Goal: Task Accomplishment & Management: Manage account settings

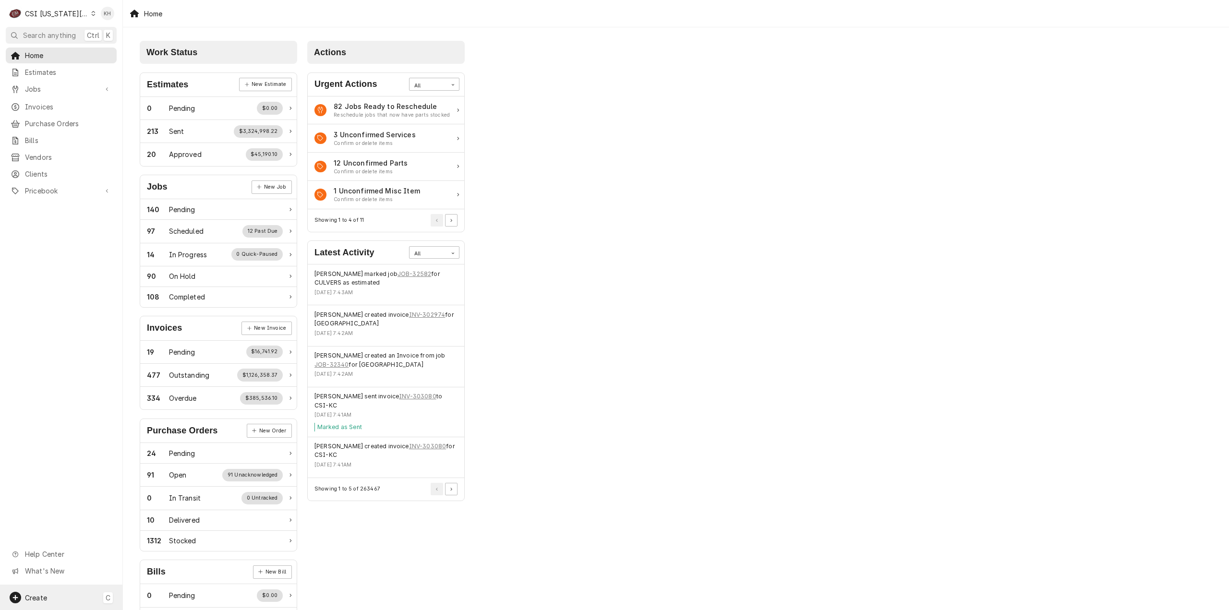
click at [62, 597] on div "Create C" at bounding box center [61, 597] width 122 height 25
click at [159, 502] on div "Job" at bounding box center [179, 499] width 64 height 10
click at [373, 330] on div "Mon, Sep 8, 2025 - 7:42AM" at bounding box center [385, 334] width 143 height 8
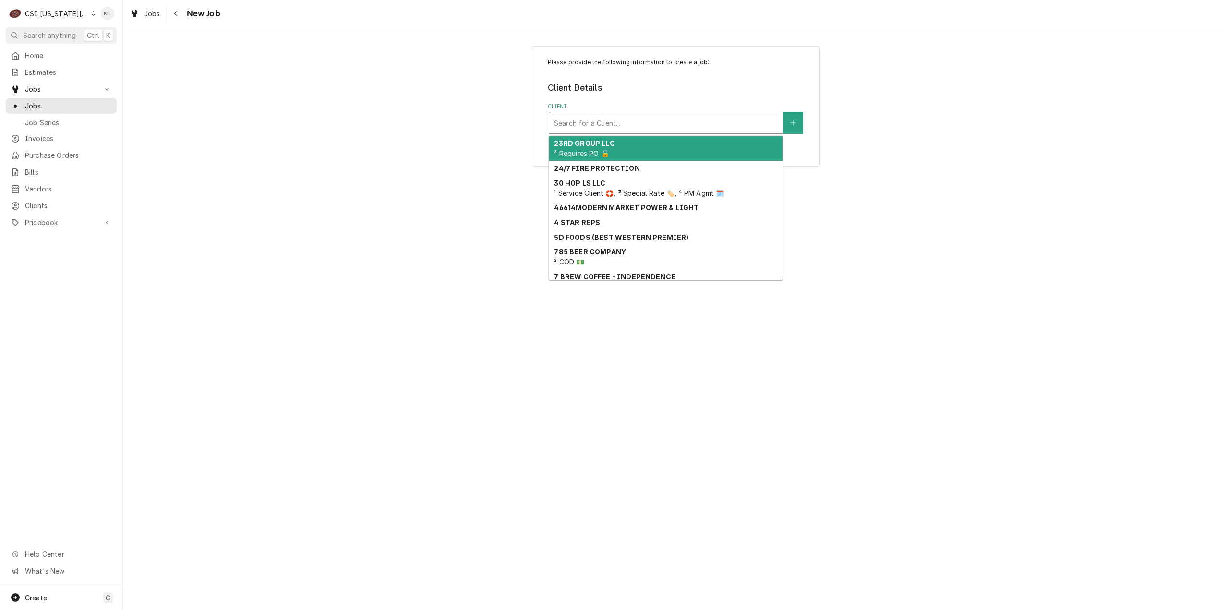
click at [612, 118] on div "Client" at bounding box center [666, 122] width 224 height 17
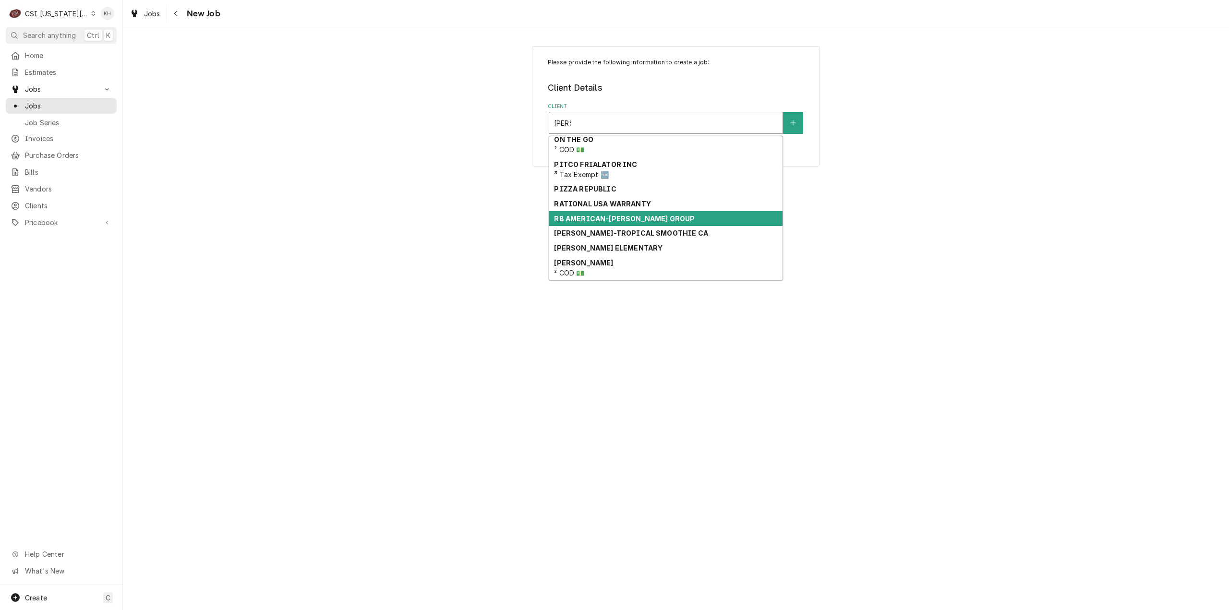
scroll to position [396, 0]
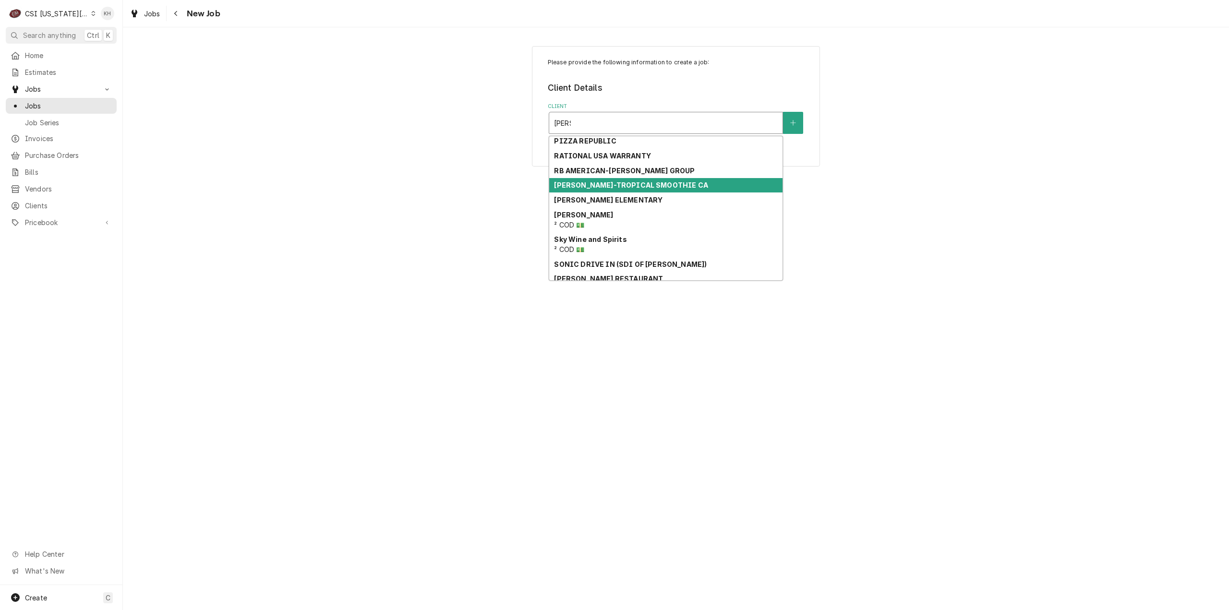
type input "[PERSON_NAME]"
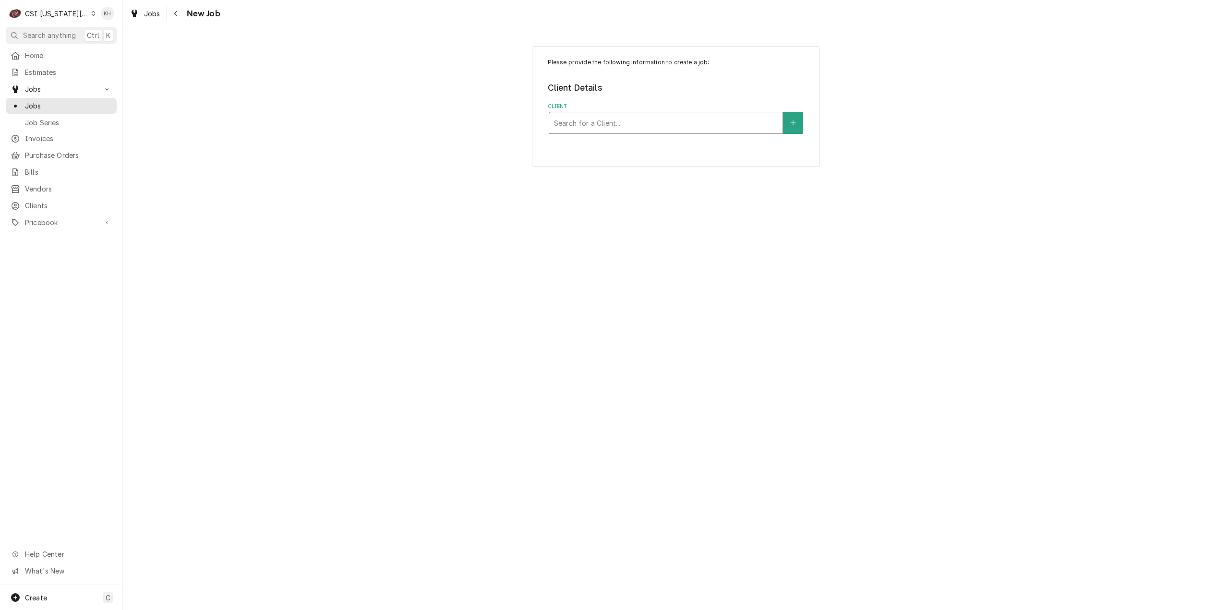
click at [589, 123] on div "Client" at bounding box center [666, 122] width 224 height 17
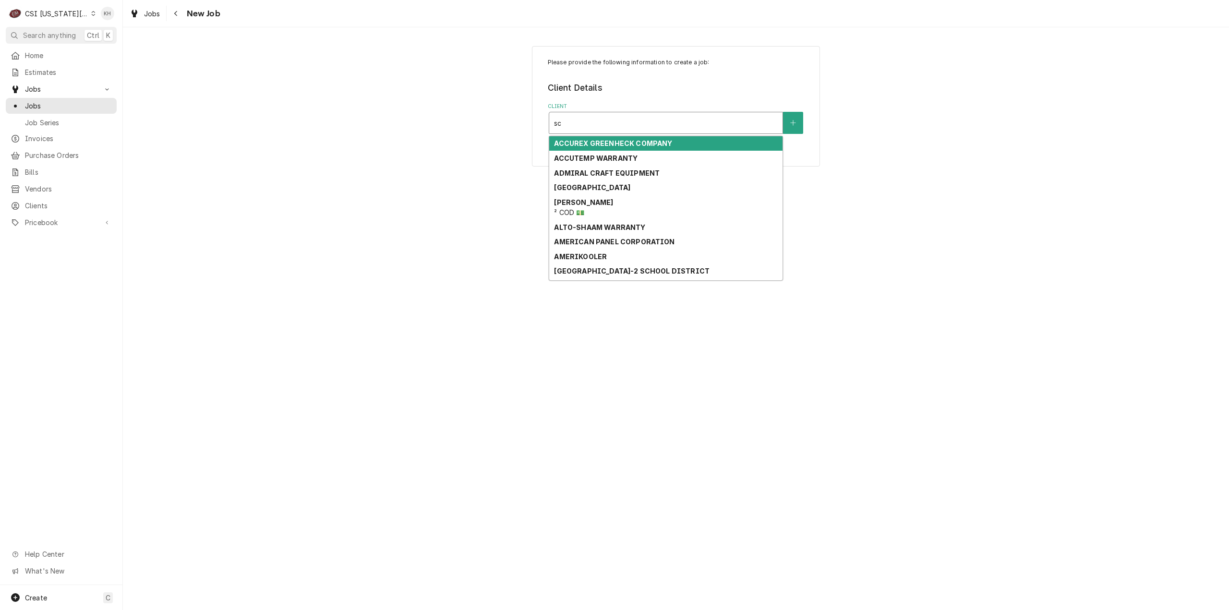
type input "s"
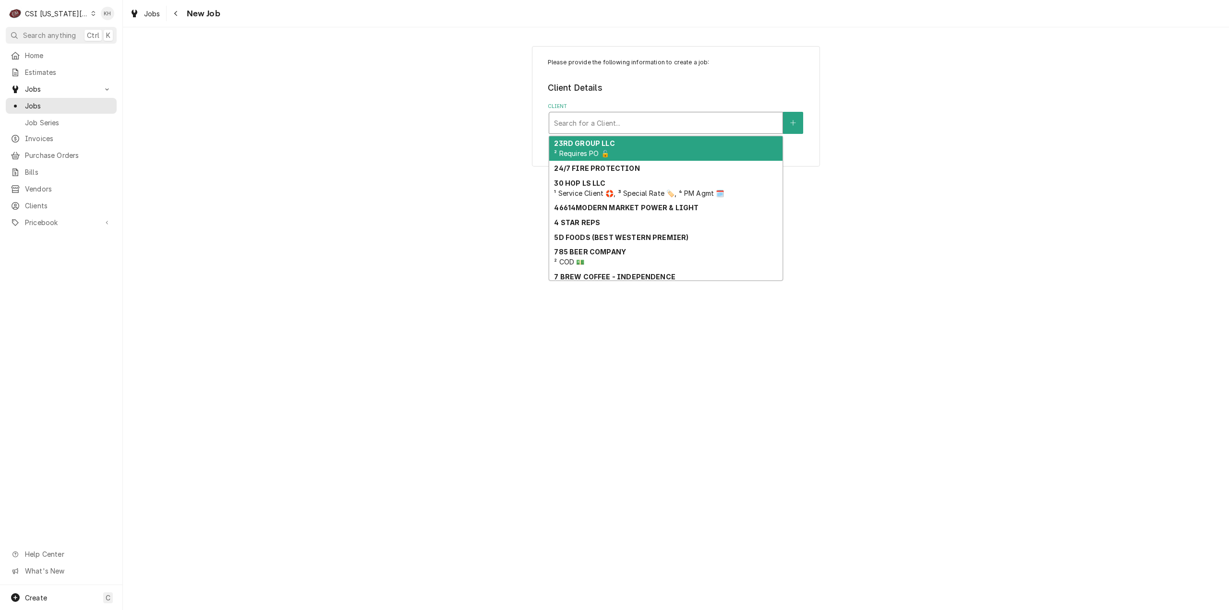
drag, startPoint x: 368, startPoint y: 137, endPoint x: 353, endPoint y: 134, distance: 14.8
click at [368, 137] on div "Please provide the following information to create a job: Client Details Client…" at bounding box center [676, 105] width 1106 height 137
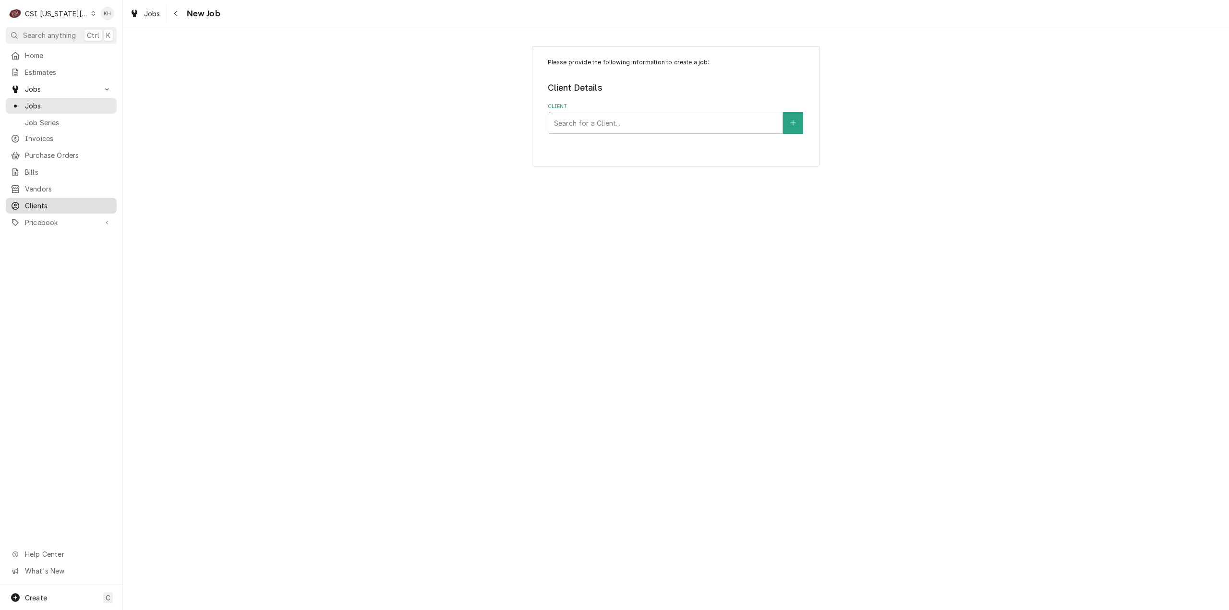
drag, startPoint x: 44, startPoint y: 203, endPoint x: 49, endPoint y: 206, distance: 6.4
click at [44, 204] on span "Clients" at bounding box center [68, 206] width 87 height 10
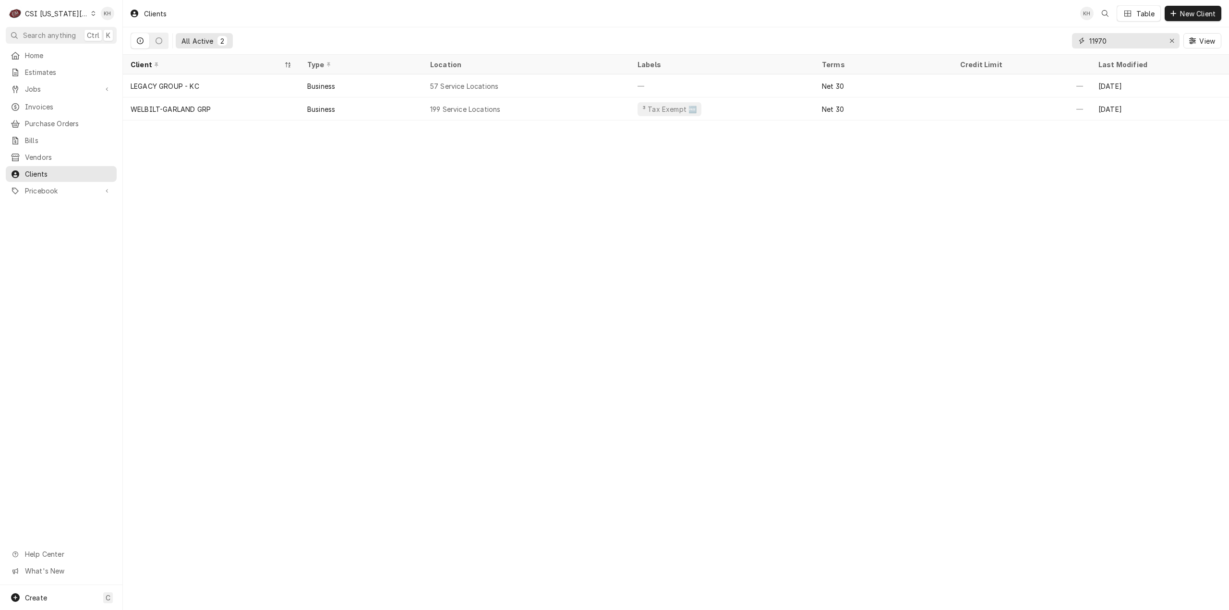
drag, startPoint x: 1133, startPoint y: 39, endPoint x: 941, endPoint y: 33, distance: 192.1
click at [941, 33] on div "All Active 2 11970 View" at bounding box center [676, 40] width 1091 height 27
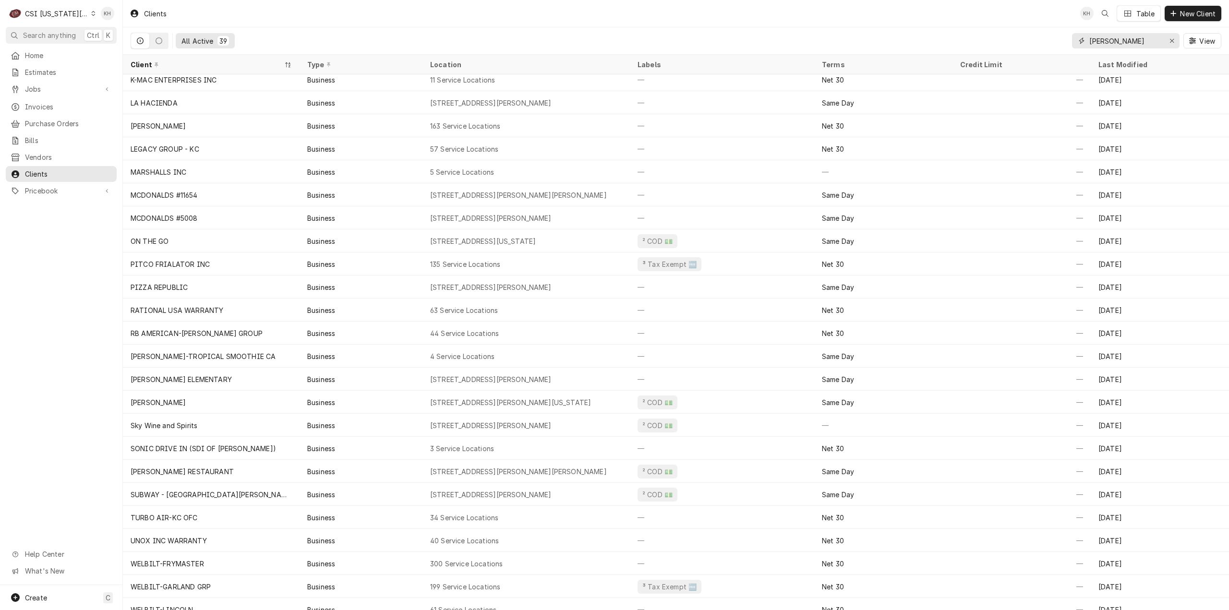
scroll to position [361, 0]
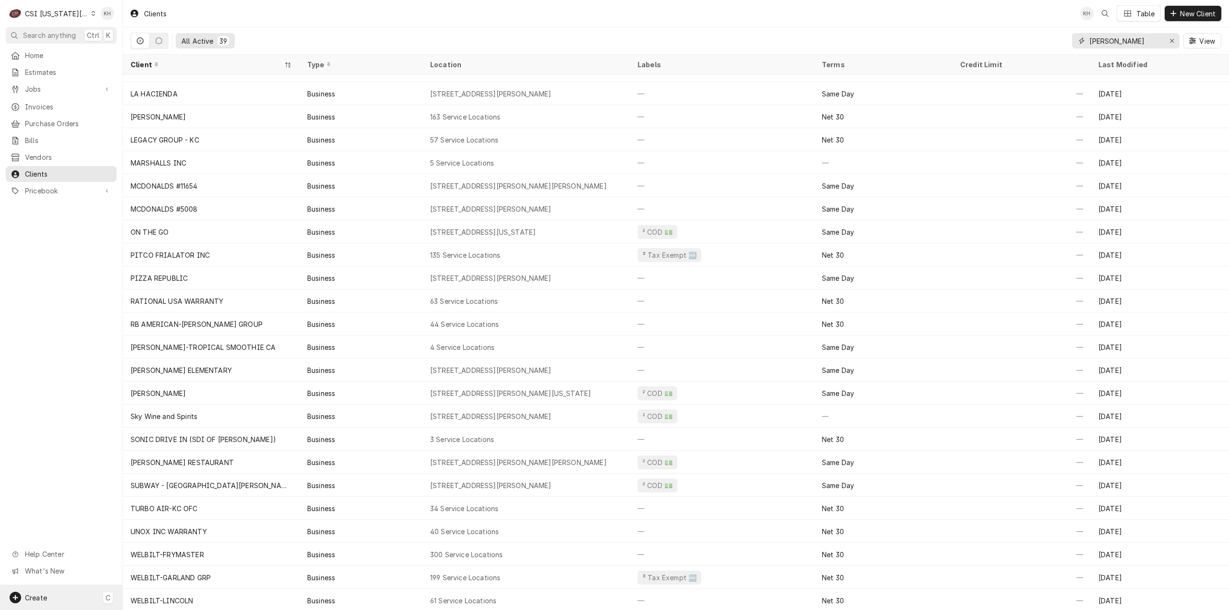
type input "scot"
click at [77, 596] on div "Create C" at bounding box center [61, 597] width 122 height 25
click at [163, 503] on div "Job" at bounding box center [172, 499] width 83 height 12
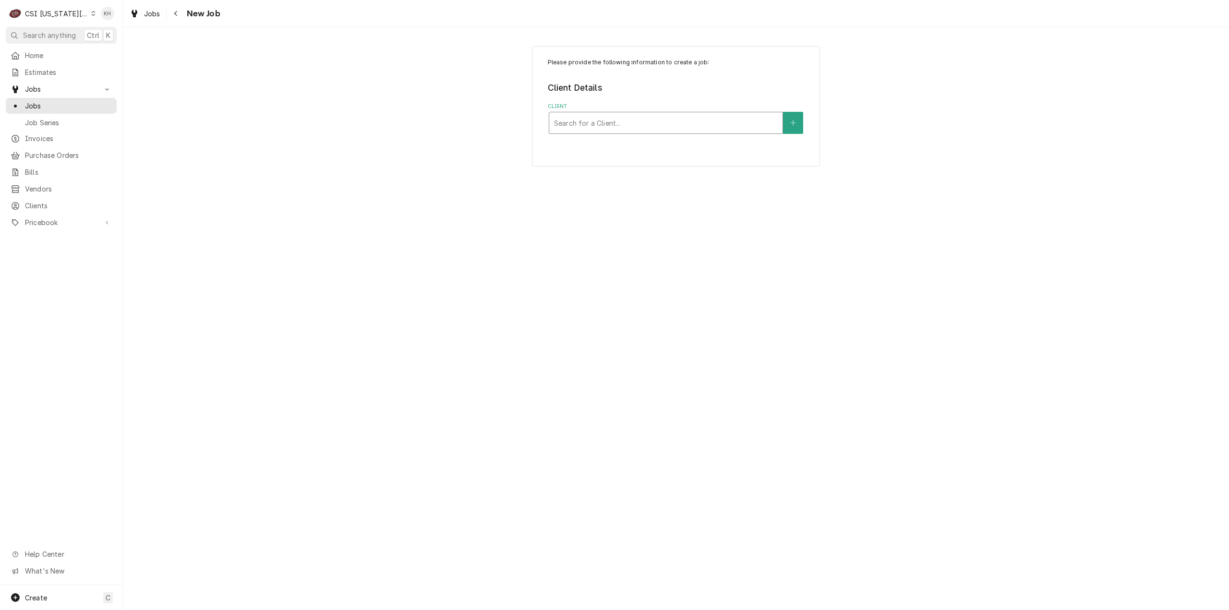
click at [654, 120] on div "Client" at bounding box center [666, 122] width 224 height 17
type input "7501"
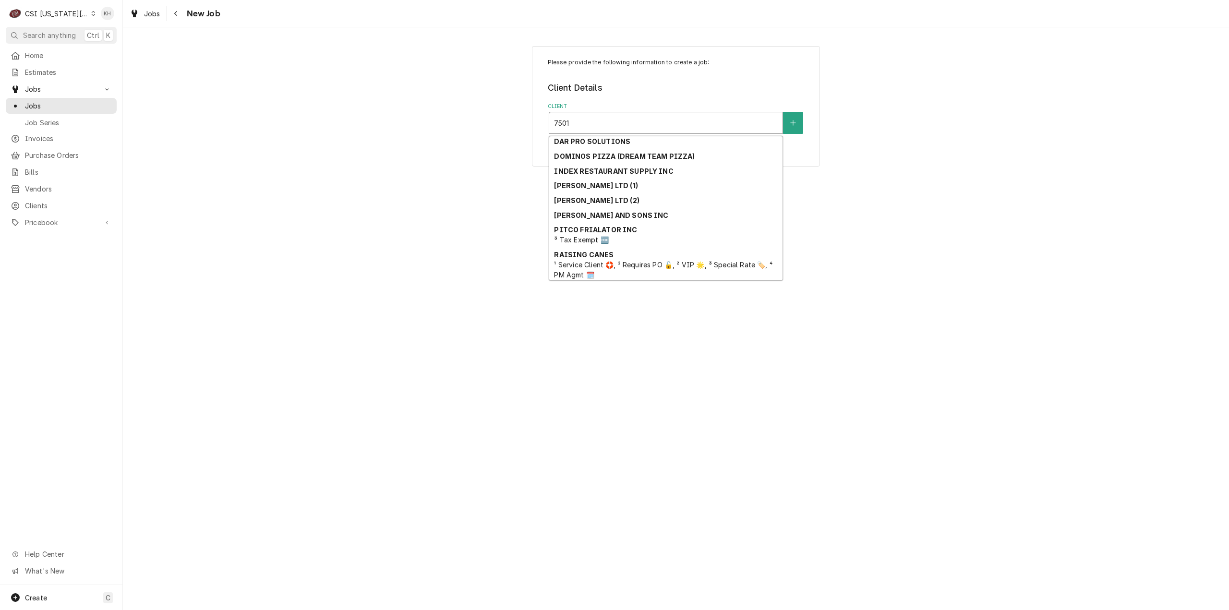
scroll to position [180, 0]
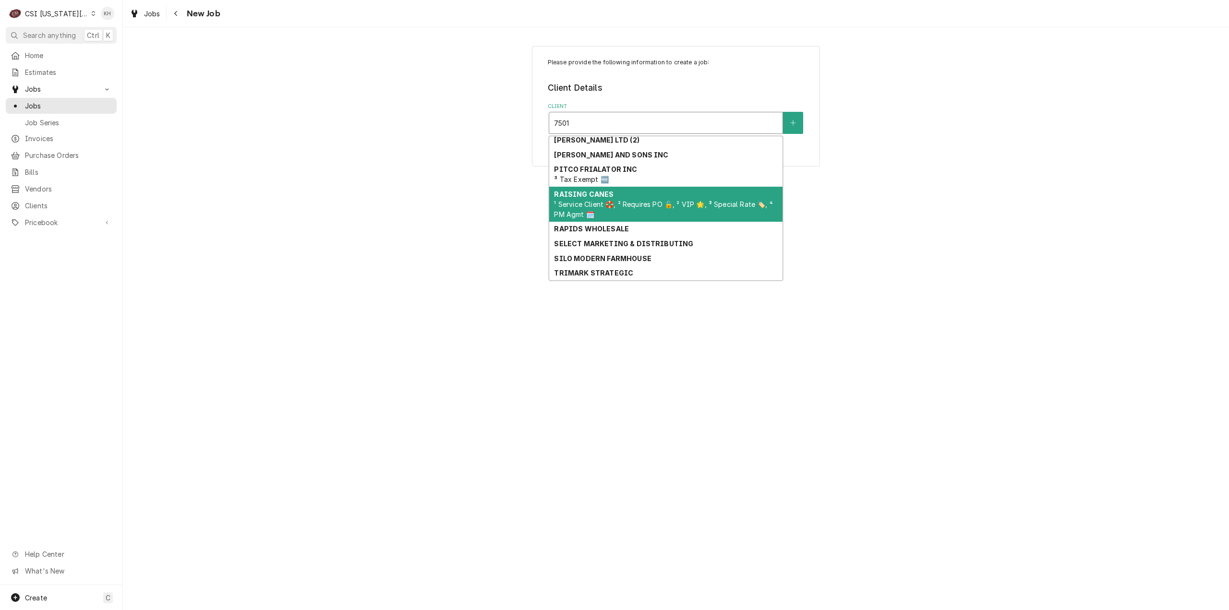
click at [651, 205] on span "¹ Service Client 🛟, ² Requires PO 🔓, ² VIP 🌟, ³ Special Rate 🏷️, ⁴ PM Agmt 🗓️" at bounding box center [663, 209] width 218 height 18
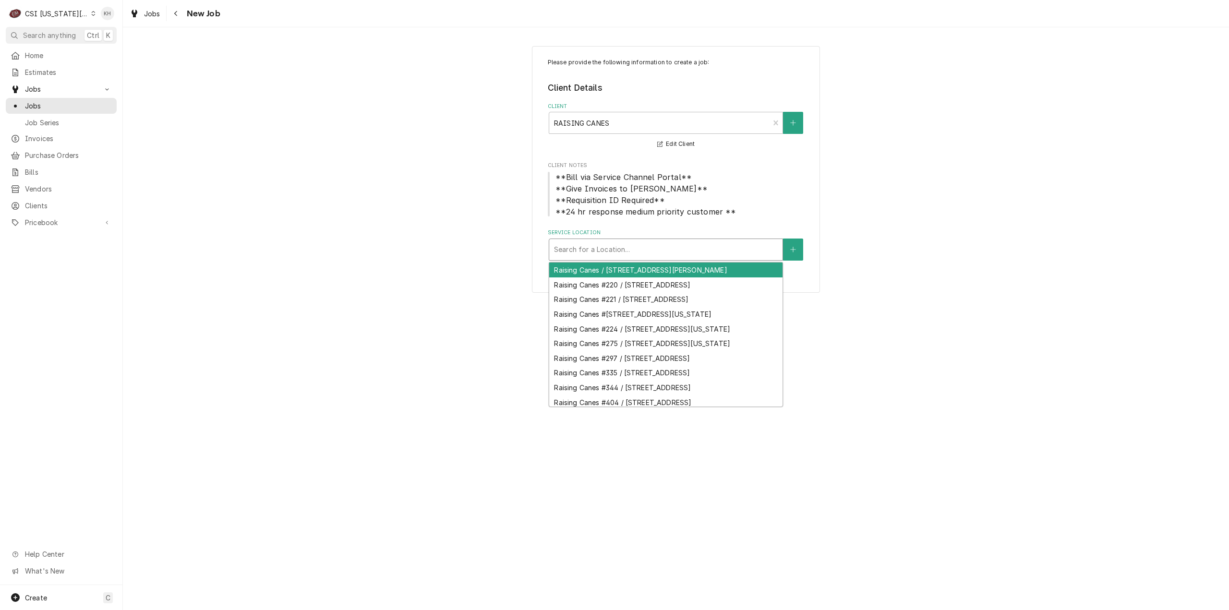
click at [632, 241] on div "Search for a Location..." at bounding box center [665, 249] width 233 height 21
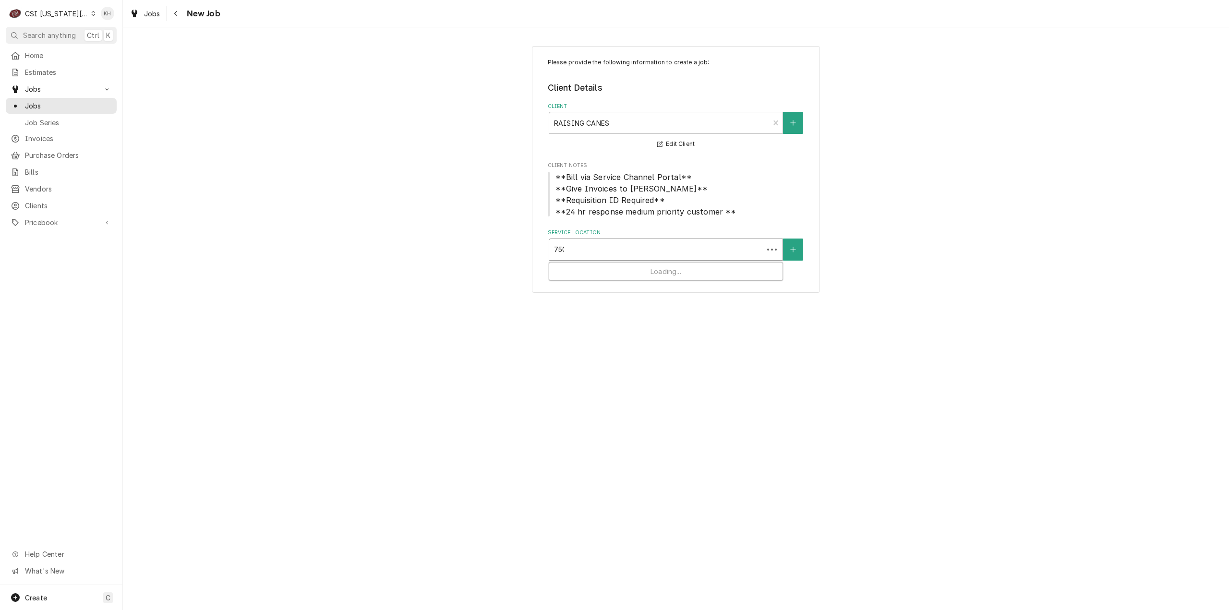
type input "7501"
click at [640, 271] on div "Raising Canes #221 / 7501 W. 135Th Street, Overland Park, KS 66223" at bounding box center [665, 270] width 233 height 15
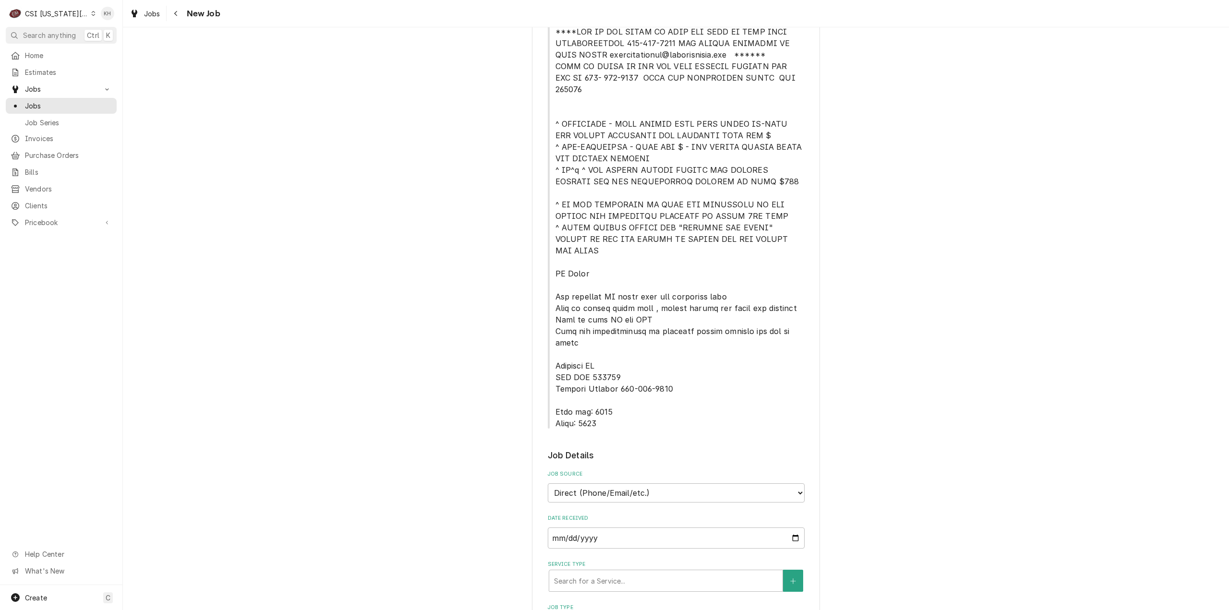
scroll to position [336, 0]
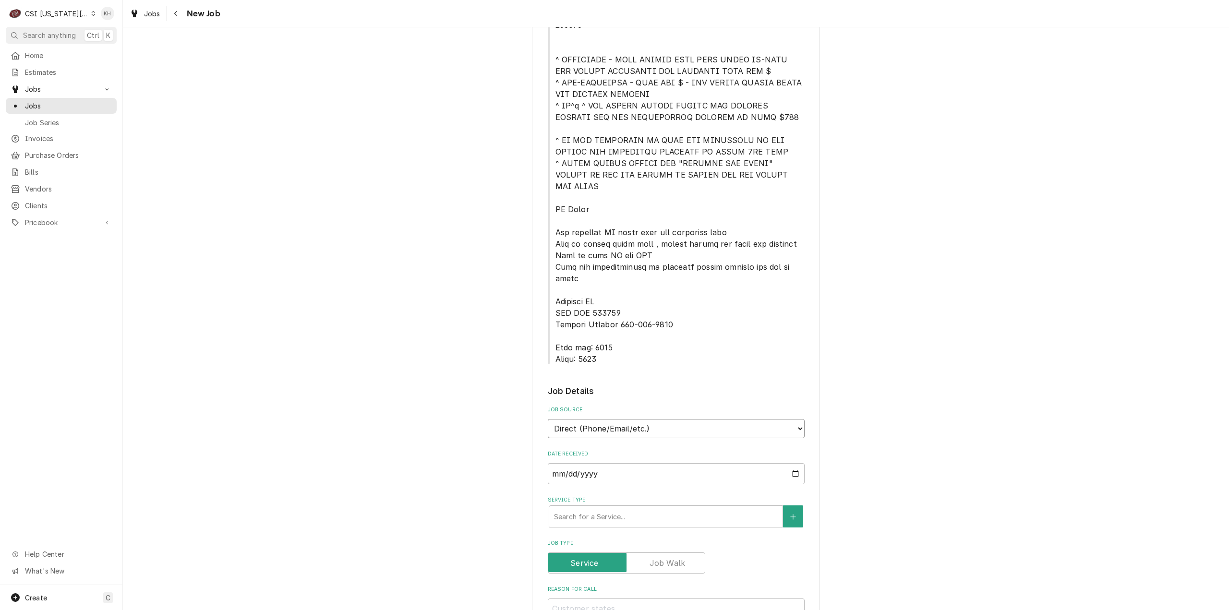
click at [641, 419] on select "Direct (Phone/Email/etc.) Service Channel Corrigo Ecotrak Other" at bounding box center [676, 428] width 257 height 19
select select "1"
click at [621, 463] on input "Service Channel ID" at bounding box center [676, 473] width 257 height 21
paste input "325134546"
type textarea "x"
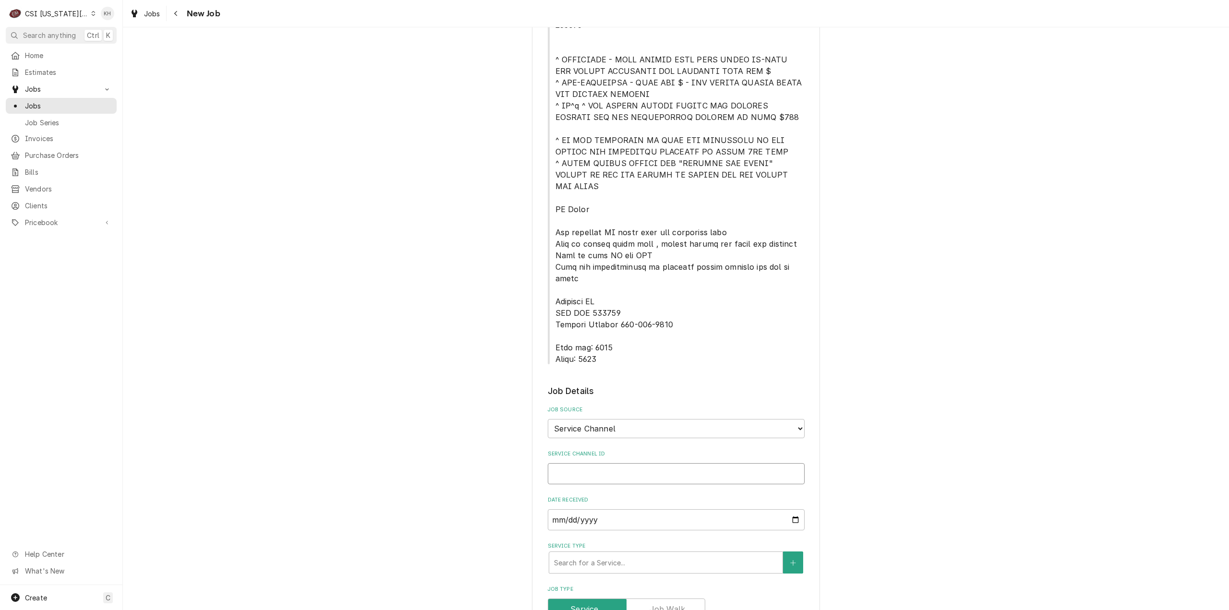
type input "325134546"
type textarea "x"
type input "325134546"
click at [606, 554] on div "Service Type" at bounding box center [666, 562] width 224 height 17
type textarea "x"
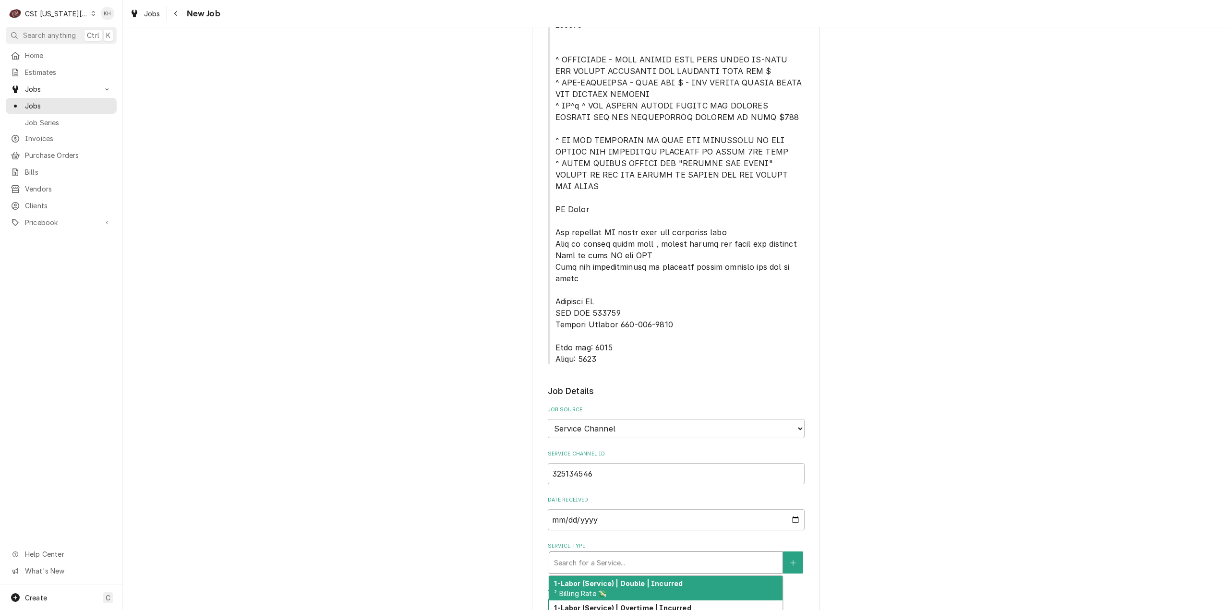
type input "s"
type textarea "x"
type input "se"
type textarea "x"
type input "ser"
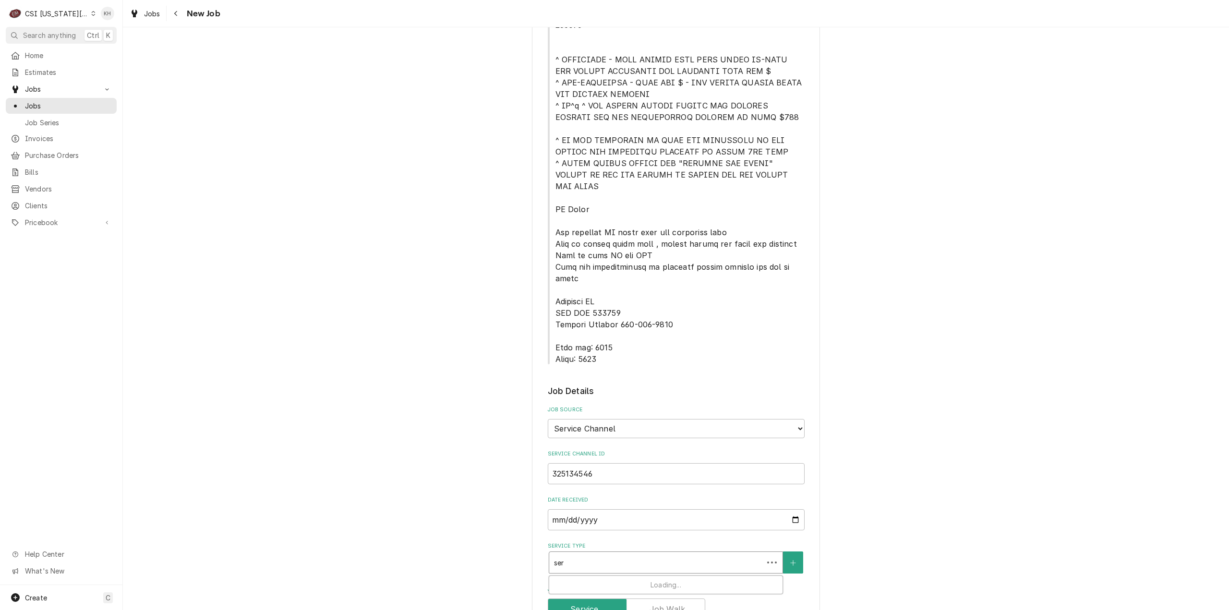
type textarea "x"
type input "servi"
type textarea "x"
type input "servic"
type textarea "x"
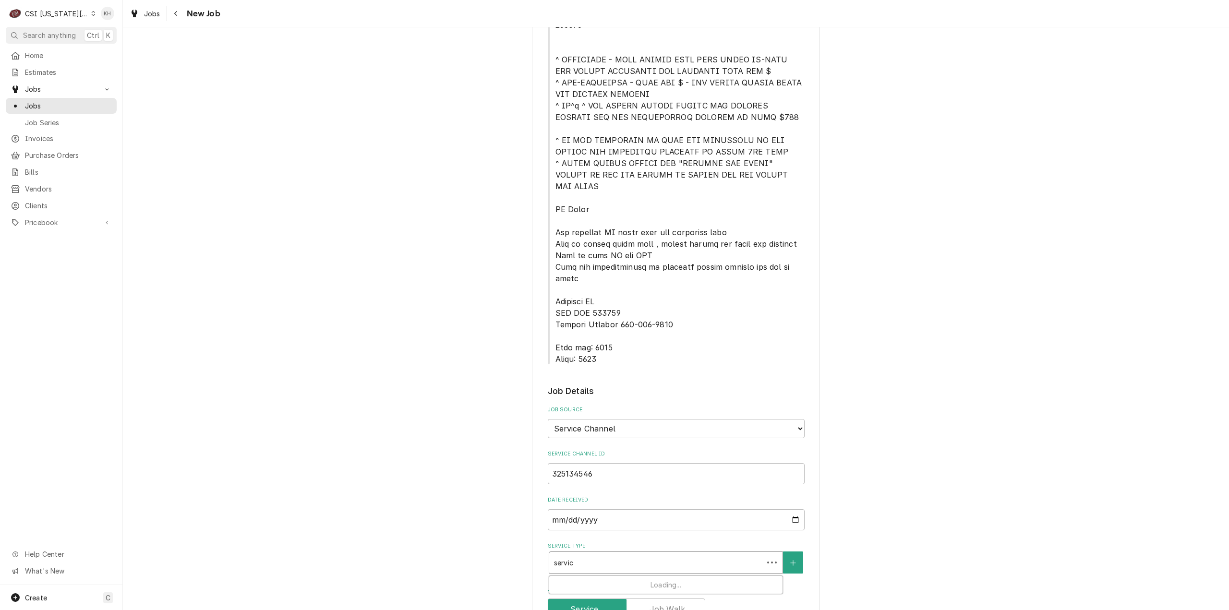
type input "service"
type textarea "x"
type input "service"
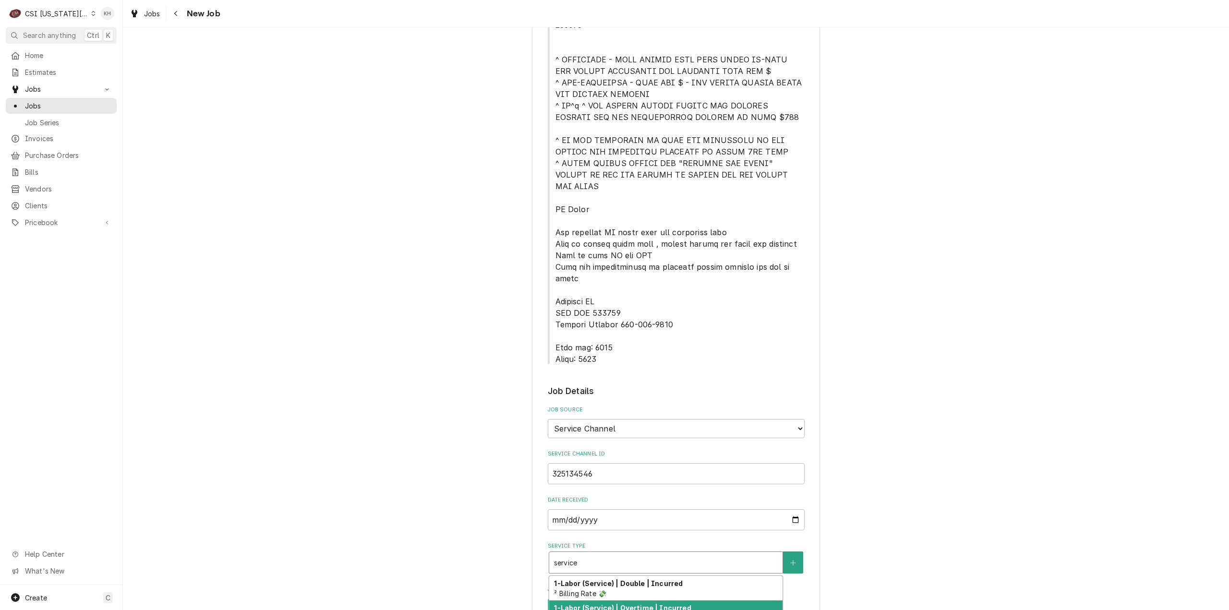
type textarea "x"
type input "service c"
type textarea "x"
type input "service ca"
type textarea "x"
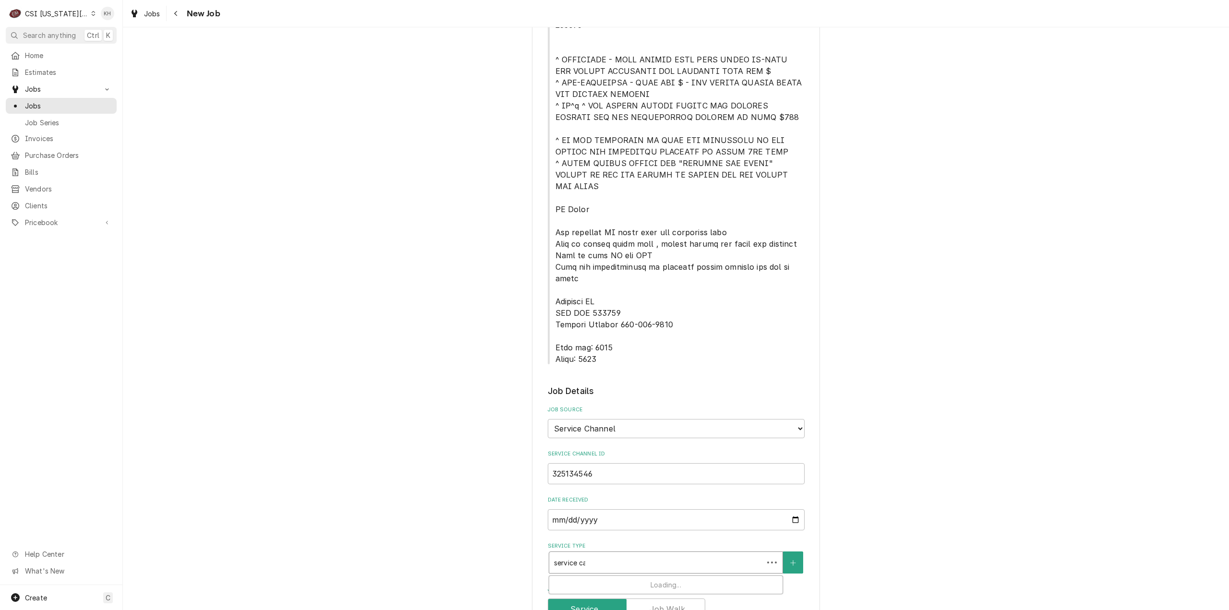
type input "service cal"
type textarea "x"
type input "service call"
click at [644, 576] on div "Job | Service Call ¹ Service Type 🛠️" at bounding box center [665, 588] width 233 height 25
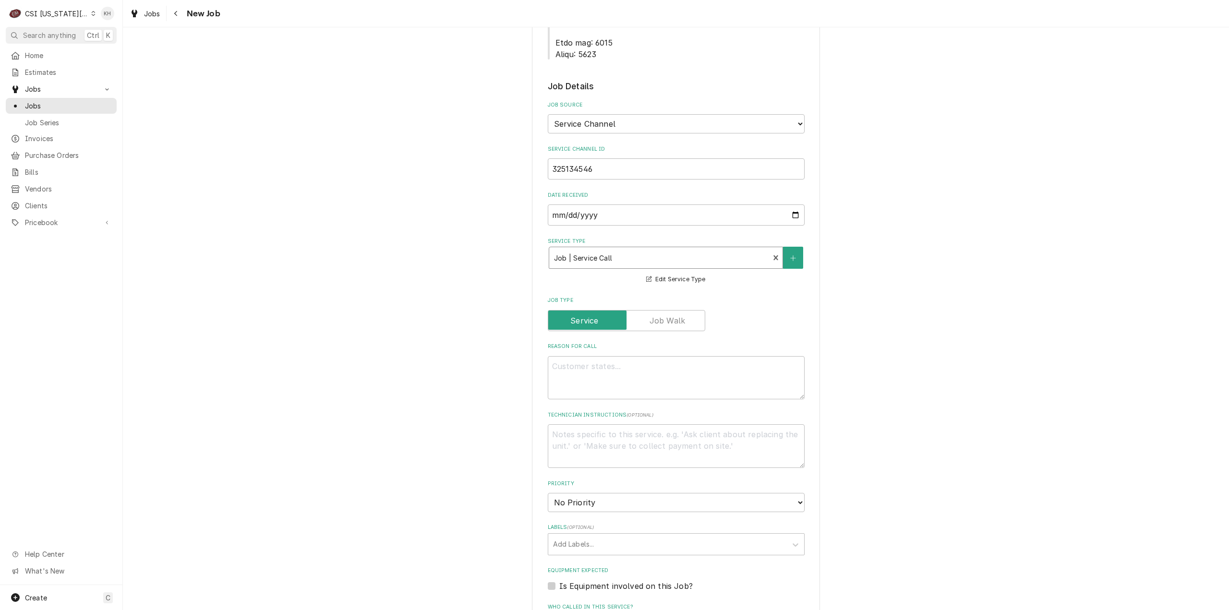
scroll to position [672, 0]
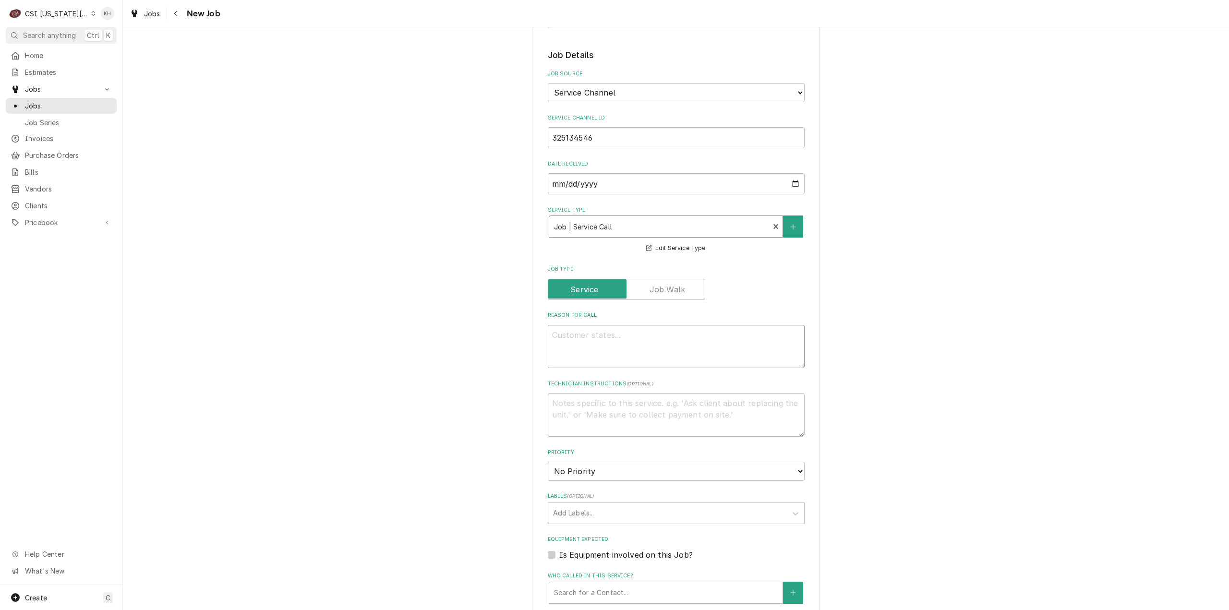
click at [647, 325] on textarea "Reason For Call" at bounding box center [676, 347] width 257 height 44
paste textarea "Description KITCHEN / Refrigeration / Ice Machine "Equip:" LEFT "Tag ID"117015,…"
type textarea "x"
type textarea "Description KITCHEN / Refrigeration / Ice Machine "Equip:" LEFT "Tag ID"117015,…"
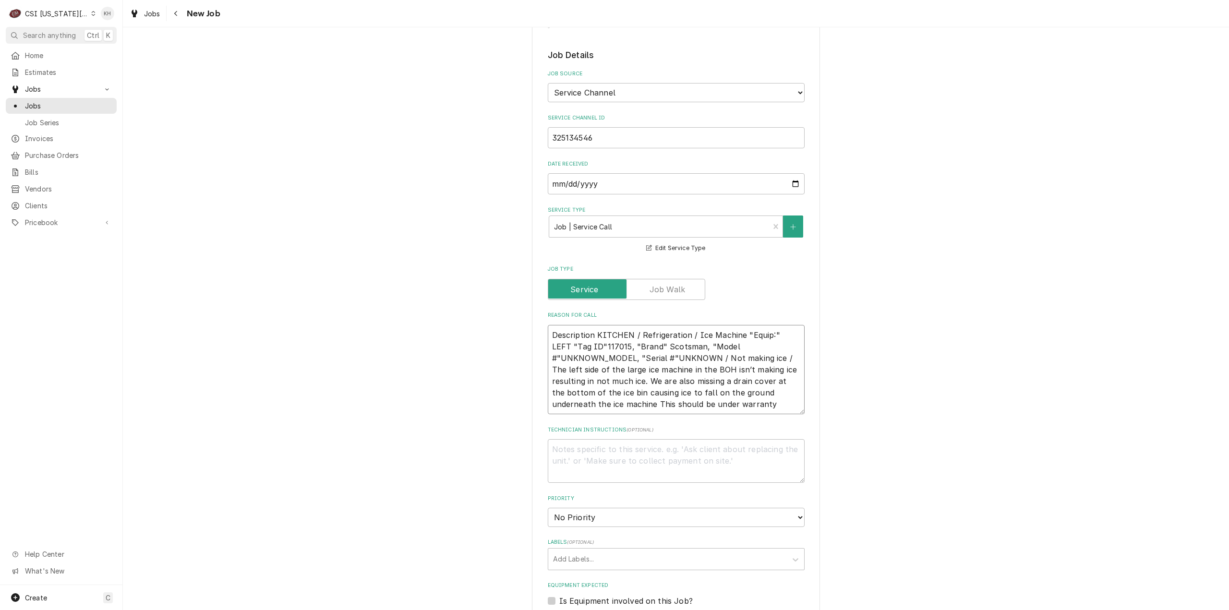
type textarea "x"
type textarea "Description KITCHEN / Refrigeration / Ice Machine "Equip:" LEFT "Tag ID"117015,…"
type textarea "x"
type textarea "Description KITCHEN / Refrigeration / Ice Machine "Equip:" LEFT "Tag ID"117015,…"
type textarea "x"
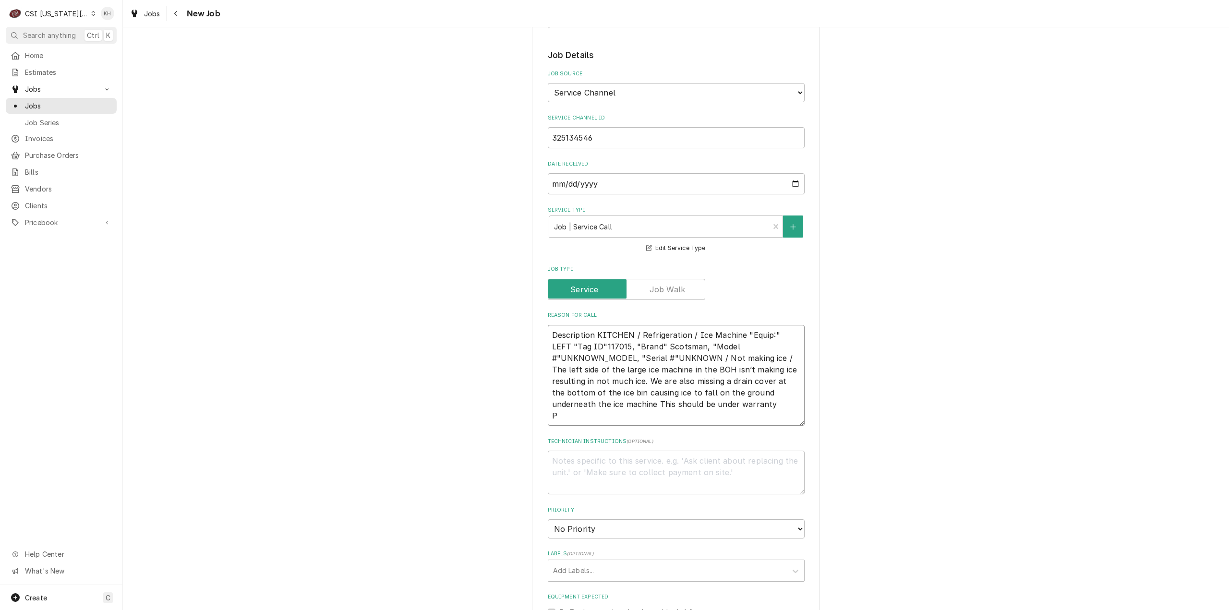
type textarea "Description KITCHEN / Refrigeration / Ice Machine "Equip:" LEFT "Tag ID"117015,…"
type textarea "x"
type textarea "Description KITCHEN / Refrigeration / Ice Machine "Equip:" LEFT "Tag ID"117015,…"
type textarea "x"
type textarea "Description KITCHEN / Refrigeration / Ice Machine "Equip:" LEFT "Tag ID"117015,…"
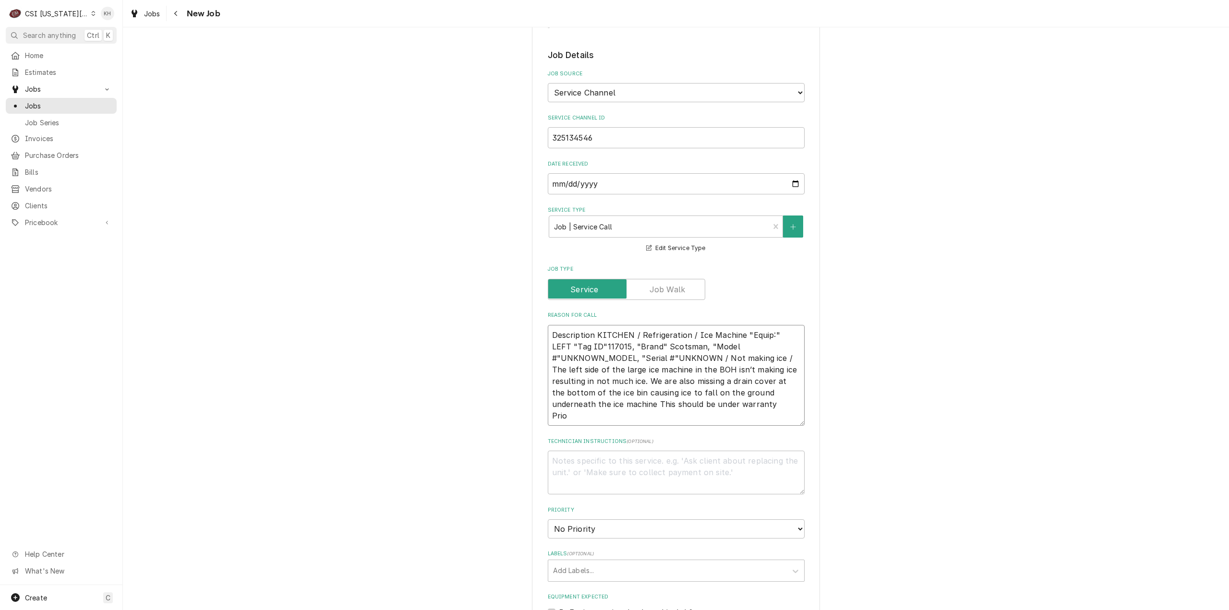
type textarea "x"
type textarea "Description KITCHEN / Refrigeration / Ice Machine "Equip:" LEFT "Tag ID"117015,…"
type textarea "x"
type textarea "Description KITCHEN / Refrigeration / Ice Machine "Equip:" LEFT "Tag ID"117015,…"
type textarea "x"
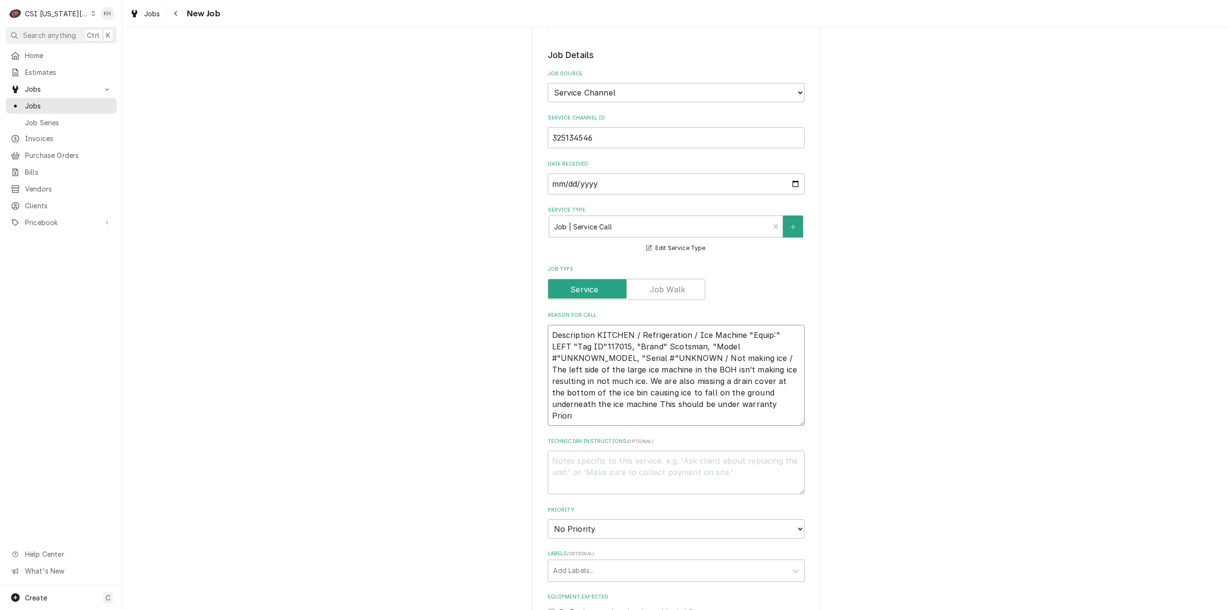
type textarea "Description KITCHEN / Refrigeration / Ice Machine "Equip:" LEFT "Tag ID"117015,…"
type textarea "x"
type textarea "Description KITCHEN / Refrigeration / Ice Machine "Equip:" LEFT "Tag ID"117015,…"
type textarea "x"
type textarea "Description KITCHEN / Refrigeration / Ice Machine "Equip:" LEFT "Tag ID"117015,…"
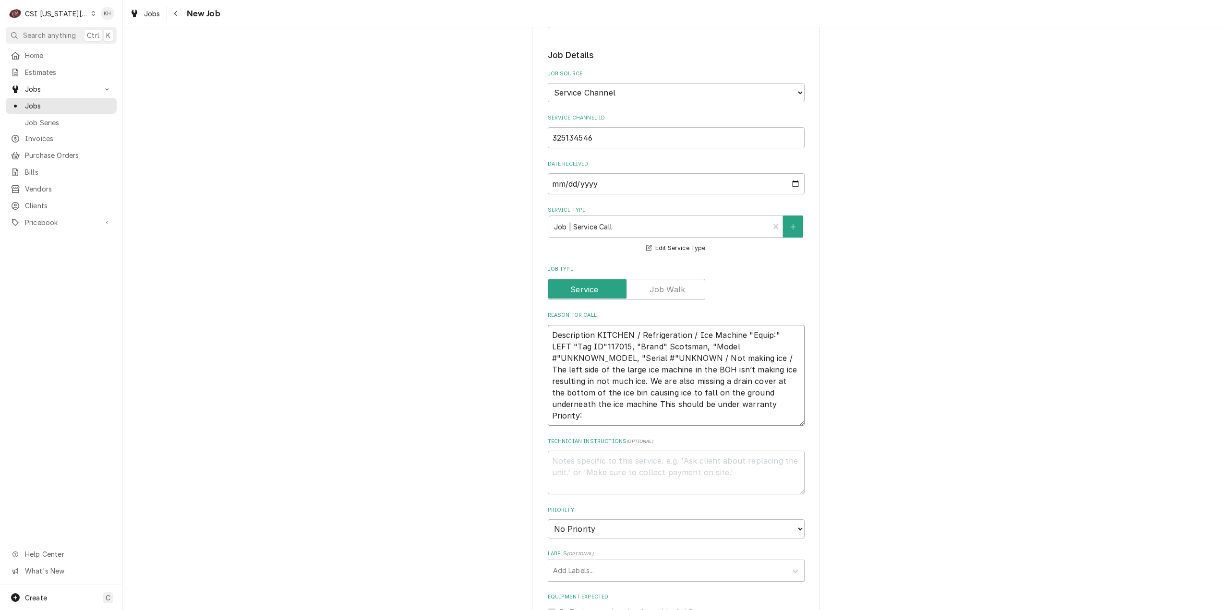
type textarea "x"
type textarea "Description KITCHEN / Refrigeration / Ice Machine "Equip:" LEFT "Tag ID"117015,…"
type textarea "x"
type textarea "Description KITCHEN / Refrigeration / Ice Machine "Equip:" LEFT "Tag ID"117015,…"
click at [604, 378] on textarea "Description KITCHEN / Refrigeration / Ice Machine "Equip:" LEFT "Tag ID"117015,…" at bounding box center [676, 375] width 257 height 101
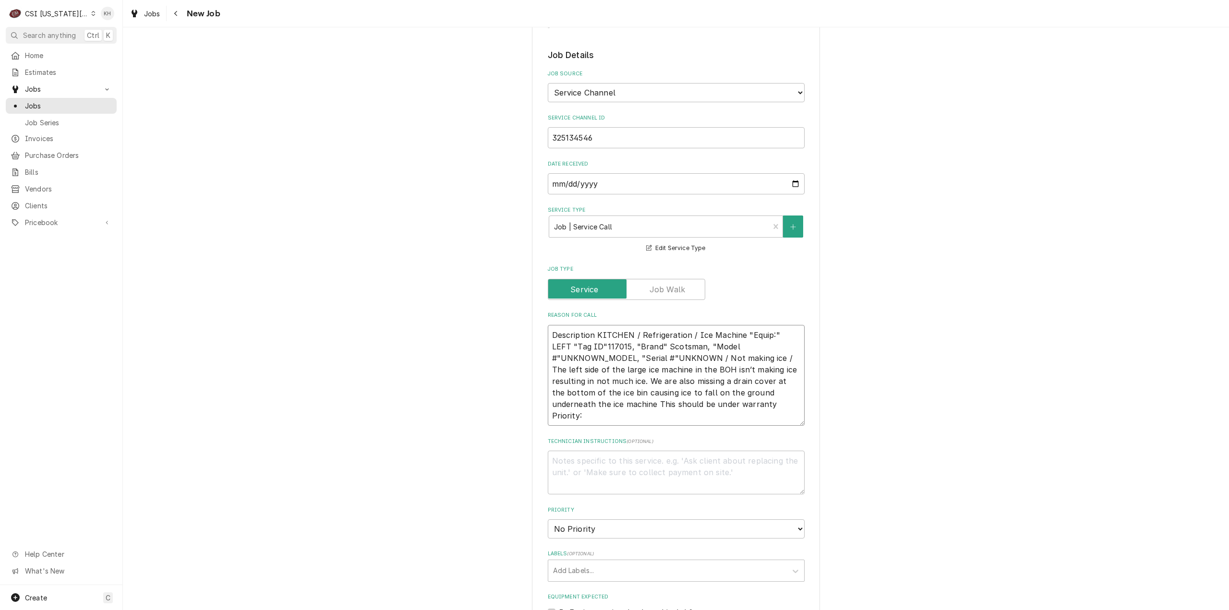
paste textarea "EMERGENCY < 4 HOURS Priority"
type textarea "x"
type textarea "Description KITCHEN / Refrigeration / Ice Machine "Equip:" LEFT "Tag ID"117015,…"
drag, startPoint x: 596, startPoint y: 395, endPoint x: 540, endPoint y: 390, distance: 56.8
click at [540, 390] on div "Please provide the following information to create a job: Client Details Client…" at bounding box center [676, 216] width 288 height 1684
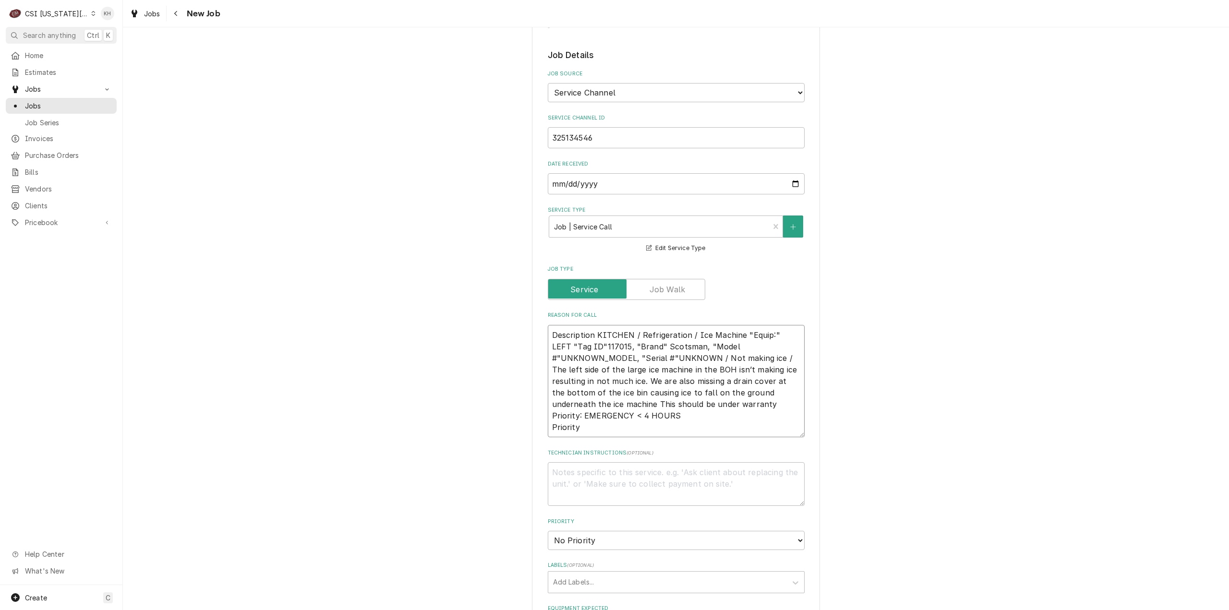
type textarea "x"
type textarea "Description KITCHEN / Refrigeration / Ice Machine "Equip:" LEFT "Tag ID"117015,…"
type textarea "x"
type textarea "Description KITCHEN / Refrigeration / Ice Machine "Equip:" LEFT "Tag ID"117015,…"
type textarea "x"
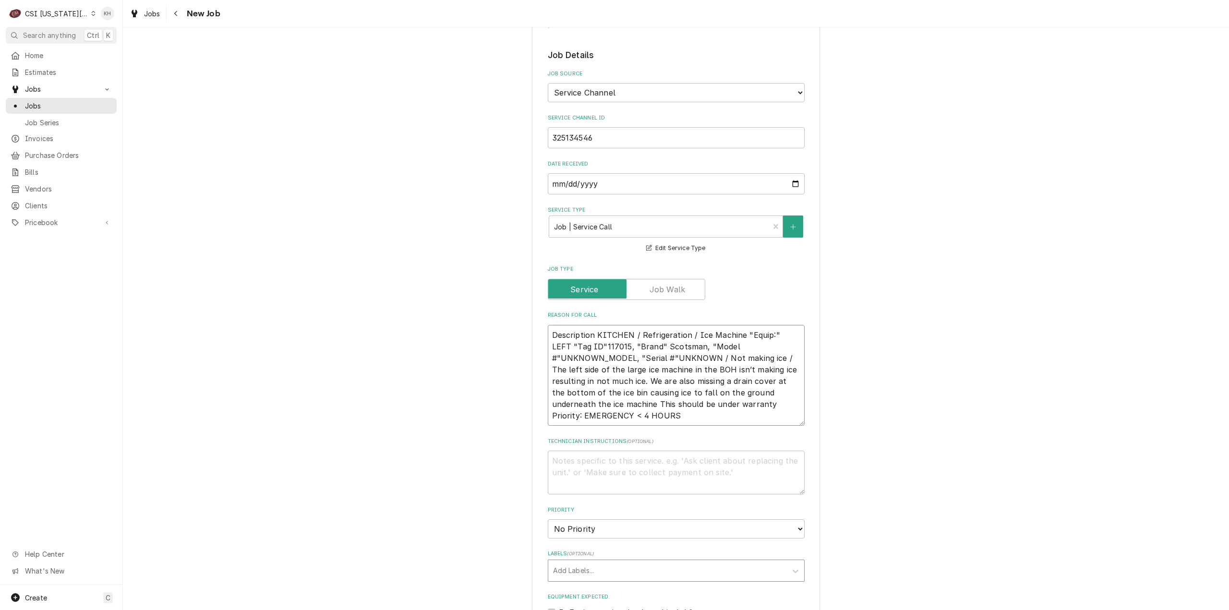
scroll to position [768, 0]
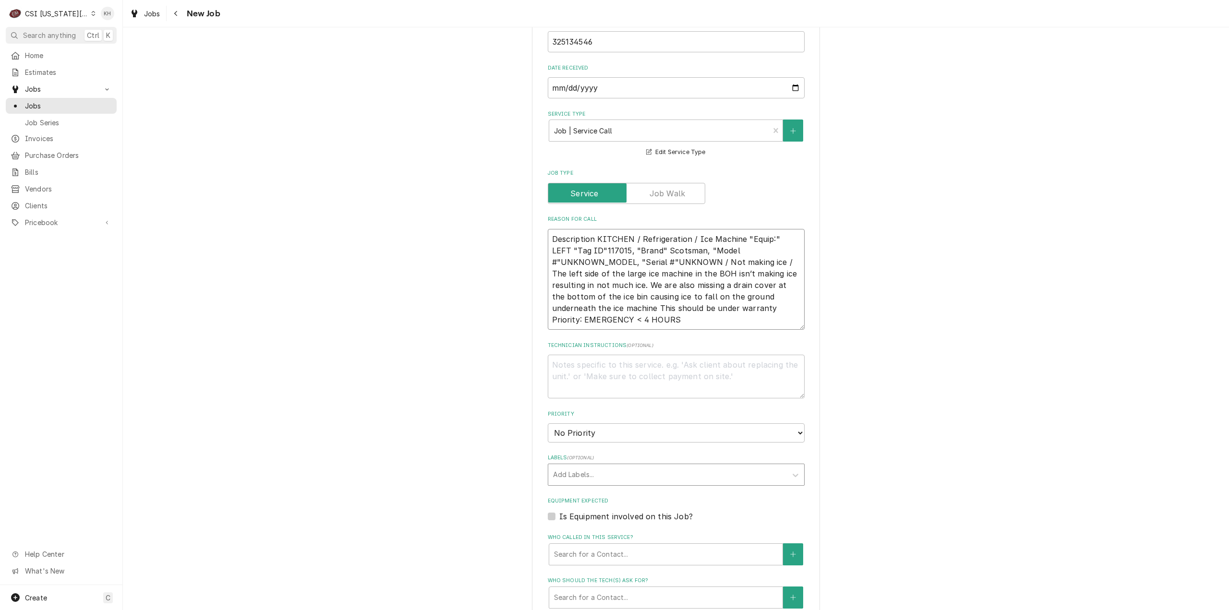
type textarea "Description KITCHEN / Refrigeration / Ice Machine "Equip:" LEFT "Tag ID"117015,…"
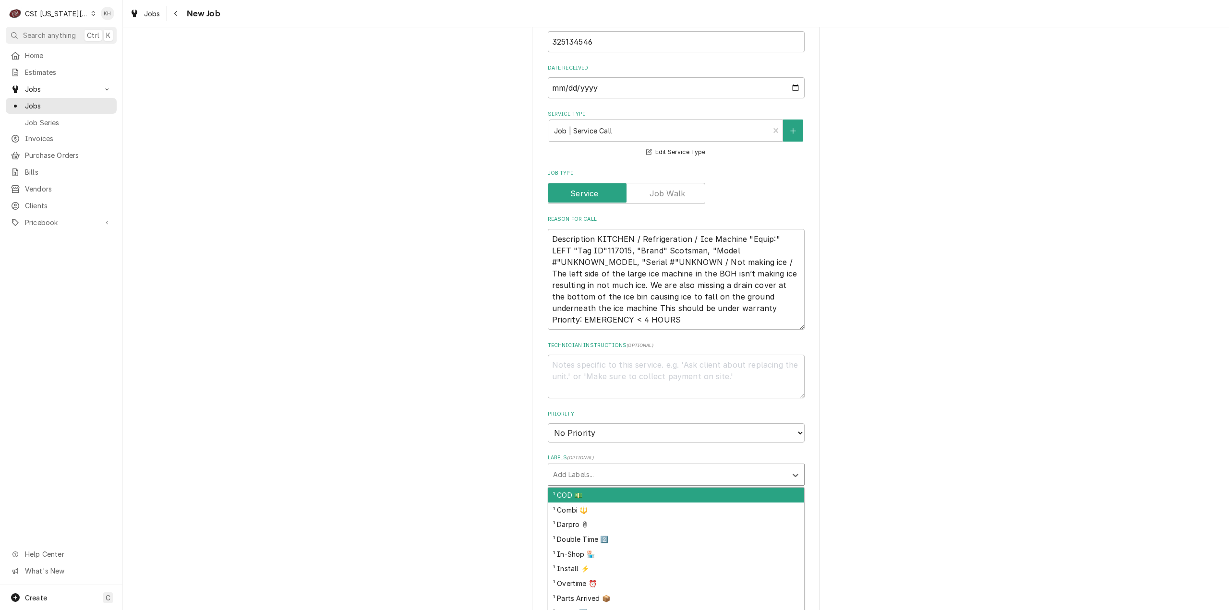
click at [633, 466] on div "Labels" at bounding box center [667, 474] width 229 height 17
type input "over"
type textarea "x"
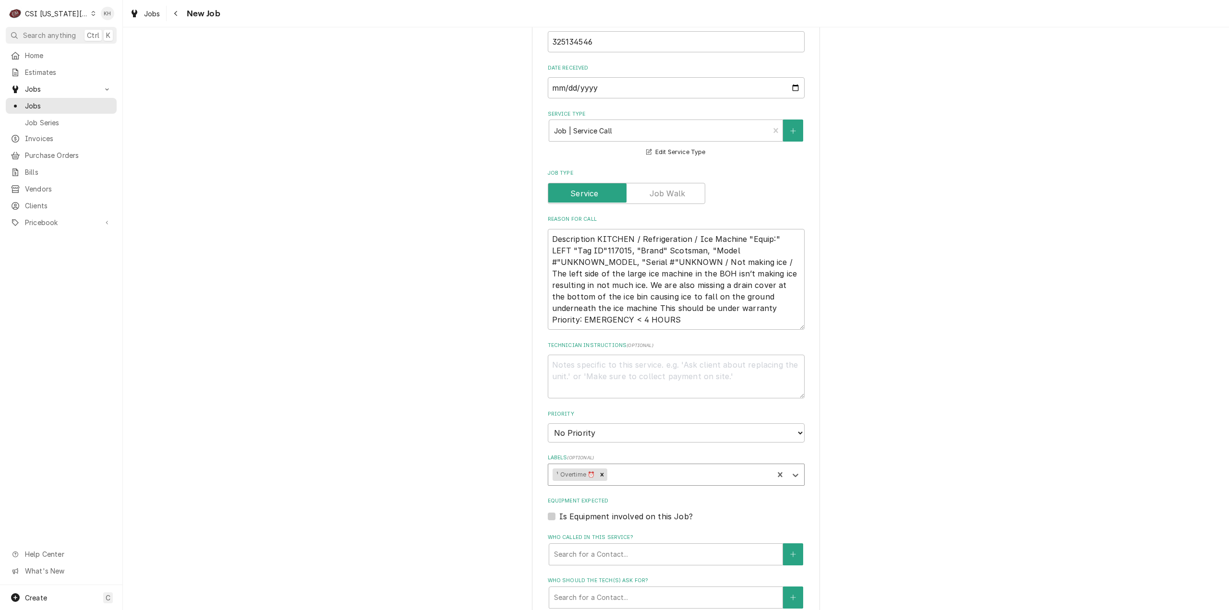
type input "t"
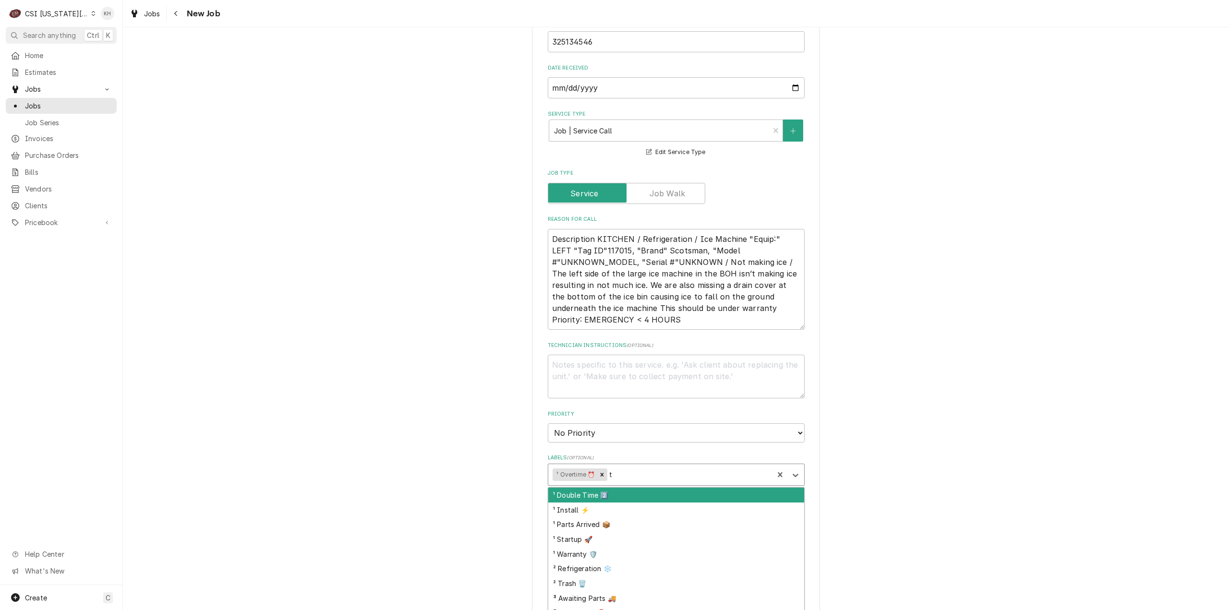
type textarea "x"
type input "ice"
click at [633, 488] on div "² Ice Machine 🧊" at bounding box center [676, 495] width 256 height 15
type textarea "x"
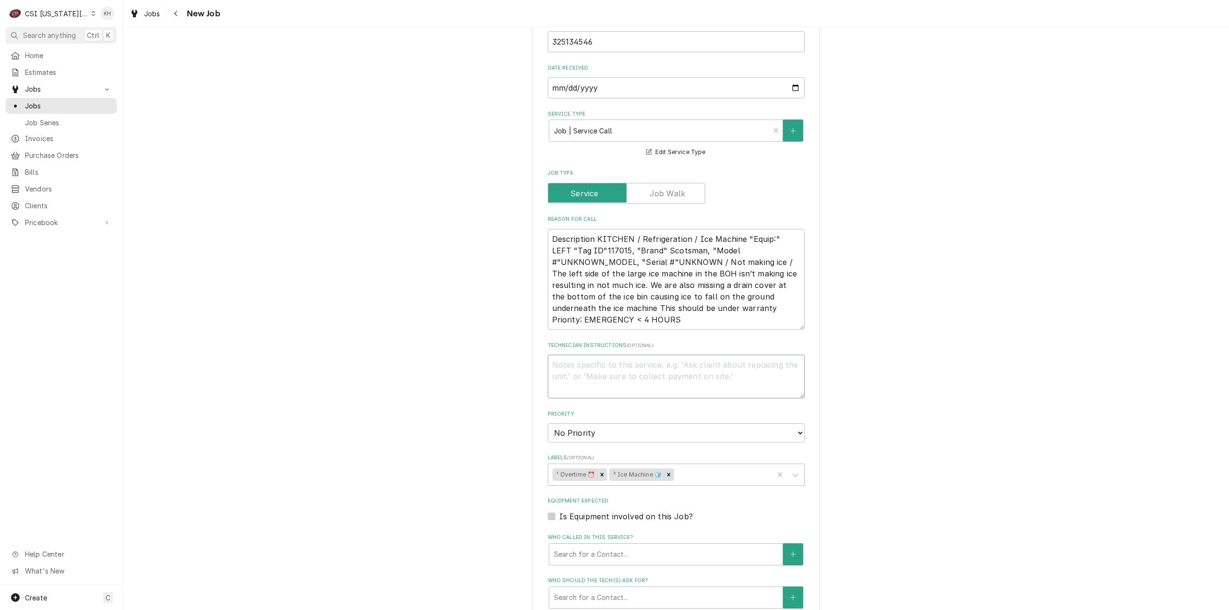
click at [588, 355] on textarea "Technician Instructions ( optional )" at bounding box center [676, 377] width 257 height 44
type textarea "x"
type textarea "N"
type textarea "x"
type textarea "NT"
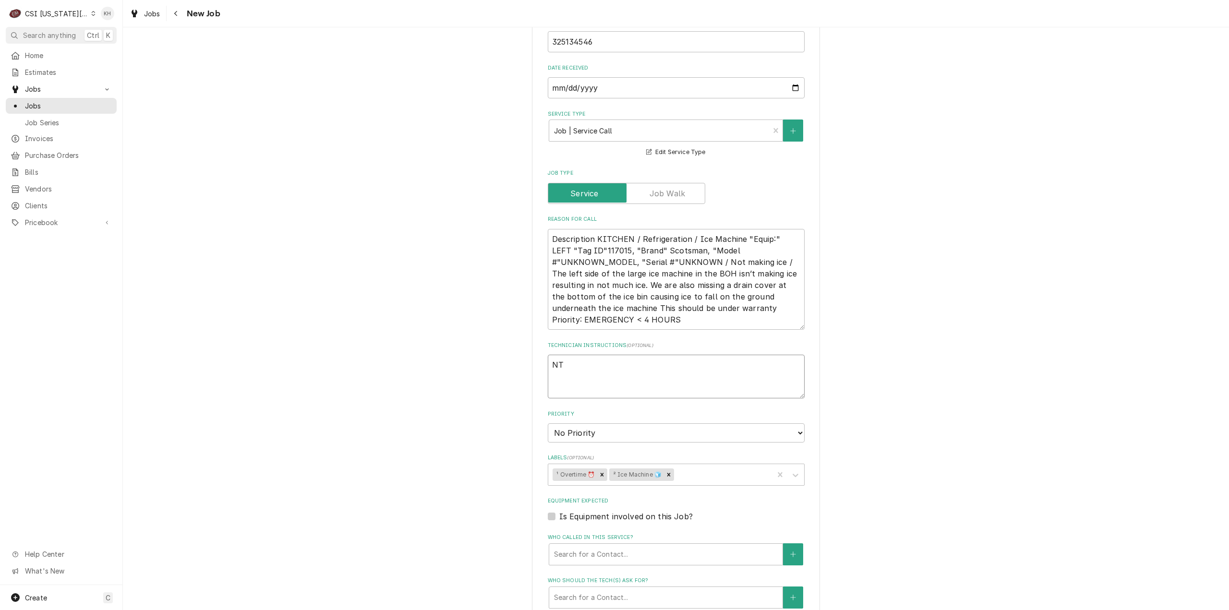
type textarea "x"
type textarea "NTE"
type textarea "x"
type textarea "NTE"
type textarea "x"
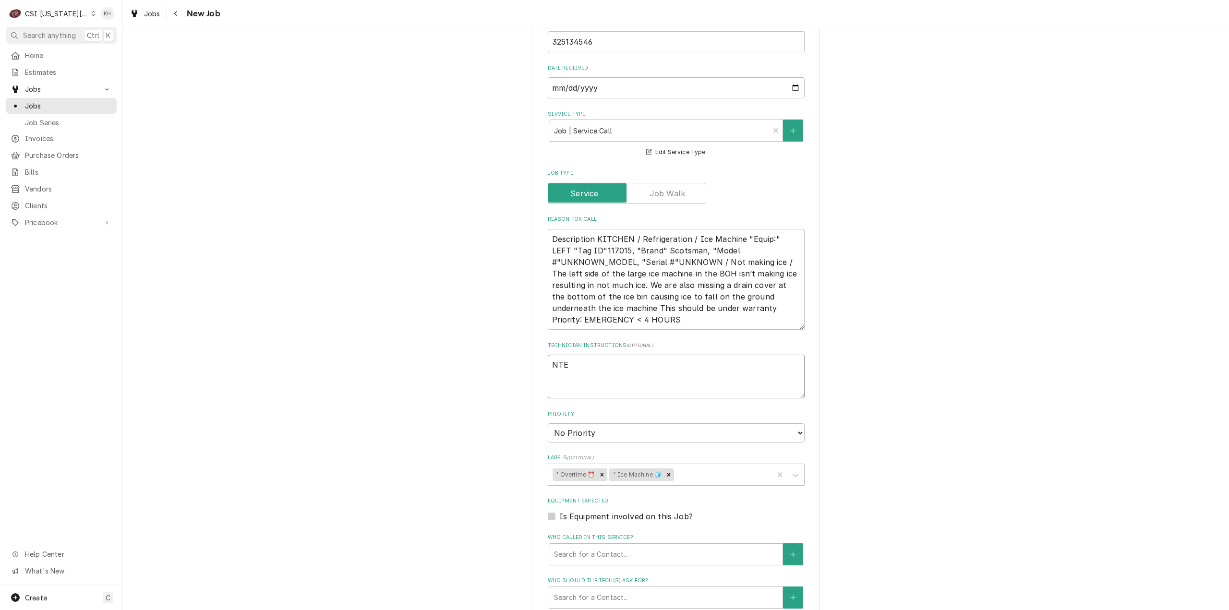
type textarea "NTE $"
type textarea "x"
type textarea "NTE $4"
type textarea "x"
type textarea "NTE $40"
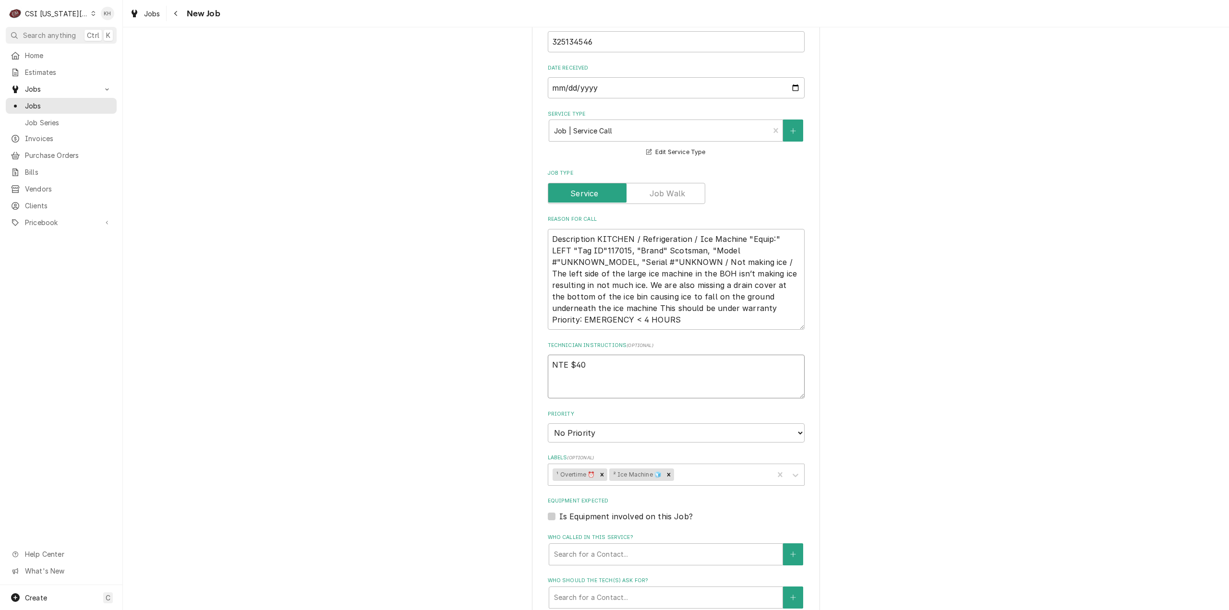
type textarea "x"
type textarea "NTE $400"
type textarea "x"
type textarea "NTE $400."
type textarea "x"
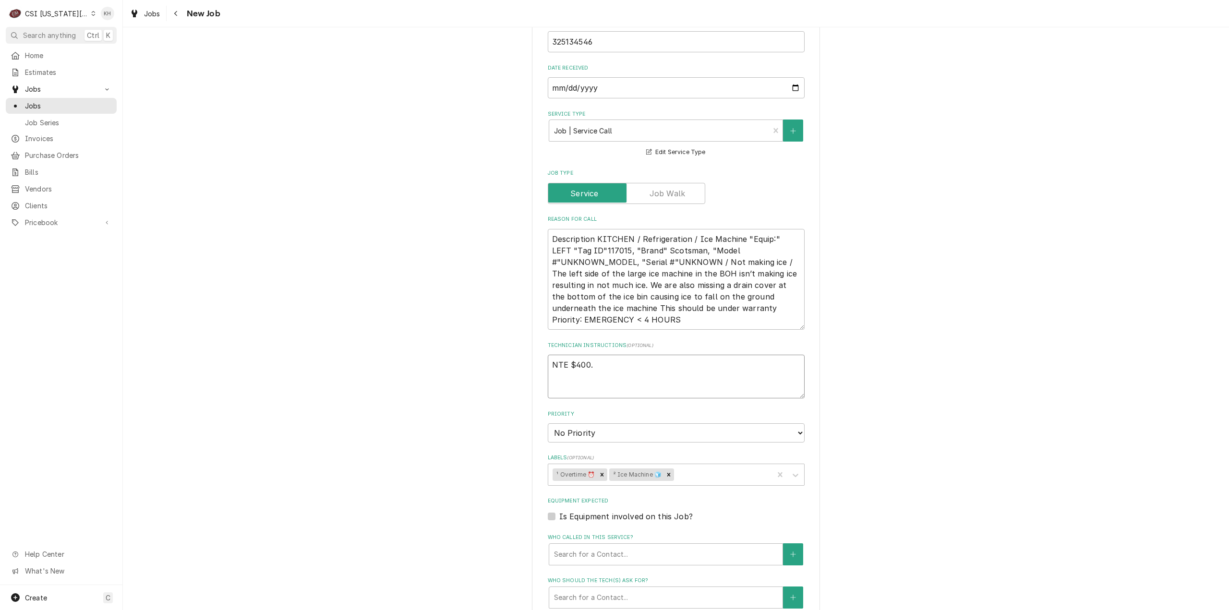
type textarea "NTE $400.0"
type textarea "x"
type textarea "NTE $400.00"
type textarea "x"
type textarea "NTE $400.00"
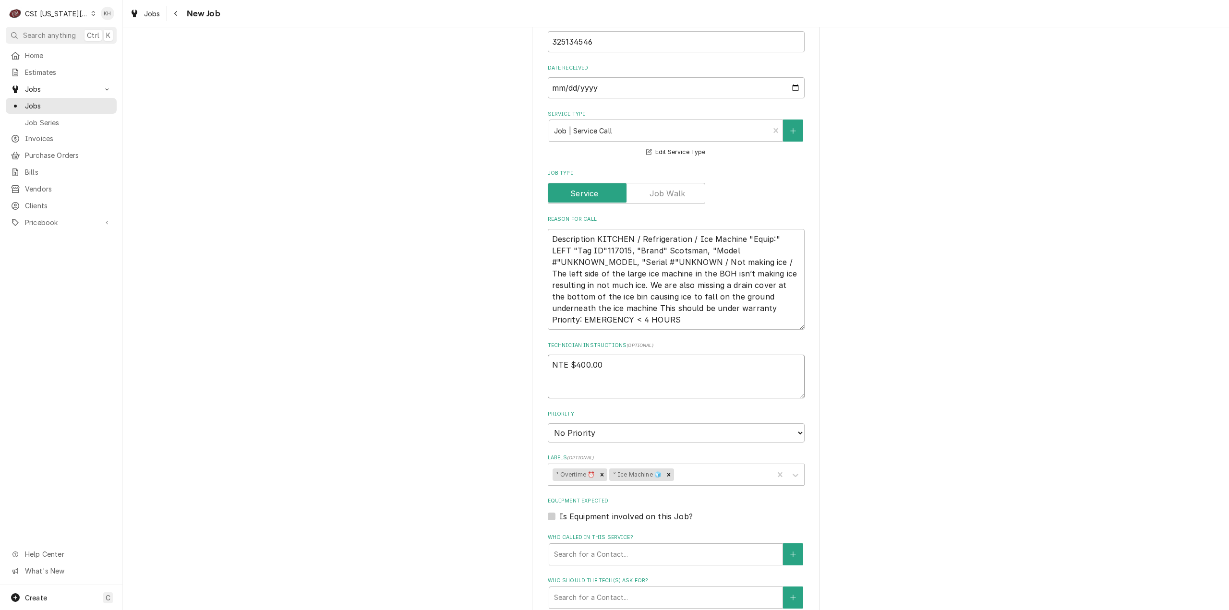
type textarea "x"
type textarea "NTE $400.00"
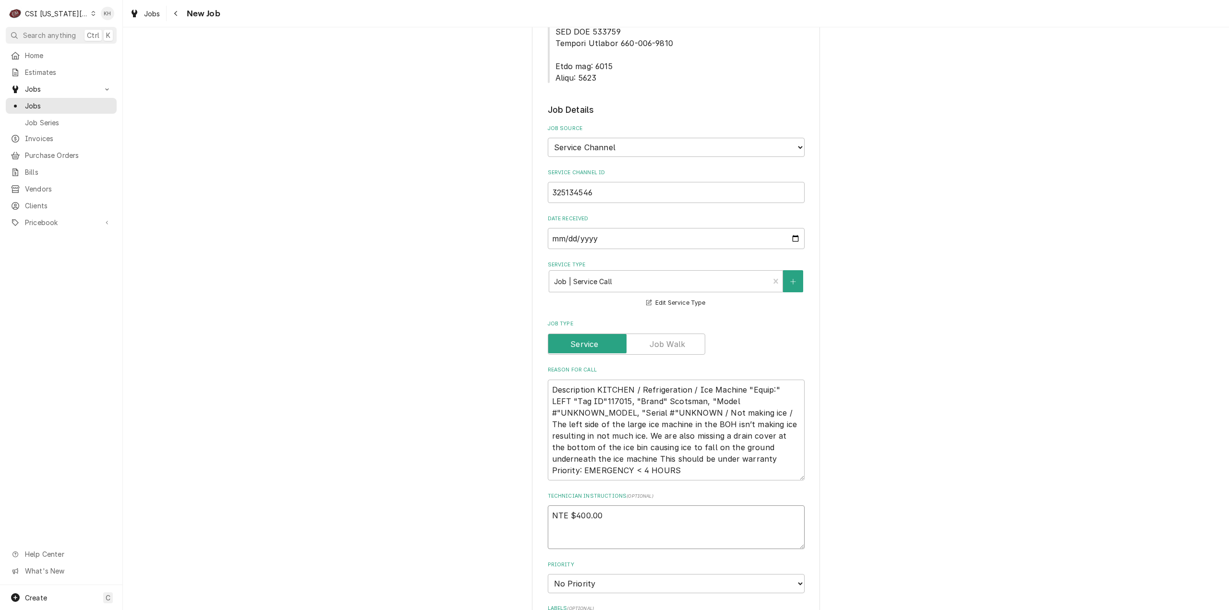
type textarea "x"
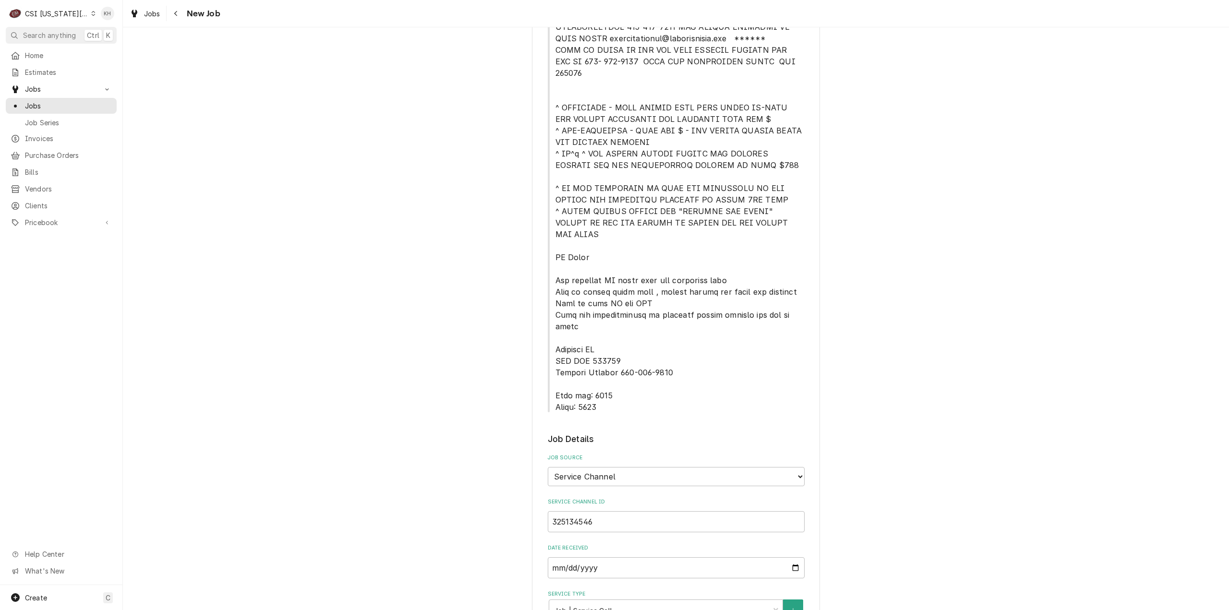
scroll to position [96, 0]
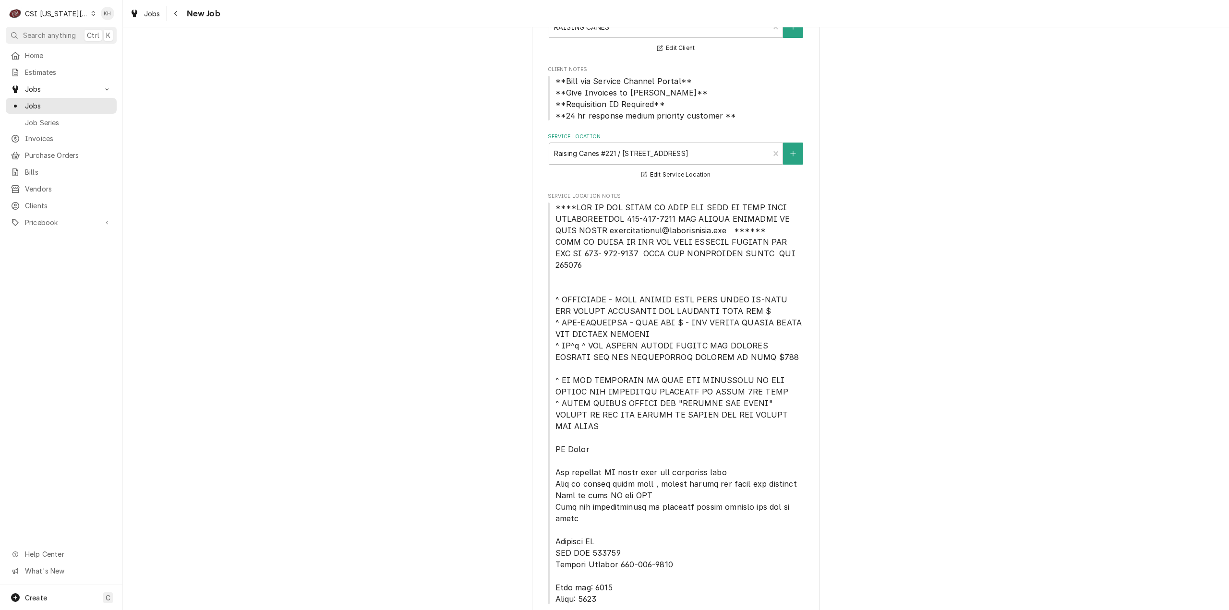
type textarea "NTE $400.00"
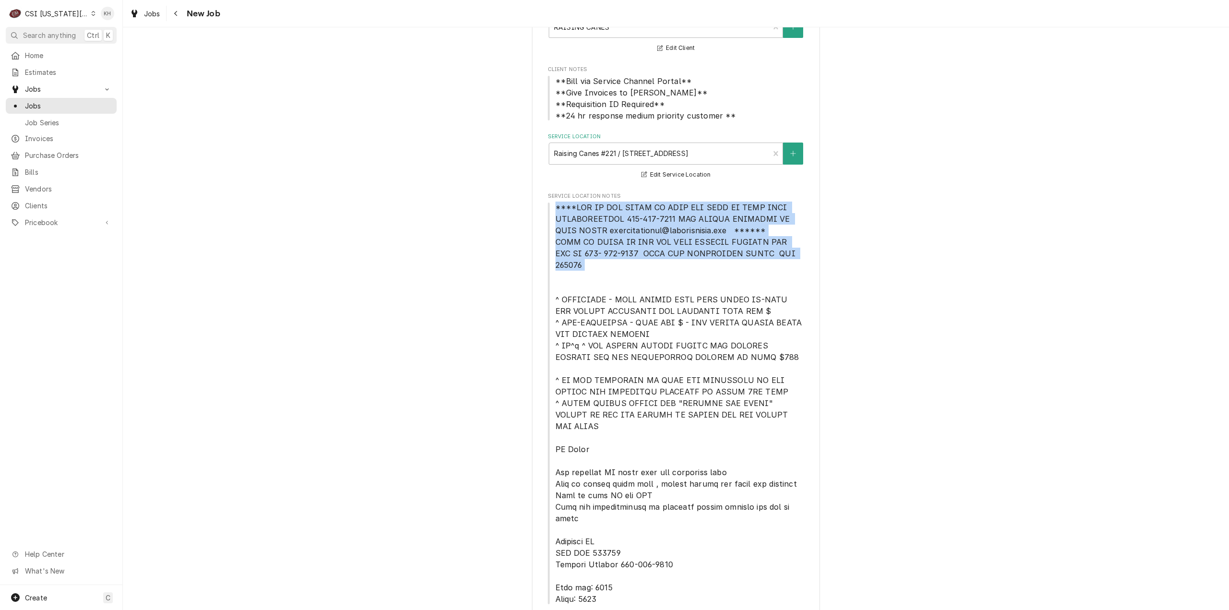
drag, startPoint x: 602, startPoint y: 224, endPoint x: 790, endPoint y: 260, distance: 191.6
click at [790, 260] on span "Service Location Notes" at bounding box center [676, 403] width 257 height 403
copy span "****NTE ON ALL CALLS IF OVER NTE NEED TO CALL JOHN HERBOLSHEIMER 402-380-8262 F…"
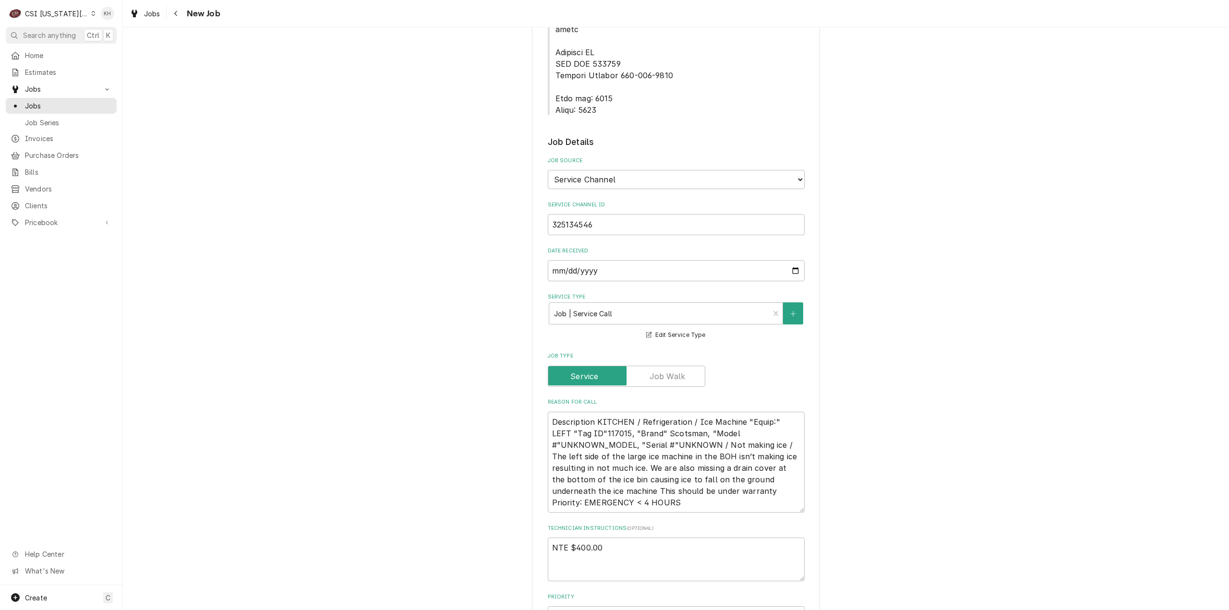
scroll to position [672, 0]
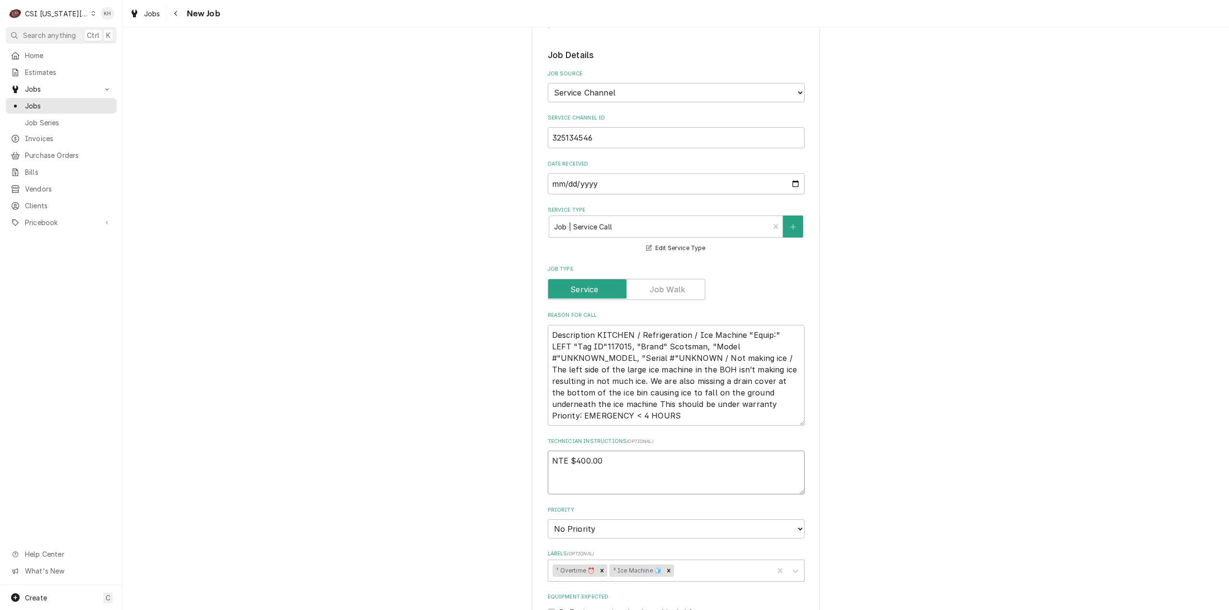
click at [579, 451] on textarea "NTE $400.00" at bounding box center [676, 473] width 257 height 44
type textarea "x"
type textarea "NTE $400.00"
paste textarea "****NTE ON ALL CALLS IF OVER NTE NEED TO CALL JOHN HERBOLSHEIMER 402-380-8262 F…"
type textarea "x"
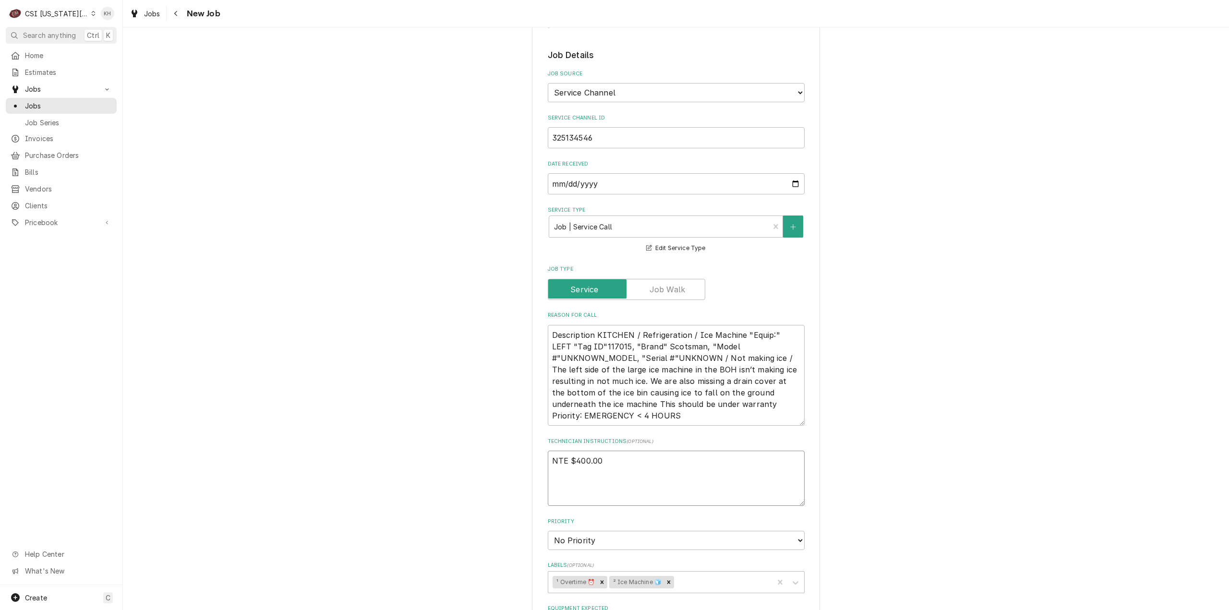
type textarea "NTE $400.00 ****NTE ON ALL CALLS IF OVER NTE NEED TO CALL JOHN HERBOLSHEIMER 40…"
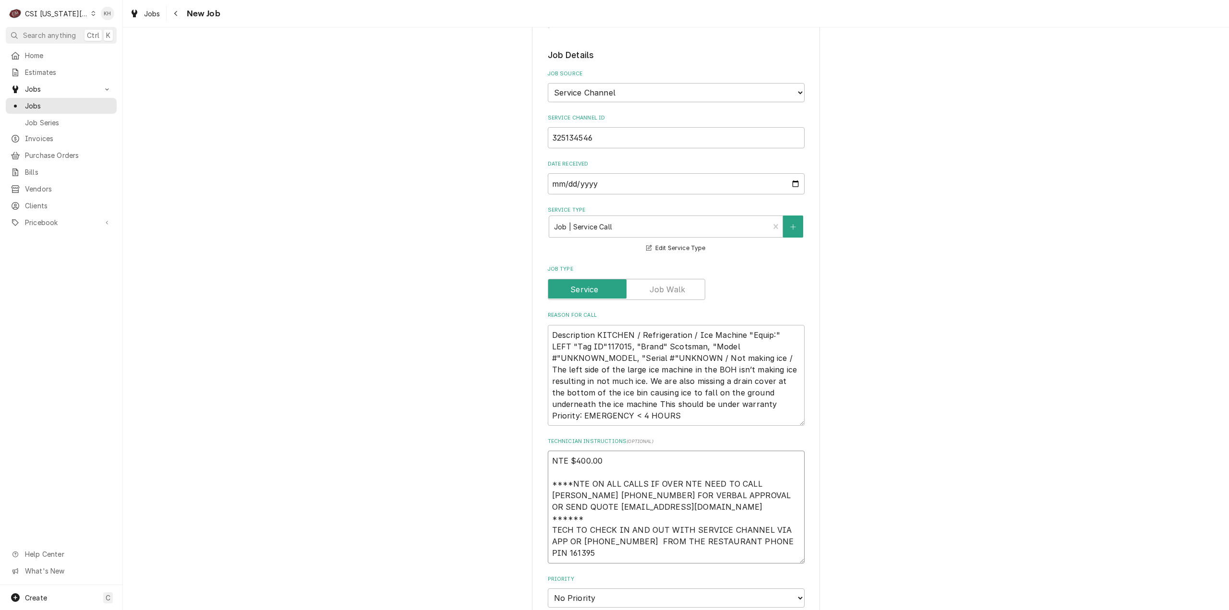
type textarea "x"
type textarea "NTE $400.00 ****NTE ON ALL CALLS IF OVER NTE NEED TO CALL JOHN HERBOLSHEIMER 40…"
type textarea "x"
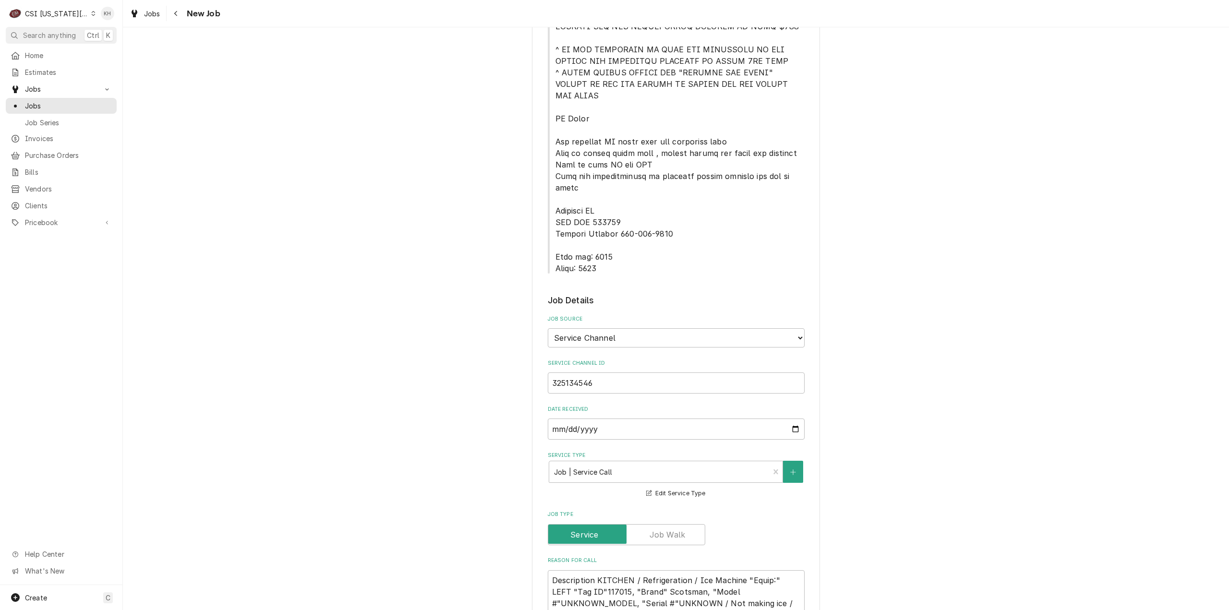
scroll to position [336, 0]
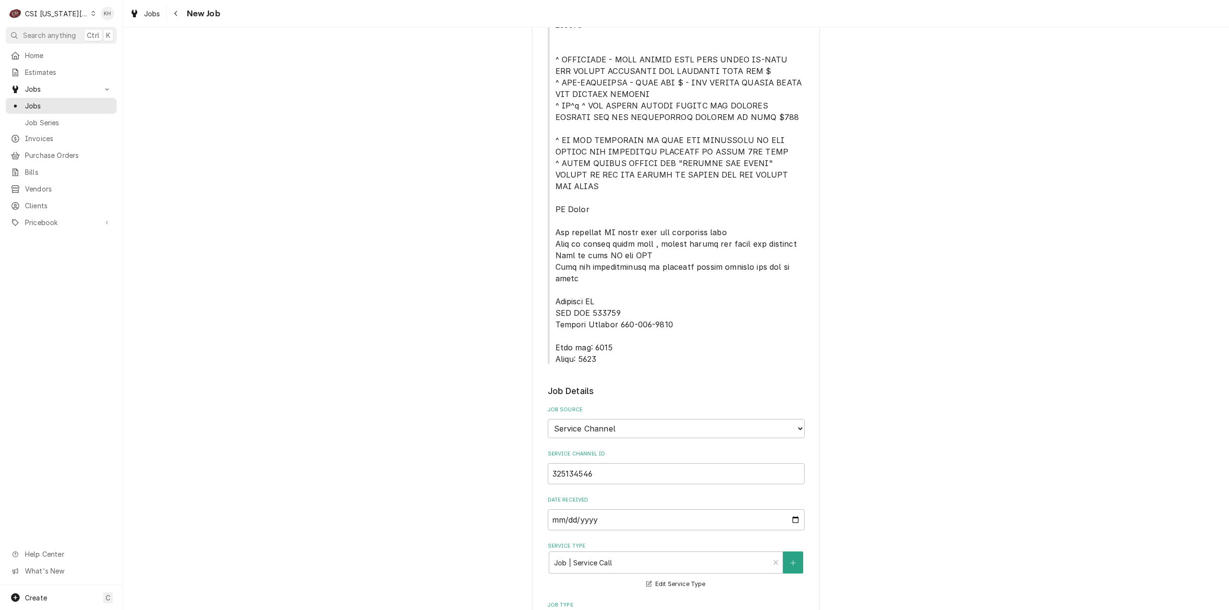
type textarea "NTE $400.00 ****NTE ON ALL CALLS IF OVER NTE NEED TO CALL JOHN HERBOLSHEIMER 40…"
drag, startPoint x: 549, startPoint y: 314, endPoint x: 604, endPoint y: 337, distance: 59.4
click at [602, 336] on div "Please provide the following information to create a job: Client Details Client…" at bounding box center [676, 555] width 257 height 1666
copy span "Lock box: 0221 Alarm: 0448"
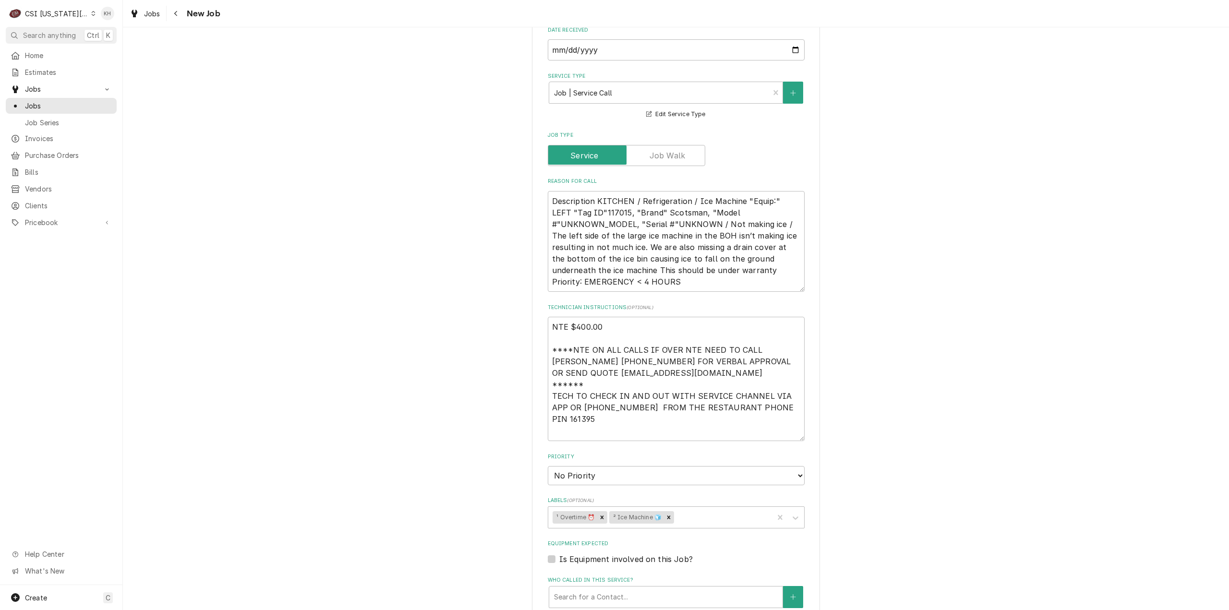
scroll to position [864, 0]
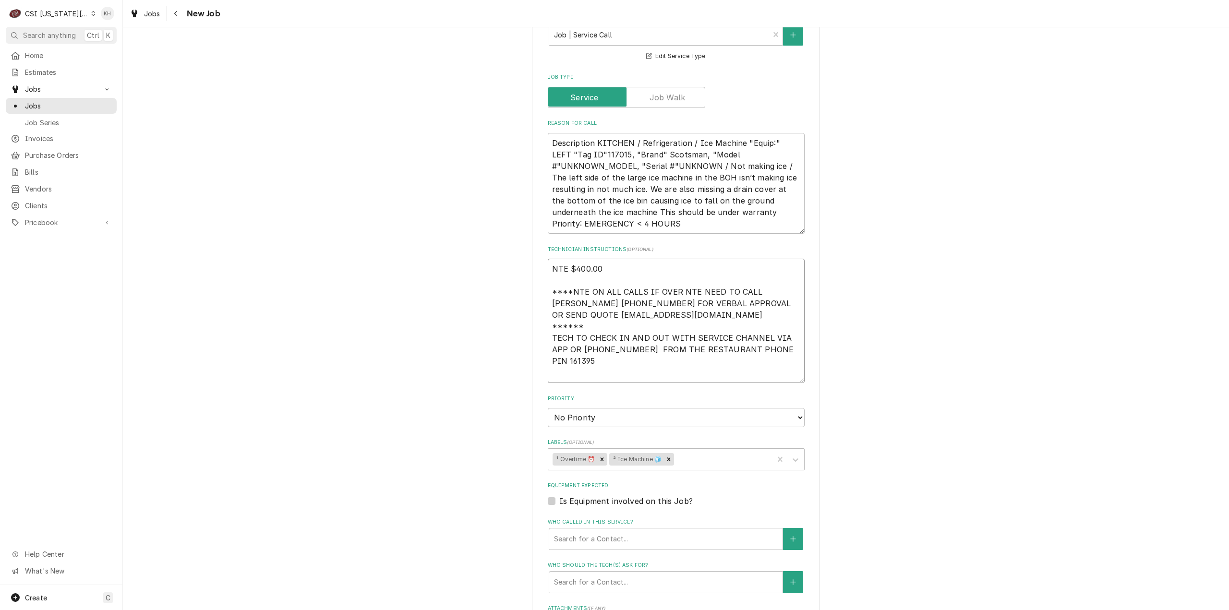
click at [555, 346] on textarea "NTE $400.00 ****NTE ON ALL CALLS IF OVER NTE NEED TO CALL JOHN HERBOLSHEIMER 40…" at bounding box center [676, 321] width 257 height 124
paste textarea "Lock box: 0221 Alarm: 0448"
type textarea "x"
type textarea "NTE $400.00 ****NTE ON ALL CALLS IF OVER NTE NEED TO CALL JOHN HERBOLSHEIMER 40…"
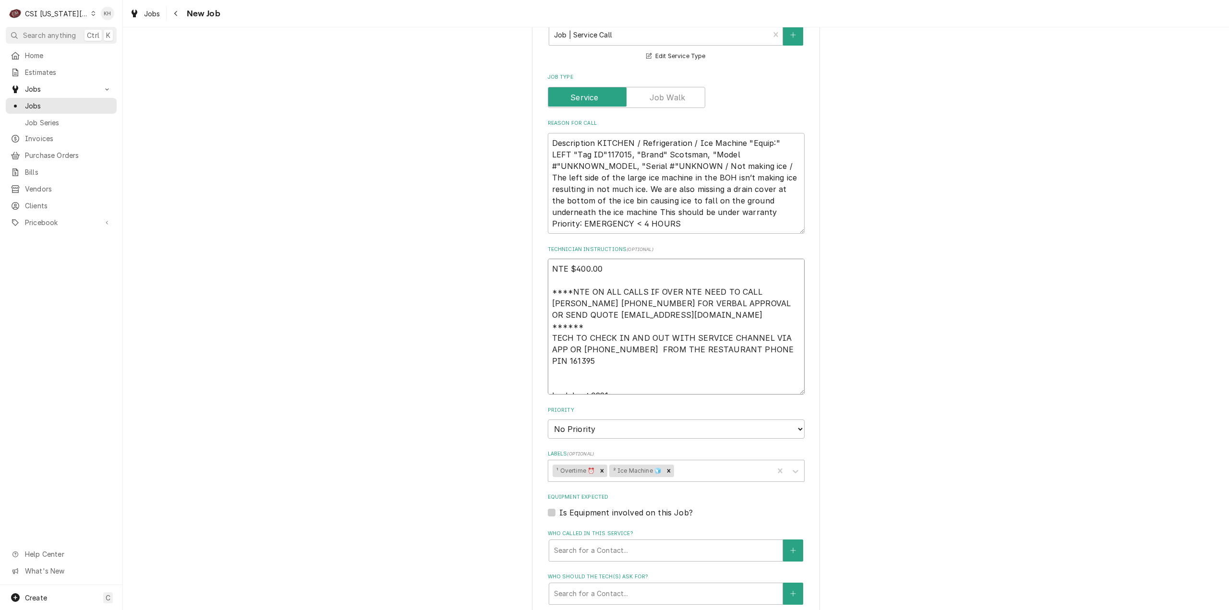
scroll to position [6, 0]
click at [558, 336] on textarea "NTE $400.00 ****NTE ON ALL CALLS IF OVER NTE NEED TO CALL JOHN HERBOLSHEIMER 40…" at bounding box center [676, 327] width 257 height 136
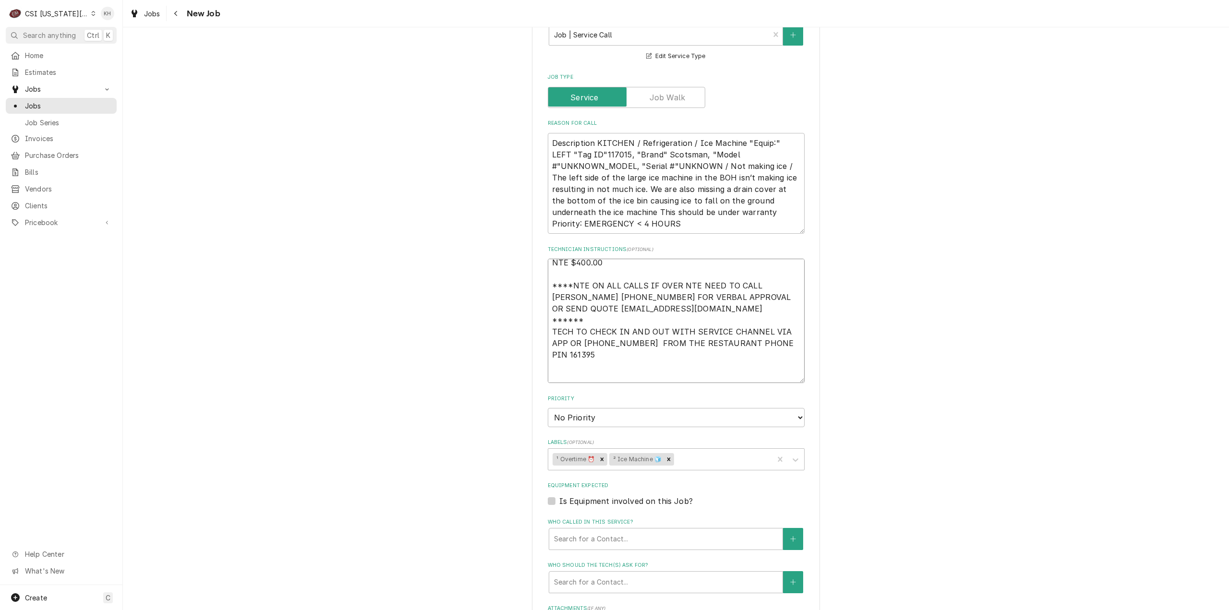
type textarea "x"
type textarea "NTE $400.00 ****NTE ON ALL CALLS IF OVER NTE NEED TO CALL JOHN HERBOLSHEIMER 40…"
click at [614, 337] on textarea "NTE $400.00 ****NTE ON ALL CALLS IF OVER NTE NEED TO CALL JOHN HERBOLSHEIMER 40…" at bounding box center [676, 321] width 257 height 124
type textarea "x"
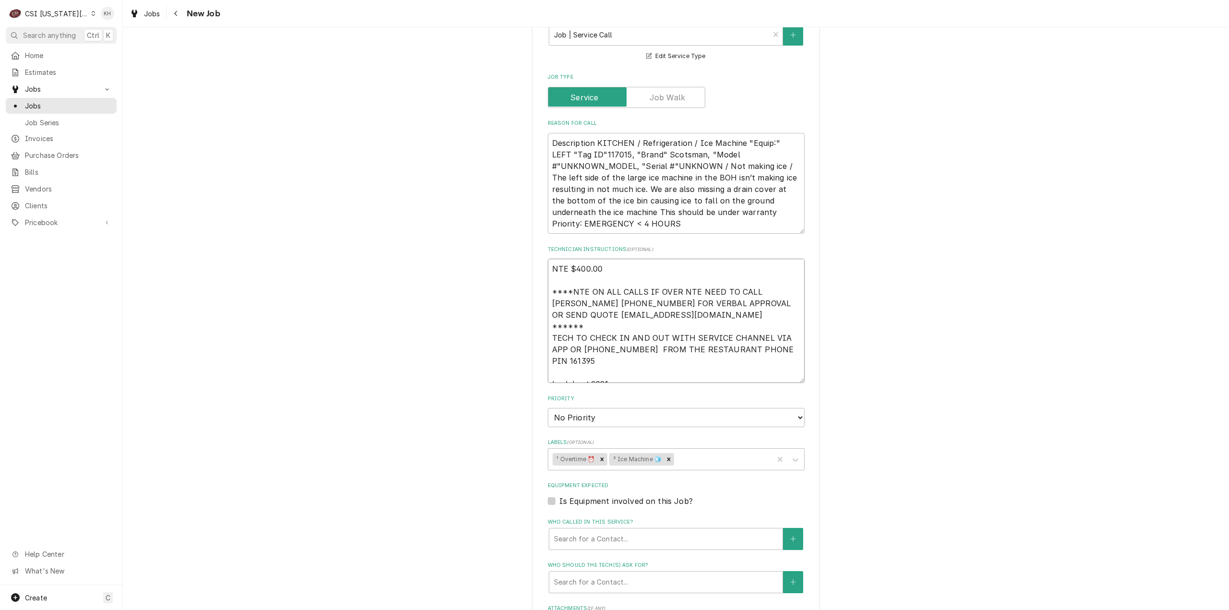
type textarea "NTE $400.00 ****NTE ON ALL CALLS IF OVER NTE NEED TO CALL JOHN HERBOLSHEIMER 40…"
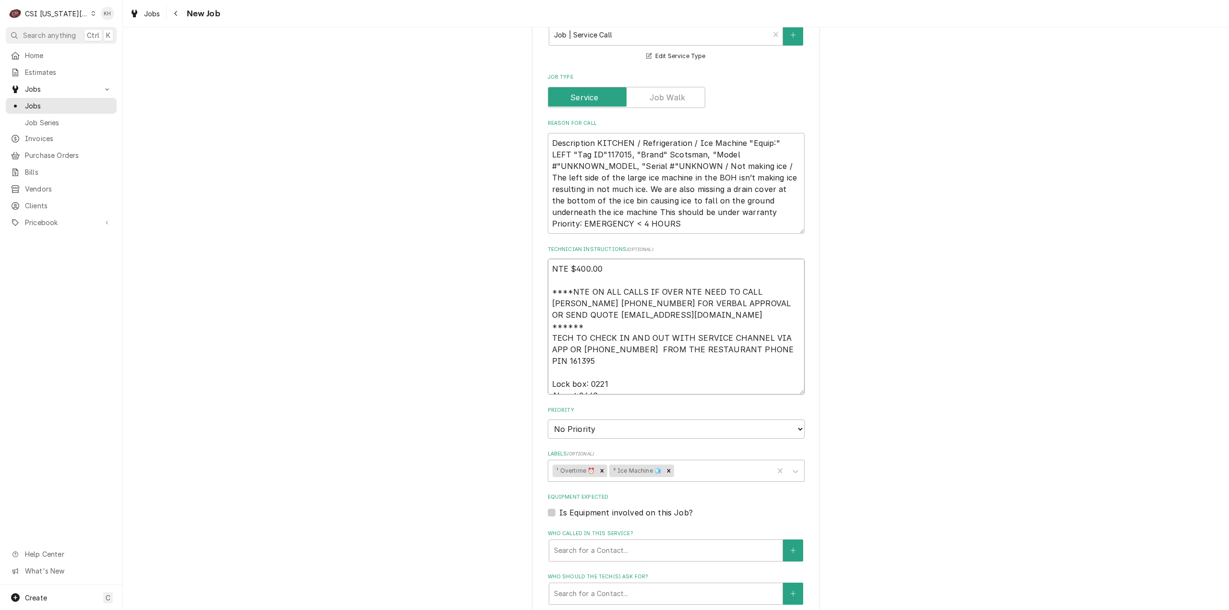
scroll to position [6, 0]
type textarea "x"
type textarea "NTE $400.00 ****NTE ON ALL CALLS IF OVER NTE NEED TO CALL JOHN HERBOLSHEIMER 40…"
type textarea "x"
type textarea "NTE $400.00 ****NTE ON ALL CALLS IF OVER NTE NEED TO CALL JOHN HERBOLSHEIMER 40…"
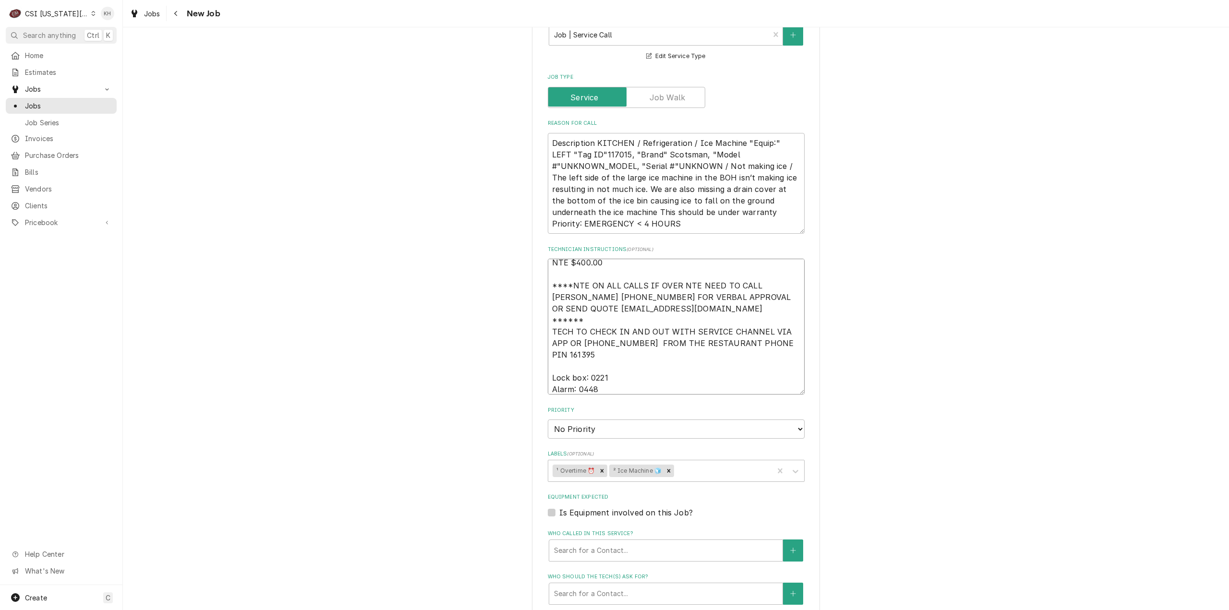
type textarea "x"
type textarea "NTE $400.00 ****NTE ON ALL CALLS IF OVER NTE NEED TO CALL JOHN HERBOLSHEIMER 40…"
type textarea "x"
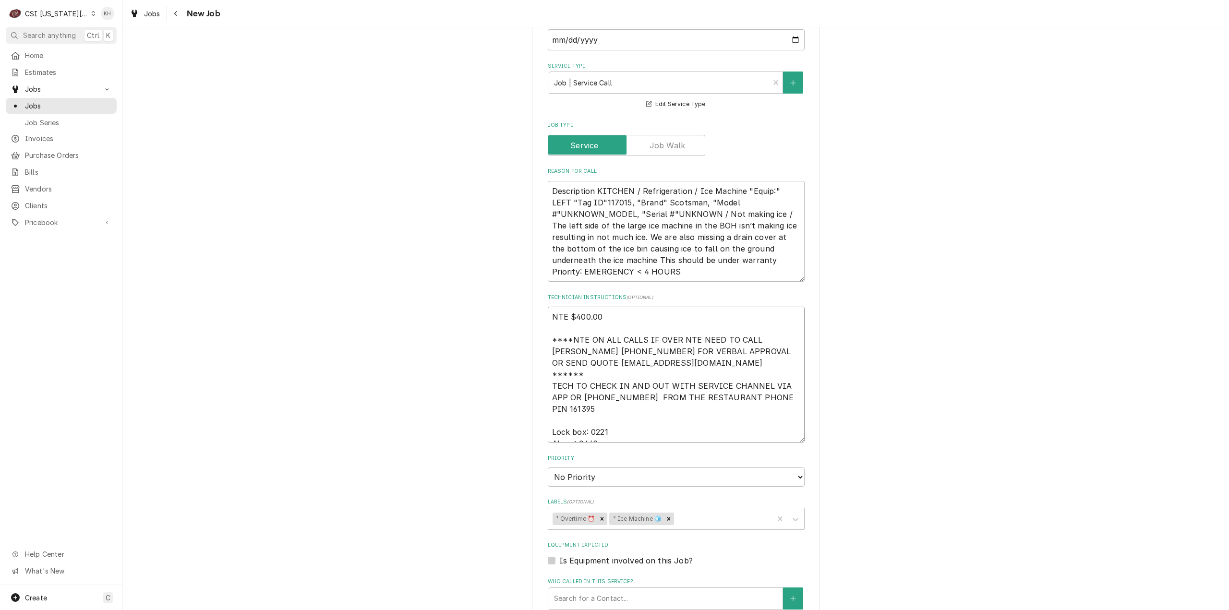
scroll to position [960, 0]
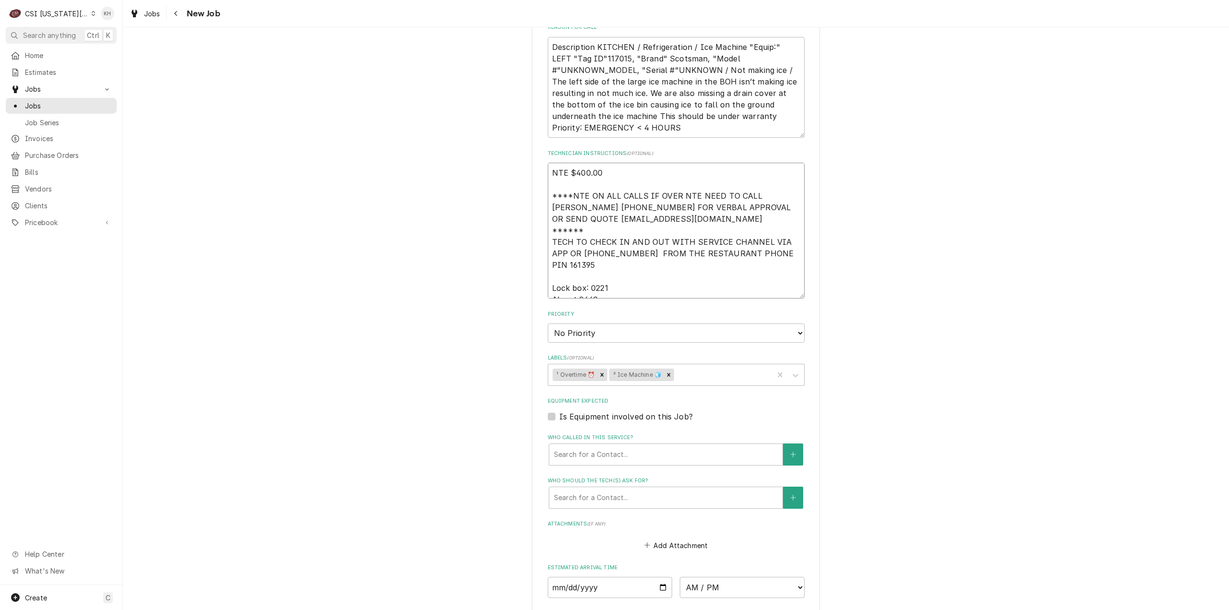
type textarea "NTE $400.00 ****NTE ON ALL CALLS IF OVER NTE NEED TO CALL JOHN HERBOLSHEIMER 40…"
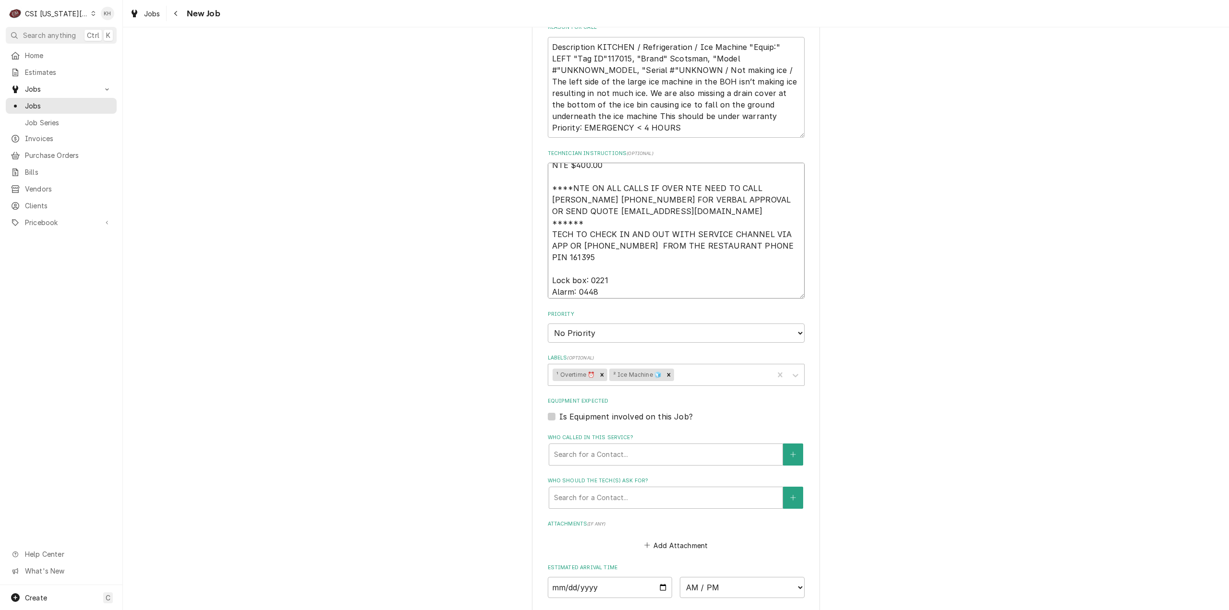
scroll to position [12, 0]
click at [592, 249] on textarea "NTE $400.00 ****NTE ON ALL CALLS IF OVER NTE NEED TO CALL JOHN HERBOLSHEIMER 40…" at bounding box center [676, 231] width 257 height 136
paste textarea "913-239-0449"
type textarea "x"
type textarea "NTE $400.00 ****NTE ON ALL CALLS IF OVER NTE NEED TO CALL JOHN HERBOLSHEIMER 40…"
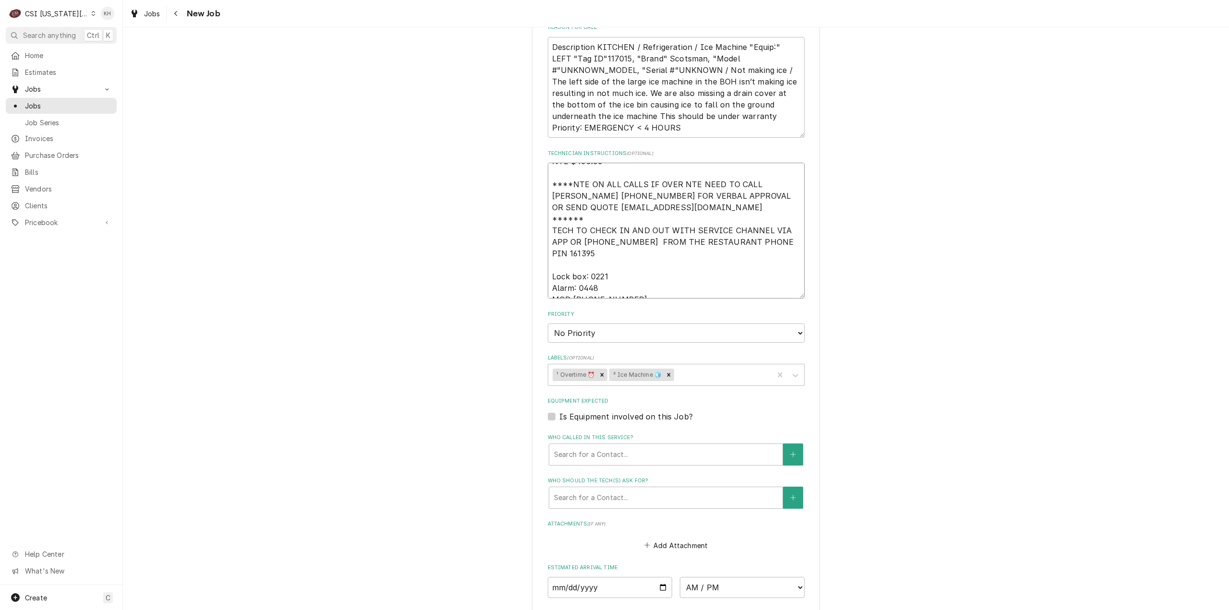
type textarea "x"
type textarea "NTE $400.00 ****NTE ON ALL CALLS IF OVER NTE NEED TO CALL JOHN HERBOLSHEIMER 40…"
drag, startPoint x: 621, startPoint y: 300, endPoint x: 621, endPoint y: 308, distance: 8.2
click at [621, 324] on select "No Priority Urgent High Medium Low" at bounding box center [676, 333] width 257 height 19
select select "1"
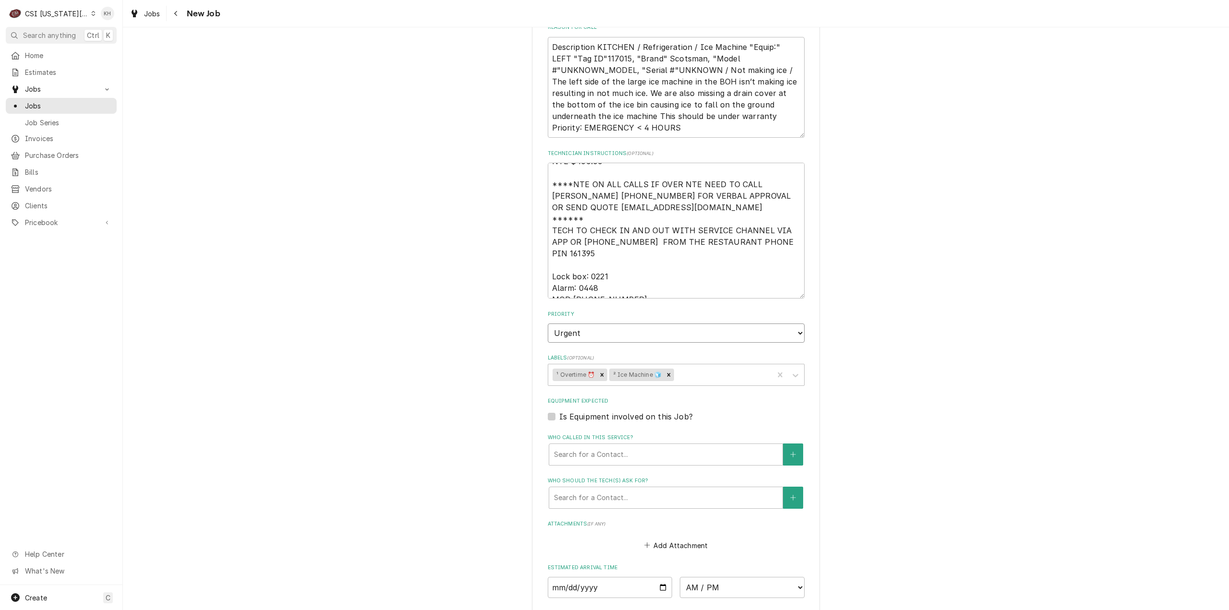
click at [548, 324] on select "No Priority Urgent High Medium Low" at bounding box center [676, 333] width 257 height 19
type textarea "x"
click at [559, 411] on label "Is Equipment involved on this Job?" at bounding box center [625, 417] width 133 height 12
click at [559, 411] on input "Equipment Expected" at bounding box center [687, 421] width 257 height 21
checkbox input "true"
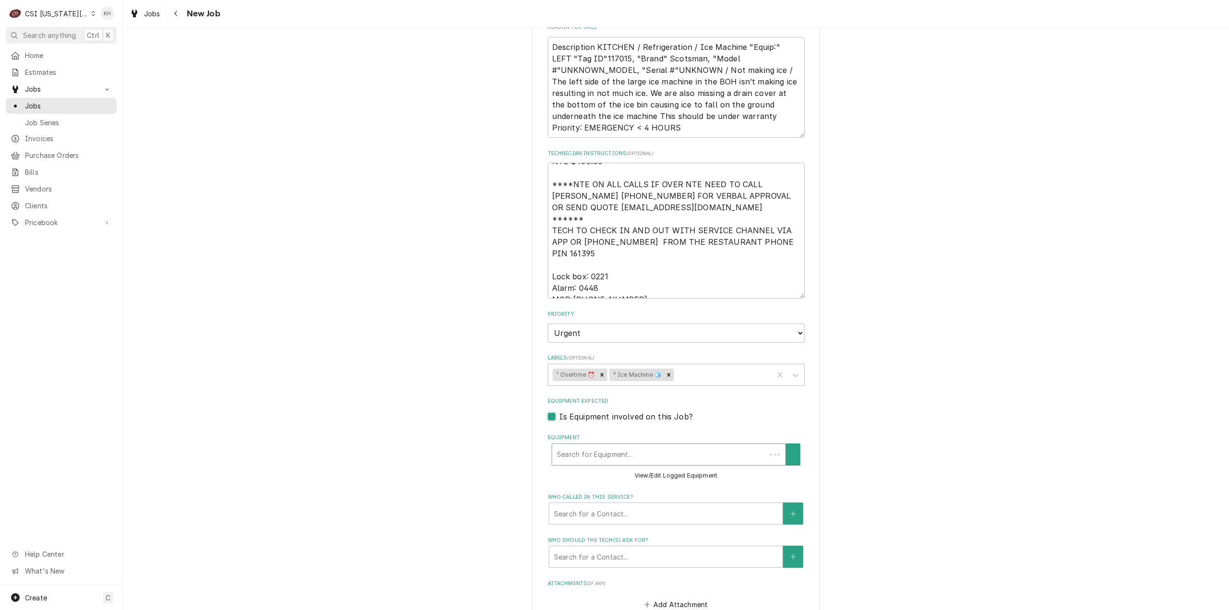
scroll to position [0, 0]
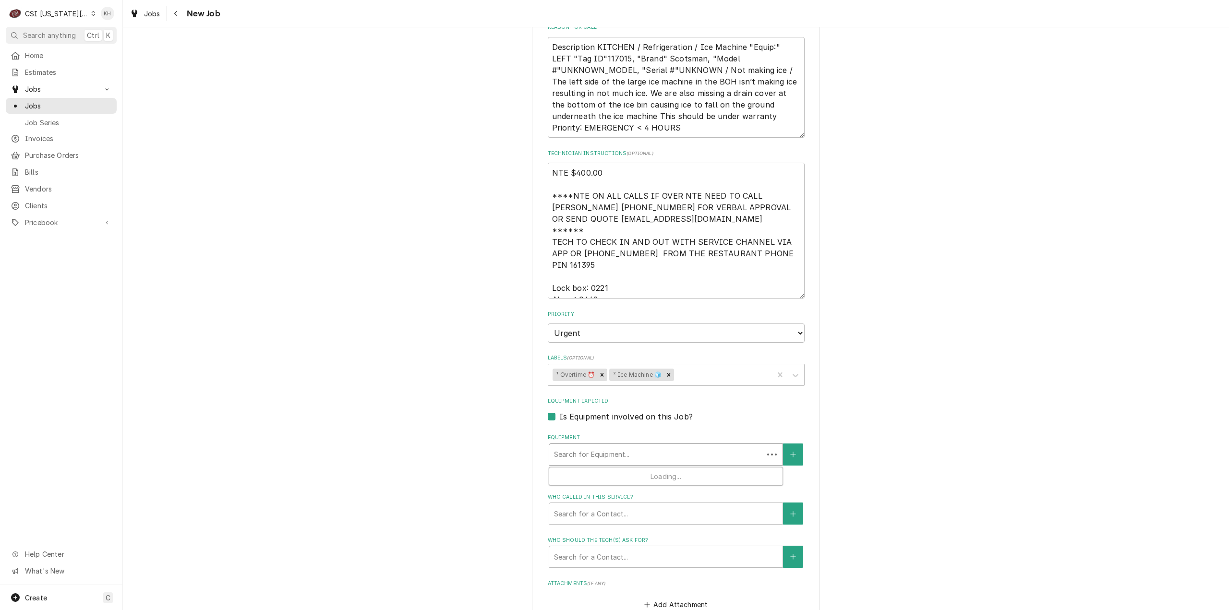
click at [579, 446] on div "Equipment" at bounding box center [656, 454] width 205 height 17
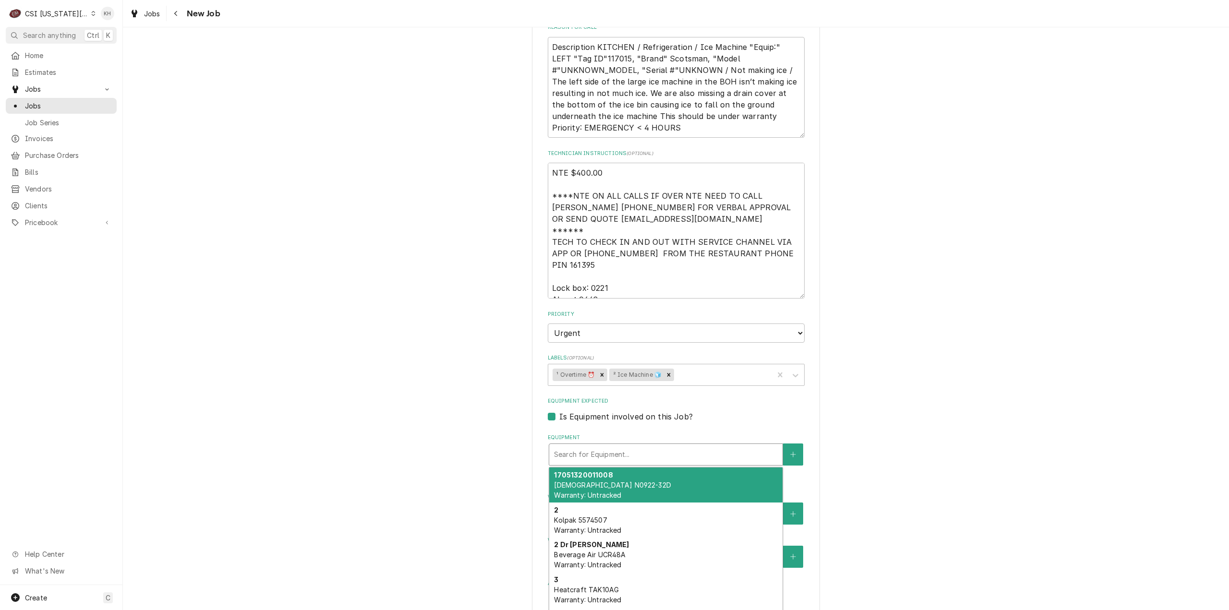
type textarea "x"
type input "i"
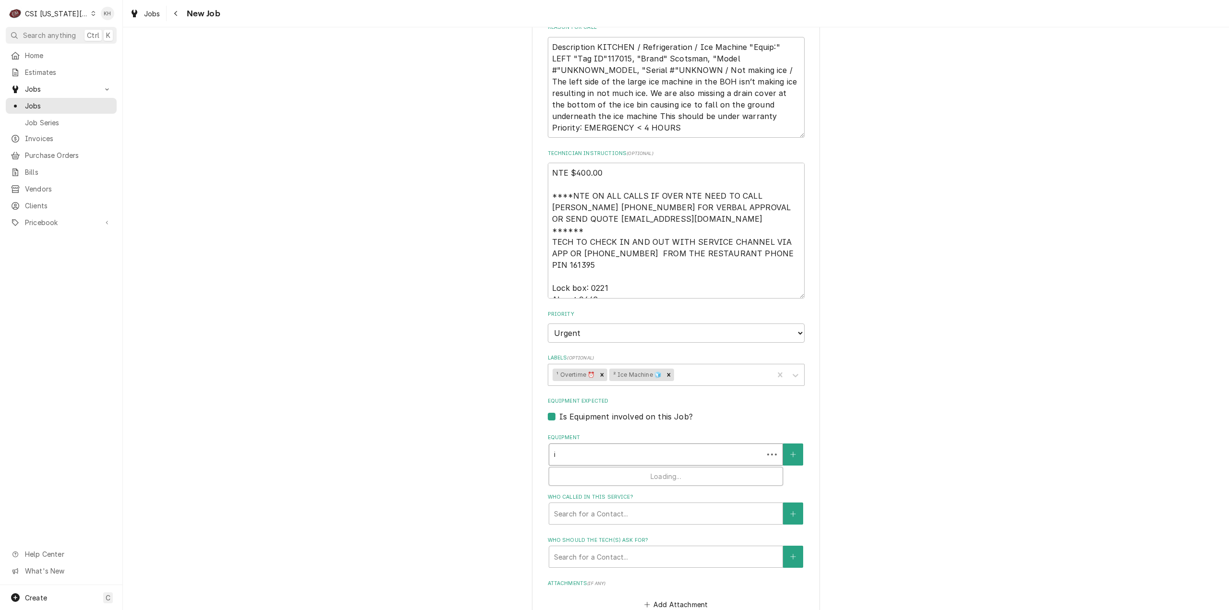
type textarea "x"
type input "ic"
type textarea "x"
type input "ice"
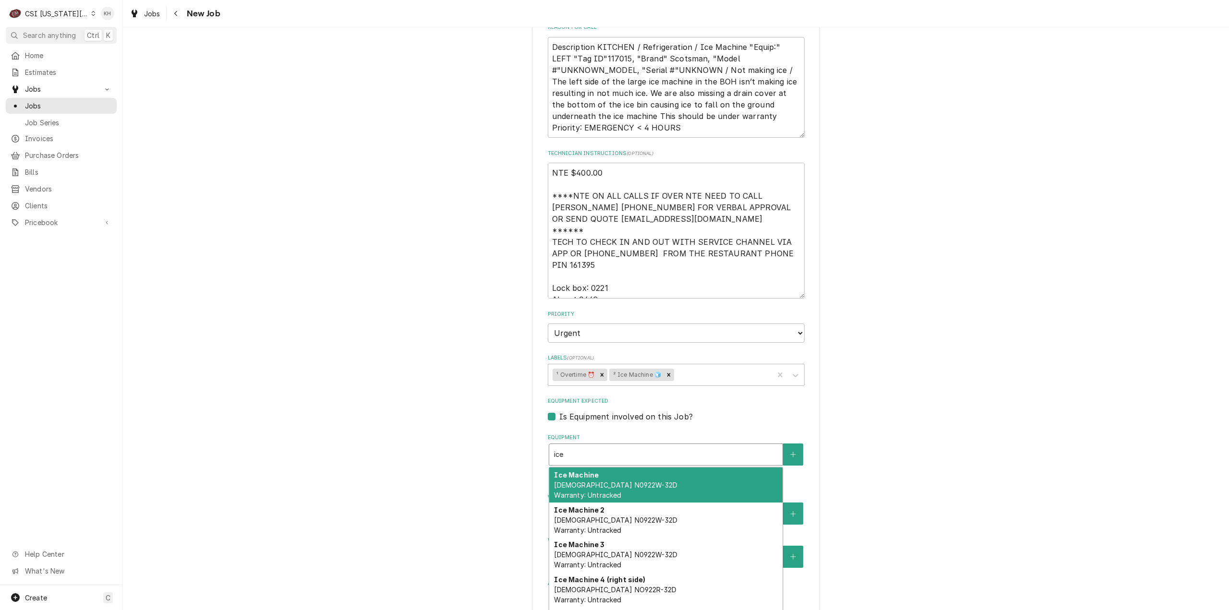
click at [603, 481] on span "Scotsman N0922W-32D Warranty: Untracked" at bounding box center [615, 490] width 123 height 18
type textarea "x"
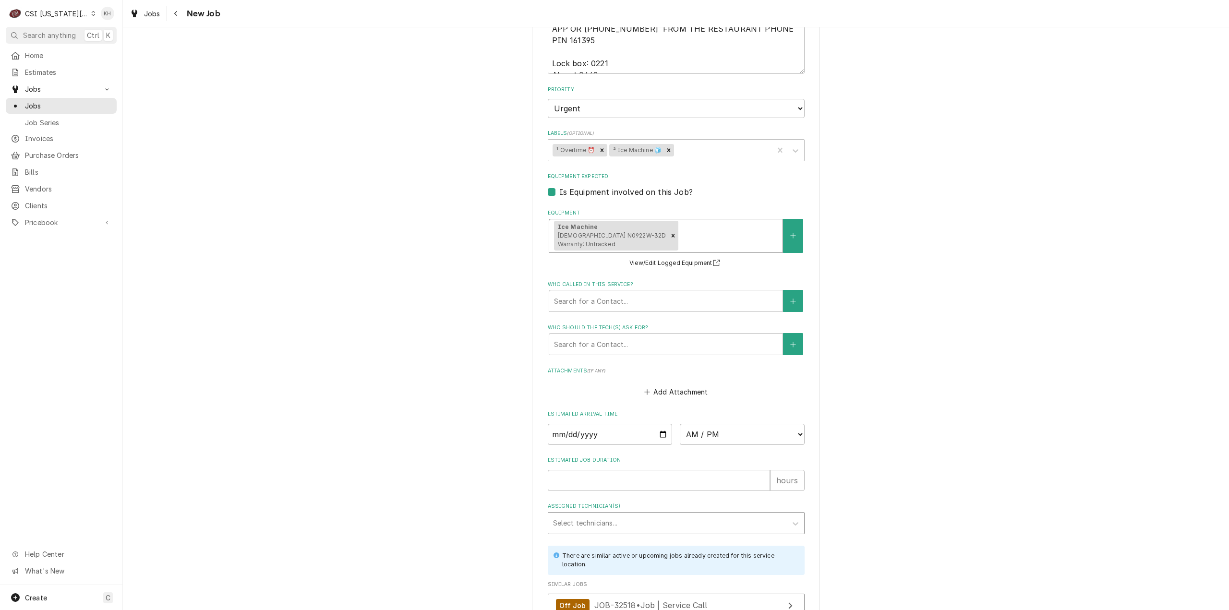
scroll to position [1200, 0]
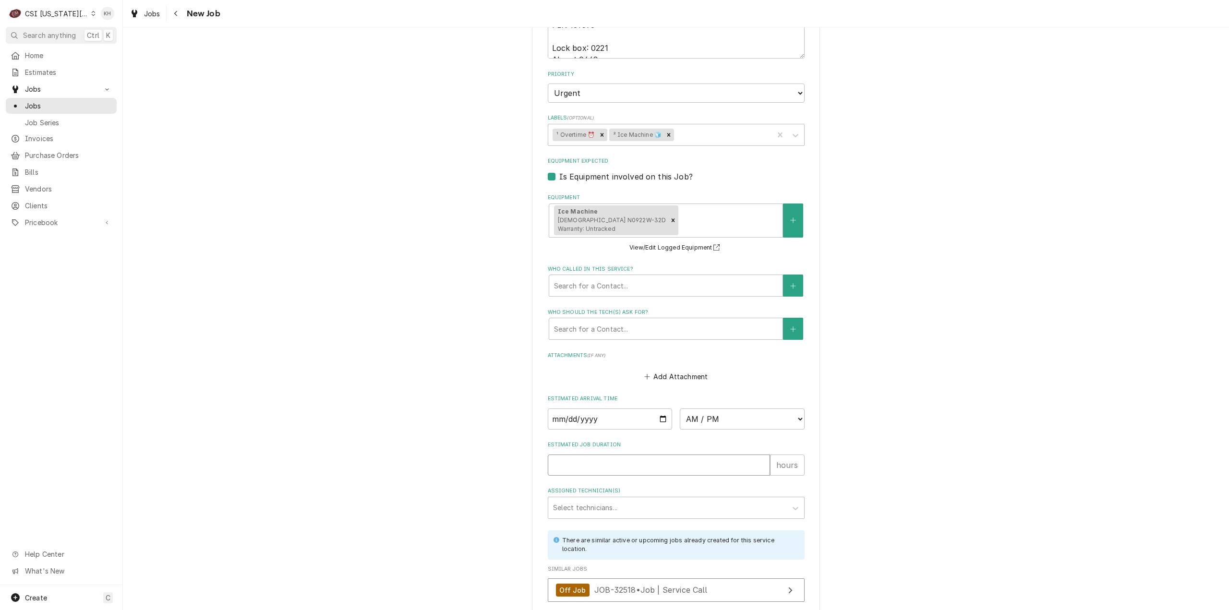
click at [614, 455] on input "Estimated Job Duration" at bounding box center [659, 465] width 222 height 21
type textarea "x"
type input "2"
type textarea "x"
type input "2"
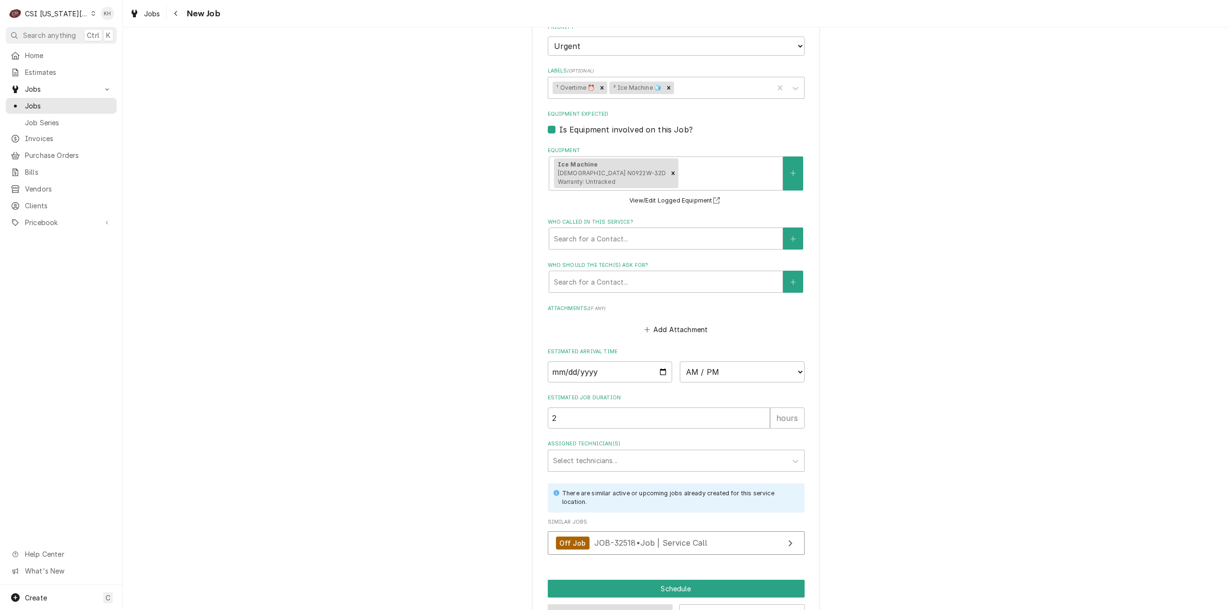
click at [628, 604] on button "Preview Job" at bounding box center [610, 613] width 125 height 18
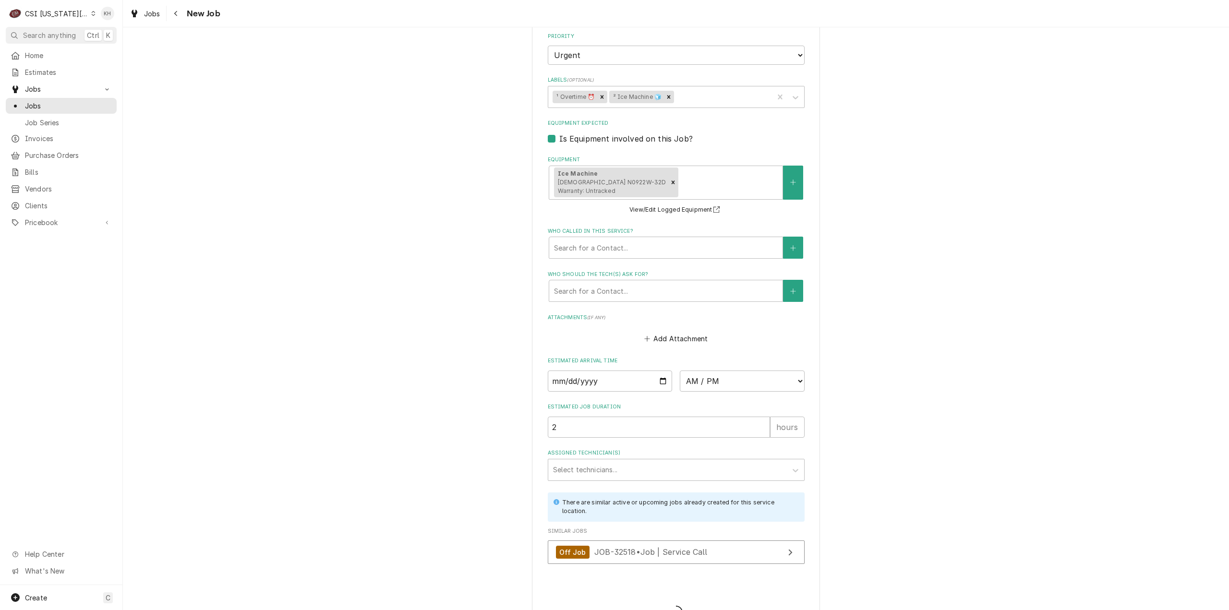
type textarea "x"
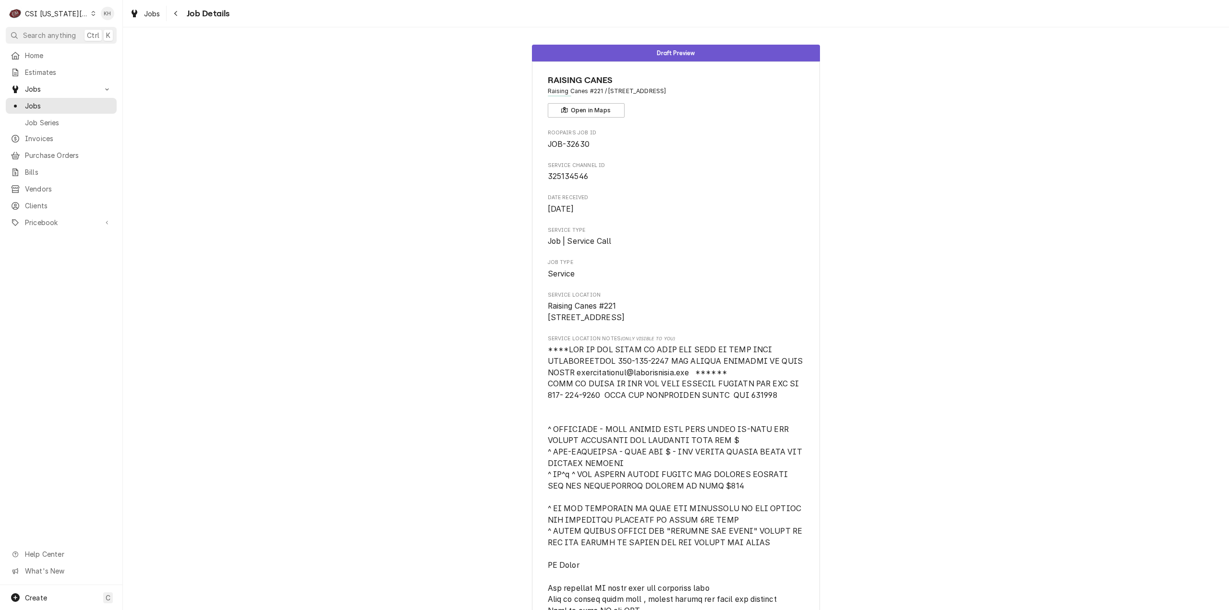
click at [37, 10] on div "CSI [US_STATE][GEOGRAPHIC_DATA]." at bounding box center [56, 14] width 63 height 10
click at [105, 48] on div "CSI St. [PERSON_NAME]" at bounding box center [168, 53] width 142 height 10
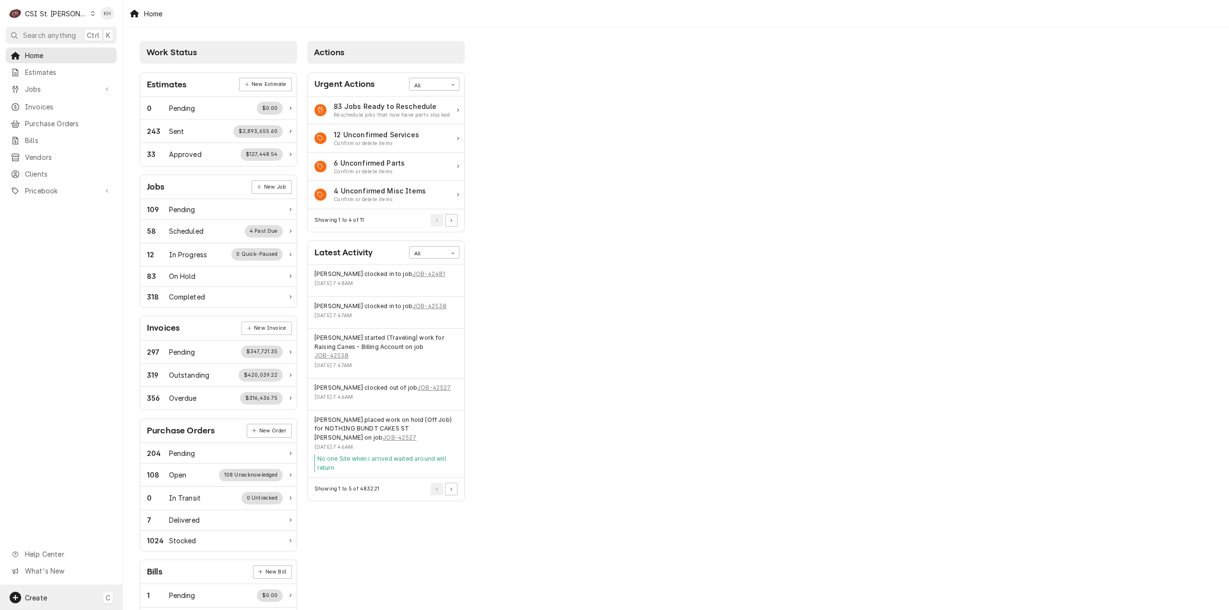
click at [82, 597] on div "Create C" at bounding box center [61, 597] width 122 height 25
click at [160, 503] on div "Job" at bounding box center [172, 499] width 83 height 12
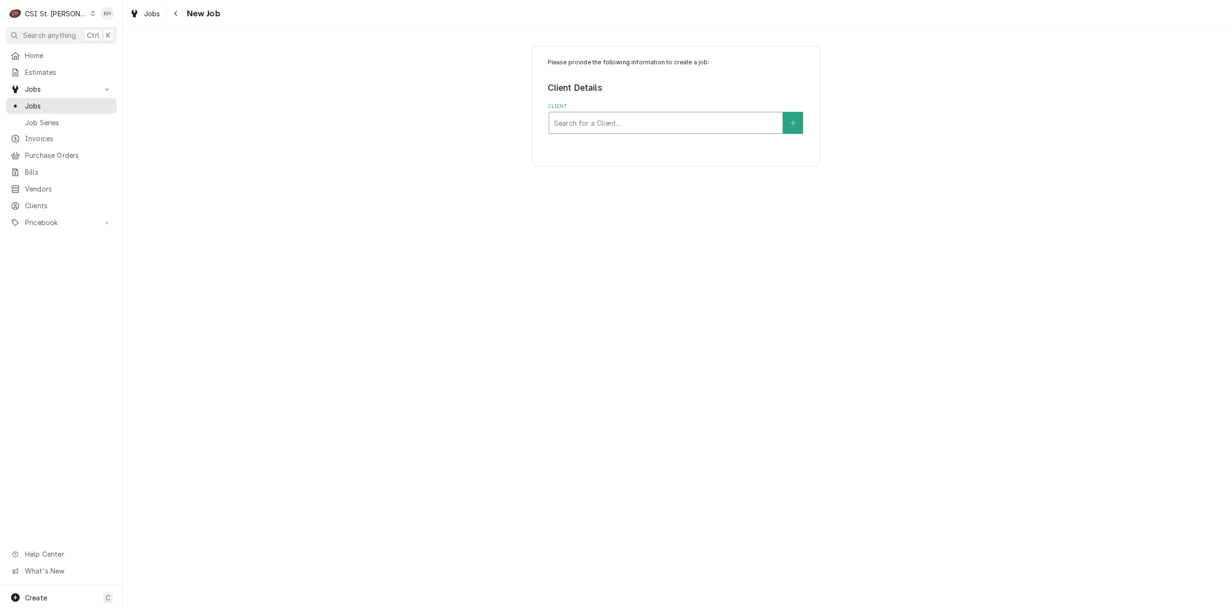
click at [739, 119] on div "Client" at bounding box center [666, 122] width 224 height 17
type input "1322 [PERSON_NAME]"
click at [671, 142] on div "Dierbergs Corporate Office ³ Tax Exempt 🆓" at bounding box center [665, 148] width 233 height 25
click at [657, 243] on div "Service Location" at bounding box center [666, 238] width 224 height 17
type input "1322"
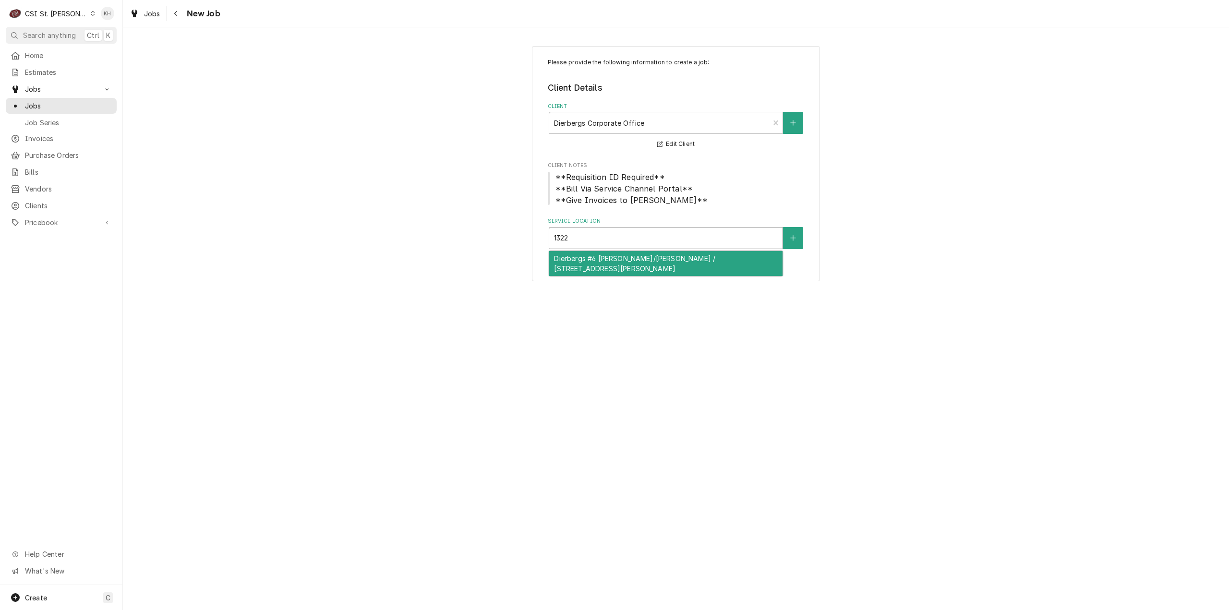
click at [645, 268] on div "Dierbergs #6 [PERSON_NAME]/[PERSON_NAME] / [STREET_ADDRESS][PERSON_NAME]" at bounding box center [665, 263] width 233 height 25
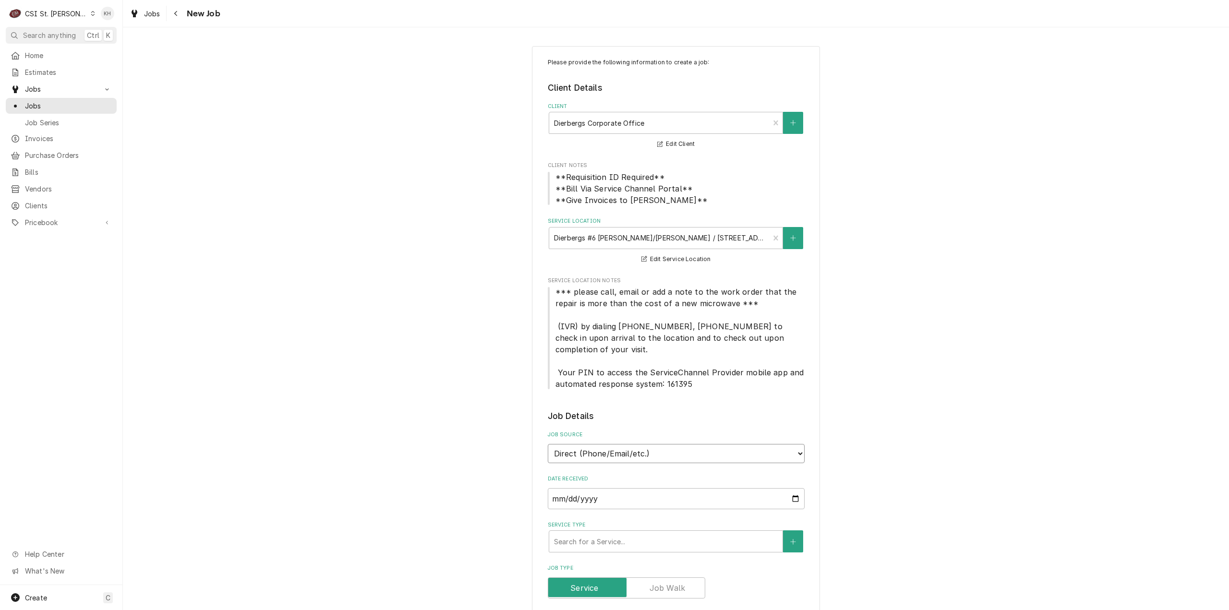
click at [661, 459] on select "Direct (Phone/Email/etc.) Service Channel Corrigo Ecotrak Other" at bounding box center [676, 453] width 257 height 19
select select "1"
click at [643, 500] on input "Service Channel ID" at bounding box center [676, 498] width 257 height 21
paste input "325087542"
type textarea "x"
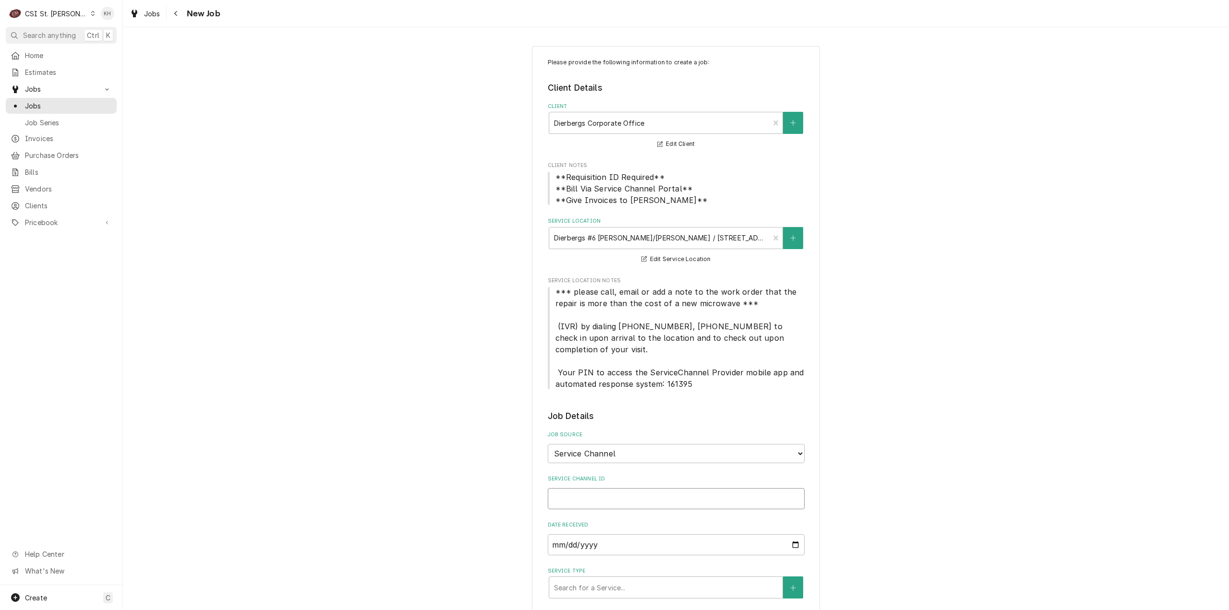
type input "325087542"
type textarea "x"
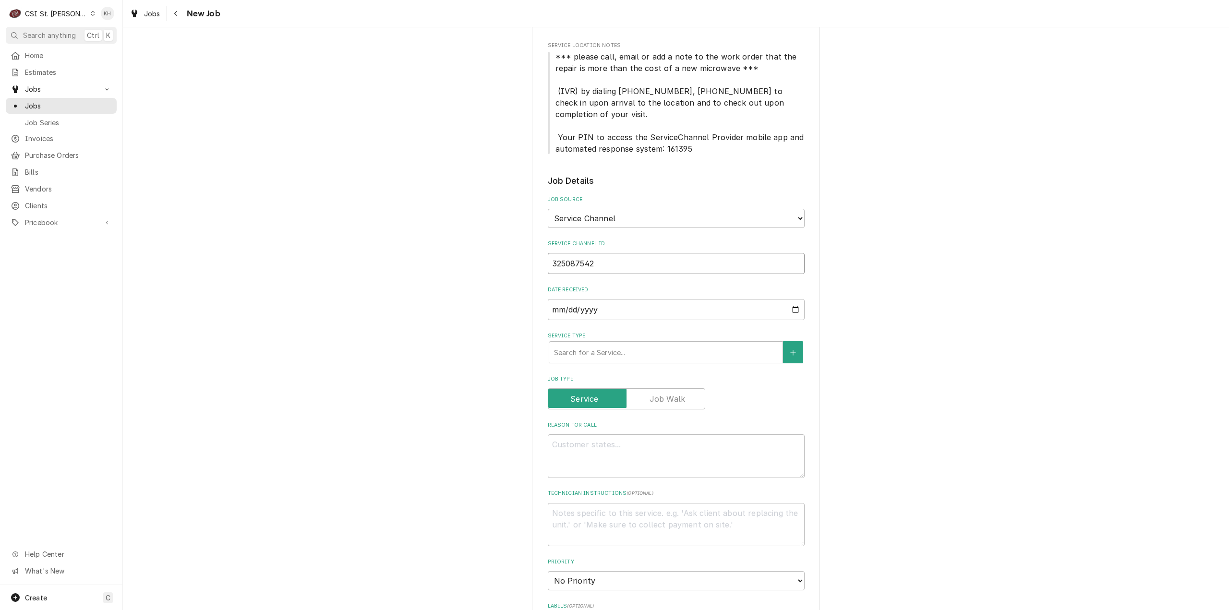
scroll to position [240, 0]
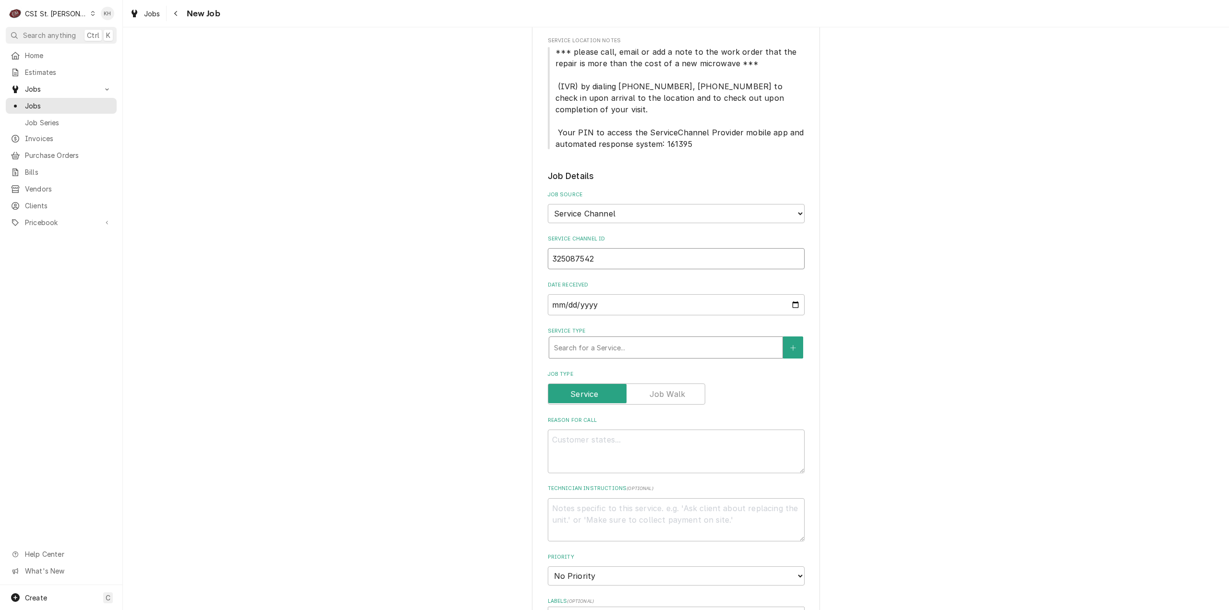
type input "325087542"
click at [601, 339] on div "Service Type" at bounding box center [666, 347] width 224 height 17
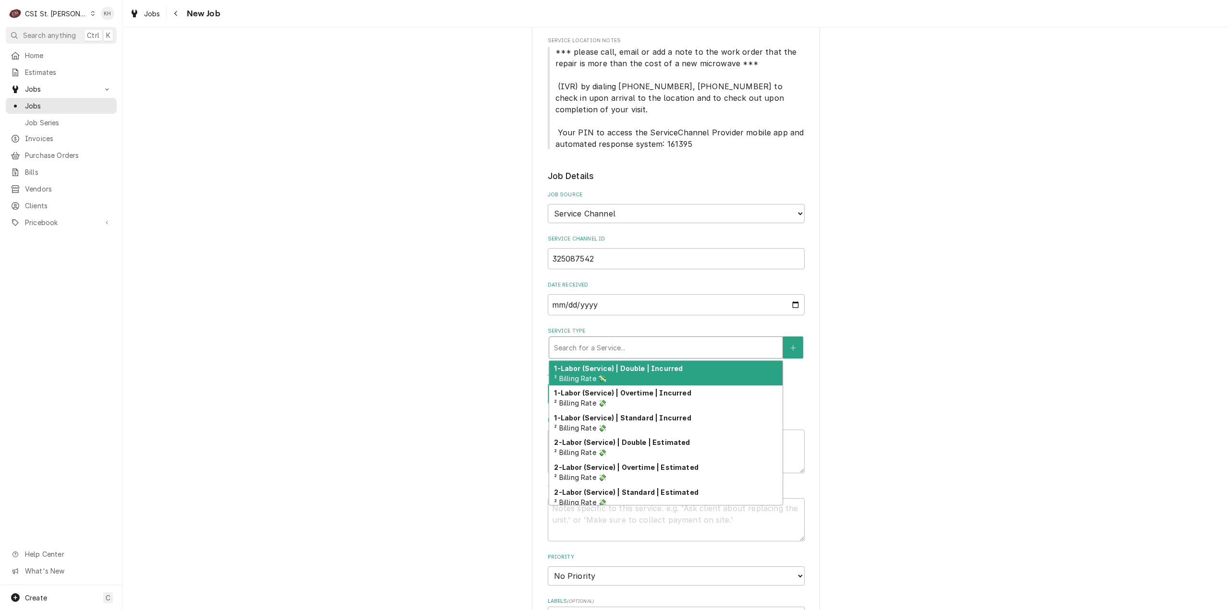
type textarea "x"
type input "s"
type textarea "x"
type input "se"
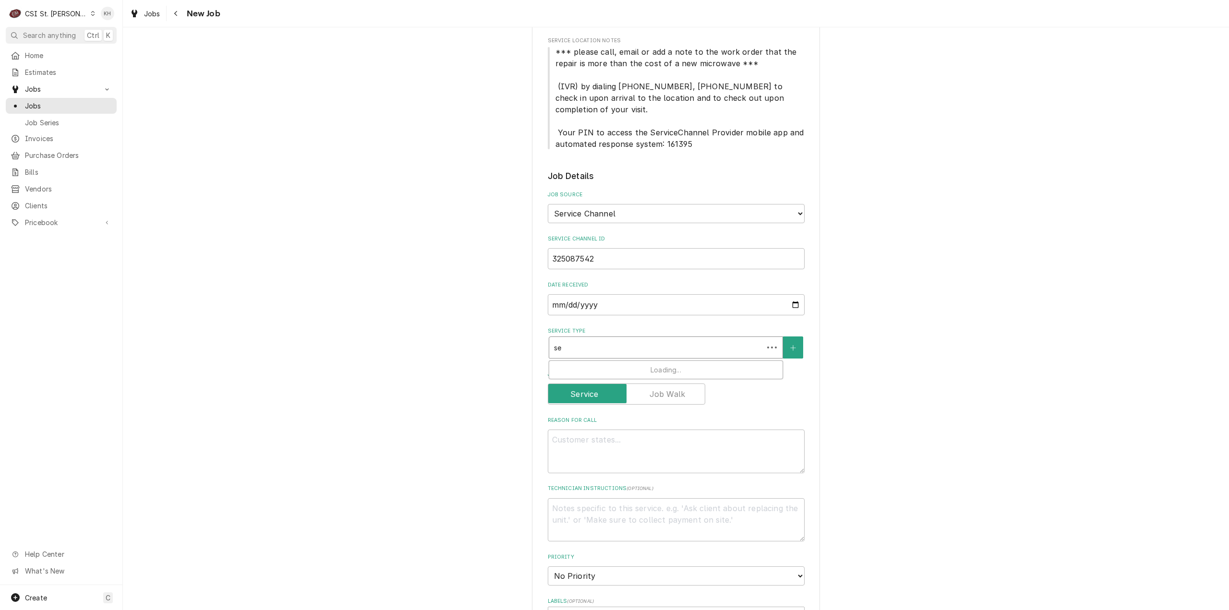
type textarea "x"
type input "ser"
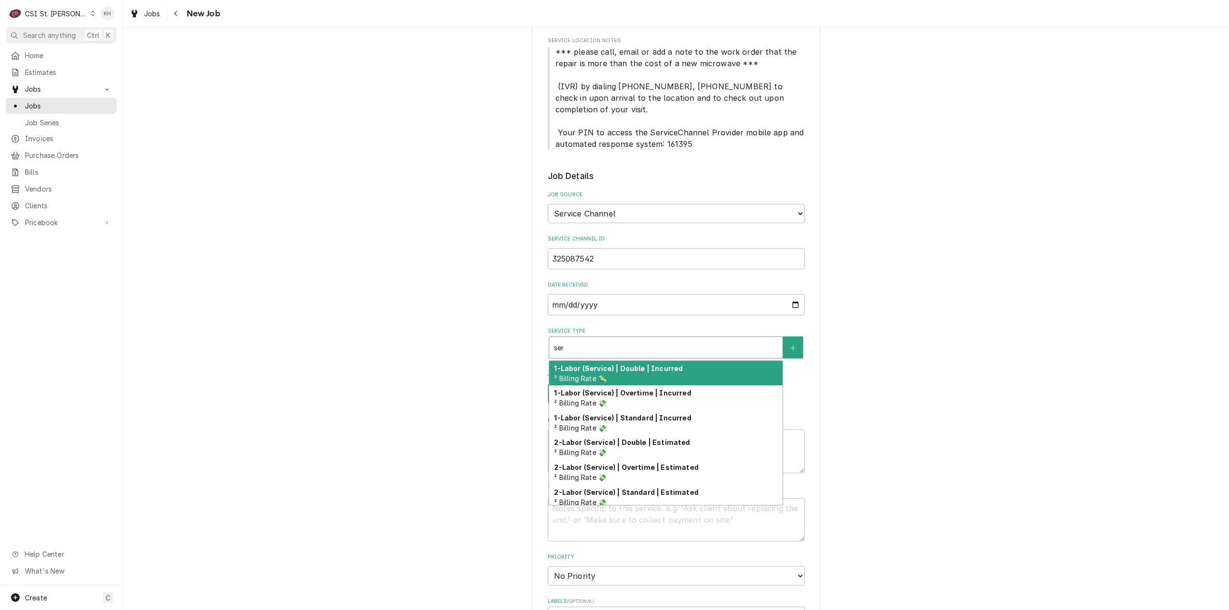
type textarea "x"
type input "serv"
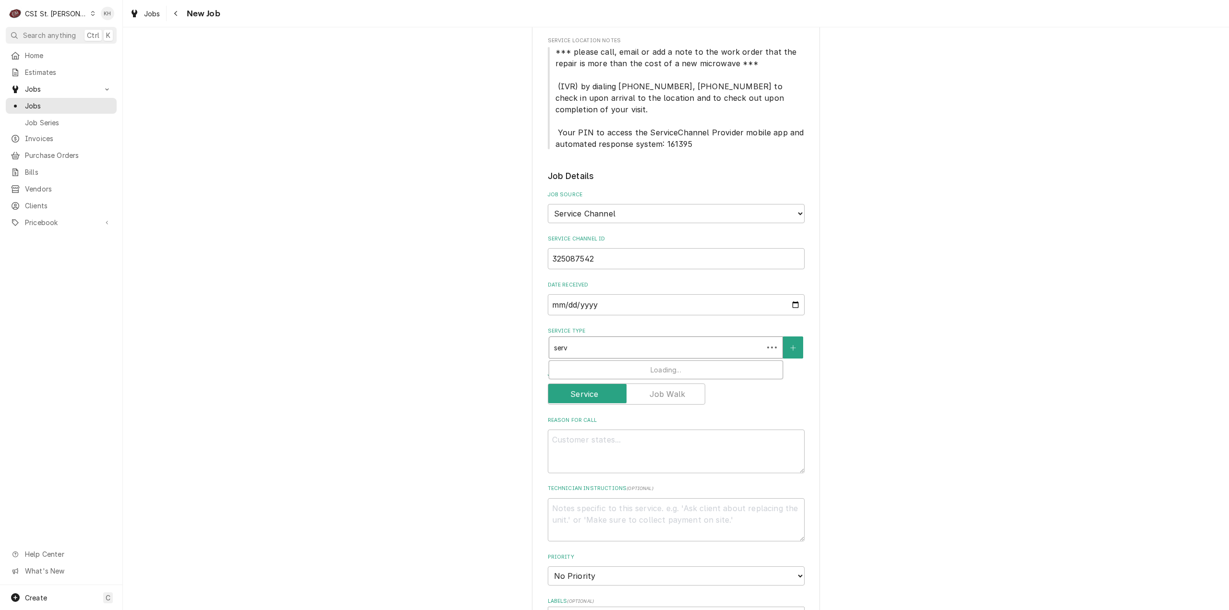
type textarea "x"
type input "servi"
type textarea "x"
type input "servic"
type textarea "x"
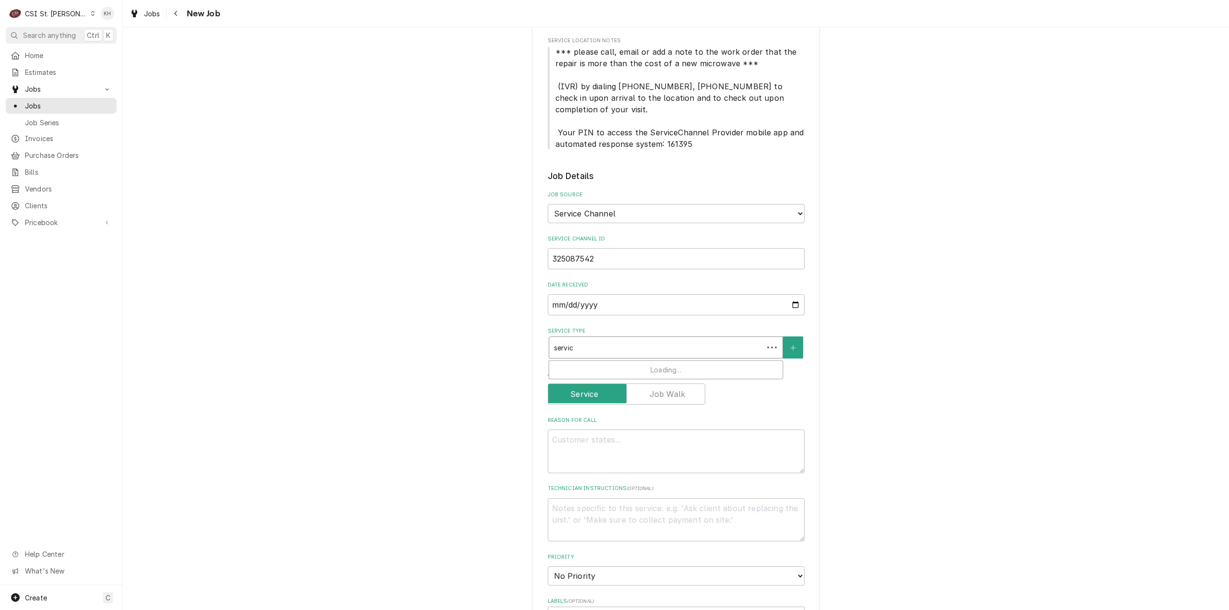
type input "service"
type textarea "x"
type input "service"
type textarea "x"
type input "service c"
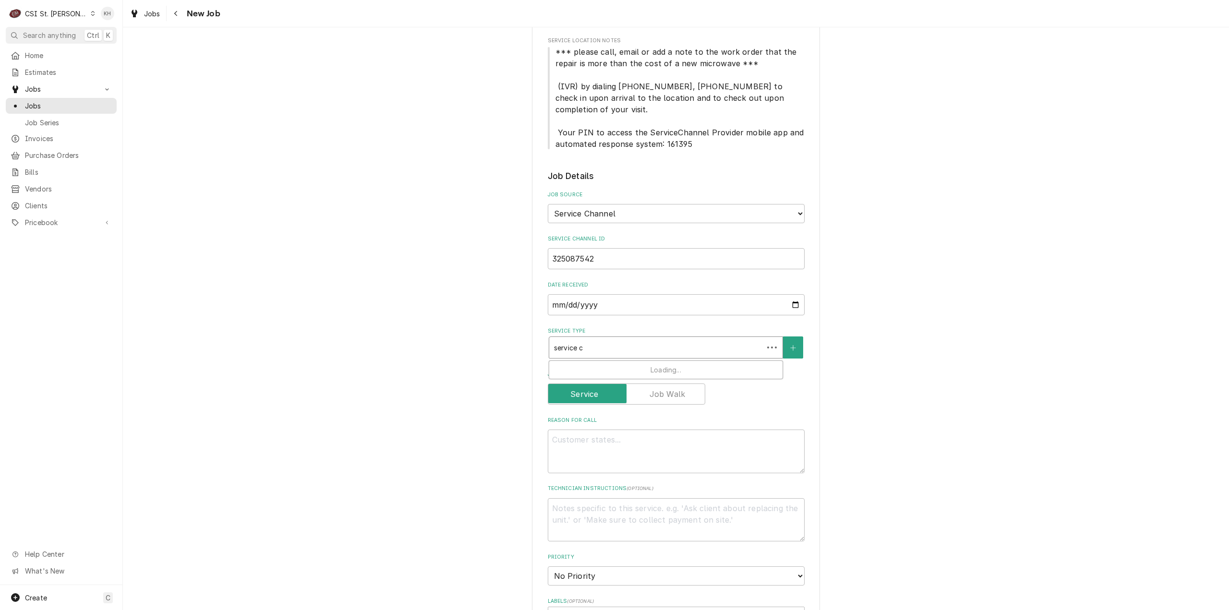
type textarea "x"
type input "service ca"
type textarea "x"
type input "service cal"
type textarea "x"
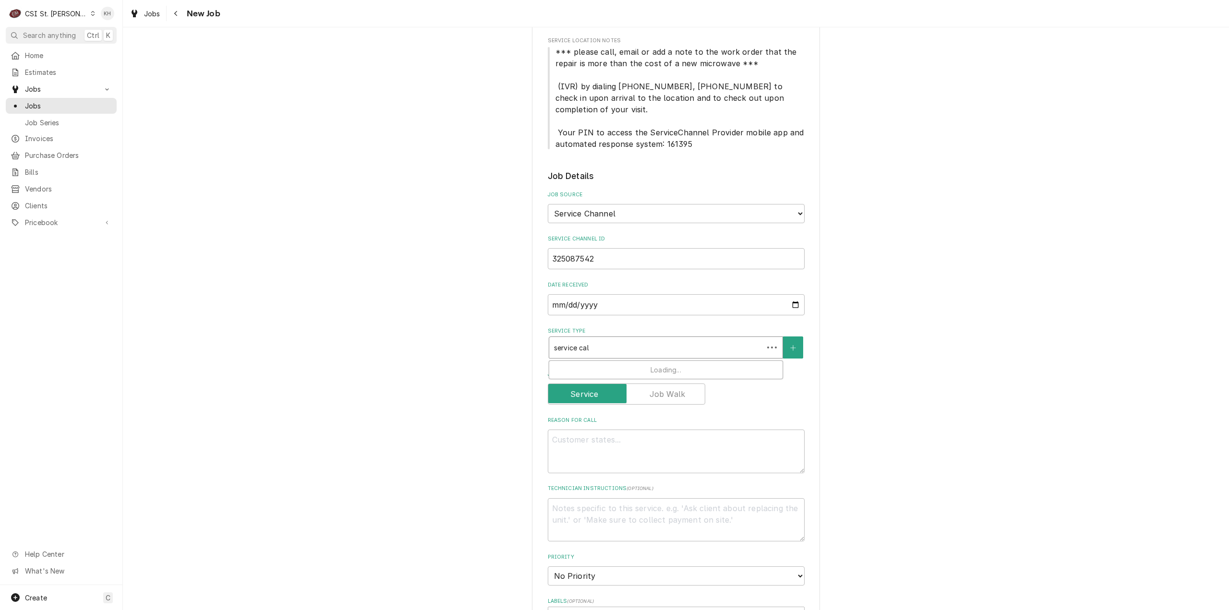
type input "service call"
click at [611, 367] on div "Job | Service Call ¹ Service Type 🛠️" at bounding box center [665, 373] width 233 height 25
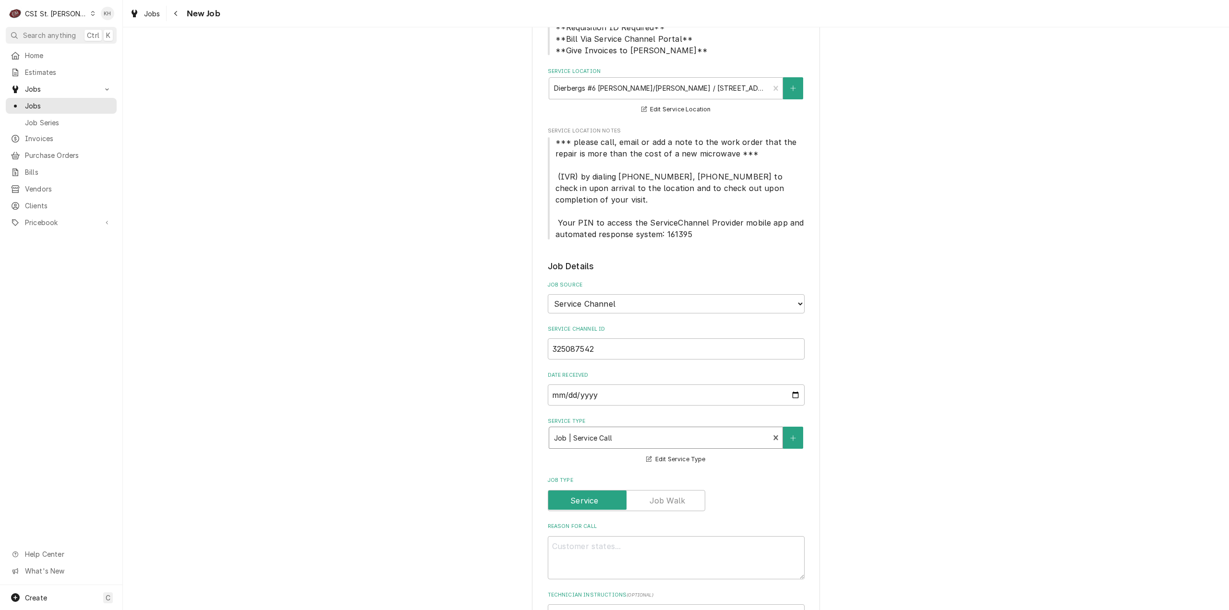
scroll to position [144, 0]
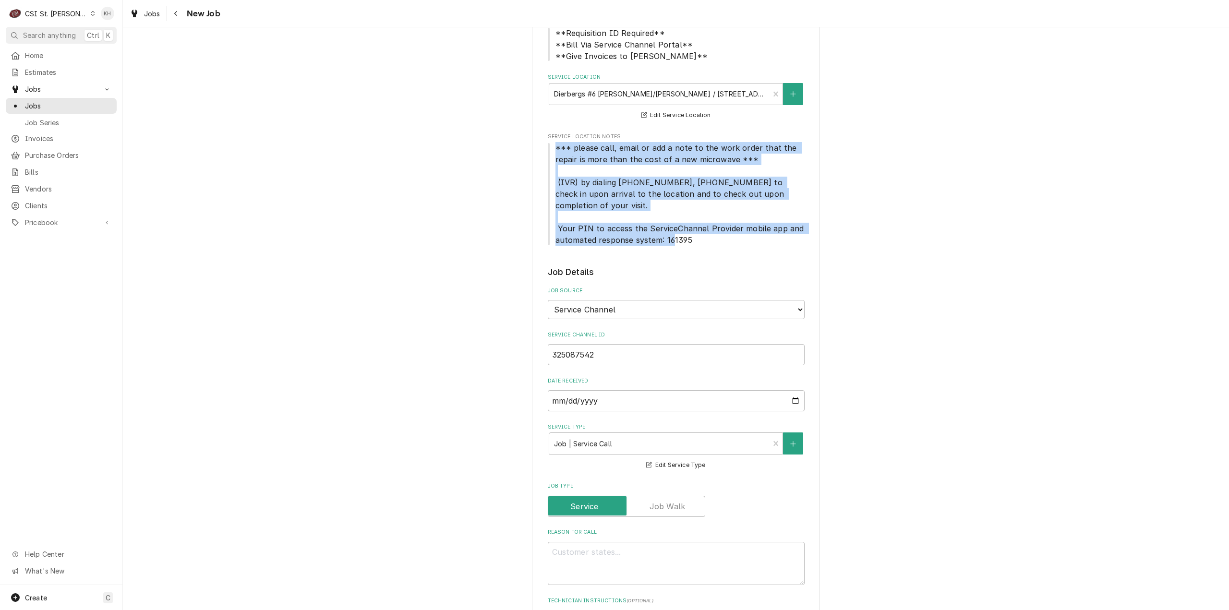
drag, startPoint x: 552, startPoint y: 149, endPoint x: 691, endPoint y: 252, distance: 173.0
click at [691, 252] on div "Please provide the following information to create a job: Client Details Client…" at bounding box center [676, 478] width 257 height 1129
copy span "*** please call, email or add a note to the work order that the repair is more …"
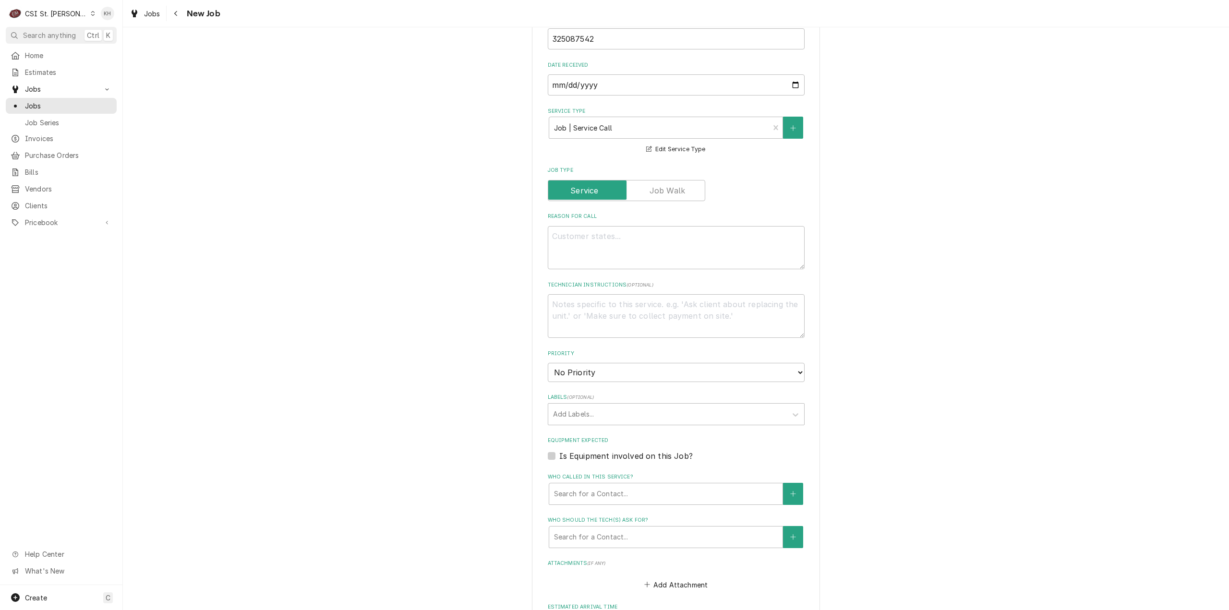
scroll to position [480, 0]
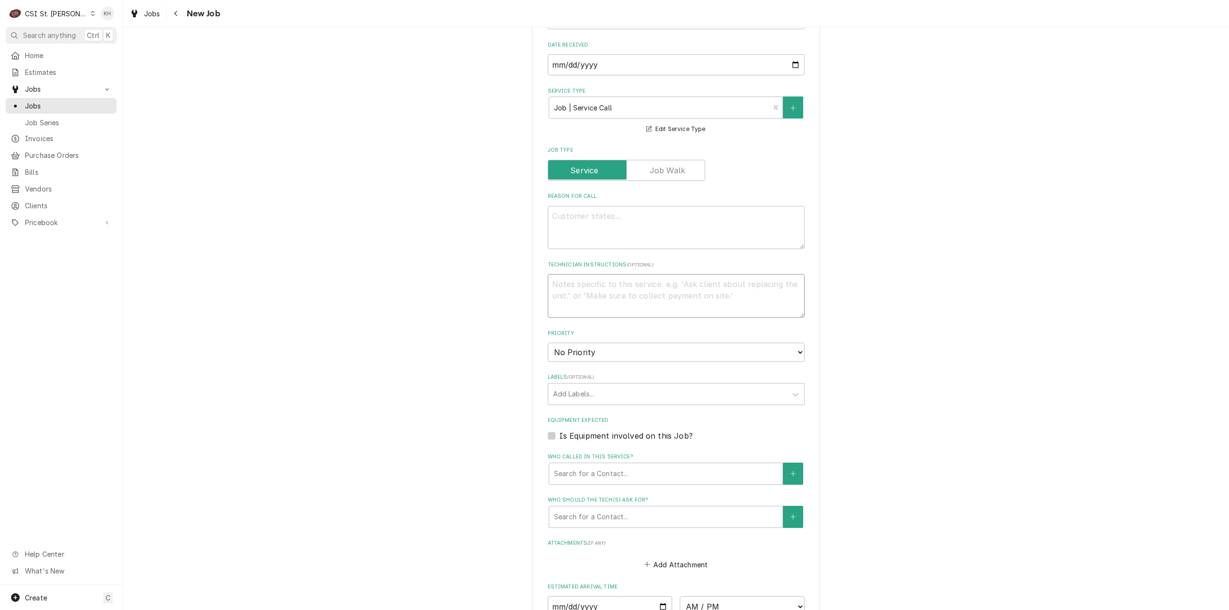
drag, startPoint x: 650, startPoint y: 283, endPoint x: 662, endPoint y: 288, distance: 12.9
click at [651, 284] on textarea "Technician Instructions ( optional )" at bounding box center [676, 296] width 257 height 44
paste textarea "*** please call, email or add a note to the work order that the repair is more …"
type textarea "x"
type textarea "*** please call, email or add a note to the work order that the repair is more …"
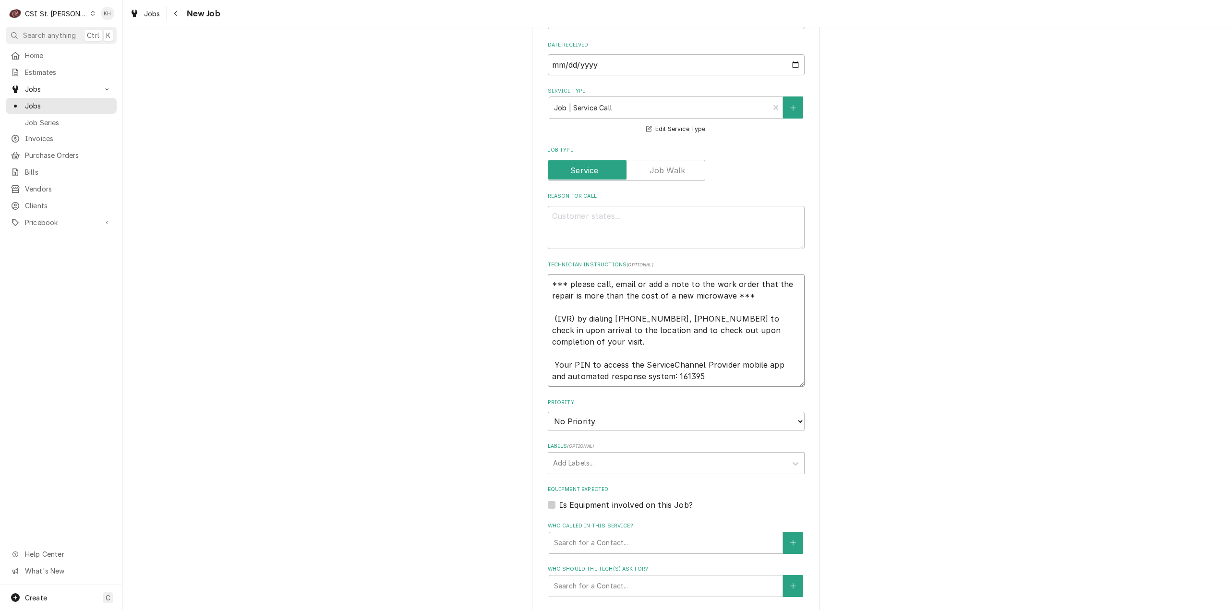
click at [564, 354] on textarea "*** please call, email or add a note to the work order that the repair is more …" at bounding box center [676, 330] width 257 height 113
type textarea "x"
type textarea "*** please call, email or add a note to the work order that the repair is more …"
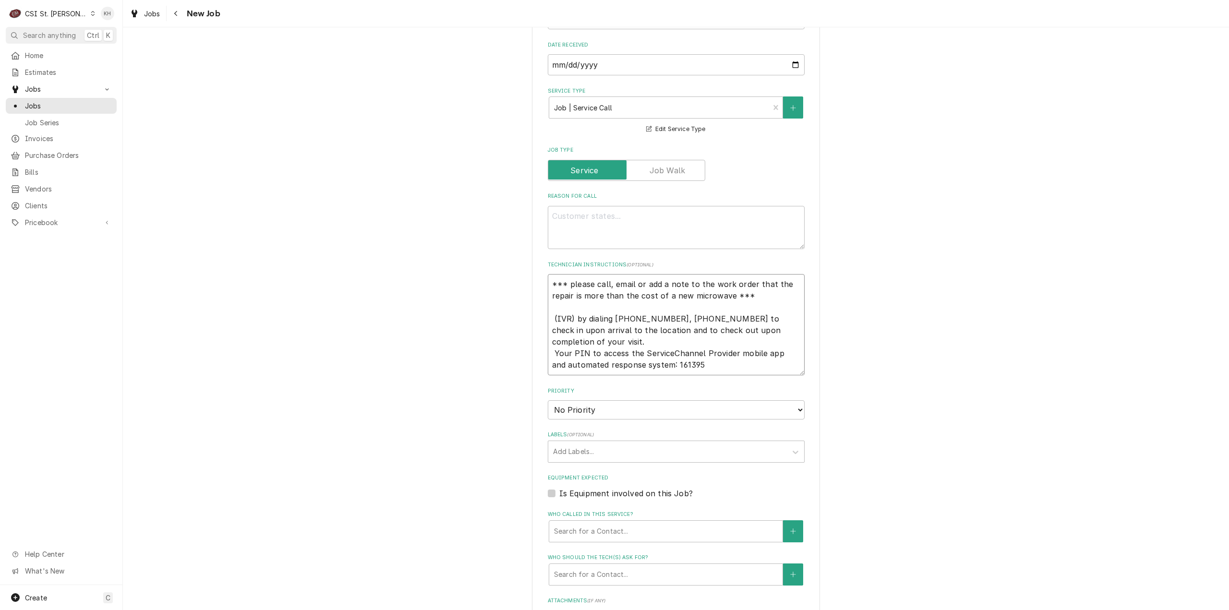
type textarea "x"
type textarea "*** please call, email or add a note to the work order that the repair is more …"
drag, startPoint x: 652, startPoint y: 226, endPoint x: 642, endPoint y: 237, distance: 14.6
click at [650, 227] on textarea "Reason For Call" at bounding box center [676, 228] width 257 height 44
paste textarea "DELI / Food Equipment / Microwave "Equip:" Deli "Tag ID"602420, "Brand" Amana C…"
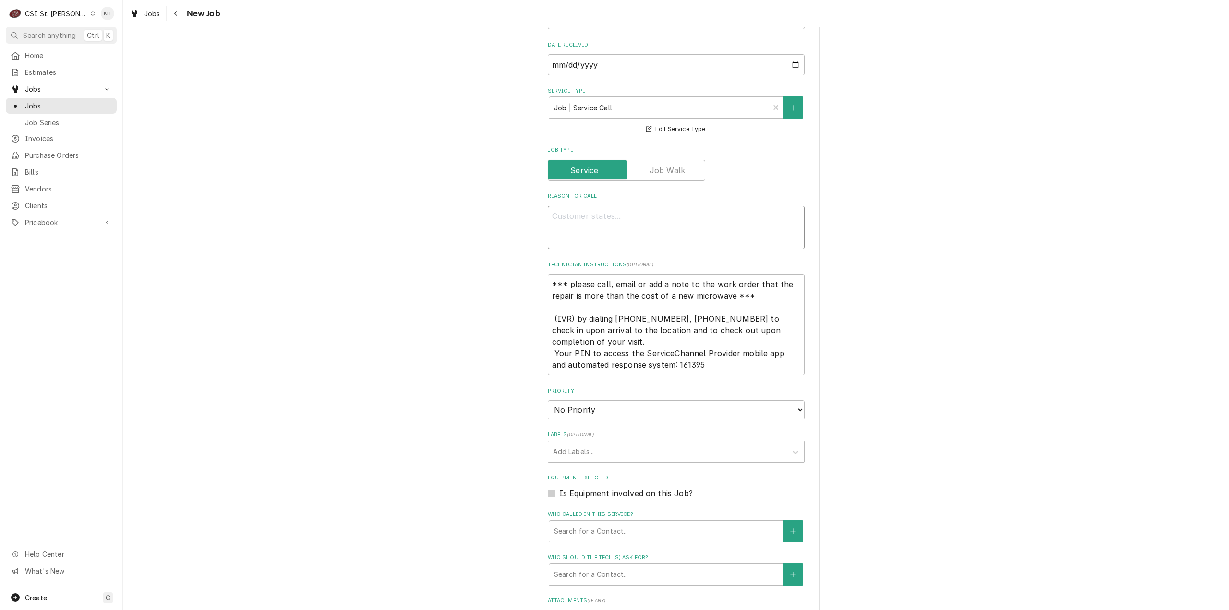
type textarea "x"
type textarea "DELI / Food Equipment / Microwave "Equip:" Deli "Tag ID"602420, "Brand" Amana C…"
type textarea "x"
type textarea "DELI / Food Equipment / Microwave "Equip:" Deli "Tag ID"602420, "Brand" Amana C…"
type textarea "x"
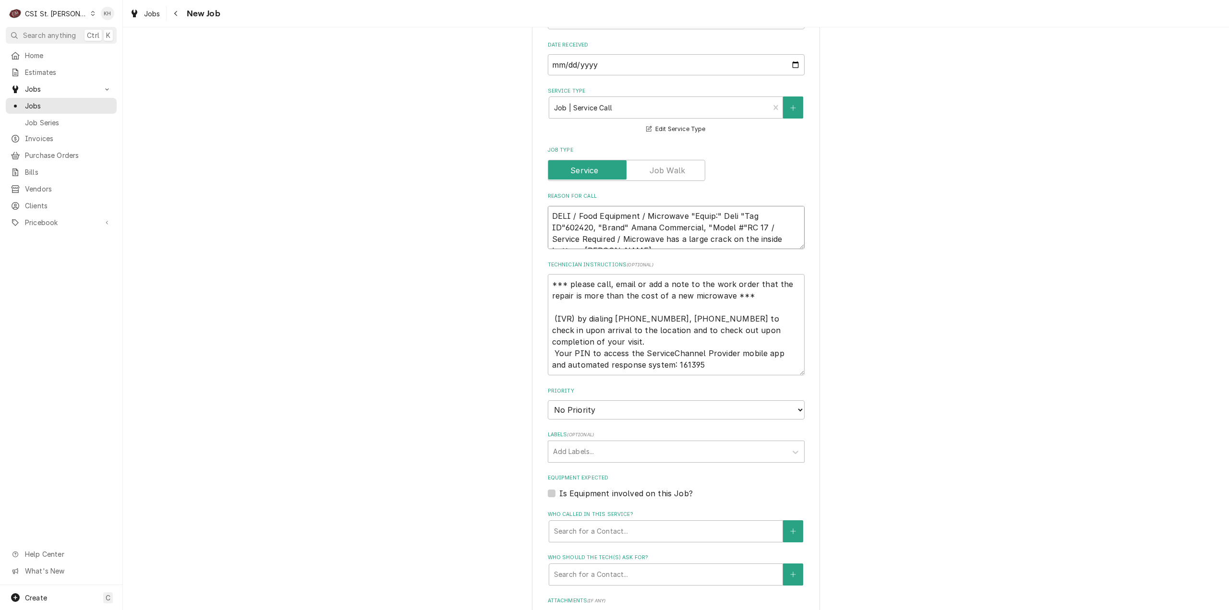
type textarea "DELI / Food Equipment / Microwave "Equip:" Deli "Tag ID"602420, "Brand" Amana C…"
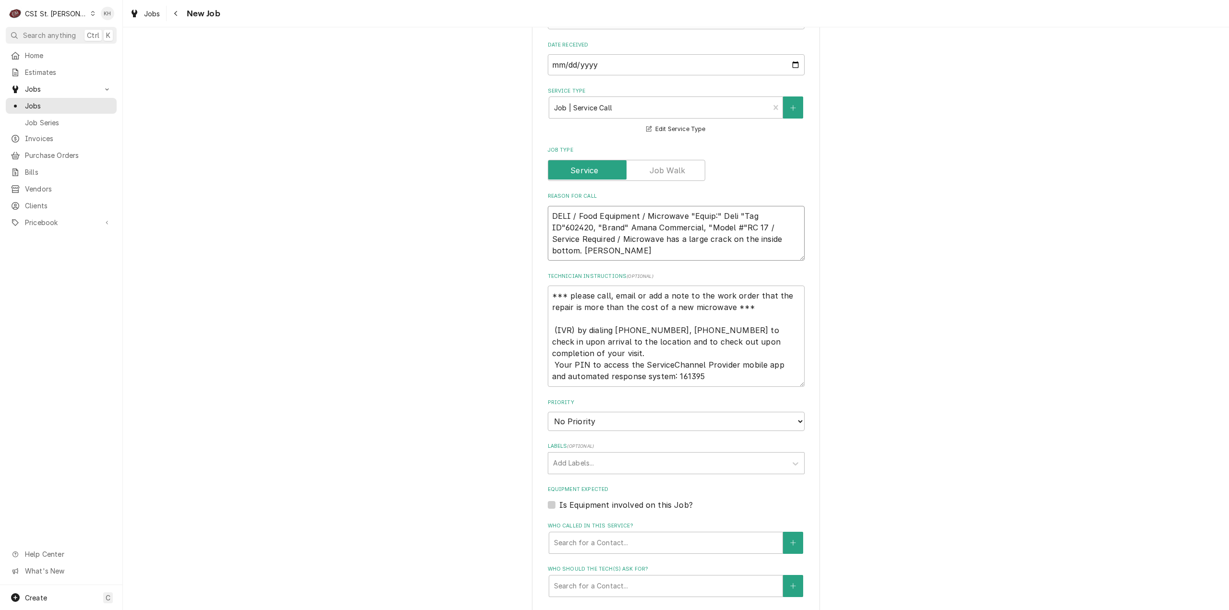
type textarea "x"
type textarea "DELI / Food Equipment / Microwave "Equip:" Deli "Tag ID"602420, "Brand" Amana C…"
type textarea "x"
type textarea "DELI / Food Equipment / Microwave "Equip:" Deli "Tag ID"602420, "Brand" Amana C…"
type textarea "x"
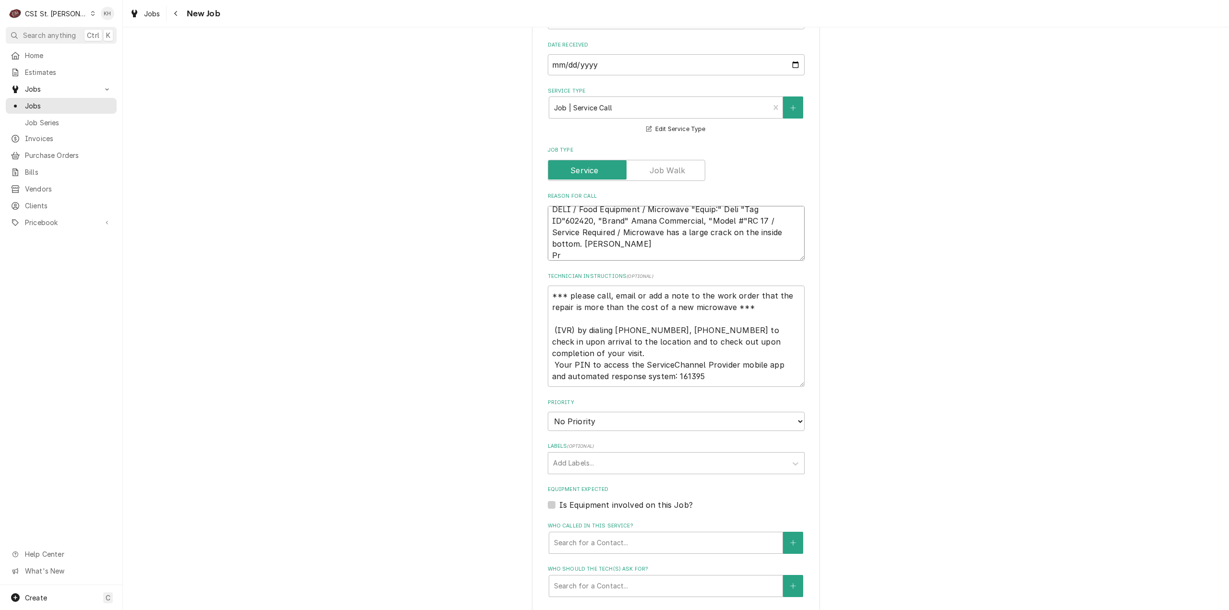
type textarea "DELI / Food Equipment / Microwave "Equip:" Deli "Tag ID"602420, "Brand" Amana C…"
type textarea "x"
type textarea "DELI / Food Equipment / Microwave "Equip:" Deli "Tag ID"602420, "Brand" Amana C…"
type textarea "x"
type textarea "DELI / Food Equipment / Microwave "Equip:" Deli "Tag ID"602420, "Brand" Amana C…"
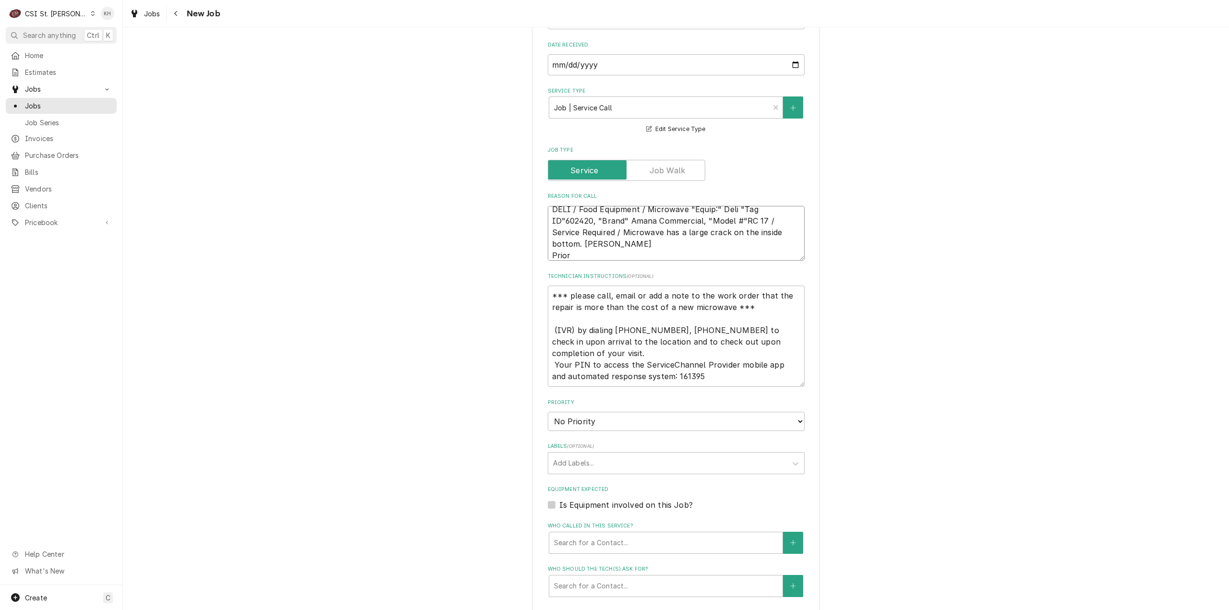
type textarea "x"
type textarea "DELI / Food Equipment / Microwave "Equip:" Deli "Tag ID"602420, "Brand" Amana C…"
type textarea "x"
type textarea "DELI / Food Equipment / Microwave "Equip:" Deli "Tag ID"602420, "Brand" Amana C…"
type textarea "x"
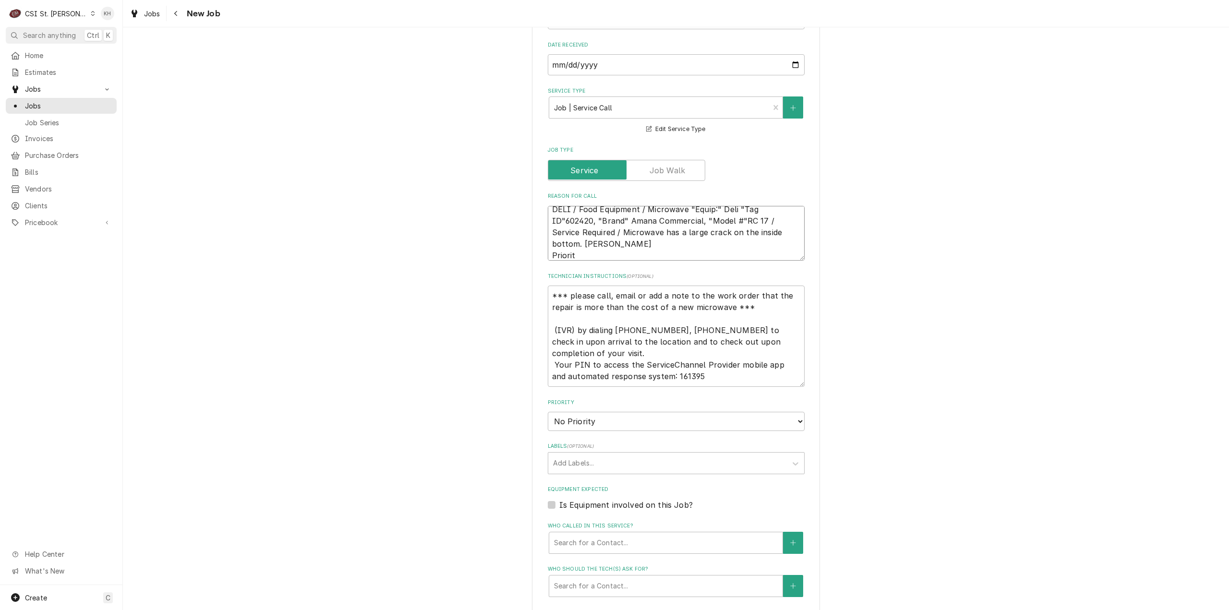
type textarea "DELI / Food Equipment / Microwave "Equip:" Deli "Tag ID"602420, "Brand" Amana C…"
type textarea "x"
type textarea "DELI / Food Equipment / Microwave "Equip:" Deli "Tag ID"602420, "Brand" Amana C…"
type textarea "x"
type textarea "DELI / Food Equipment / Microwave "Equip:" Deli "Tag ID"602420, "Brand" Amana C…"
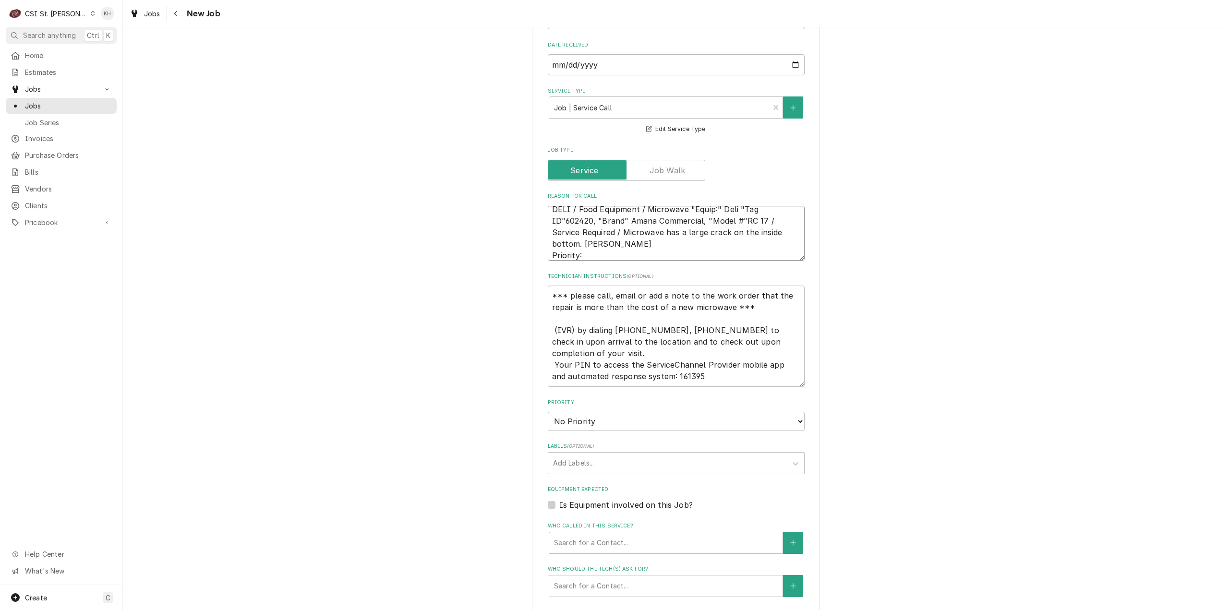
type textarea "x"
type textarea "DELI / Food Equipment / Microwave "Equip:" Deli "Tag ID"602420, "Brand" Amana C…"
click at [623, 252] on textarea "DELI / Food Equipment / Microwave "Equip:" Deli "Tag ID"602420, "Brand" Amana C…" at bounding box center [676, 233] width 257 height 55
paste textarea "STANDARD - WITHIN 5 DAYS"
type textarea "x"
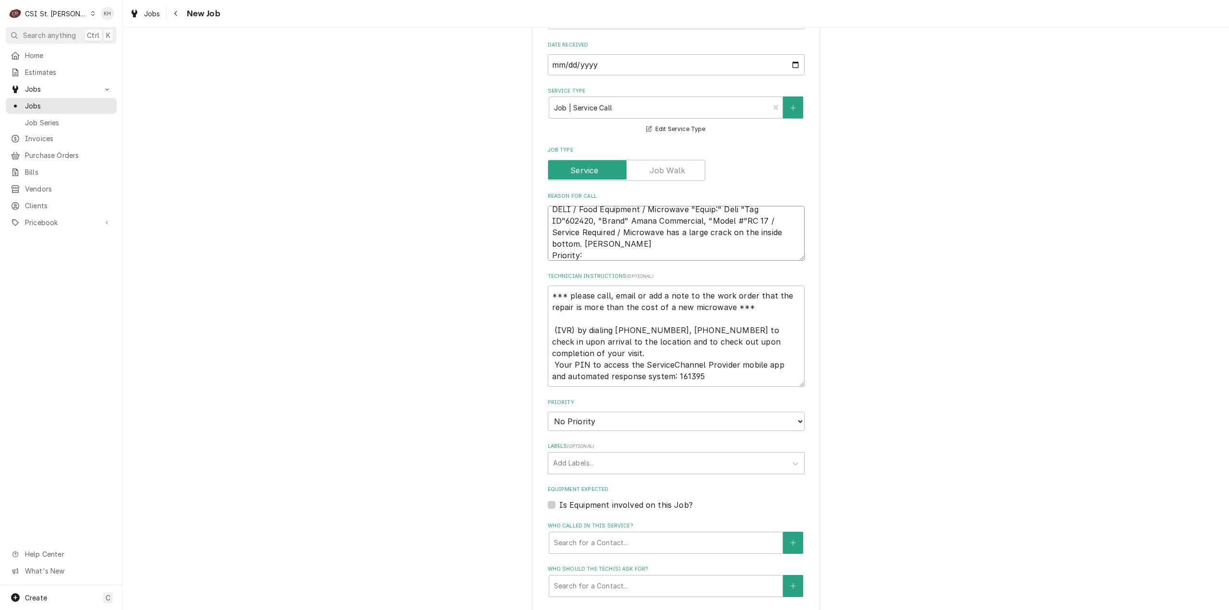
type textarea "DELI / Food Equipment / Microwave "Equip:" Deli "Tag ID"602420, "Brand" Amana C…"
type textarea "x"
type textarea "DELI / Food Equipment / Microwave "Equip:" Deli "Tag ID"602420, "Brand" Amana C…"
click at [548, 294] on textarea "*** please call, email or add a note to the work order that the repair is more …" at bounding box center [676, 336] width 257 height 101
type textarea "x"
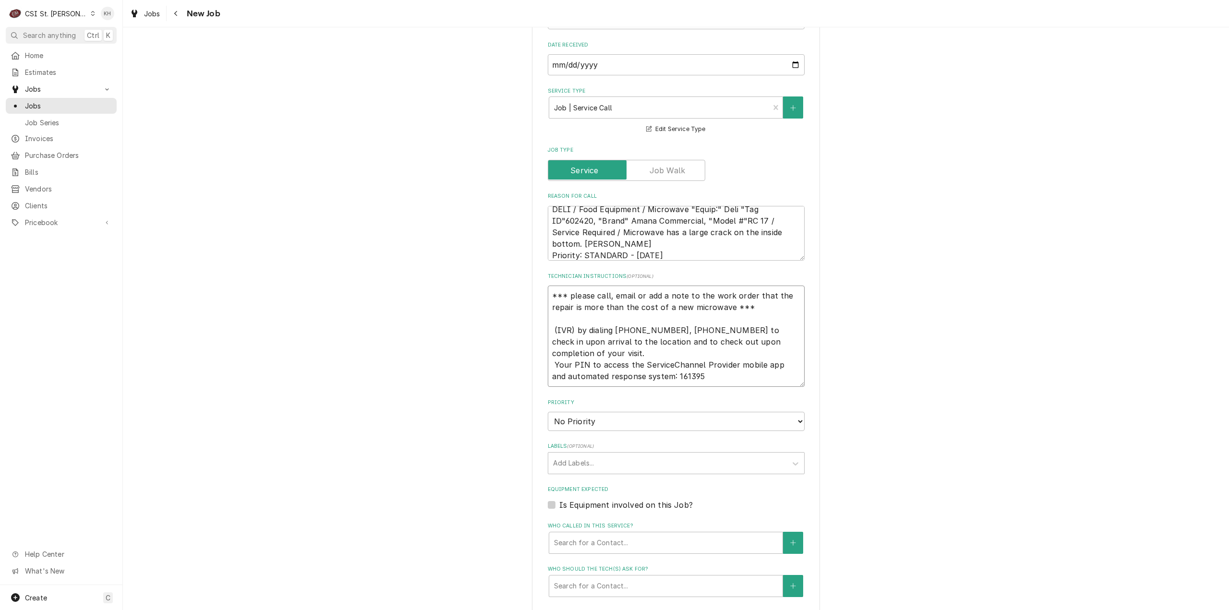
type textarea "*** please call, email or add a note to the work order that the repair is more …"
type textarea "x"
type textarea "*** please call, email or add a note to the work order that the repair is more …"
type textarea "x"
type textarea "N *** please call, email or add a note to the work order that the repair is mor…"
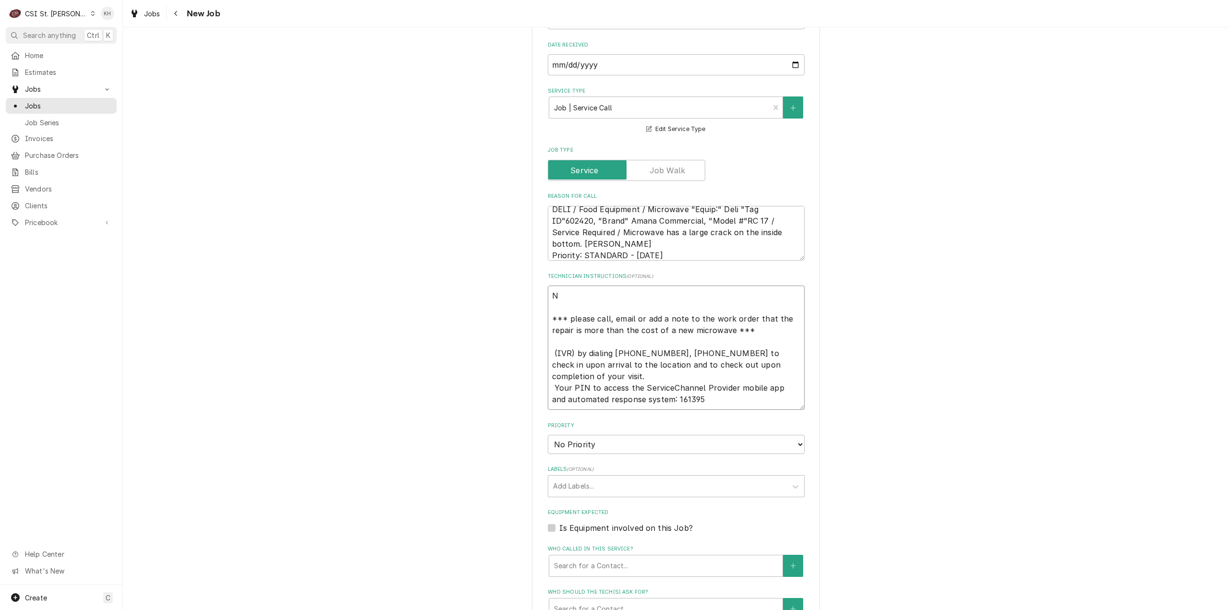
type textarea "x"
type textarea "NT *** please call, email or add a note to the work order that the repair is mo…"
type textarea "x"
type textarea "NTE *** please call, email or add a note to the work order that the repair is m…"
type textarea "x"
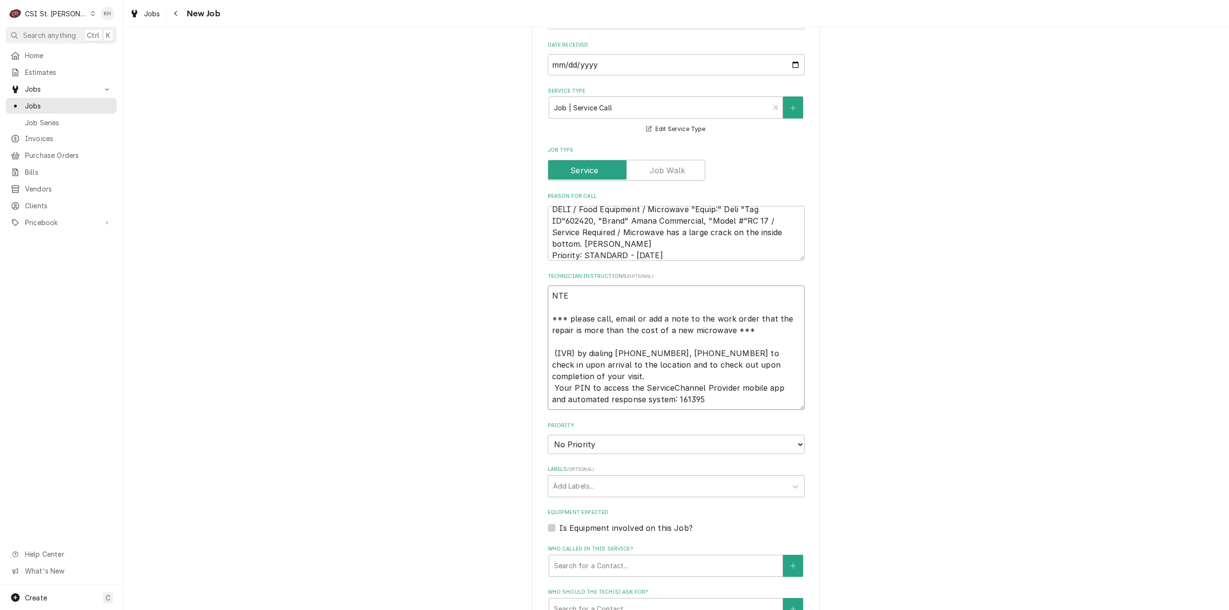
type textarea "NTE *** please call, email or add a note to the work order that the repair is m…"
type textarea "x"
type textarea "NTE $ *** please call, email or add a note to the work order that the repair is…"
type textarea "x"
type textarea "NTE $1 *** please call, email or add a note to the work order that the repair i…"
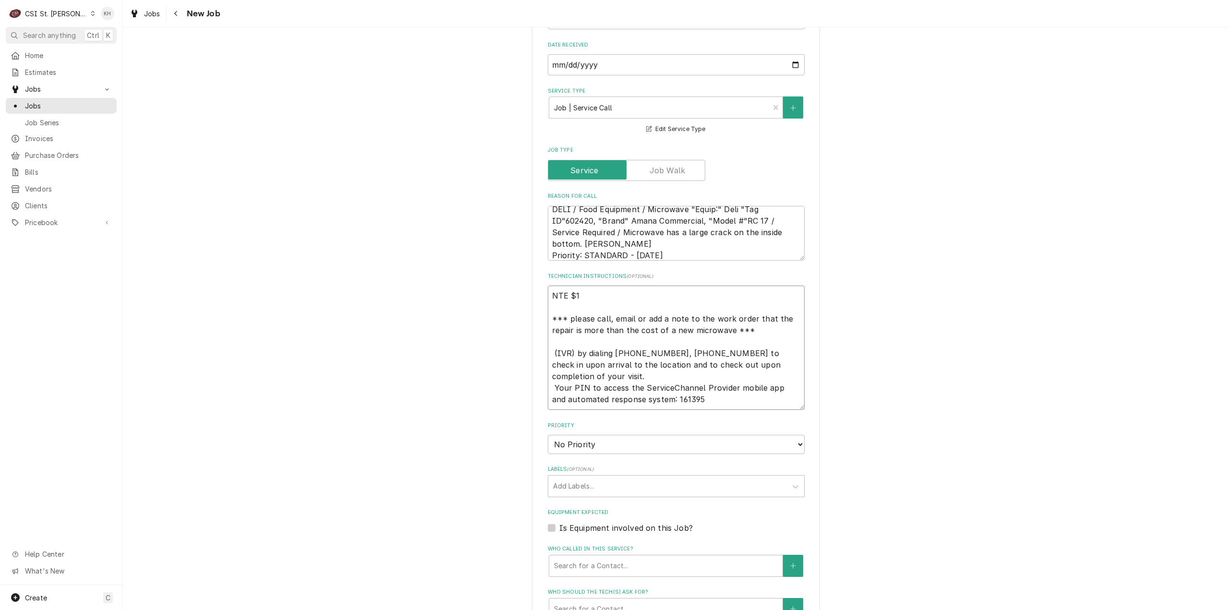
type textarea "x"
type textarea "NTE $10 *** please call, email or add a note to the work order that the repair …"
type textarea "x"
type textarea "NTE $100 *** please call, email or add a note to the work order that the repair…"
type textarea "x"
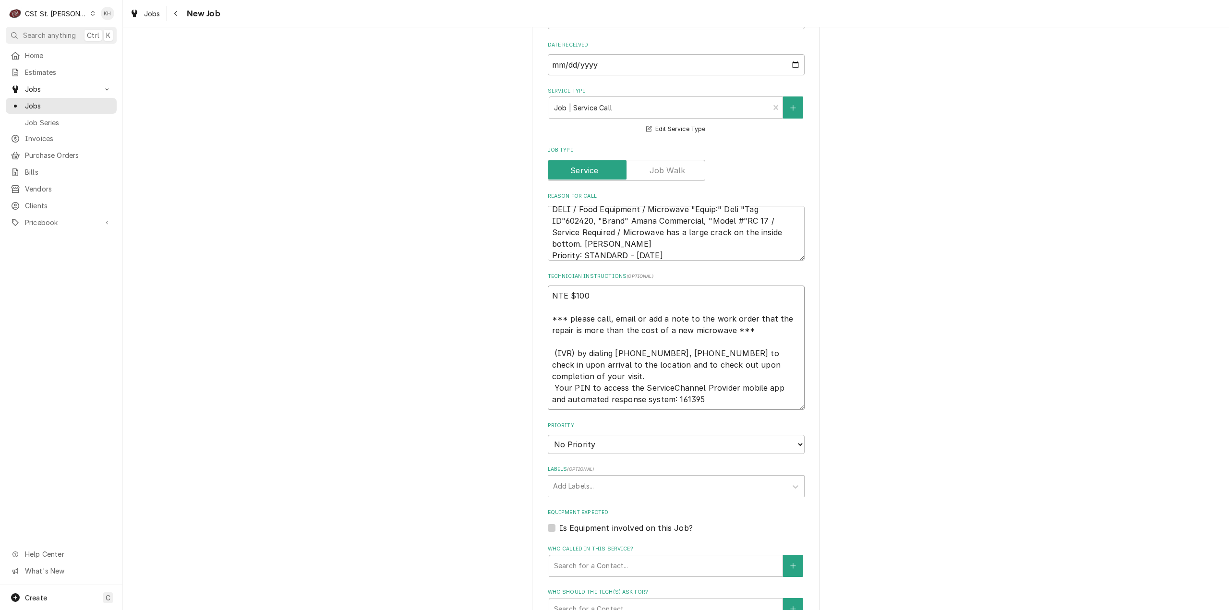
type textarea "NTE $1000 *** please call, email or add a note to the work order that the repai…"
type textarea "x"
type textarea "NTE $1000. *** please call, email or add a note to the work order that the repa…"
type textarea "x"
type textarea "NTE $1000.0 *** please call, email or add a note to the work order that the rep…"
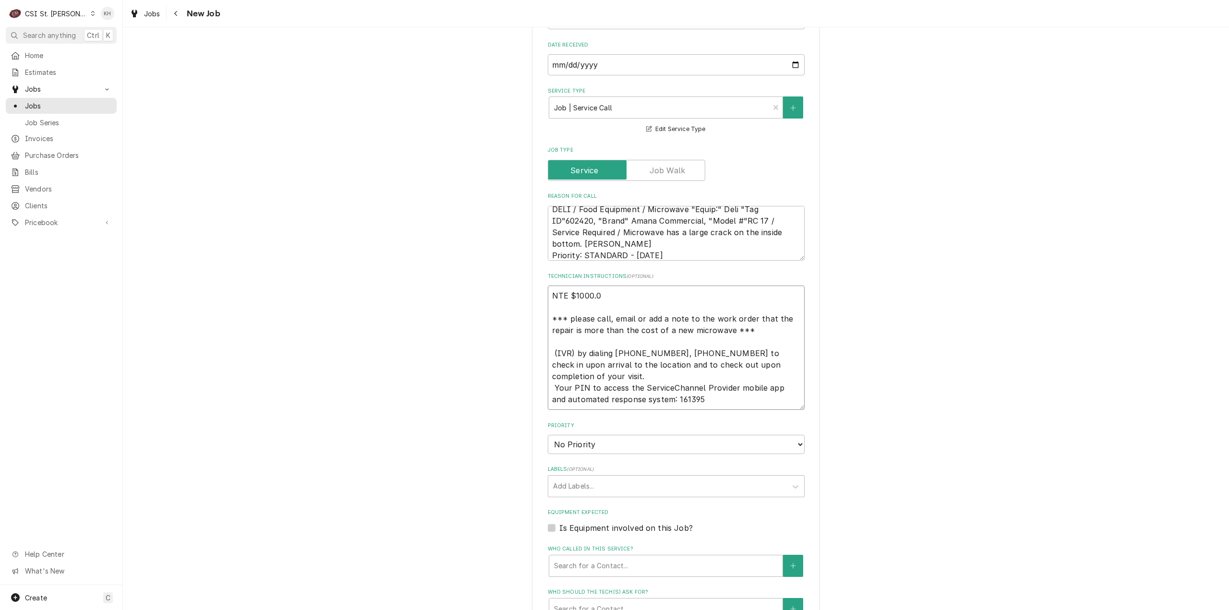
type textarea "x"
type textarea "NTE $1000.00 *** please call, email or add a note to the work order that the re…"
type textarea "x"
type textarea "NTE $1000.00 *** please call, email or add a note to the work order that the re…"
drag, startPoint x: 687, startPoint y: 440, endPoint x: 670, endPoint y: 459, distance: 25.5
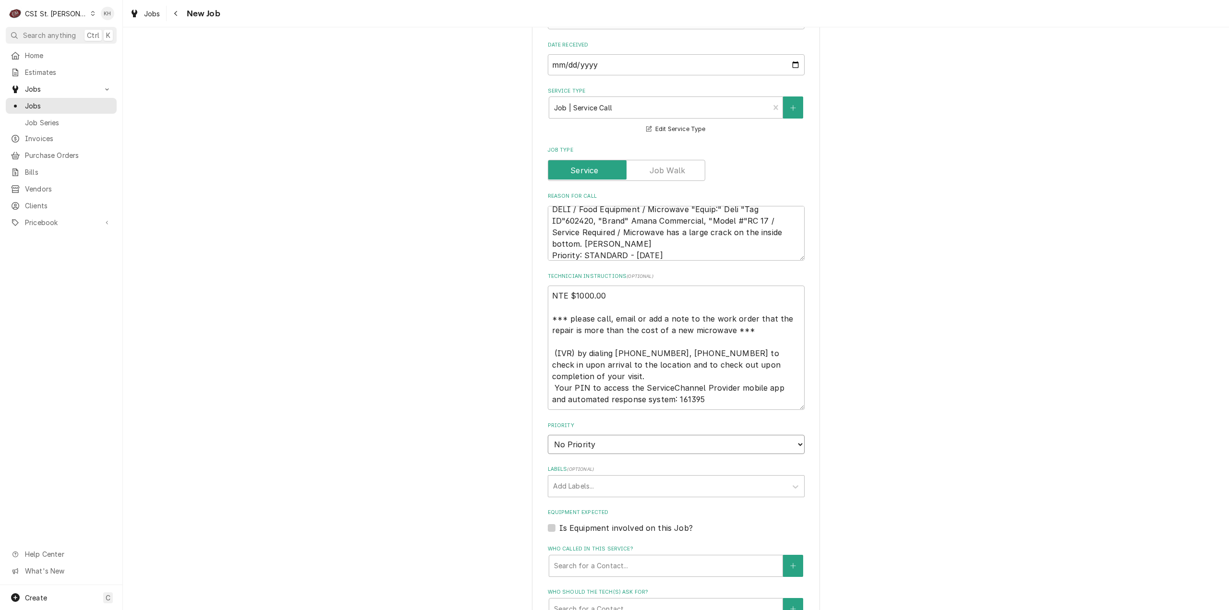
click at [670, 459] on fieldset "Job Details Job Source Direct (Phone/Email/etc.) Service Channel Corrigo Ecotra…" at bounding box center [676, 364] width 257 height 869
select select "4"
click at [548, 435] on select "No Priority Urgent High Medium Low" at bounding box center [676, 444] width 257 height 19
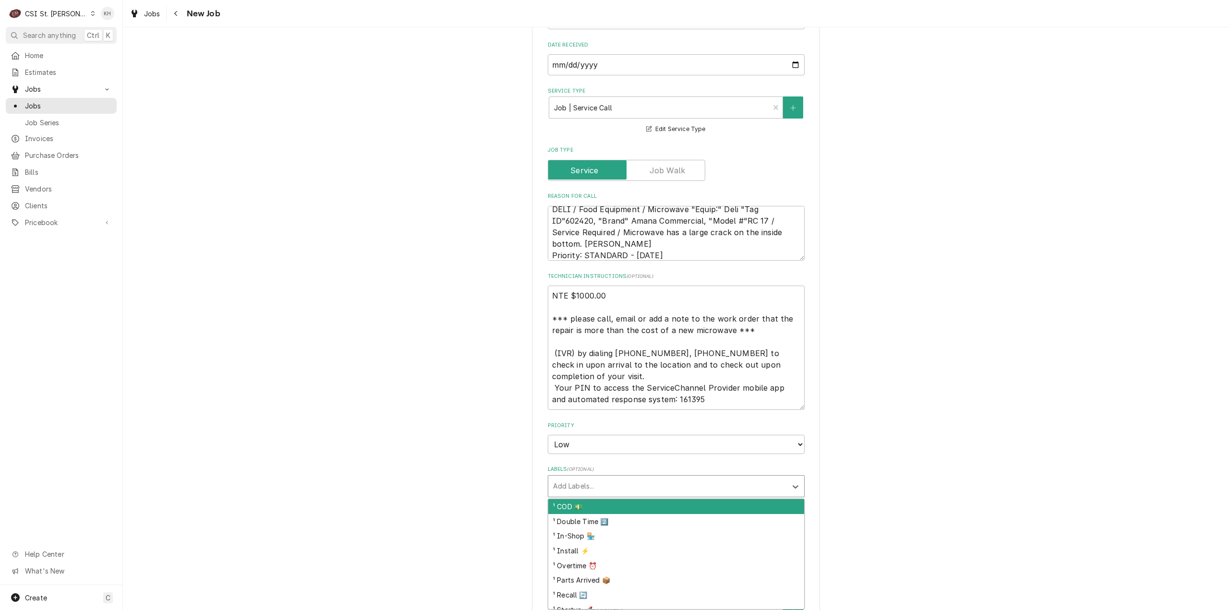
type textarea "x"
click at [619, 484] on div "Labels" at bounding box center [667, 486] width 229 height 17
type input "cook"
click at [612, 505] on div "² Cooking 🔥" at bounding box center [676, 506] width 256 height 15
type textarea "x"
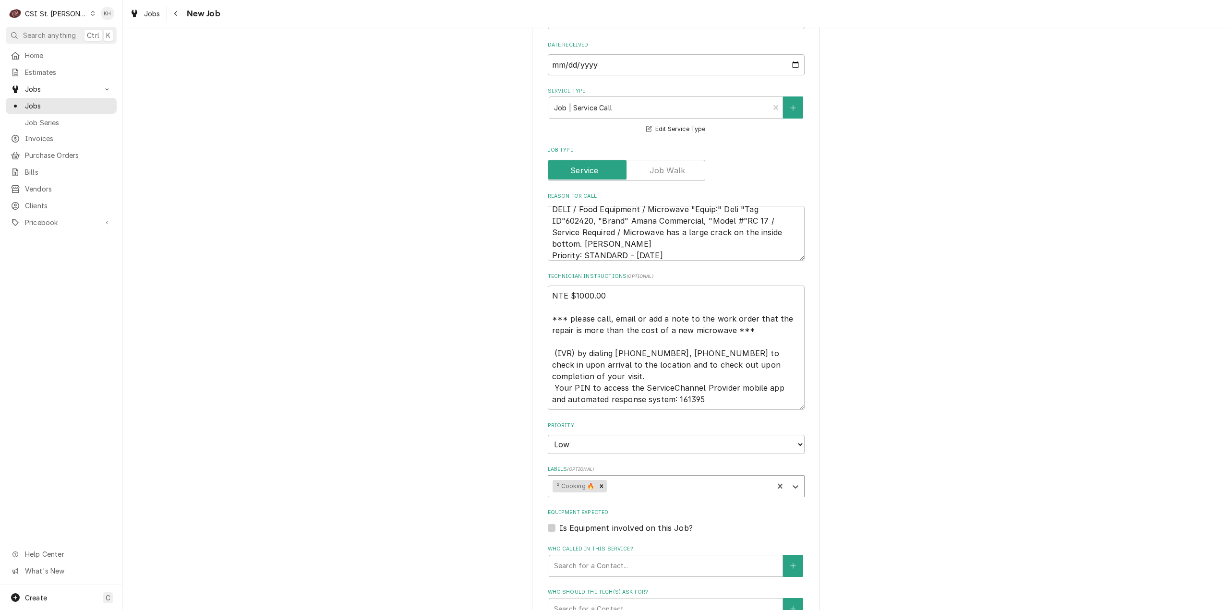
type textarea "x"
click at [548, 532] on div "Is Equipment involved on this Job?" at bounding box center [676, 528] width 257 height 12
click at [559, 531] on label "Is Equipment involved on this Job?" at bounding box center [625, 528] width 133 height 12
click at [559, 531] on input "Equipment Expected" at bounding box center [687, 532] width 257 height 21
checkbox input "true"
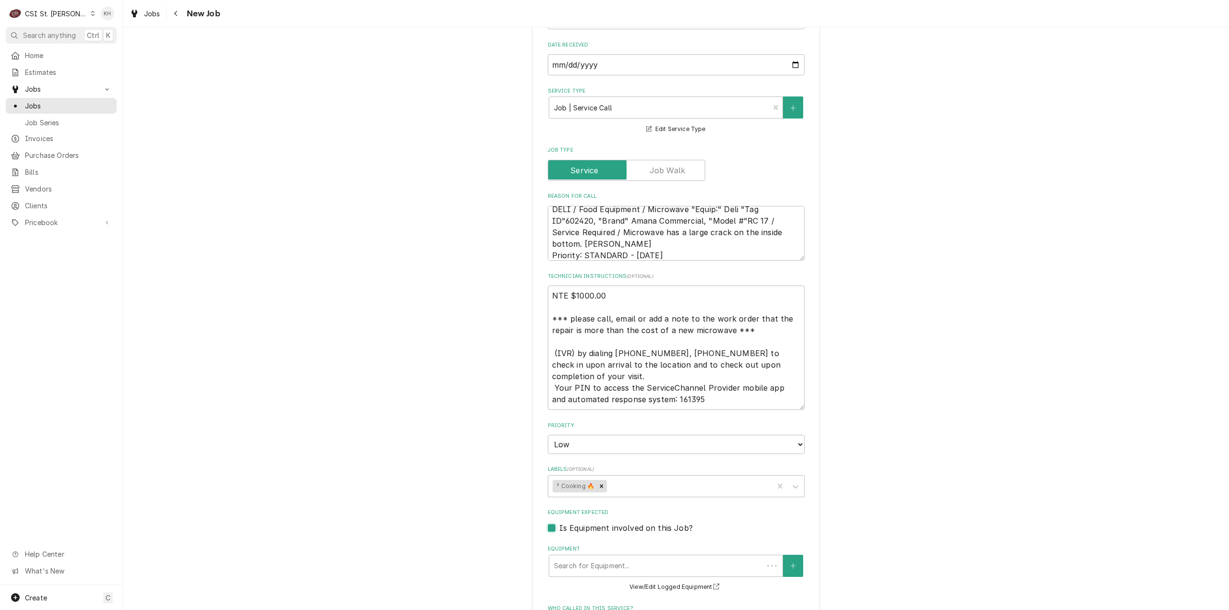
scroll to position [0, 0]
click at [580, 568] on div "Equipment" at bounding box center [666, 565] width 224 height 17
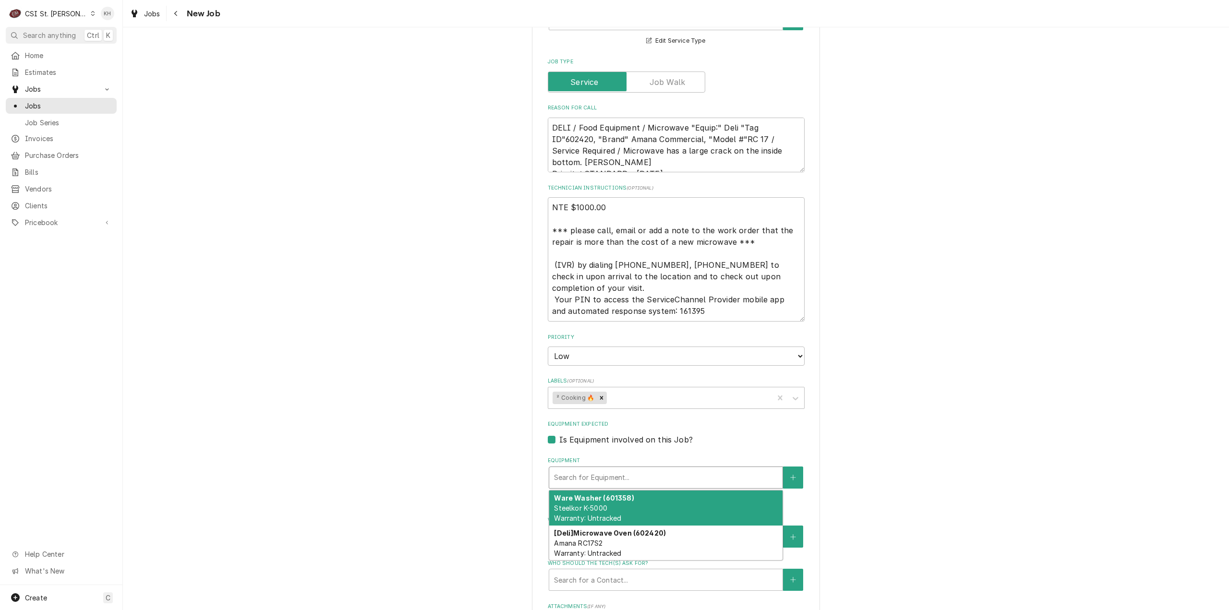
scroll to position [576, 0]
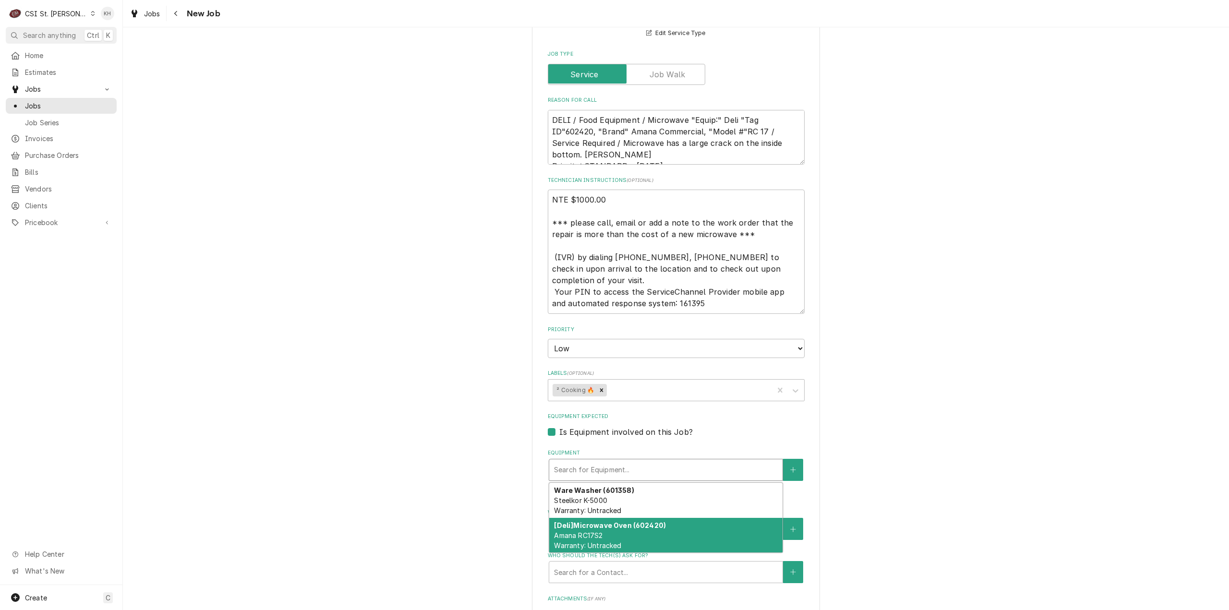
click at [624, 535] on div "[Deli] Microwave Oven (602420) Amana RC17S2 Warranty: Untracked" at bounding box center [665, 535] width 233 height 35
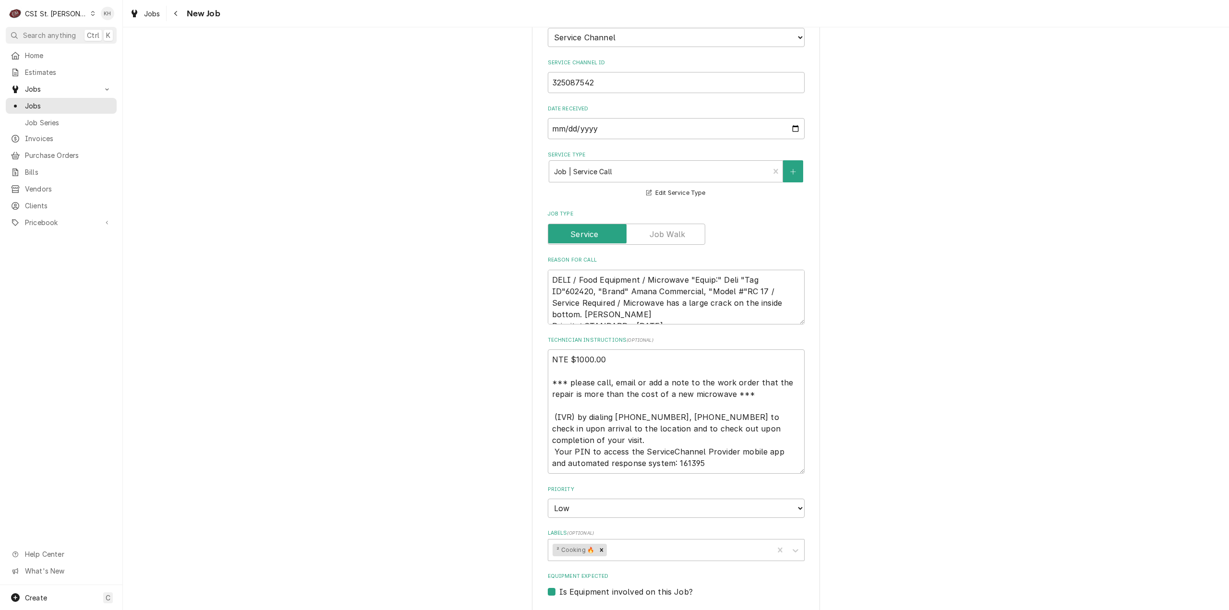
scroll to position [624, 0]
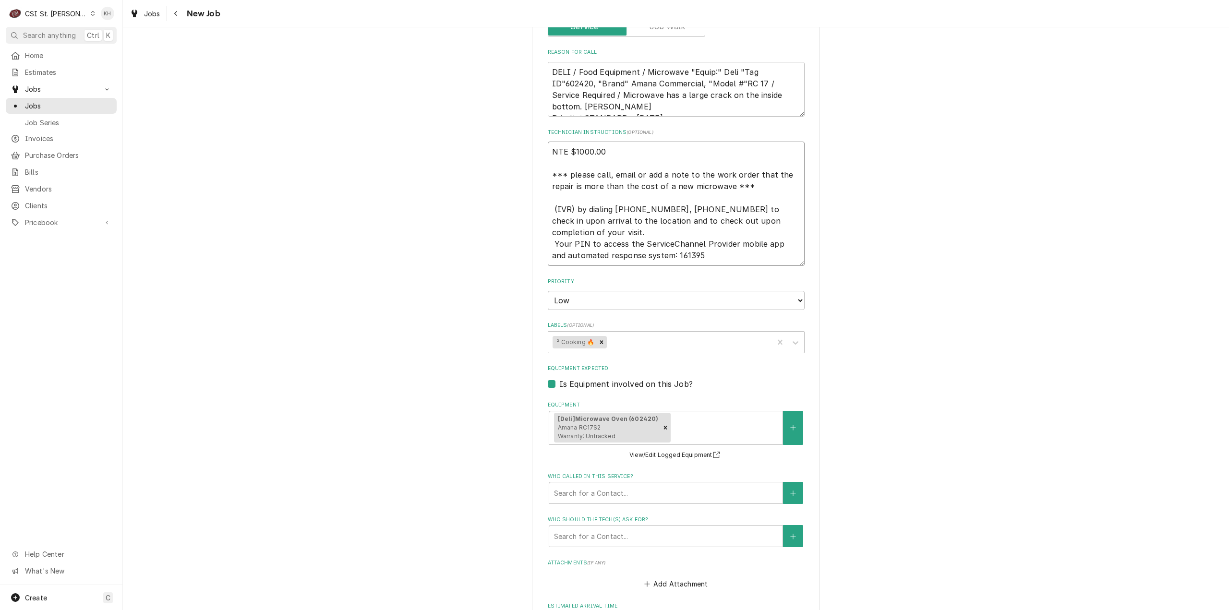
click at [698, 259] on textarea "NTE $1000.00 *** please call, email or add a note to the work order that the re…" at bounding box center [676, 204] width 257 height 124
type textarea "x"
type textarea "NTE $1000.00 *** please call, email or add a note to the work order that the re…"
type textarea "x"
type textarea "NTE $1000.00 *** please call, email or add a note to the work order that the re…"
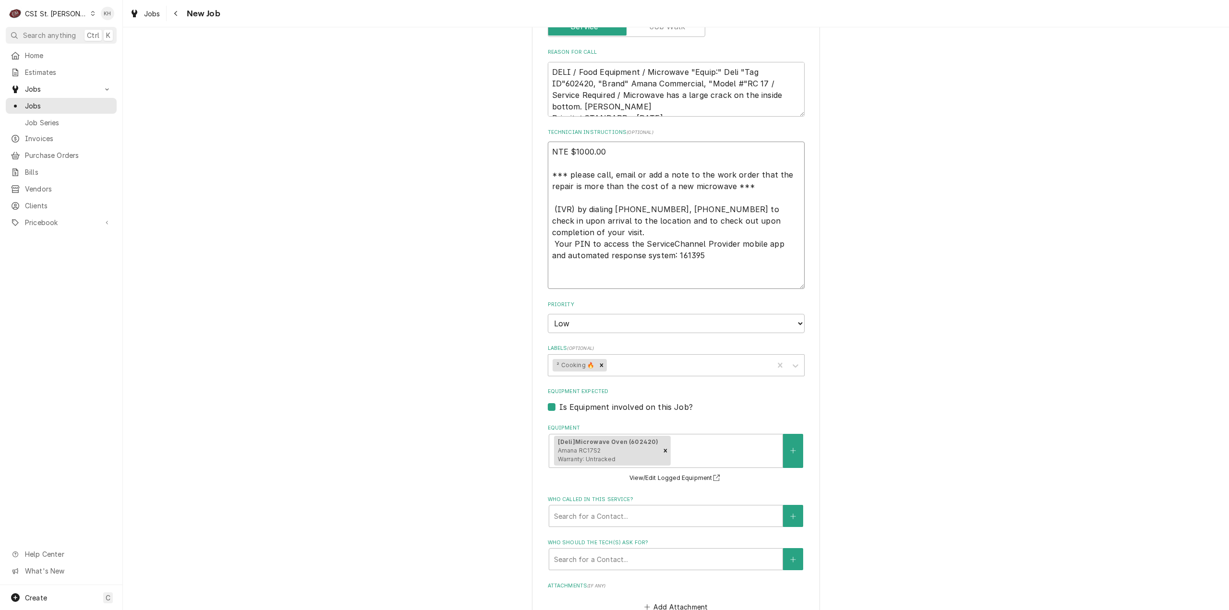
type textarea "x"
type textarea "NTE $1000.00 *** please call, email or add a note to the work order that the re…"
type textarea "x"
type textarea "NTE $1000.00 *** please call, email or add a note to the work order that the re…"
type textarea "x"
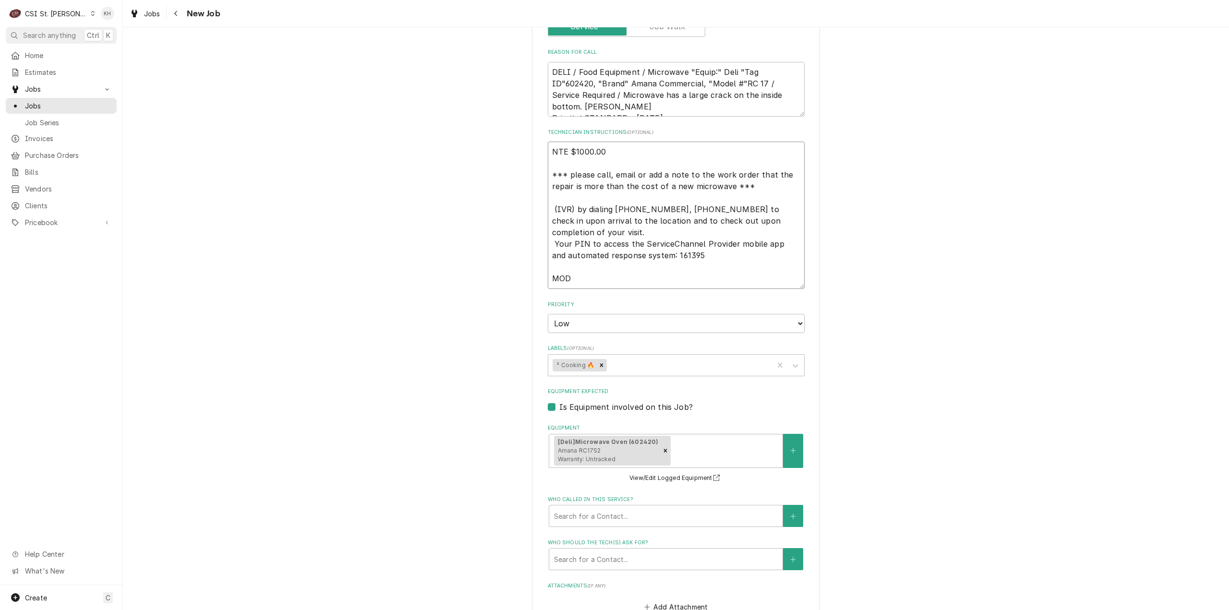
type textarea "NTE $1000.00 *** please call, email or add a note to the work order that the re…"
type textarea "x"
type textarea "NTE $1000.00 *** please call, email or add a note to the work order that the re…"
click at [587, 278] on textarea "NTE $1000.00 *** please call, email or add a note to the work order that the re…" at bounding box center [676, 215] width 257 height 147
paste textarea "636.394.2254"
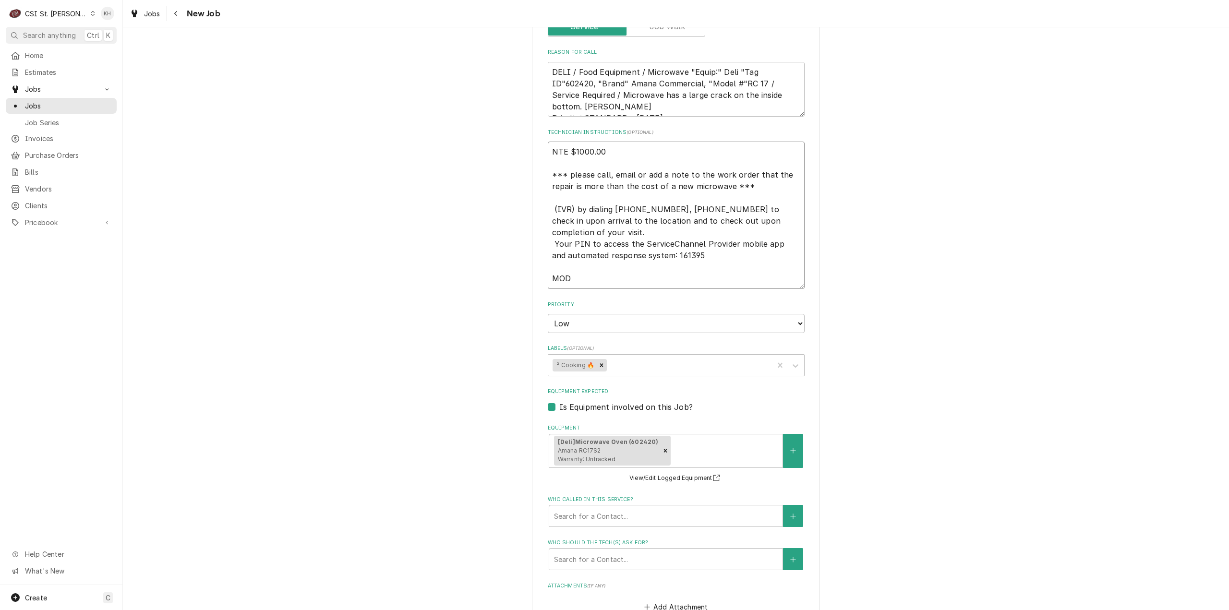
type textarea "x"
type textarea "NTE $1000.00 *** please call, email or add a note to the work order that the re…"
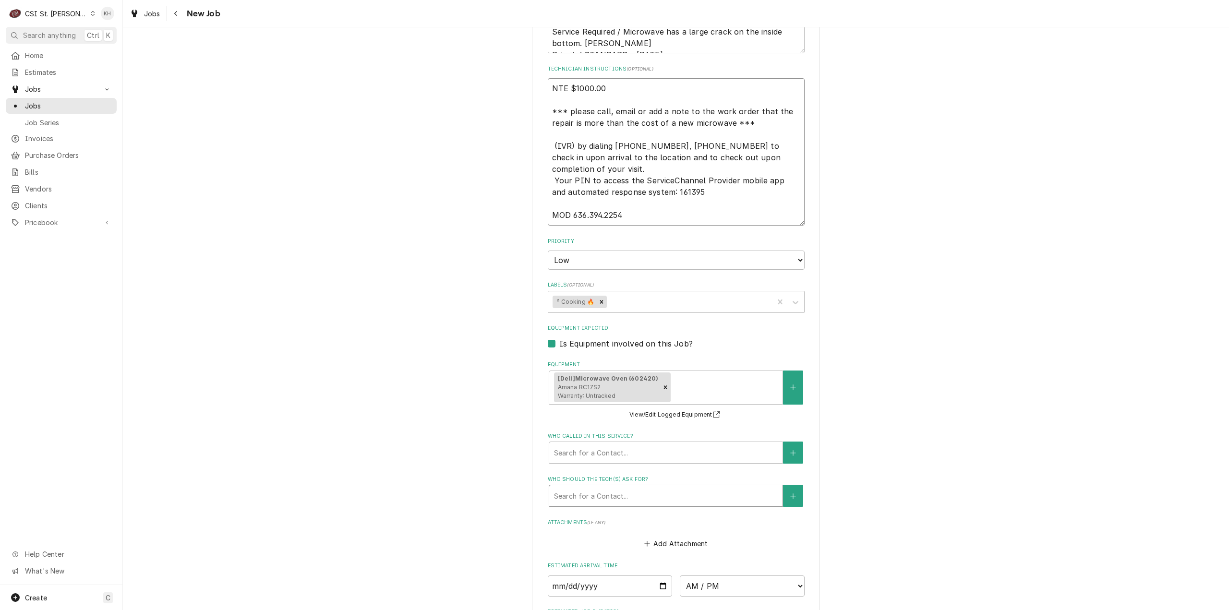
type textarea "x"
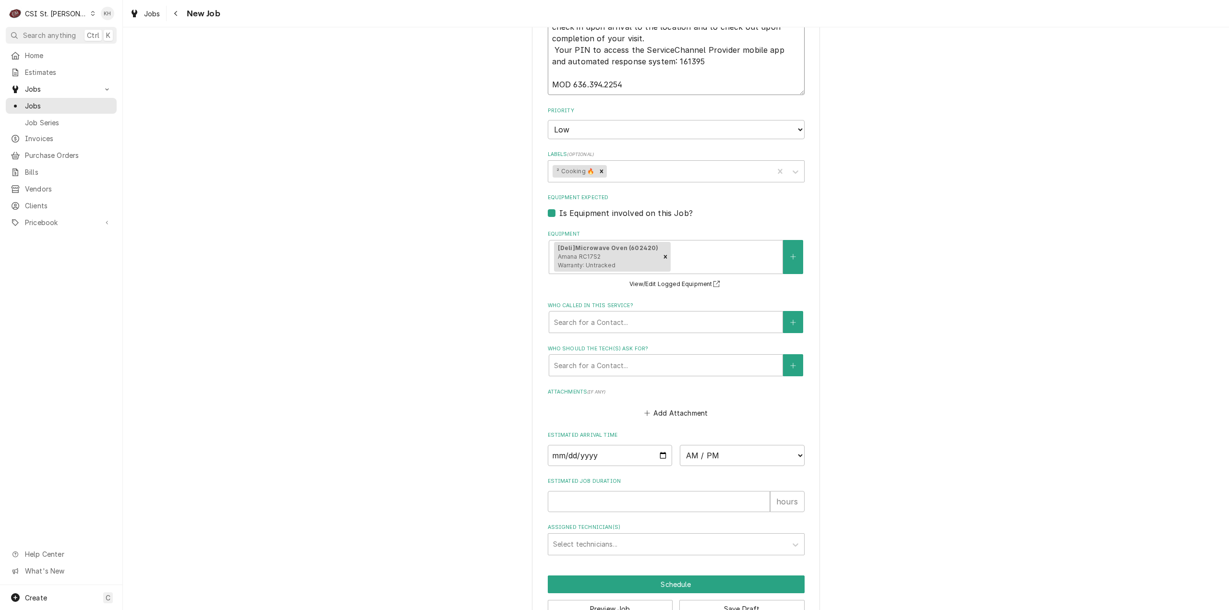
scroll to position [848, 0]
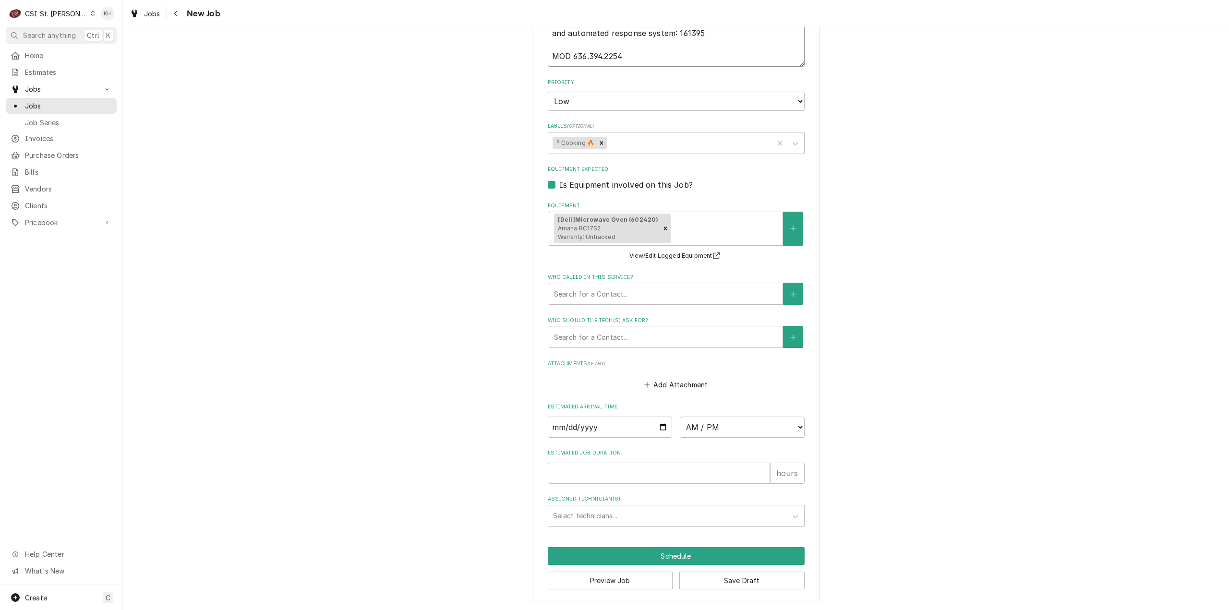
type textarea "NTE $1000.00 *** please call, email or add a note to the work order that the re…"
click at [604, 477] on input "Estimated Job Duration" at bounding box center [659, 473] width 222 height 21
type textarea "x"
type input "2"
type textarea "x"
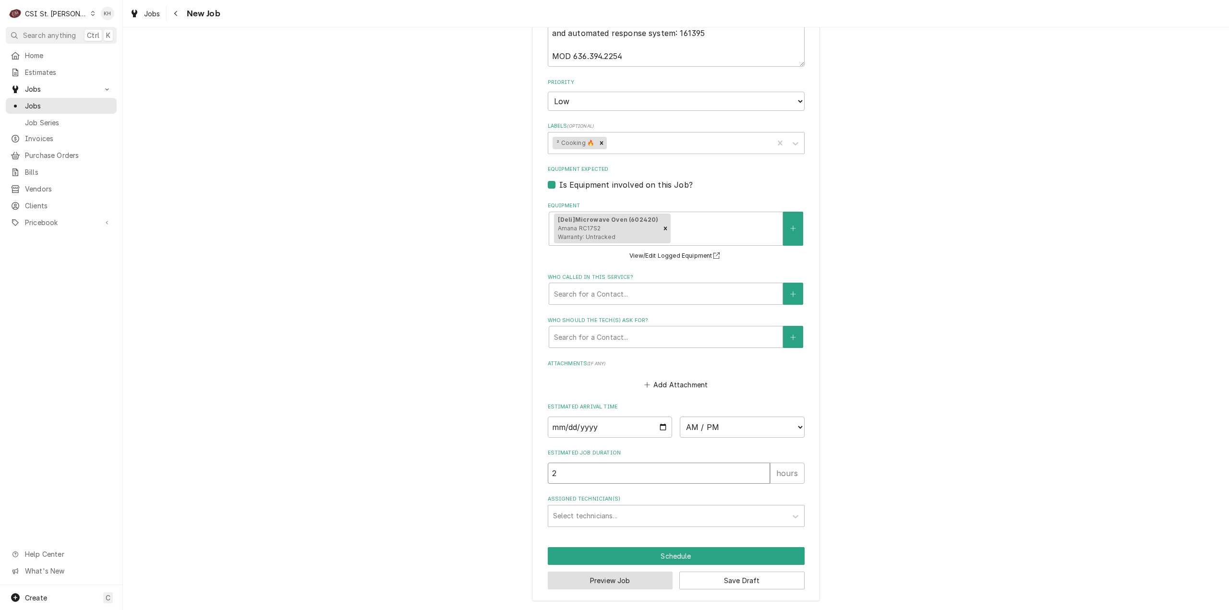
type input "2"
click at [636, 579] on button "Preview Job" at bounding box center [610, 581] width 125 height 18
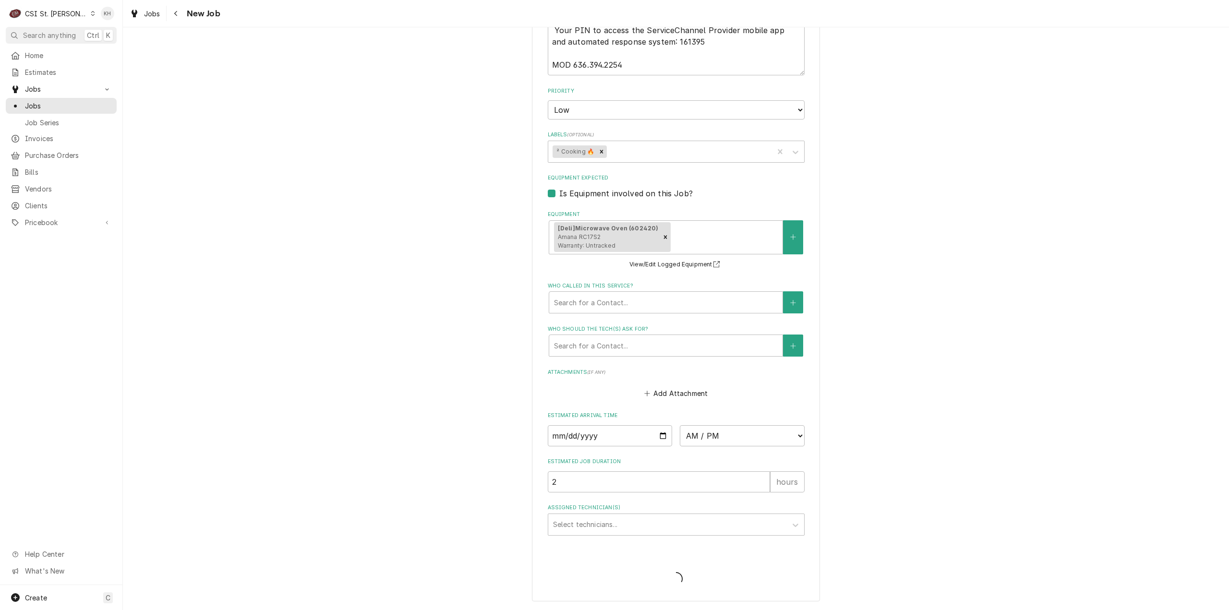
type textarea "x"
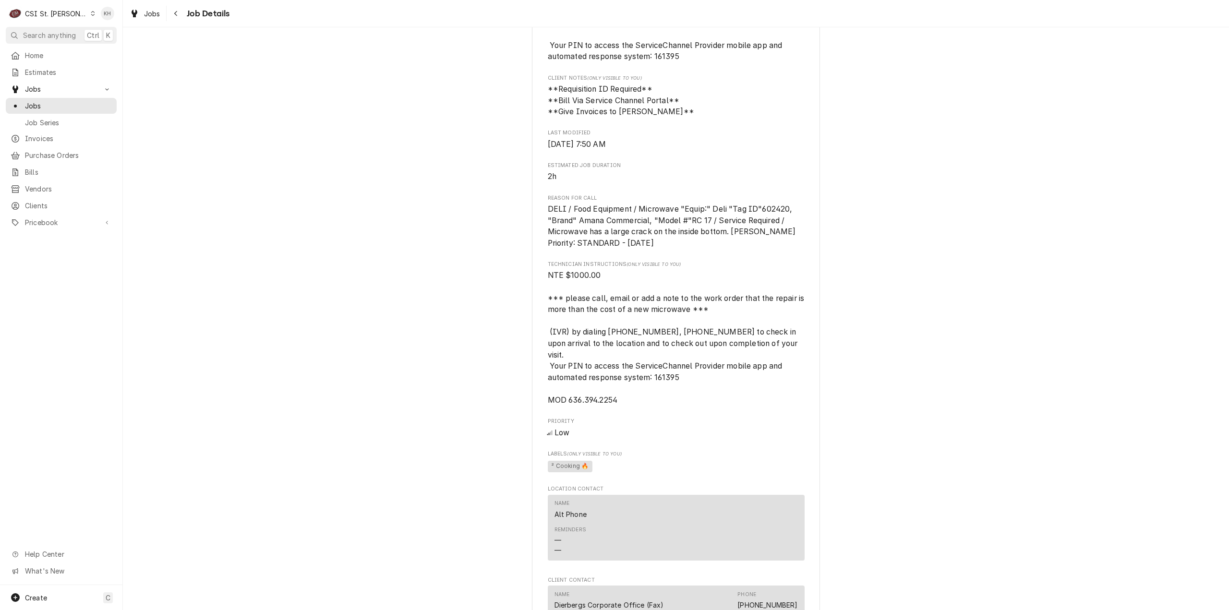
scroll to position [612, 0]
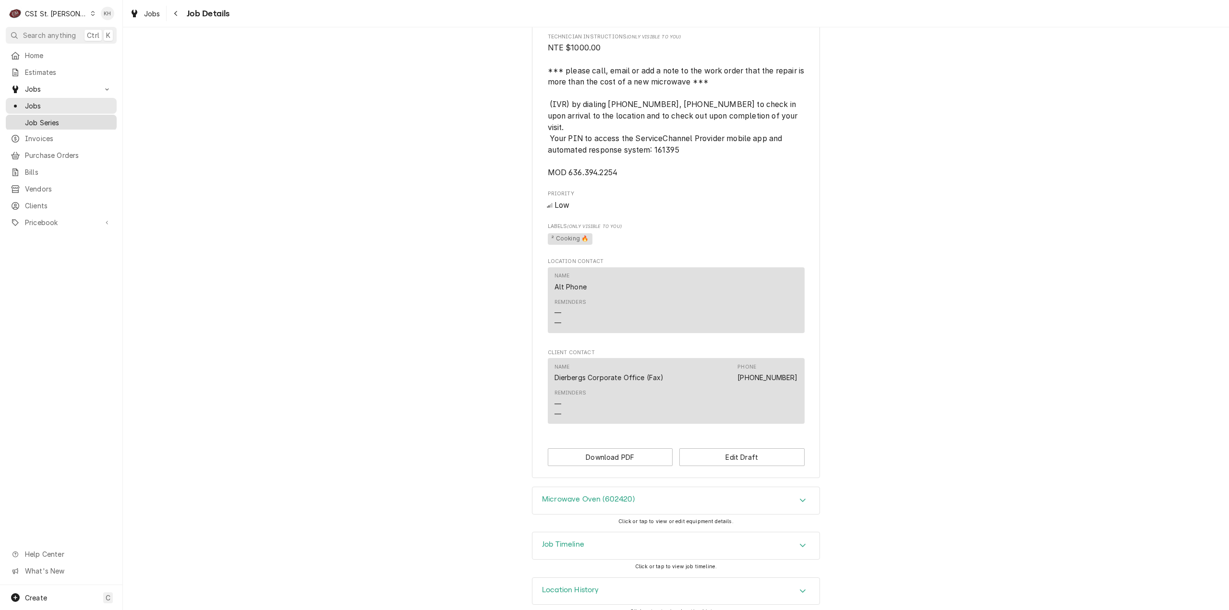
drag, startPoint x: 48, startPoint y: 101, endPoint x: 89, endPoint y: 113, distance: 43.5
click at [48, 101] on span "Jobs" at bounding box center [68, 106] width 87 height 10
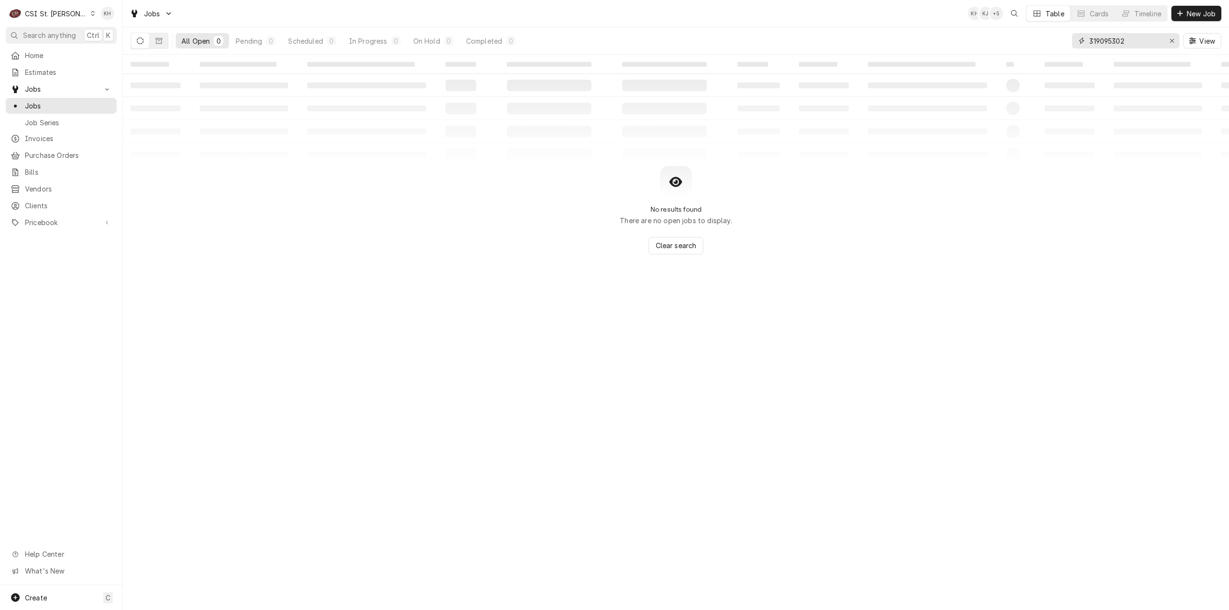
drag, startPoint x: 1128, startPoint y: 43, endPoint x: 1010, endPoint y: 36, distance: 117.8
click at [1010, 36] on div "All Open 0 Pending 0 Scheduled 0 In Progress 0 On Hold 0 Completed 0 319095302 …" at bounding box center [676, 40] width 1091 height 27
paste input "25093275"
drag, startPoint x: 1132, startPoint y: 39, endPoint x: 979, endPoint y: 48, distance: 153.0
click at [979, 48] on div "All Open 0 Pending 0 Scheduled 0 In Progress 0 On Hold 0 Completed 0 325093275 …" at bounding box center [676, 40] width 1091 height 27
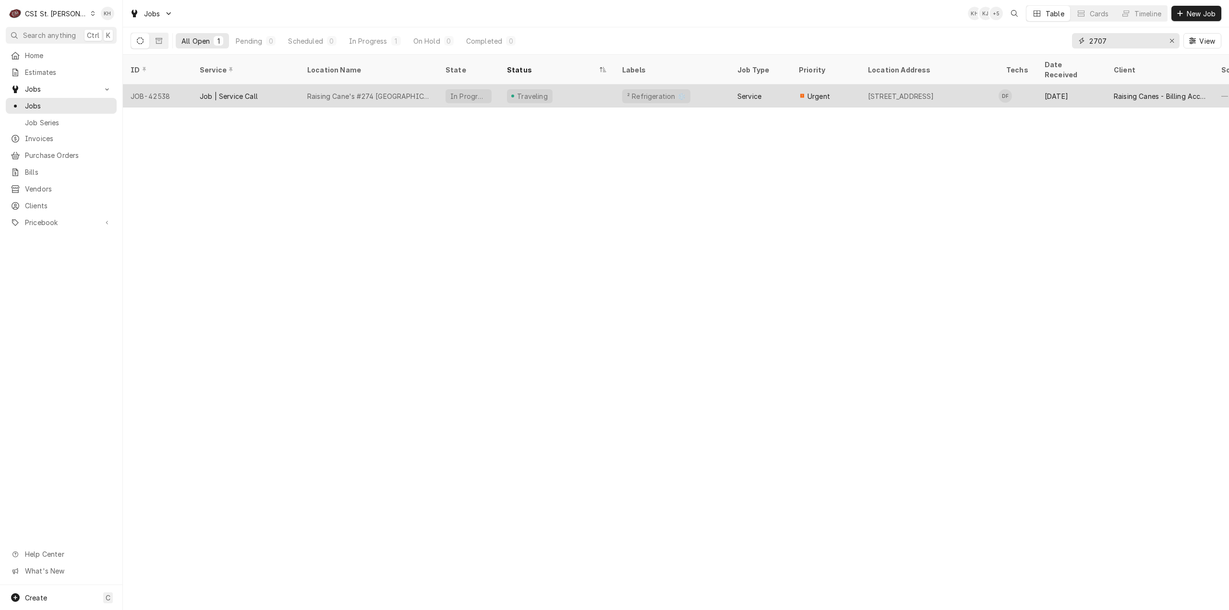
type input "2707"
click at [388, 85] on div "Raising Cane's #274 Maplewood" at bounding box center [369, 96] width 138 height 23
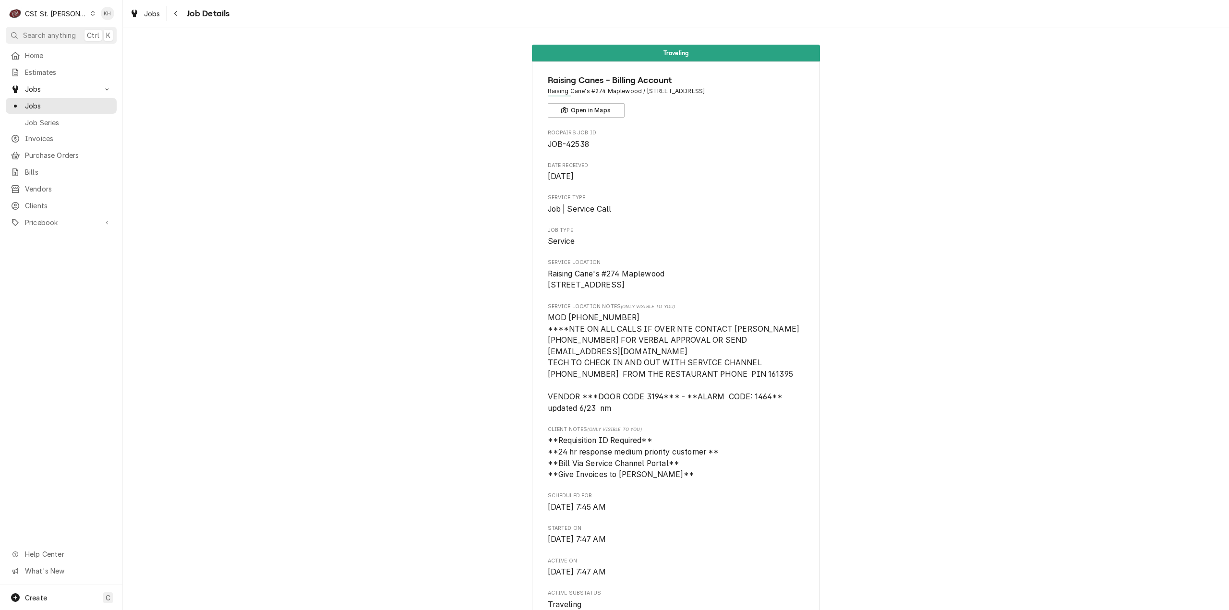
scroll to position [384, 0]
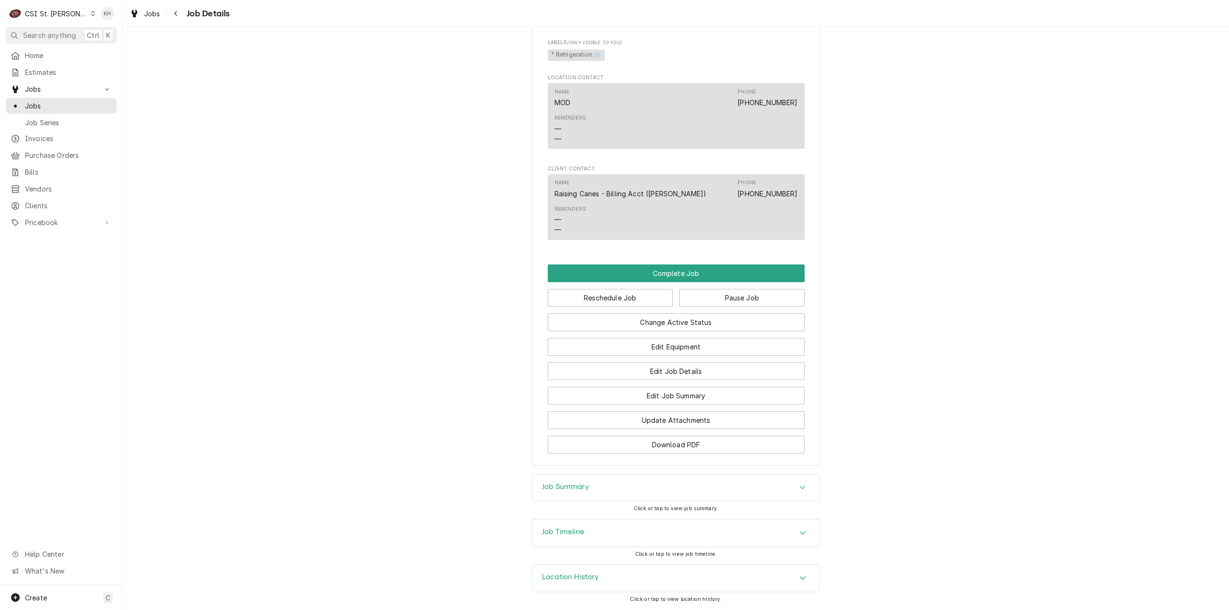
click at [589, 534] on div "Job Timeline" at bounding box center [675, 533] width 287 height 27
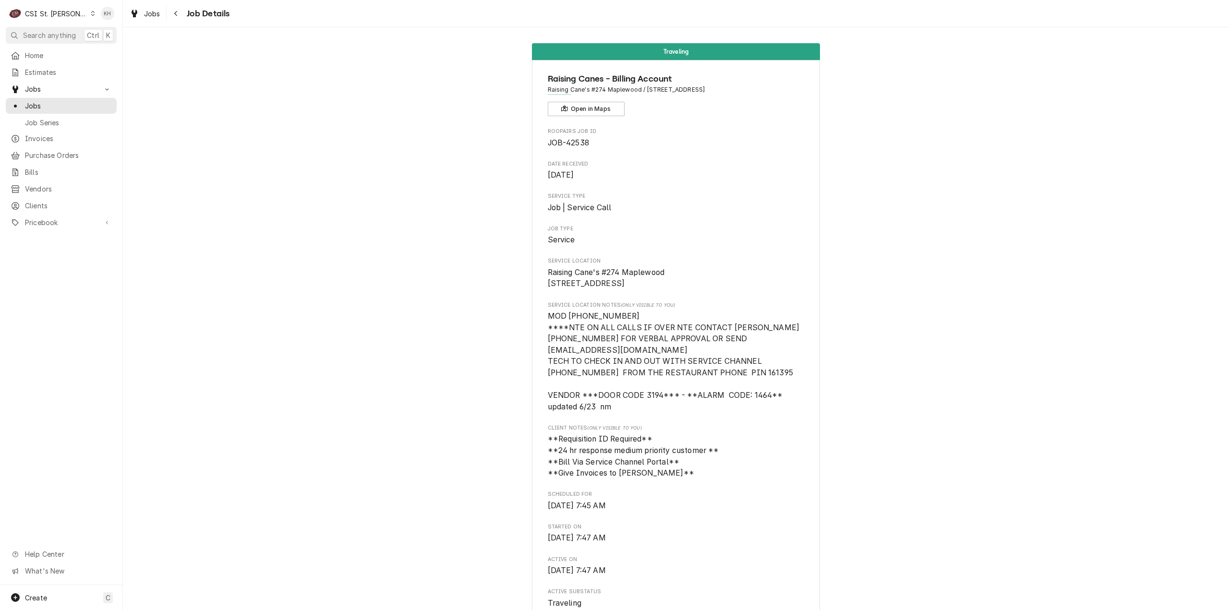
scroll to position [0, 0]
click at [53, 10] on div "CSI St. Louis" at bounding box center [56, 14] width 62 height 10
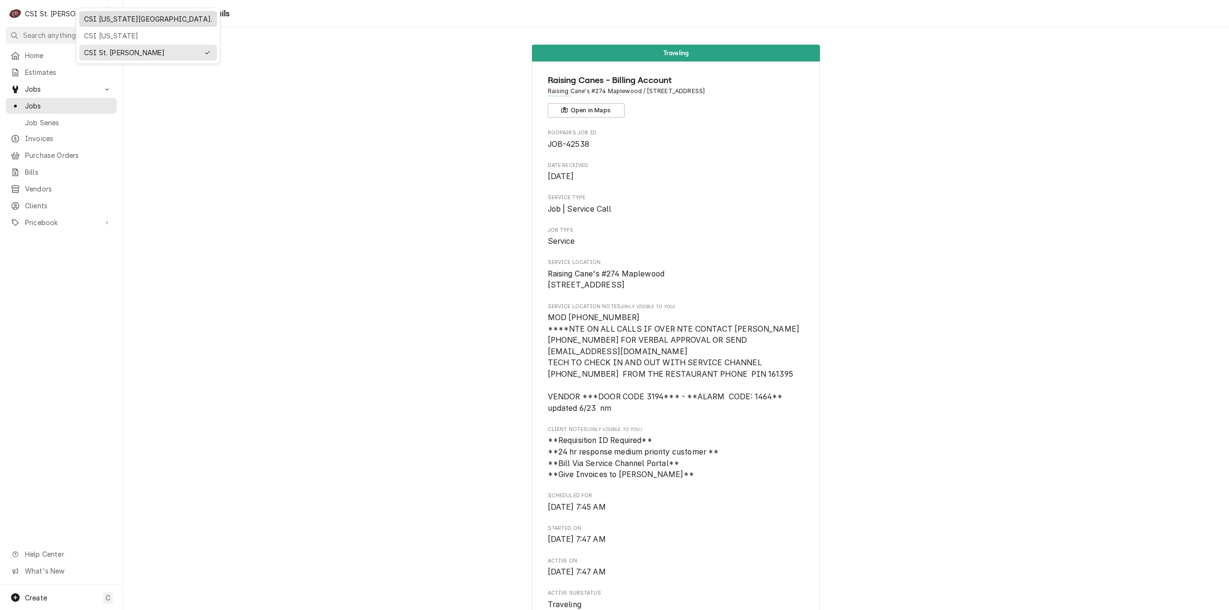
click at [110, 23] on div "CSI [US_STATE][GEOGRAPHIC_DATA]." at bounding box center [148, 19] width 128 height 10
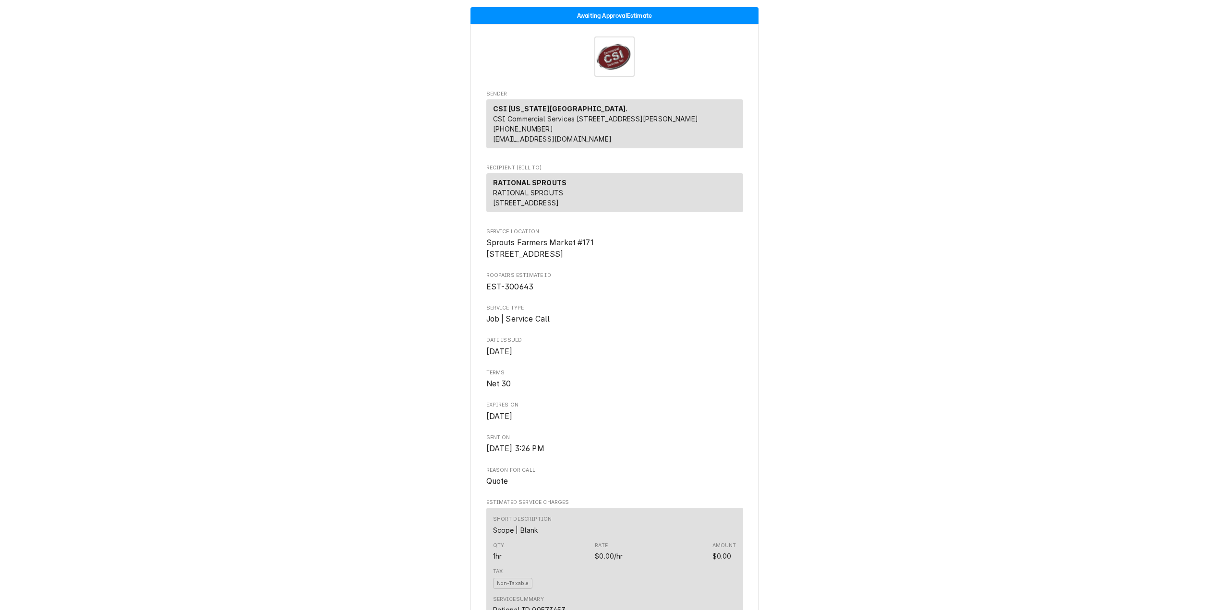
click at [511, 291] on span "EST-300643" at bounding box center [510, 286] width 48 height 9
copy span "300643"
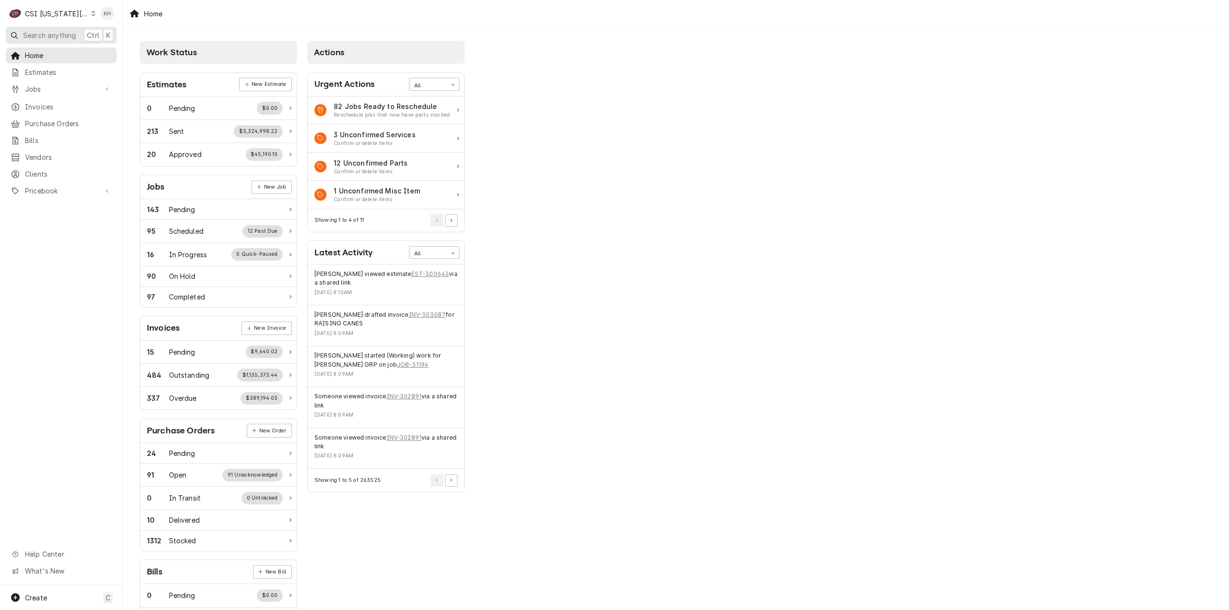
click at [42, 31] on span "Search anything" at bounding box center [49, 35] width 53 height 10
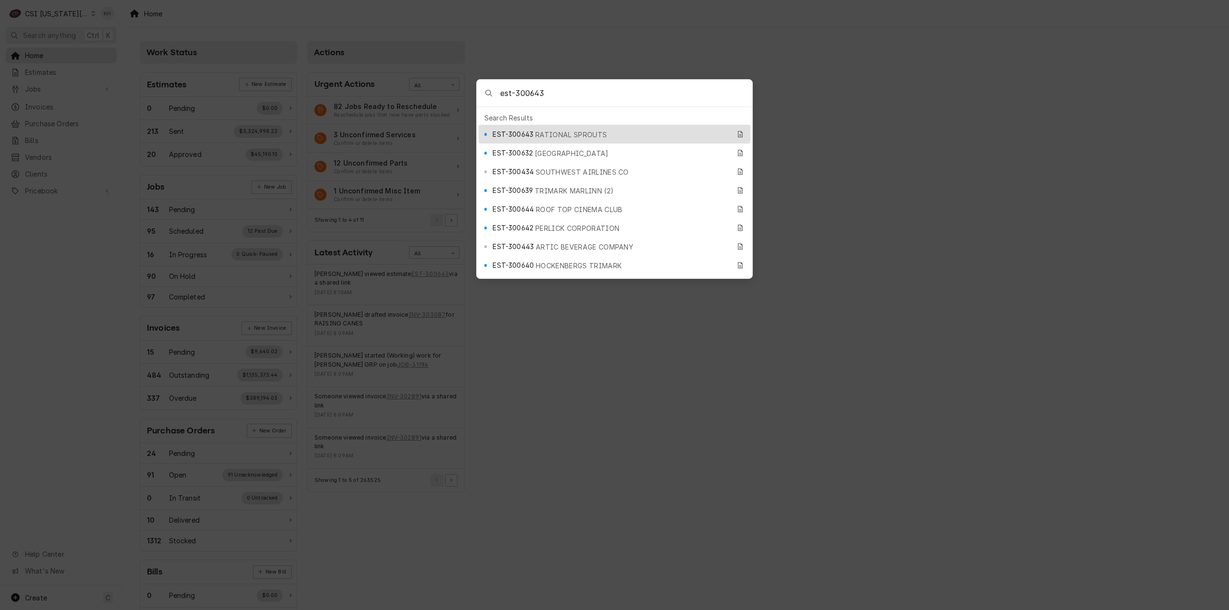
type input "est-300643"
click at [570, 133] on span "RATIONAL SPROUTS" at bounding box center [571, 135] width 72 height 10
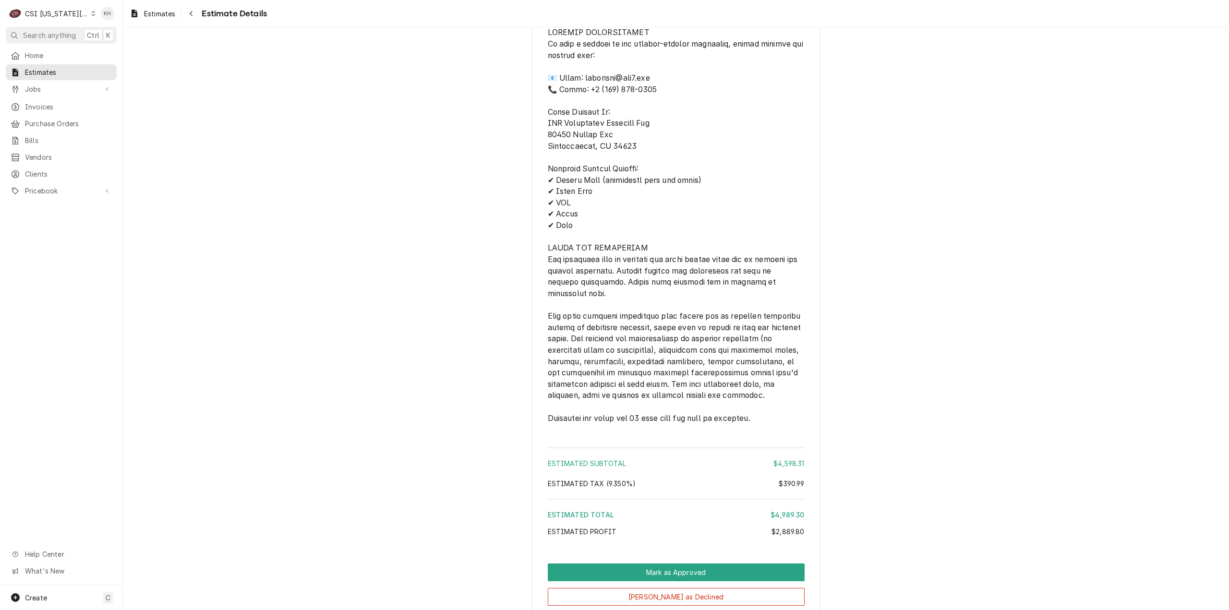
scroll to position [3972, 0]
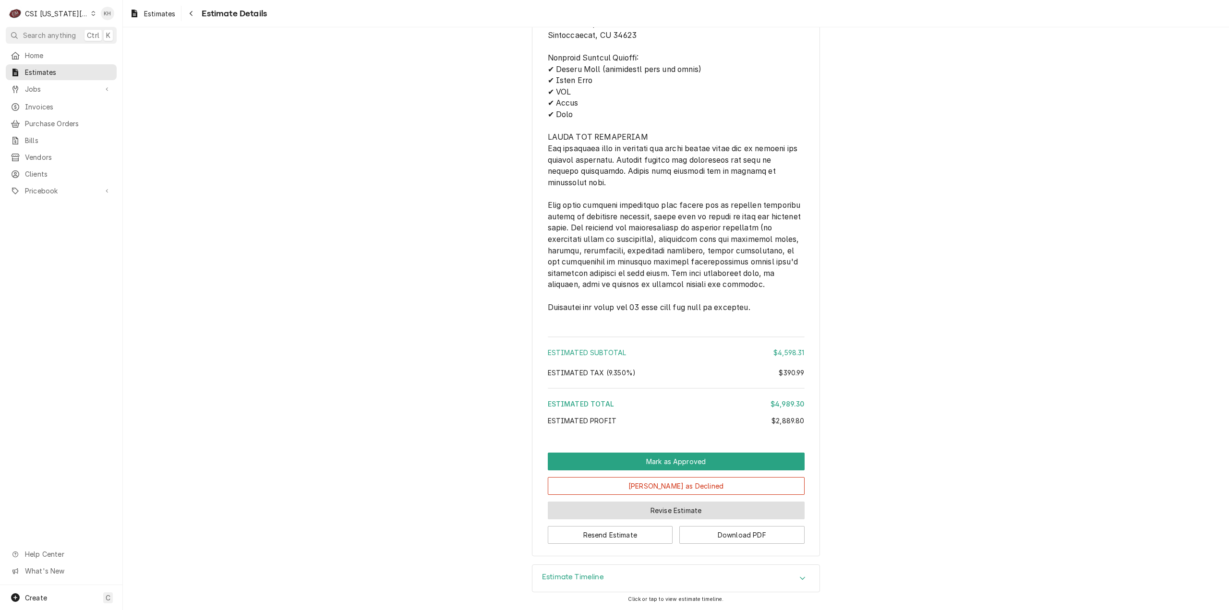
click at [686, 513] on button "Revise Estimate" at bounding box center [676, 511] width 257 height 18
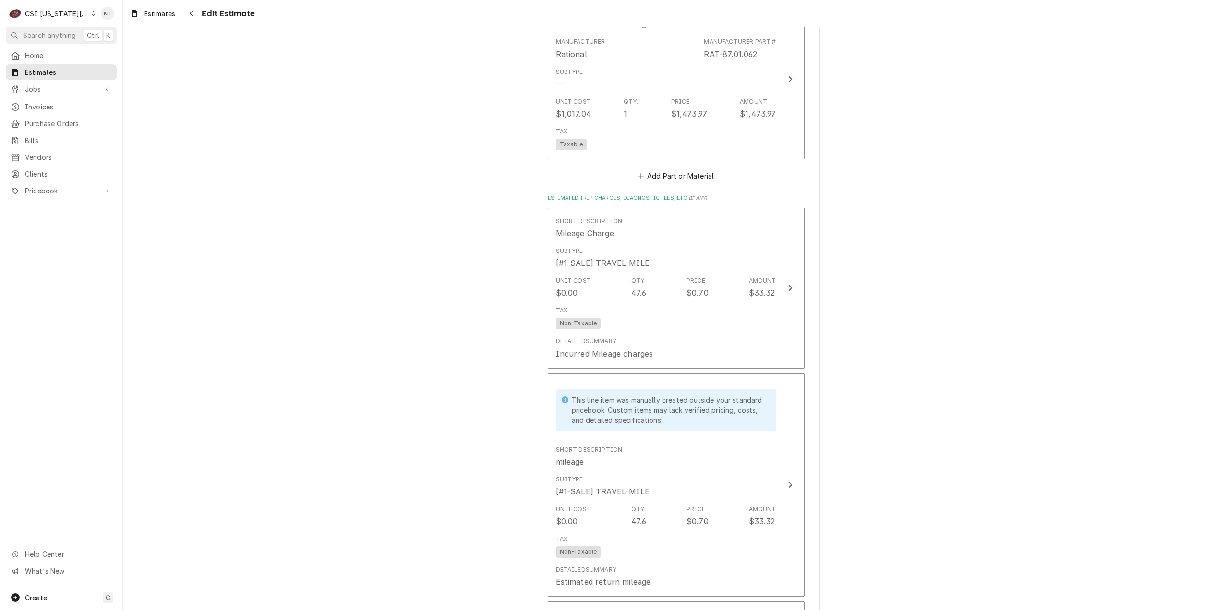
scroll to position [4081, 0]
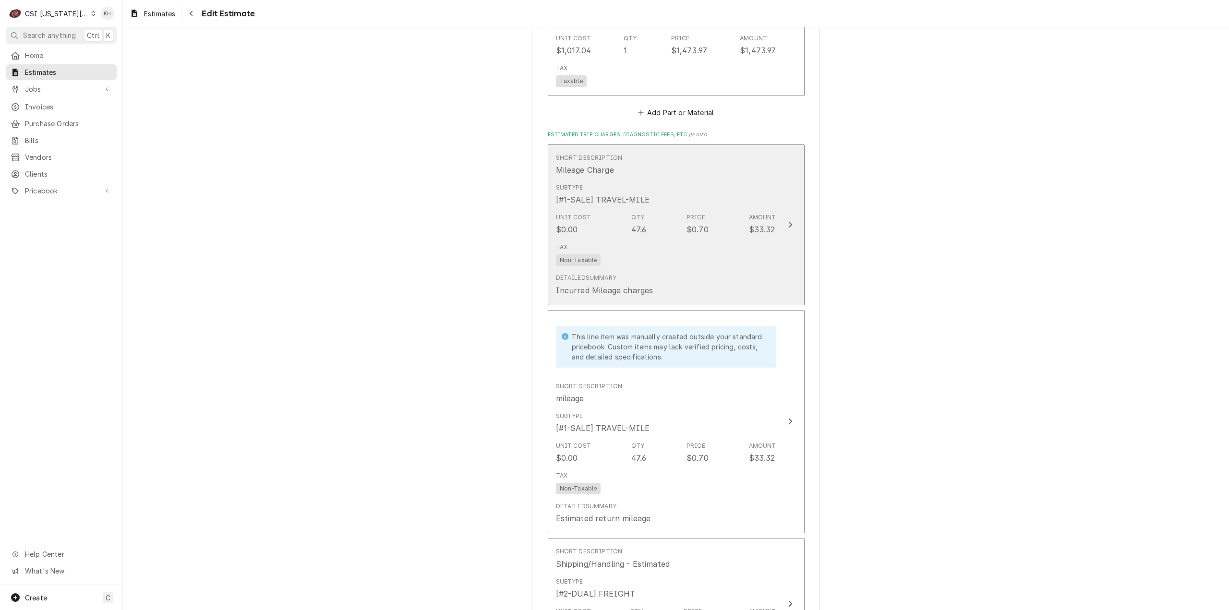
click at [759, 239] on div "Tax Non-Taxable" at bounding box center [666, 254] width 220 height 31
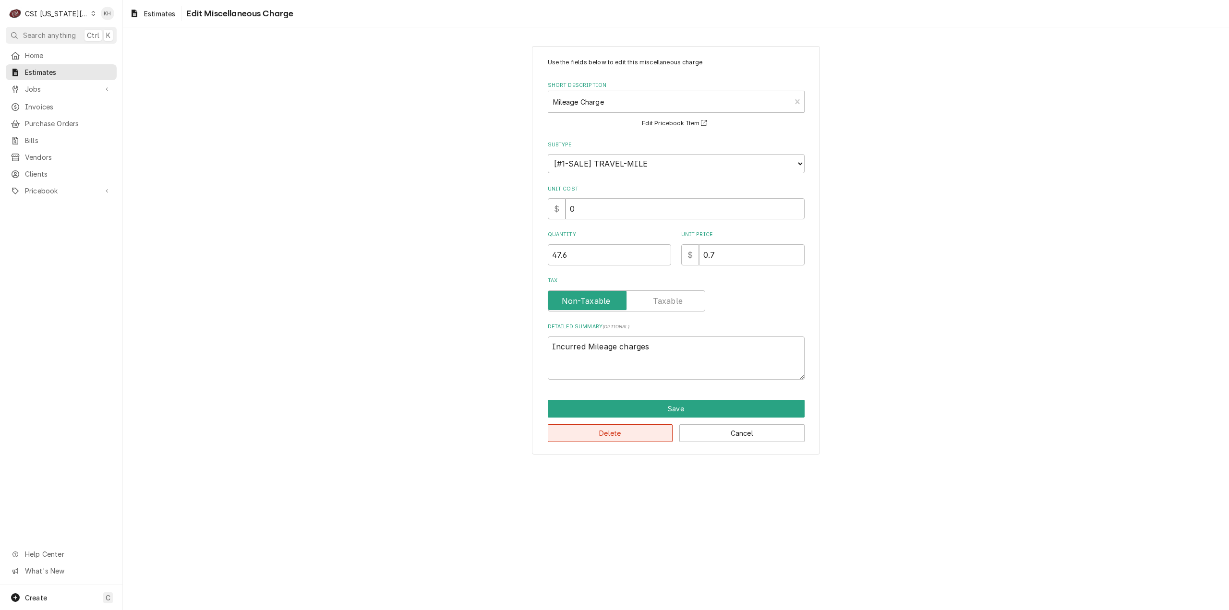
click at [607, 433] on button "Delete" at bounding box center [610, 433] width 125 height 18
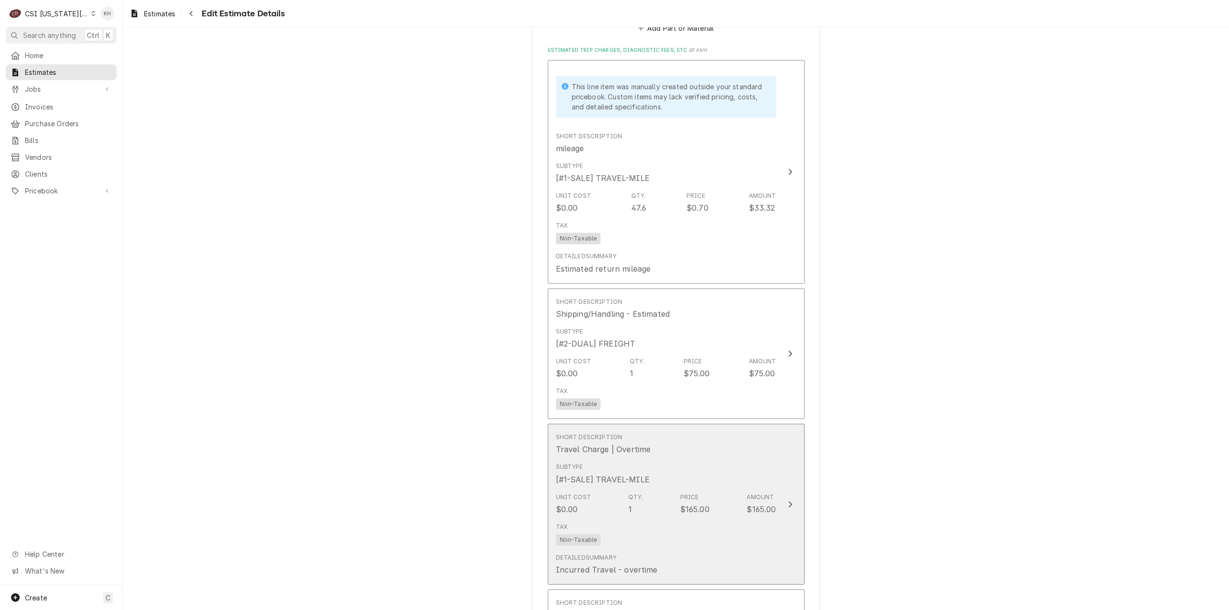
scroll to position [4090, 0]
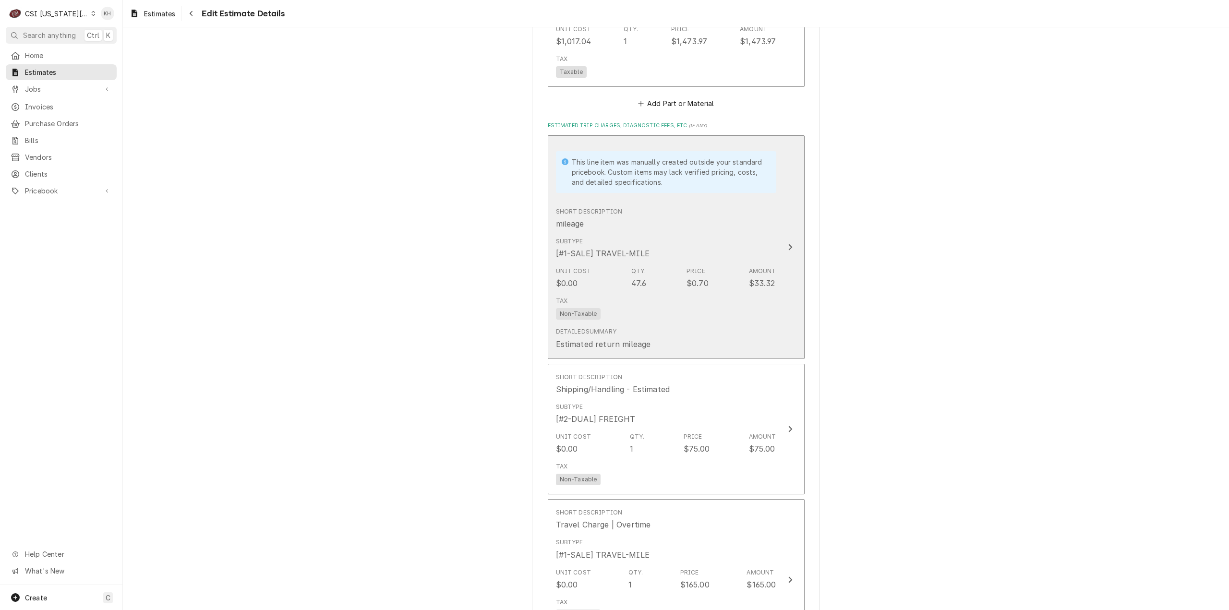
click at [769, 233] on div "Subtype [#1-SALE] TRAVEL-MILE" at bounding box center [666, 248] width 220 height 30
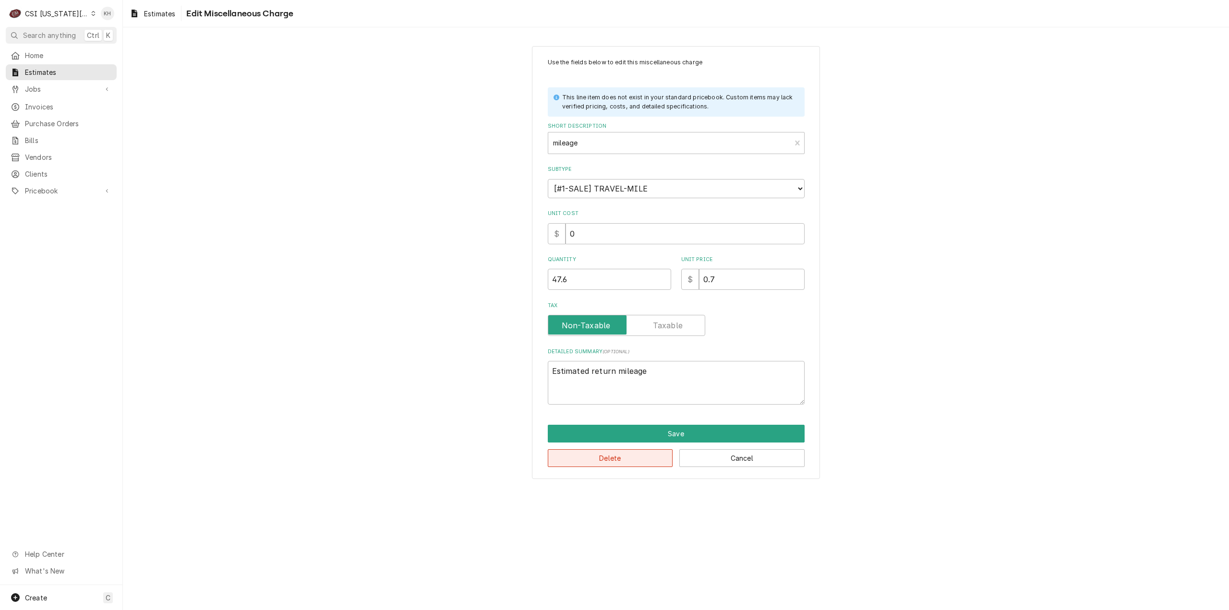
click at [616, 459] on button "Delete" at bounding box center [610, 458] width 125 height 18
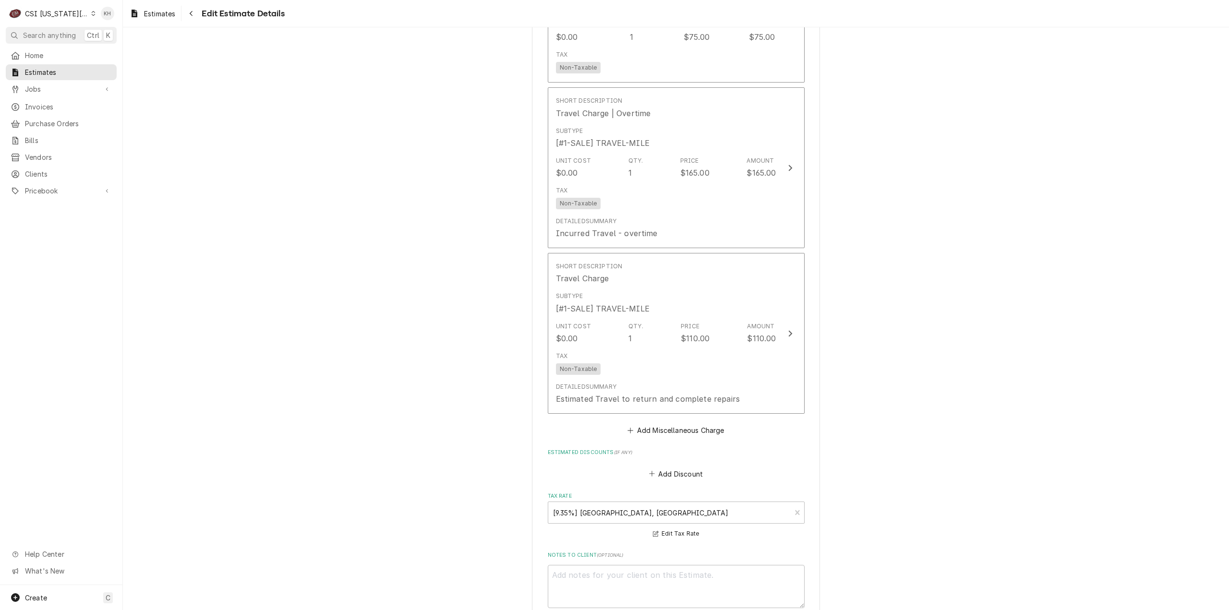
scroll to position [4226, 0]
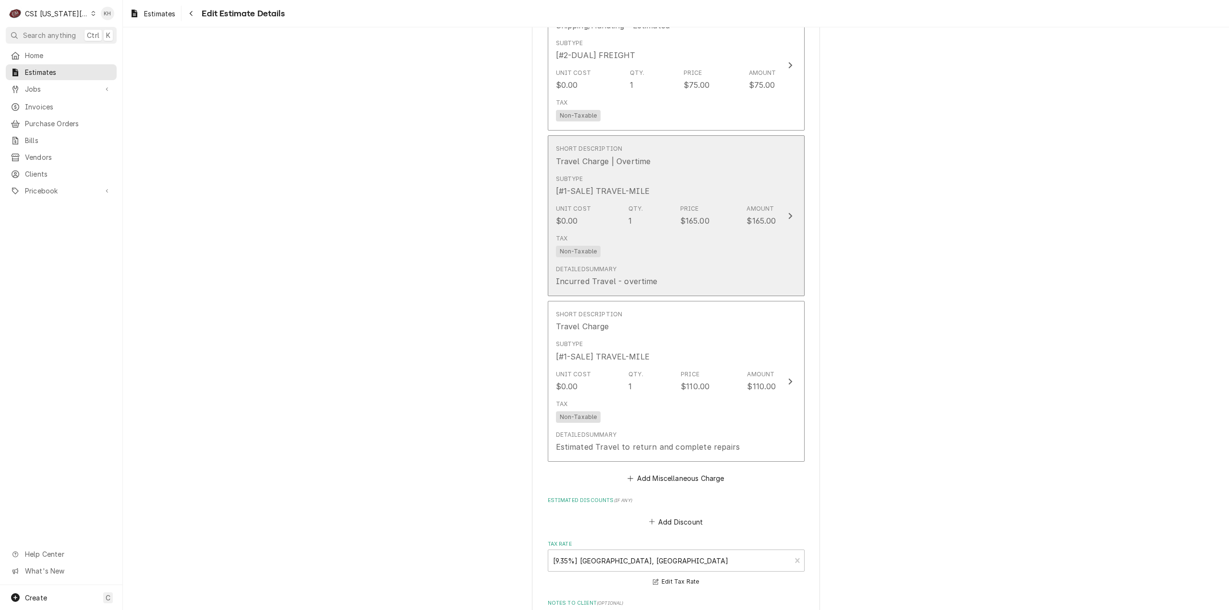
click at [764, 231] on div "Tax Non-Taxable" at bounding box center [666, 245] width 220 height 31
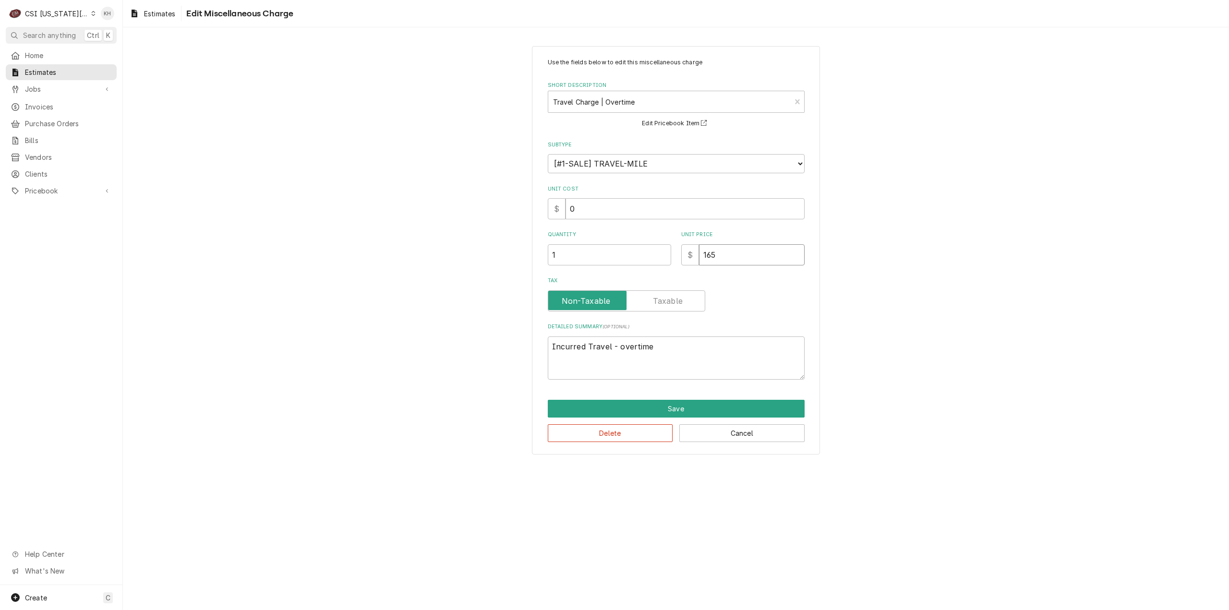
drag, startPoint x: 743, startPoint y: 262, endPoint x: 669, endPoint y: 255, distance: 73.8
click at [669, 255] on div "Quantity 1 Unit Price $ 165" at bounding box center [676, 248] width 257 height 34
type textarea "x"
type input "2"
type textarea "x"
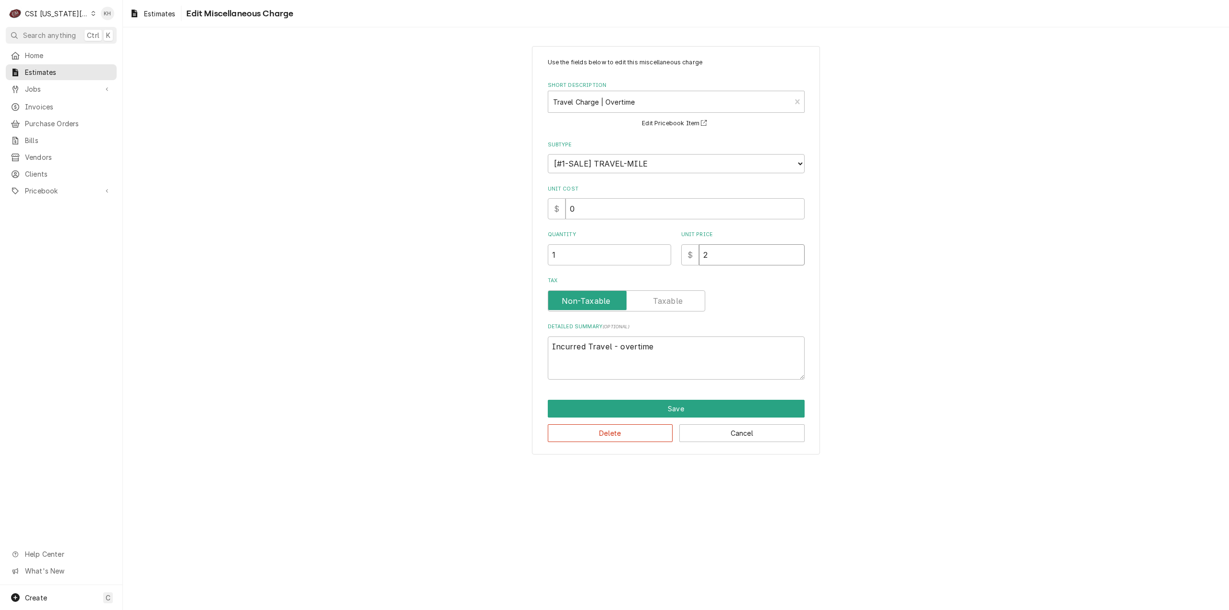
type input "20"
type textarea "x"
type input "200"
type textarea "x"
type input "200.0"
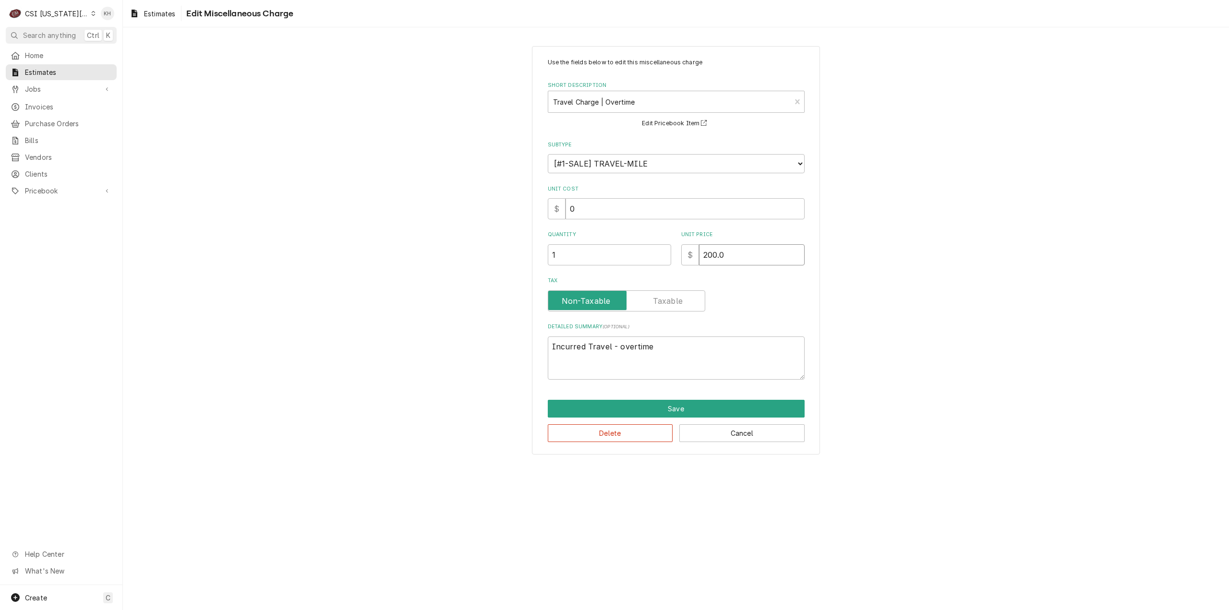
type textarea "x"
type input "200.00"
type textarea "x"
type input "200.00"
click at [612, 347] on textarea "Incurred Travel - overtime" at bounding box center [676, 359] width 257 height 44
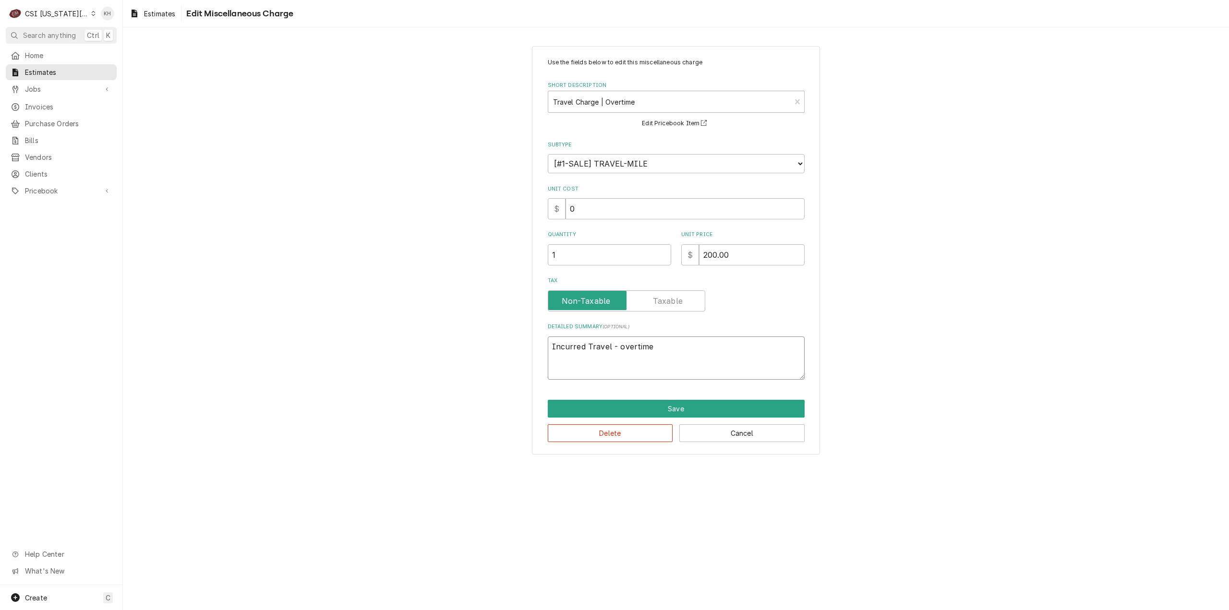
type textarea "x"
type textarea "Incurred Travel Z- overtime"
type textarea "x"
type textarea "Incurred Travel Zo- overtime"
type textarea "x"
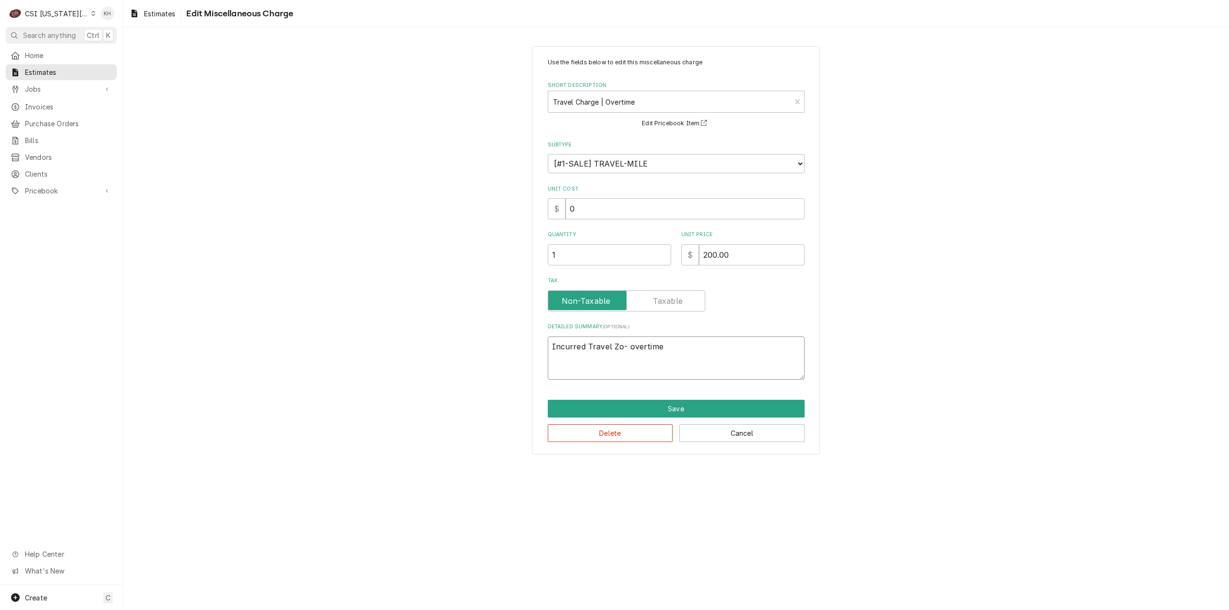
type textarea "Incurred Travel Zon- overtime"
type textarea "x"
type textarea "Incurred Travel Zone- overtime"
type textarea "x"
type textarea "Incurred Travel Zone - overtime"
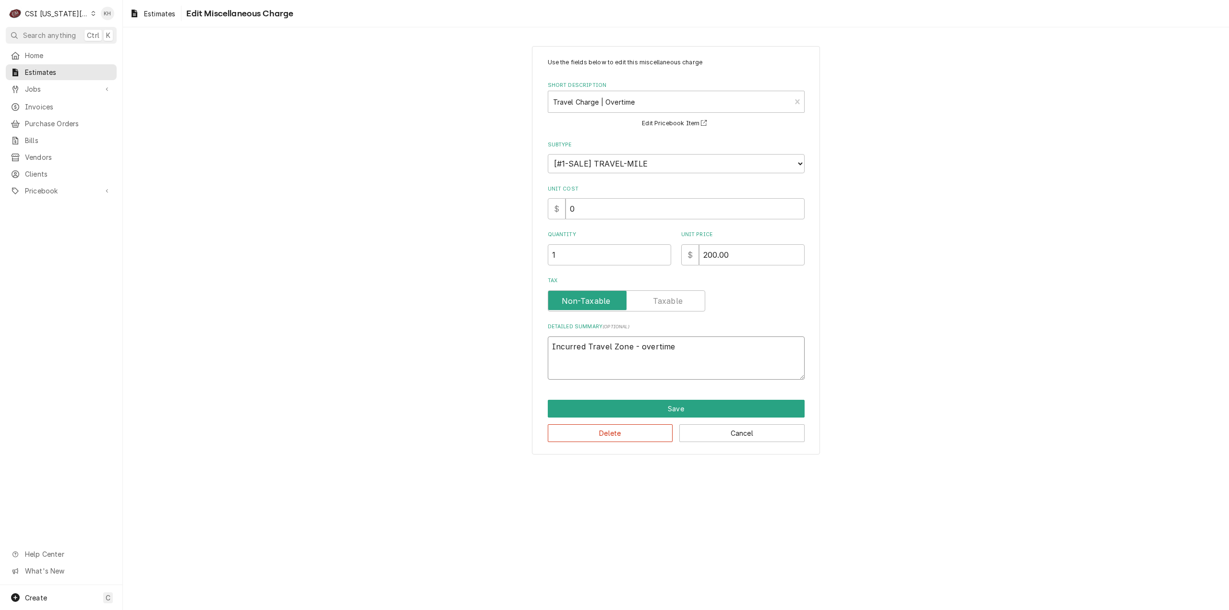
type textarea "x"
type textarea "Incurred Travel Zone C- overtime"
click at [647, 346] on textarea "Incurred Travel Zone C- overtime" at bounding box center [676, 359] width 257 height 44
type textarea "x"
type textarea "Incurred Travel Zone C- vertime"
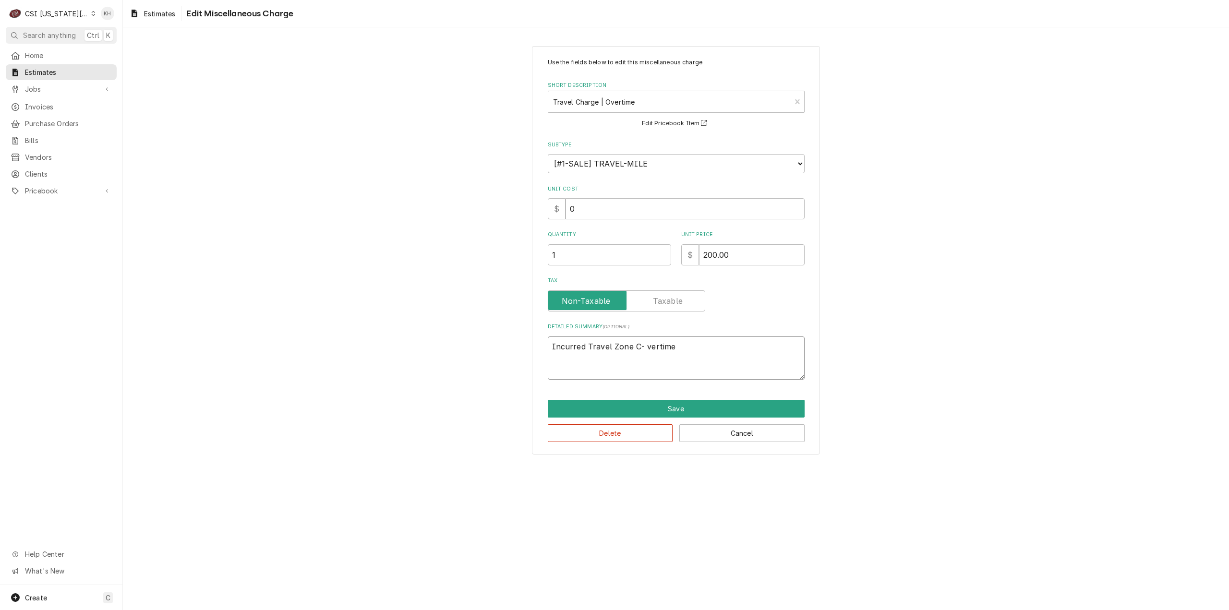
type textarea "x"
type textarea "Incurred Travel Zone C- Overtime"
type textarea "x"
type textarea "Incurred Travel Zone C- Overtime"
click at [689, 408] on button "Save" at bounding box center [676, 409] width 257 height 18
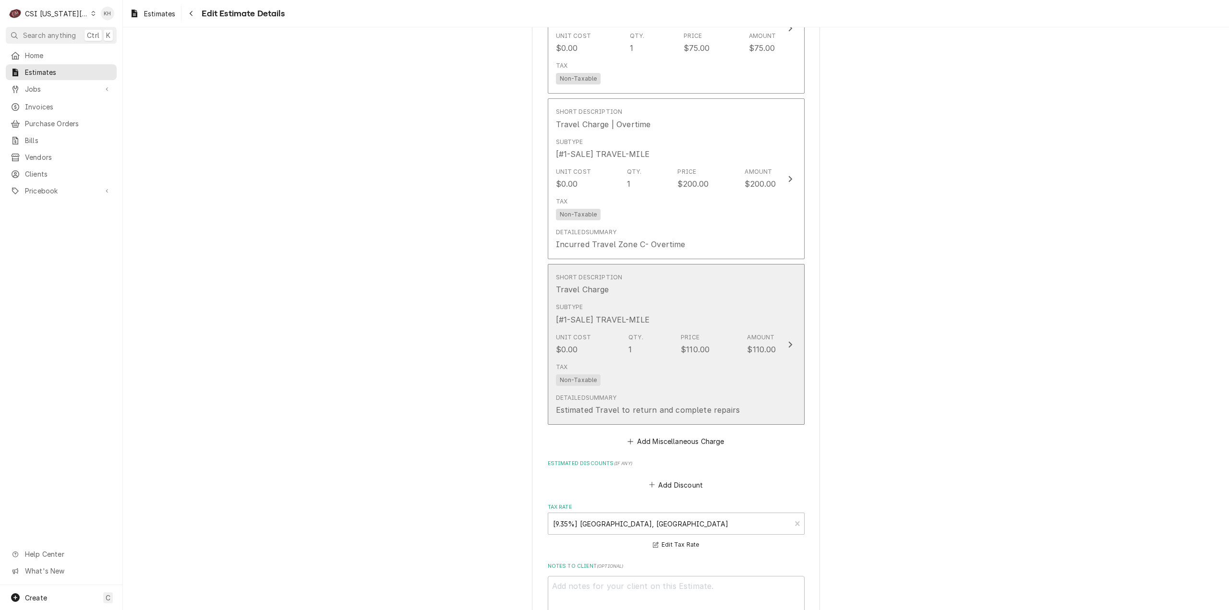
scroll to position [4236, 0]
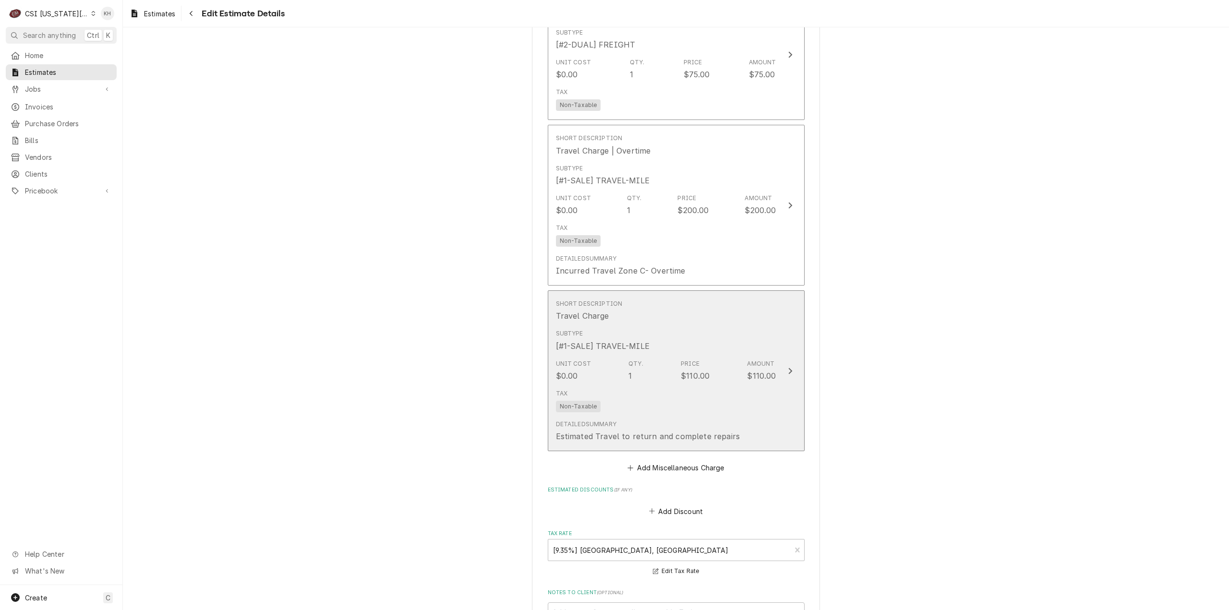
click at [738, 386] on div "Tax Non-Taxable" at bounding box center [666, 401] width 220 height 31
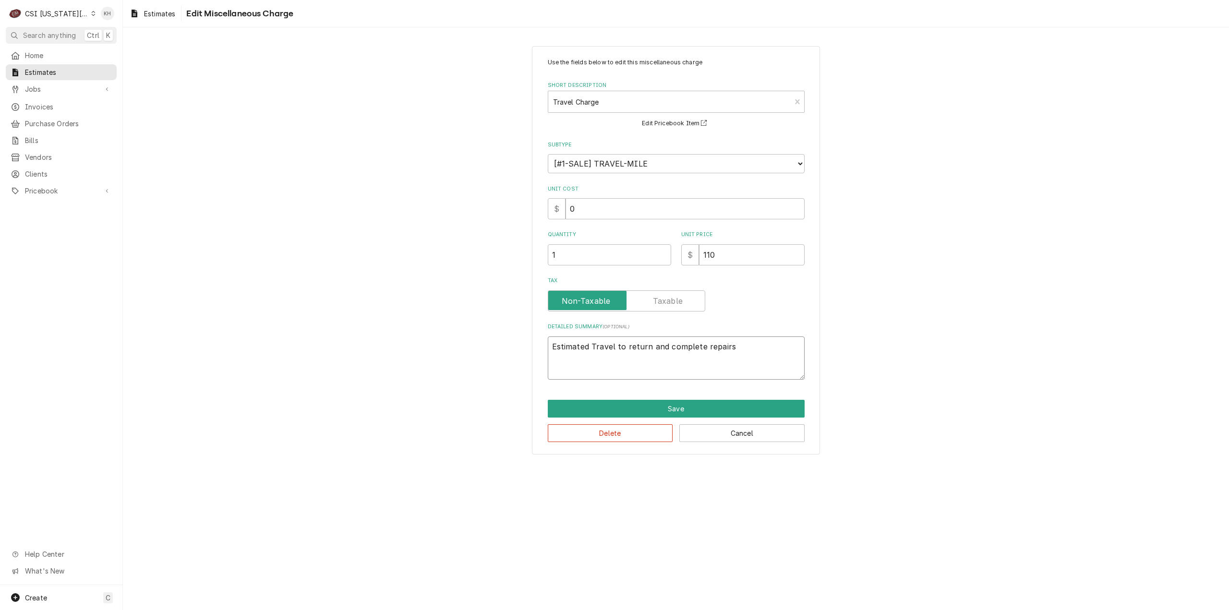
click at [616, 347] on textarea "Estimated Travel to return and complete repairs" at bounding box center [676, 359] width 257 height 44
type textarea "x"
type textarea "Estimated Travel Zto return and complete repairs"
type textarea "x"
type textarea "Estimated Travel Zoto return and complete repairs"
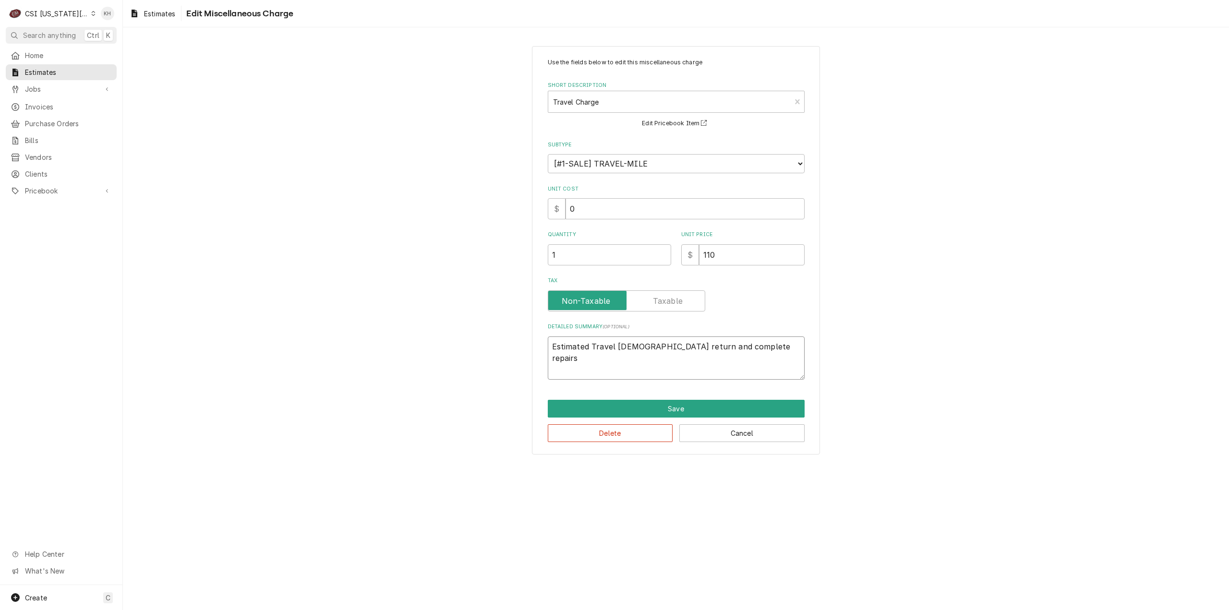
type textarea "x"
type textarea "Estimated Travel Zonto return and complete repairs"
type textarea "x"
type textarea "Estimated Travel Zoneto return and complete repairs"
type textarea "x"
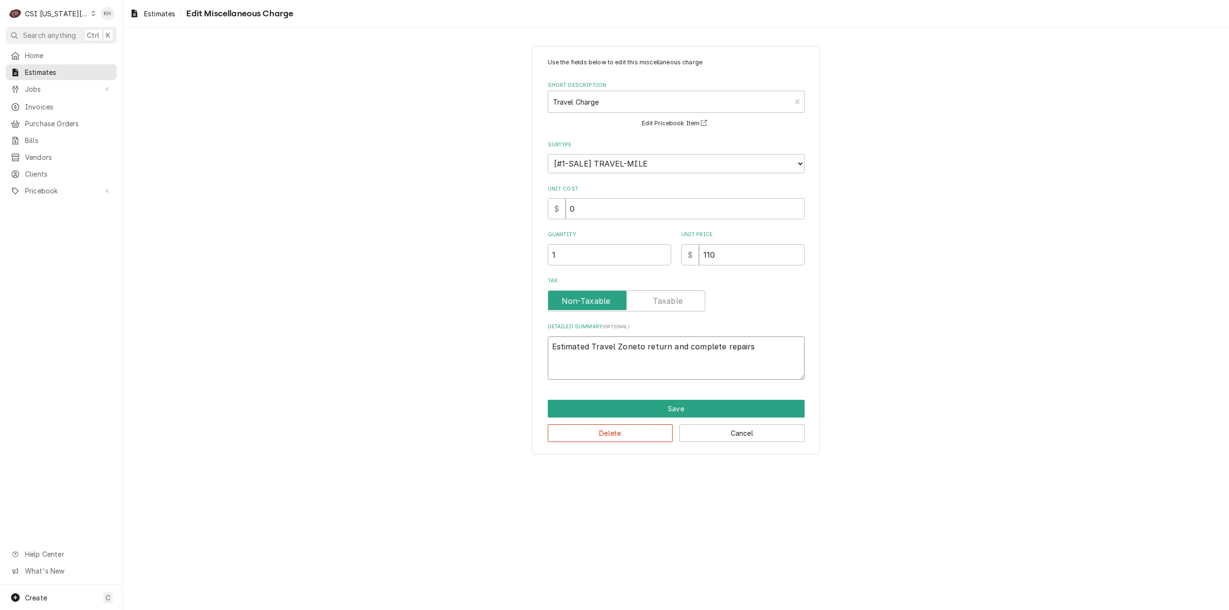
type textarea "Estimated Travel Zone to return and complete repairs"
type textarea "x"
type textarea "Estimated Travel Zone Cto return and complete repairs"
type textarea "x"
type textarea "Estimated Travel Zone C to return and complete repairs"
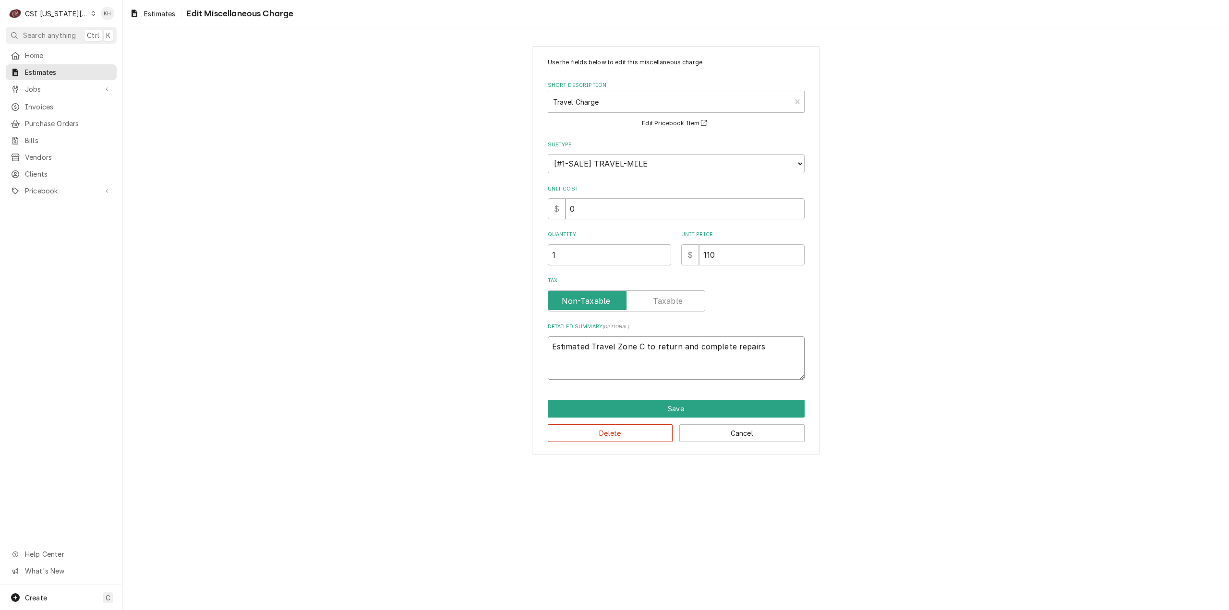
type textarea "x"
type textarea "Estimated Travel Zone C to return and complete repairs"
drag, startPoint x: 742, startPoint y: 258, endPoint x: 602, endPoint y: 283, distance: 142.4
click at [602, 283] on div "Use the fields below to edit this miscellaneous charge Short Description Travel…" at bounding box center [676, 219] width 257 height 322
type textarea "x"
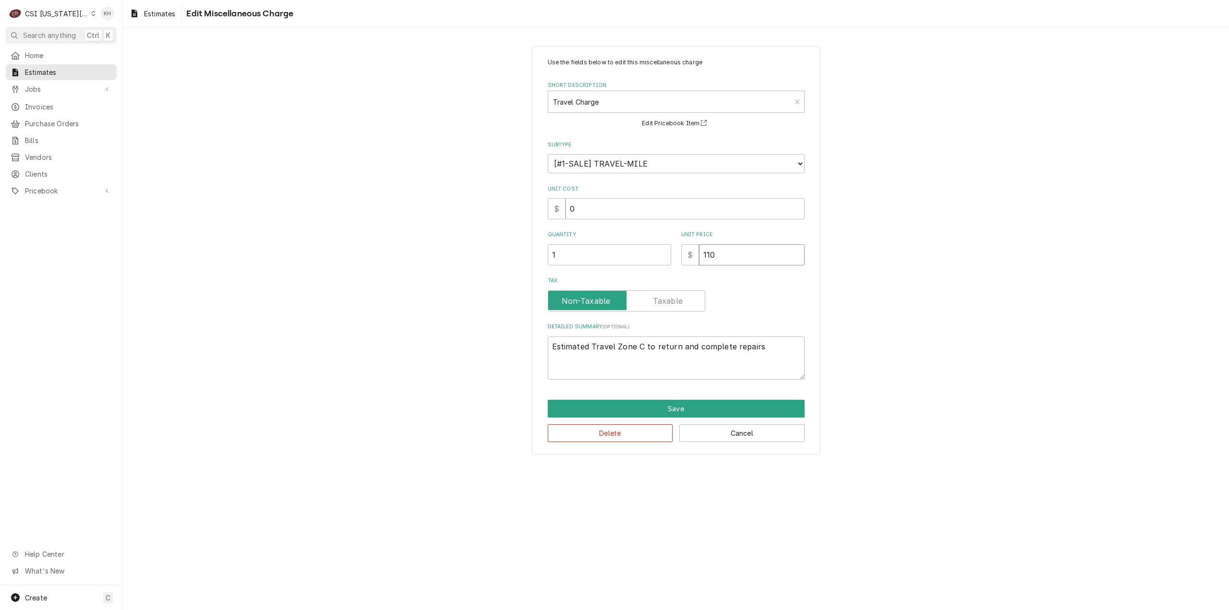
type input "1"
type textarea "x"
type input "13"
type textarea "x"
type input "130"
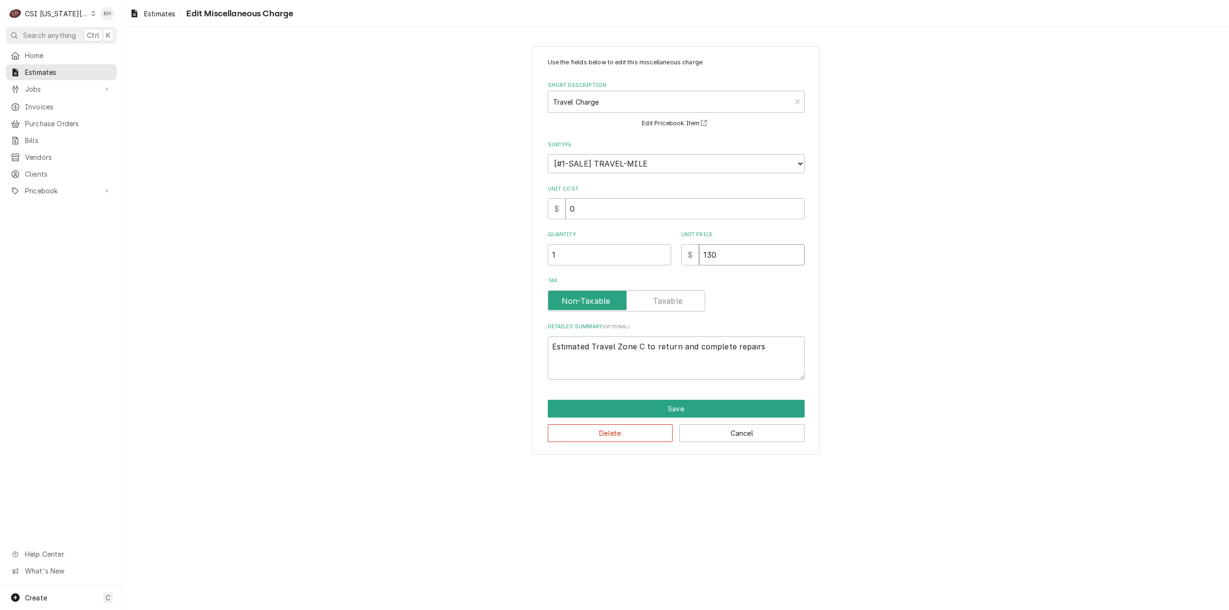
type textarea "x"
type input "130"
click at [686, 412] on button "Save" at bounding box center [676, 409] width 257 height 18
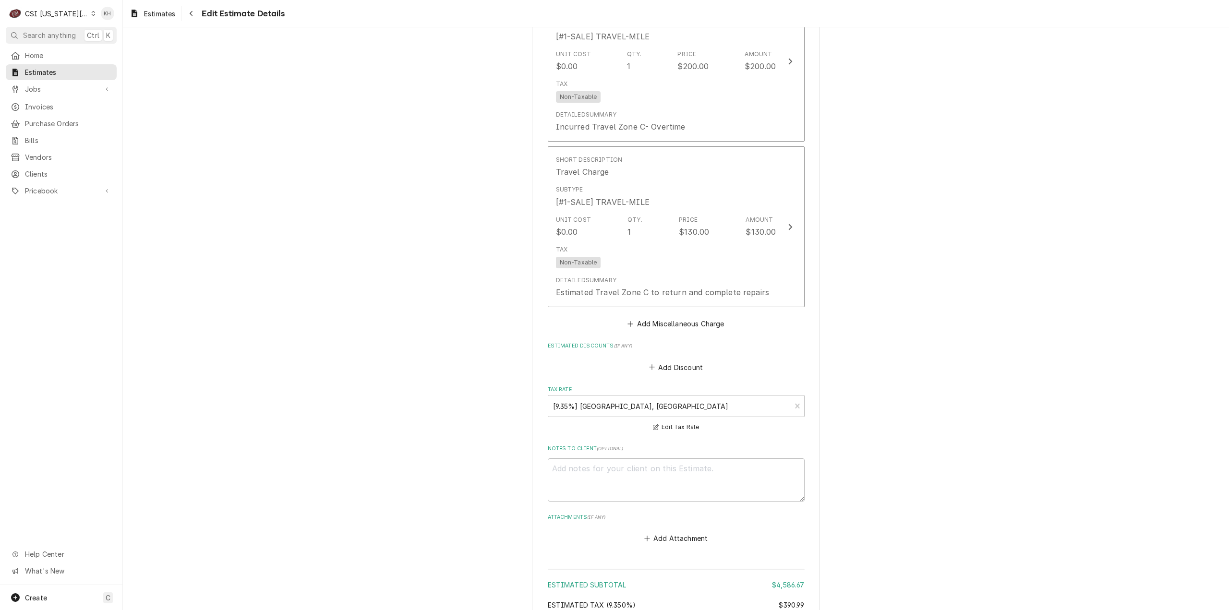
scroll to position [4623, 0]
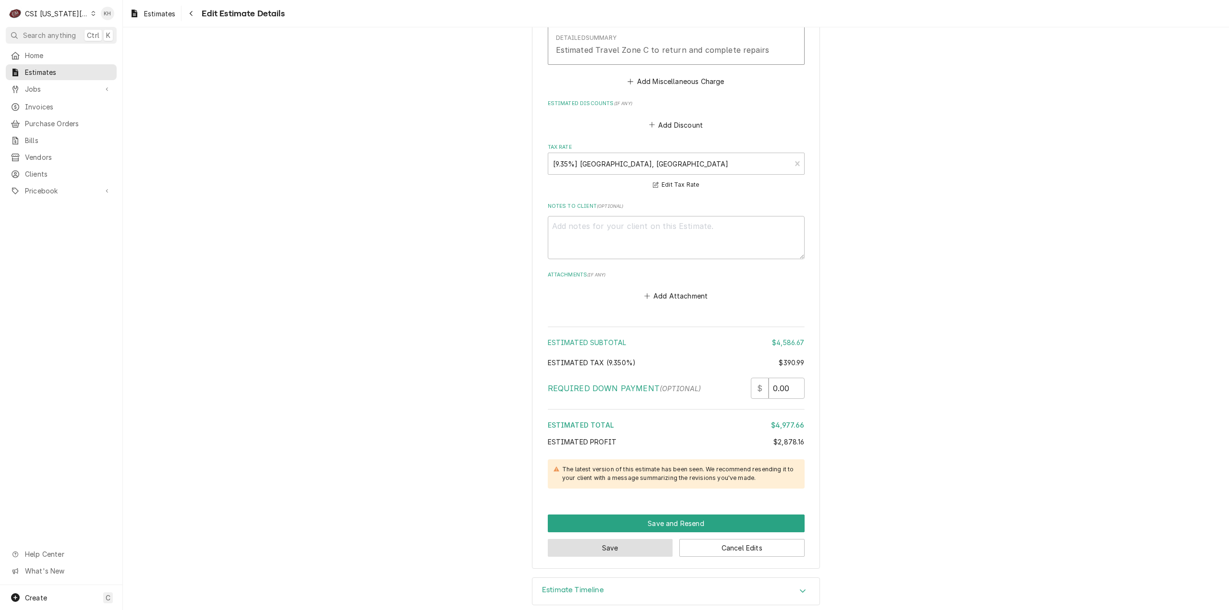
click at [609, 539] on button "Save" at bounding box center [610, 548] width 125 height 18
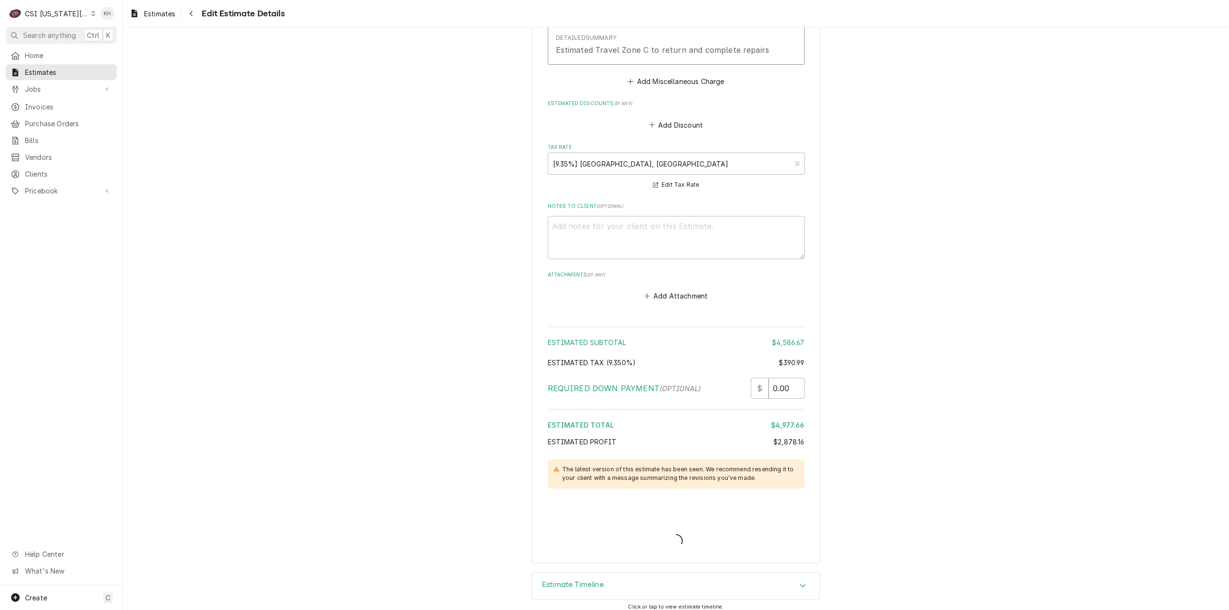
scroll to position [4617, 0]
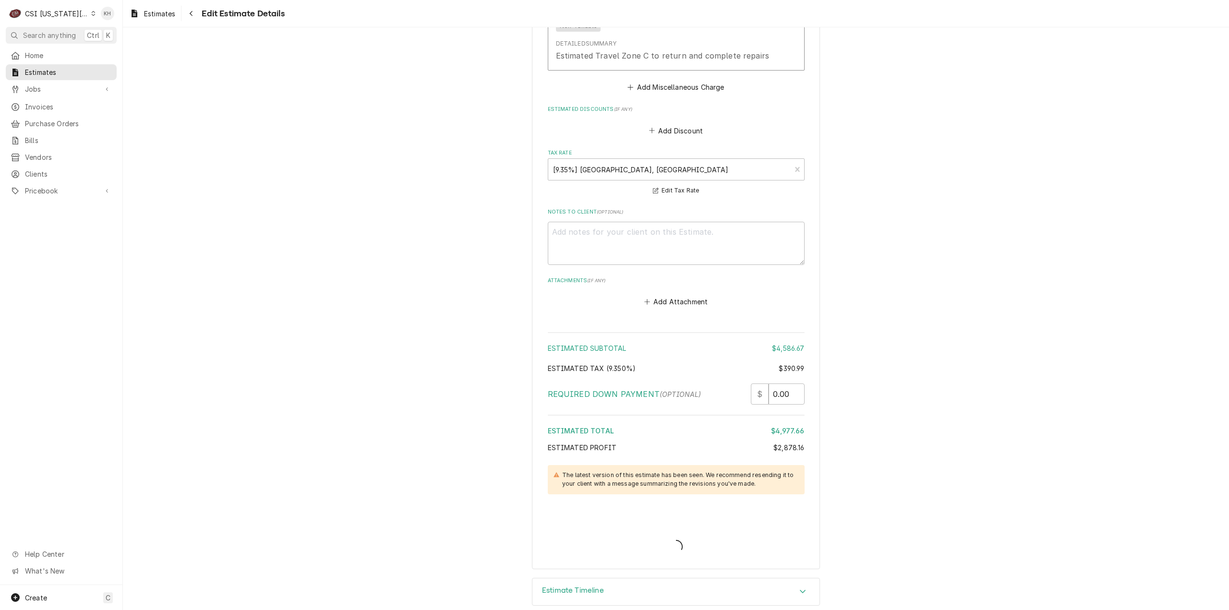
type textarea "x"
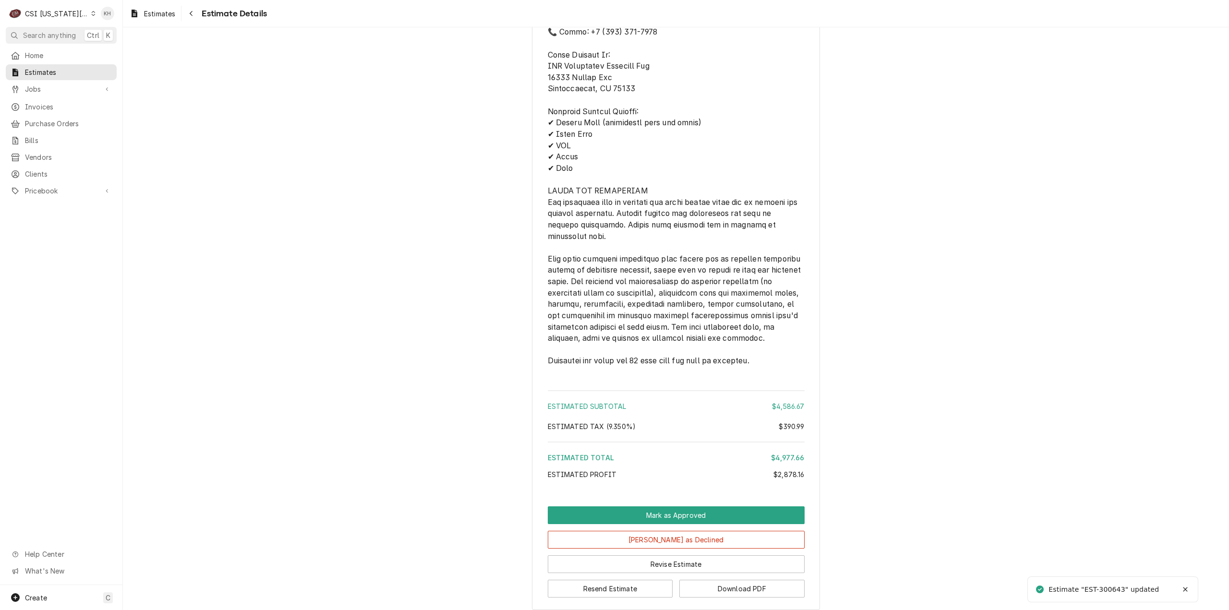
scroll to position [3610, 0]
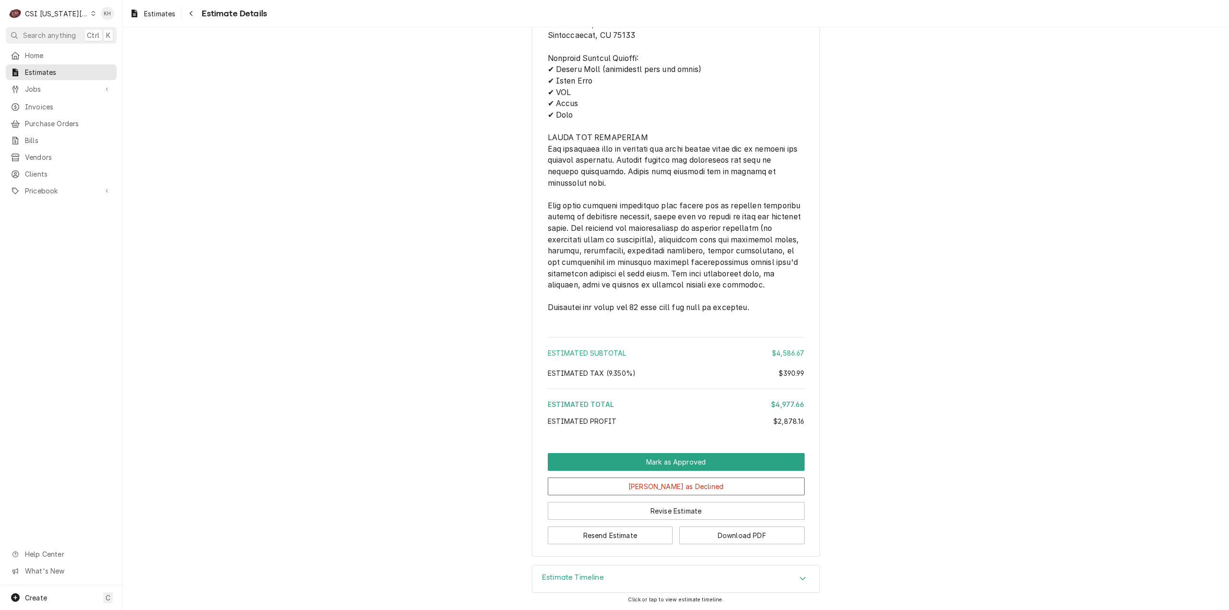
click at [612, 579] on div "Estimate Timeline" at bounding box center [675, 579] width 287 height 27
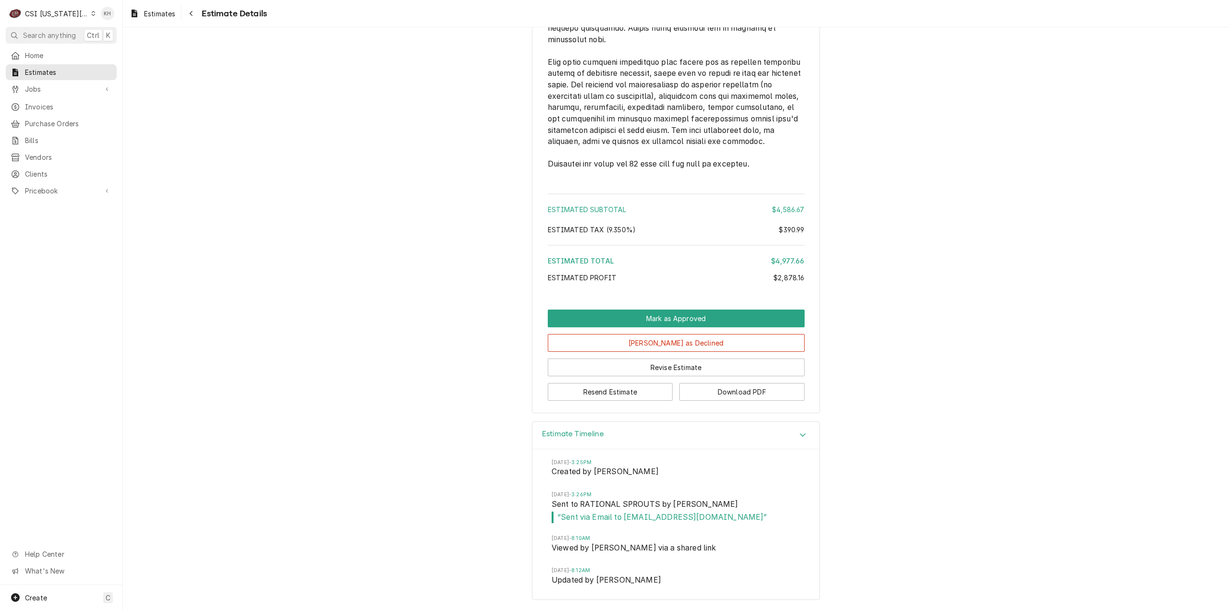
scroll to position [3753, 0]
click at [647, 392] on button "Resend Estimate" at bounding box center [610, 392] width 125 height 18
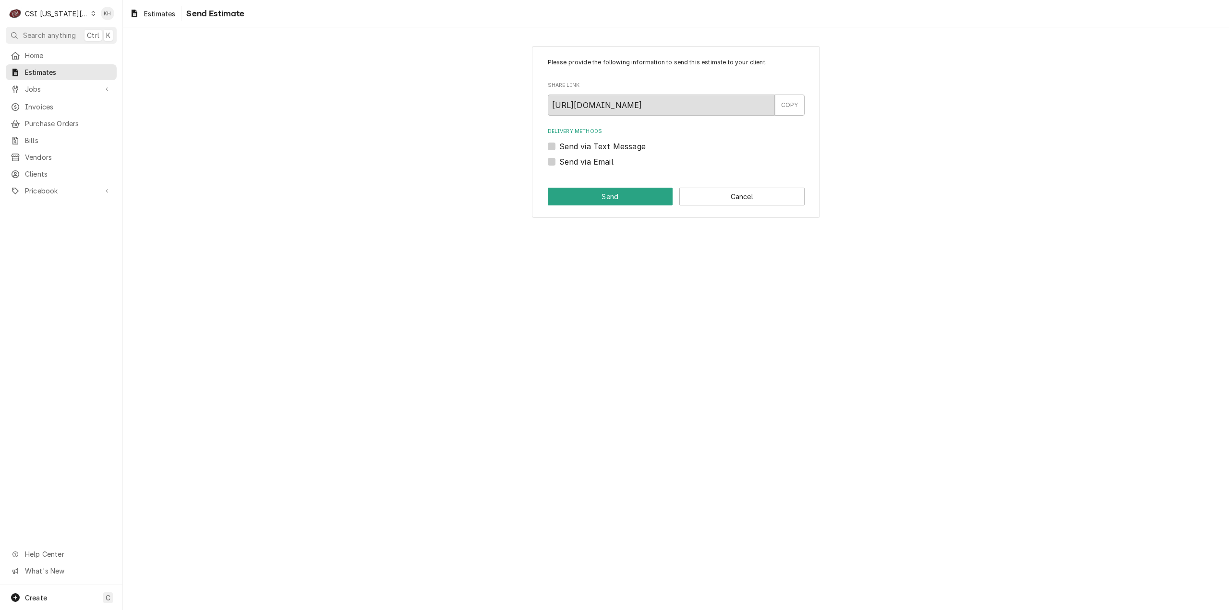
click at [559, 164] on label "Send via Email" at bounding box center [586, 162] width 54 height 12
click at [559, 164] on input "Send via Email" at bounding box center [687, 166] width 257 height 21
checkbox input "true"
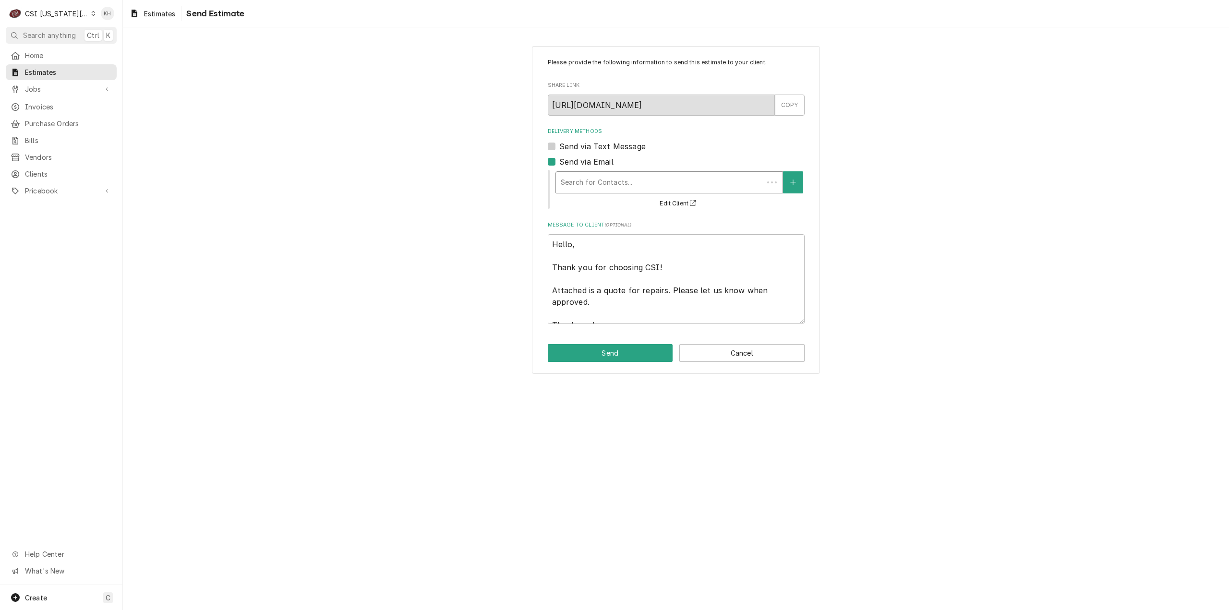
click at [616, 189] on div "Delivery Methods" at bounding box center [660, 182] width 198 height 17
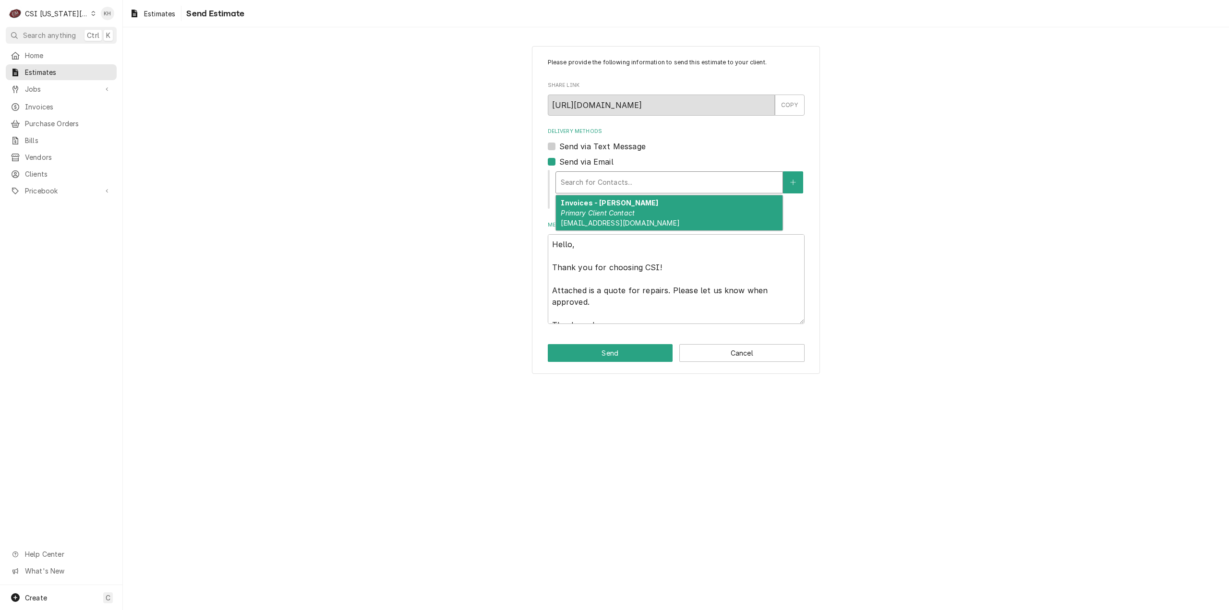
click at [628, 215] on em "Primary Client Contact" at bounding box center [598, 213] width 74 height 8
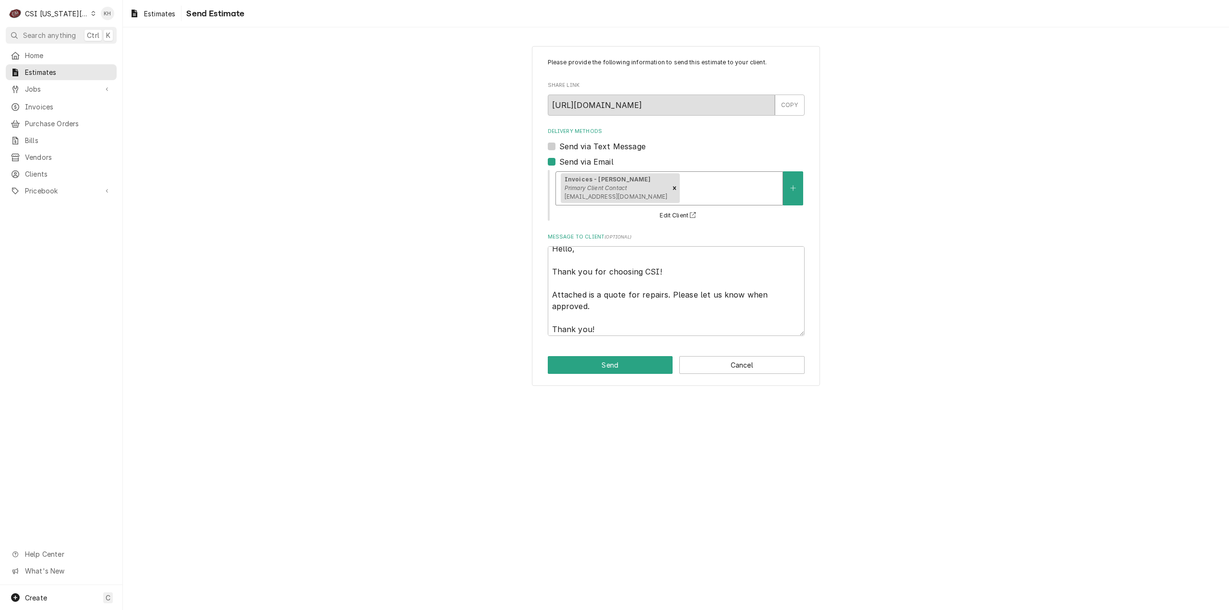
scroll to position [12, 0]
click at [623, 369] on button "Send" at bounding box center [610, 365] width 125 height 18
type textarea "x"
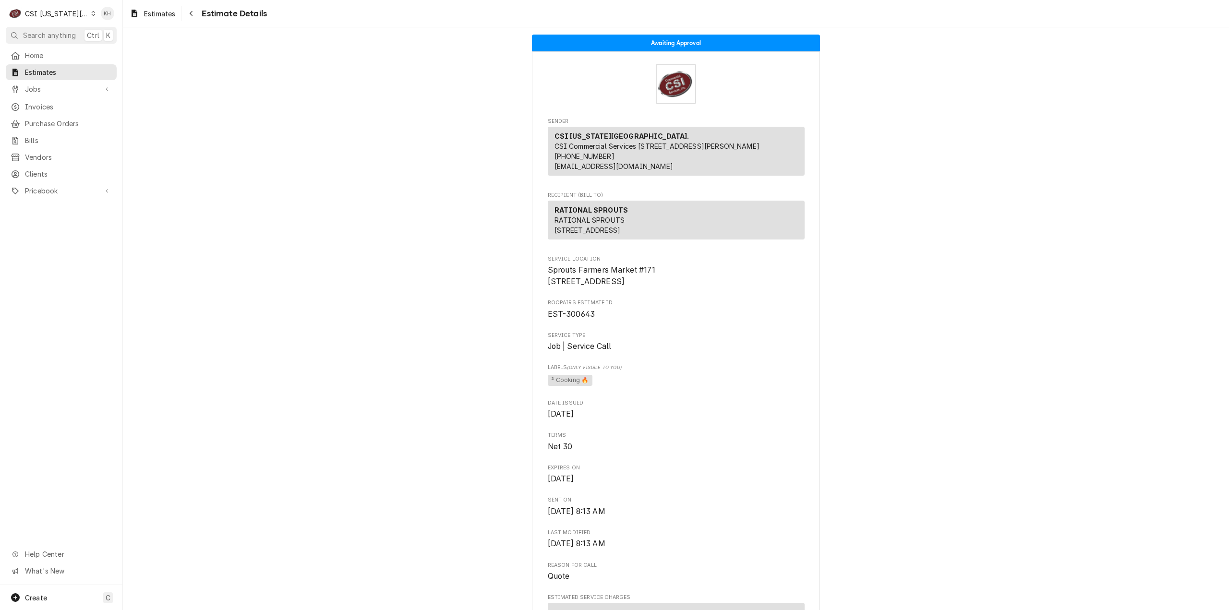
drag, startPoint x: 975, startPoint y: 328, endPoint x: 892, endPoint y: 12, distance: 326.5
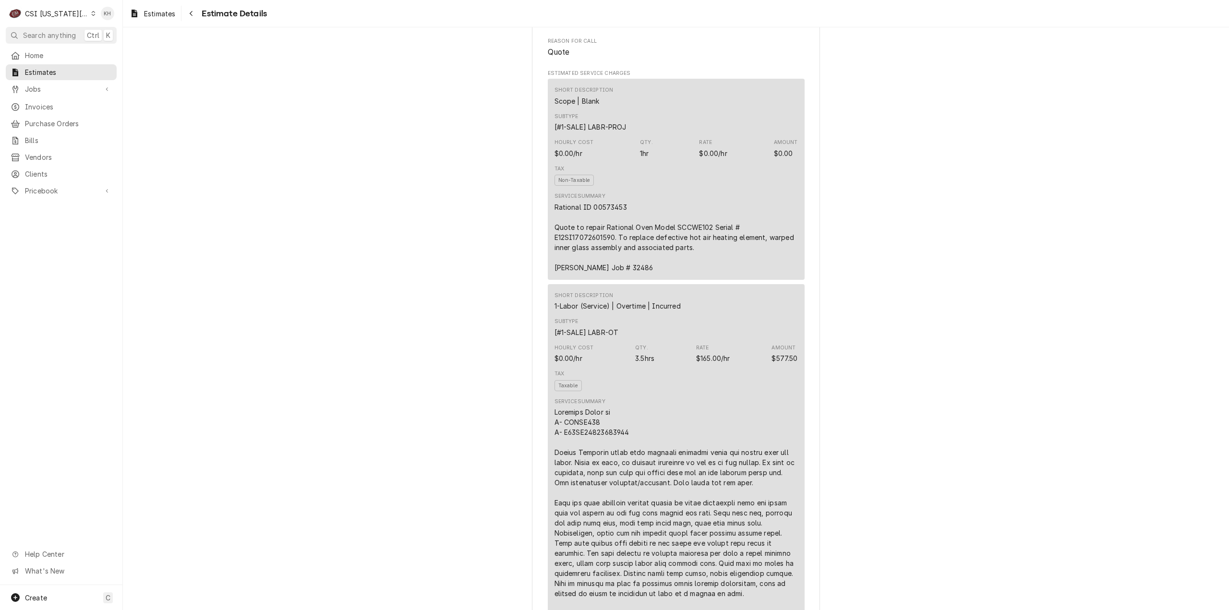
scroll to position [528, 0]
drag, startPoint x: 59, startPoint y: 83, endPoint x: 59, endPoint y: 94, distance: 10.6
click at [59, 84] on span "Jobs" at bounding box center [61, 89] width 73 height 10
click at [60, 101] on span "Jobs" at bounding box center [68, 106] width 87 height 10
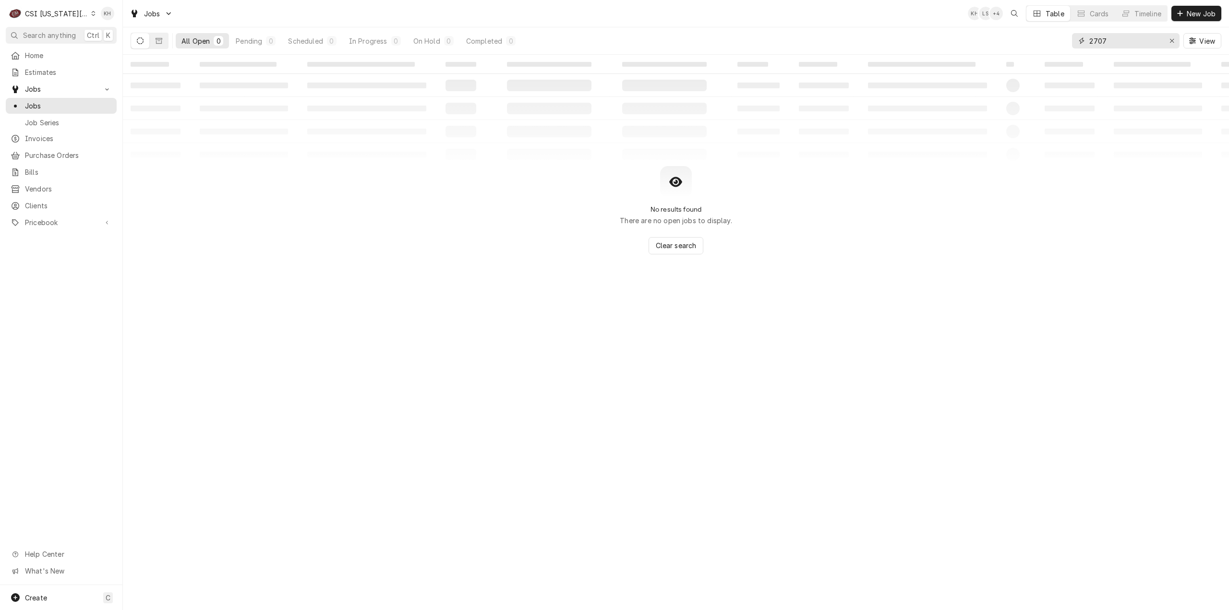
drag, startPoint x: 1147, startPoint y: 43, endPoint x: 1027, endPoint y: 34, distance: 119.9
click at [1027, 34] on div "All Open 0 Pending 0 Scheduled 0 In Progress 0 On Hold 0 Completed 0 2707 View" at bounding box center [676, 40] width 1091 height 27
paste input "324939726"
drag, startPoint x: 1147, startPoint y: 42, endPoint x: 1016, endPoint y: 45, distance: 130.6
click at [1016, 45] on div "All Open 0 Pending 0 Scheduled 0 In Progress 0 On Hold 0 Completed 0 324939726 …" at bounding box center [676, 40] width 1091 height 27
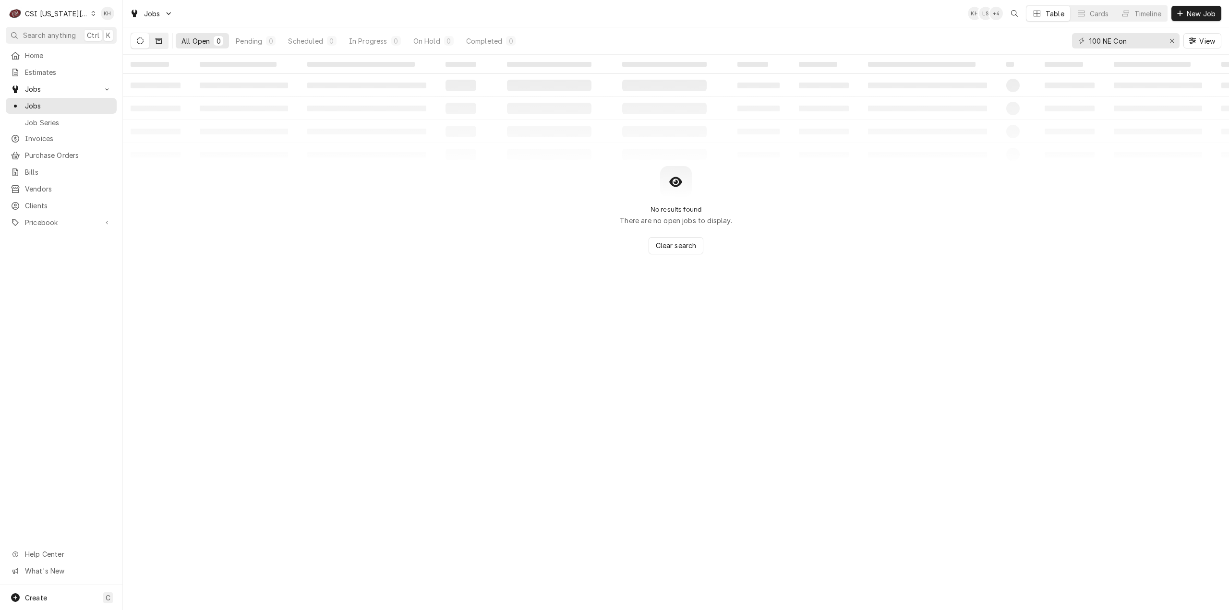
click at [165, 39] on button "Dynamic Content Wrapper" at bounding box center [159, 40] width 18 height 15
click at [137, 41] on icon "Dynamic Content Wrapper" at bounding box center [140, 40] width 7 height 7
drag, startPoint x: 1136, startPoint y: 40, endPoint x: 1125, endPoint y: 40, distance: 10.6
click at [1125, 40] on input "100 NE Con" at bounding box center [1125, 40] width 72 height 15
drag, startPoint x: 1131, startPoint y: 36, endPoint x: 1085, endPoint y: 44, distance: 46.7
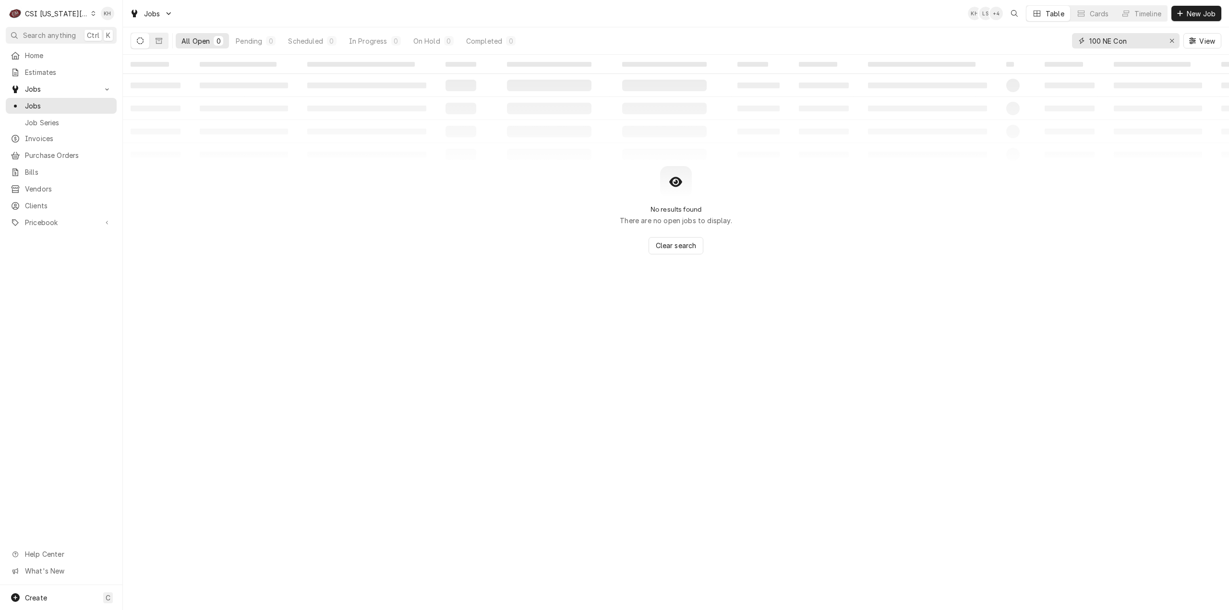
click at [1085, 44] on div "100 NE Con" at bounding box center [1126, 40] width 108 height 15
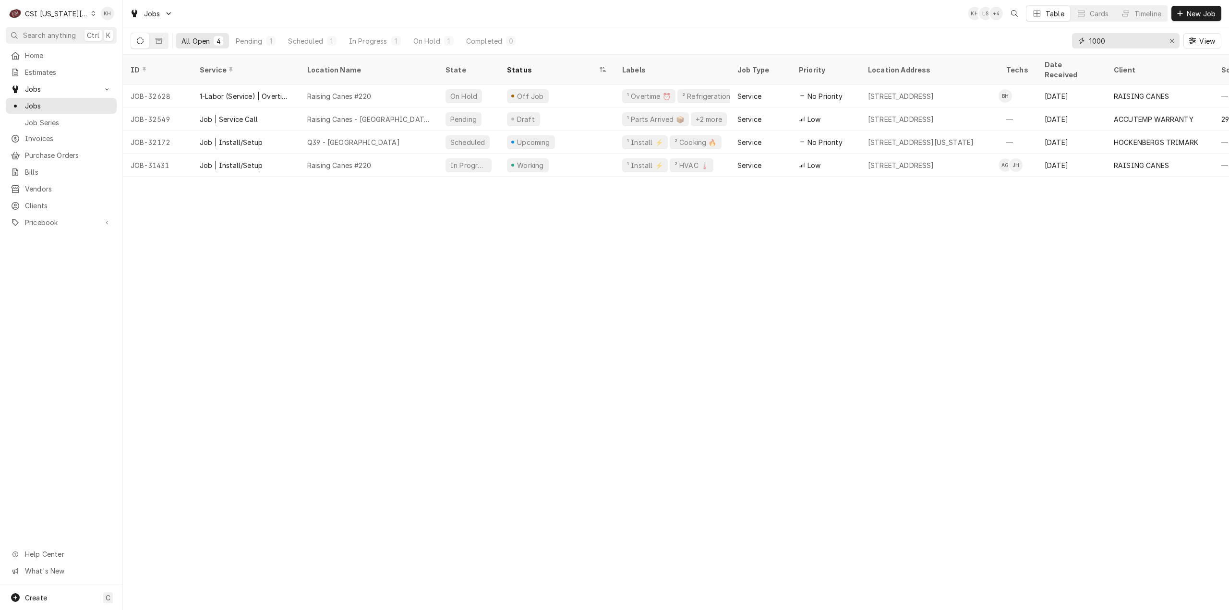
type input "1000"
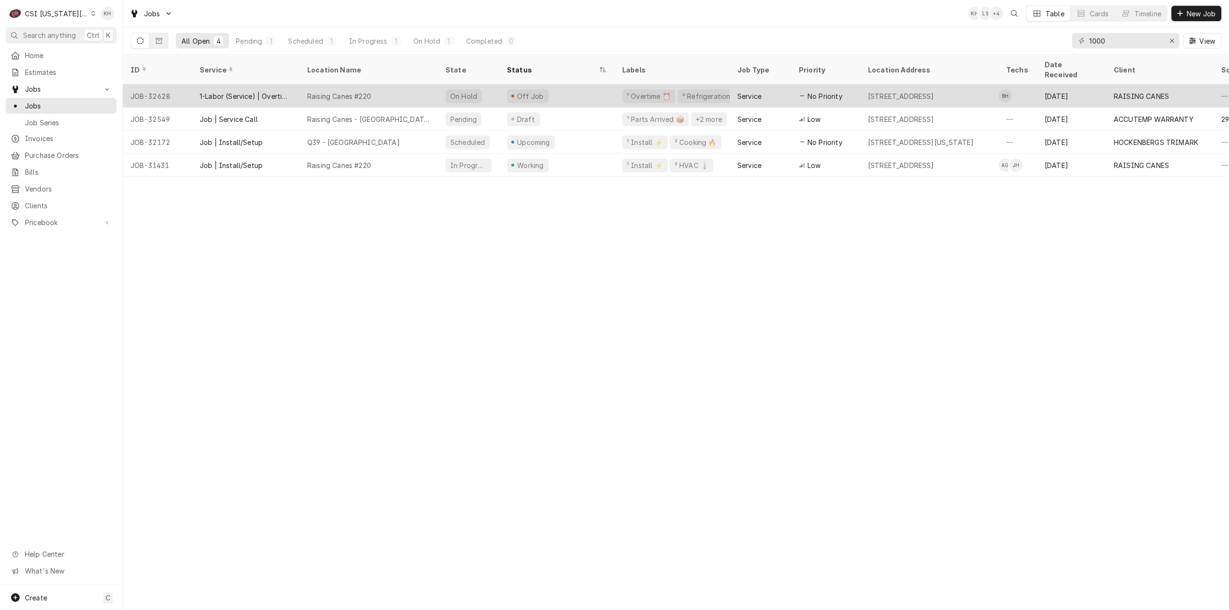
click at [599, 85] on div "Off Job" at bounding box center [556, 96] width 115 height 23
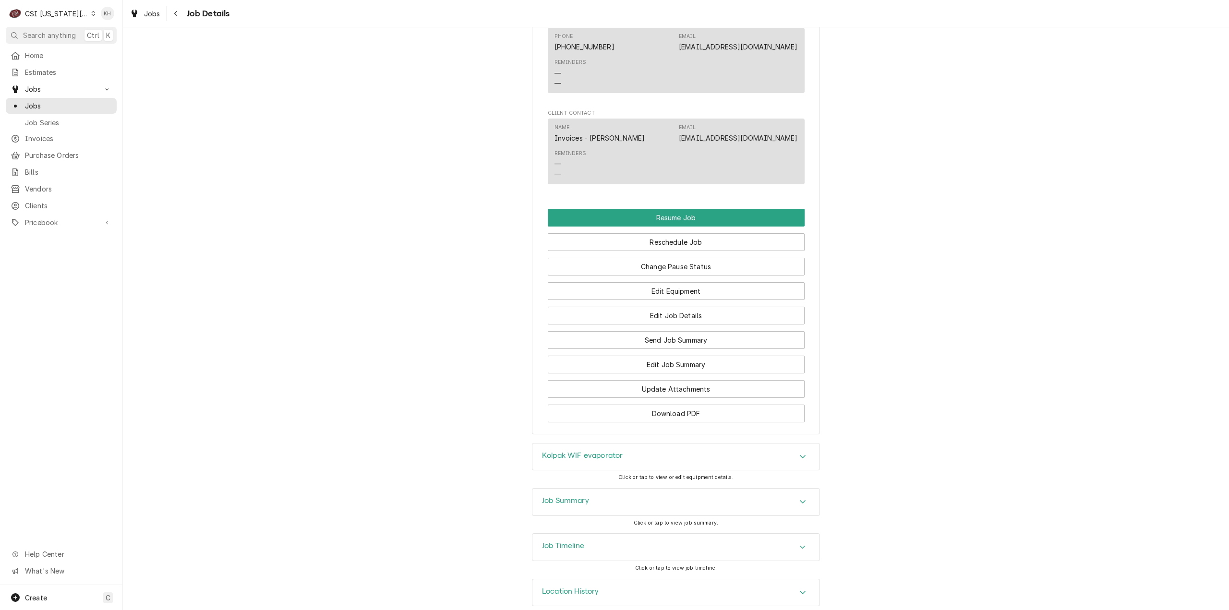
scroll to position [1355, 0]
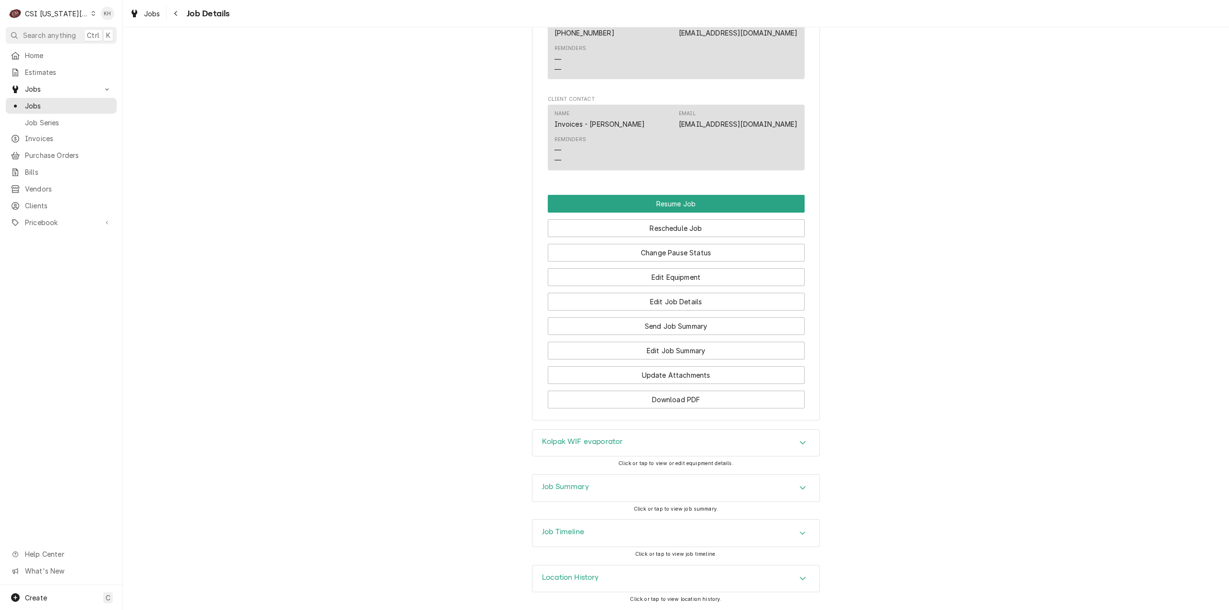
click at [582, 537] on div "Job Timeline" at bounding box center [675, 533] width 287 height 27
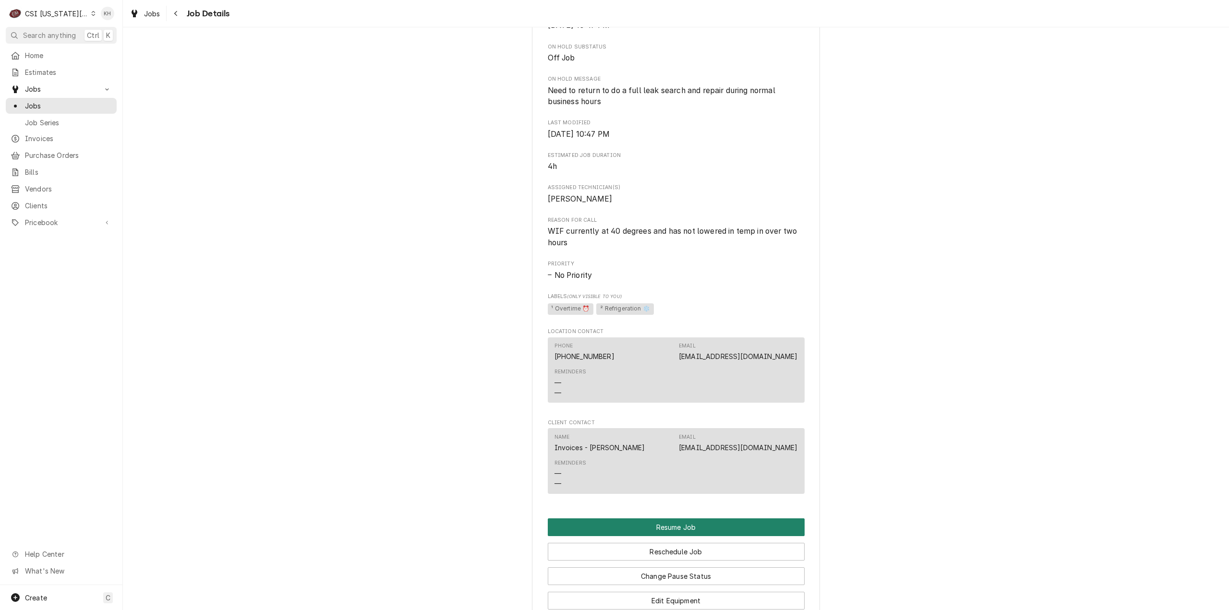
scroll to position [875, 0]
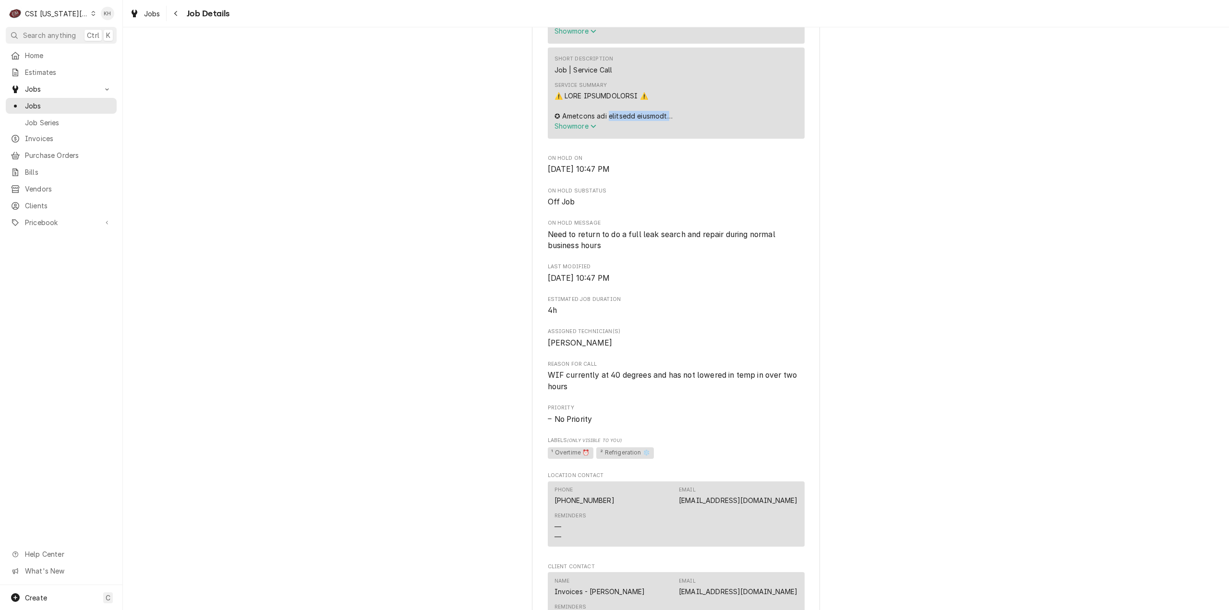
drag, startPoint x: 1111, startPoint y: 123, endPoint x: 1093, endPoint y: 138, distance: 23.2
click at [1106, 128] on div "Off Job RAISING CANES Raising Canes #220 / [STREET_ADDRESS] Open in Maps Roopai…" at bounding box center [676, 30] width 1106 height 1734
click at [910, 320] on div "Off Job RAISING CANES Raising Canes #220 / [STREET_ADDRESS] Open in Maps Roopai…" at bounding box center [676, 30] width 1106 height 1734
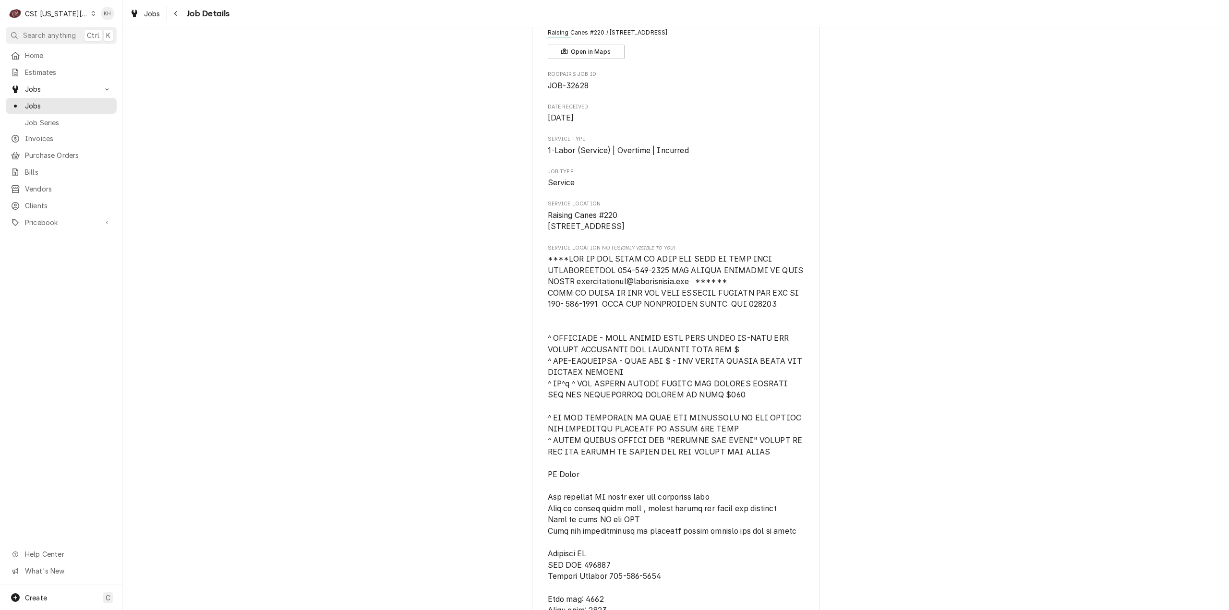
scroll to position [0, 0]
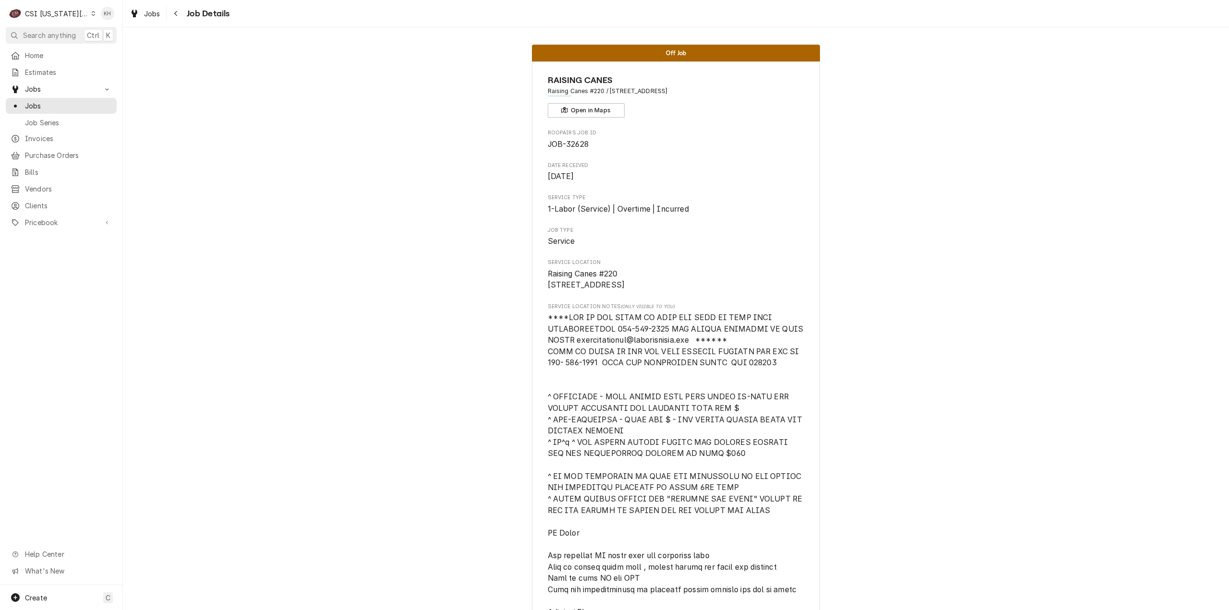
click at [573, 143] on span "JOB-32628" at bounding box center [568, 144] width 41 height 9
copy span "32628"
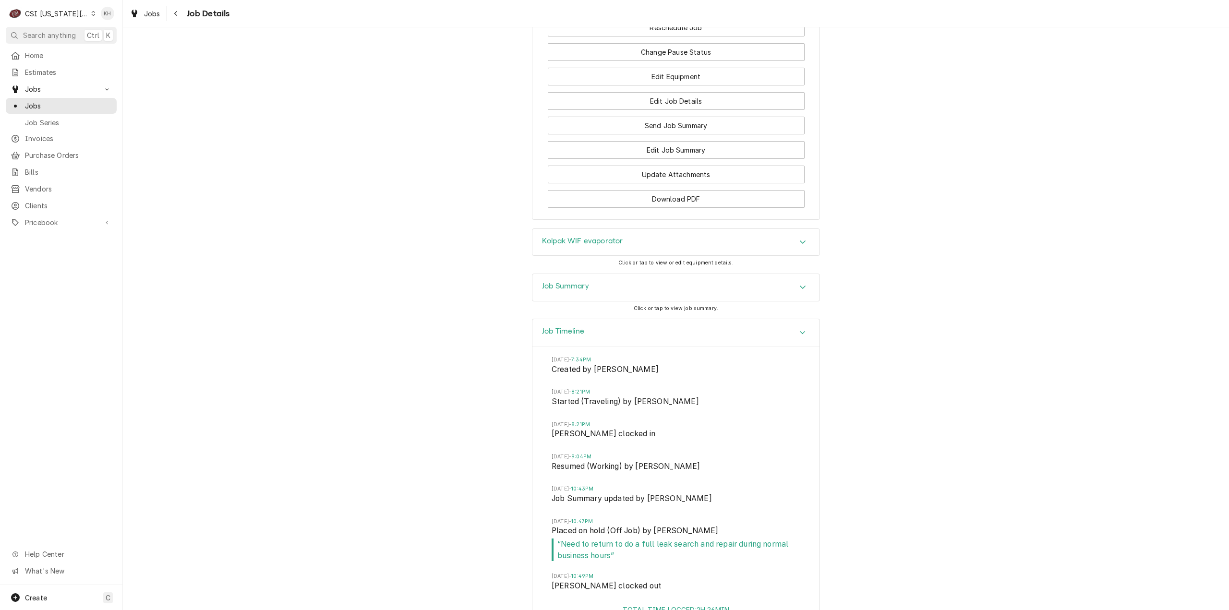
scroll to position [1388, 0]
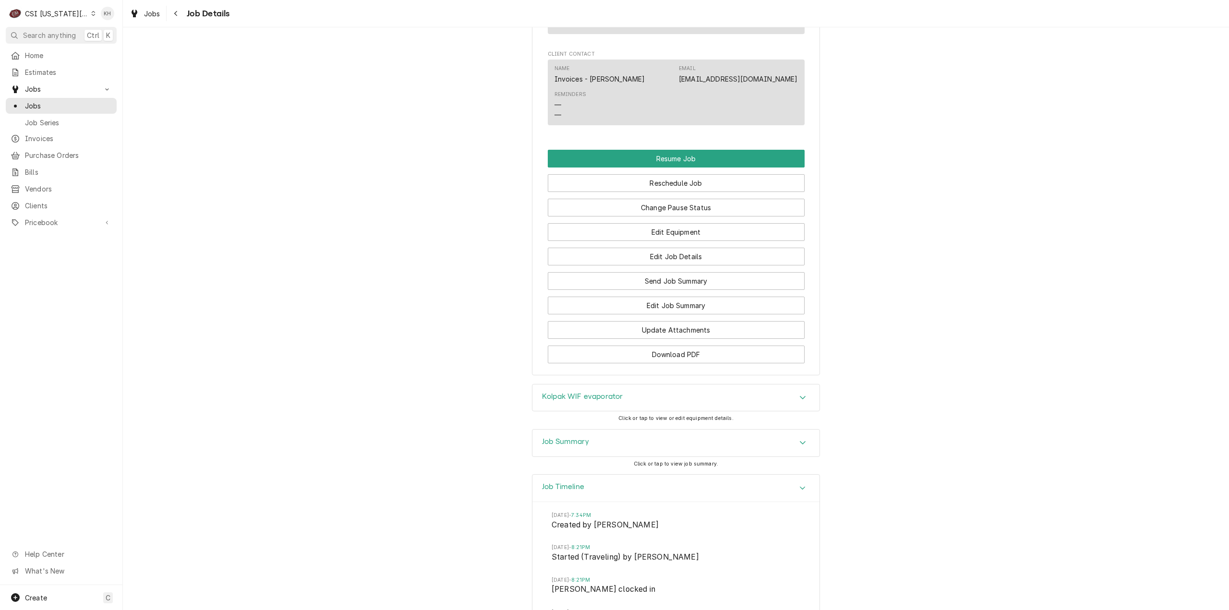
click at [666, 500] on div "Job Timeline" at bounding box center [675, 488] width 287 height 27
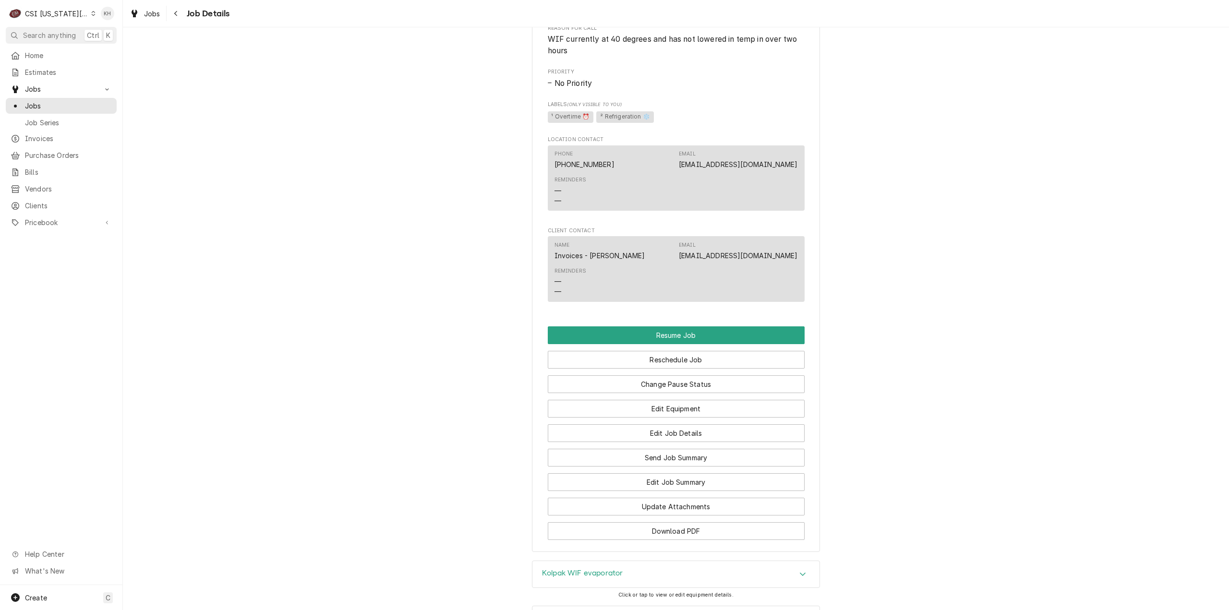
scroll to position [1259, 0]
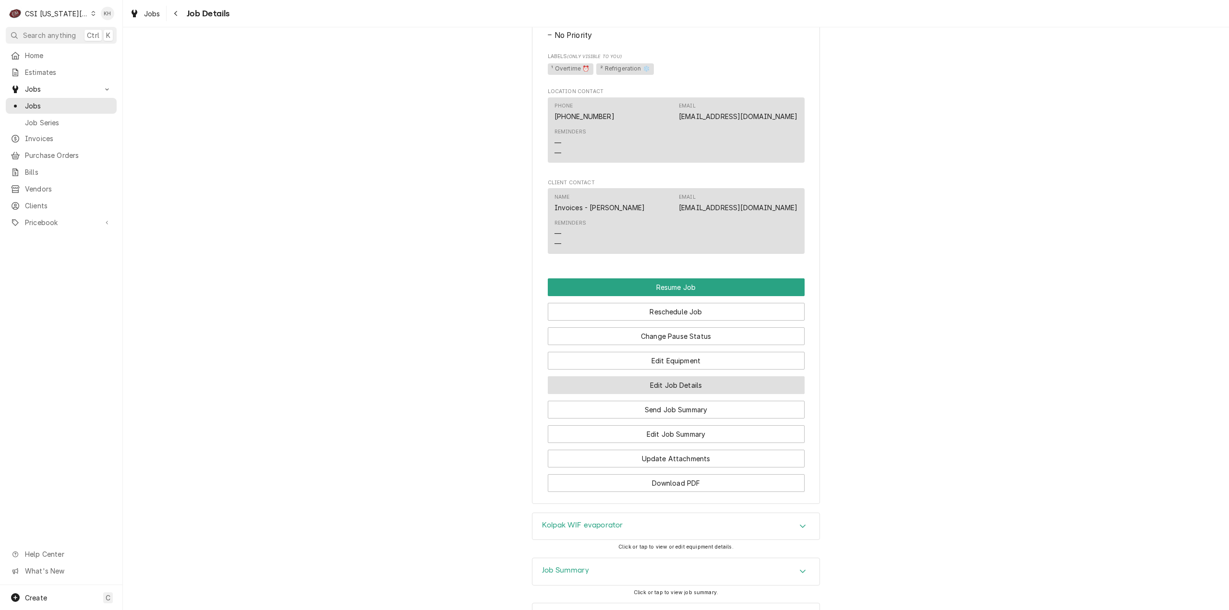
click at [725, 394] on button "Edit Job Details" at bounding box center [676, 385] width 257 height 18
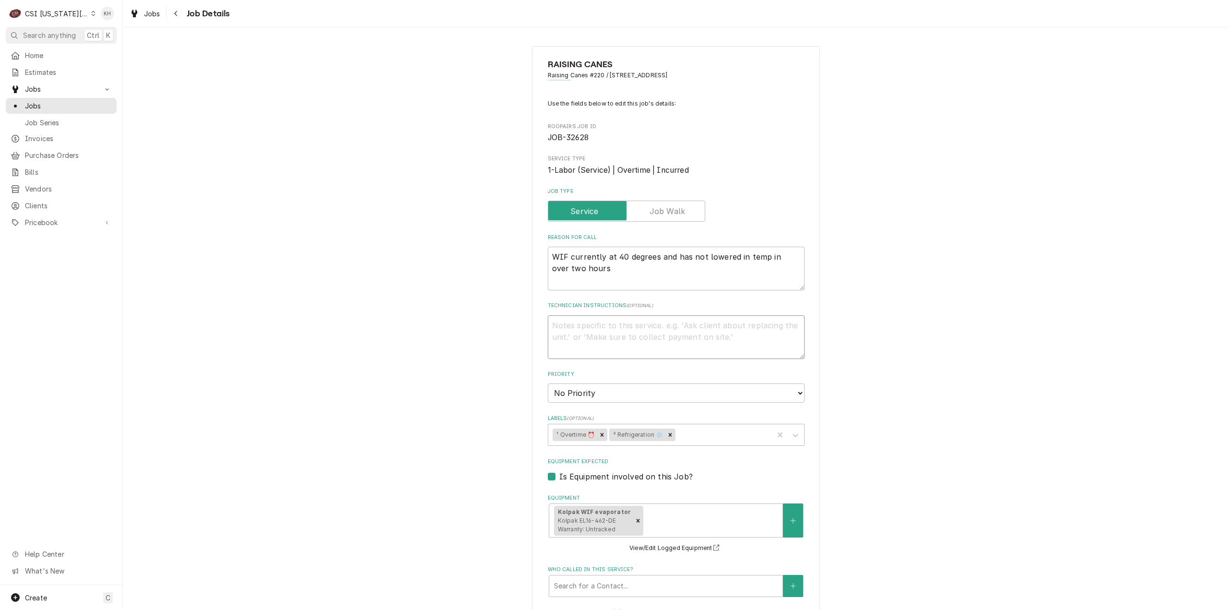
click at [631, 327] on textarea "Technician Instructions ( optional )" at bounding box center [676, 337] width 257 height 44
type textarea "x"
type textarea "S"
type textarea "x"
type textarea "SC"
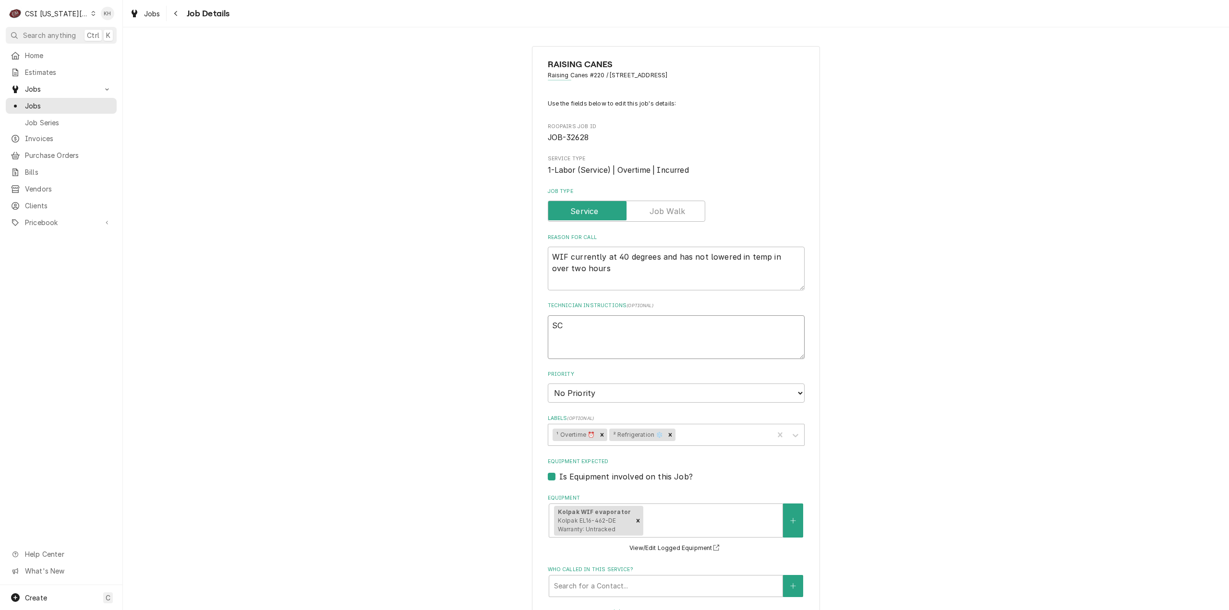
type textarea "x"
type textarea "S"
type textarea "x"
type textarea "W"
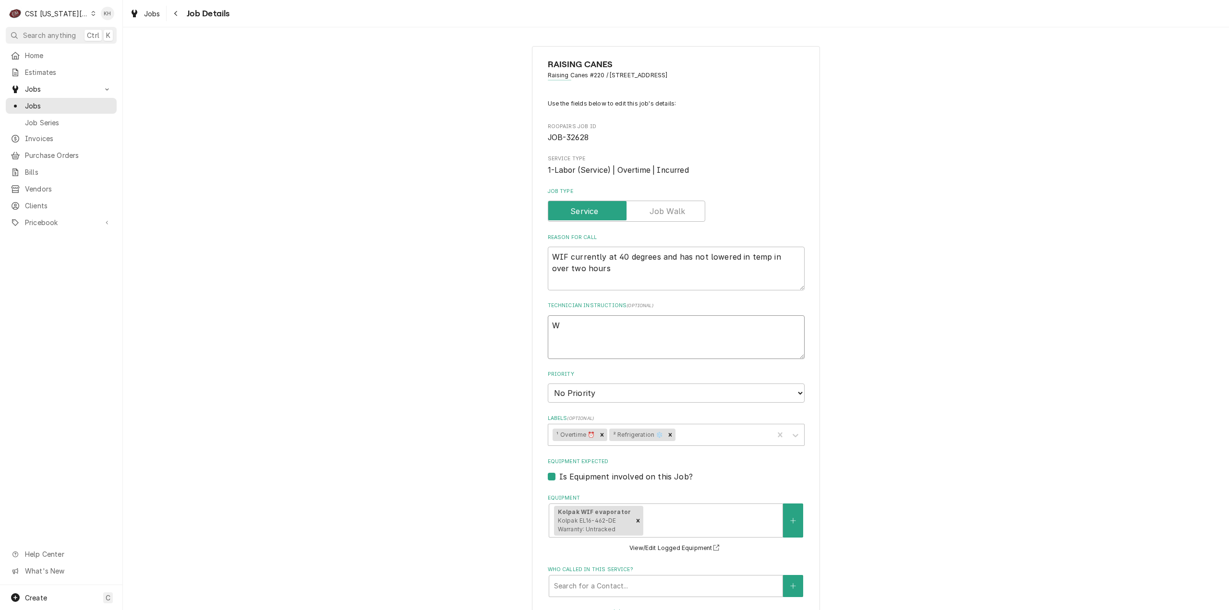
type textarea "x"
type textarea "WO"
type textarea "x"
type textarea "WO"
paste textarea "32628"
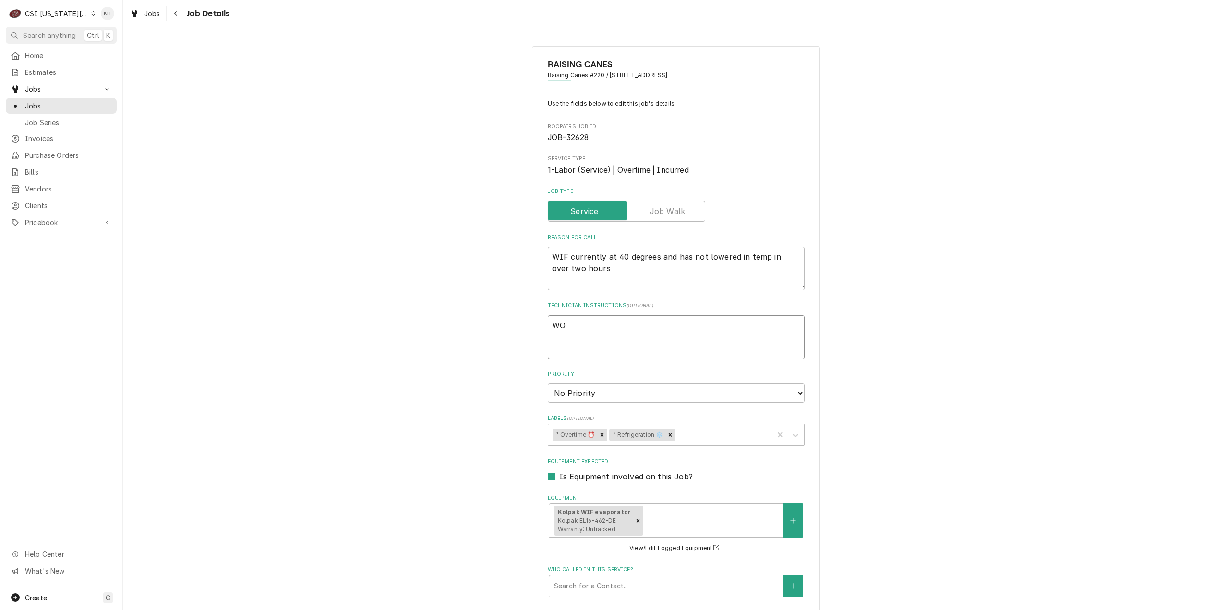
type textarea "x"
type textarea "WO 32628"
click at [572, 325] on textarea "WO 32628" at bounding box center [676, 337] width 257 height 44
drag, startPoint x: 572, startPoint y: 325, endPoint x: 602, endPoint y: 334, distance: 31.6
click at [575, 326] on textarea "WO 32628" at bounding box center [676, 337] width 257 height 44
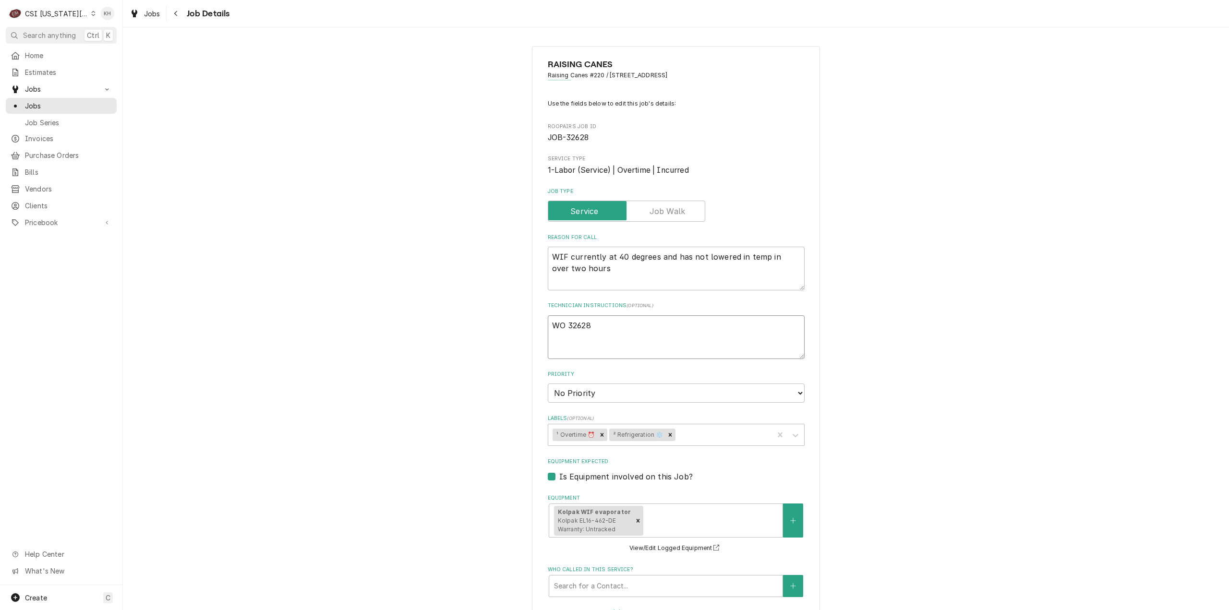
type textarea "x"
type textarea "WO"
type textarea "x"
type textarea "WO"
drag, startPoint x: 1003, startPoint y: 322, endPoint x: 783, endPoint y: 326, distance: 220.9
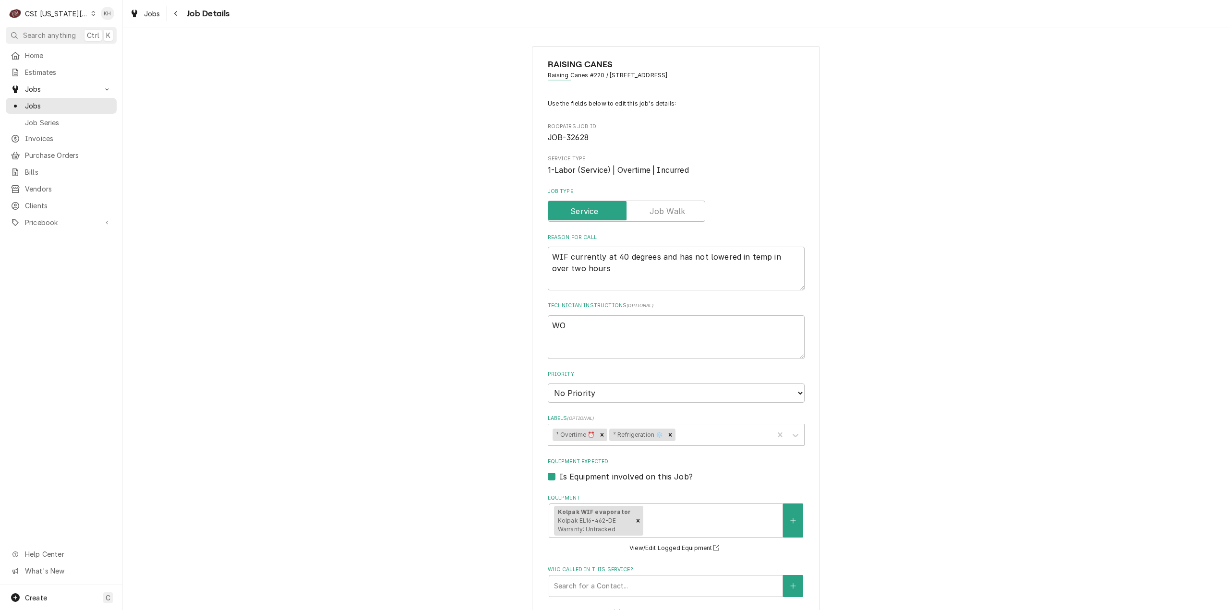
click at [954, 325] on div "RAISING CANES Raising Canes #220 / 1000 Ne Coronado Drive, Blue Springs, MO 640…" at bounding box center [676, 457] width 1106 height 840
click at [587, 324] on textarea "WO" at bounding box center [676, 337] width 257 height 44
paste textarea "324939726"
type textarea "x"
type textarea "WO 324939726"
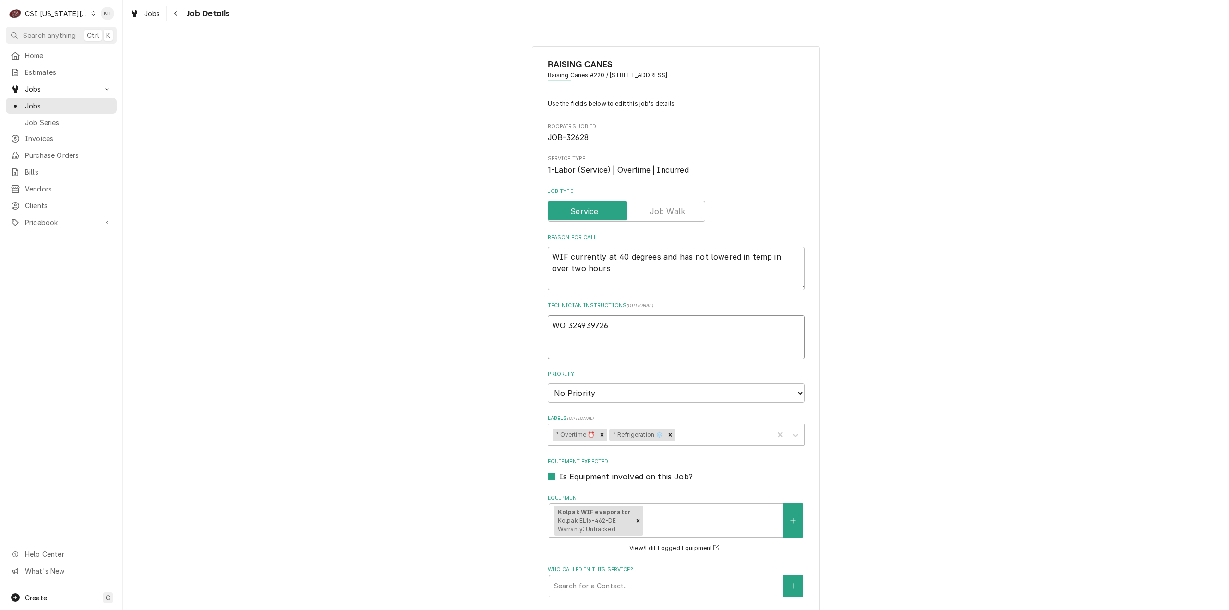
type textarea "x"
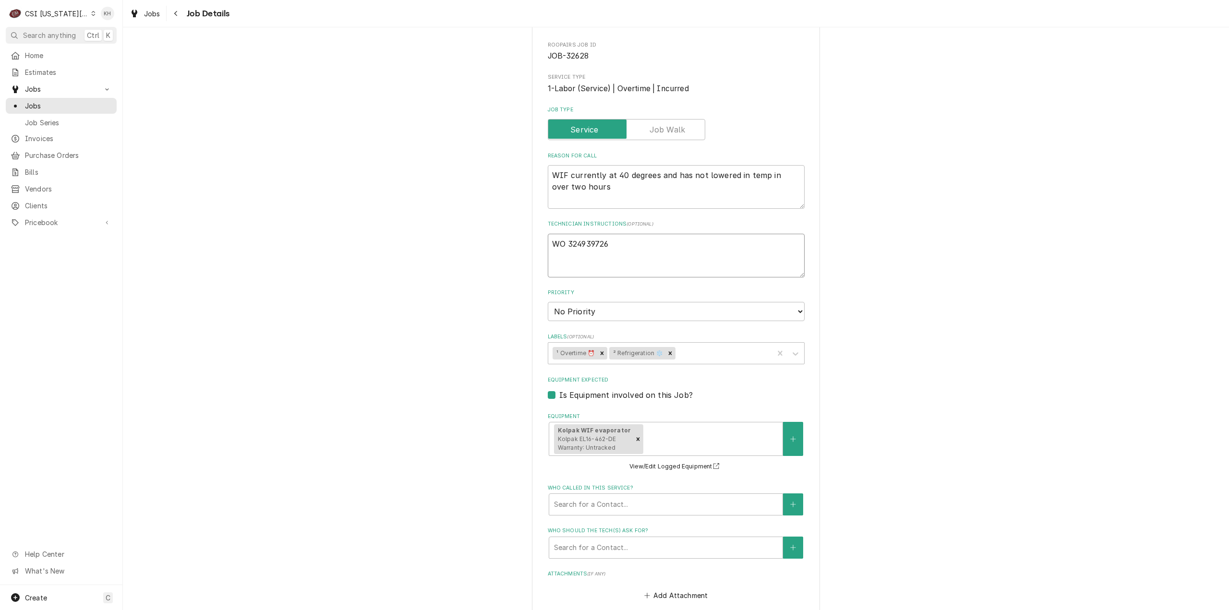
scroll to position [268, 0]
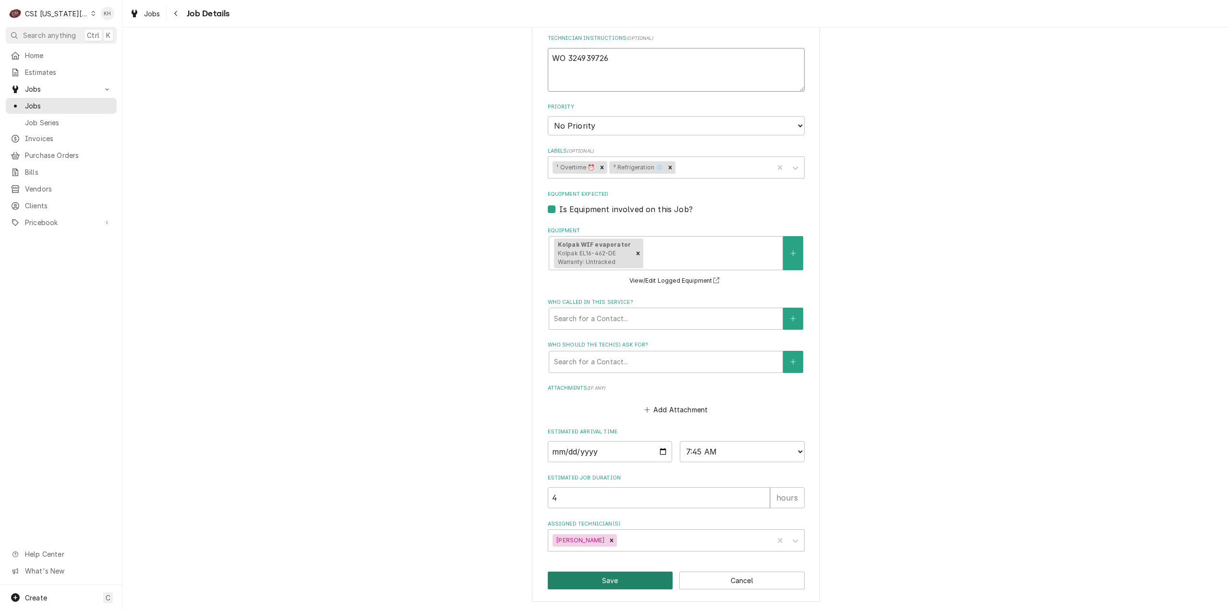
type textarea "WO 324939726"
click at [621, 578] on button "Save" at bounding box center [610, 581] width 125 height 18
type textarea "x"
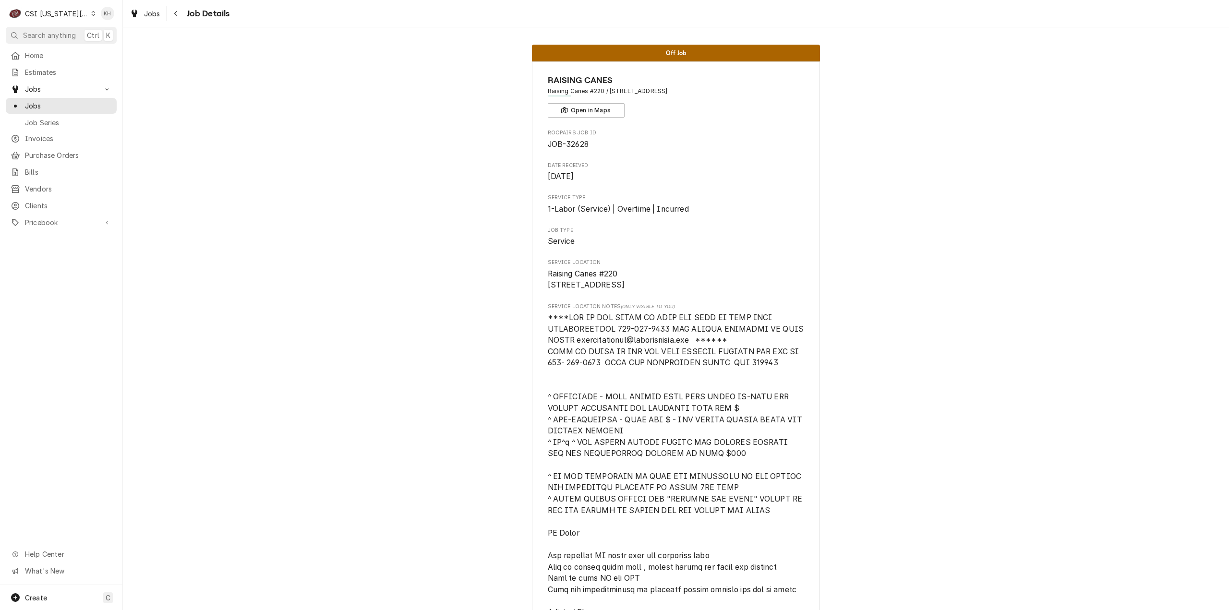
click at [43, 23] on div "C CSI [US_STATE] City." at bounding box center [52, 13] width 93 height 19
click at [45, 28] on html "C CSI [US_STATE] City. KH Search anything Ctrl K Home Estimates Jobs Jobs Job S…" at bounding box center [614, 305] width 1229 height 610
click at [59, 38] on span "Search anything" at bounding box center [49, 35] width 53 height 10
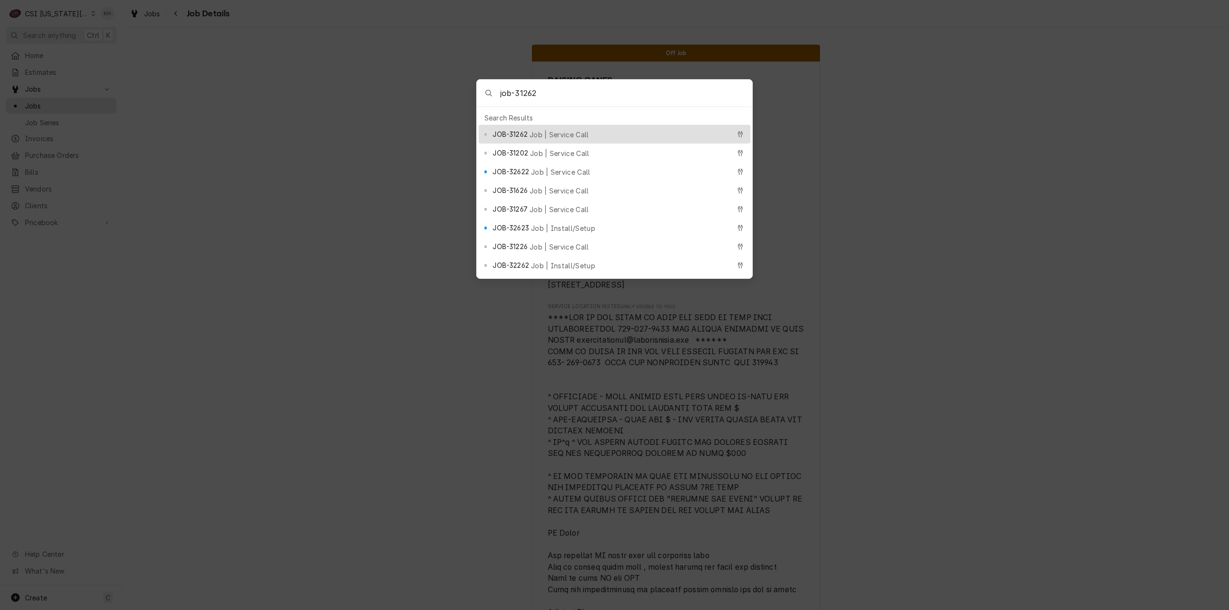
type input "job-31262"
click at [534, 132] on span "Job | Service Call" at bounding box center [560, 135] width 60 height 10
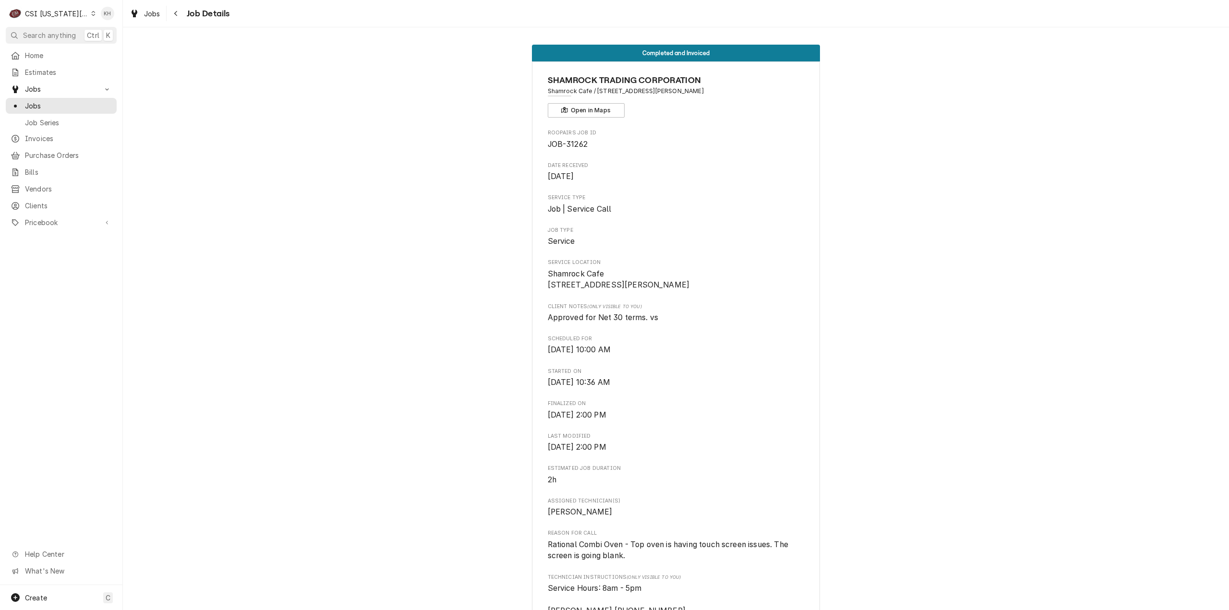
scroll to position [288, 0]
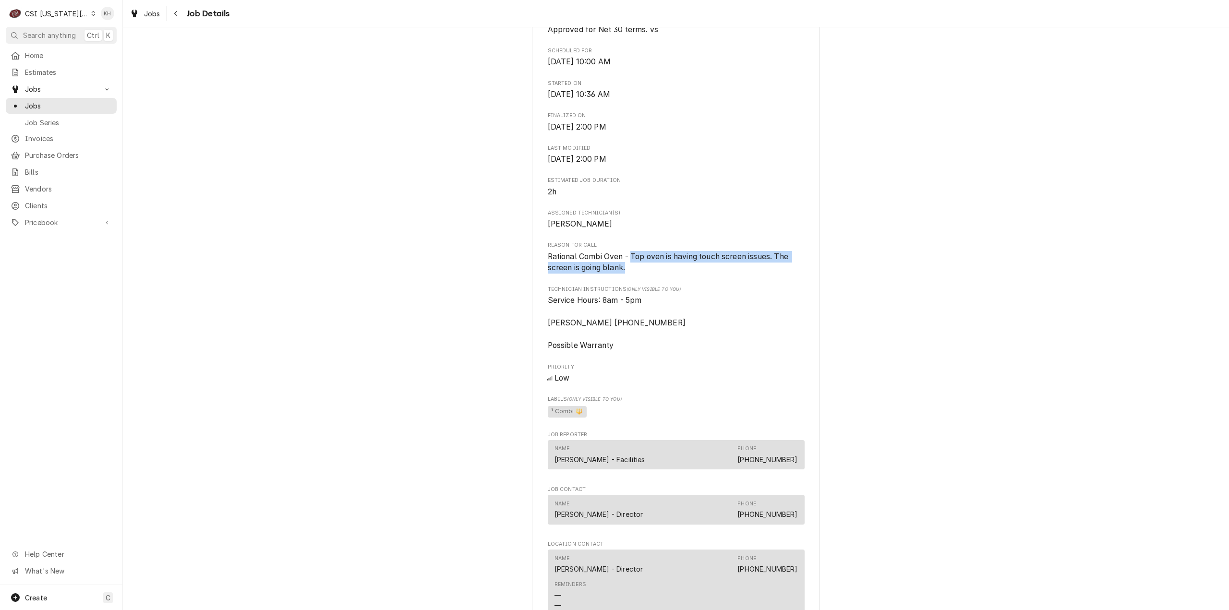
drag, startPoint x: 627, startPoint y: 276, endPoint x: 628, endPoint y: 268, distance: 7.7
click at [628, 268] on span "Rational Combi Oven - Top oven is having touch screen issues. The screen is goi…" at bounding box center [676, 262] width 257 height 23
copy span "Top oven is having touch screen issues. The screen is going blank."
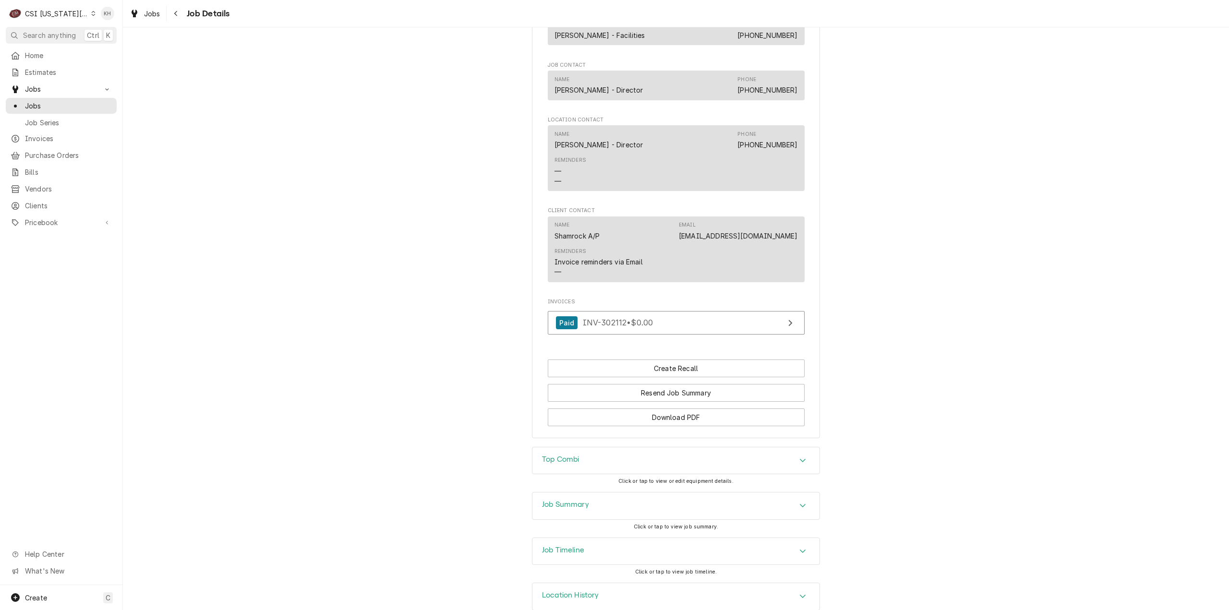
scroll to position [741, 0]
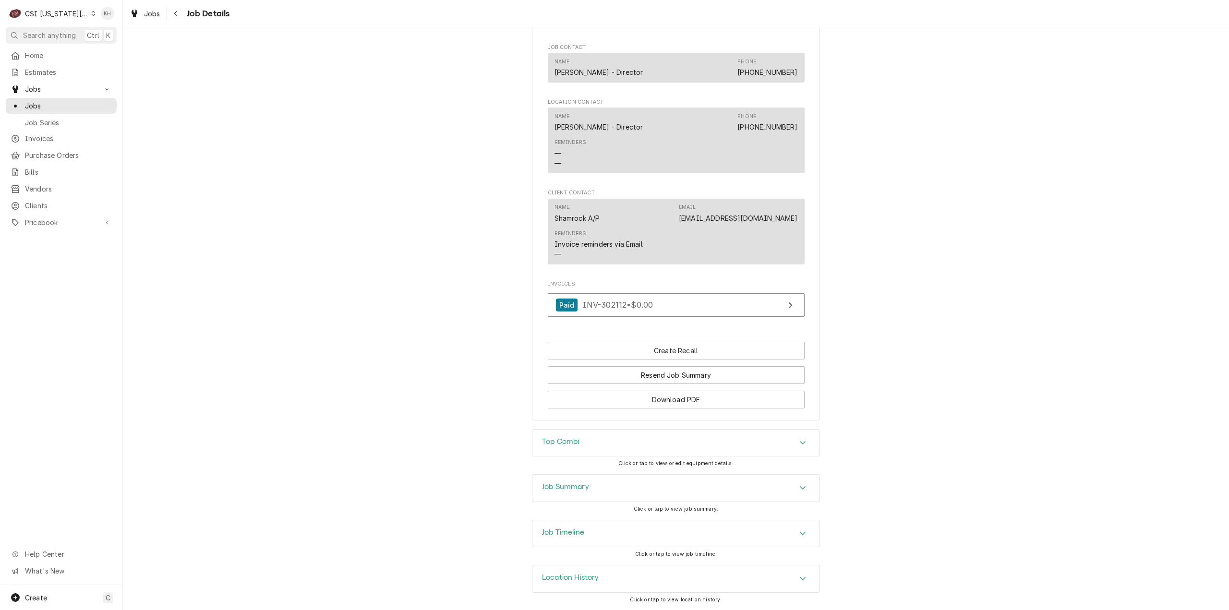
click at [589, 489] on div "Job Summary" at bounding box center [675, 488] width 287 height 27
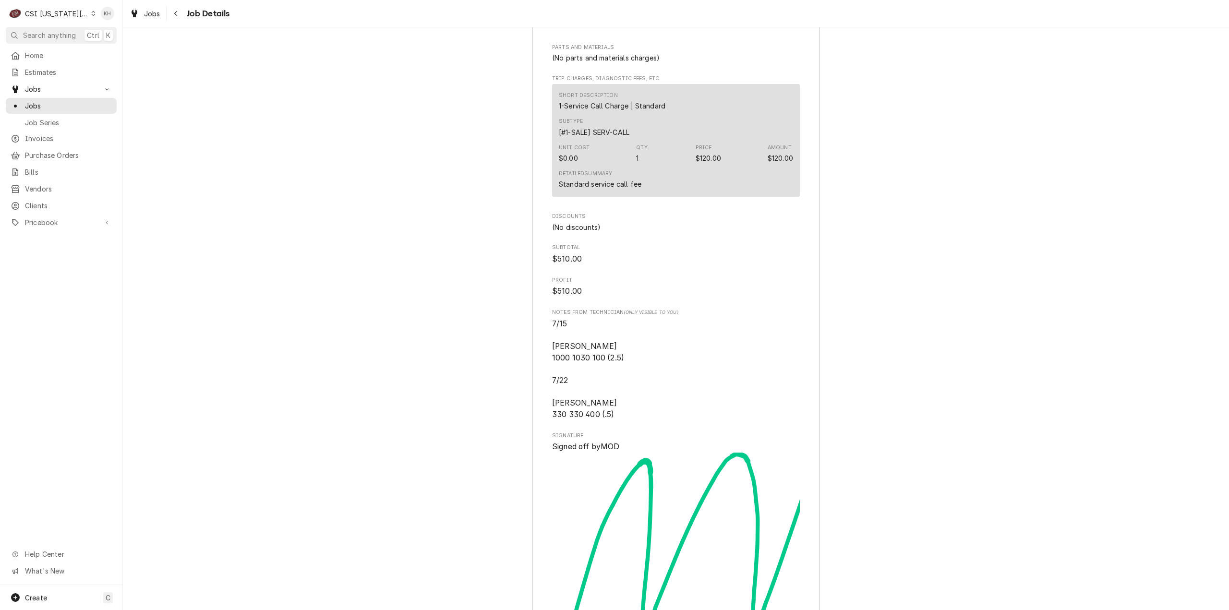
scroll to position [2758, 0]
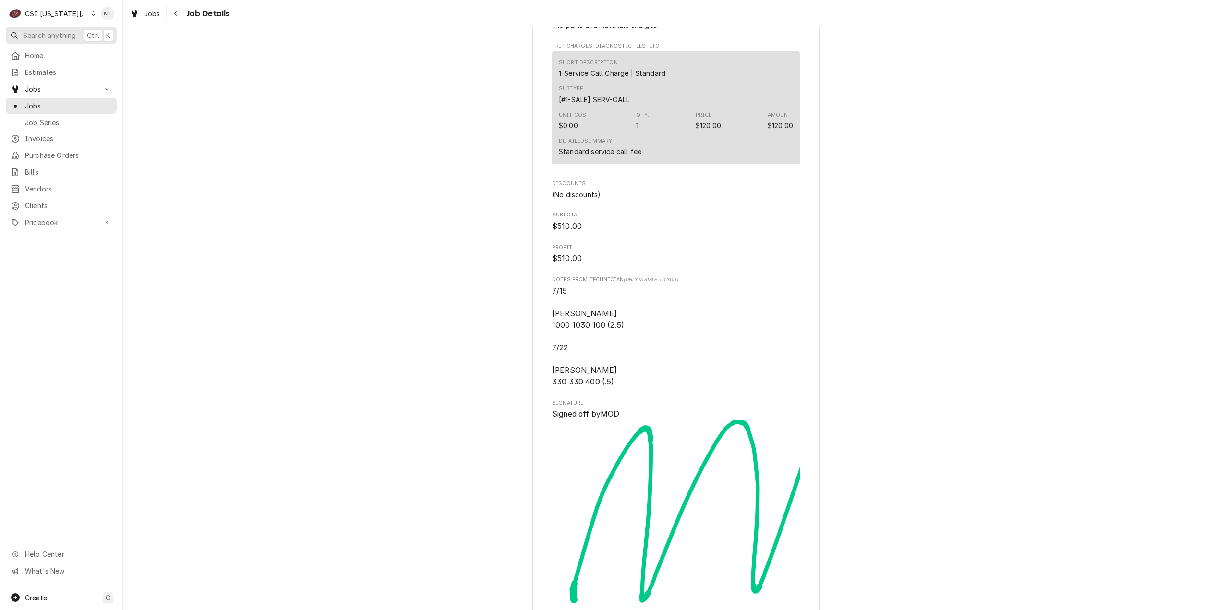
click at [51, 30] on span "Search anything" at bounding box center [49, 35] width 53 height 10
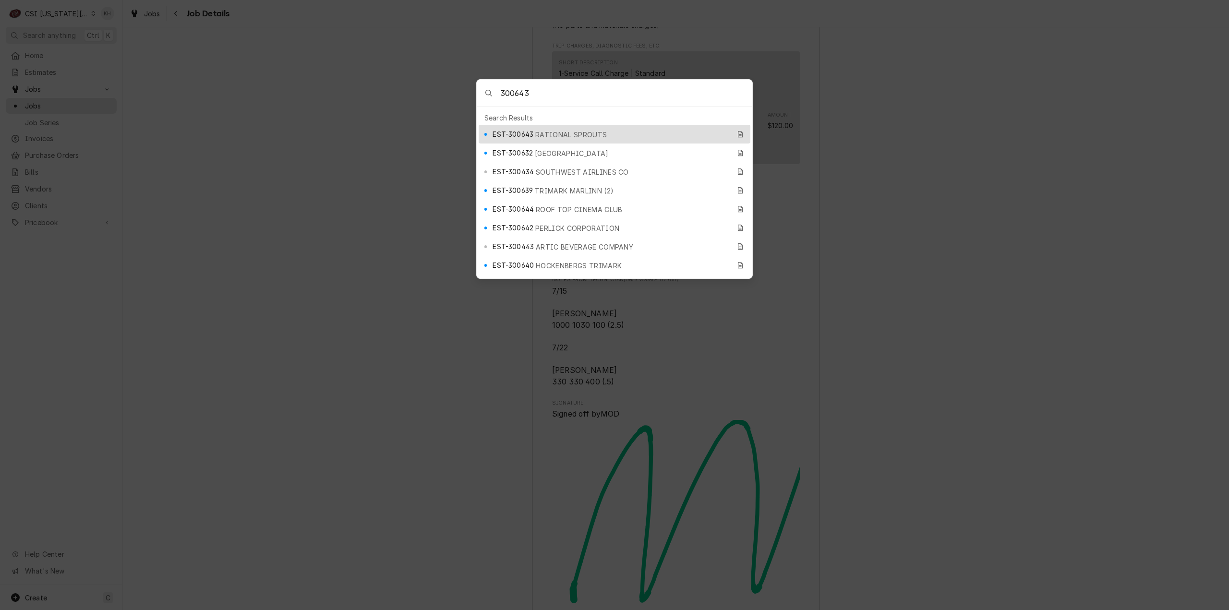
type input "300643"
drag, startPoint x: 534, startPoint y: 128, endPoint x: 527, endPoint y: 142, distance: 15.5
click at [534, 129] on div "EST-300643 RATIONAL SPROUTS" at bounding box center [611, 134] width 237 height 11
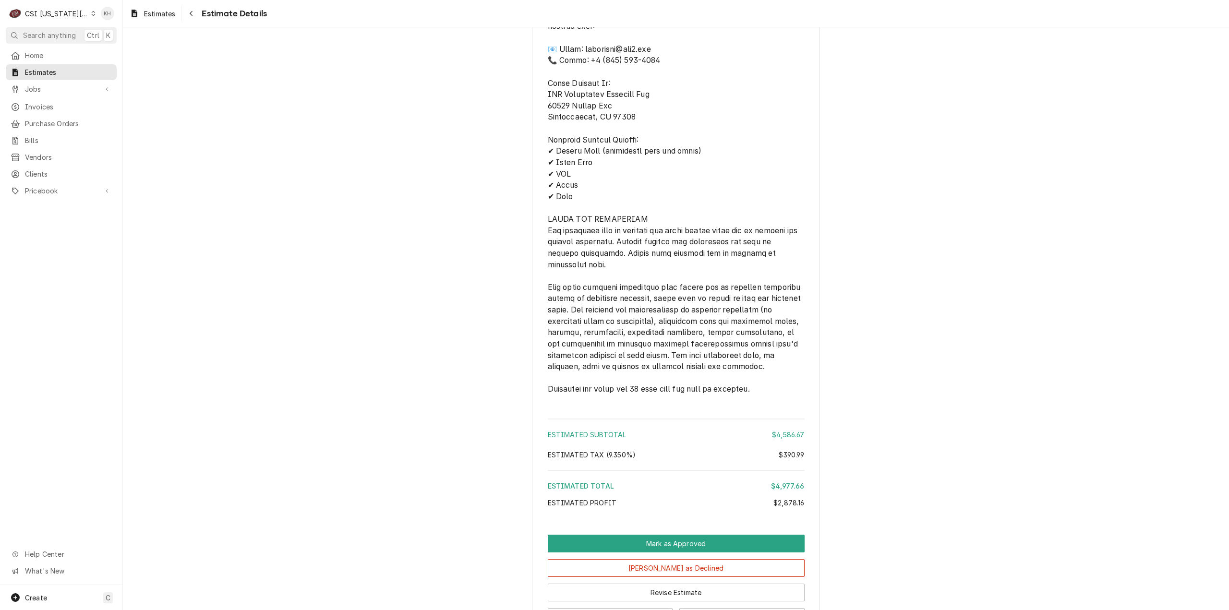
scroll to position [3610, 0]
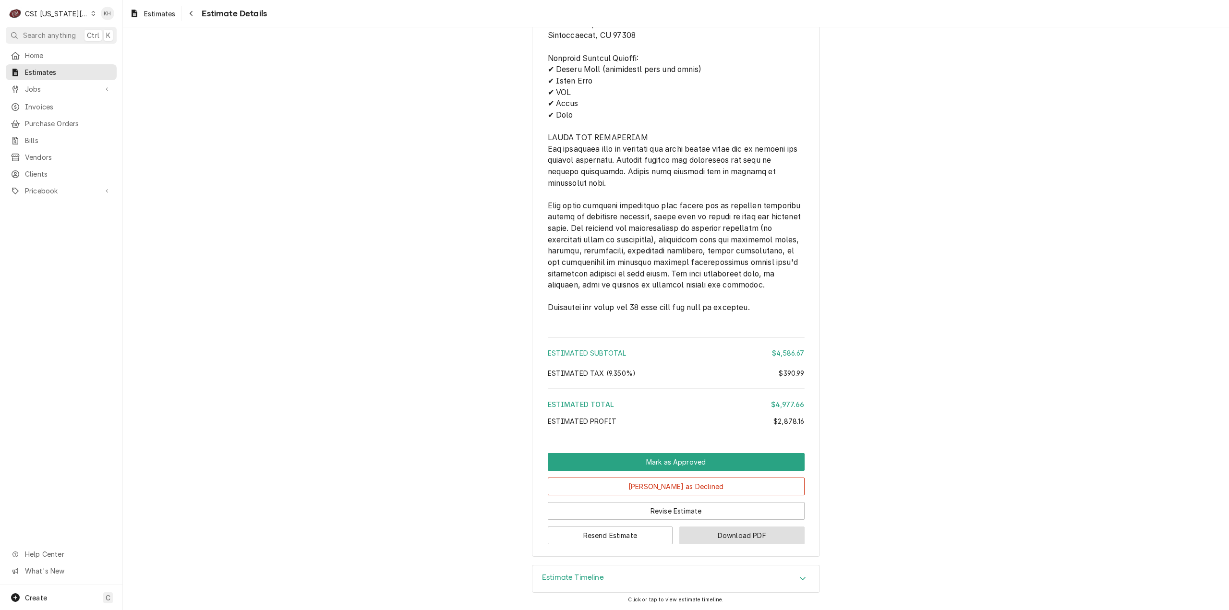
click at [732, 534] on button "Download PDF" at bounding box center [741, 536] width 125 height 18
drag, startPoint x: 58, startPoint y: 86, endPoint x: 58, endPoint y: 95, distance: 8.6
click at [58, 86] on span "Jobs" at bounding box center [61, 89] width 73 height 10
click at [58, 100] on div "Jobs" at bounding box center [61, 106] width 107 height 12
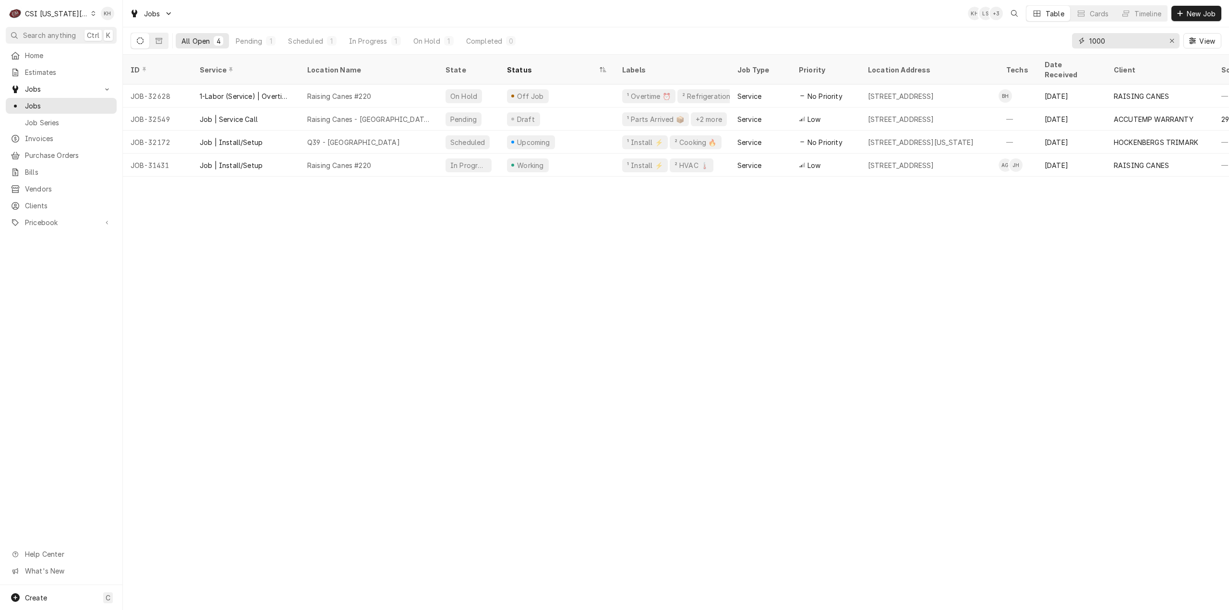
drag, startPoint x: 1111, startPoint y: 41, endPoint x: 1048, endPoint y: 44, distance: 63.0
click at [1048, 44] on div "All Open 4 Pending 1 Scheduled 1 In Progress 1 On Hold 1 Completed 0 1000 View" at bounding box center [676, 40] width 1091 height 27
paste input "324546243"
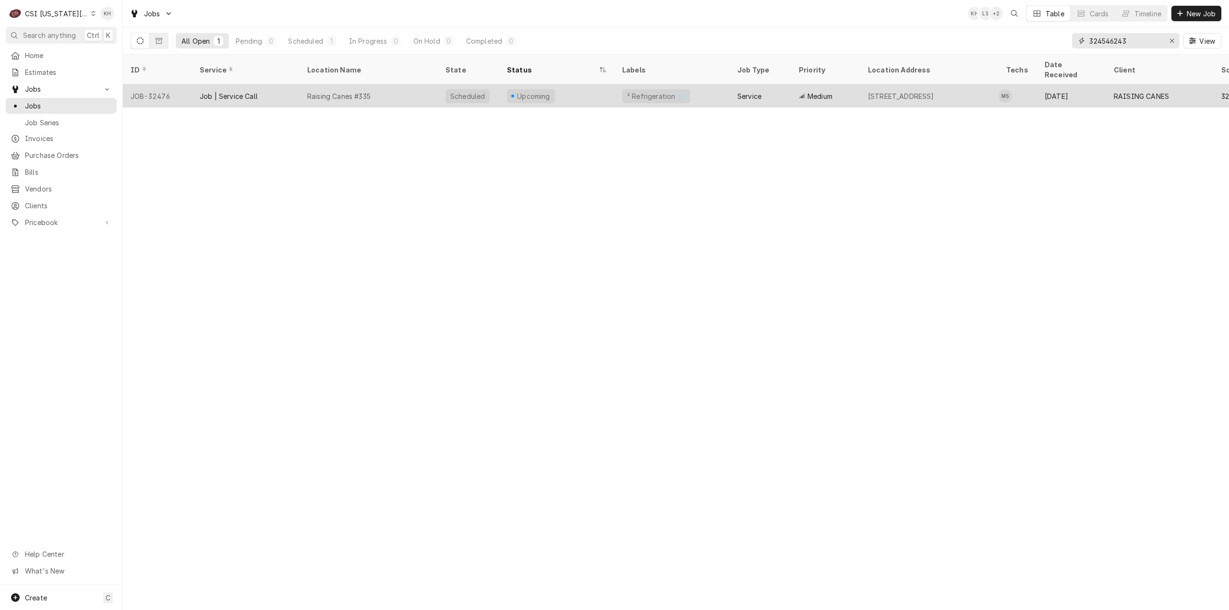
type input "324546243"
click at [380, 85] on div "Raising Canes #335" at bounding box center [369, 96] width 138 height 23
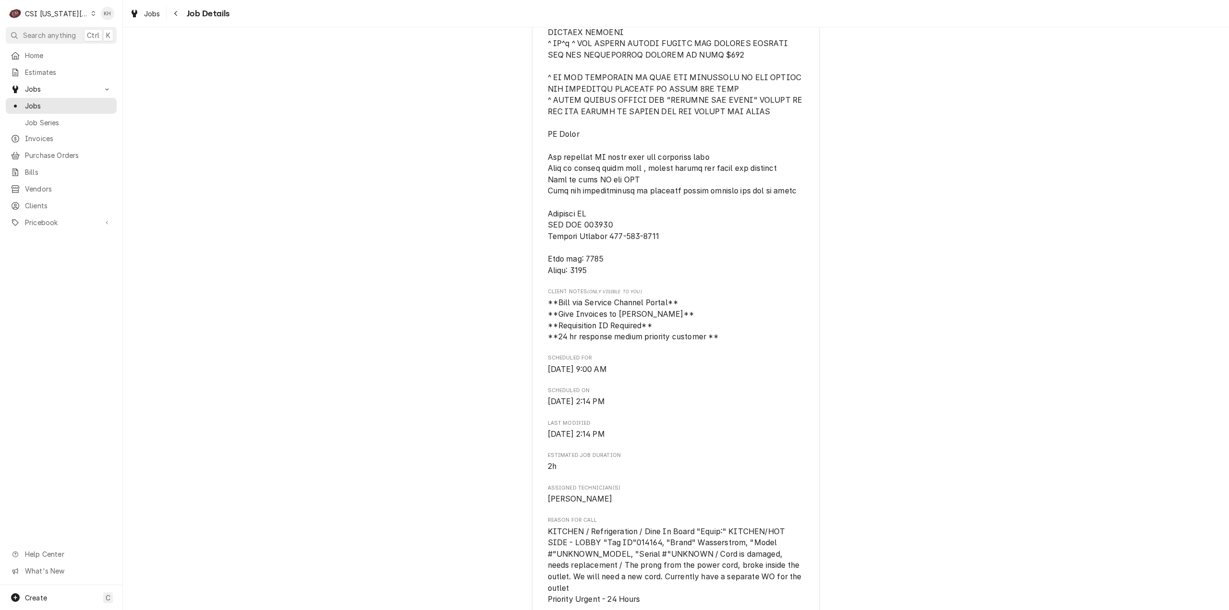
scroll to position [432, 0]
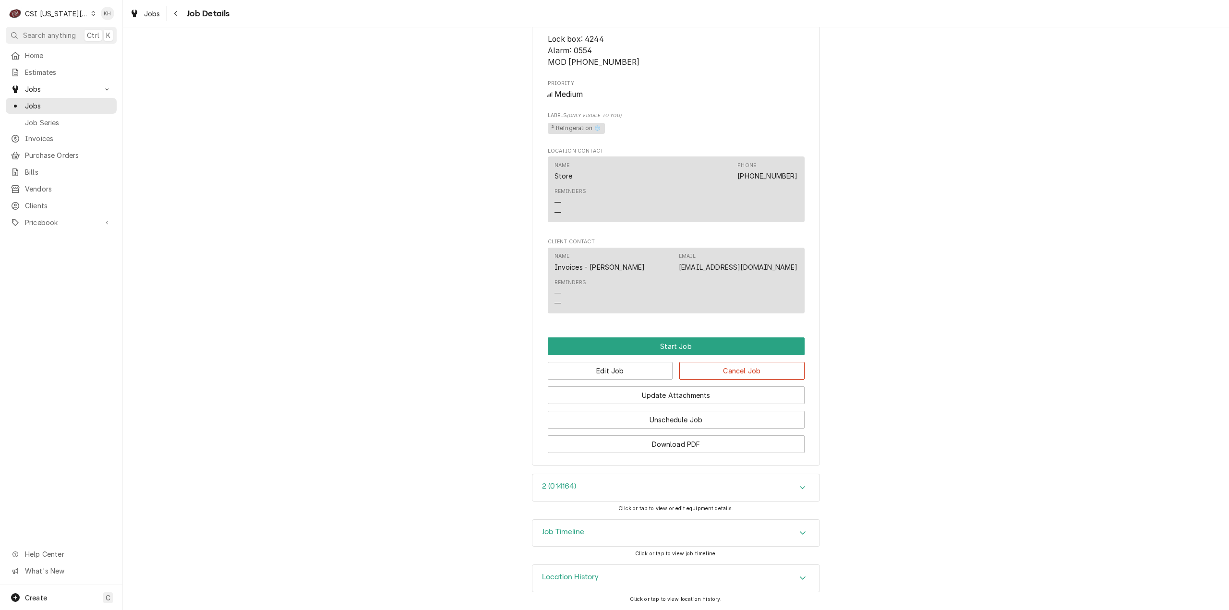
click at [637, 526] on div "Job Timeline" at bounding box center [675, 533] width 287 height 27
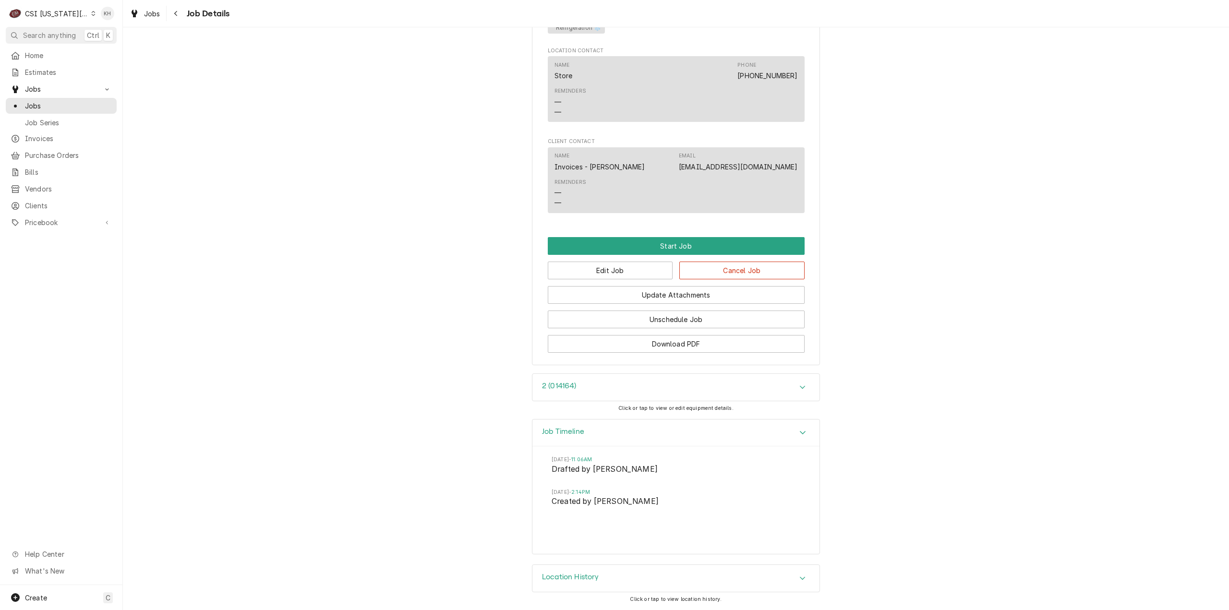
click at [42, 17] on div "CSI [US_STATE][GEOGRAPHIC_DATA]." at bounding box center [56, 14] width 63 height 10
click at [92, 48] on div "CSI St. Louis" at bounding box center [167, 53] width 151 height 16
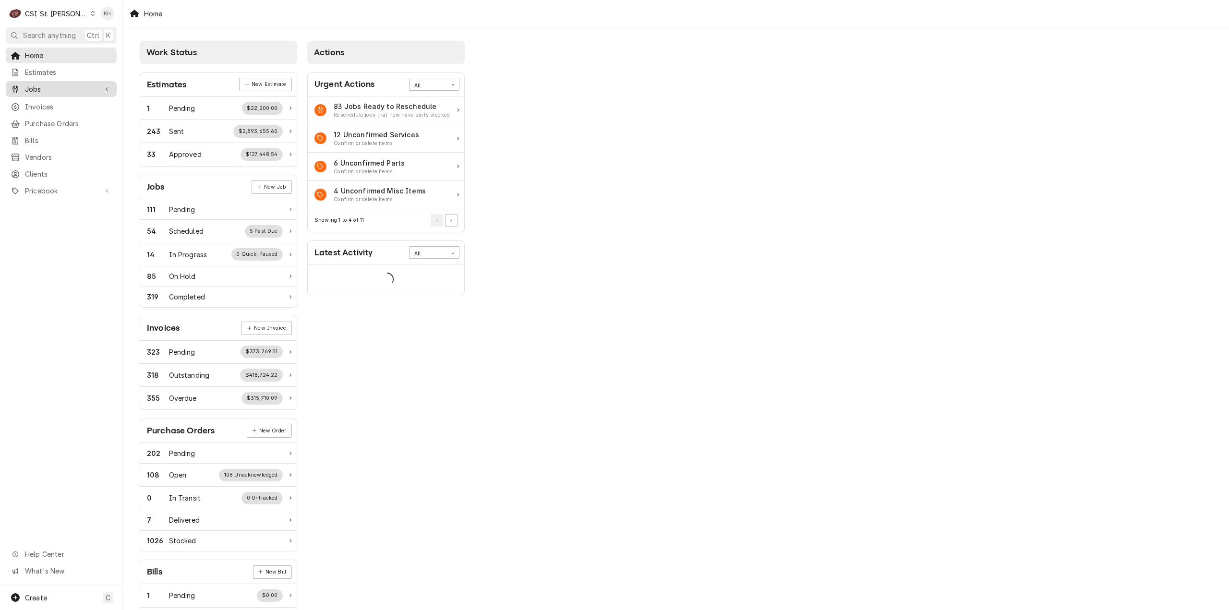
click at [63, 88] on span "Jobs" at bounding box center [61, 89] width 73 height 10
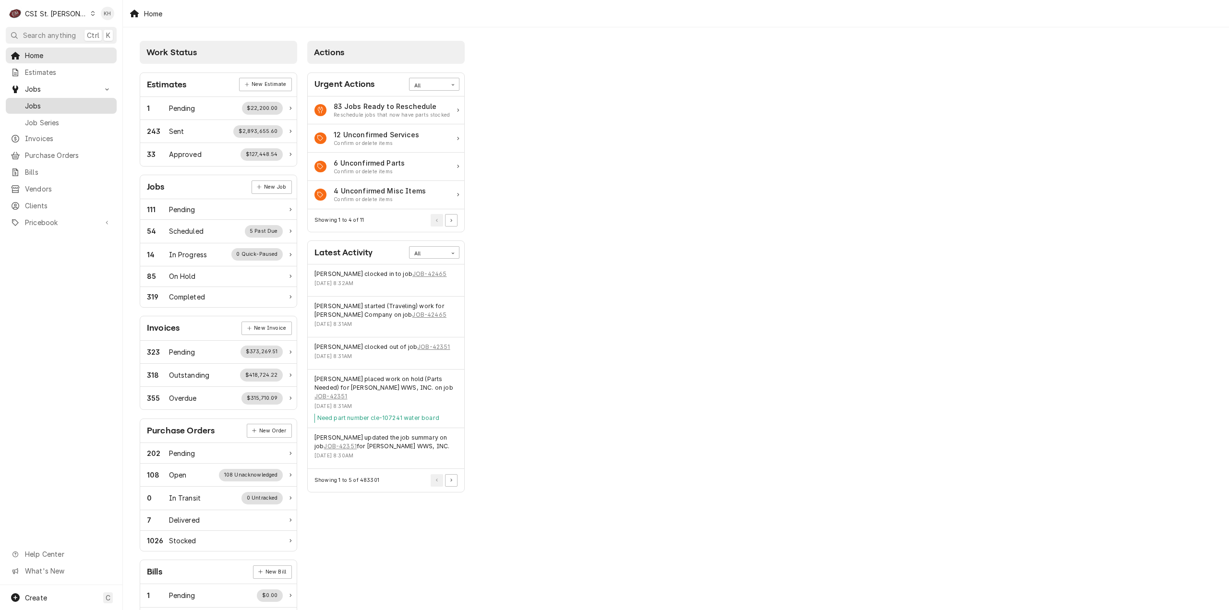
click at [62, 104] on span "Jobs" at bounding box center [68, 106] width 87 height 10
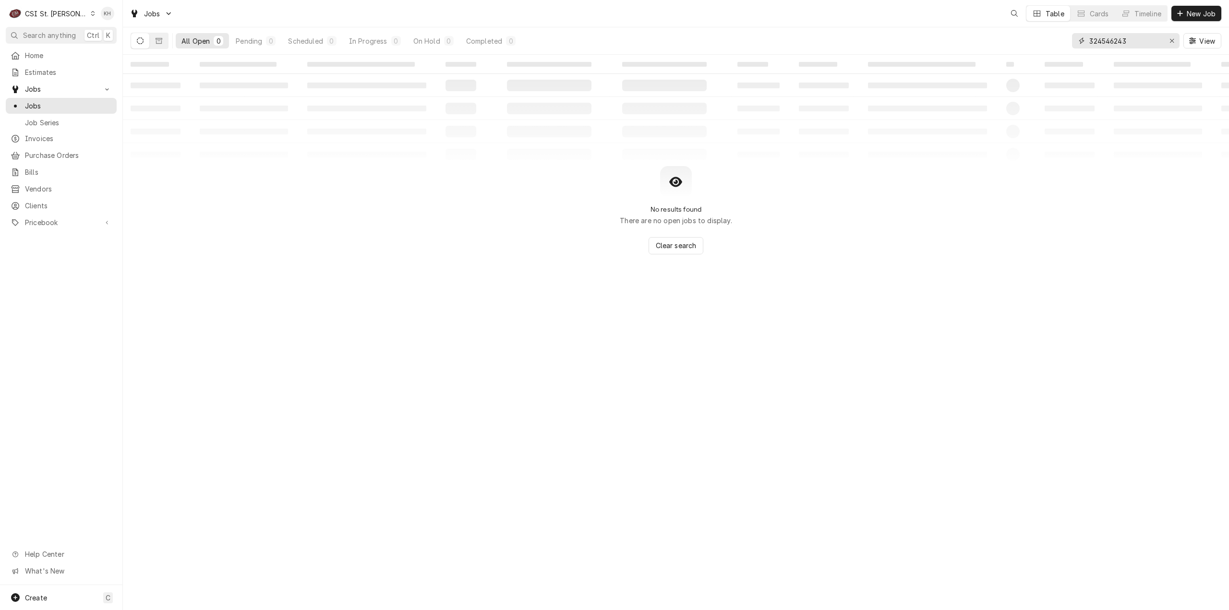
drag, startPoint x: 1084, startPoint y: 42, endPoint x: 1011, endPoint y: 49, distance: 73.3
click at [1011, 48] on div "All Open 0 Pending 0 Scheduled 0 In Progress 0 On Hold 0 Completed 0 324546243 …" at bounding box center [676, 40] width 1091 height 27
paste input "3645891"
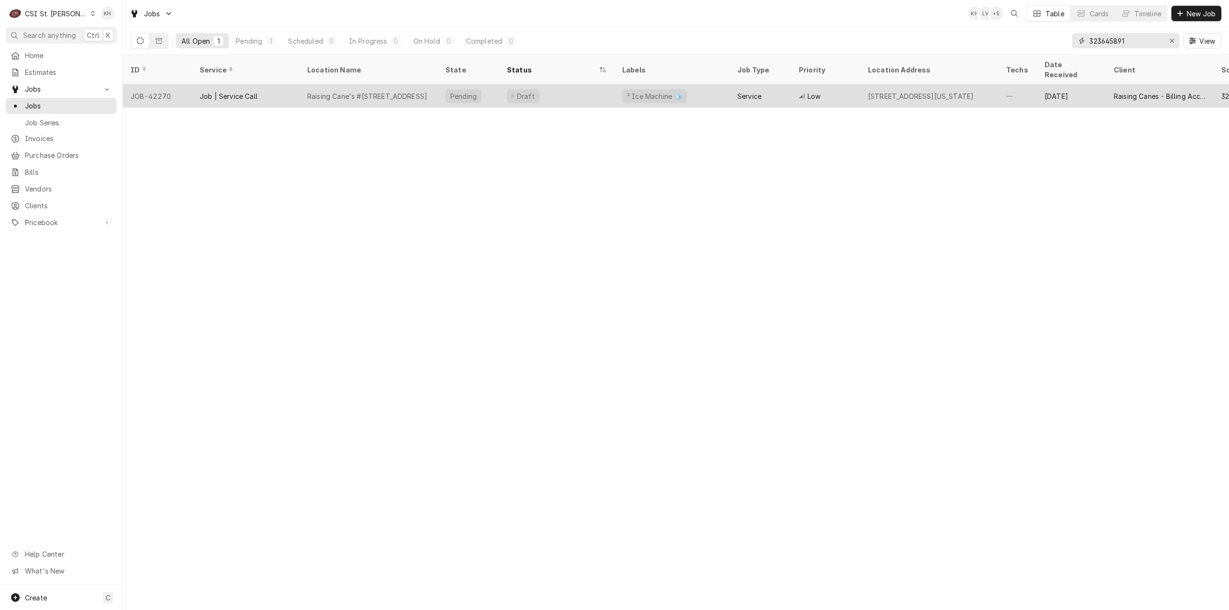
type input "323645891"
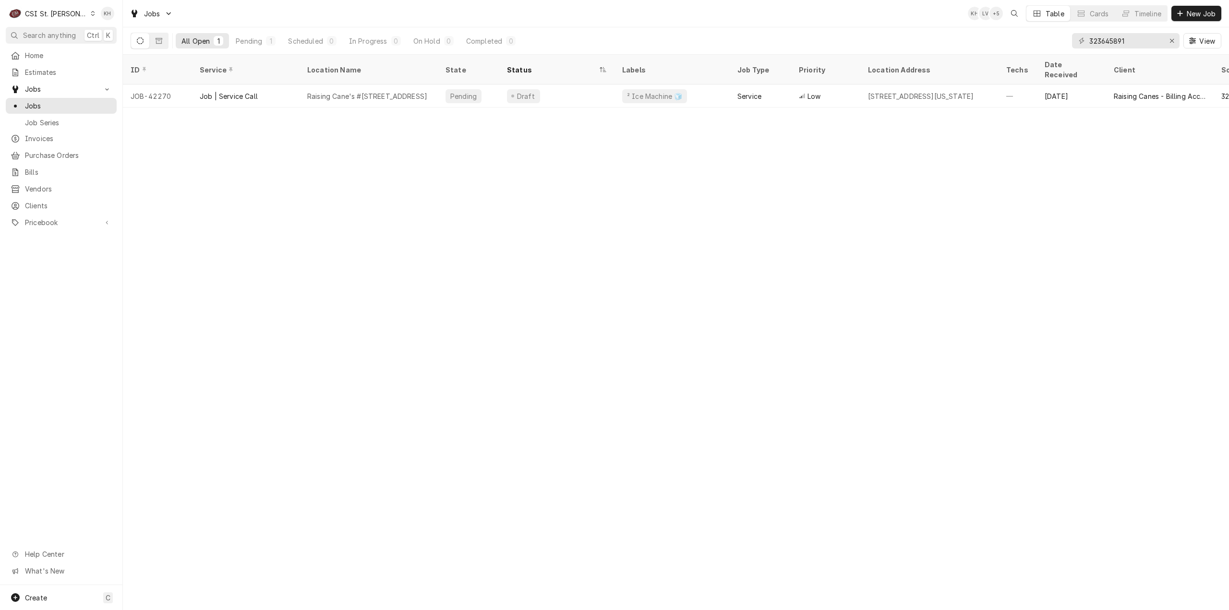
drag, startPoint x: 390, startPoint y: 82, endPoint x: 417, endPoint y: 121, distance: 46.6
click at [390, 91] on div "Raising Cane's #[STREET_ADDRESS]" at bounding box center [367, 96] width 120 height 10
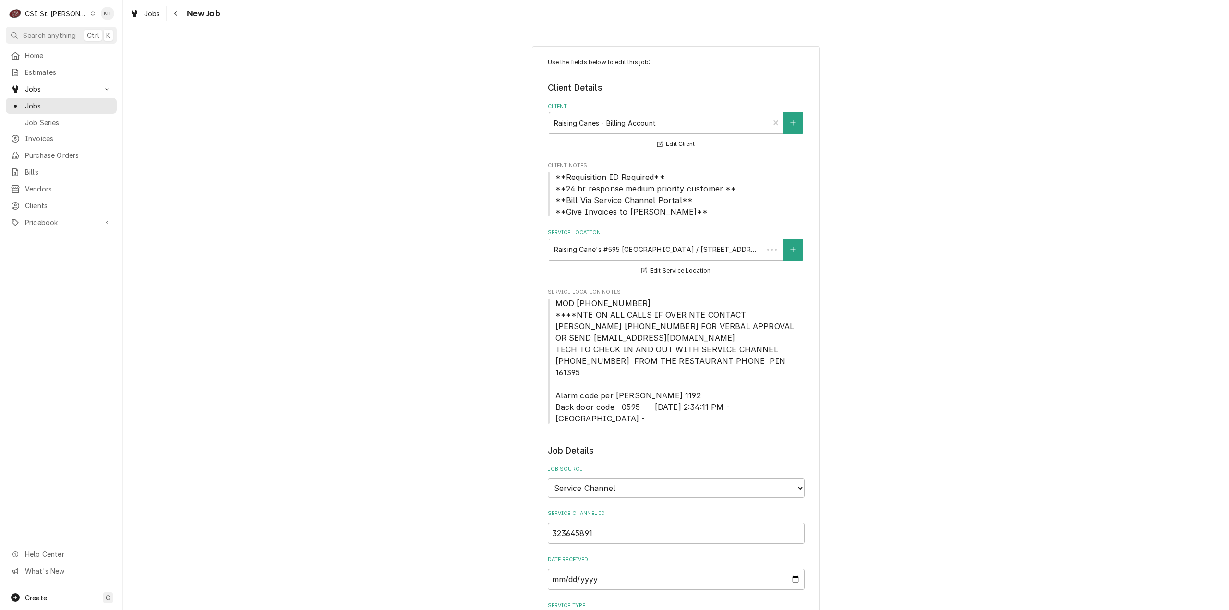
type textarea "x"
click at [55, 13] on div "CSI St. [PERSON_NAME]" at bounding box center [56, 14] width 62 height 10
click at [121, 19] on div "CSI [US_STATE][GEOGRAPHIC_DATA]." at bounding box center [148, 19] width 128 height 10
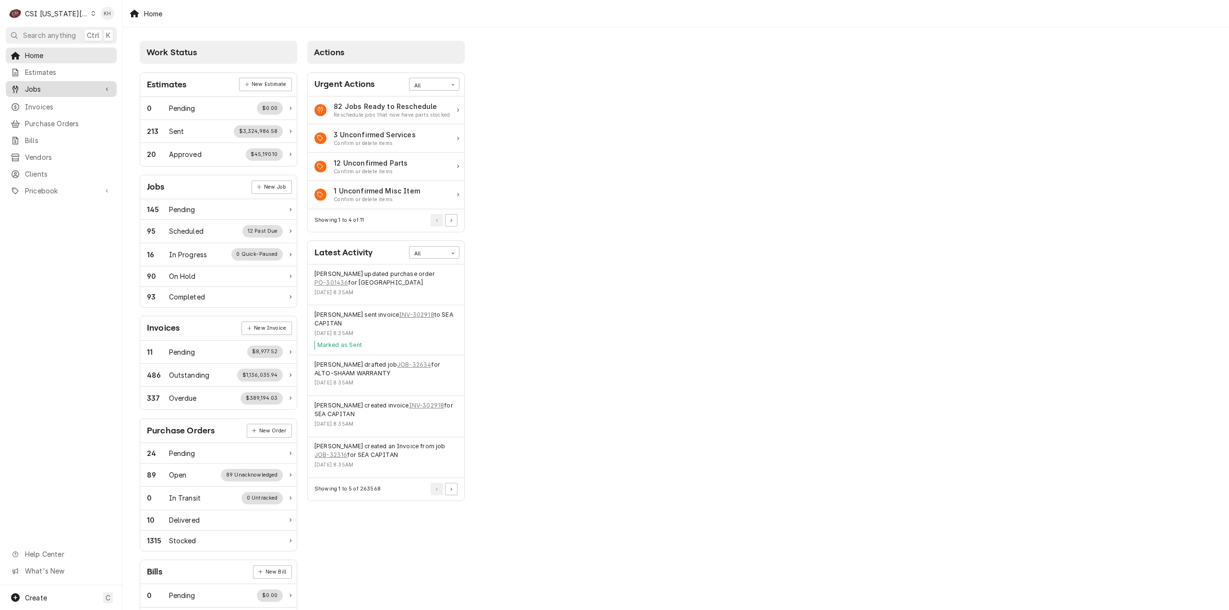
click at [71, 84] on span "Jobs" at bounding box center [61, 89] width 73 height 10
click at [77, 105] on span "Jobs" at bounding box center [68, 106] width 87 height 10
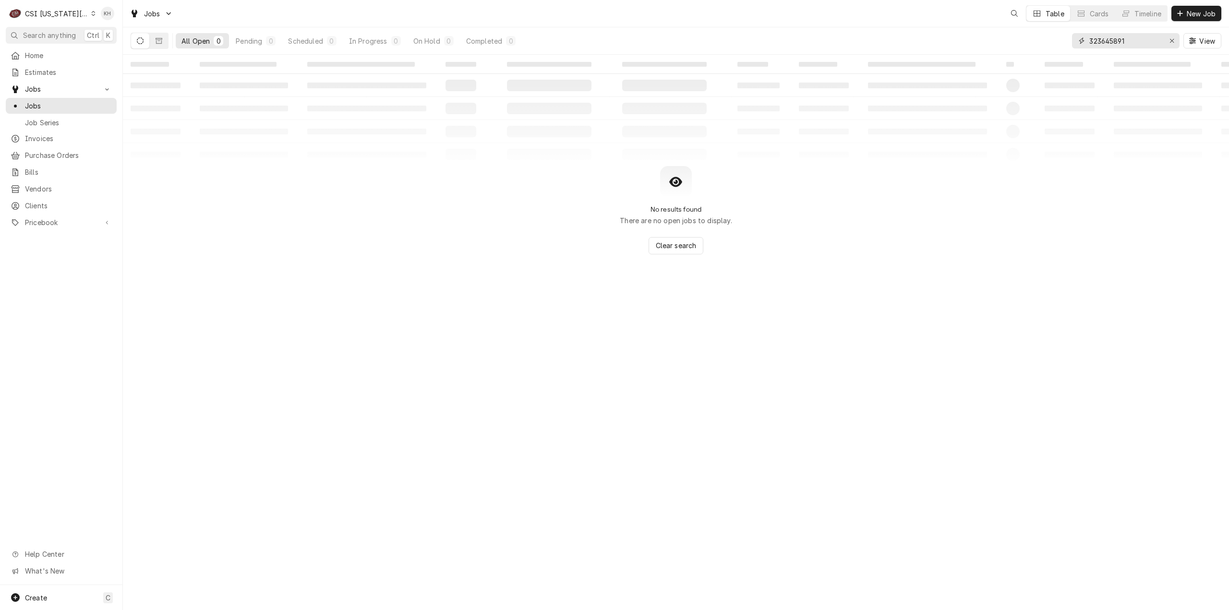
drag, startPoint x: 1130, startPoint y: 41, endPoint x: 904, endPoint y: 35, distance: 226.7
click at [910, 41] on div "All Open 0 Pending 0 Scheduled 0 In Progress 0 On Hold 0 Completed 0 323645891 …" at bounding box center [676, 40] width 1091 height 27
paste input "566206"
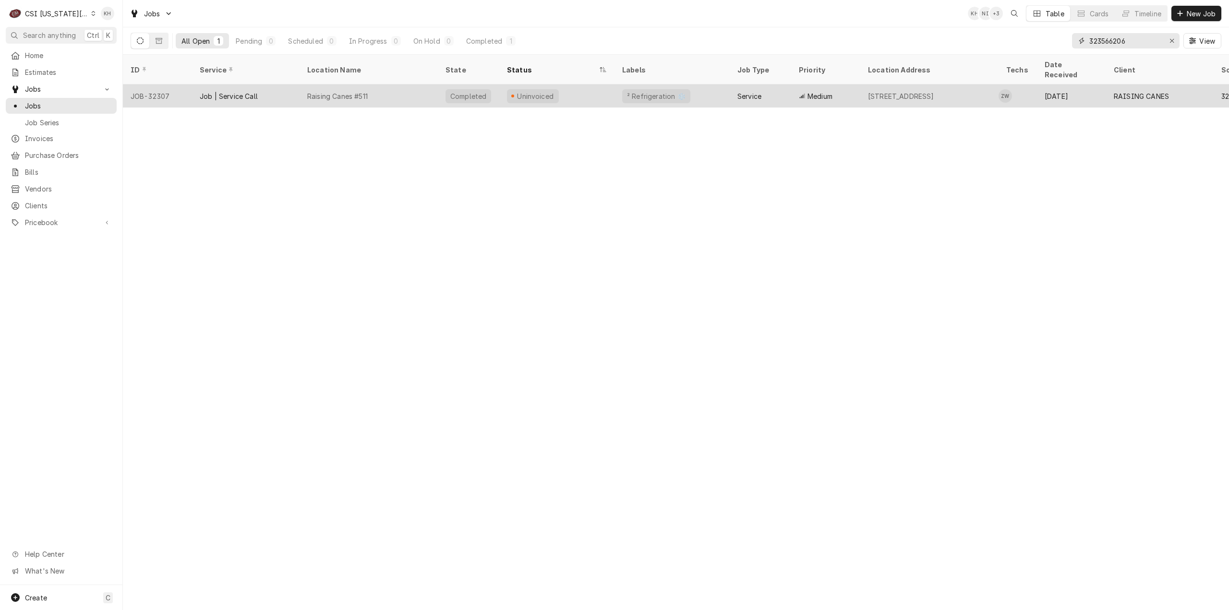
type input "323566206"
click at [395, 85] on div "Raising Canes #511" at bounding box center [369, 96] width 138 height 23
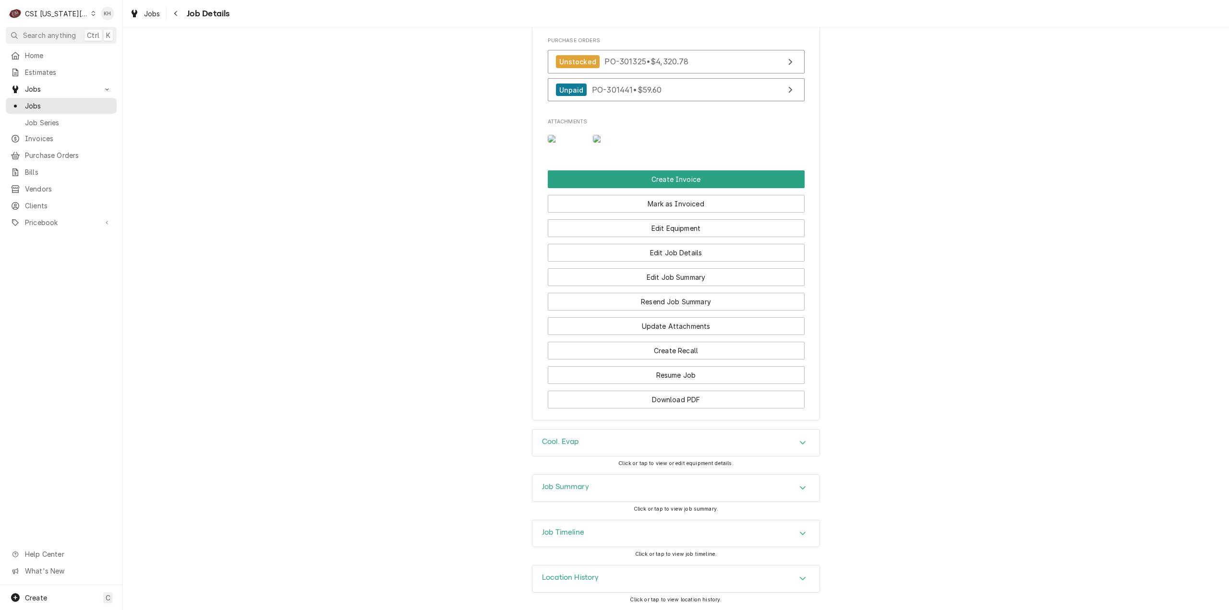
click at [625, 538] on div "Job Timeline" at bounding box center [675, 533] width 287 height 27
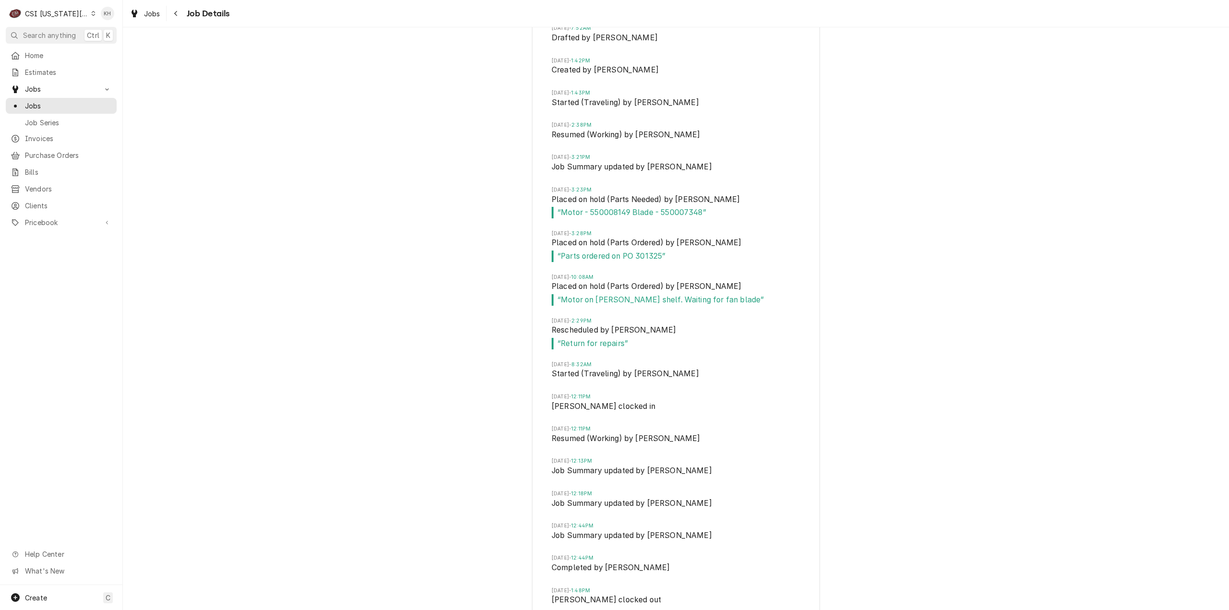
scroll to position [1863, 0]
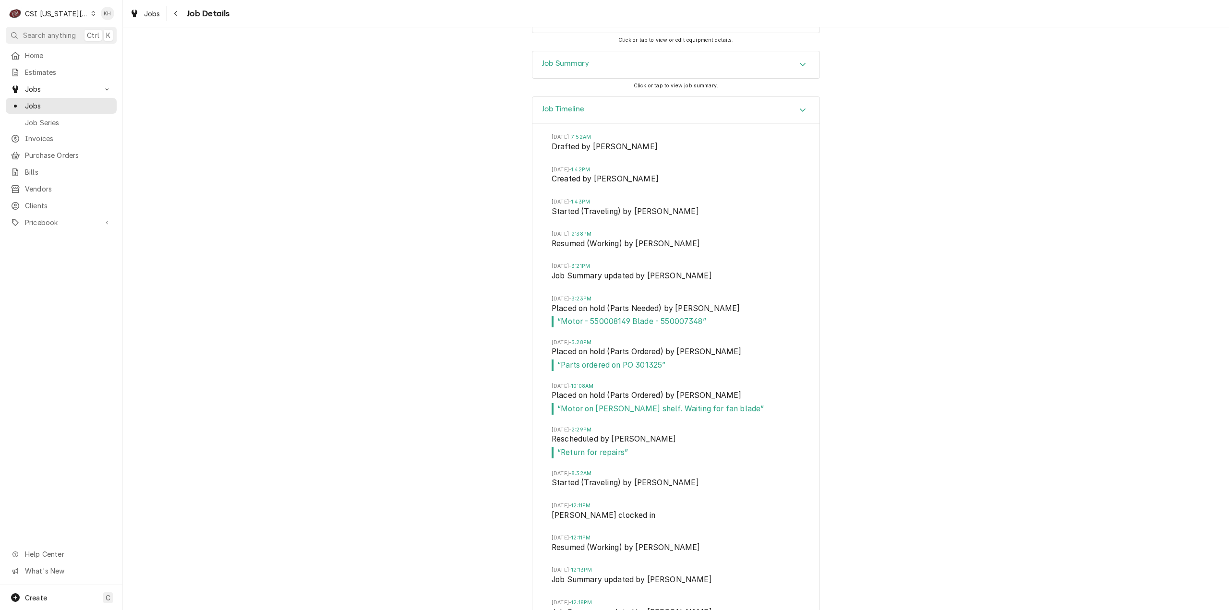
click at [591, 78] on div "Job Summary" at bounding box center [675, 64] width 287 height 27
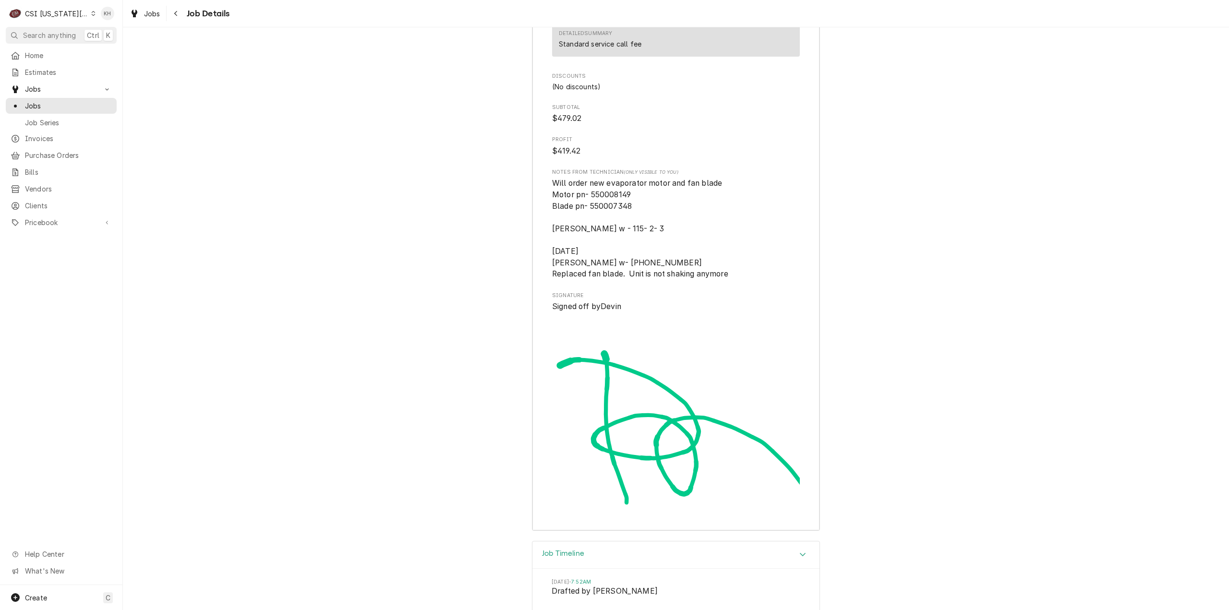
scroll to position [3591, 0]
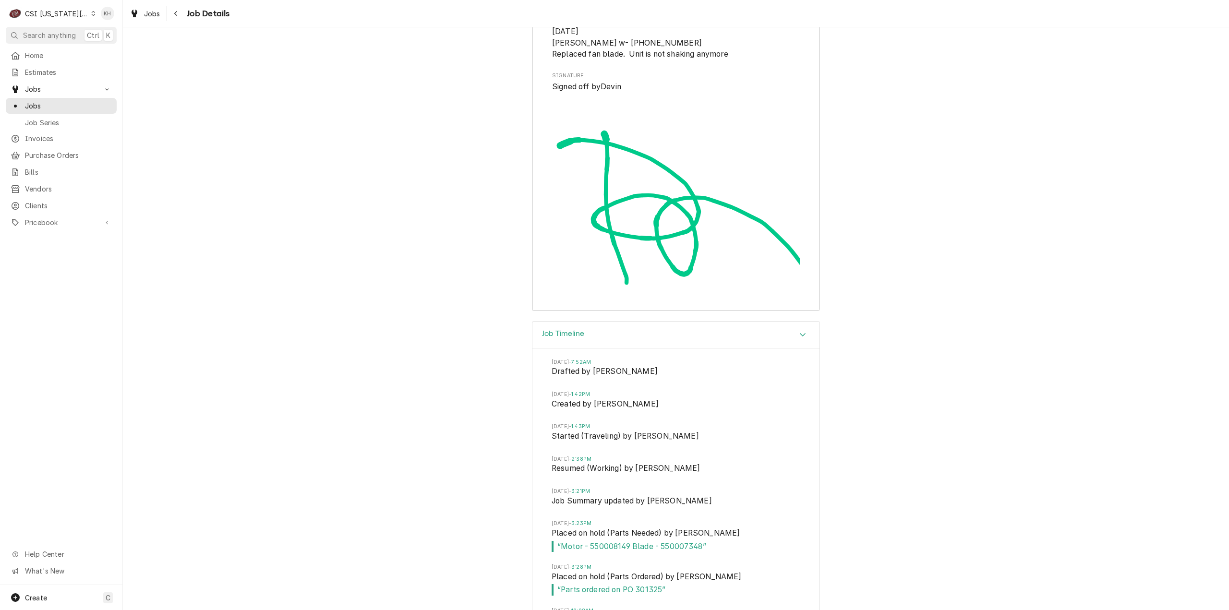
click at [43, 7] on div "C CSI Kansas City." at bounding box center [52, 13] width 93 height 19
click at [109, 50] on div "CSI St. [PERSON_NAME]" at bounding box center [168, 53] width 142 height 10
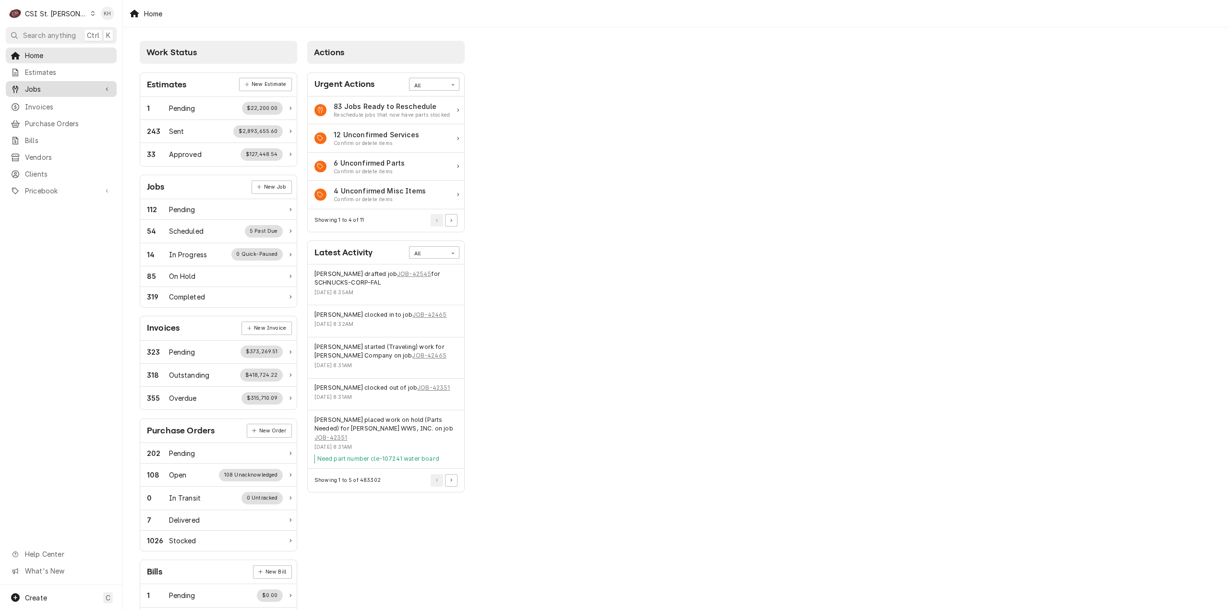
drag, startPoint x: 62, startPoint y: 81, endPoint x: 66, endPoint y: 91, distance: 10.3
click at [63, 84] on span "Jobs" at bounding box center [61, 89] width 73 height 10
drag, startPoint x: 66, startPoint y: 103, endPoint x: 71, endPoint y: 107, distance: 6.1
click at [66, 103] on span "Jobs" at bounding box center [68, 106] width 87 height 10
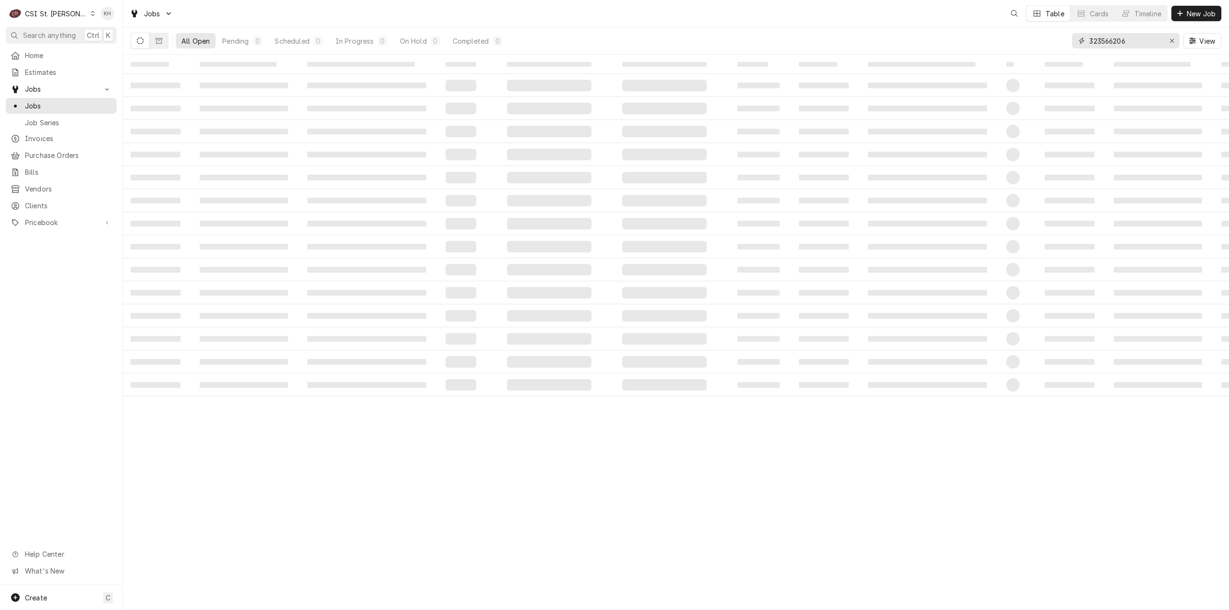
drag, startPoint x: 1136, startPoint y: 41, endPoint x: 971, endPoint y: 54, distance: 165.7
click at [971, 54] on div "All Open Pending 0 Scheduled 0 In Progress 0 On Hold 0 Completed 0 323566206 Vi…" at bounding box center [676, 40] width 1091 height 27
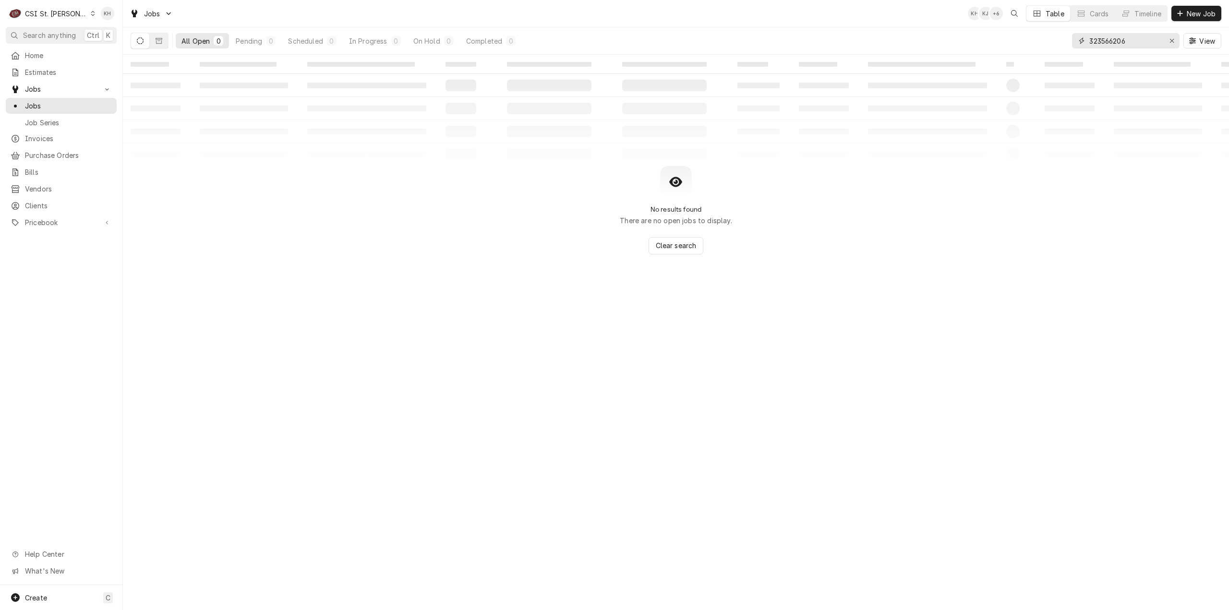
paste input "2589"
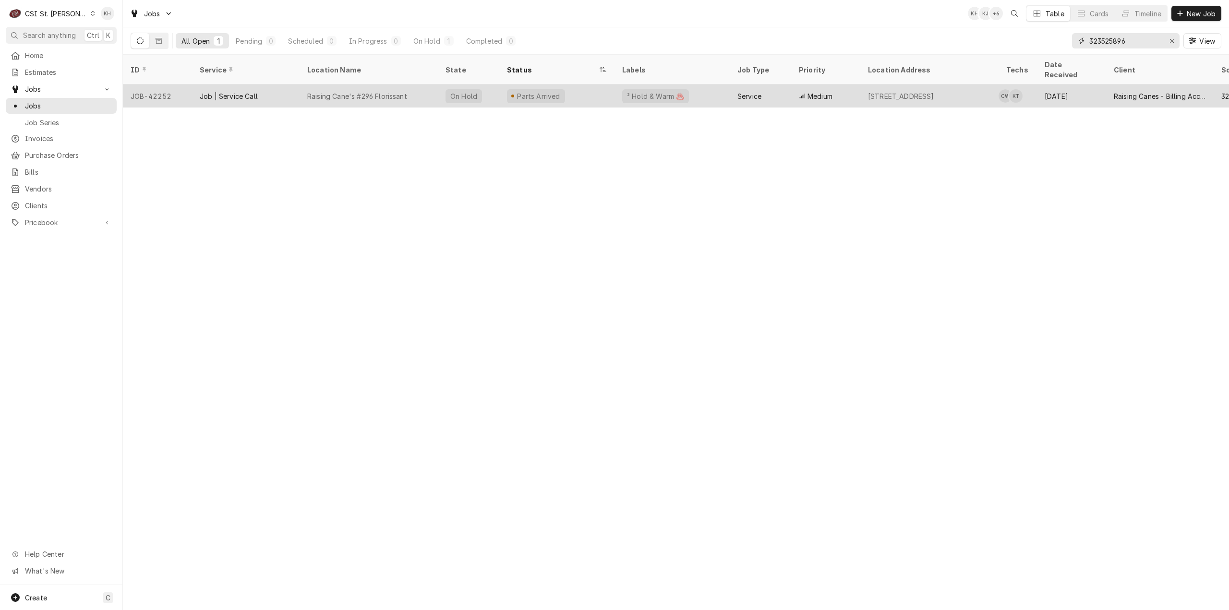
type input "323525896"
click at [399, 85] on div "Raising Cane's #296 Florissant" at bounding box center [369, 96] width 138 height 23
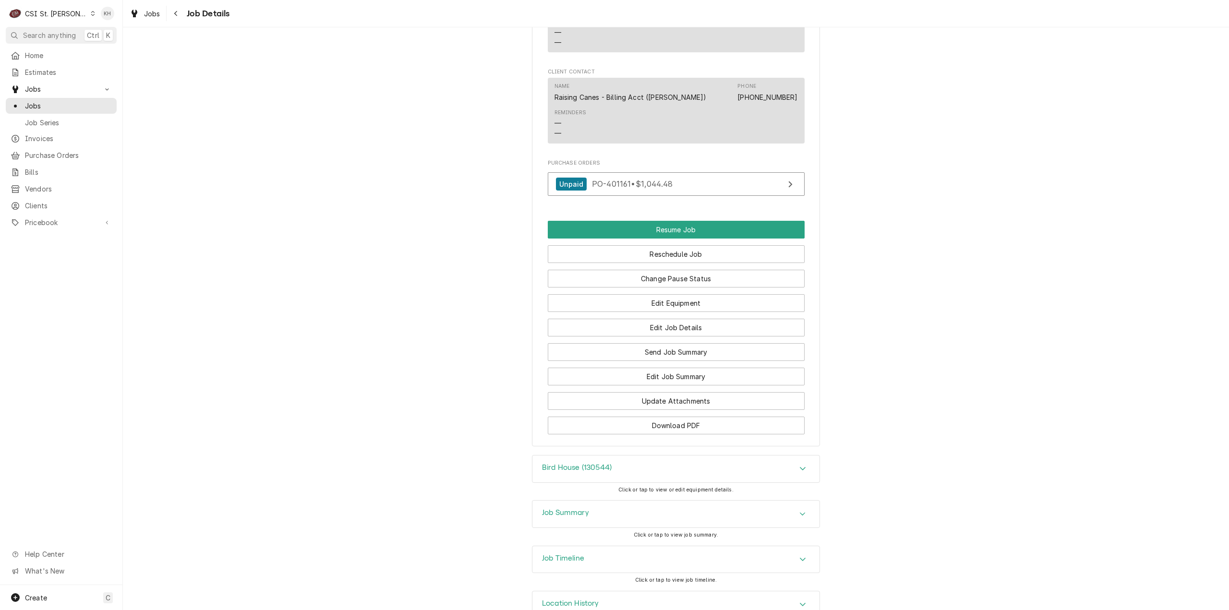
scroll to position [1342, 0]
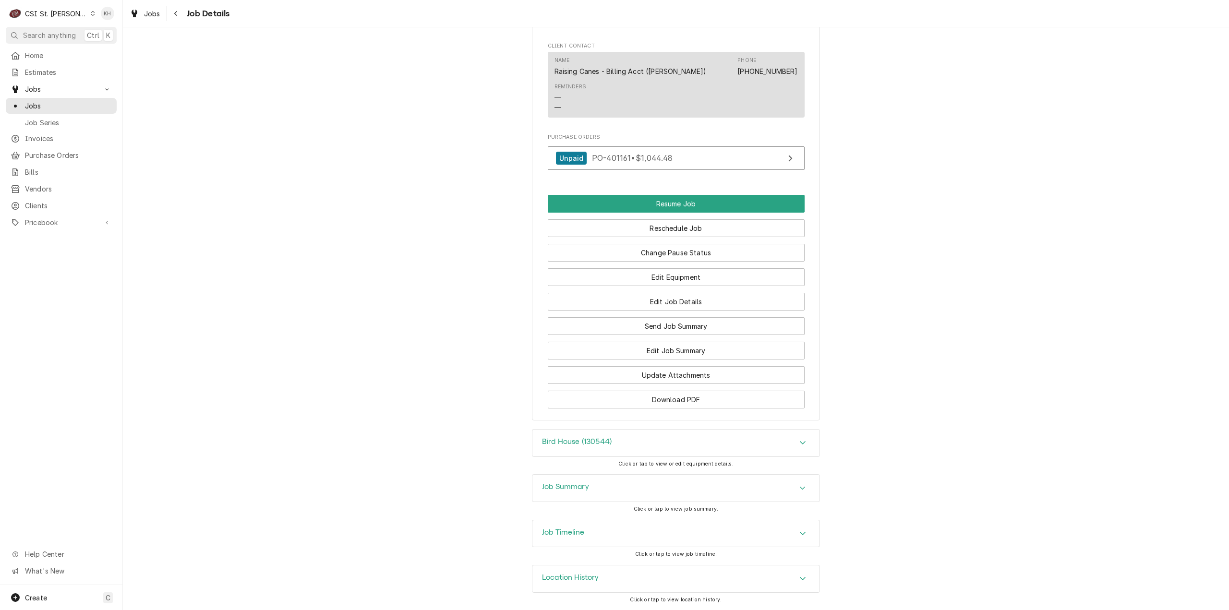
click at [577, 494] on div "Job Summary" at bounding box center [565, 489] width 47 height 12
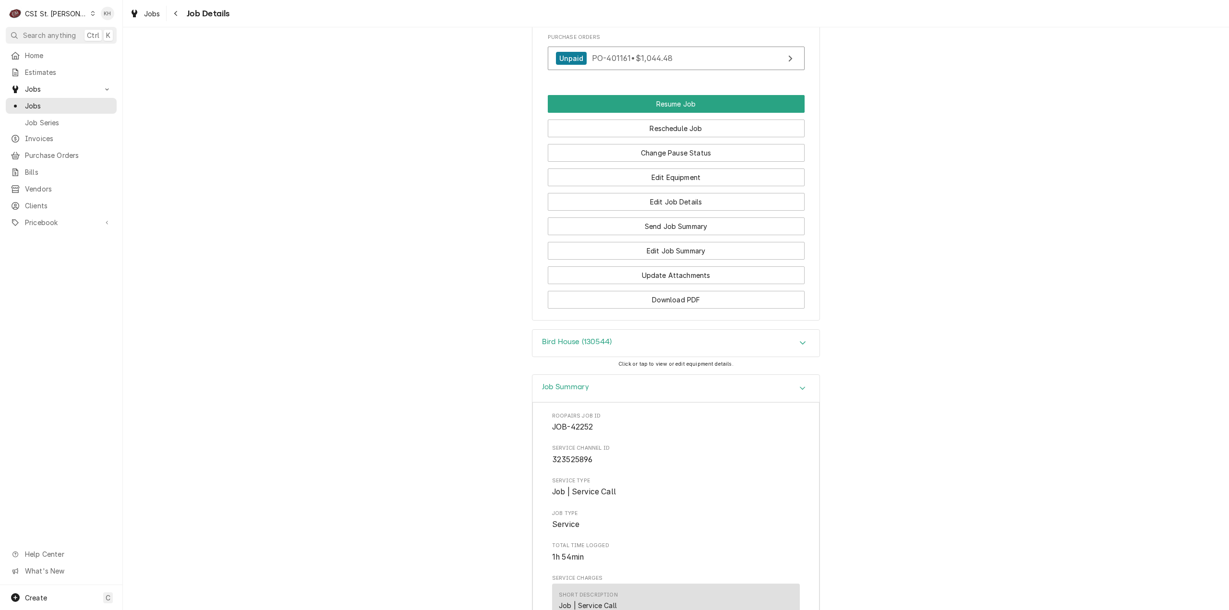
scroll to position [1582, 0]
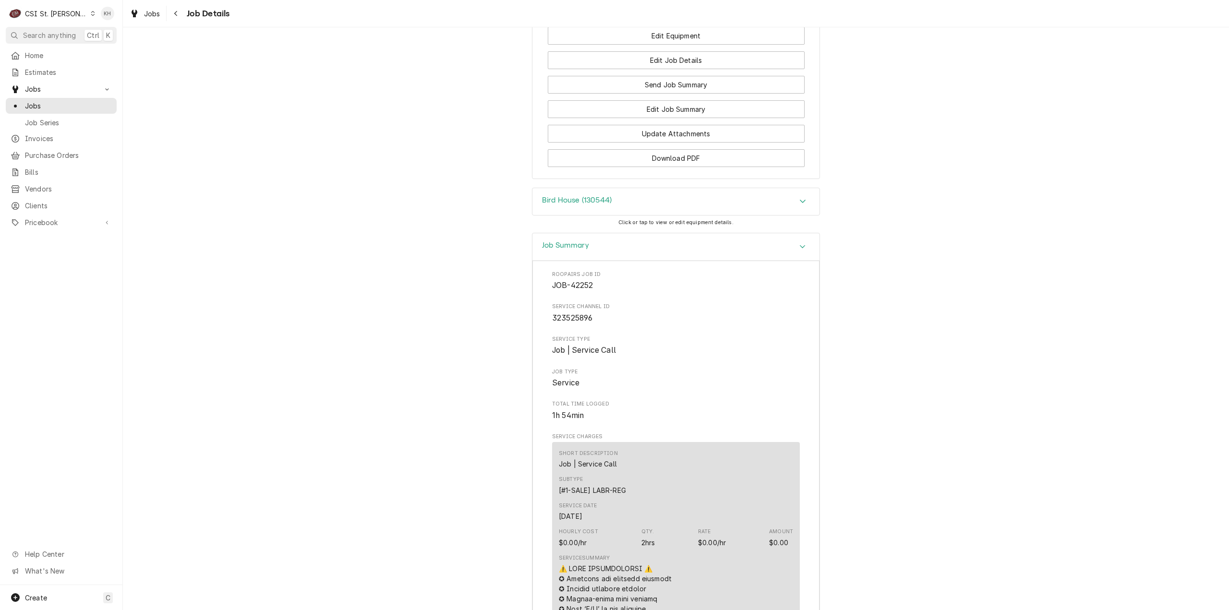
drag, startPoint x: 574, startPoint y: 254, endPoint x: 580, endPoint y: 314, distance: 60.8
click at [574, 255] on div "Job Summary" at bounding box center [675, 246] width 287 height 27
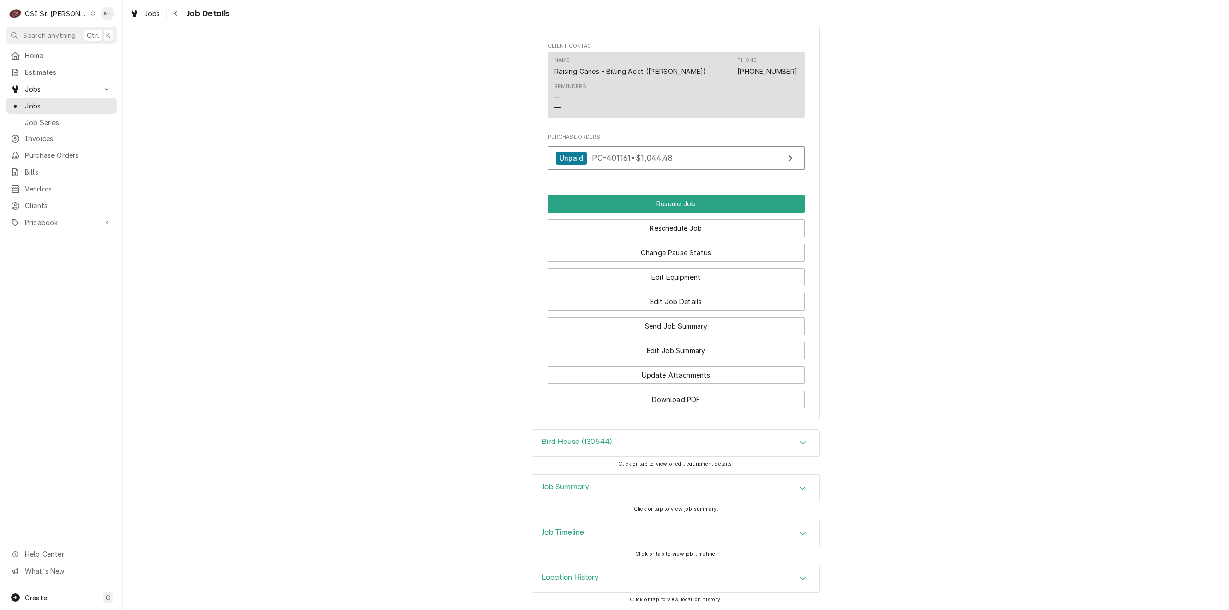
scroll to position [1342, 0]
click at [603, 534] on div "Job Timeline" at bounding box center [675, 533] width 287 height 27
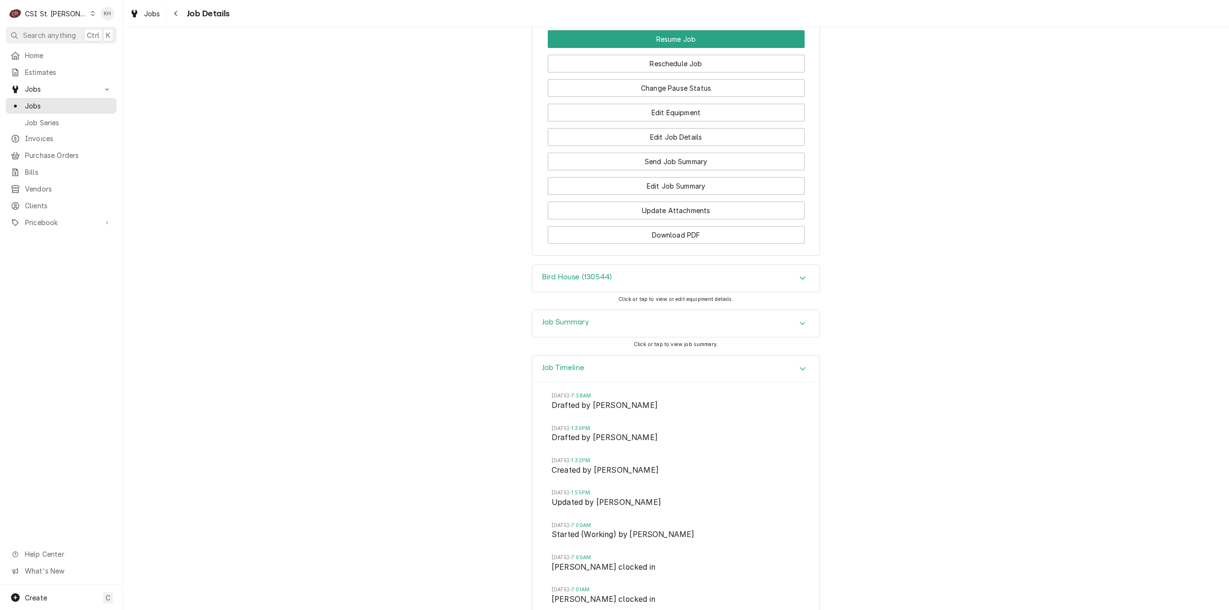
scroll to position [1582, 0]
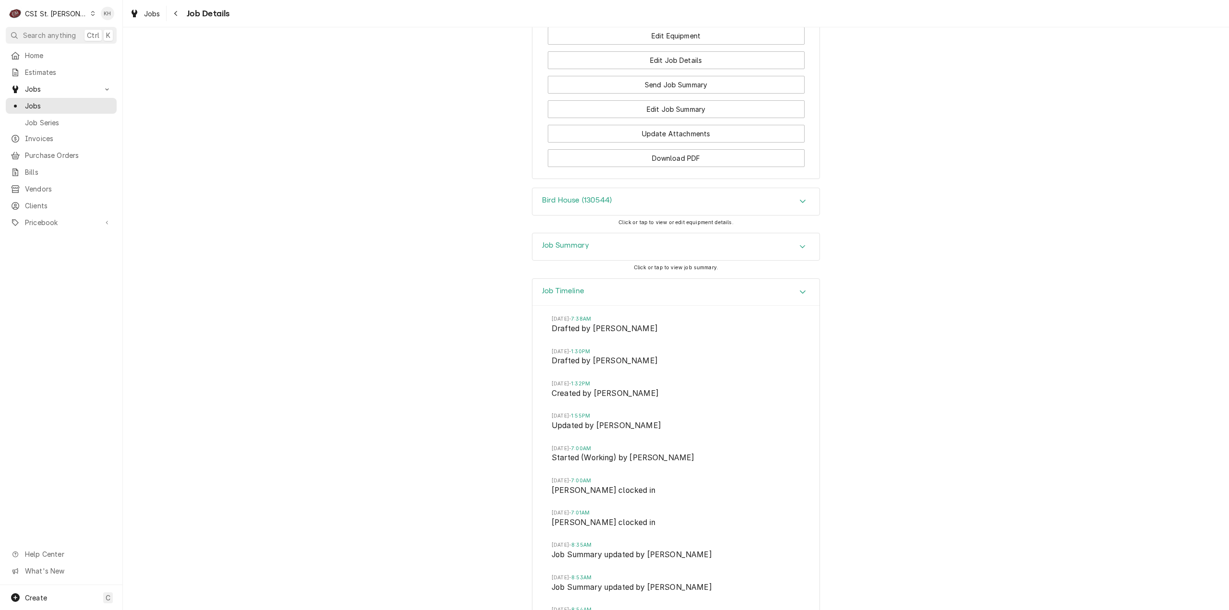
click at [604, 298] on div "Job Timeline" at bounding box center [675, 292] width 287 height 27
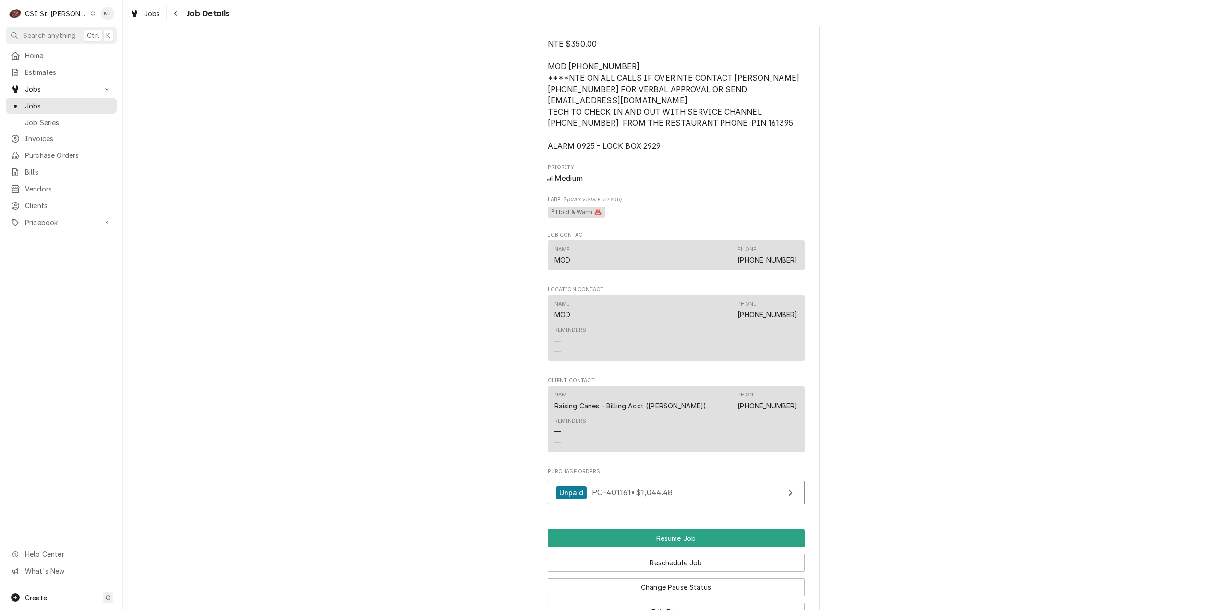
scroll to position [718, 0]
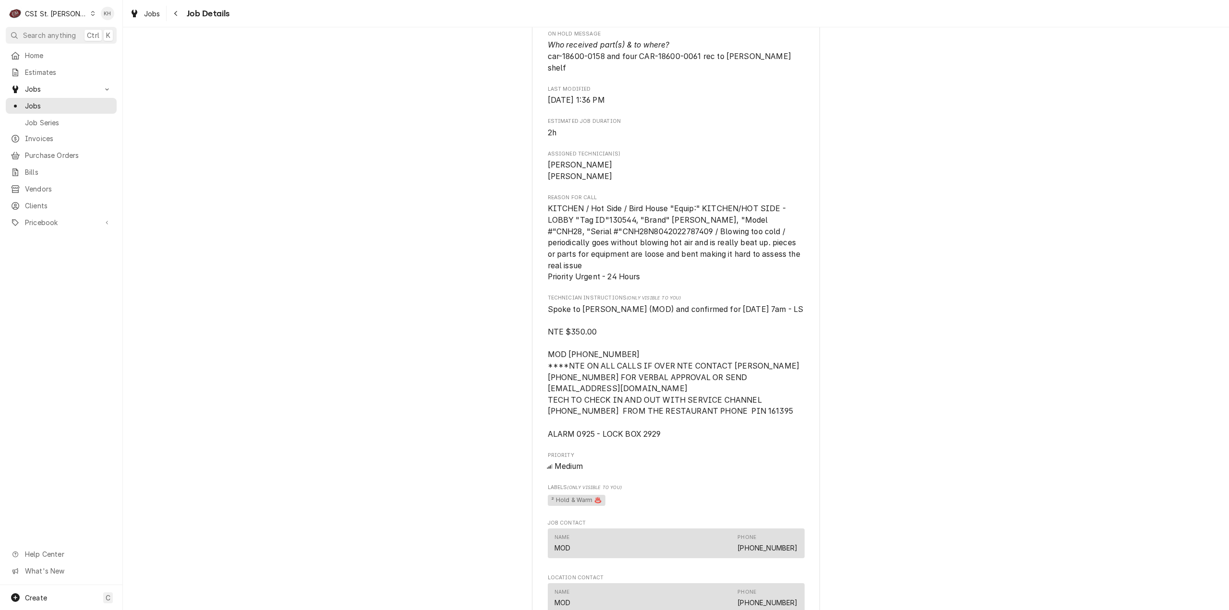
click at [258, 238] on div "Parts Arrived Raising Canes - Billing Account Raising Cane's #296 Florissant / …" at bounding box center [676, 186] width 1106 height 1732
click at [51, 108] on div "Jobs" at bounding box center [61, 106] width 107 height 12
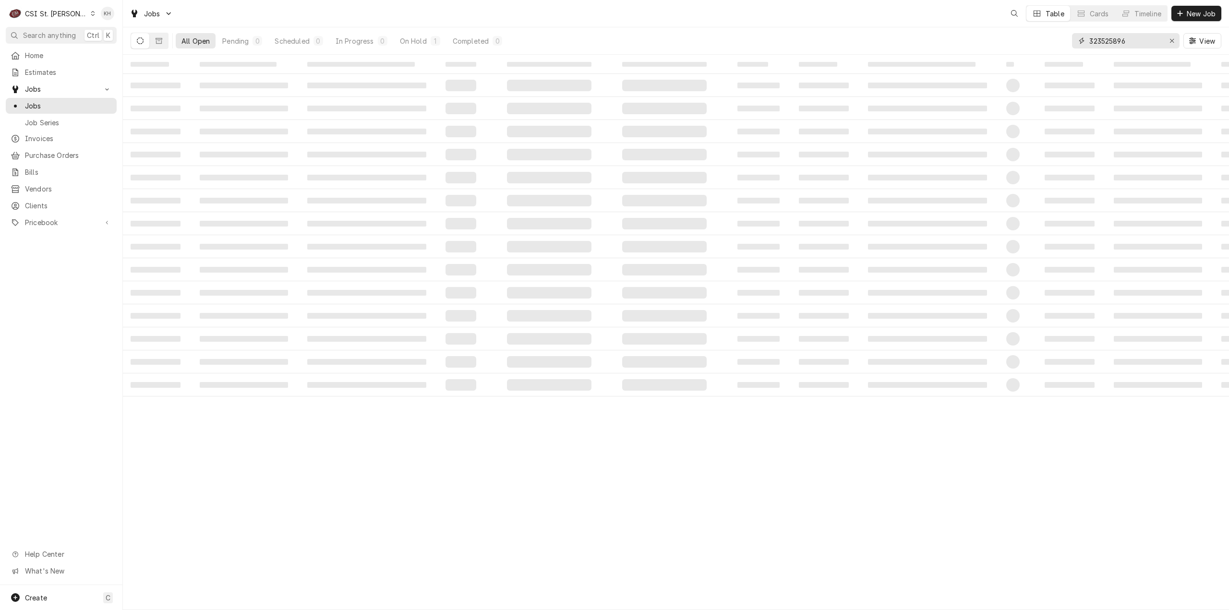
drag, startPoint x: 1076, startPoint y: 41, endPoint x: 968, endPoint y: 30, distance: 108.1
click at [968, 30] on div "All Open Pending 0 Scheduled 0 In Progress 0 On Hold 1 Completed 0 323525896 Vi…" at bounding box center [676, 40] width 1091 height 27
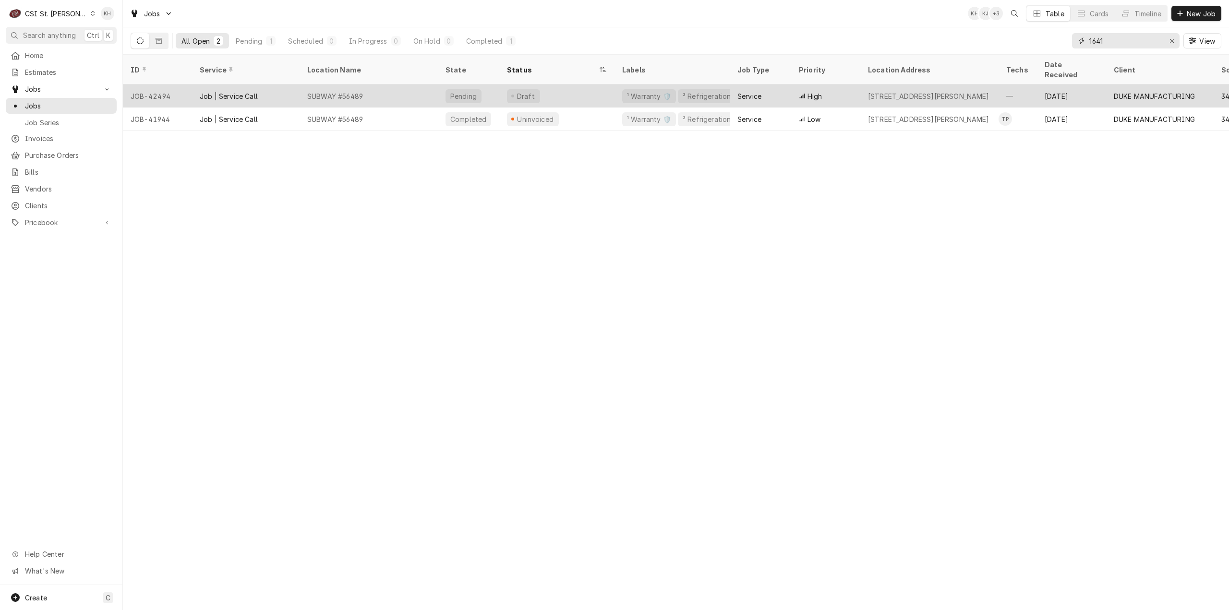
type input "1641"
click at [576, 85] on div "Draft" at bounding box center [556, 96] width 115 height 23
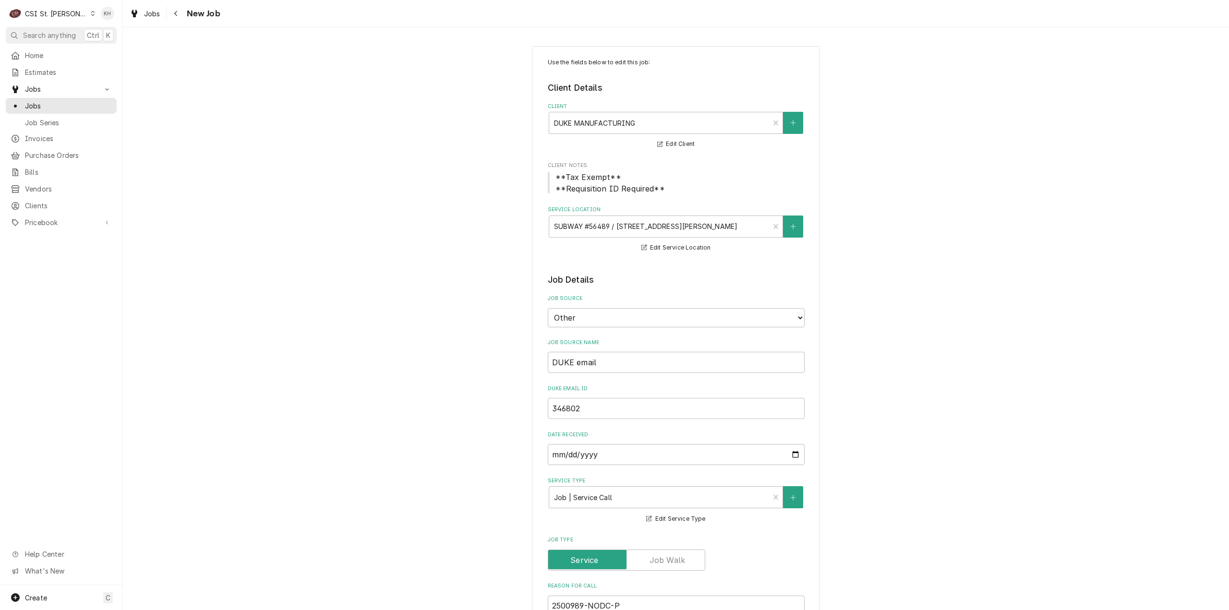
type textarea "x"
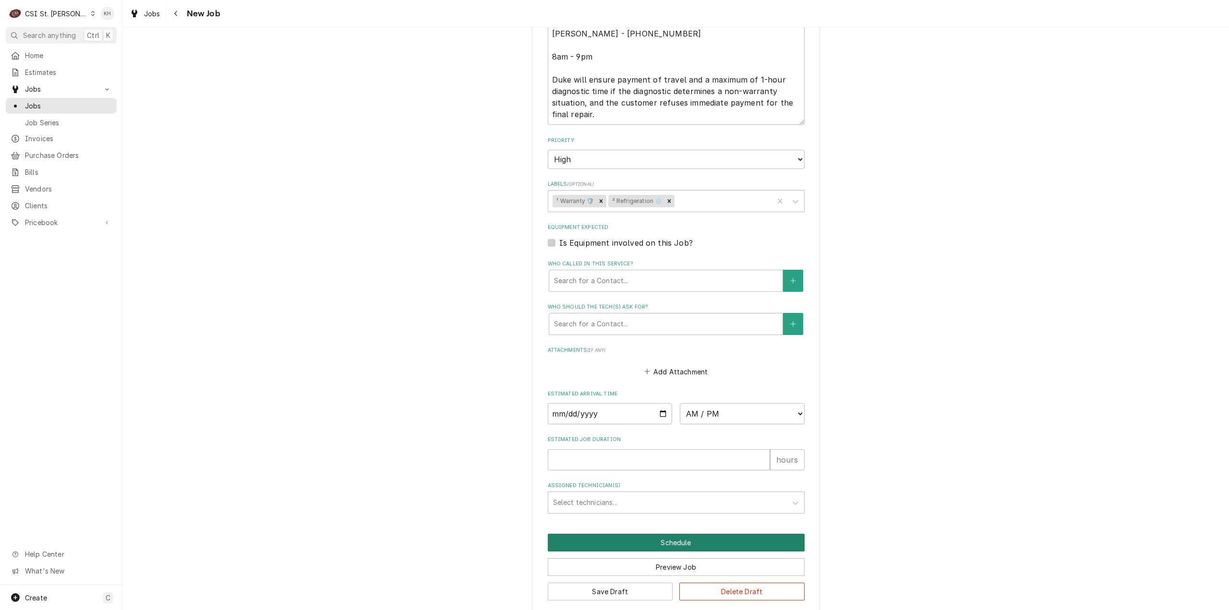
scroll to position [699, 0]
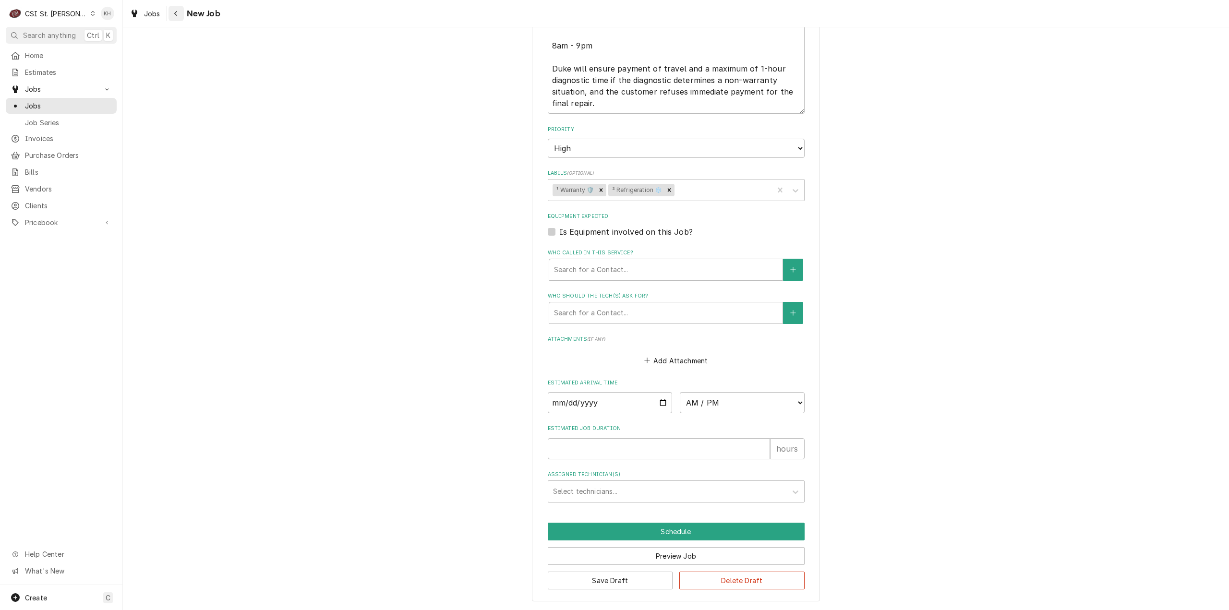
click at [171, 17] on div "Navigate back" at bounding box center [176, 14] width 10 height 10
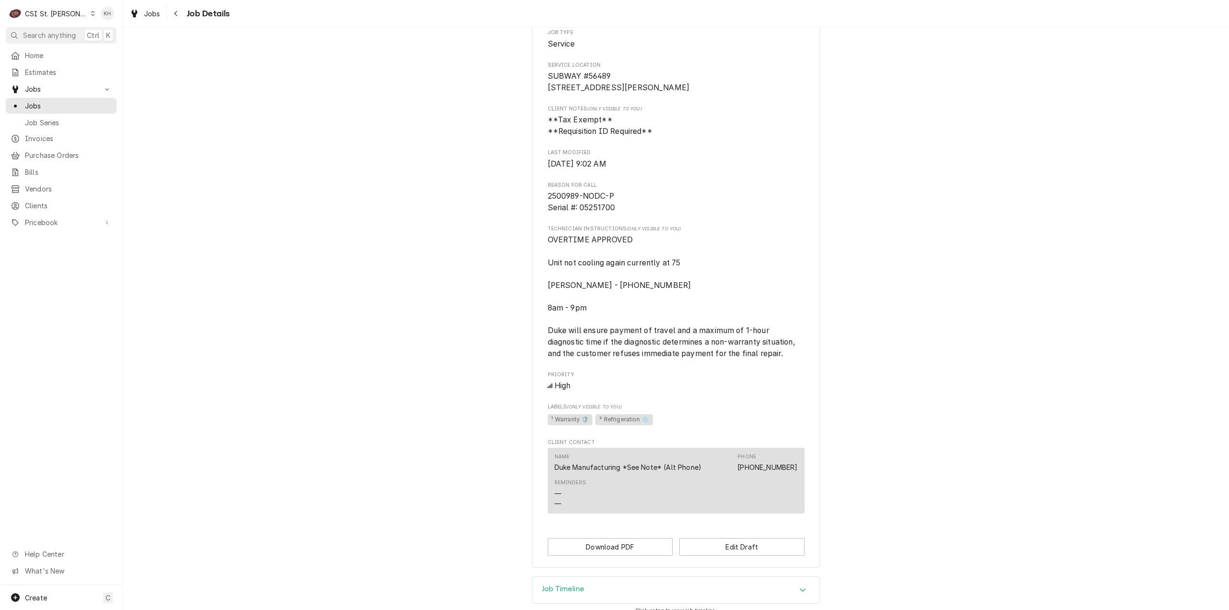
scroll to position [298, 0]
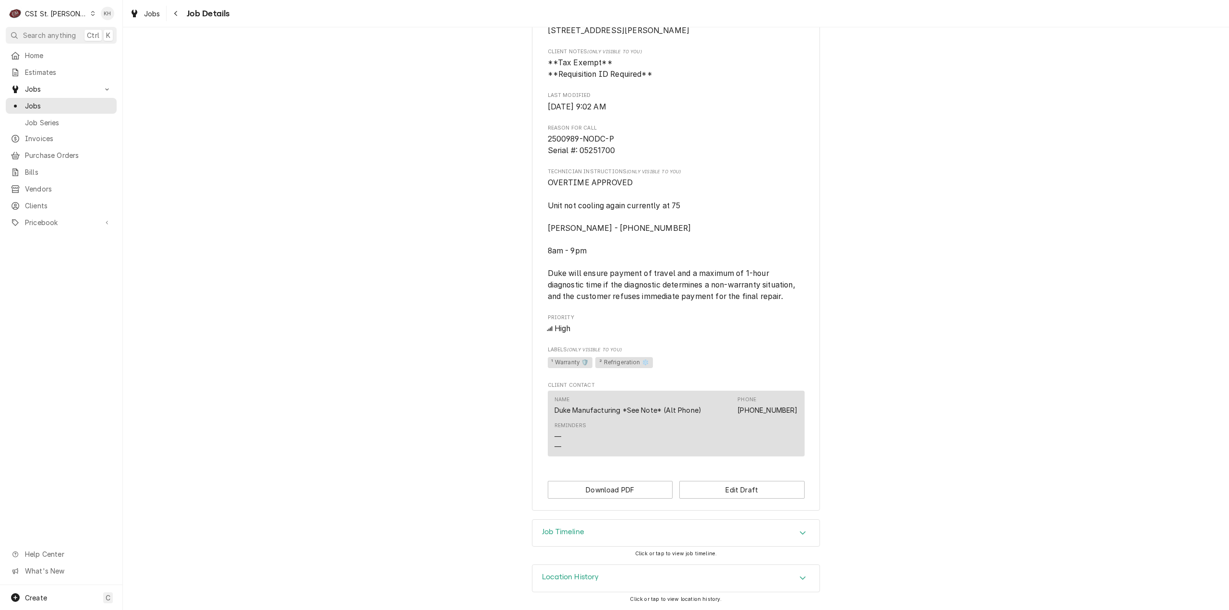
click at [572, 540] on div "Job Timeline" at bounding box center [675, 533] width 287 height 27
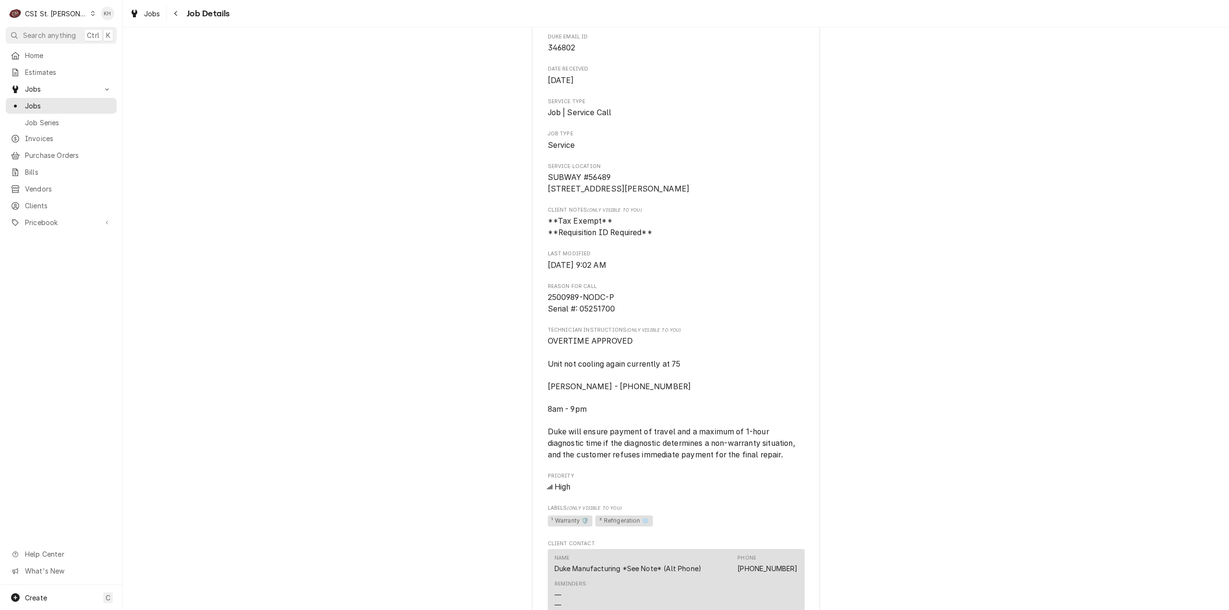
scroll to position [144, 0]
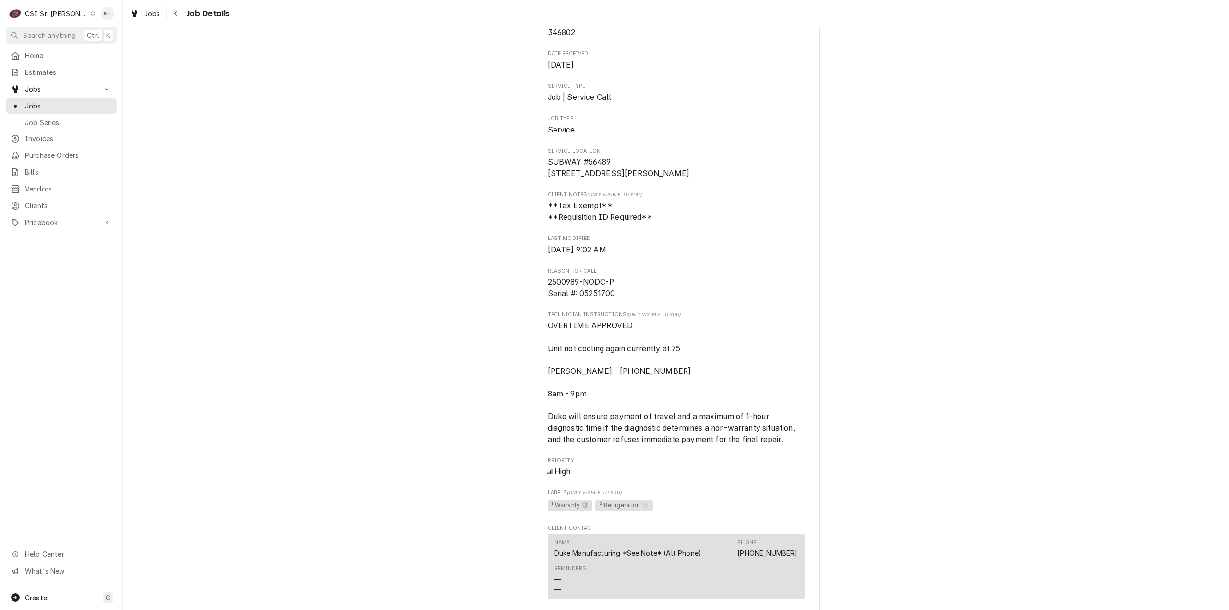
click at [319, 359] on div "Draft Preview DUKE MANUFACTURING SUBWAY #56489 / 1641 S Jefferson Ave, St. Loui…" at bounding box center [676, 277] width 1106 height 769
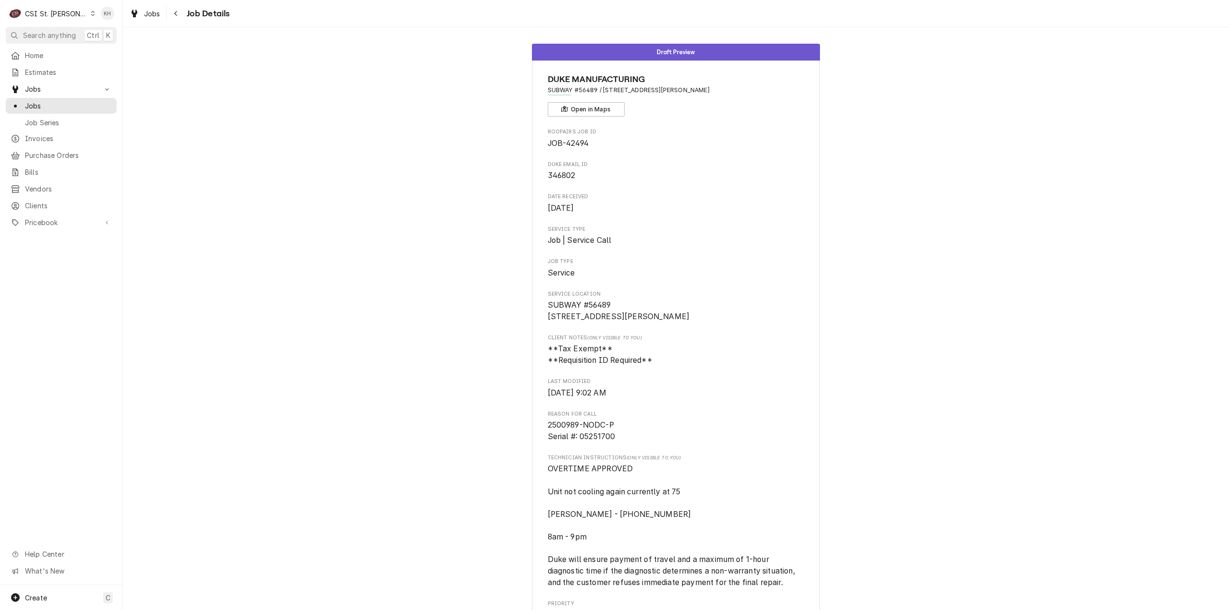
scroll to position [0, 0]
click at [176, 15] on icon "Navigate back" at bounding box center [175, 13] width 3 height 5
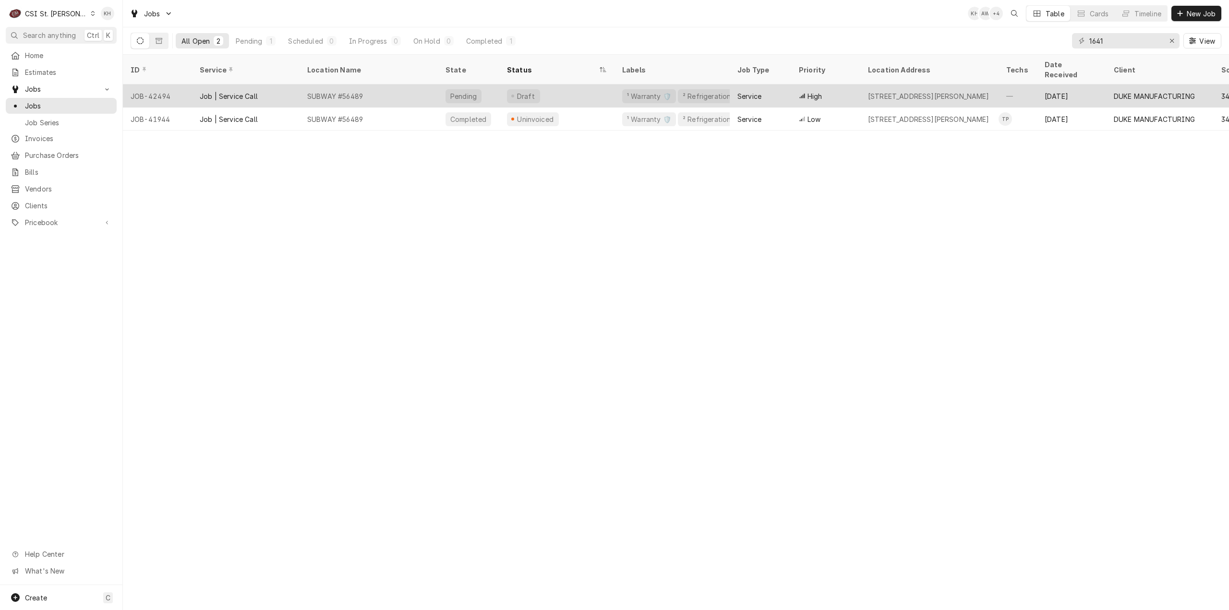
click at [403, 90] on div "SUBWAY #56489" at bounding box center [369, 96] width 138 height 23
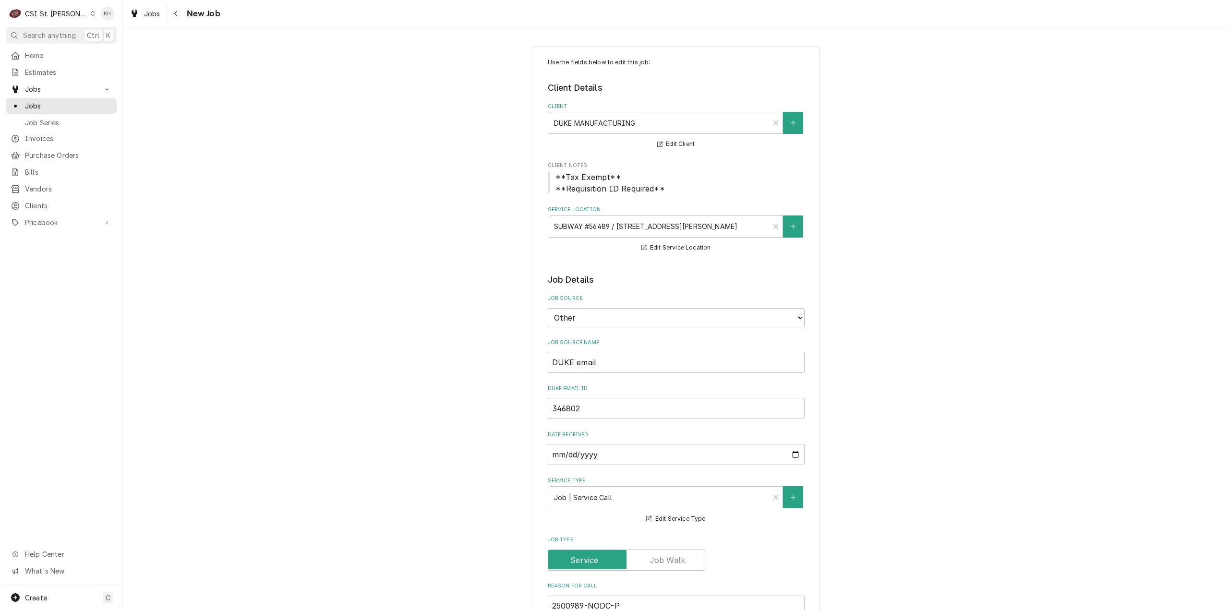
type textarea "x"
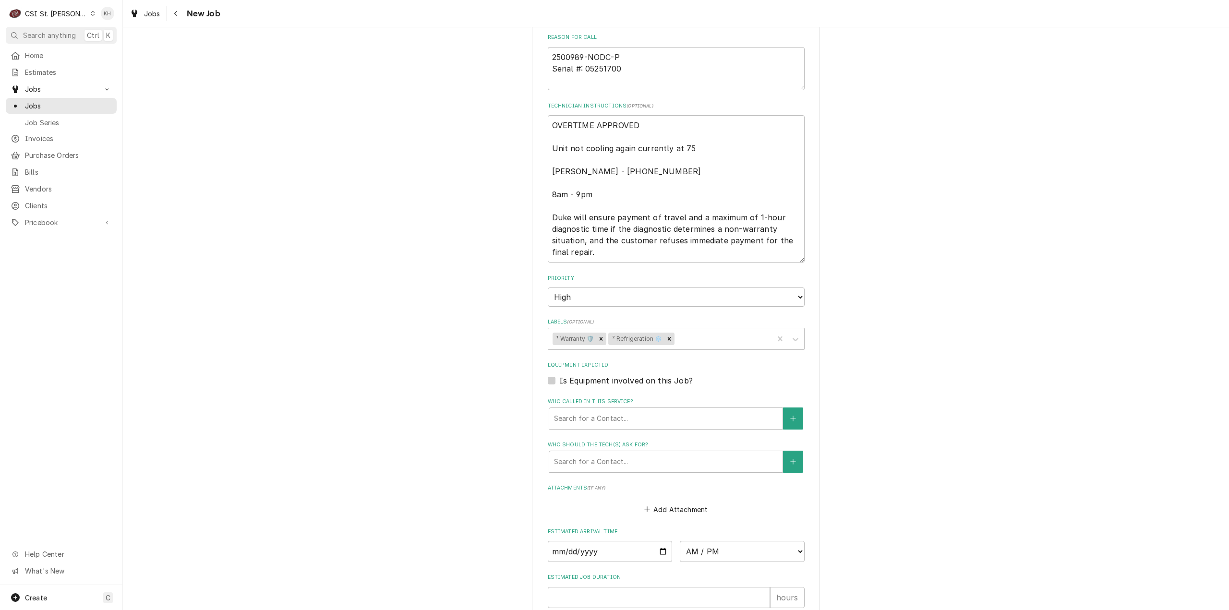
scroll to position [528, 0]
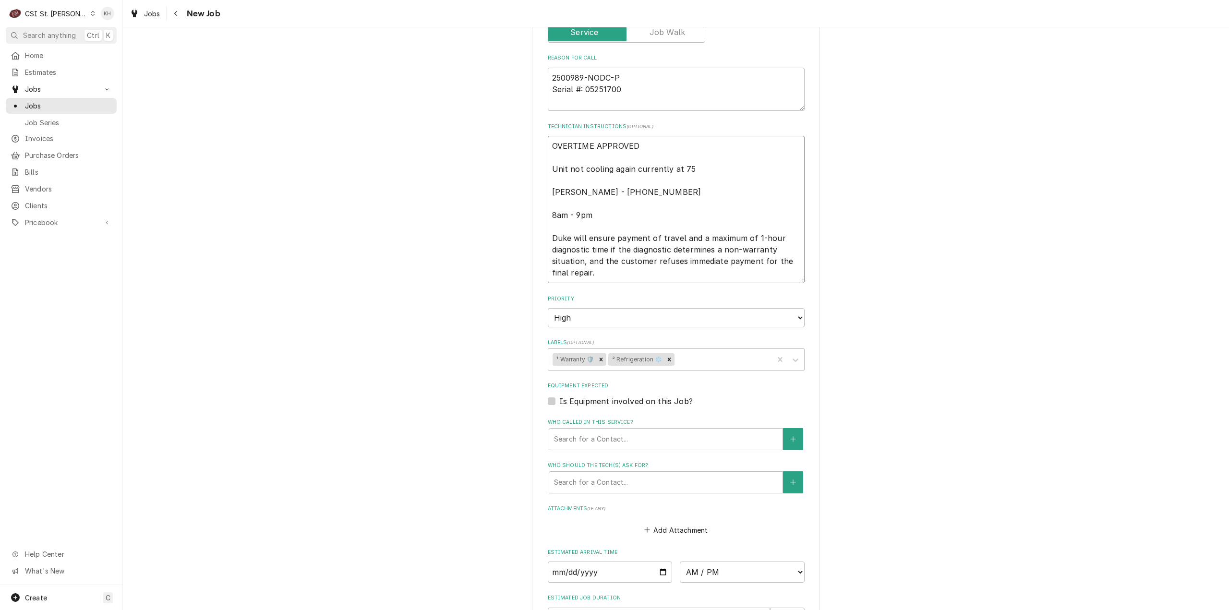
drag, startPoint x: 633, startPoint y: 191, endPoint x: 526, endPoint y: 192, distance: 106.6
click at [526, 192] on div "Use the fields below to edit this job: Client Details Client DUKE MANUFACTURING…" at bounding box center [676, 144] width 1106 height 1270
click at [661, 196] on textarea "OVERTIME APPROVED Unit not cooling again currently at 75 Nancy - 636 278-0739 8…" at bounding box center [676, 209] width 257 height 147
drag, startPoint x: 645, startPoint y: 191, endPoint x: 479, endPoint y: 191, distance: 166.1
click at [479, 191] on div "Use the fields below to edit this job: Client Details Client DUKE MANUFACTURING…" at bounding box center [676, 144] width 1106 height 1270
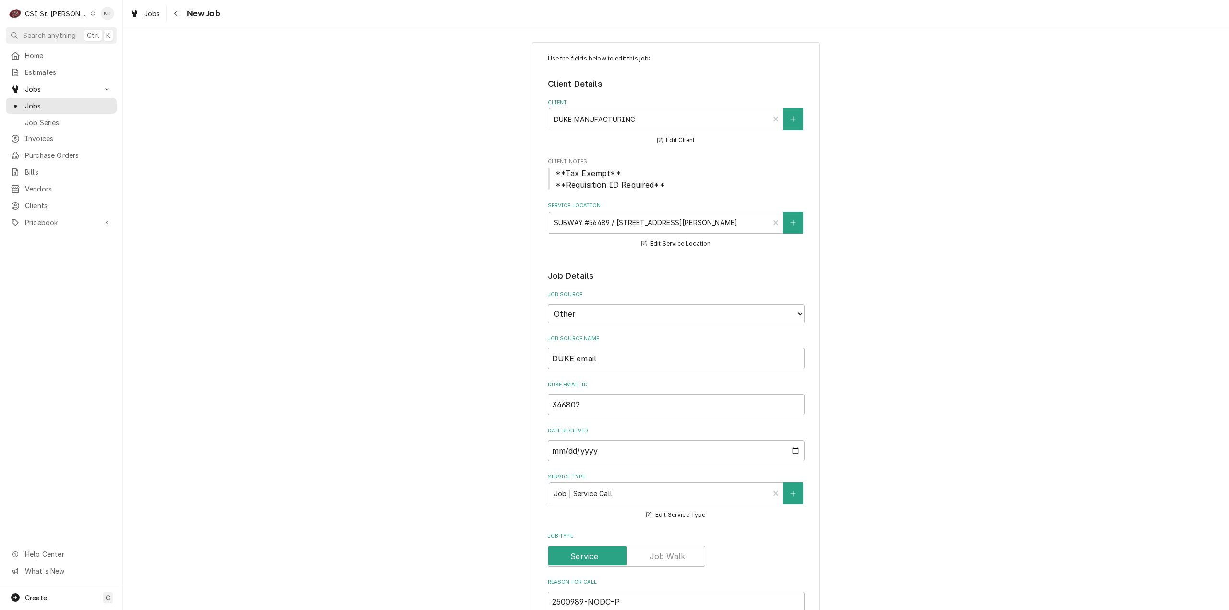
scroll to position [0, 0]
click at [171, 14] on div "Navigate back" at bounding box center [176, 14] width 10 height 10
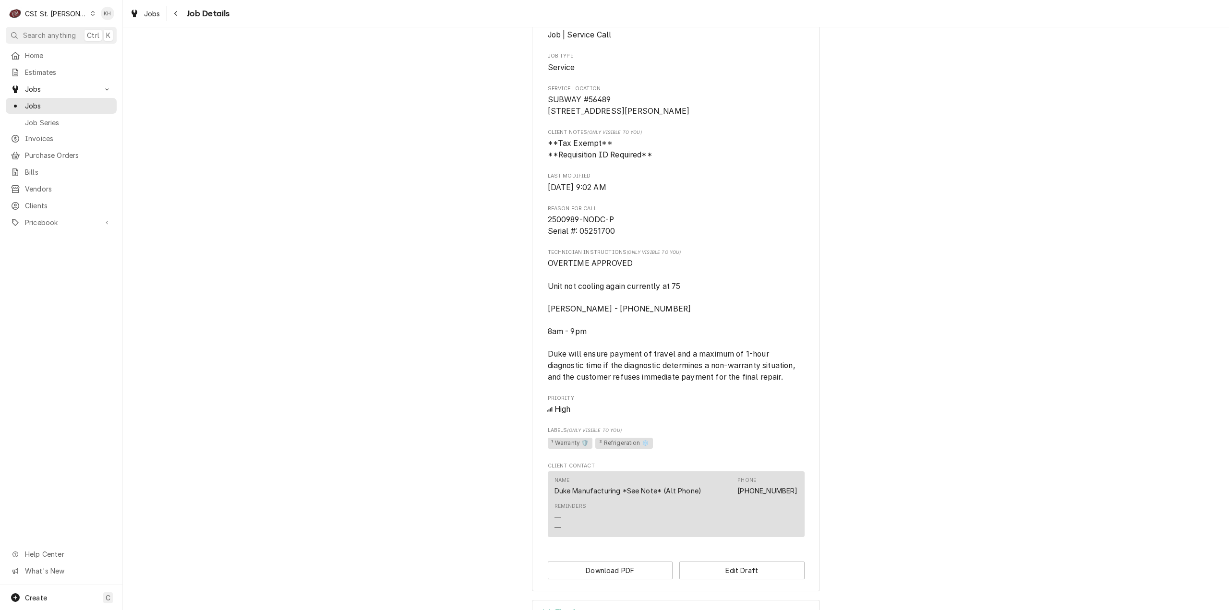
scroll to position [192, 0]
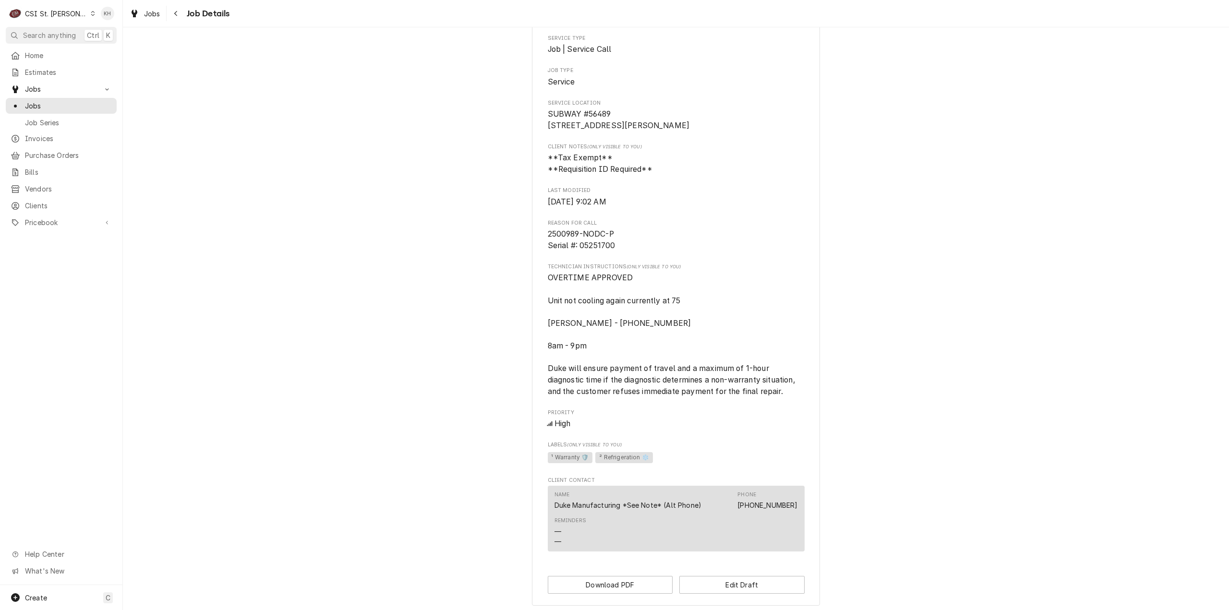
click at [1037, 325] on div "Draft Preview DUKE MANUFACTURING SUBWAY #56489 / [STREET_ADDRESS][PERSON_NAME] …" at bounding box center [676, 229] width 1106 height 769
click at [218, 314] on div "Draft Preview DUKE MANUFACTURING SUBWAY #56489 / [STREET_ADDRESS][PERSON_NAME] …" at bounding box center [676, 229] width 1106 height 769
click at [199, 193] on div "Draft Preview DUKE MANUFACTURING SUBWAY #56489 / [STREET_ADDRESS][PERSON_NAME] …" at bounding box center [676, 229] width 1106 height 769
click at [978, 243] on div "Draft Preview DUKE MANUFACTURING SUBWAY #56489 / [STREET_ADDRESS][PERSON_NAME] …" at bounding box center [676, 229] width 1106 height 769
click at [66, 8] on div "C CSI St. [PERSON_NAME]" at bounding box center [52, 13] width 93 height 19
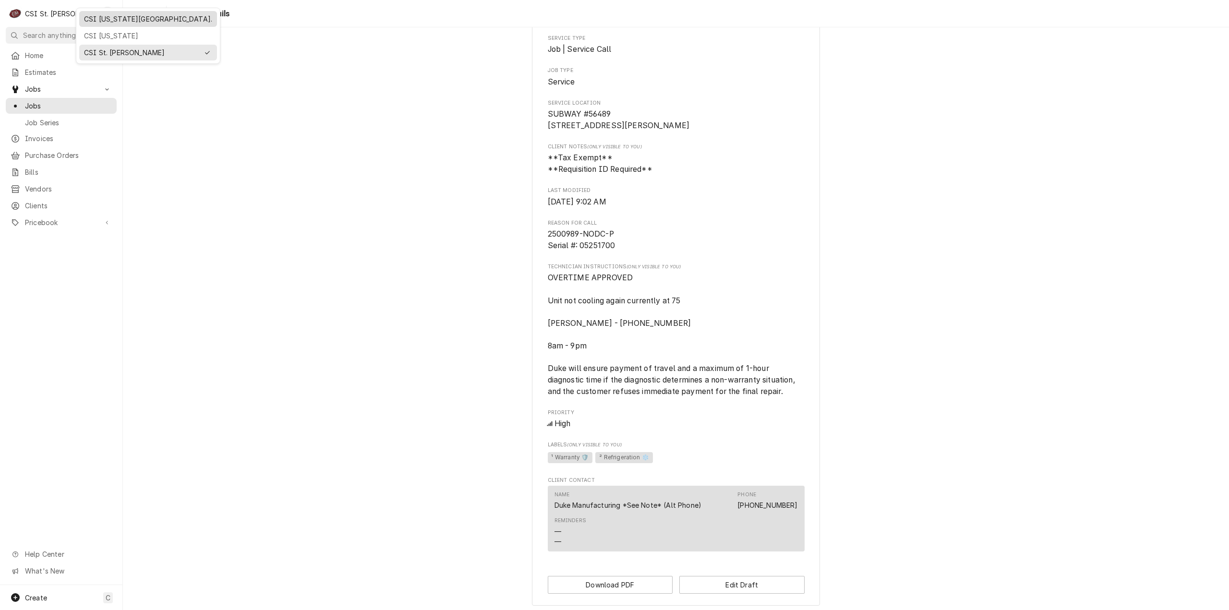
click at [106, 15] on div "CSI [US_STATE][GEOGRAPHIC_DATA]." at bounding box center [148, 19] width 128 height 10
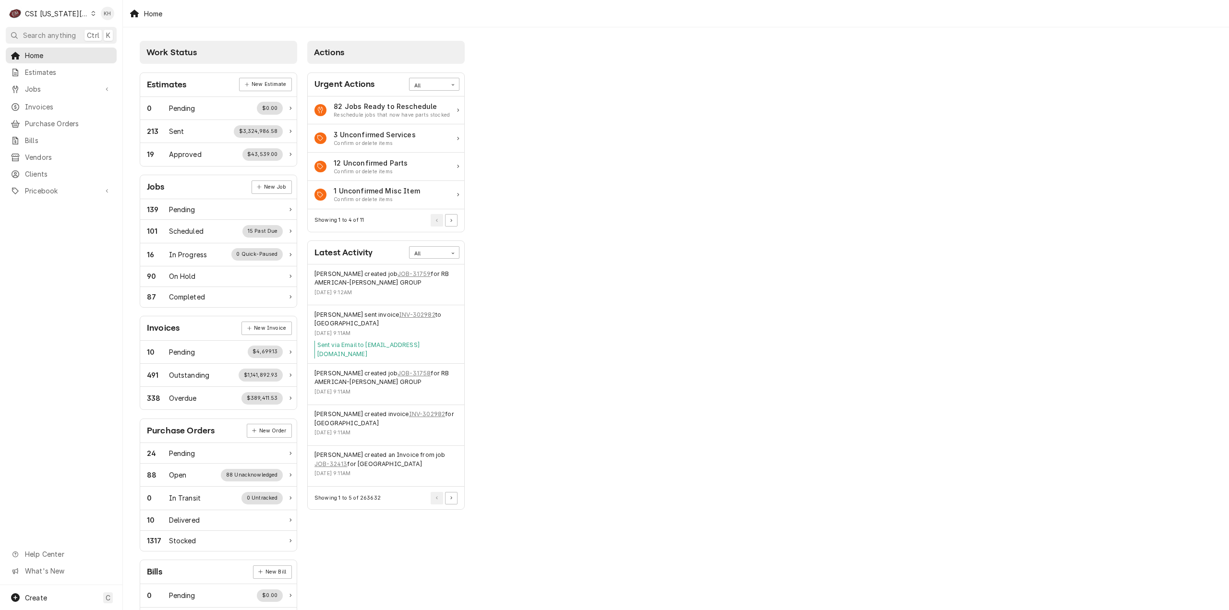
drag, startPoint x: 69, startPoint y: 32, endPoint x: 424, endPoint y: 96, distance: 361.0
click at [79, 33] on button "Search anything Ctrl K" at bounding box center [61, 35] width 111 height 17
drag, startPoint x: 713, startPoint y: 405, endPoint x: 179, endPoint y: 149, distance: 593.1
click at [692, 393] on body "C CSI Kansas City. KH Search anything Ctrl K Home Estimates Jobs Jobs Job Serie…" at bounding box center [614, 305] width 1229 height 610
click at [47, 84] on span "Jobs" at bounding box center [61, 89] width 73 height 10
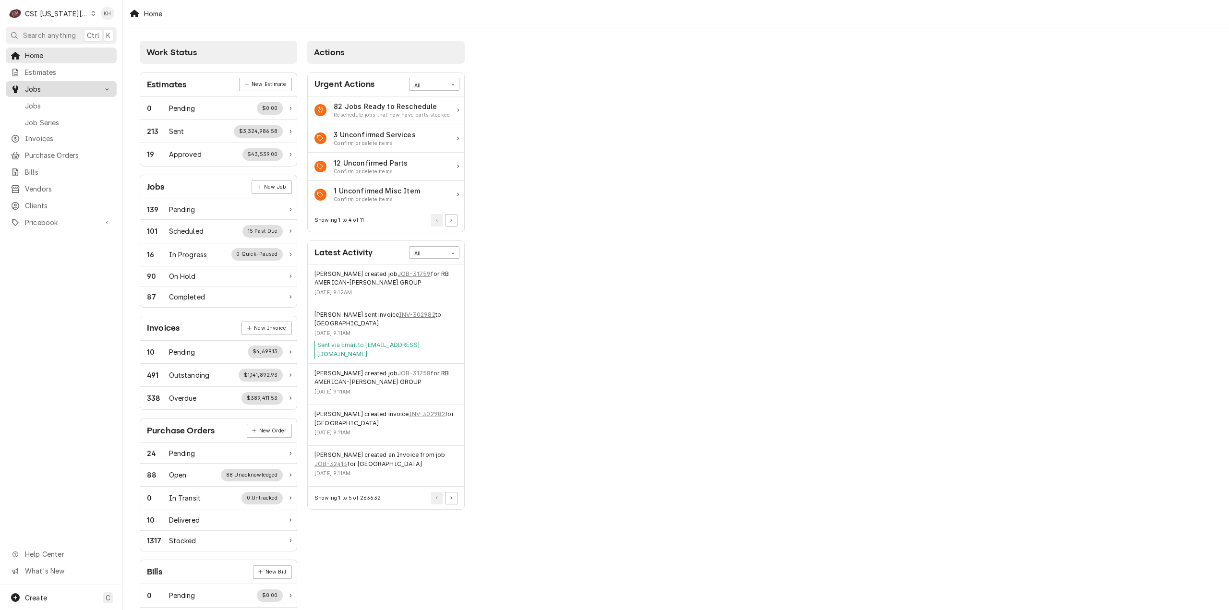
click at [44, 104] on span "Jobs" at bounding box center [68, 106] width 87 height 10
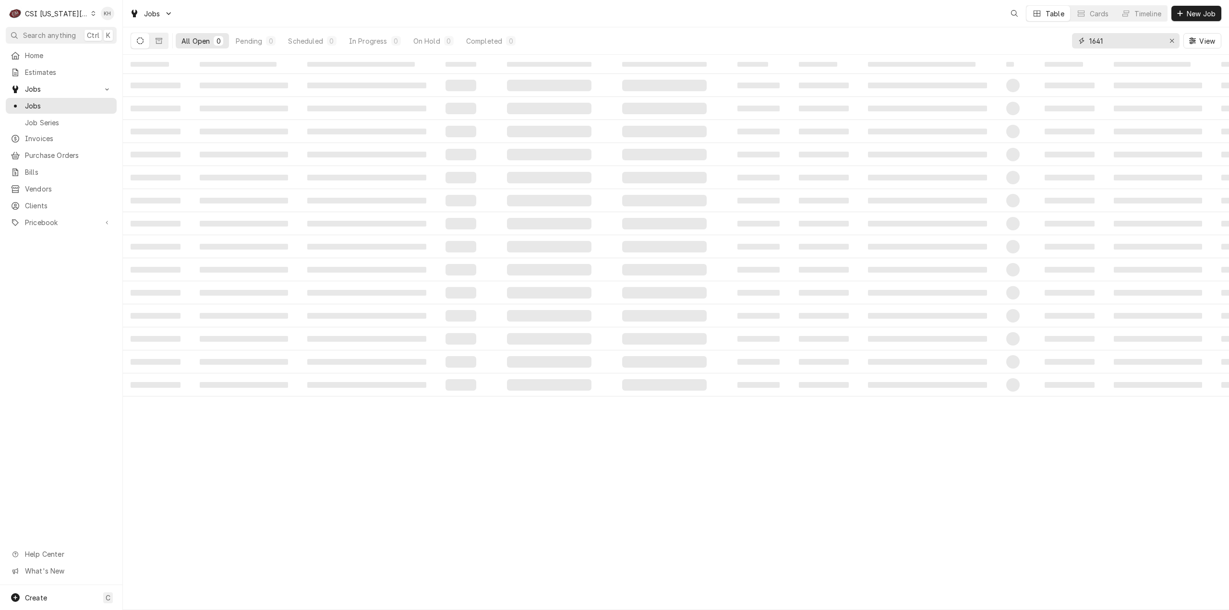
drag, startPoint x: 1125, startPoint y: 46, endPoint x: 1015, endPoint y: 34, distance: 110.7
click at [1015, 33] on div "All Open 0 Pending 0 Scheduled 0 In Progress 0 On Hold 0 Completed 0 1641 View" at bounding box center [676, 40] width 1091 height 27
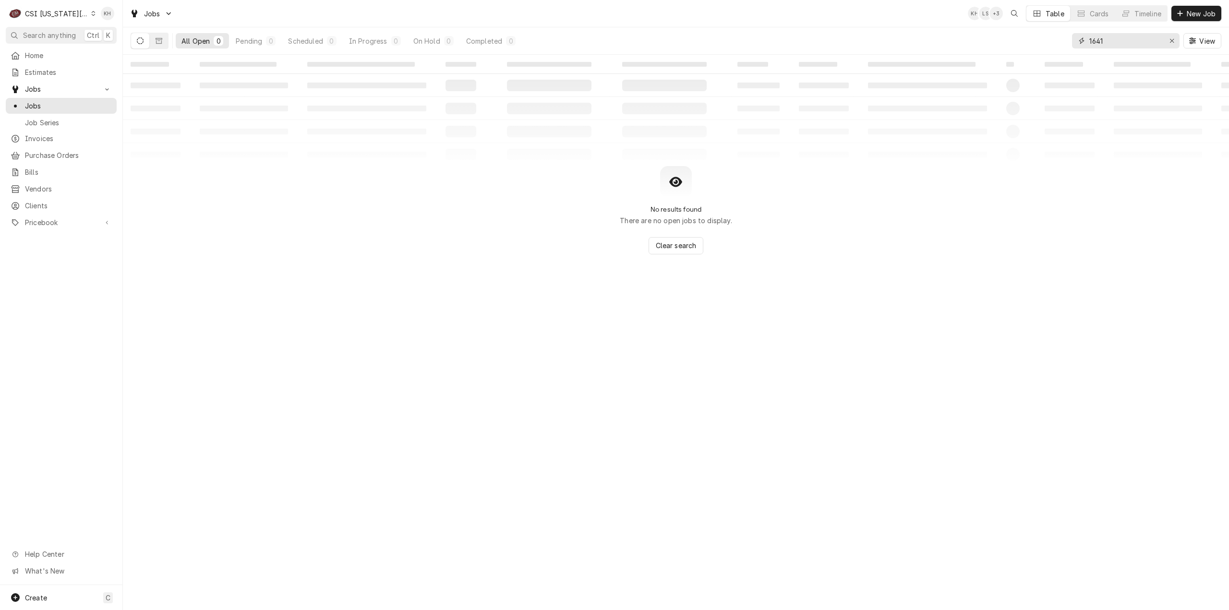
paste input "323221007"
type input "323221007"
click at [1134, 47] on input "323221007" at bounding box center [1125, 40] width 72 height 15
click at [51, 27] on button "Search anything Ctrl K" at bounding box center [61, 35] width 111 height 17
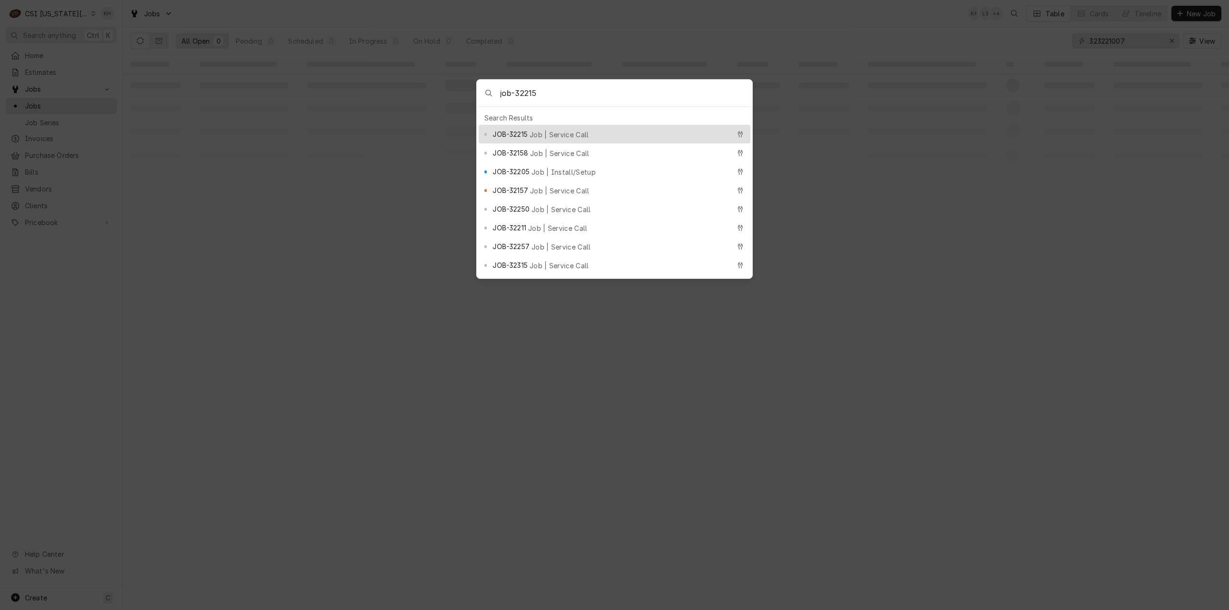
type input "job-32215"
drag, startPoint x: 542, startPoint y: 131, endPoint x: 558, endPoint y: 167, distance: 39.1
click at [542, 132] on span "Job | Service Call" at bounding box center [560, 135] width 60 height 10
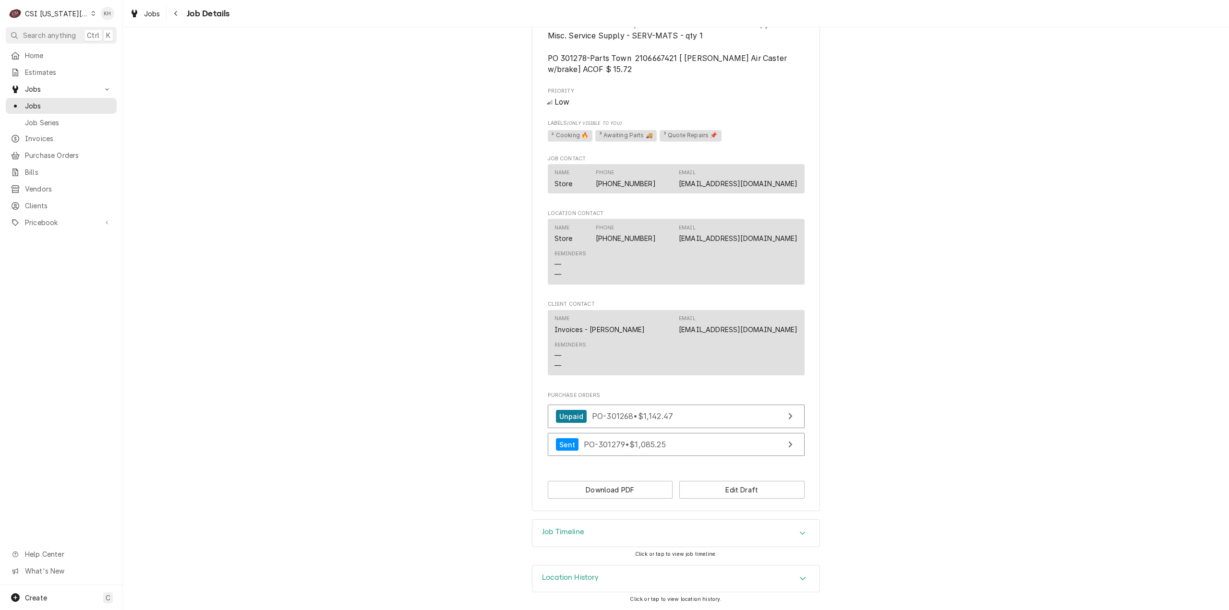
scroll to position [1064, 0]
click at [592, 540] on div "Job Timeline" at bounding box center [675, 533] width 287 height 27
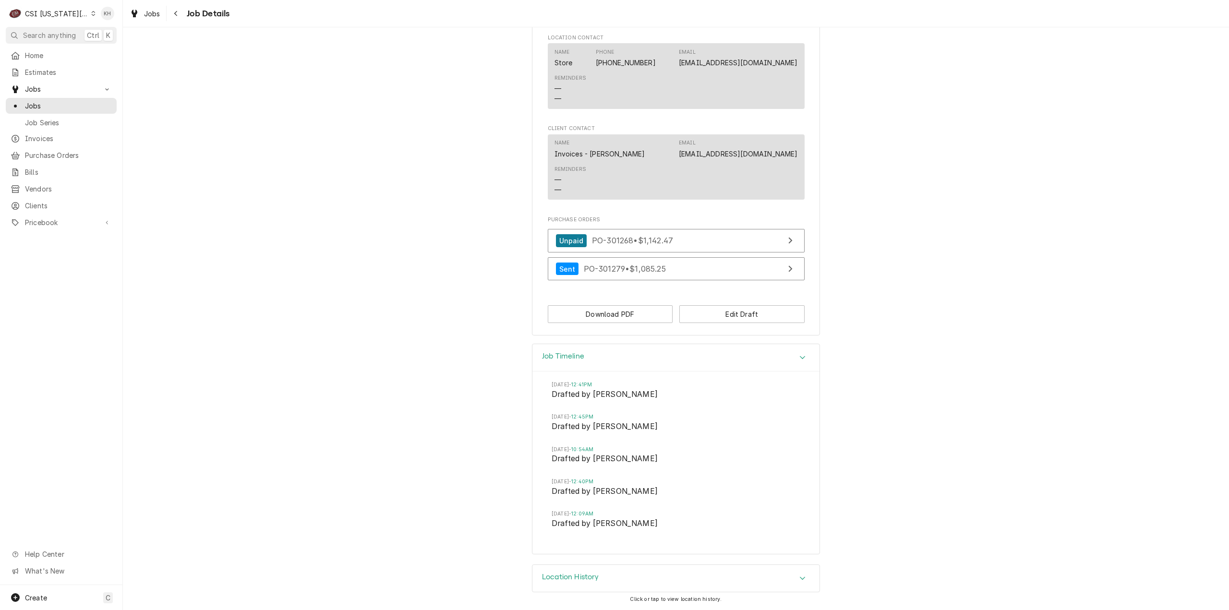
scroll to position [1240, 0]
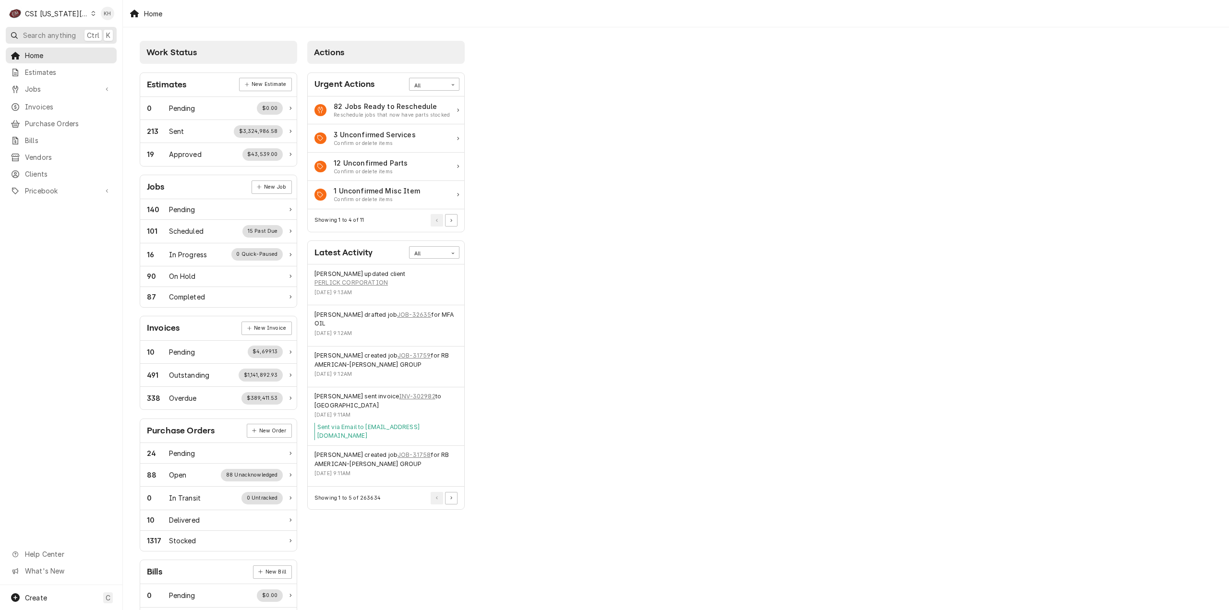
drag, startPoint x: 60, startPoint y: 35, endPoint x: 226, endPoint y: 70, distance: 169.7
click at [62, 36] on span "Search anything" at bounding box center [49, 35] width 53 height 10
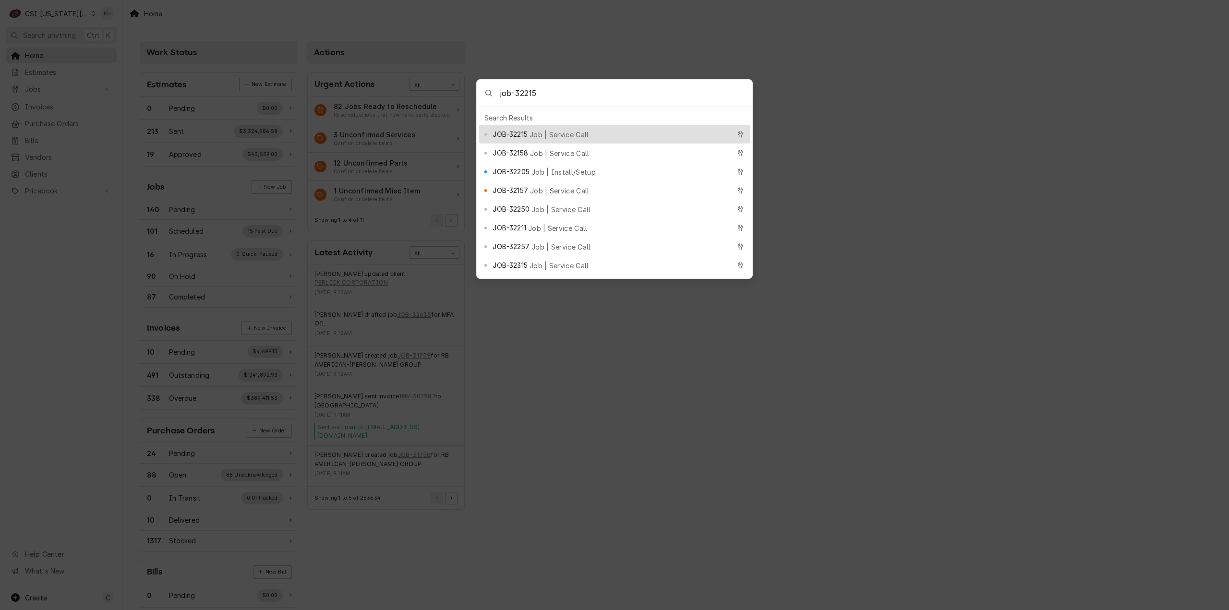
type input "job-32215"
click at [622, 139] on div "JOB-32215 Job | Service Call" at bounding box center [615, 134] width 272 height 19
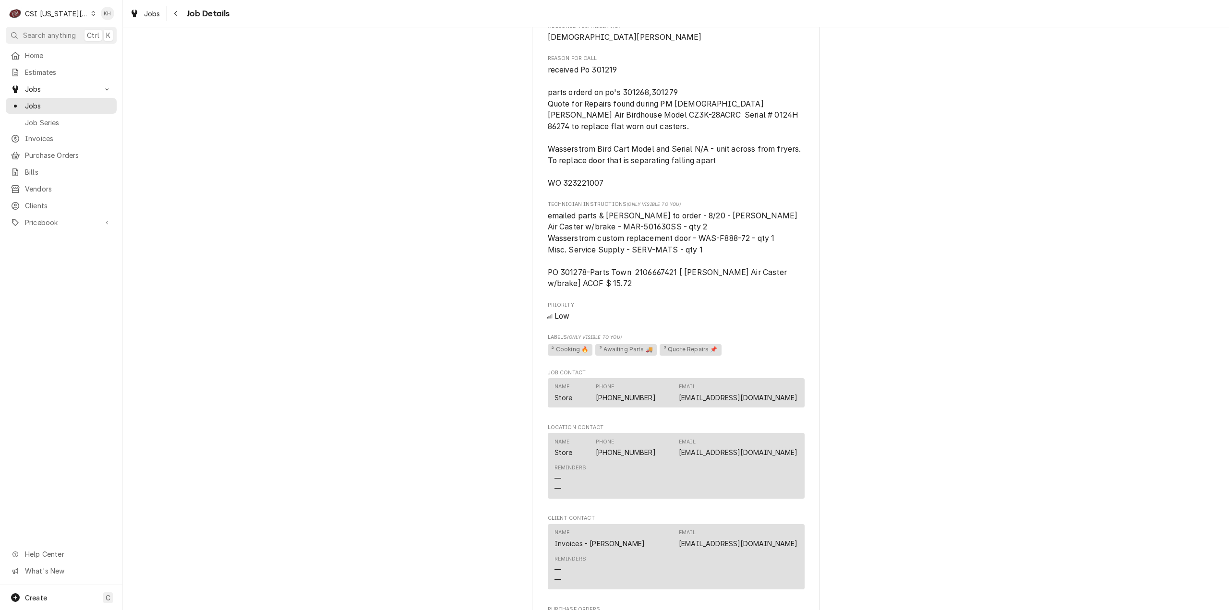
scroll to position [1064, 0]
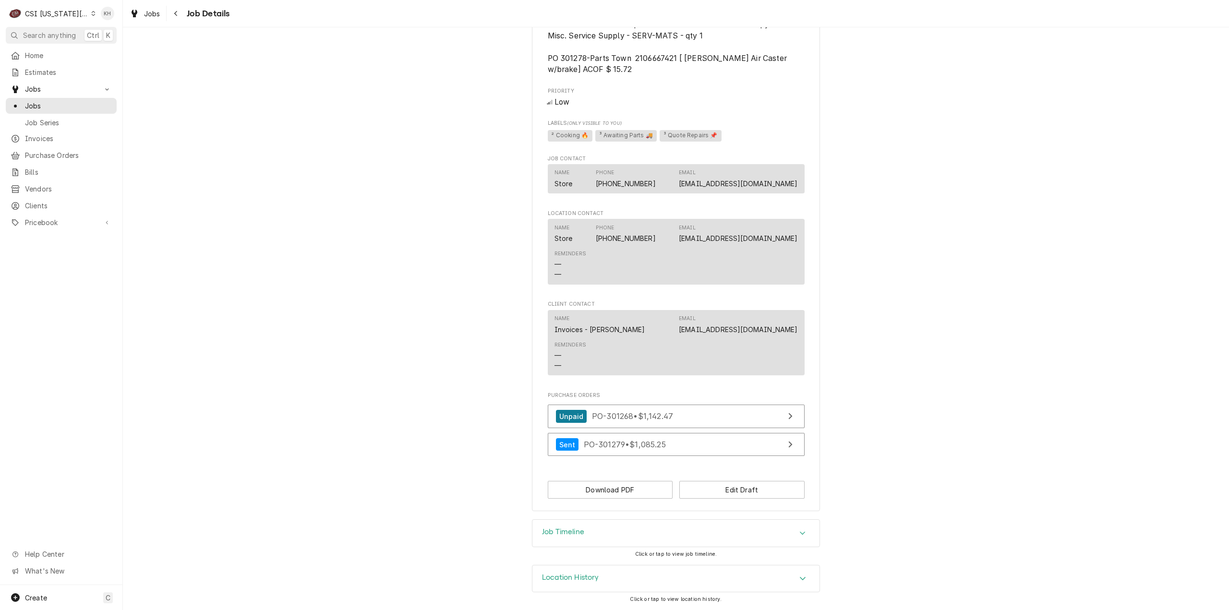
click at [589, 541] on div "Job Timeline" at bounding box center [675, 533] width 287 height 27
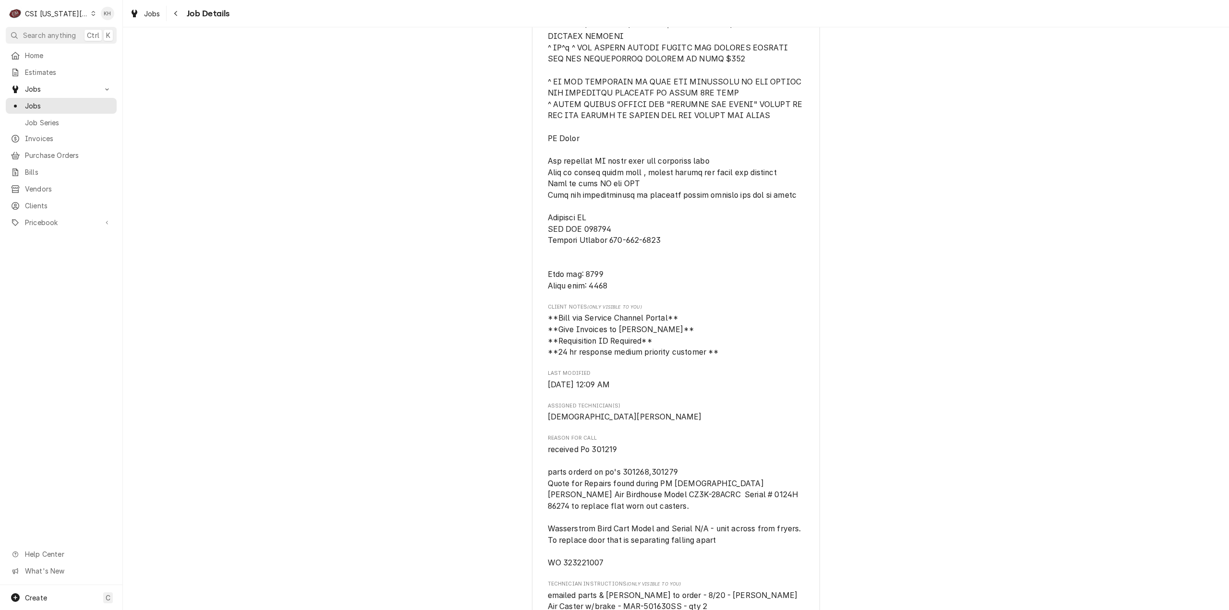
scroll to position [423, 0]
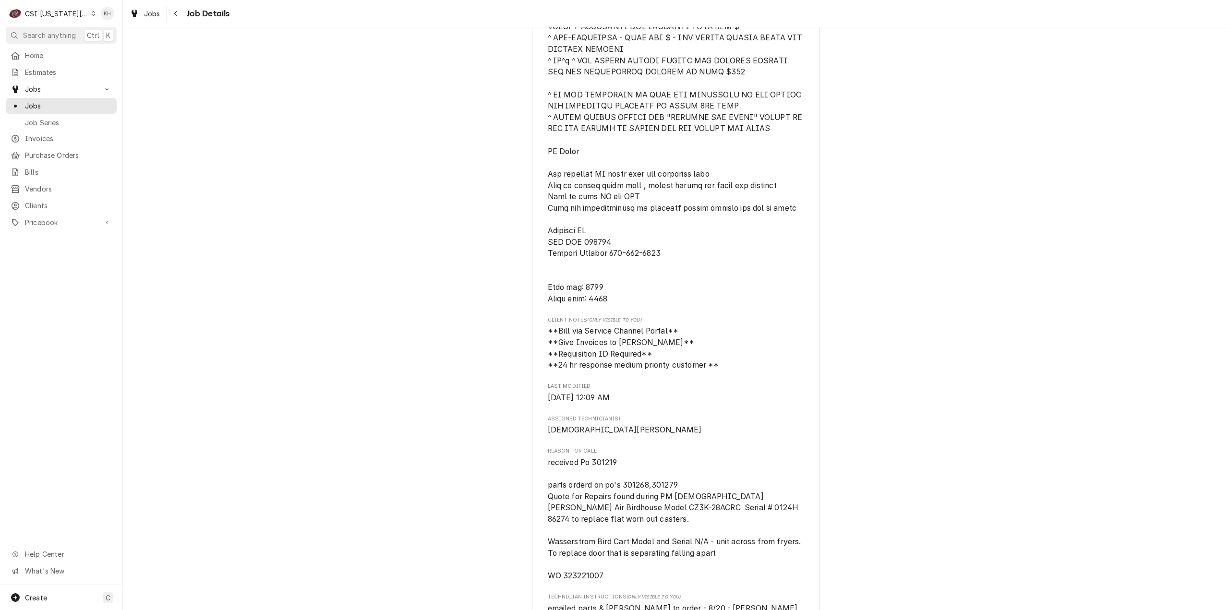
drag, startPoint x: 43, startPoint y: 14, endPoint x: 47, endPoint y: 25, distance: 11.7
click at [43, 14] on div "CSI [US_STATE][GEOGRAPHIC_DATA]." at bounding box center [56, 14] width 63 height 10
click at [143, 47] on div "CSI St. Louis" at bounding box center [167, 53] width 147 height 12
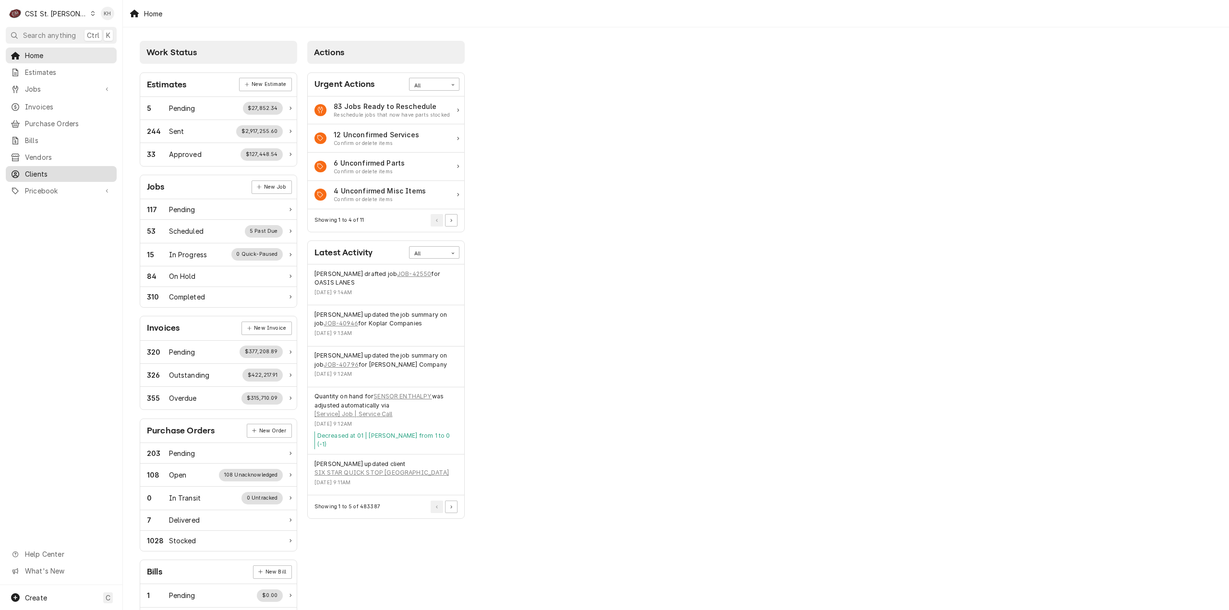
click at [68, 170] on span "Clients" at bounding box center [68, 174] width 87 height 10
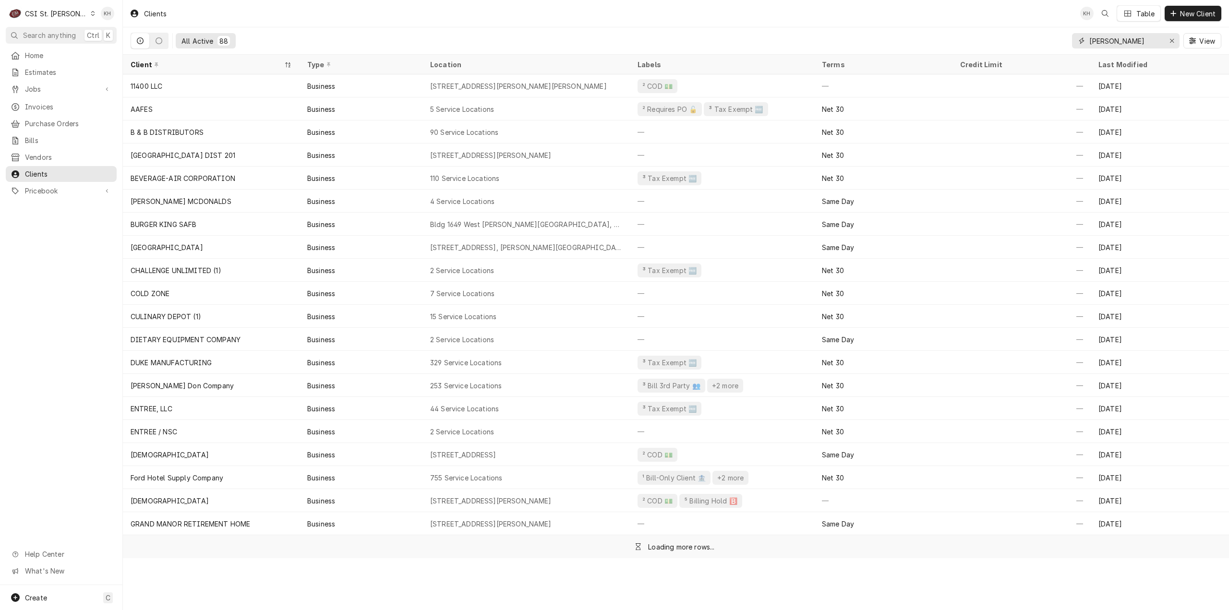
drag, startPoint x: 1113, startPoint y: 41, endPoint x: 1013, endPoint y: 47, distance: 100.5
click at [1012, 47] on div "All Active 88 scot View" at bounding box center [676, 40] width 1091 height 27
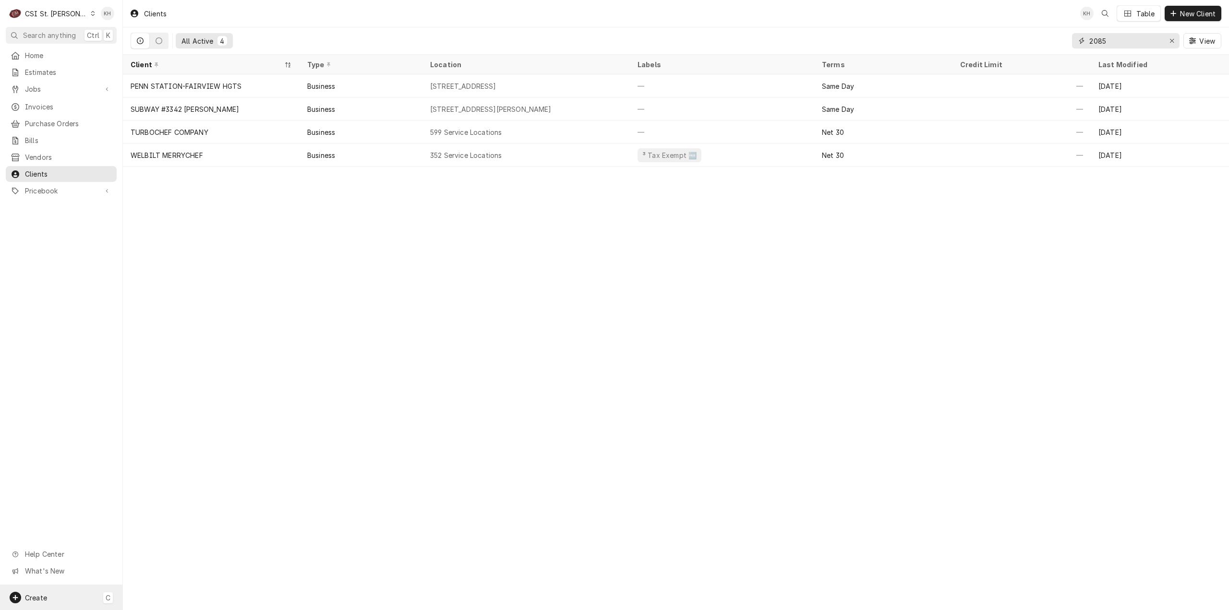
type input "2085"
click at [34, 604] on div "Create C" at bounding box center [61, 597] width 122 height 25
click at [172, 500] on div "Job" at bounding box center [179, 499] width 64 height 10
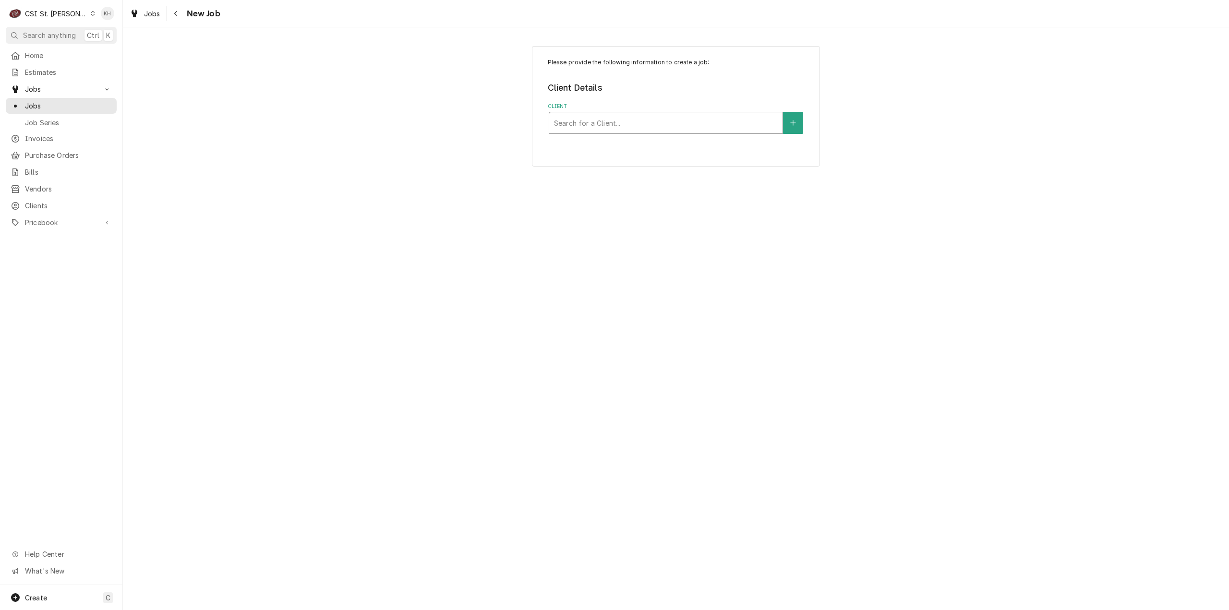
click at [618, 115] on div "Client" at bounding box center [666, 122] width 224 height 17
type input "2085 ben"
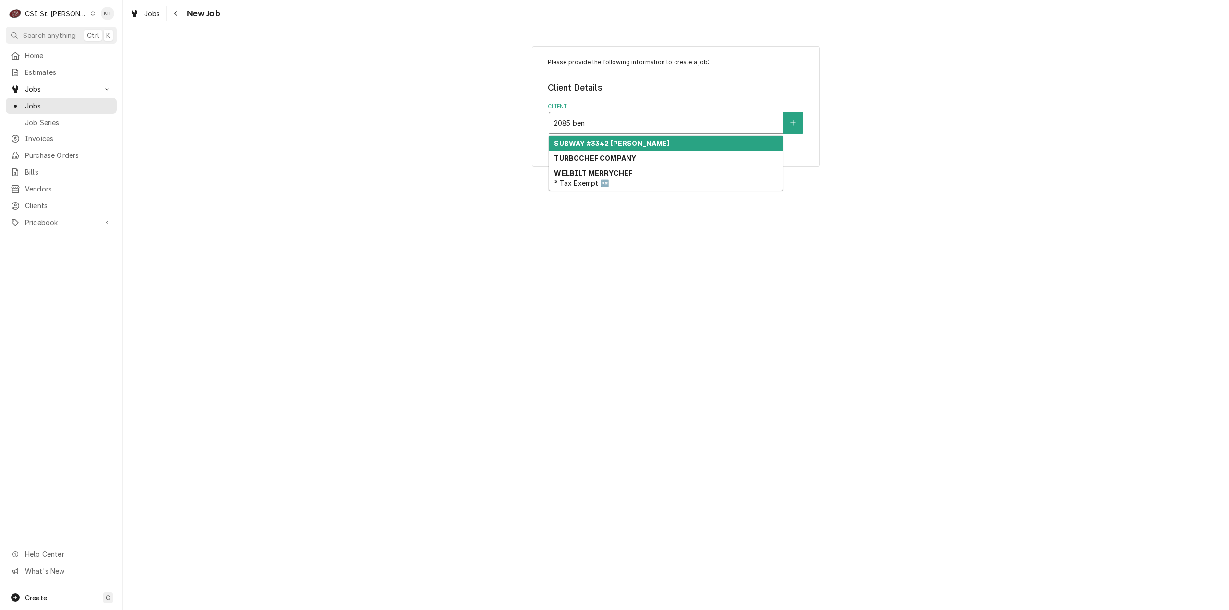
click at [630, 144] on strong "SUBWAY #3342 [PERSON_NAME]" at bounding box center [611, 143] width 115 height 8
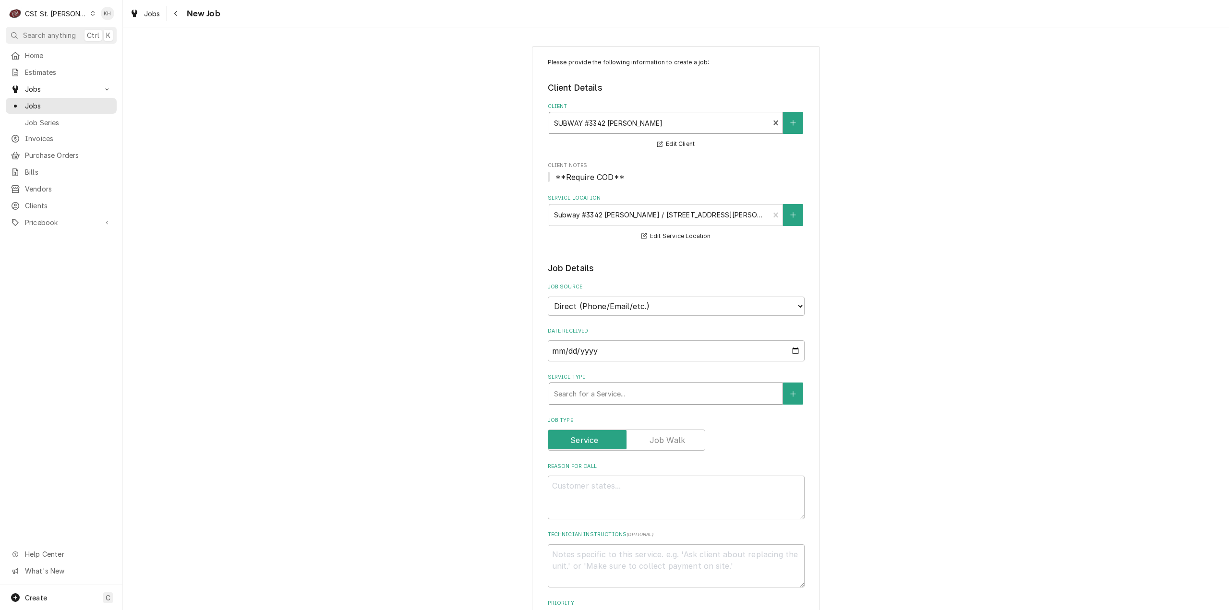
click at [642, 393] on div "Service Type" at bounding box center [666, 393] width 224 height 17
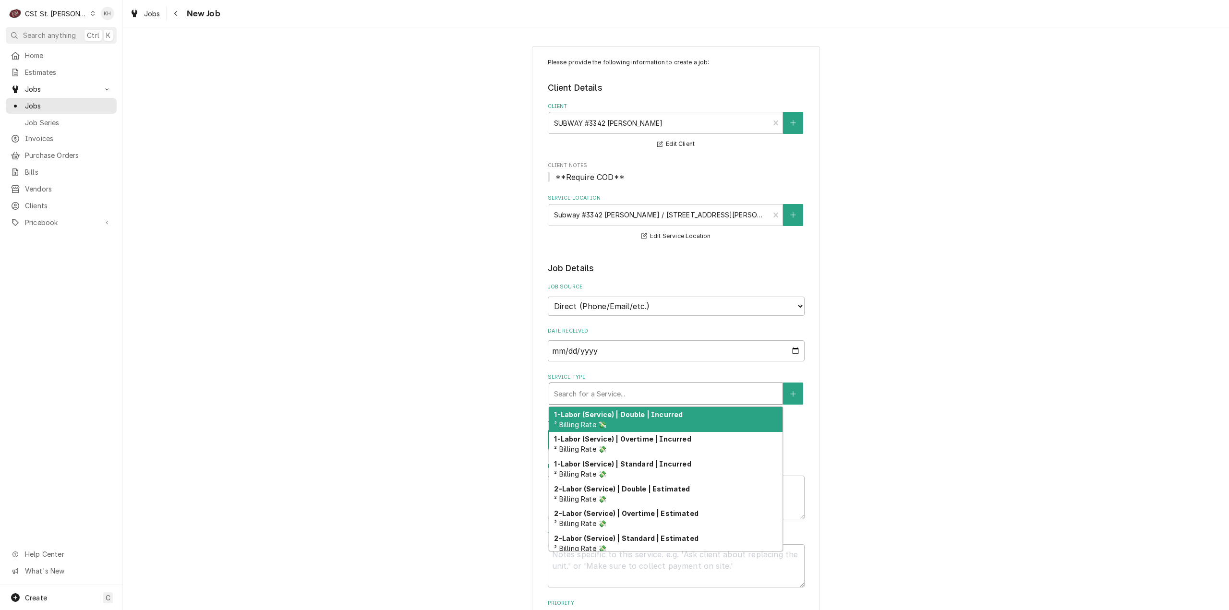
click at [327, 249] on div "Please provide the following information to create a job: Client Details Client…" at bounding box center [676, 548] width 1106 height 1022
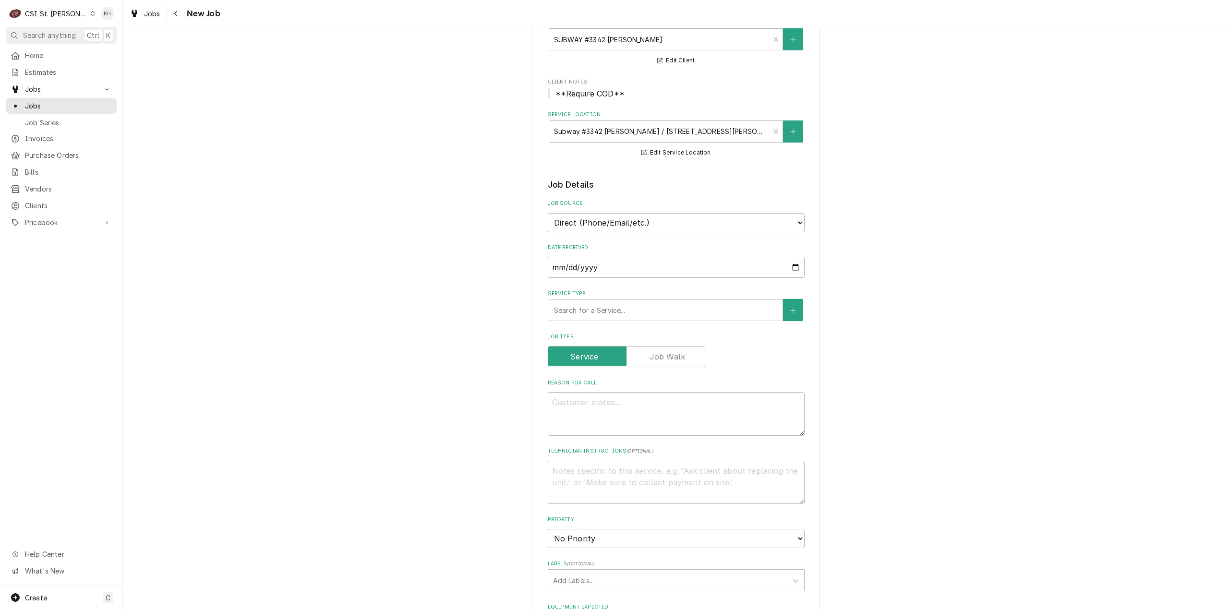
scroll to position [96, 0]
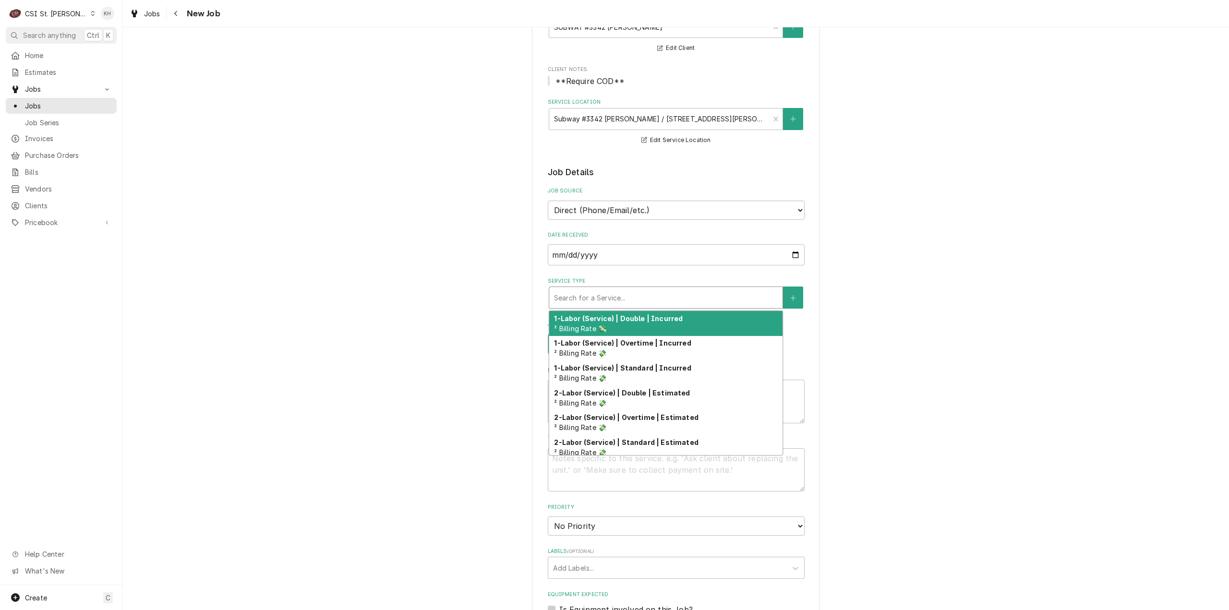
click at [604, 296] on div "Service Type" at bounding box center [666, 297] width 224 height 17
type textarea "x"
type input "s"
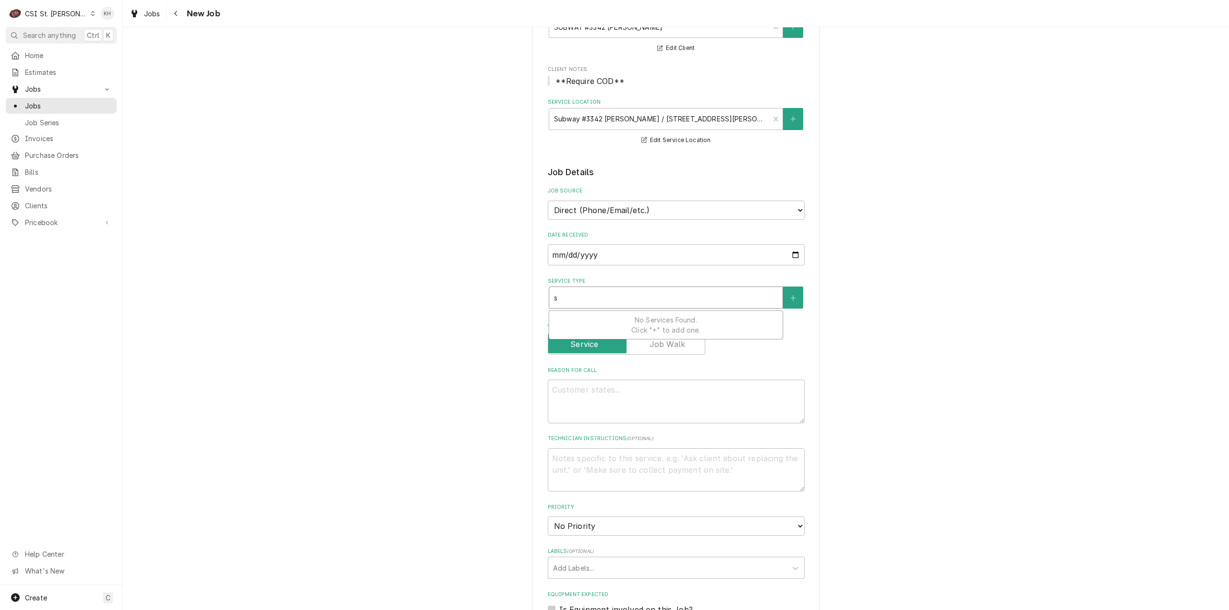
type textarea "x"
type input "se"
type textarea "x"
type input "ser"
type textarea "x"
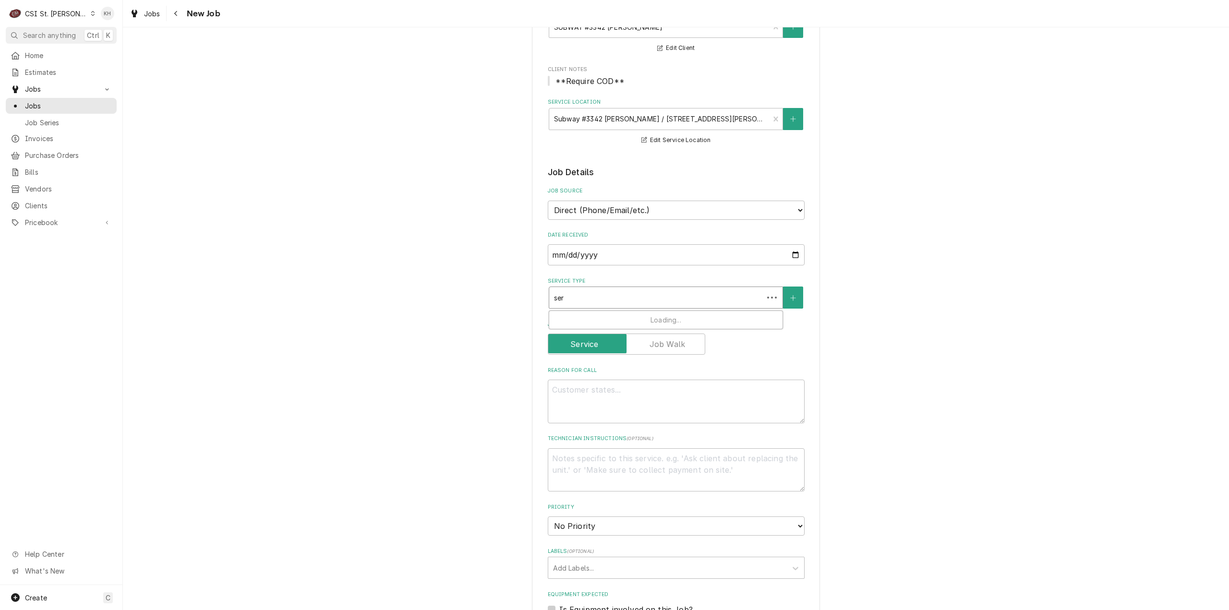
type input "serv"
type textarea "x"
type input "servi"
type textarea "x"
type input "servic"
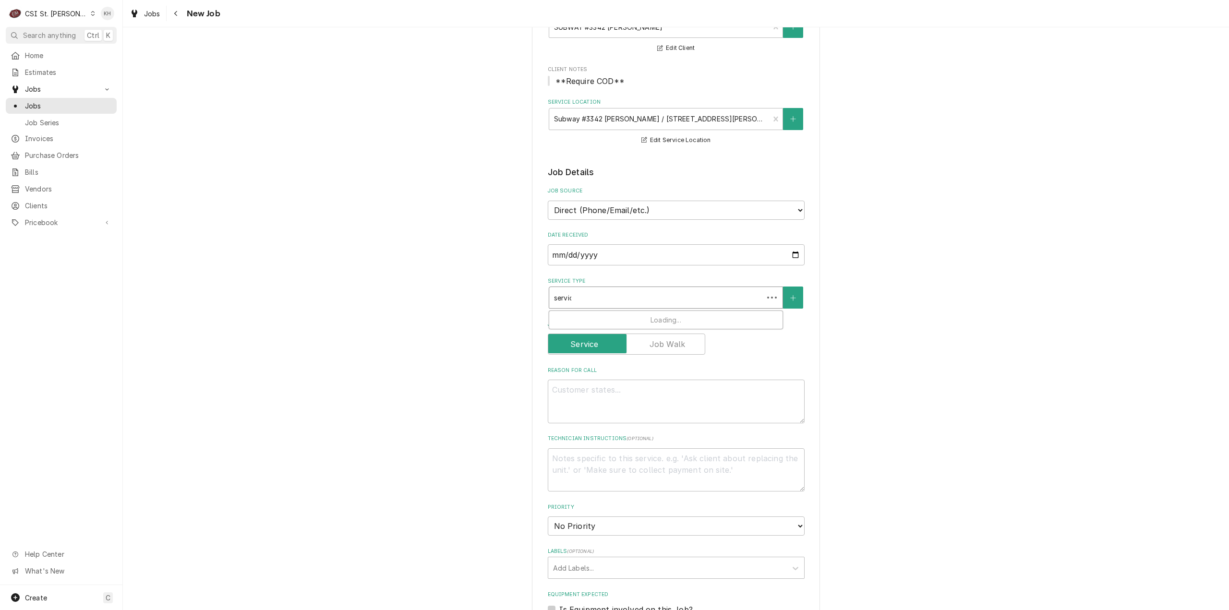
type textarea "x"
type input "service"
type textarea "x"
type input "service"
type textarea "x"
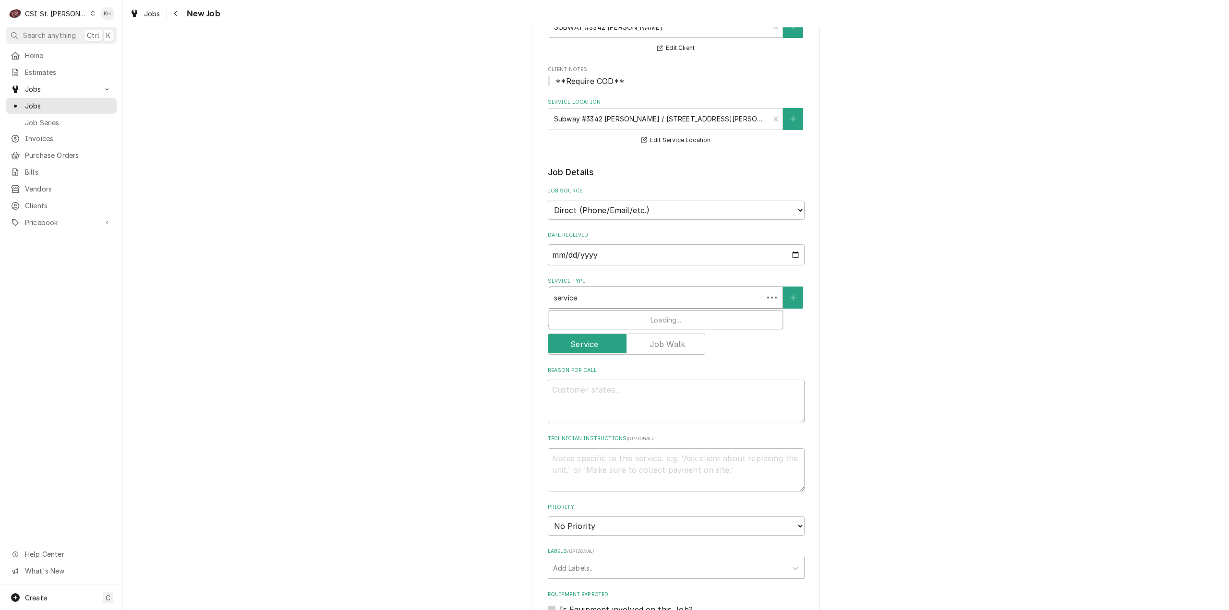
type input "service c"
type textarea "x"
type input "service ca"
type textarea "x"
type input "service cal"
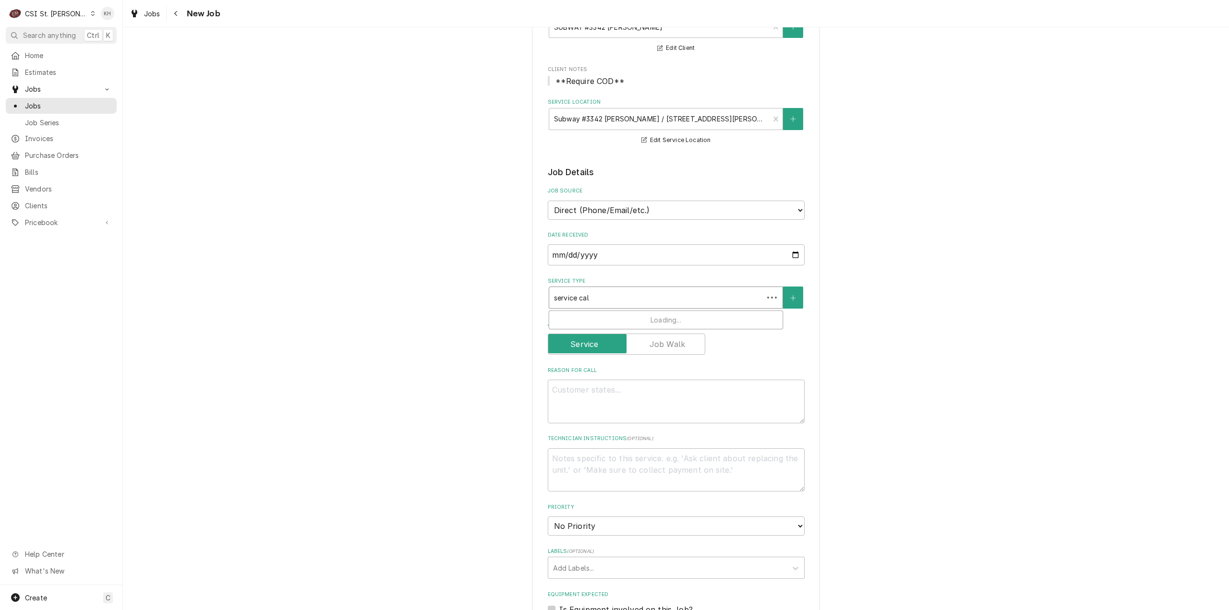
type textarea "x"
type input "service call"
click at [618, 318] on div "Job | Service Call ¹ Service Type 🛠️" at bounding box center [665, 323] width 233 height 25
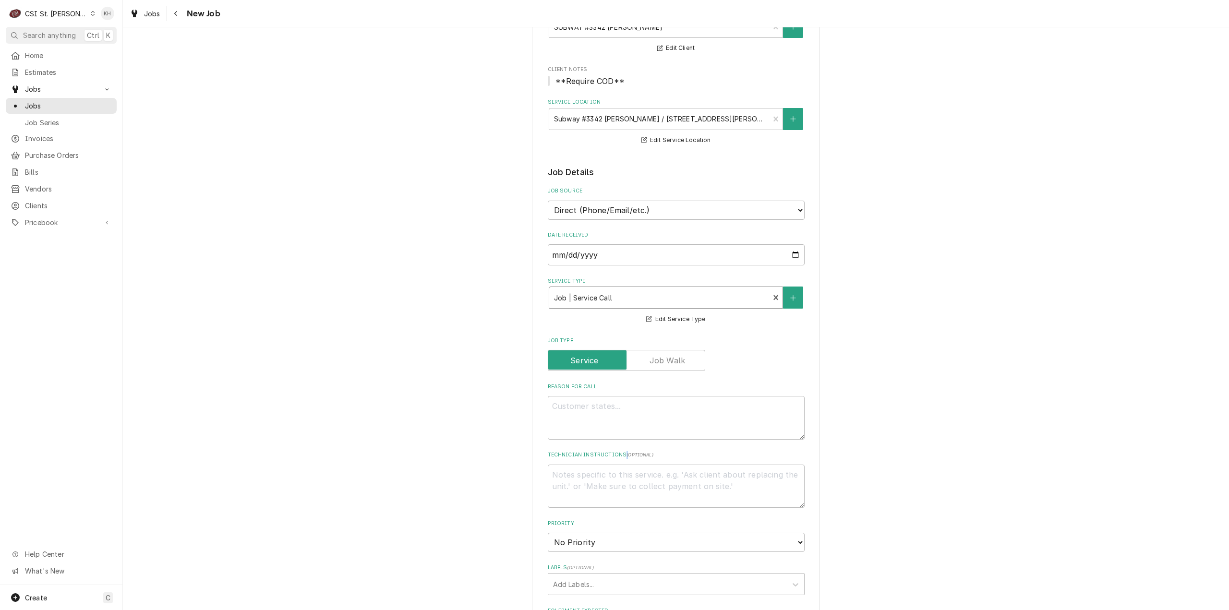
click at [627, 457] on span "( optional )" at bounding box center [640, 454] width 27 height 5
click at [626, 485] on textarea "Technician Instructions ( optional )" at bounding box center [676, 487] width 257 height 44
type textarea "x"
type textarea "0"
type textarea "x"
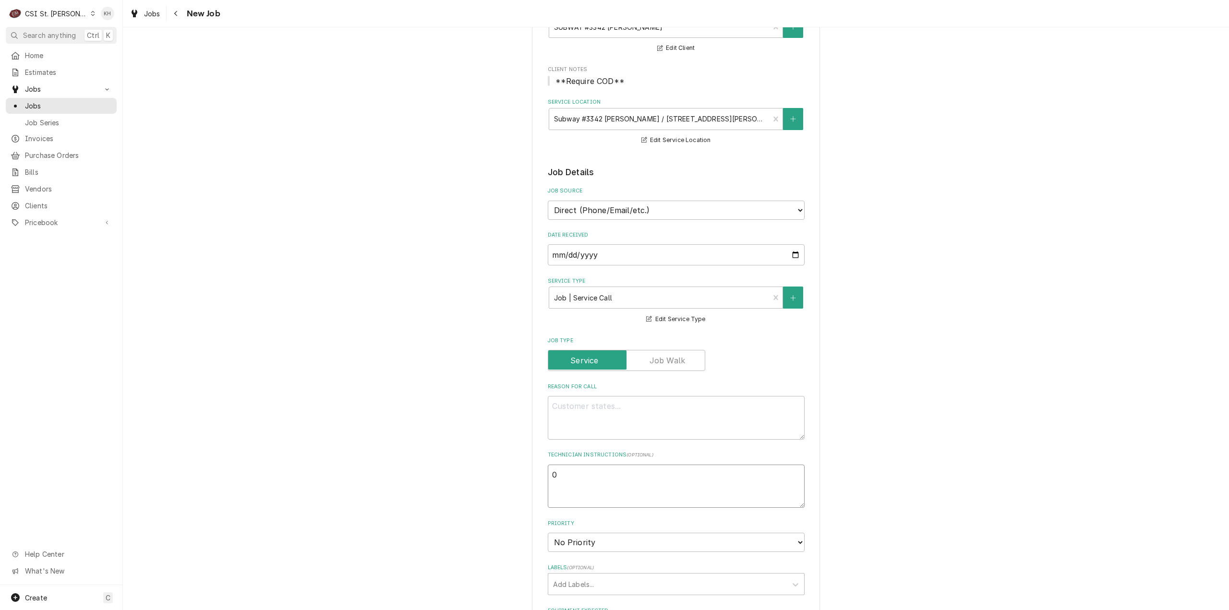
type textarea "09"
type textarea "x"
type textarea "09/"
type textarea "x"
type textarea "09/0"
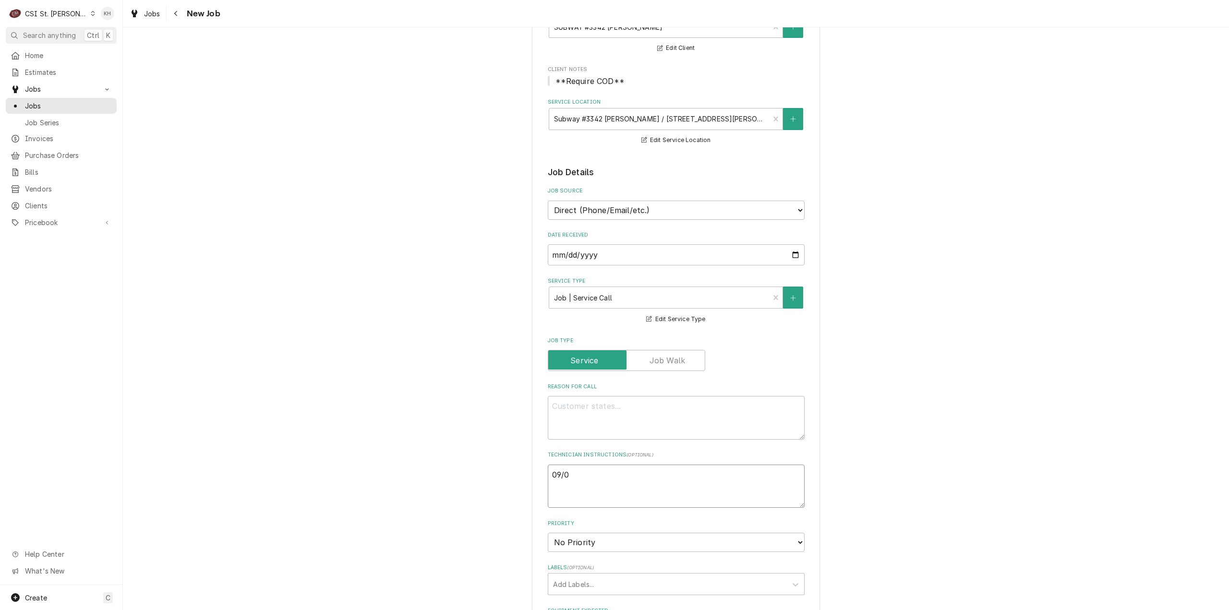
type textarea "x"
type textarea "09/08"
type textarea "x"
type textarea "09/08"
type textarea "x"
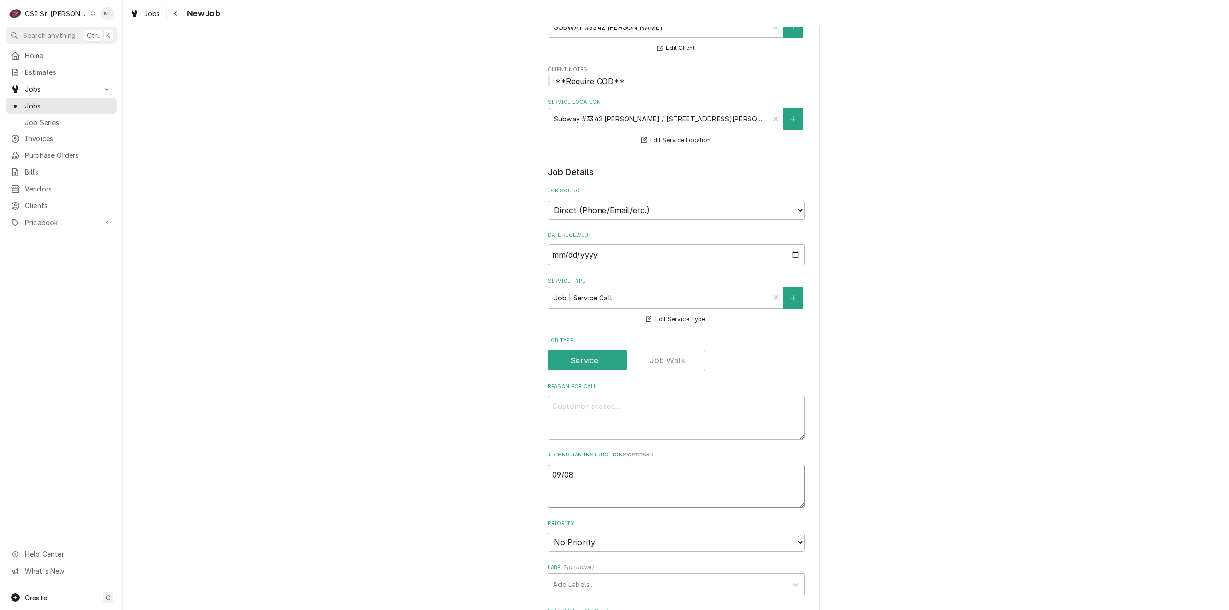
type textarea "09/08 K"
type textarea "x"
type textarea "09/08 KH"
type textarea "x"
type textarea "09/08 KH"
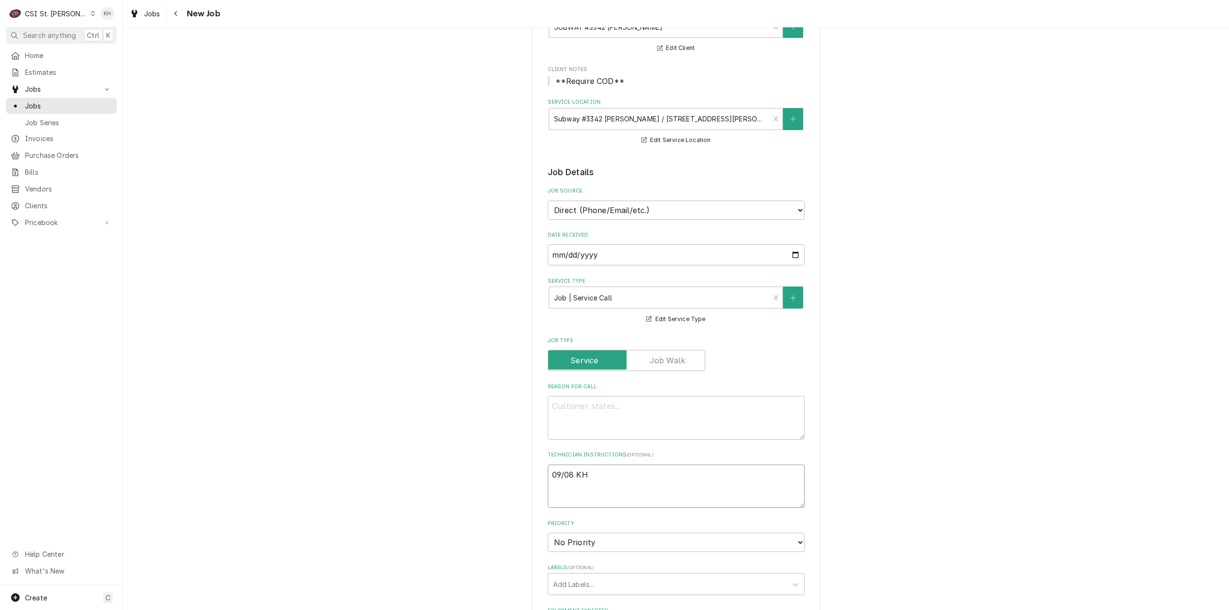
type textarea "x"
type textarea "09/08 KH -"
type textarea "x"
type textarea "09/08 KH -"
type textarea "x"
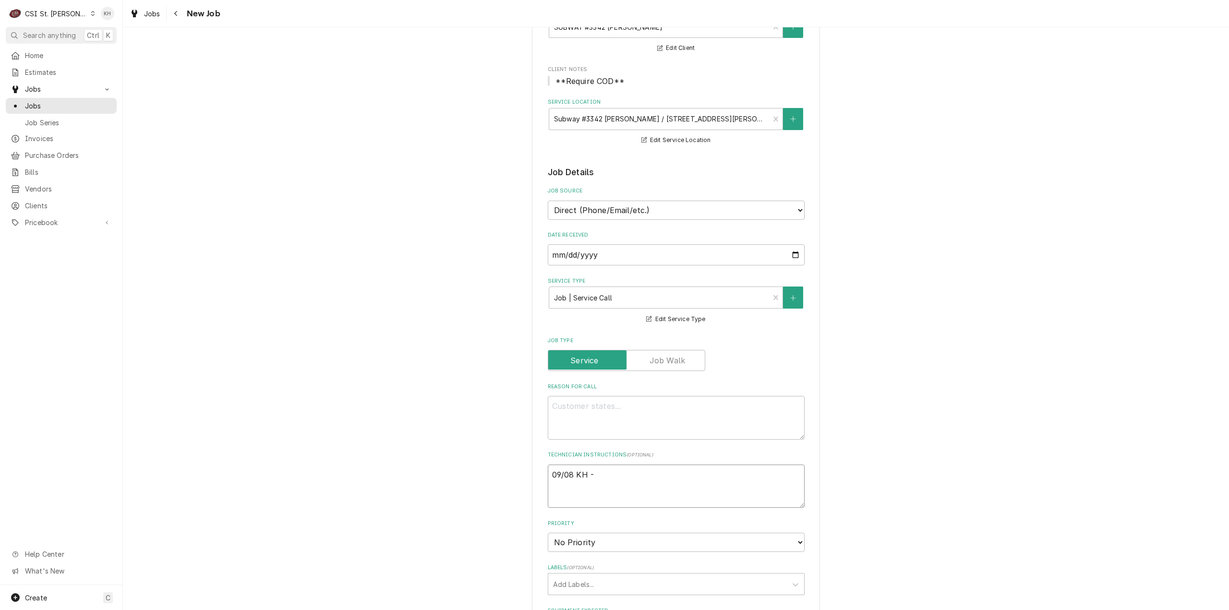
type textarea "09/08 KH - H"
type textarea "x"
type textarea "09/08 KH - HO"
type textarea "x"
type textarea "09/08 KH - HOLD"
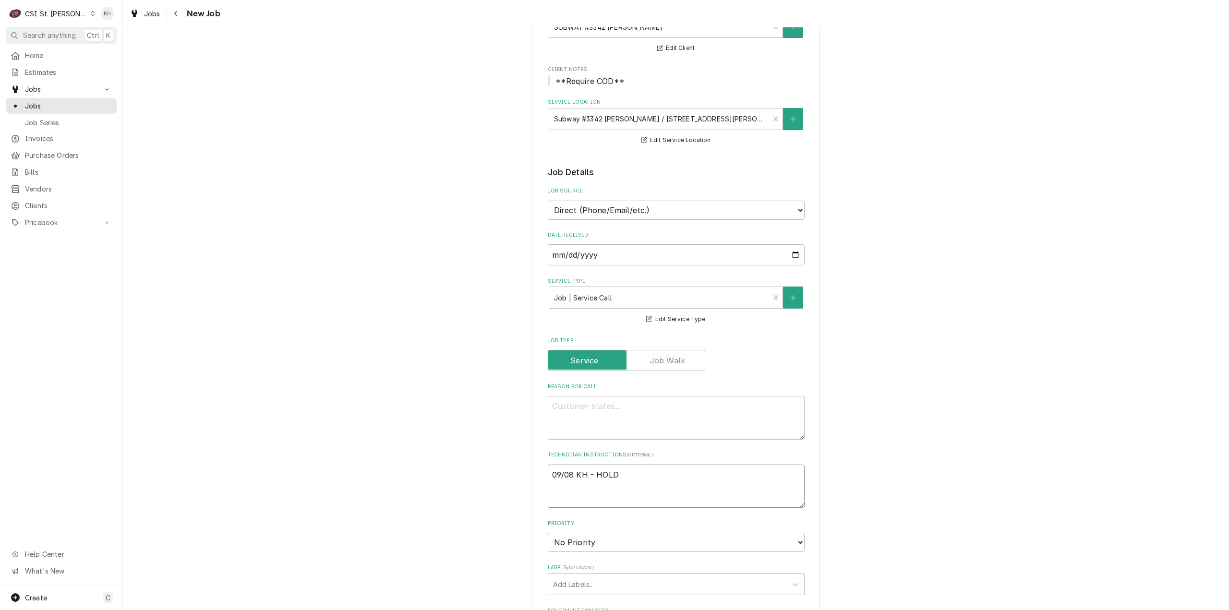
type textarea "x"
type textarea "09/08 KH - HOLD"
type textarea "x"
type textarea "09/08 KH - HOLD f"
type textarea "x"
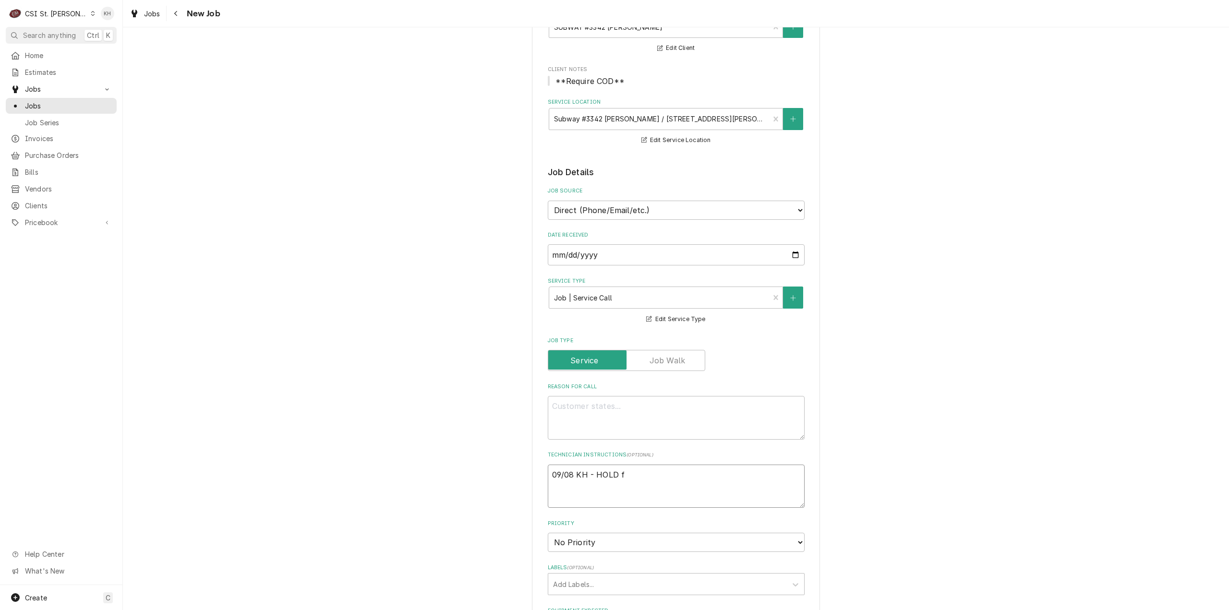
type textarea "09/08 KH - HOLD fo"
type textarea "x"
type textarea "09/08 KH - HOLD for"
type textarea "x"
type textarea "09/08 KH - HOLD for"
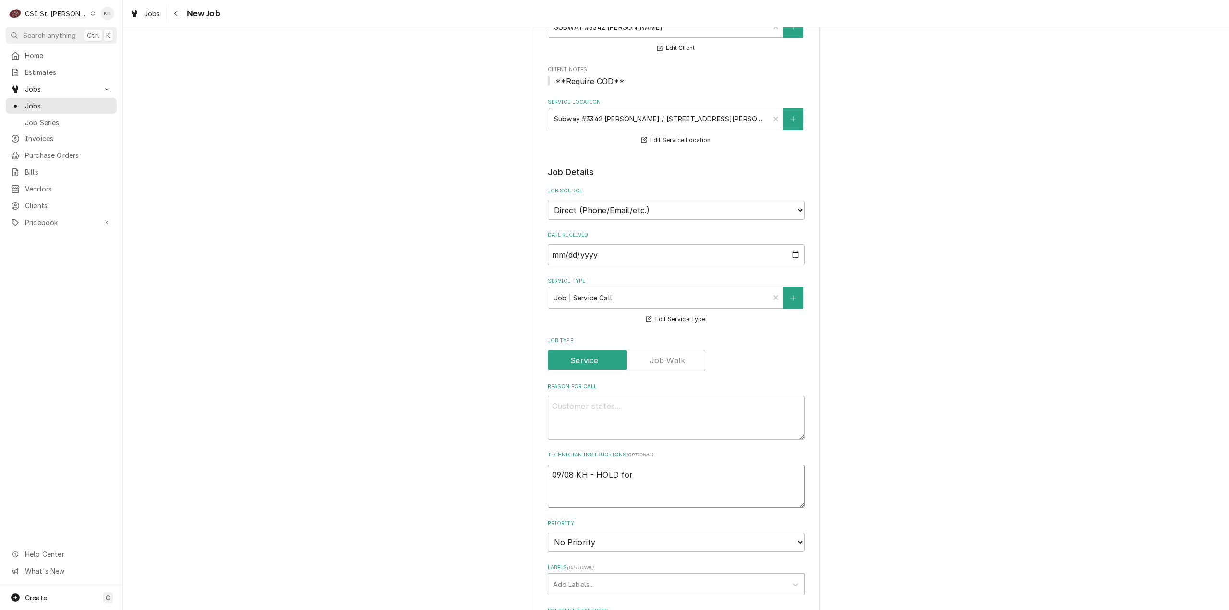
type textarea "x"
type textarea "09/08 KH - HOLD for b"
type textarea "x"
type textarea "09/08 KH - HOLD for ba"
type textarea "x"
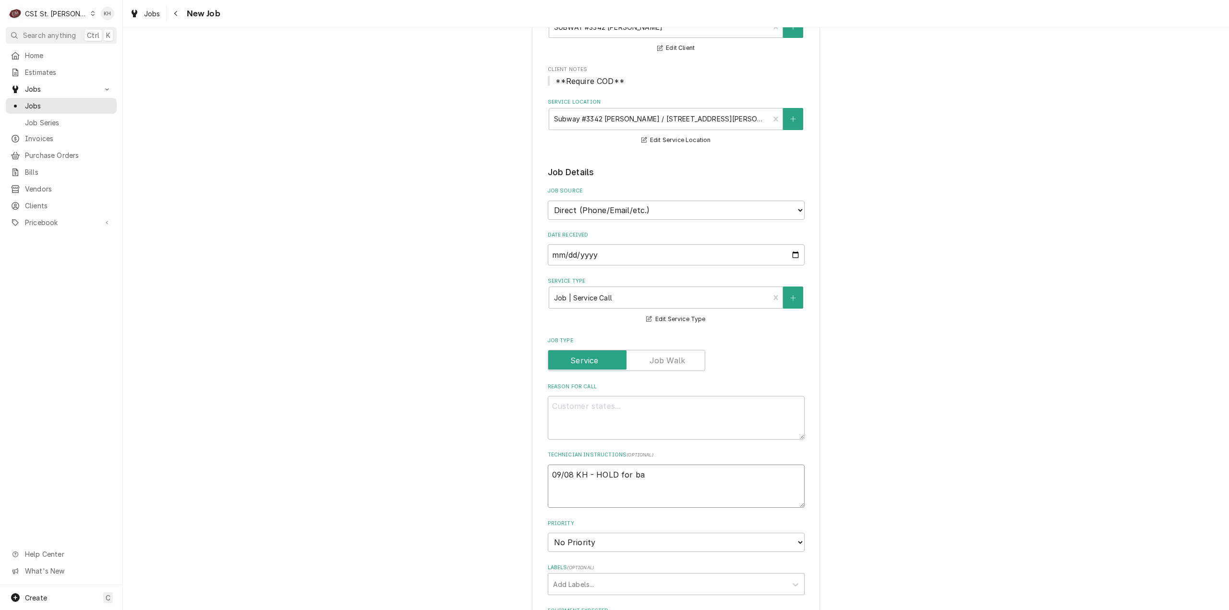
type textarea "09/08 KH - HOLD for bac"
type textarea "x"
type textarea "09/08 KH - HOLD for back"
type textarea "x"
type textarea "09/08 KH - HOLD for back"
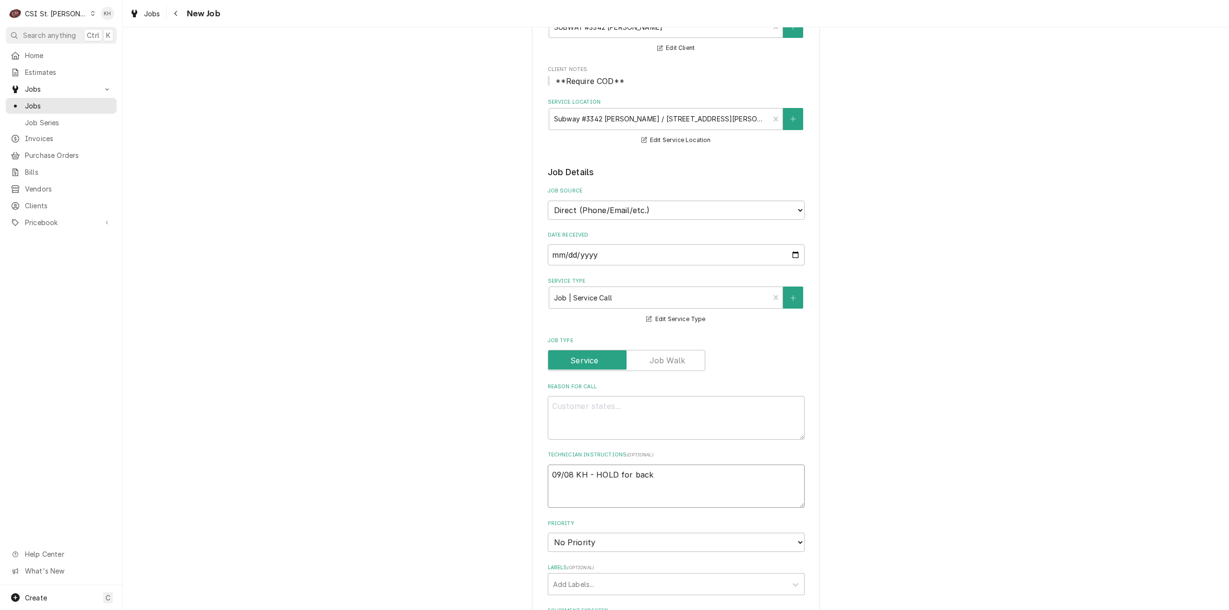
type textarea "x"
type textarea "09/08 KH - HOLD for back u"
type textarea "x"
type textarea "09/08 KH - HOLD for back up"
type textarea "x"
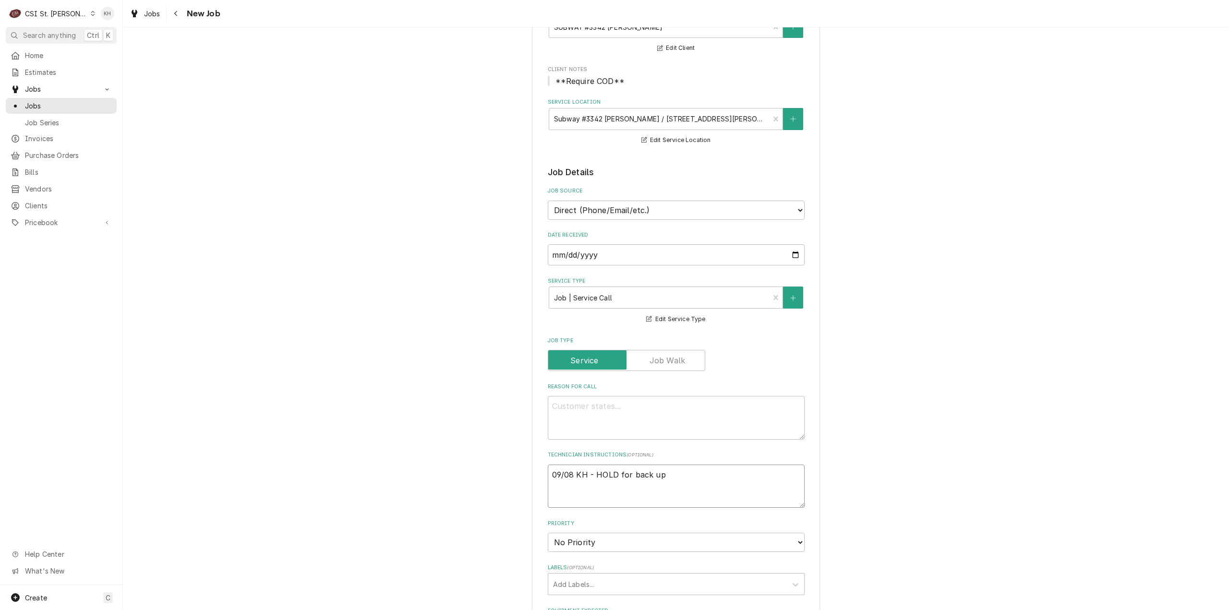
type textarea "09/08 KH - HOLD for back up b"
type textarea "x"
type textarea "09/08 KH - HOLD for back up bi"
type textarea "x"
type textarea "09/08 KH - HOLD for back up bil"
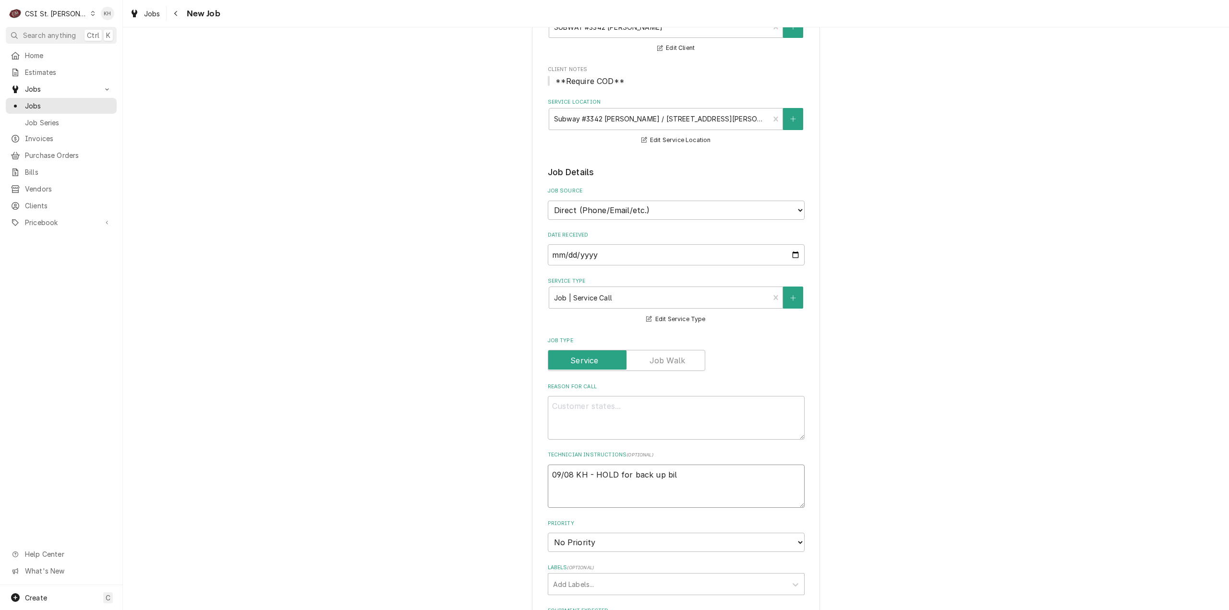
type textarea "x"
type textarea "09/08 KH - HOLD for back up bill"
type textarea "x"
type textarea "09/08 KH - HOLD for back up billi"
type textarea "x"
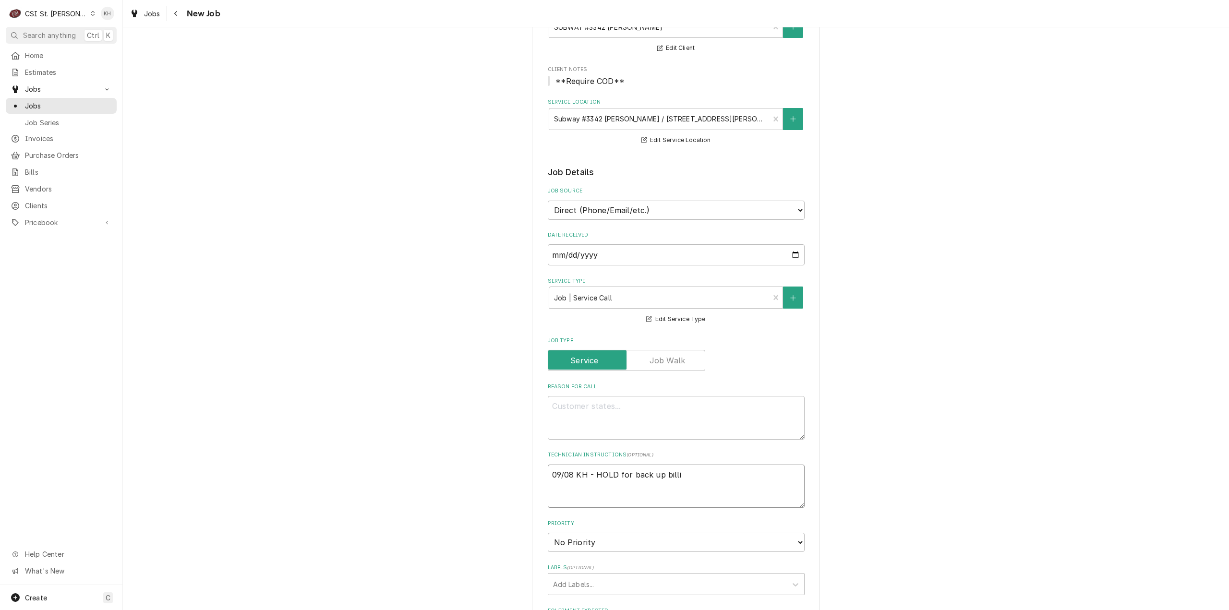
type textarea "09/08 KH - HOLD for back up billin"
type textarea "x"
type textarea "09/08 KH - HOLD for back up billing"
type textarea "x"
type textarea "09/08 KH - HOLD for back up billing."
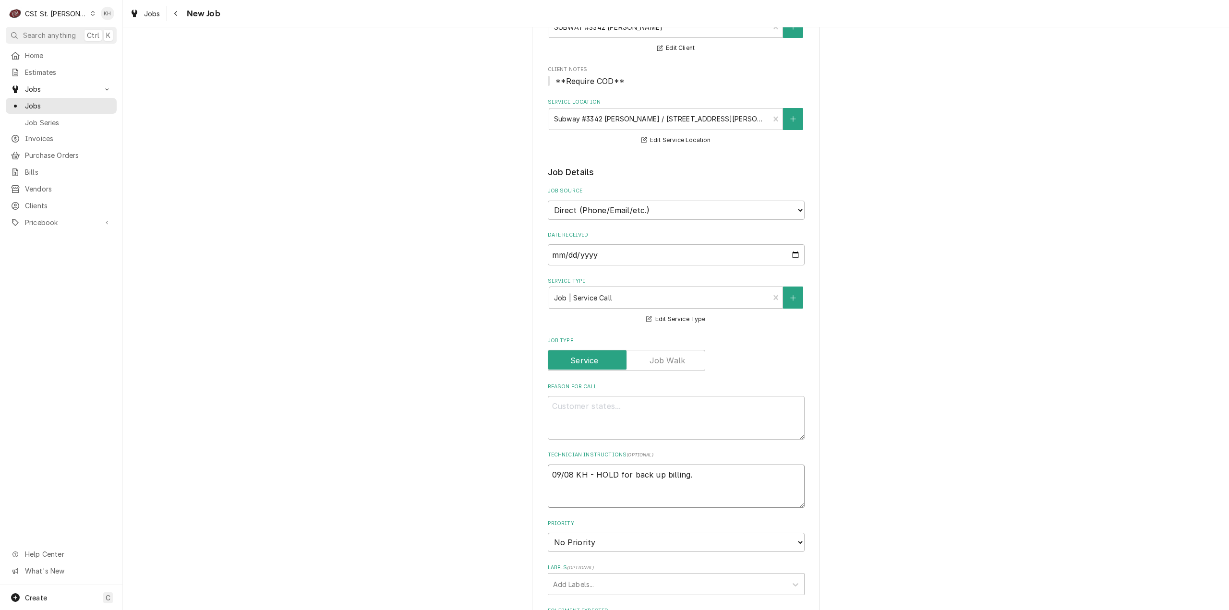
type textarea "x"
type textarea "09/08 KH - HOLD for back up billing."
type textarea "x"
type textarea "09/08 KH - HOLD for back up billing. E"
type textarea "x"
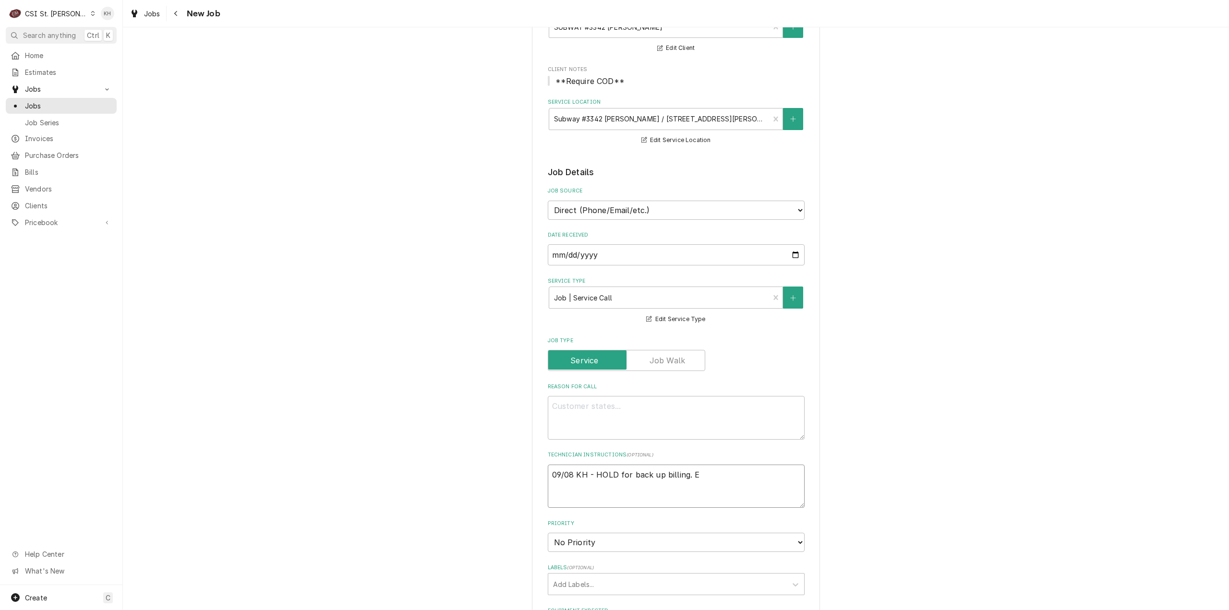
type textarea "09/08 KH - HOLD for back up billing. EM"
type textarea "x"
type textarea "09/08 KH - HOLD for back up billing. EMa"
type textarea "x"
type textarea "09/08 KH - HOLD for back up billing. EMai"
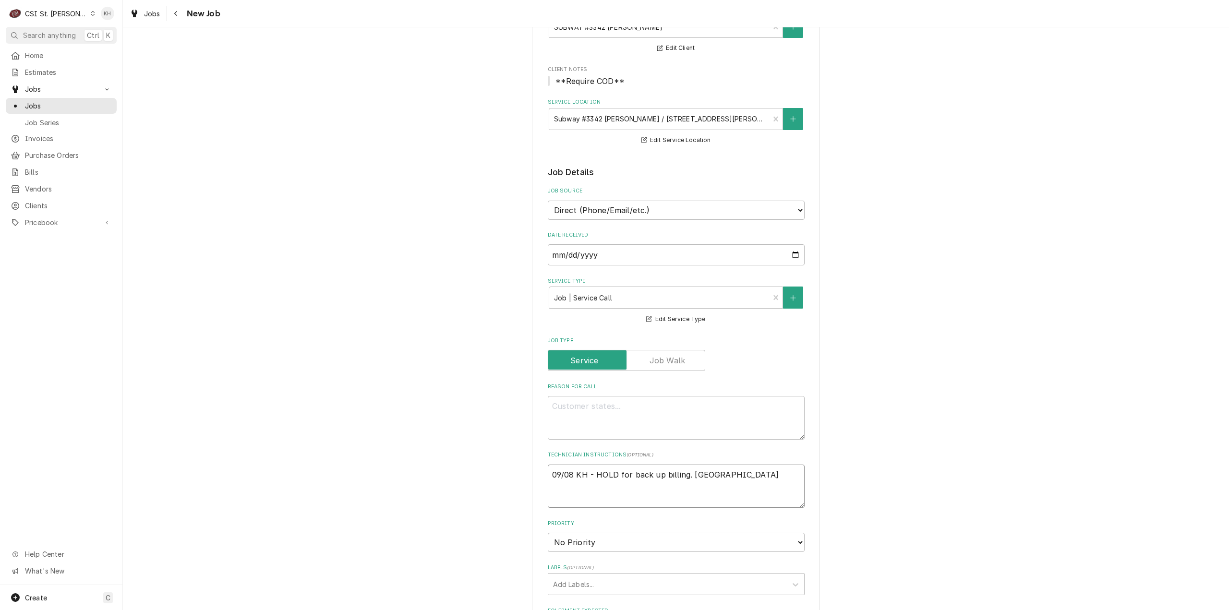
type textarea "x"
type textarea "09/08 KH - HOLD for back up billing. EMail"
type textarea "x"
type textarea "09/08 KH - HOLD for back up billing. EMaile"
type textarea "x"
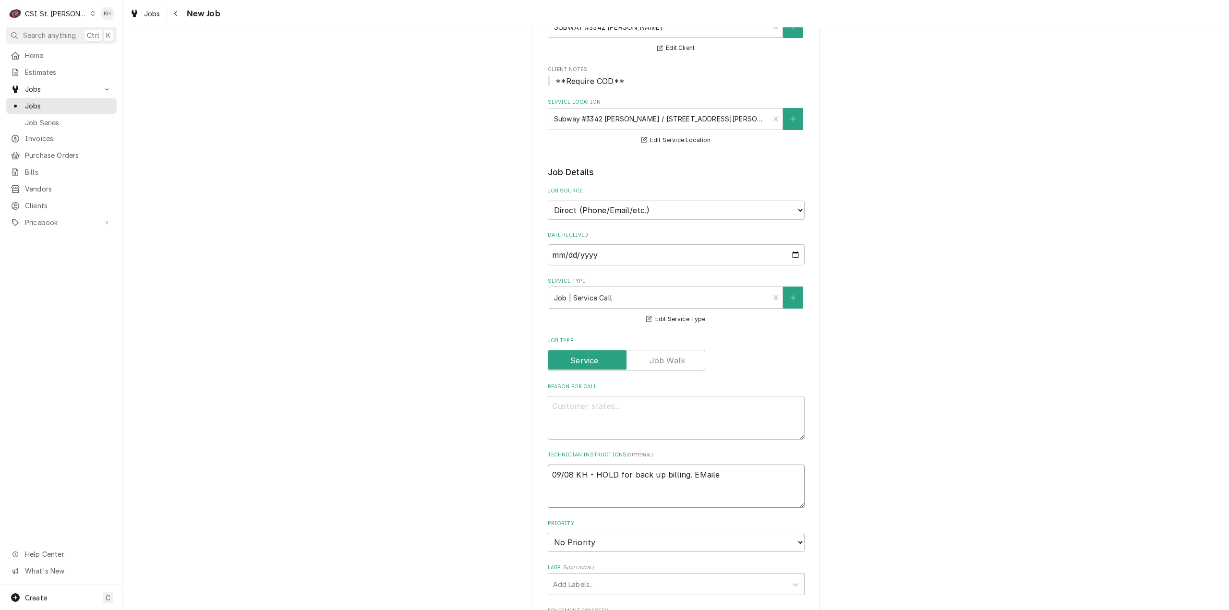
type textarea "09/08 KH - HOLD for back up billing. EMailed"
type textarea "x"
type textarea "09/08 KH - HOLD for back up billing. EMailed"
type textarea "x"
type textarea "09/08 KH - HOLD for back up billing. EMailed"
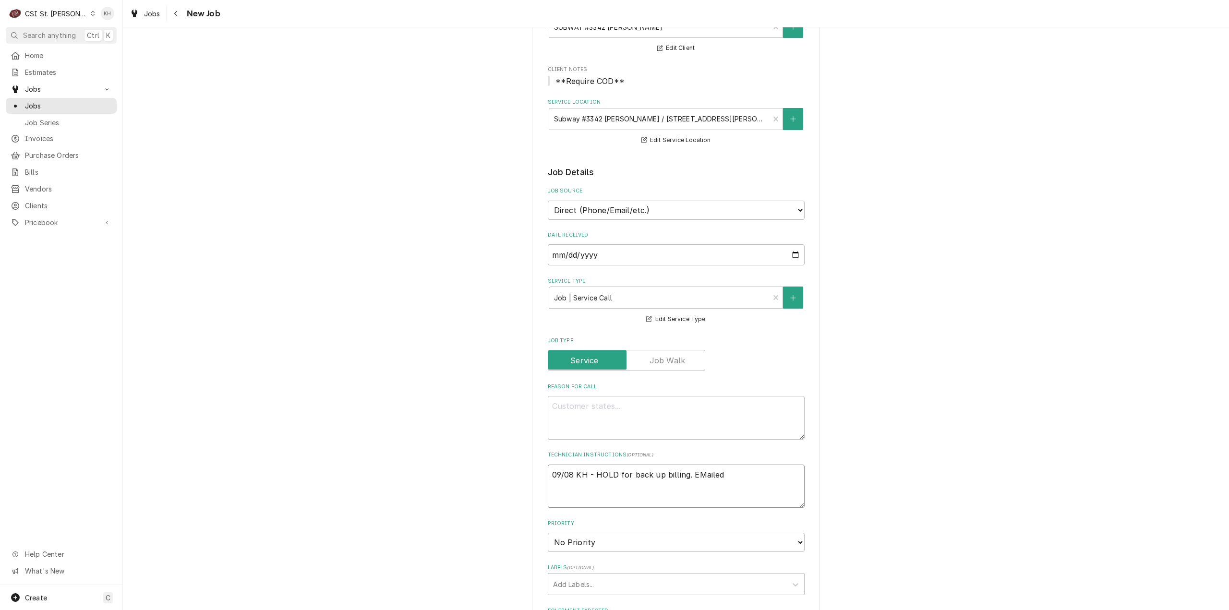
type textarea "x"
type textarea "09/08 KH - HOLD for back up billing. EMaile"
type textarea "x"
type textarea "09/08 KH - HOLD for back up billing. EMail"
type textarea "x"
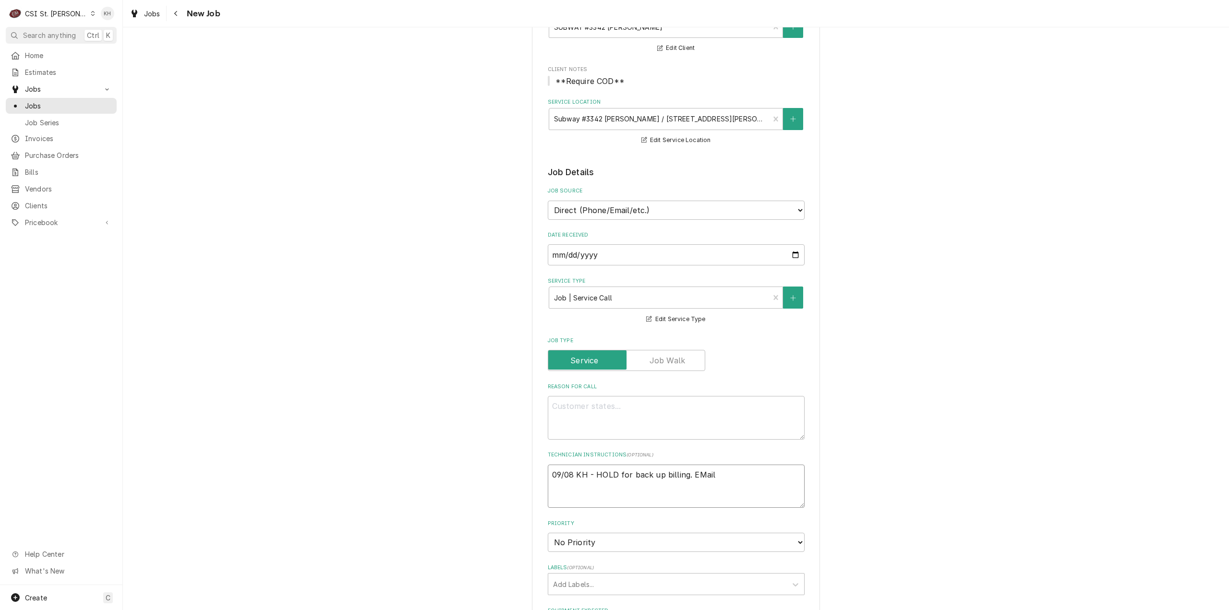
type textarea "09/08 KH - HOLD for back up billing. EMai"
type textarea "x"
type textarea "09/08 KH - HOLD for back up billing. EMa"
type textarea "x"
type textarea "09/08 KH - HOLD for back up billing. EM"
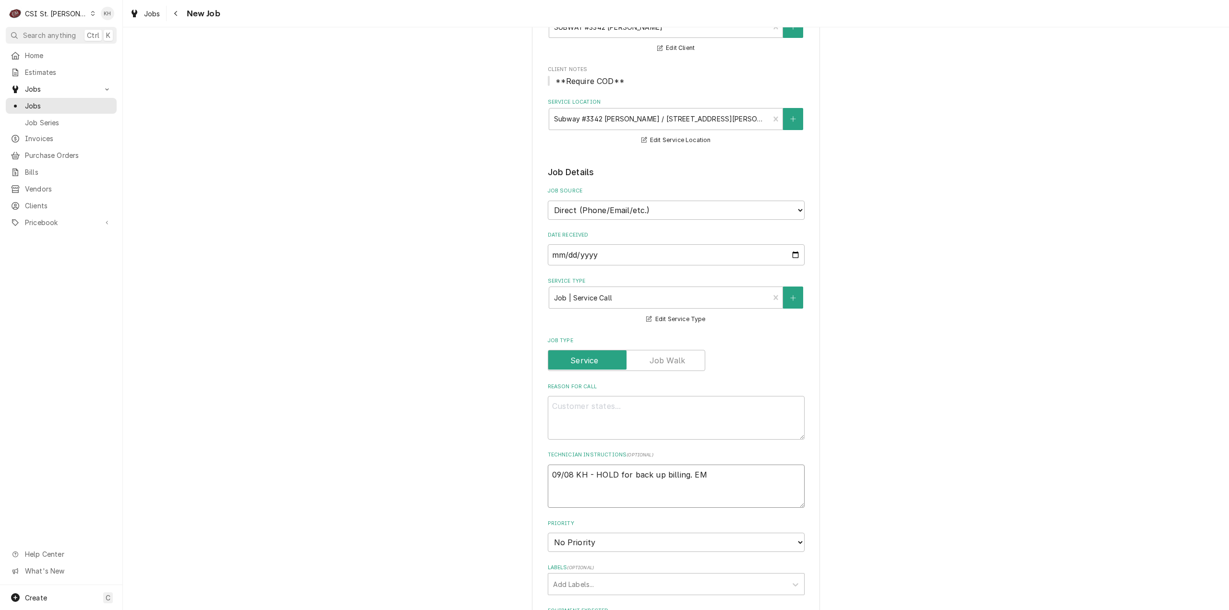
type textarea "x"
type textarea "09/08 KH - HOLD for back up billing. E"
type textarea "x"
type textarea "09/08 KH - HOLD for back up billing. Em"
type textarea "x"
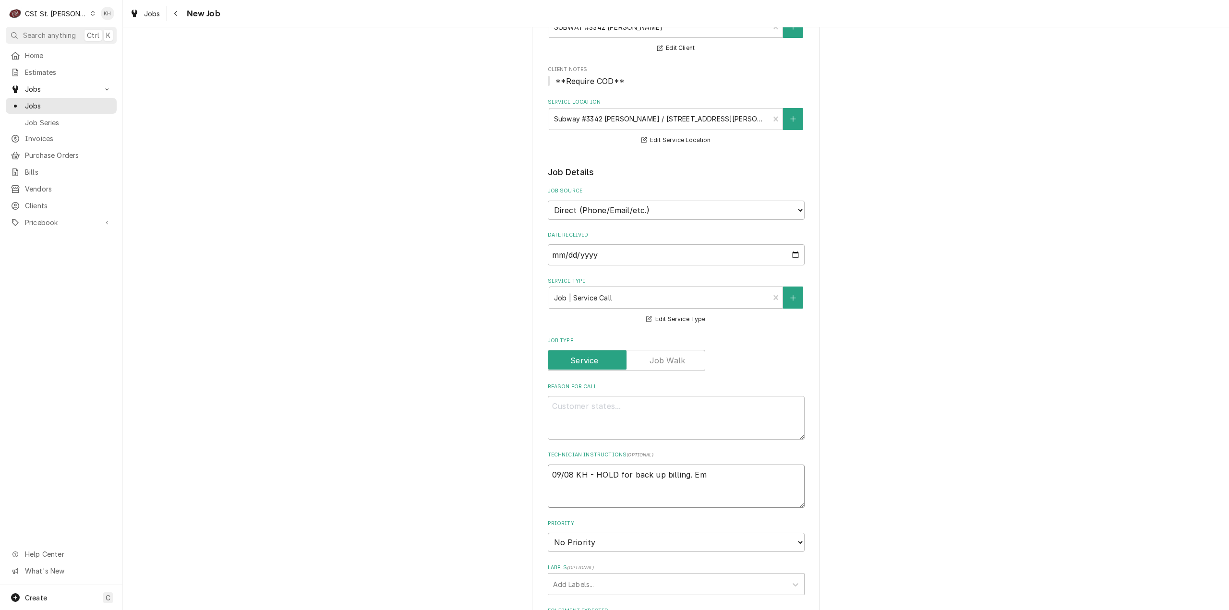
type textarea "09/08 KH - HOLD for back up billing. Ema"
type textarea "x"
type textarea "09/08 KH - HOLD for back up billing. Emai"
type textarea "x"
type textarea "09/08 KH - HOLD for back up billing. Emaile"
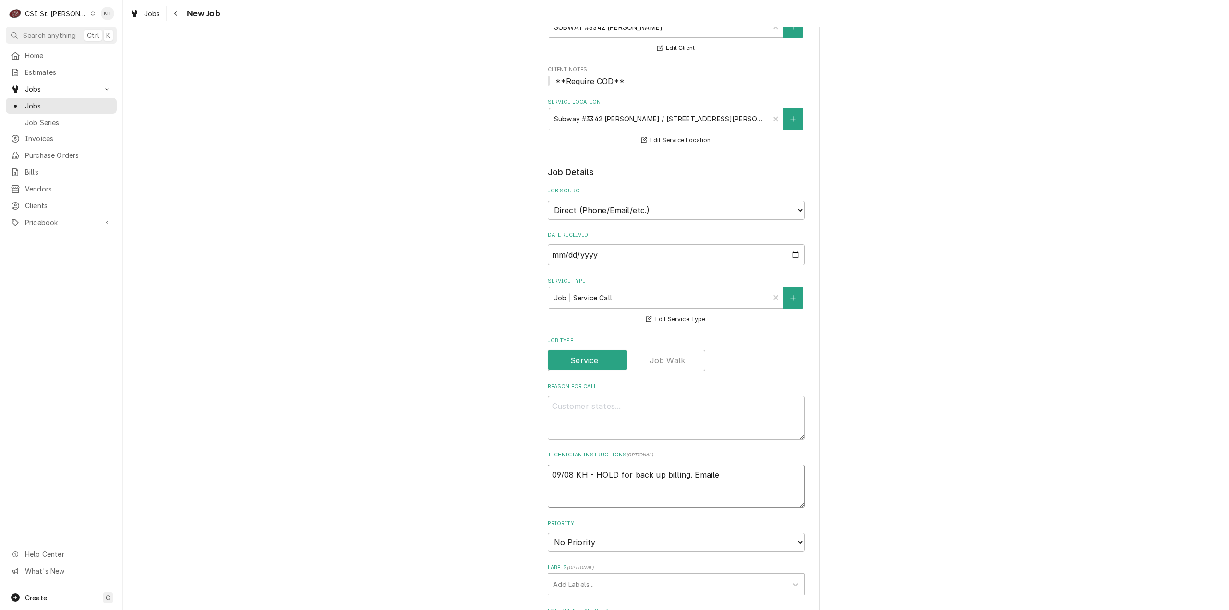
type textarea "x"
type textarea "09/08 KH - HOLD for back up billing. Emailed"
type textarea "x"
type textarea "09/08 KH - HOLD for back up billing. Emailed"
type textarea "x"
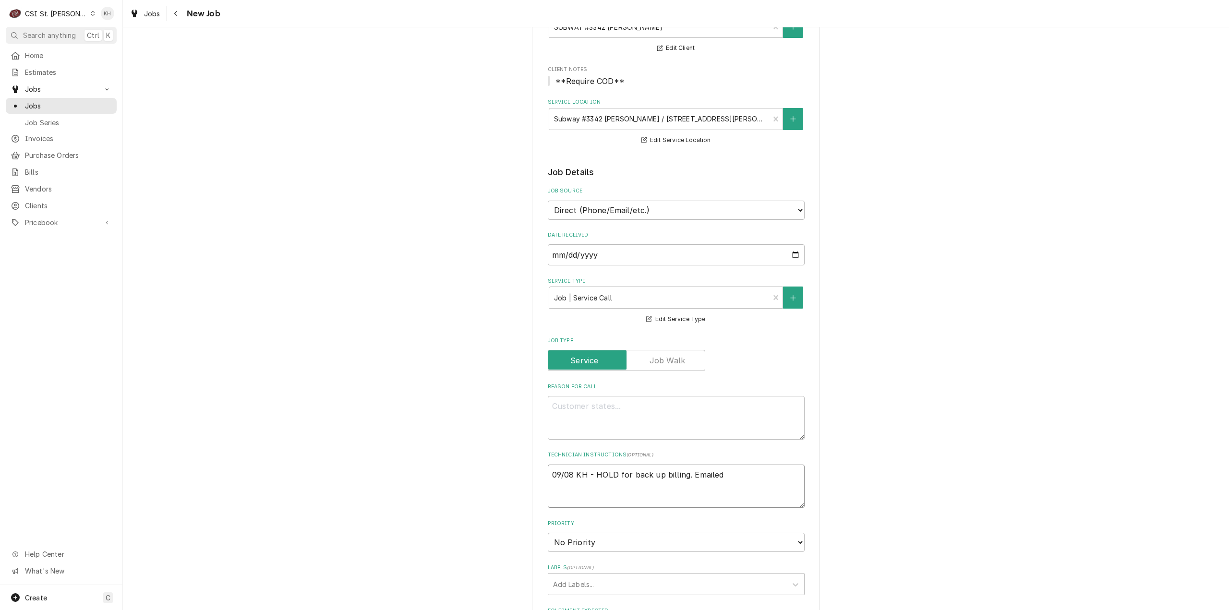
type textarea "09/08 KH - HOLD for back up billing. Emailed c"
type textarea "x"
type textarea "09/08 KH - HOLD for back up billing. Emailed cr"
type textarea "x"
type textarea "09/08 KH - HOLD for back up billing. Emailed cre"
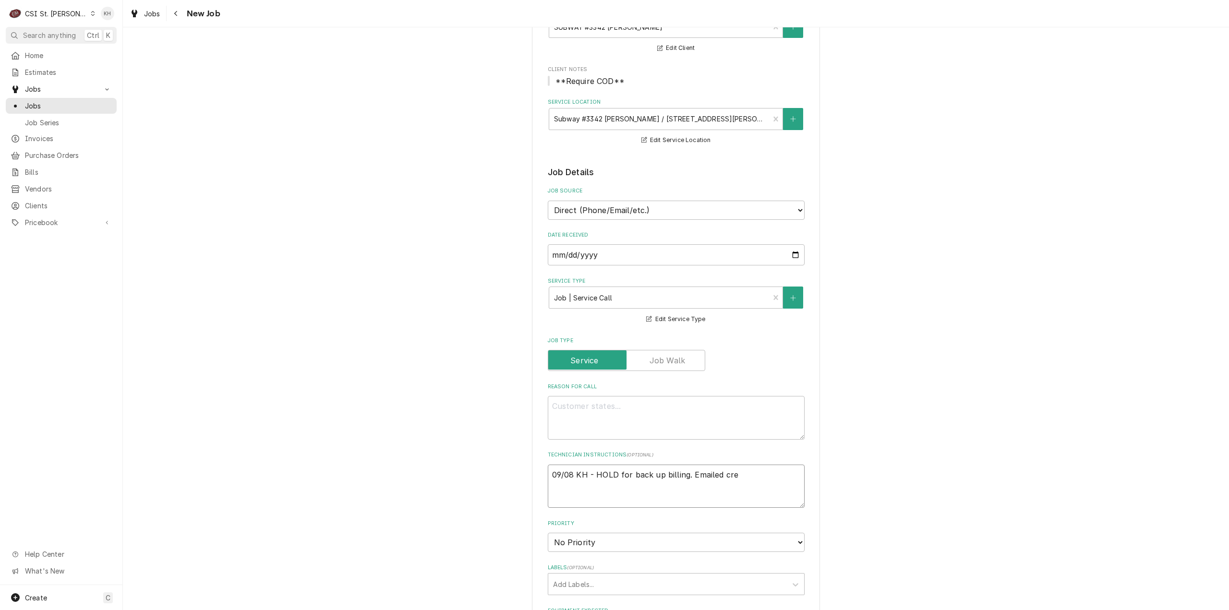
type textarea "x"
type textarea "09/08 KH - HOLD for back up billing. Emailed credi"
type textarea "x"
type textarea "09/08 KH - HOLD for back up billing. Emailed credit"
type textarea "x"
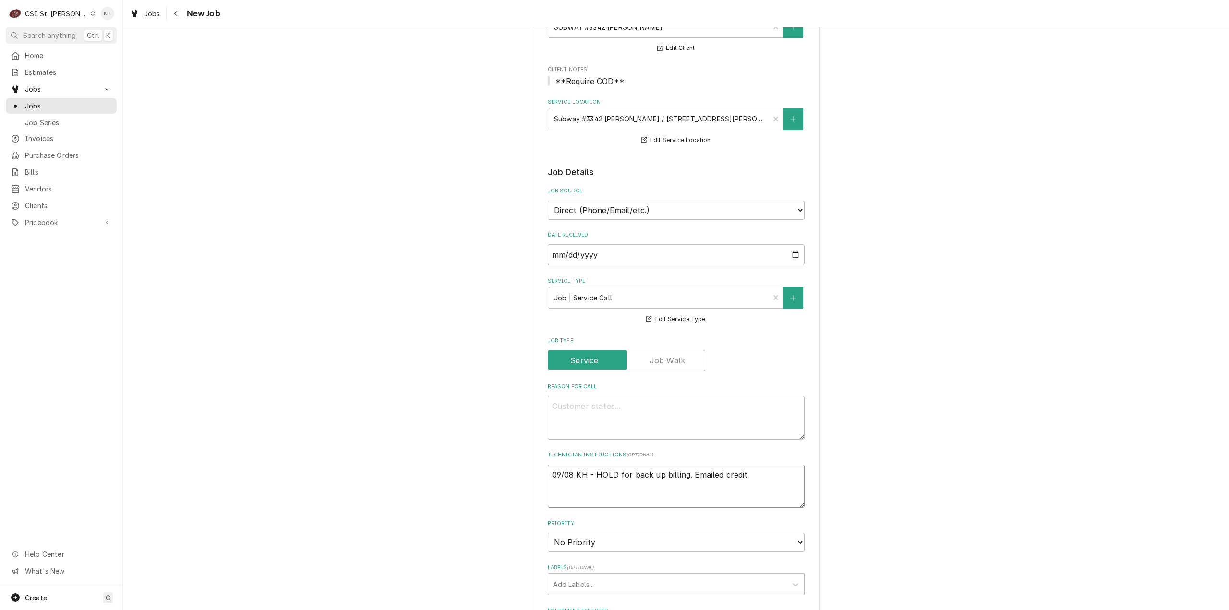
type textarea "09/08 KH - HOLD for back up billing. Emailed credit"
type textarea "x"
type textarea "09/08 KH - HOLD for back up billing. Emailed credit ap"
type textarea "x"
type textarea "09/08 KH - HOLD for back up billing. Emailed credit app"
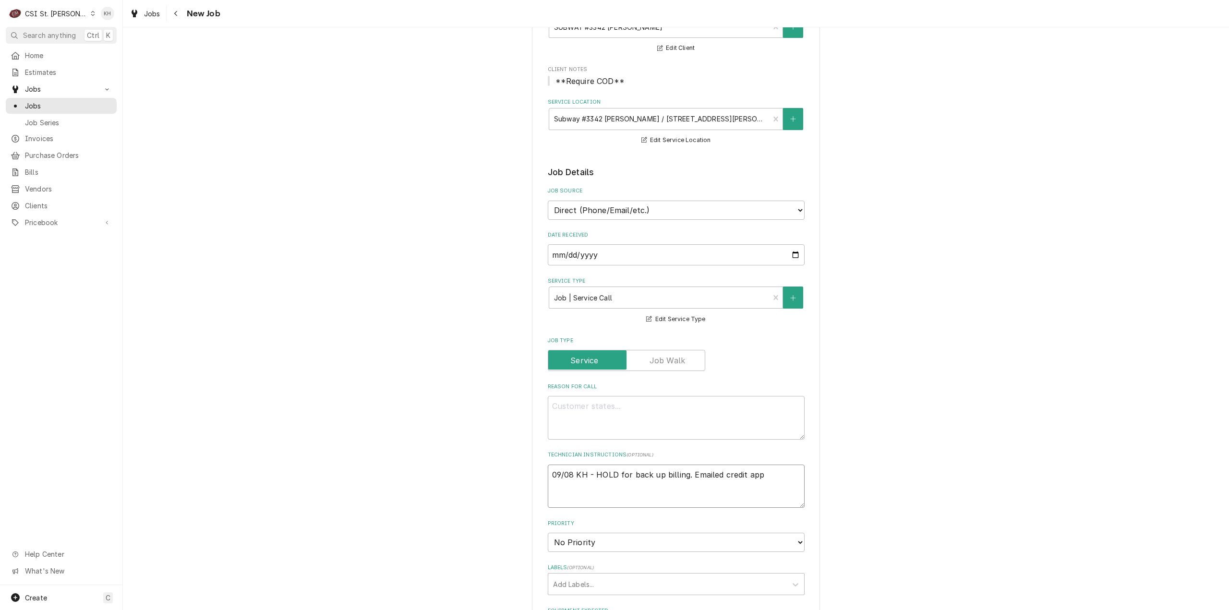
type textarea "x"
type textarea "09/08 KH - HOLD for back up billing. Emailed credit appl"
type textarea "x"
type textarea "09/08 KH - HOLD for back up billing. Emailed credit appli"
type textarea "x"
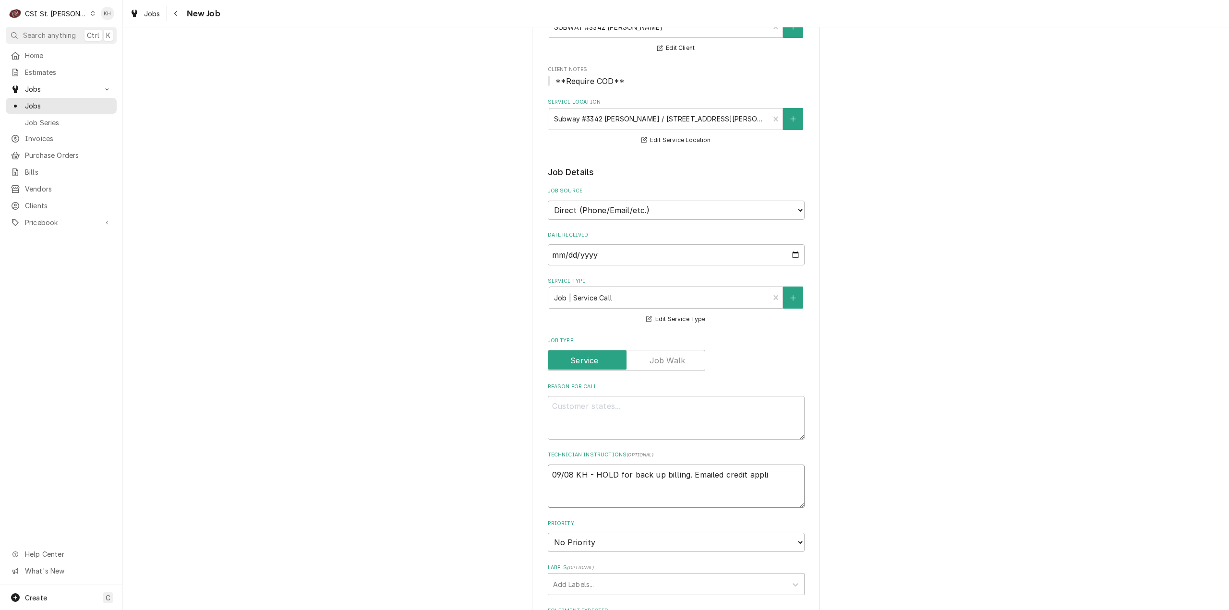
type textarea "09/08 KH - HOLD for back up billing. Emailed credit applic"
type textarea "x"
type textarea "09/08 KH - HOLD for back up billing. Emailed credit applica"
type textarea "x"
type textarea "09/08 KH - HOLD for back up billing. Emailed credit applicai"
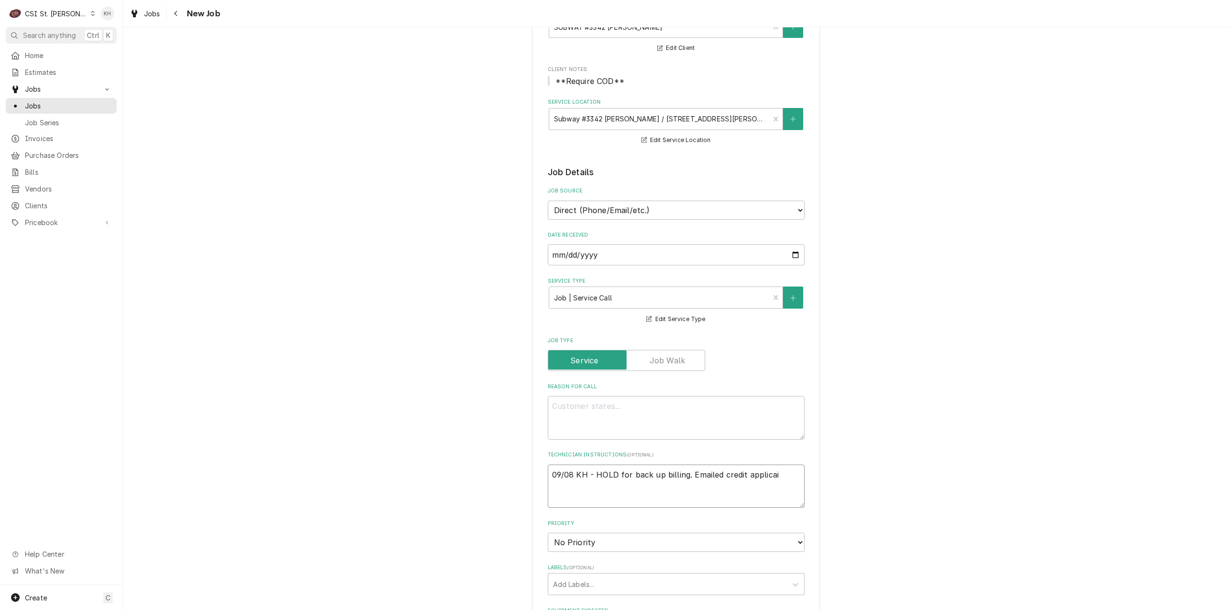
type textarea "x"
type textarea "09/08 KH - HOLD for back up billing. Emailed credit applicait"
type textarea "x"
type textarea "09/08 KH - HOLD for back up billing. Emailed credit applicaito"
type textarea "x"
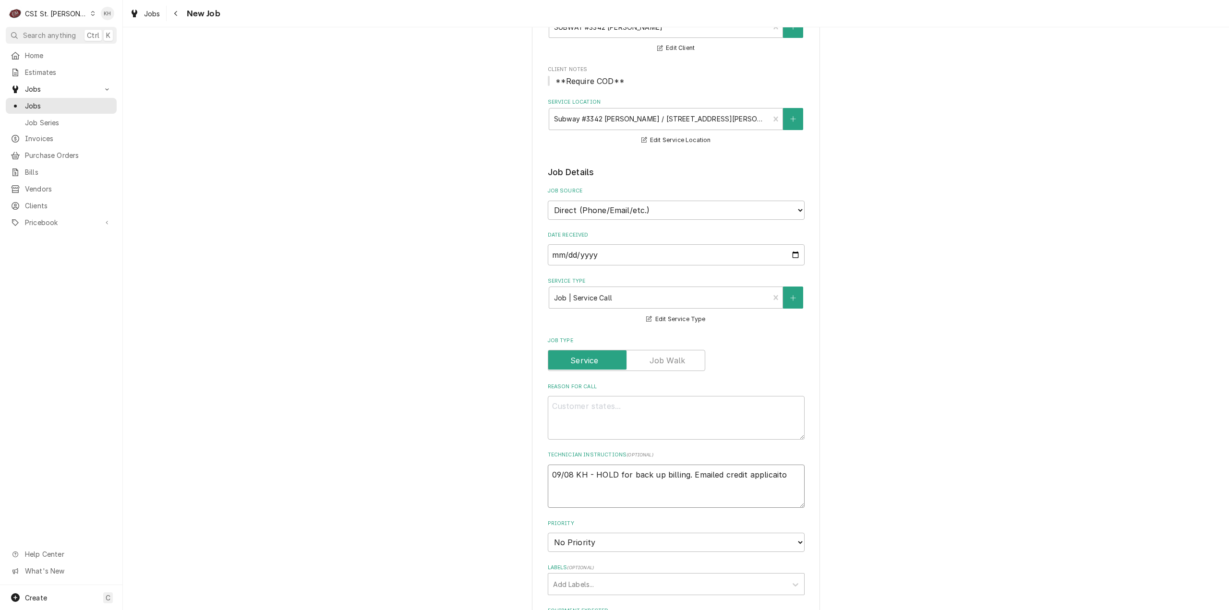
type textarea "09/08 KH - HOLD for back up billing. Emailed credit applicaiton"
type textarea "x"
type textarea "09/08 KH - HOLD for back up billing. Emailed credit applicaiton"
type textarea "x"
type textarea "09/08 KH - HOLD for back up billing. Emailed credit applicaiton t"
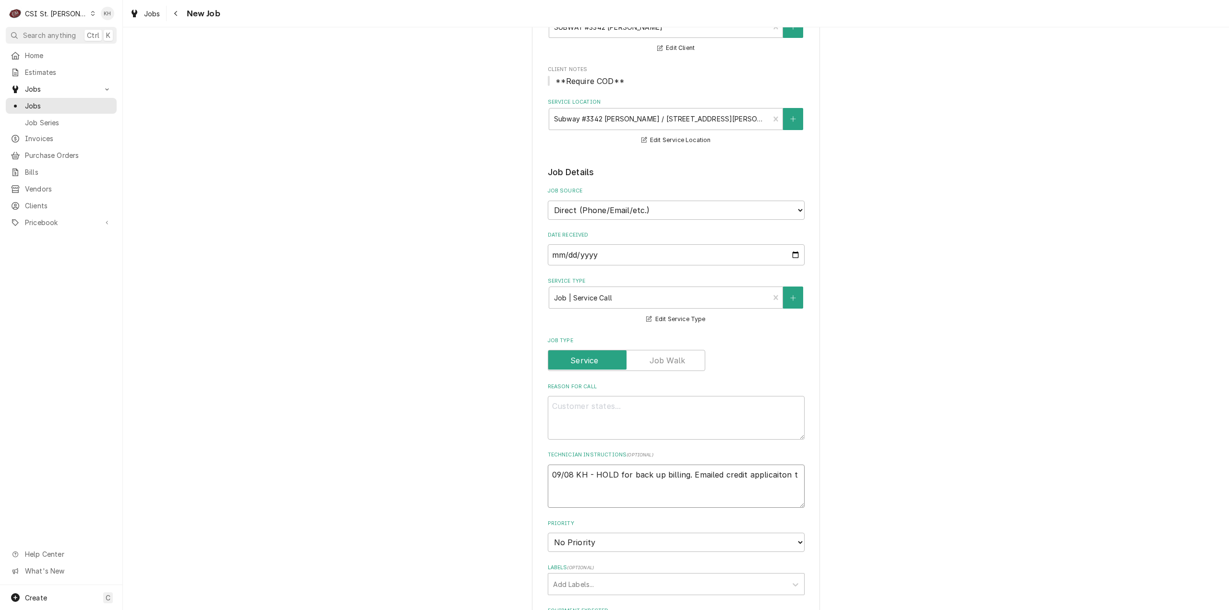
type textarea "x"
type textarea "09/08 KH - HOLD for back up billing. Emailed credit applicaiton to"
type textarea "x"
type textarea "09/08 KH - HOLD for back up billing. Emailed credit applicaiton to"
type textarea "x"
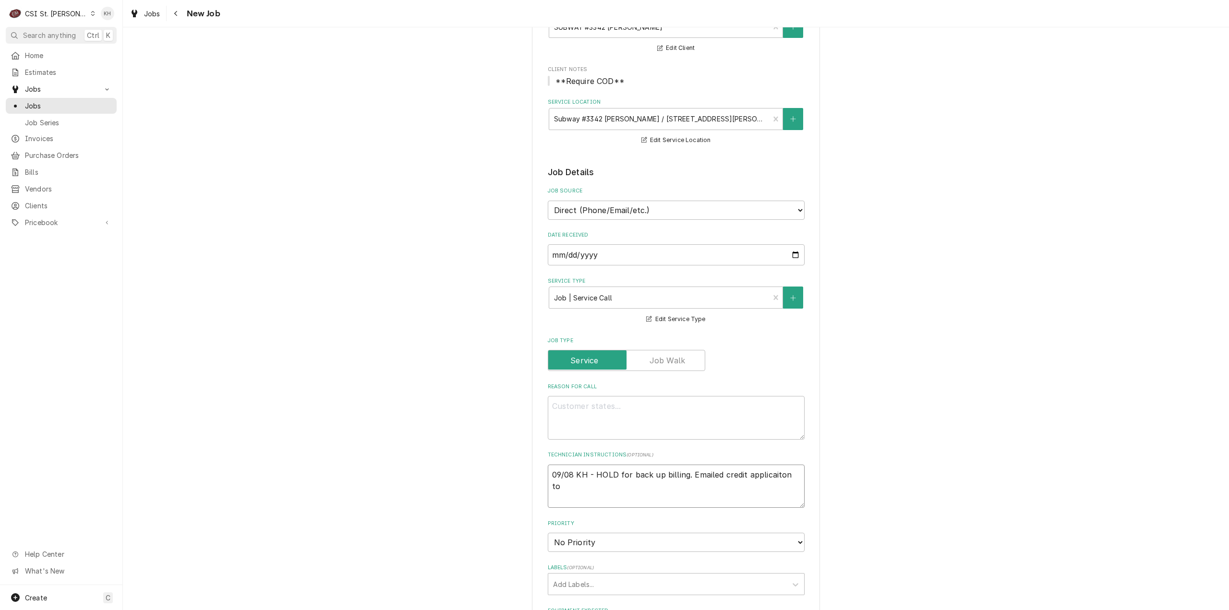
type textarea "09/08 KH - HOLD for back up billing. Emailed credit applicaiton to"
type textarea "x"
type textarea "09/08 KH - HOLD for back up billing. Emailed credit applicaiton t"
type textarea "x"
type textarea "09/08 KH - HOLD for back up billing. Emailed credit applicaiton"
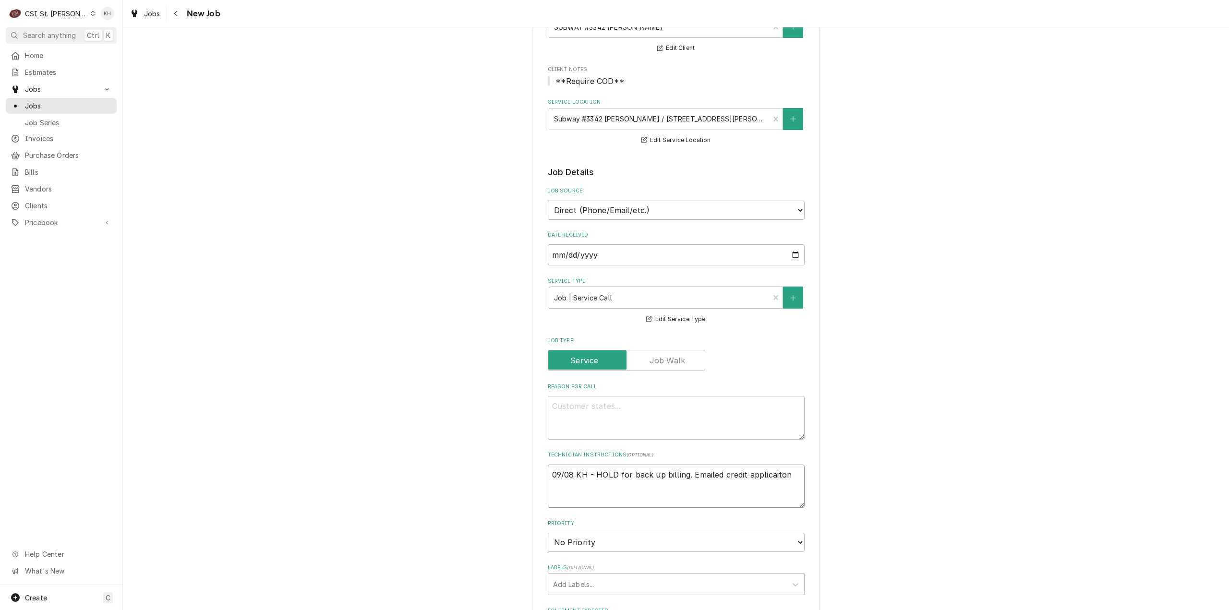
type textarea "x"
type textarea "09/08 KH - HOLD for back up billing. Emailed credit applicaiton"
type textarea "x"
type textarea "09/08 KH - HOLD for back up billing. Emailed credit applicaito"
type textarea "x"
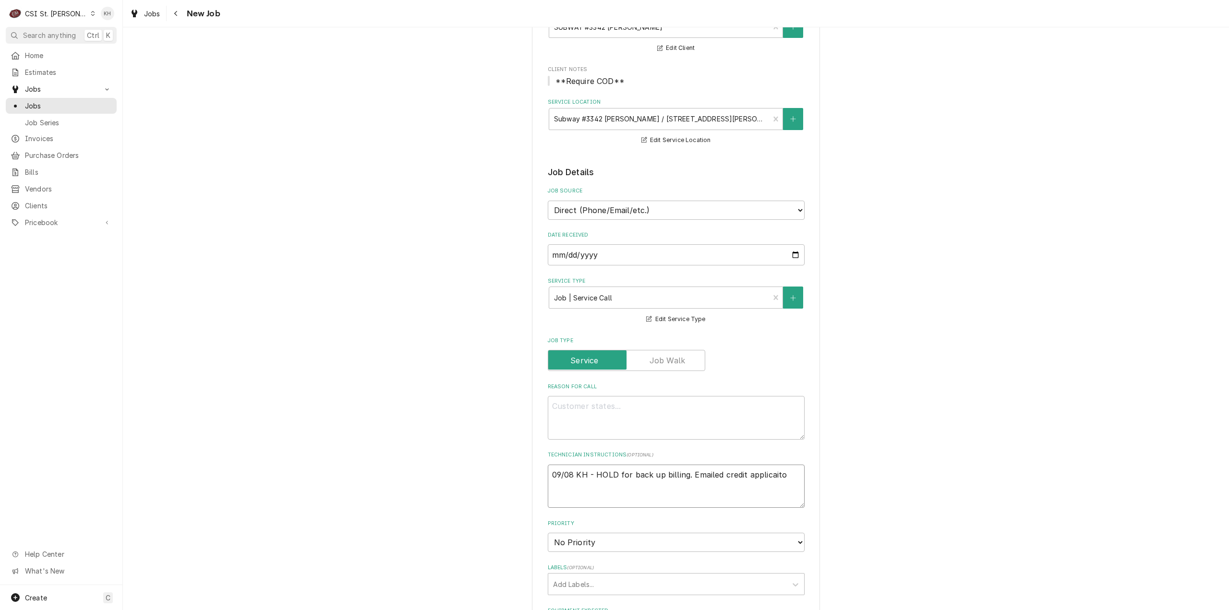
type textarea "09/08 KH - HOLD for back up billing. Emailed credit applicait"
type textarea "x"
type textarea "09/08 KH - HOLD for back up billing. Emailed credit applicai"
type textarea "x"
type textarea "09/08 KH - HOLD for back up billing. Emailed credit applica"
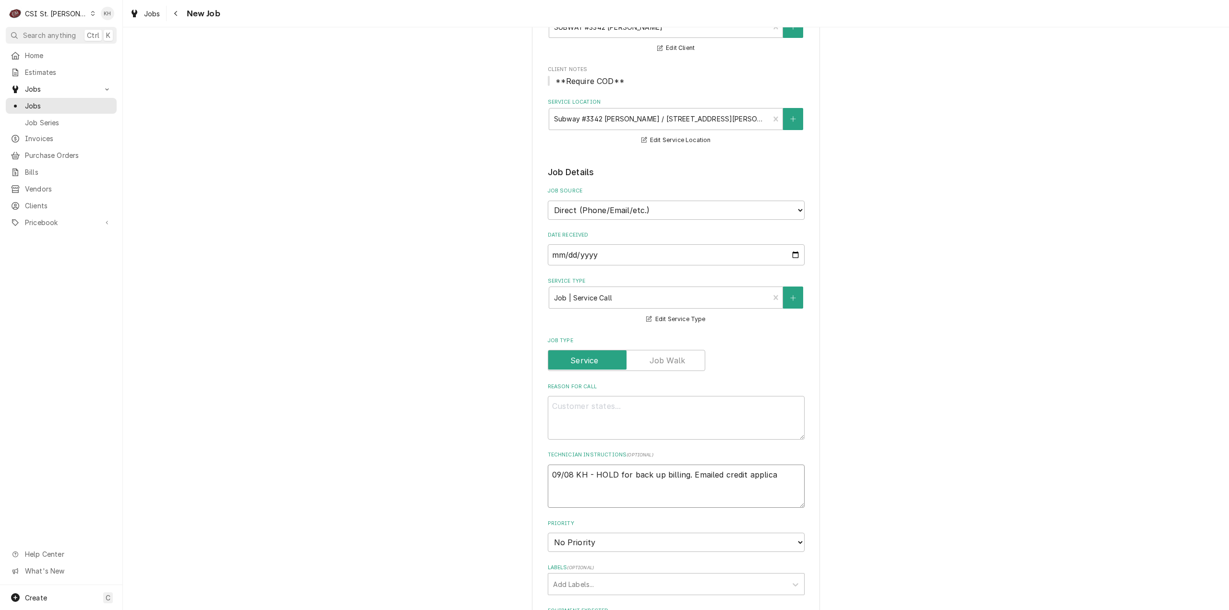
type textarea "x"
type textarea "09/08 KH - HOLD for back up billing. Emailed credit appli"
type textarea "x"
type textarea "09/08 KH - HOLD for back up billing. Emailed credit appl"
type textarea "x"
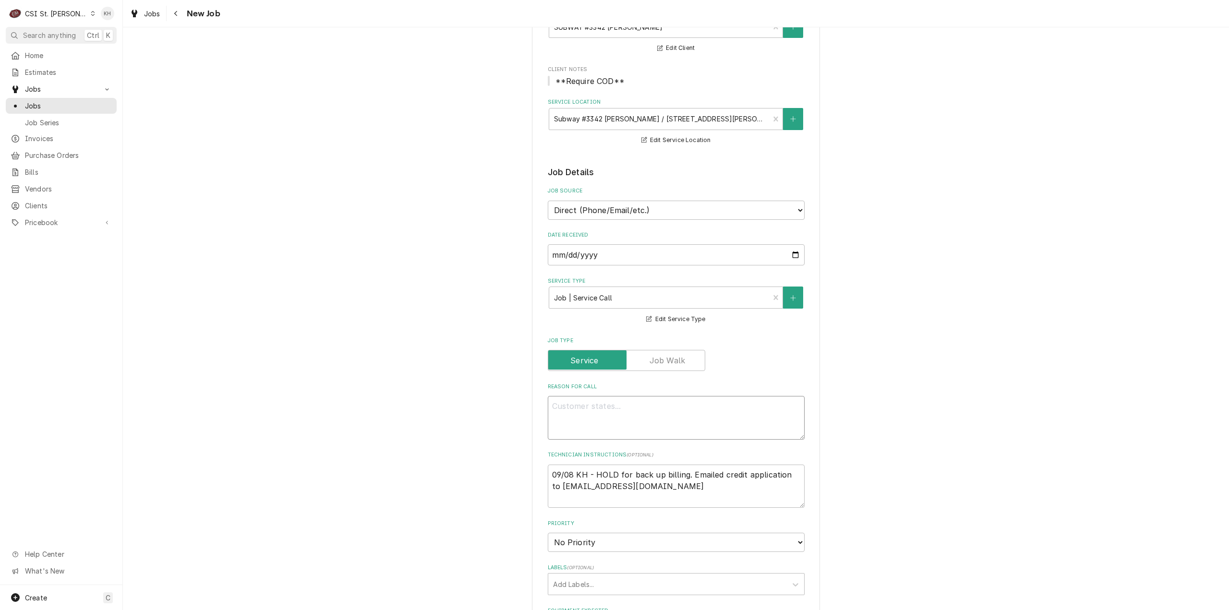
click at [634, 415] on textarea "Reason For Call" at bounding box center [676, 418] width 257 height 44
click at [587, 404] on textarea "Toaster OVen is not heating up and has Megatron error" at bounding box center [676, 418] width 257 height 44
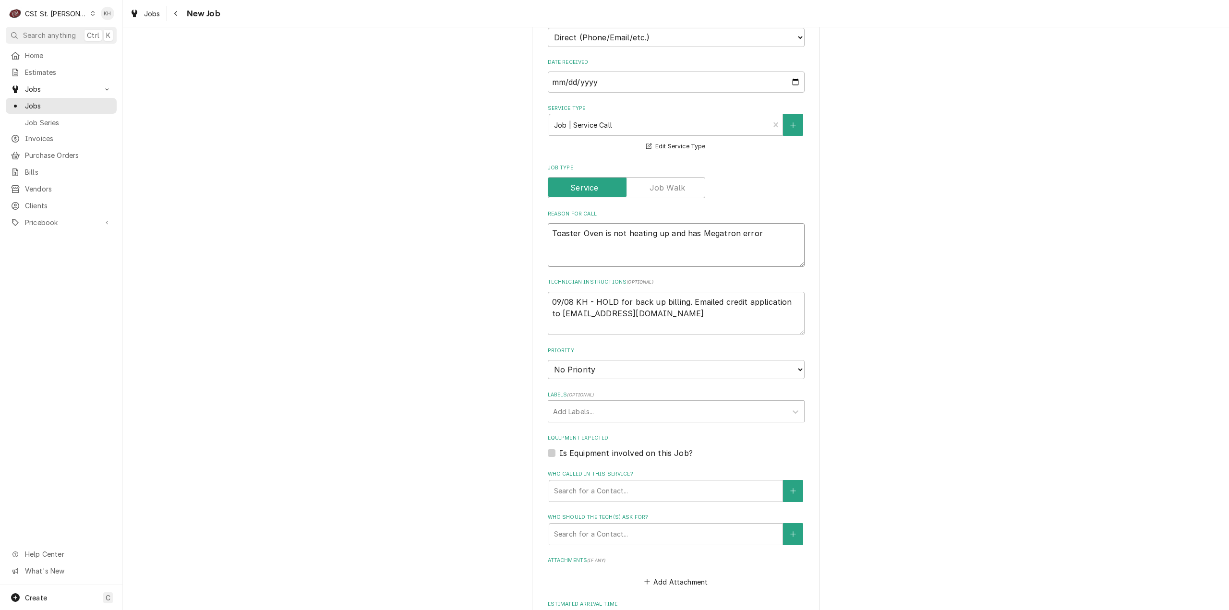
scroll to position [336, 0]
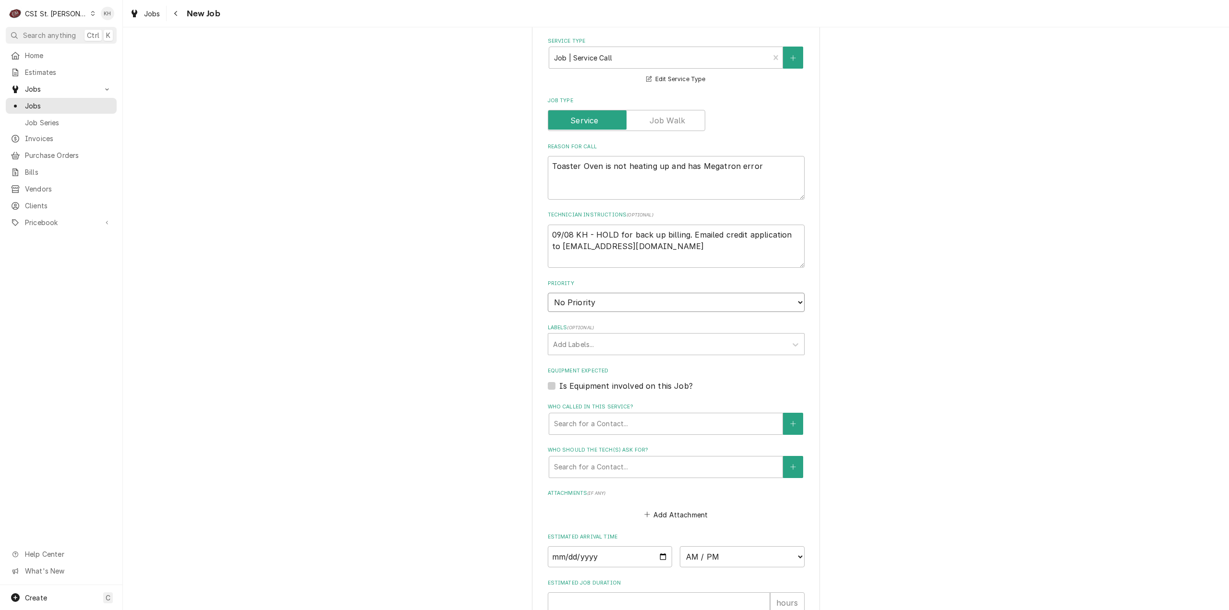
click at [624, 304] on select "No Priority Urgent High Medium Low" at bounding box center [676, 302] width 257 height 19
click at [548, 293] on select "No Priority Urgent High Medium Low" at bounding box center [676, 302] width 257 height 19
click at [643, 243] on textarea "09/08 KH - HOLD for back up billing. Emailed credit application to jack4459@gma…" at bounding box center [676, 247] width 257 height 44
click at [646, 249] on textarea "09/08 KH - HOLD for back up billing. Emailed credit application to jack4459@gma…" at bounding box center [676, 247] width 257 height 44
click at [645, 248] on textarea "09/08 KH - HOLD for back up billing. Emailed credit application to jack4459@gma…" at bounding box center [676, 247] width 257 height 44
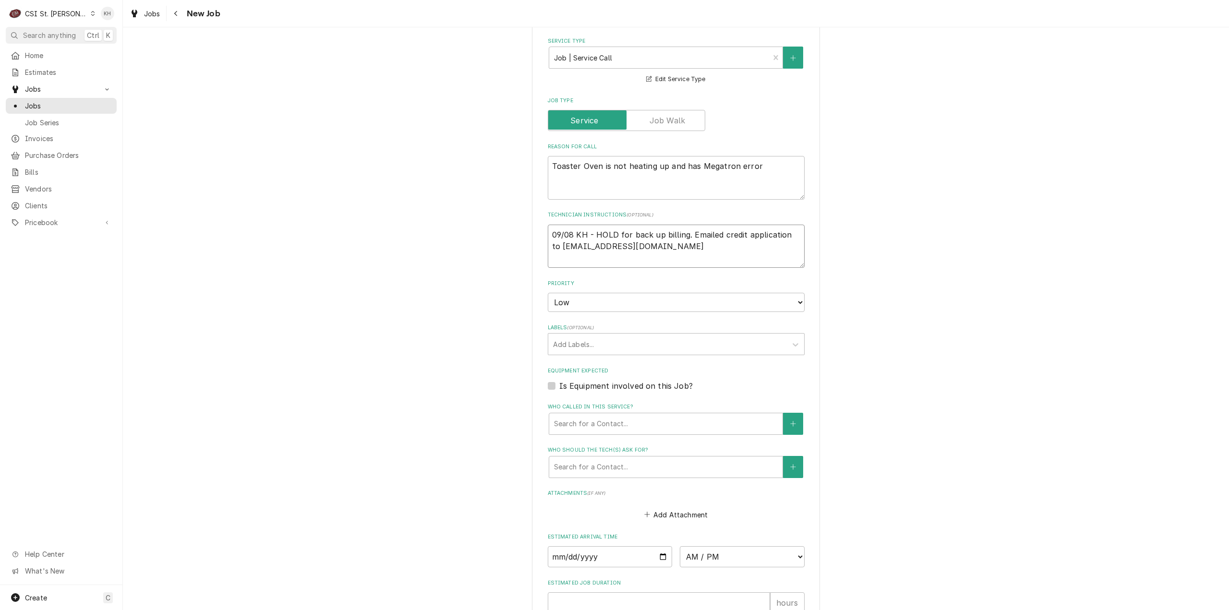
click at [625, 246] on textarea "09/08 KH - HOLD for back up billing. Emailed credit application to jack4459@gma…" at bounding box center [676, 247] width 257 height 44
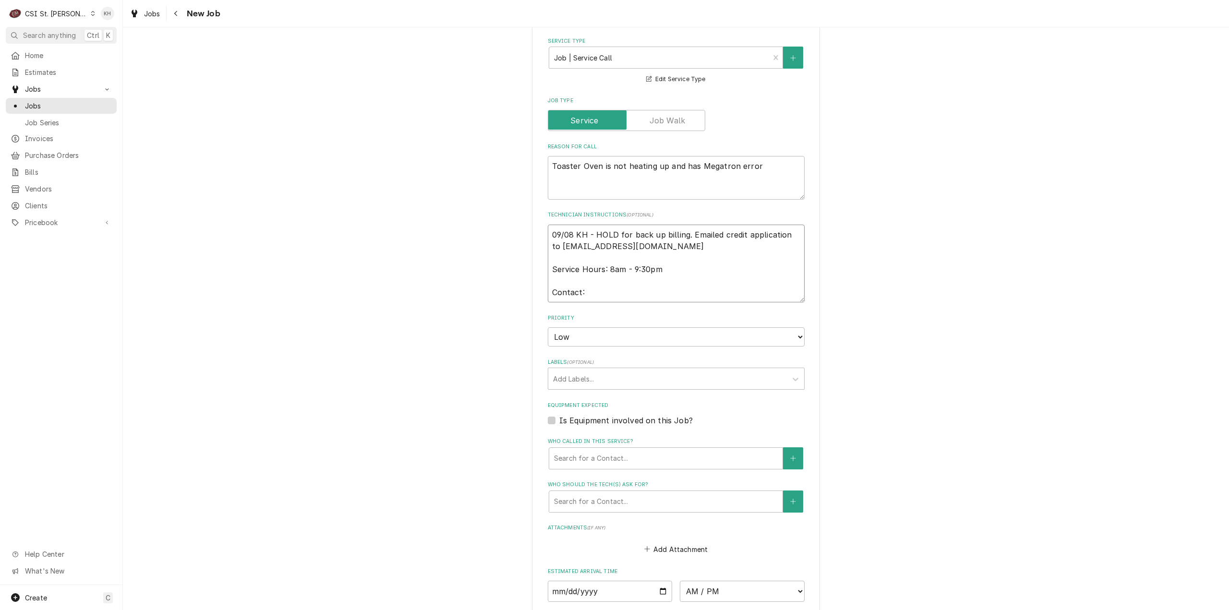
drag, startPoint x: 602, startPoint y: 295, endPoint x: 595, endPoint y: 300, distance: 8.3
click at [602, 294] on textarea "09/08 KH - HOLD for back up billing. Emailed credit application to jack4459@gma…" at bounding box center [676, 264] width 257 height 78
paste textarea "Jignesh Patel 618-558-5225"
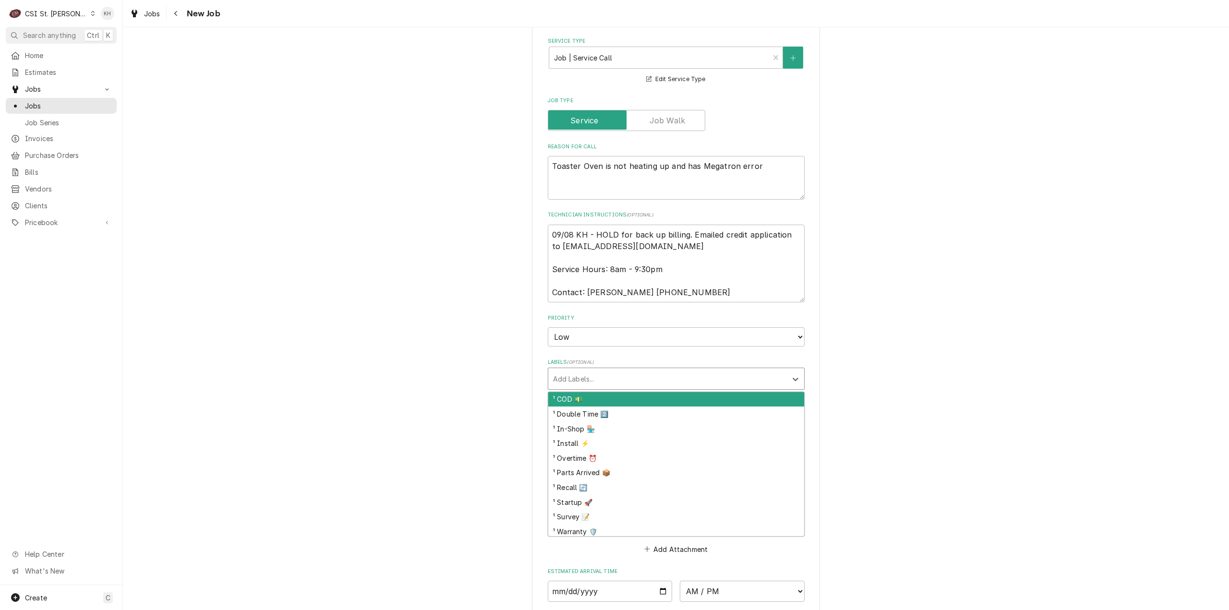
drag, startPoint x: 616, startPoint y: 375, endPoint x: 605, endPoint y: 396, distance: 23.6
click at [616, 377] on div "Labels" at bounding box center [667, 378] width 229 height 17
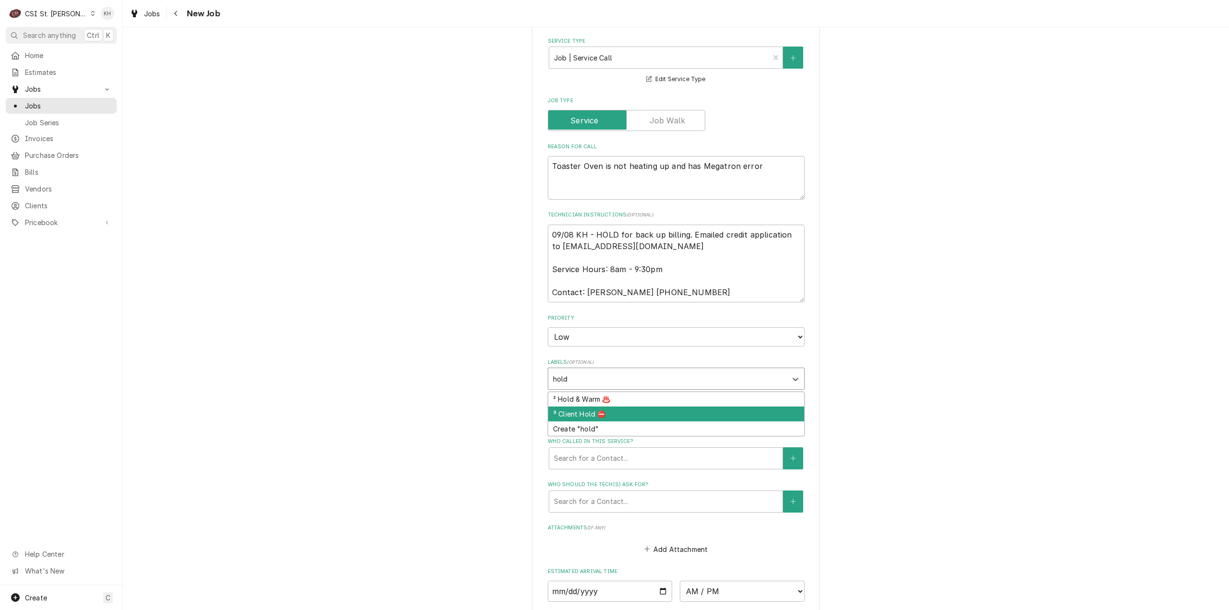
click at [605, 415] on div "³ Client Hold ⛔️" at bounding box center [676, 414] width 256 height 15
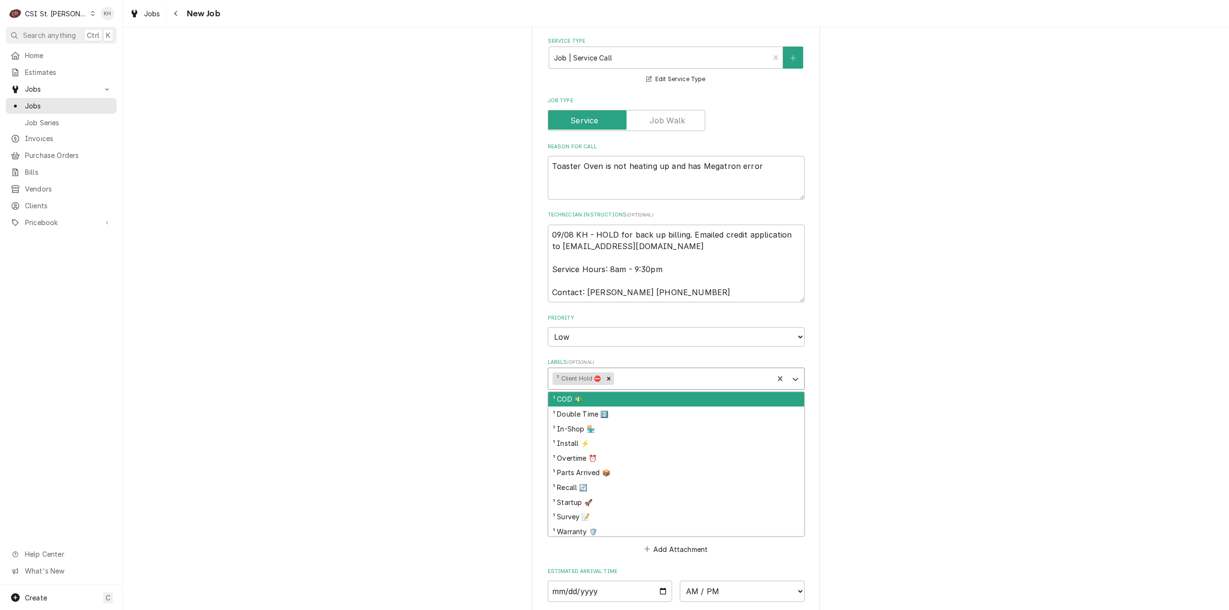
click at [644, 381] on div "Labels" at bounding box center [692, 378] width 153 height 17
click at [648, 397] on div "² Cooking 🔥" at bounding box center [676, 399] width 256 height 15
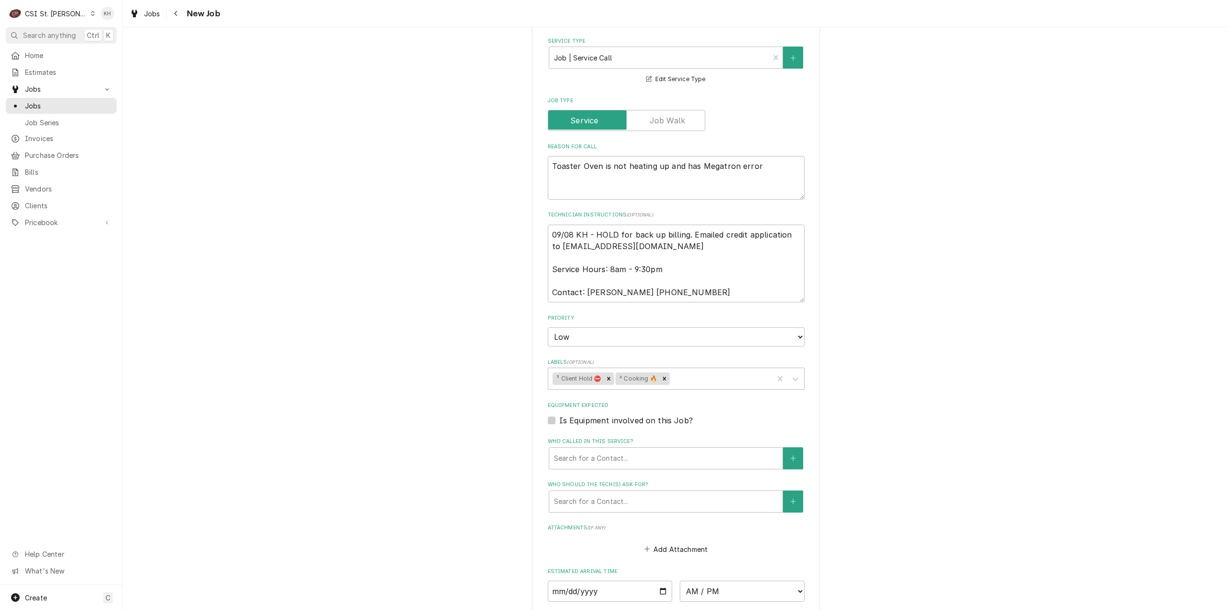
click at [543, 422] on div "Please provide the following information to create a job: Client Details Client…" at bounding box center [676, 238] width 288 height 1056
click at [559, 423] on label "Is Equipment involved on this Job?" at bounding box center [625, 421] width 133 height 12
click at [559, 423] on input "Equipment Expected" at bounding box center [687, 425] width 257 height 21
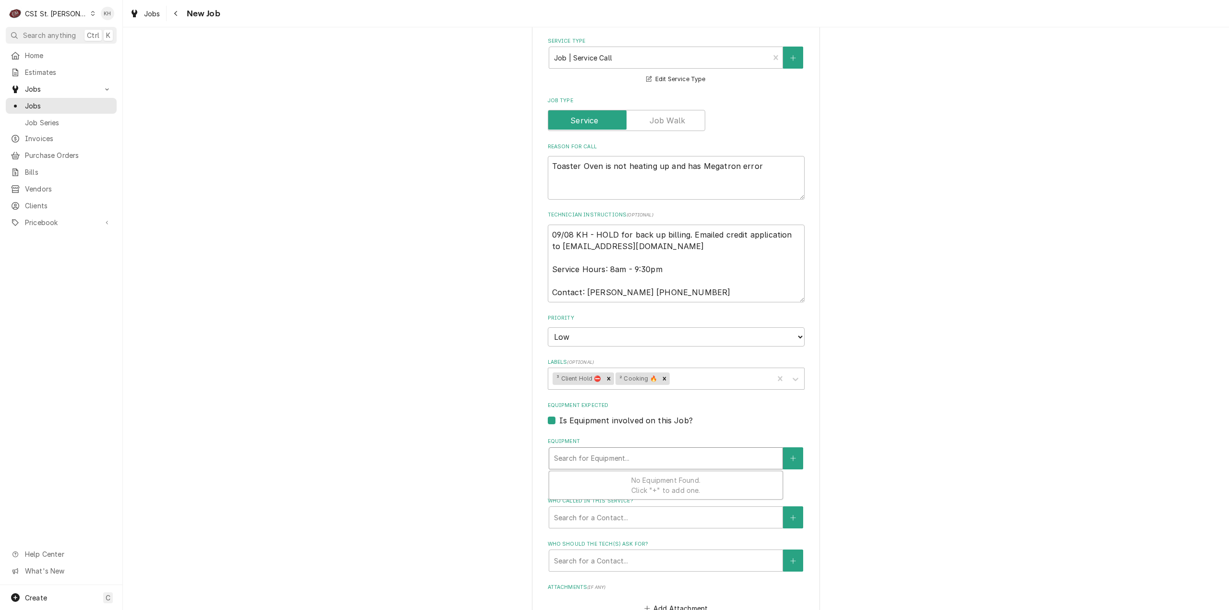
click at [600, 460] on div "Equipment" at bounding box center [666, 458] width 224 height 17
click at [799, 458] on button "Equipment" at bounding box center [793, 458] width 20 height 22
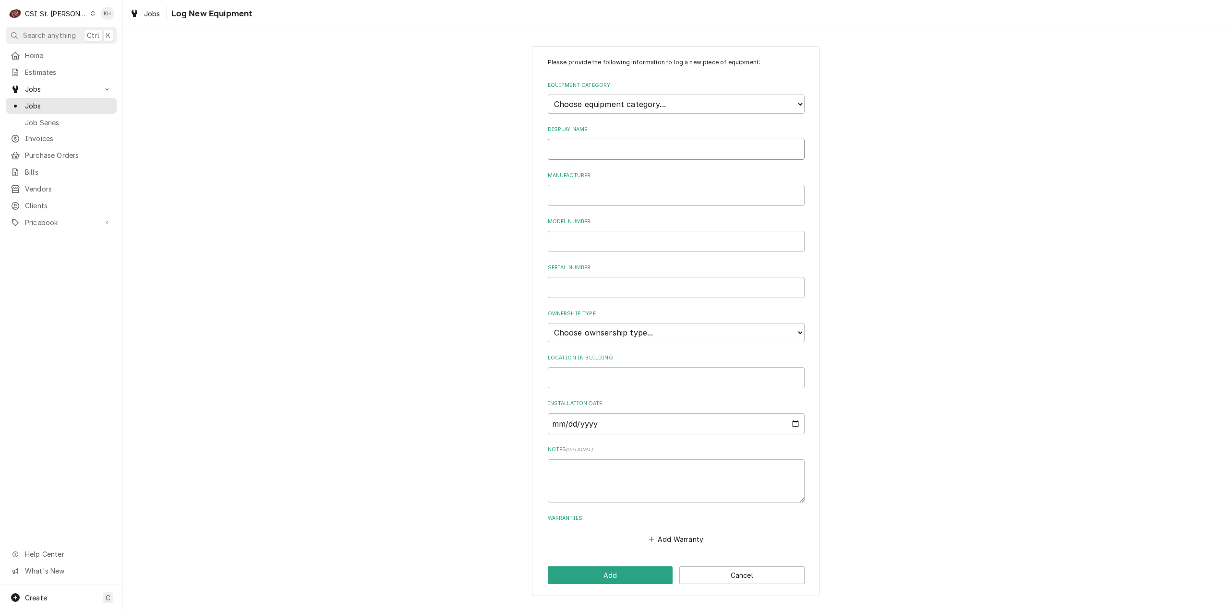
click at [629, 140] on input "Display Name" at bounding box center [676, 149] width 257 height 21
click at [634, 107] on select "Choose equipment category... Cooking Equipment Fryers Ice Machines Ovens and Ra…" at bounding box center [676, 104] width 257 height 19
click at [548, 95] on select "Choose equipment category... Cooking Equipment Fryers Ice Machines Ovens and Ra…" at bounding box center [676, 104] width 257 height 19
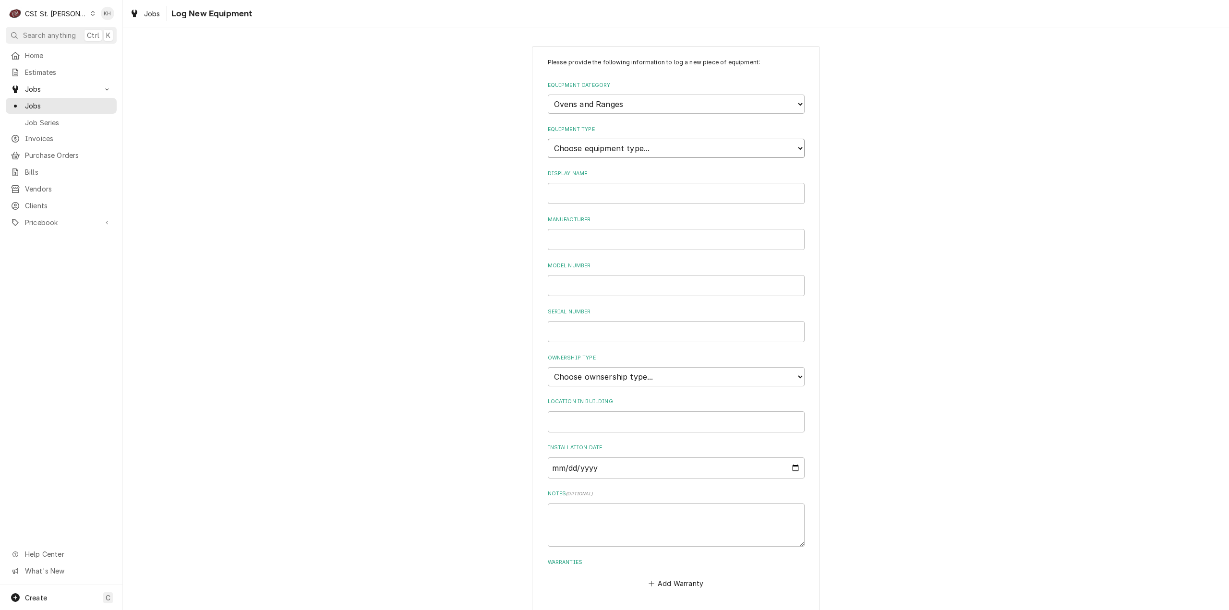
click at [617, 148] on select "Choose equipment type... Combi Oven Convection Oven Countertop Electric Range C…" at bounding box center [676, 148] width 257 height 19
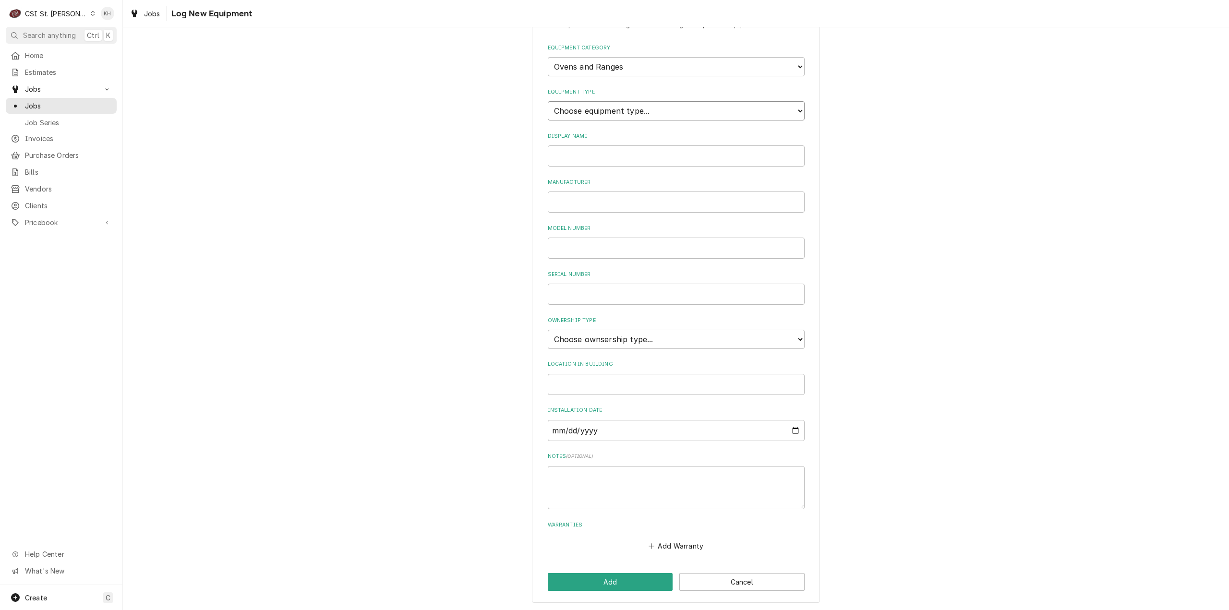
click at [626, 105] on select "Choose equipment type... Combi Oven Convection Oven Countertop Electric Range C…" at bounding box center [676, 110] width 257 height 19
click at [617, 67] on select "Choose equipment category... Cooking Equipment Fryers Ice Machines Ovens and Ra…" at bounding box center [676, 66] width 257 height 19
click at [548, 57] on select "Choose equipment category... Cooking Equipment Fryers Ice Machines Ovens and Ra…" at bounding box center [676, 66] width 257 height 19
click at [618, 113] on select "Choose equipment type... Broiler Charbroiler Commercial Microwave Commercial To…" at bounding box center [676, 110] width 257 height 19
click at [596, 60] on select "Choose equipment category... Cooking Equipment Fryers Ice Machines Ovens and Ra…" at bounding box center [676, 66] width 257 height 19
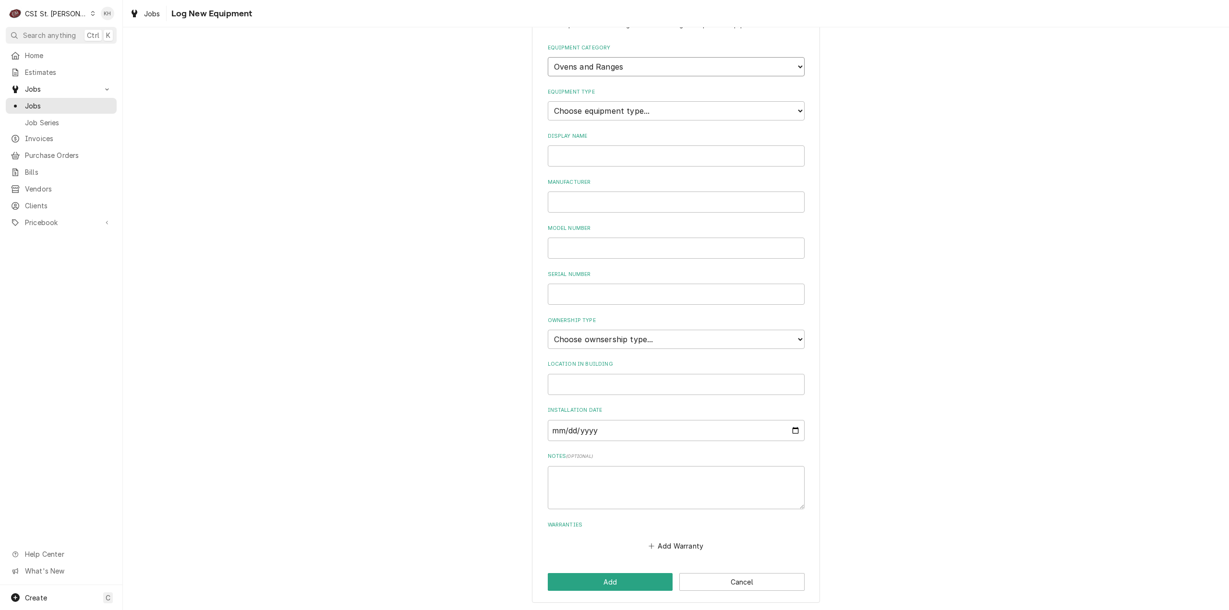
click at [548, 57] on select "Choose equipment category... Cooking Equipment Fryers Ice Machines Ovens and Ra…" at bounding box center [676, 66] width 257 height 19
click at [622, 155] on input "Display Name" at bounding box center [676, 155] width 257 height 21
click at [647, 341] on select "Choose ownsership type... Unknown Owned Leased Rented" at bounding box center [676, 339] width 257 height 19
click at [548, 330] on select "Choose ownsership type... Unknown Owned Leased Rented" at bounding box center [676, 339] width 257 height 19
click at [627, 568] on div "Please provide the following information to log a new piece of equipment: Equip…" at bounding box center [676, 306] width 288 height 595
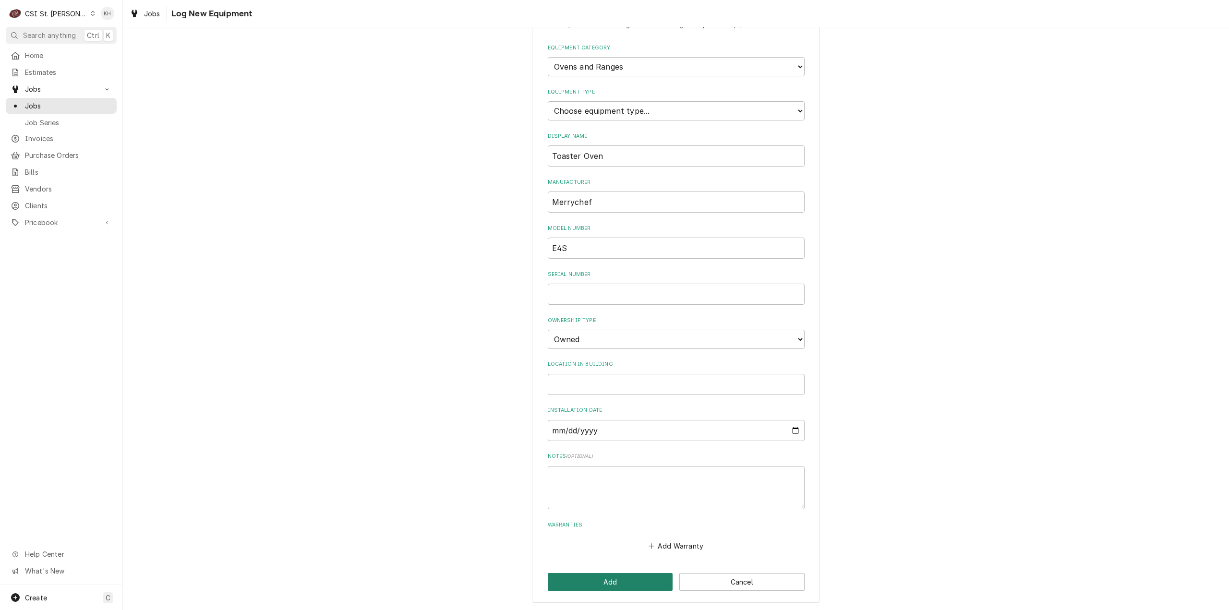
drag, startPoint x: 633, startPoint y: 581, endPoint x: 643, endPoint y: 572, distance: 13.9
click at [631, 579] on button "Add" at bounding box center [610, 582] width 125 height 18
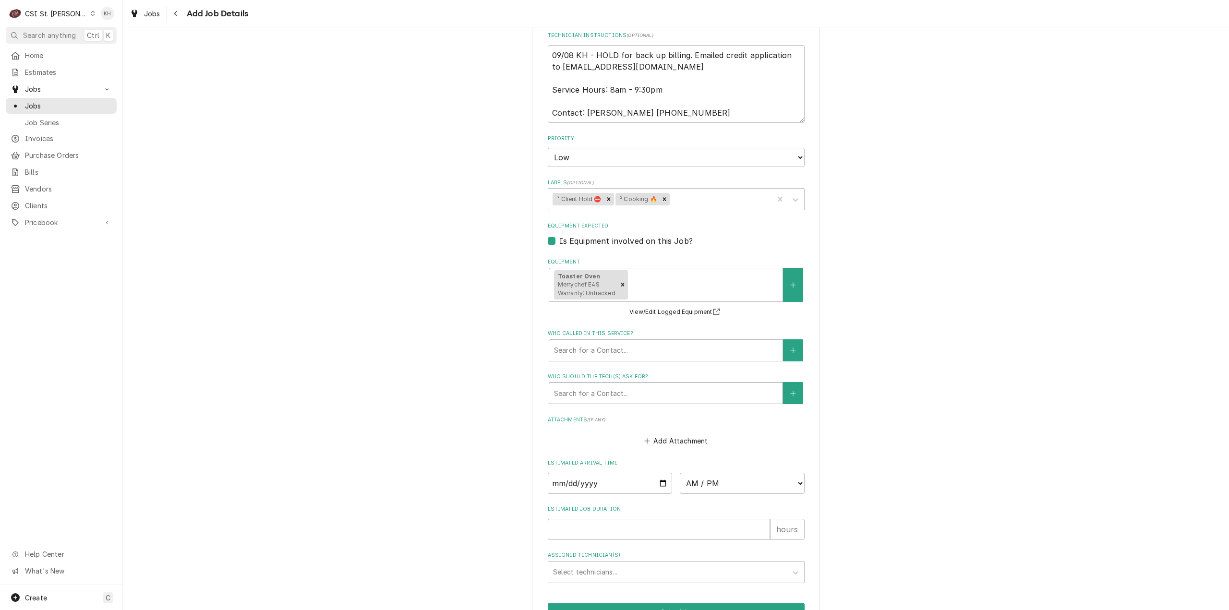
scroll to position [528, 0]
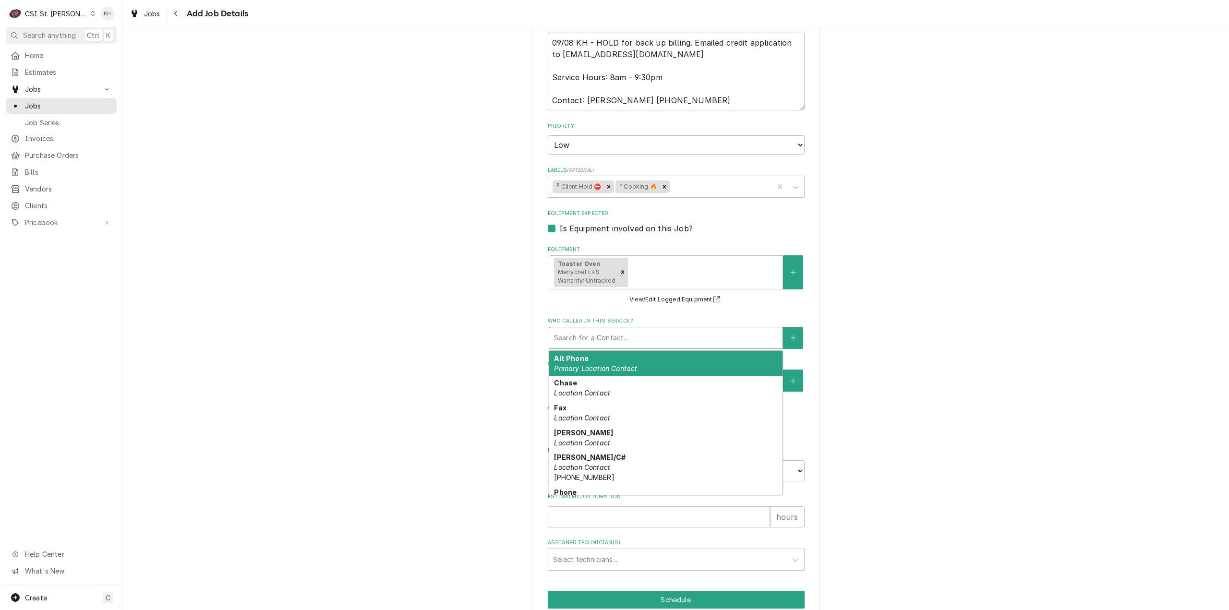
click at [617, 328] on div "Search for a Contact..." at bounding box center [665, 337] width 233 height 21
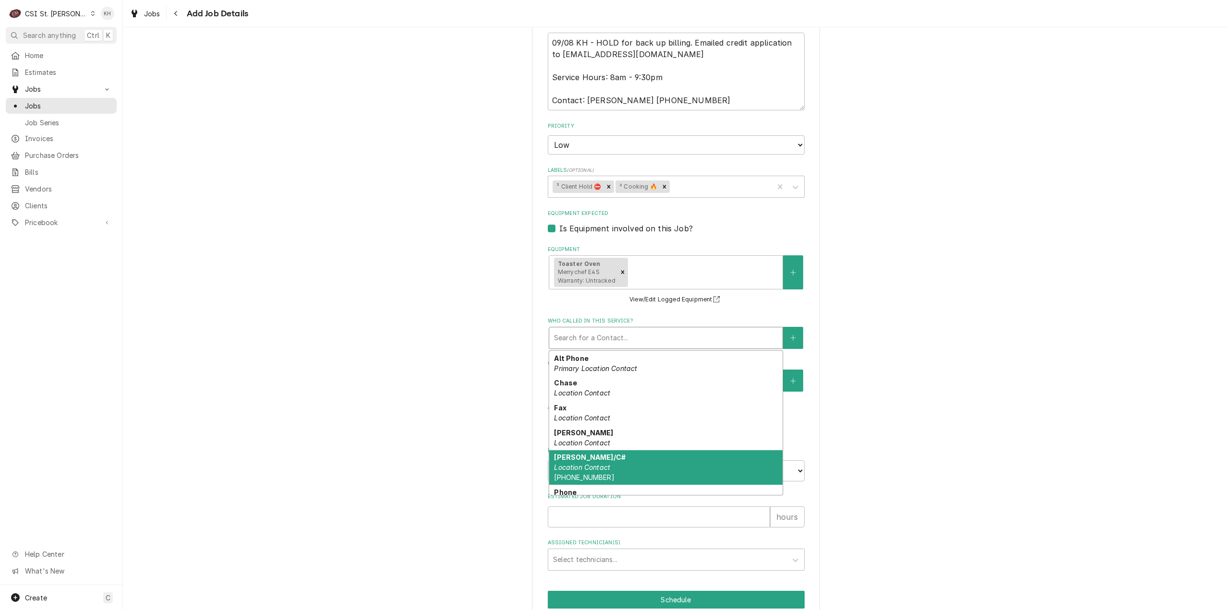
click at [640, 467] on div "Jignesh/C# Location Contact (618) 558-5225" at bounding box center [665, 467] width 233 height 35
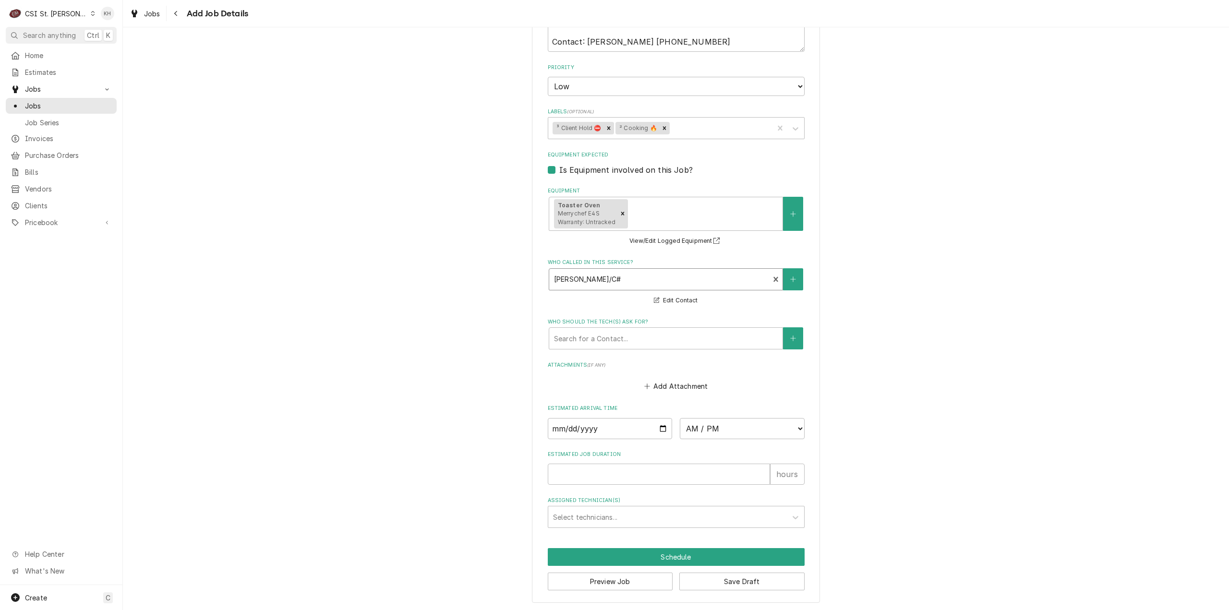
scroll to position [590, 0]
click at [630, 480] on input "Estimated Job Duration" at bounding box center [659, 473] width 222 height 21
click at [592, 583] on button "Preview Job" at bounding box center [610, 581] width 125 height 18
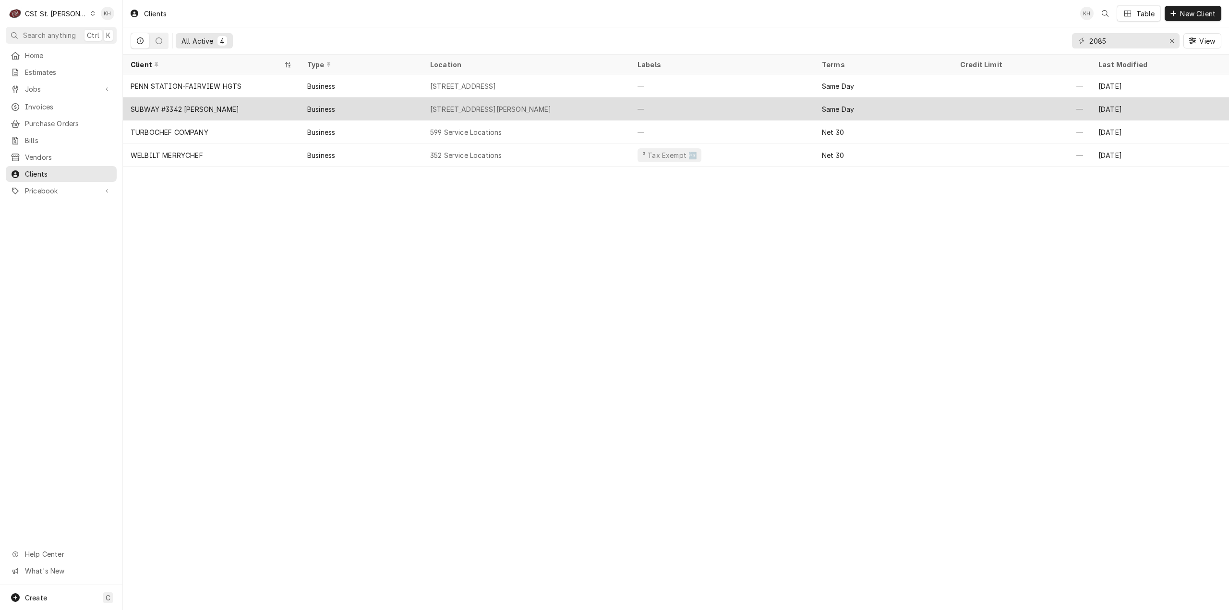
click at [311, 109] on div "Business" at bounding box center [321, 109] width 28 height 10
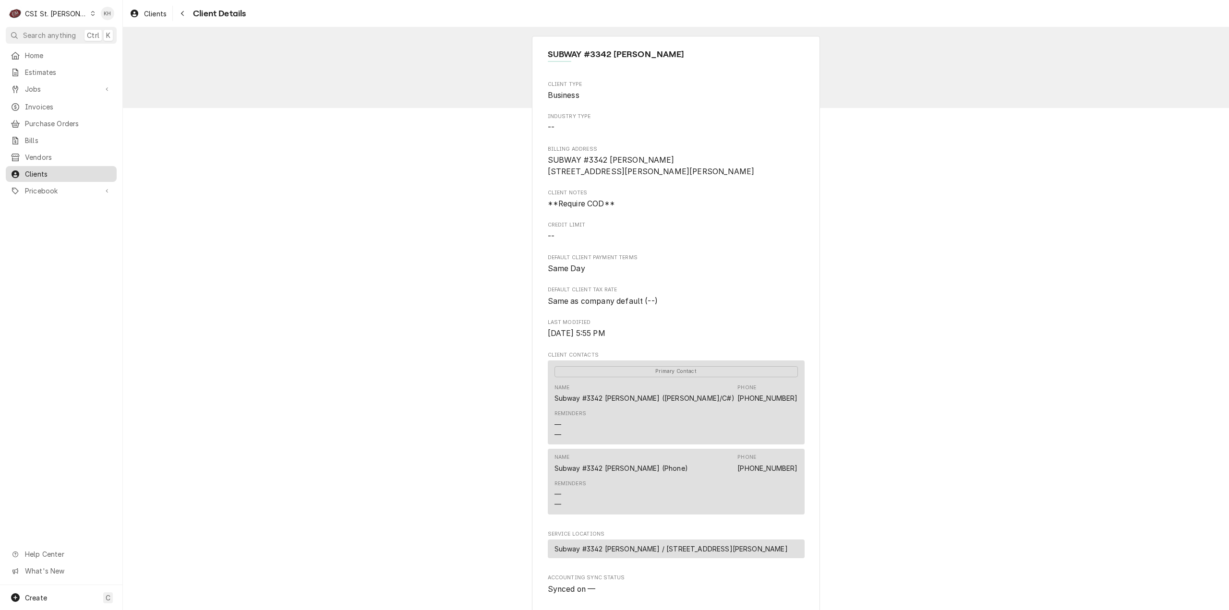
click at [50, 168] on div "Clients" at bounding box center [61, 174] width 107 height 12
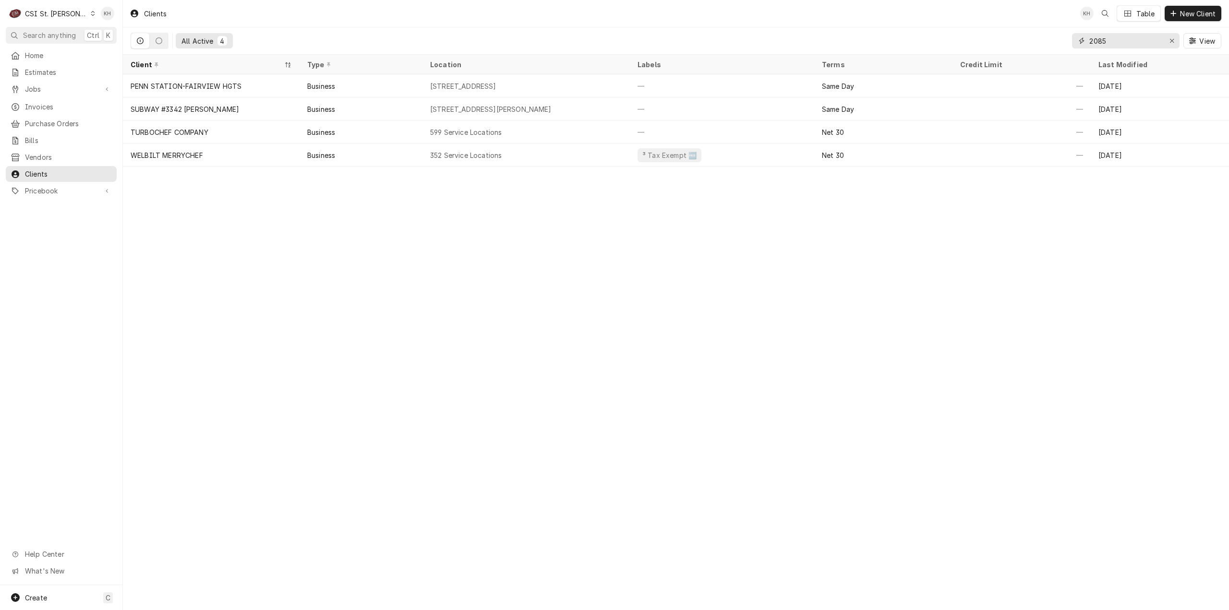
drag, startPoint x: 1124, startPoint y: 39, endPoint x: 1051, endPoint y: 41, distance: 73.0
click at [1051, 41] on div "All Active 4 2085 View" at bounding box center [676, 40] width 1091 height 27
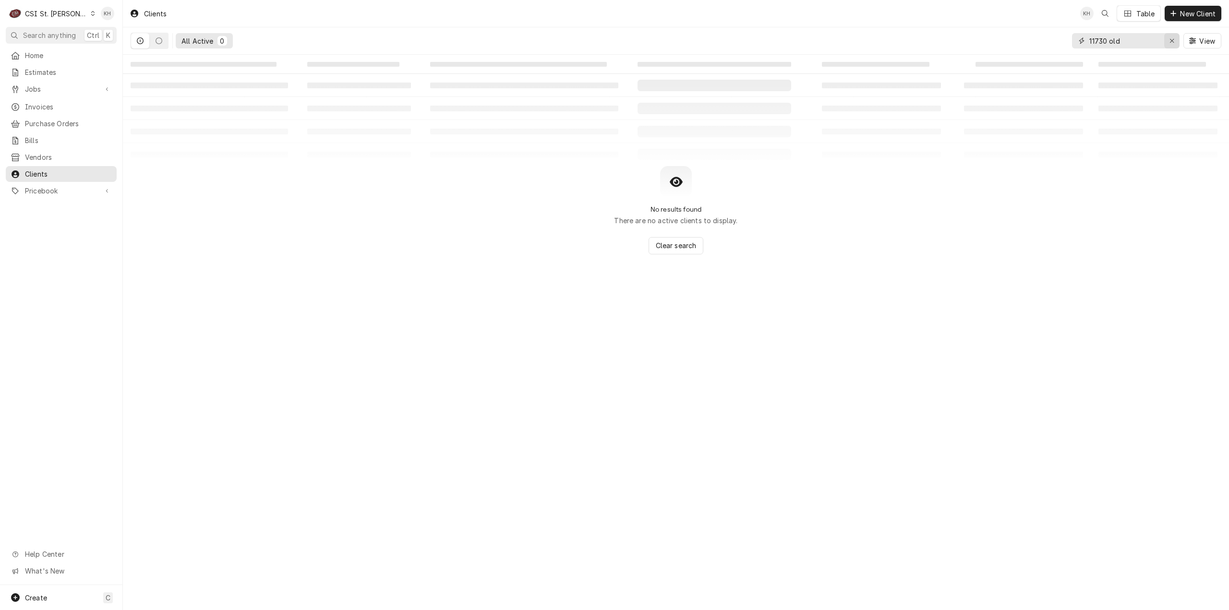
type input "11730 old"
click at [1174, 40] on icon "Erase input" at bounding box center [1172, 40] width 5 height 7
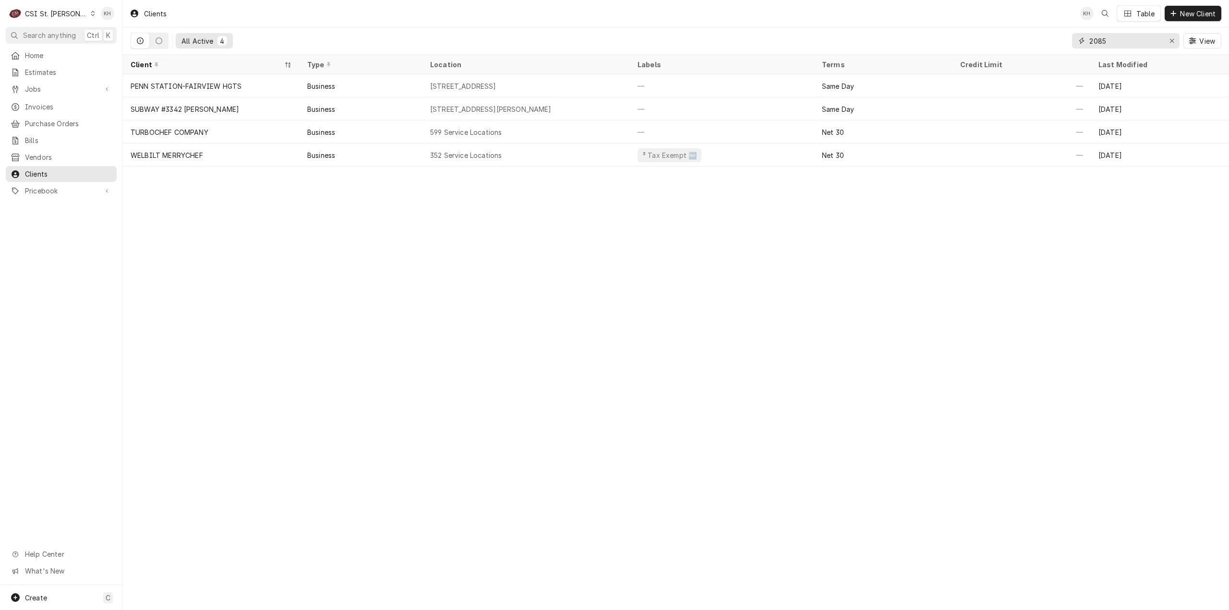
type input "2085"
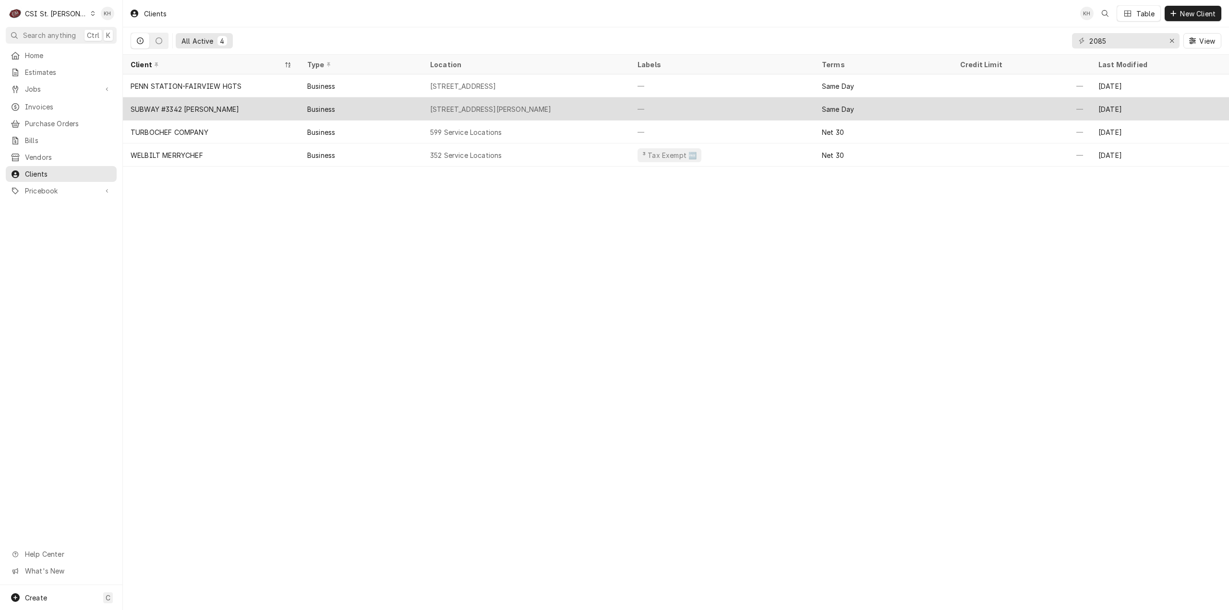
click at [518, 107] on div "2085 Bently Plaza, Fenton, MO 63026" at bounding box center [490, 109] width 121 height 10
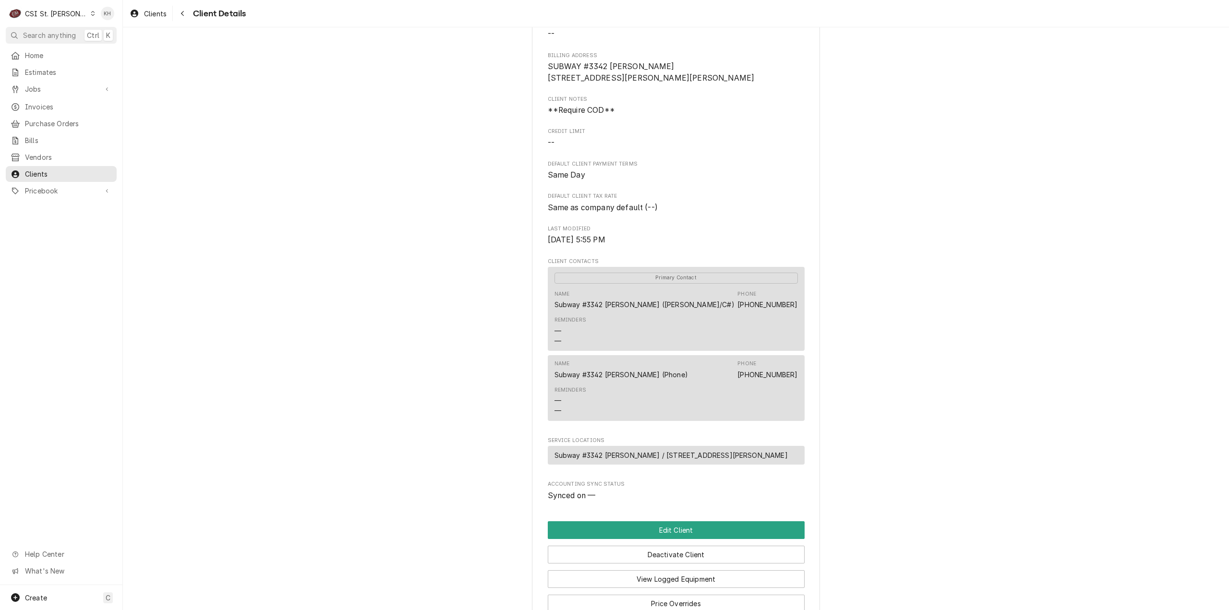
scroll to position [198, 0]
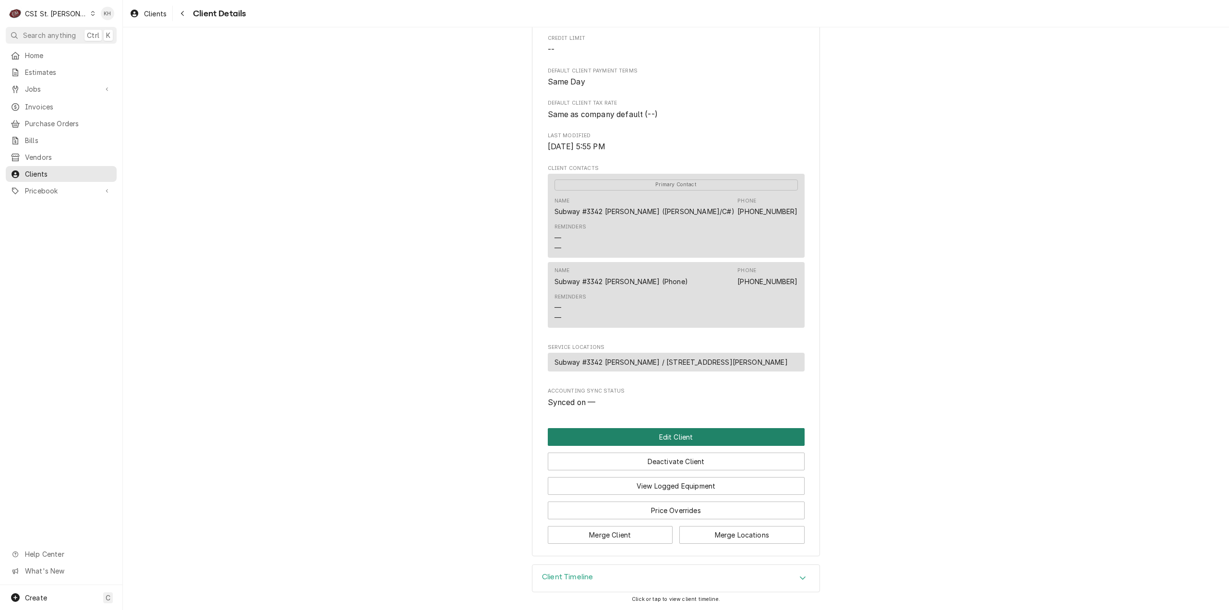
click at [720, 437] on button "Edit Client" at bounding box center [676, 437] width 257 height 18
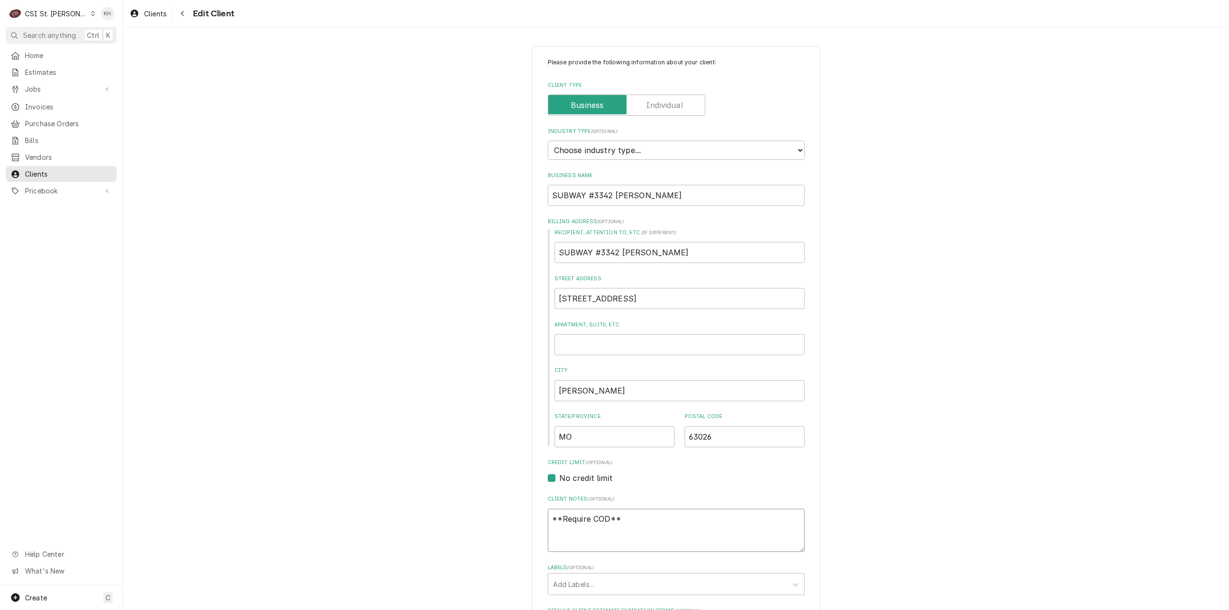
click at [641, 520] on textarea "**Require COD**" at bounding box center [676, 531] width 257 height 44
type textarea "x"
type textarea "**Require COD**"
type textarea "x"
type textarea "**Require COD** 0"
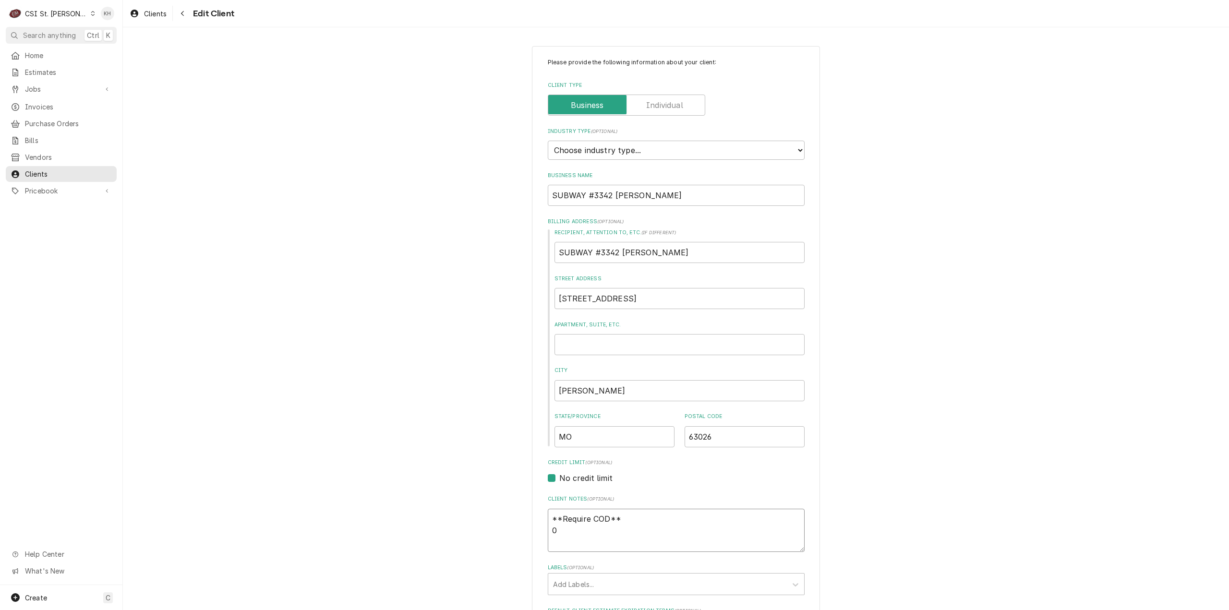
type textarea "x"
type textarea "**Require COD** 09"
type textarea "x"
type textarea "**Require COD** 09/"
type textarea "x"
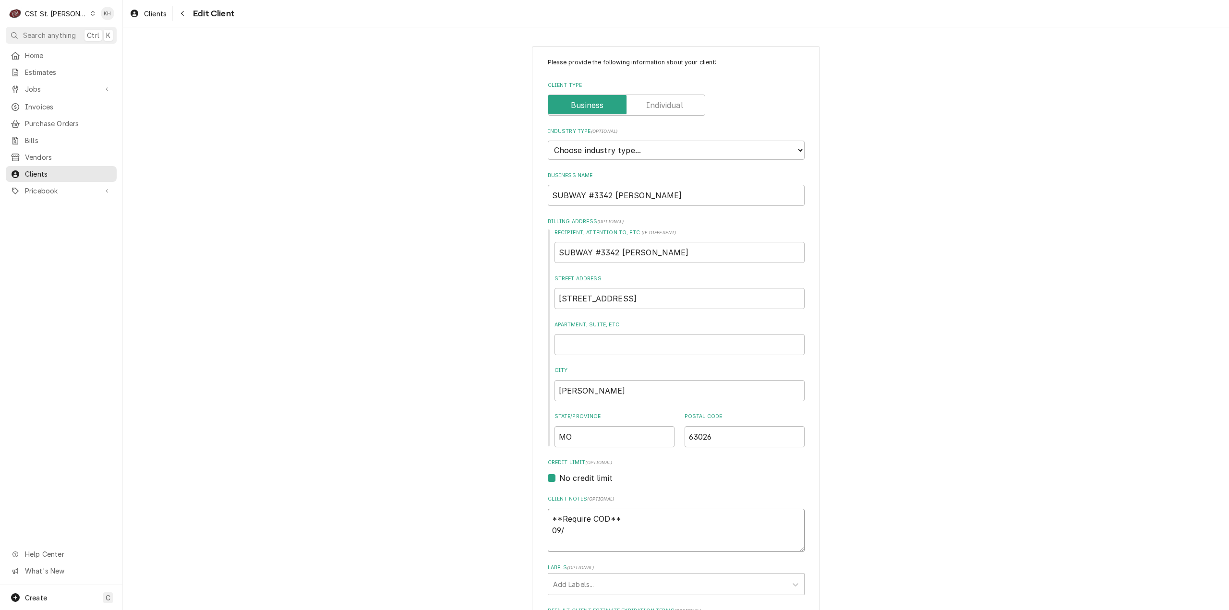
type textarea "**Require COD** 09/0"
type textarea "x"
type textarea "**Require COD** 09/08"
type textarea "x"
type textarea "**Require COD** 09/08/"
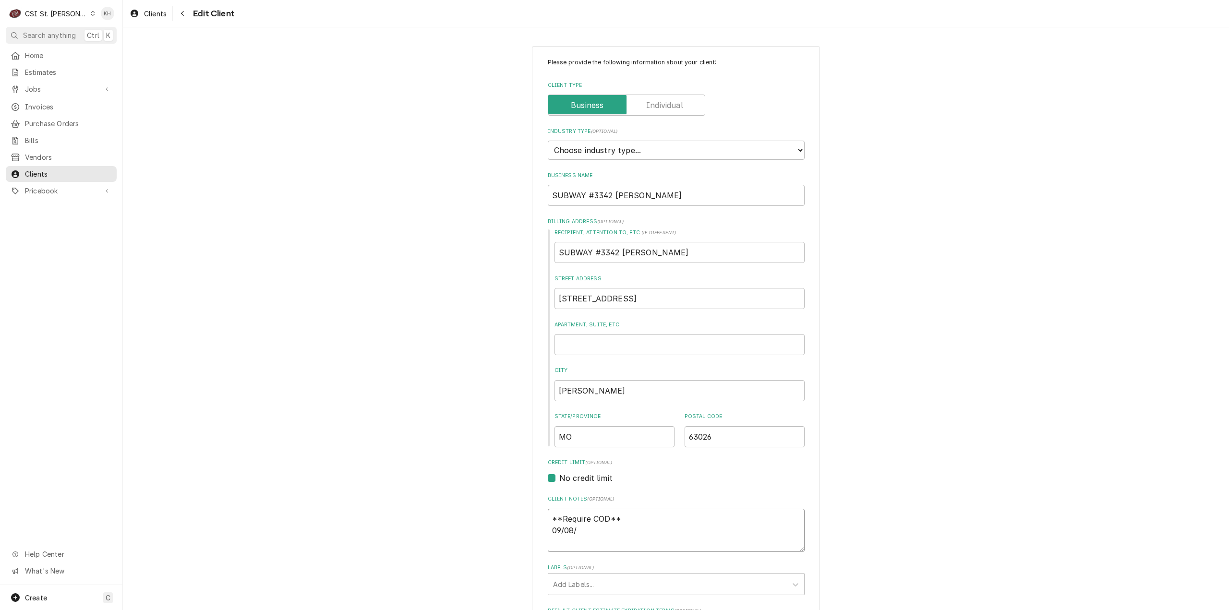
type textarea "x"
type textarea "**Require COD** 09/08/2"
type textarea "x"
type textarea "**Require COD** 09/08/20"
type textarea "x"
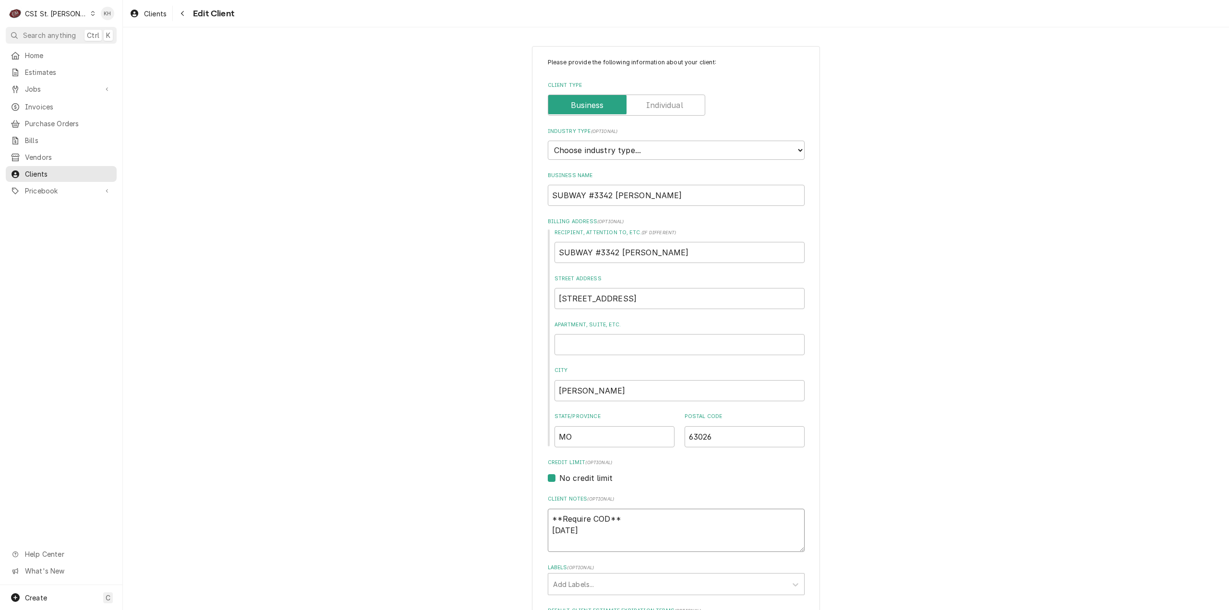
type textarea "**Require COD** 09/08/202"
type textarea "x"
type textarea "**Require COD** 09/08/2025"
type textarea "x"
type textarea "**Require COD** 09/08/2025"
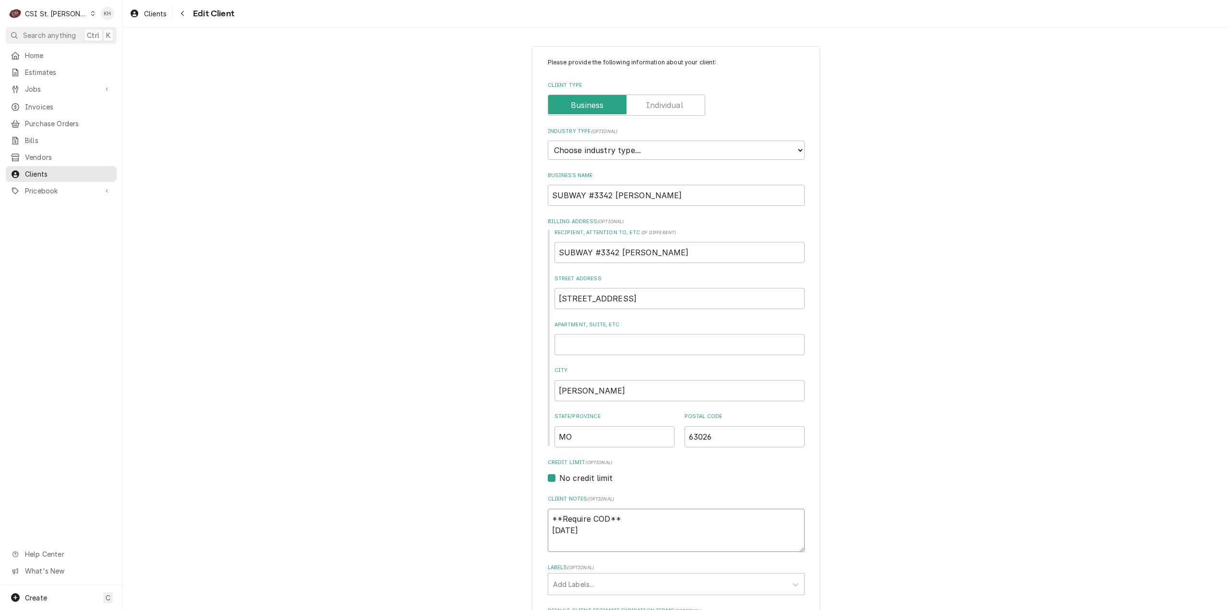
type textarea "x"
type textarea "**Require COD** 09/08/2025 K"
type textarea "x"
type textarea "**Require COD** 09/08/2025 KH"
type textarea "x"
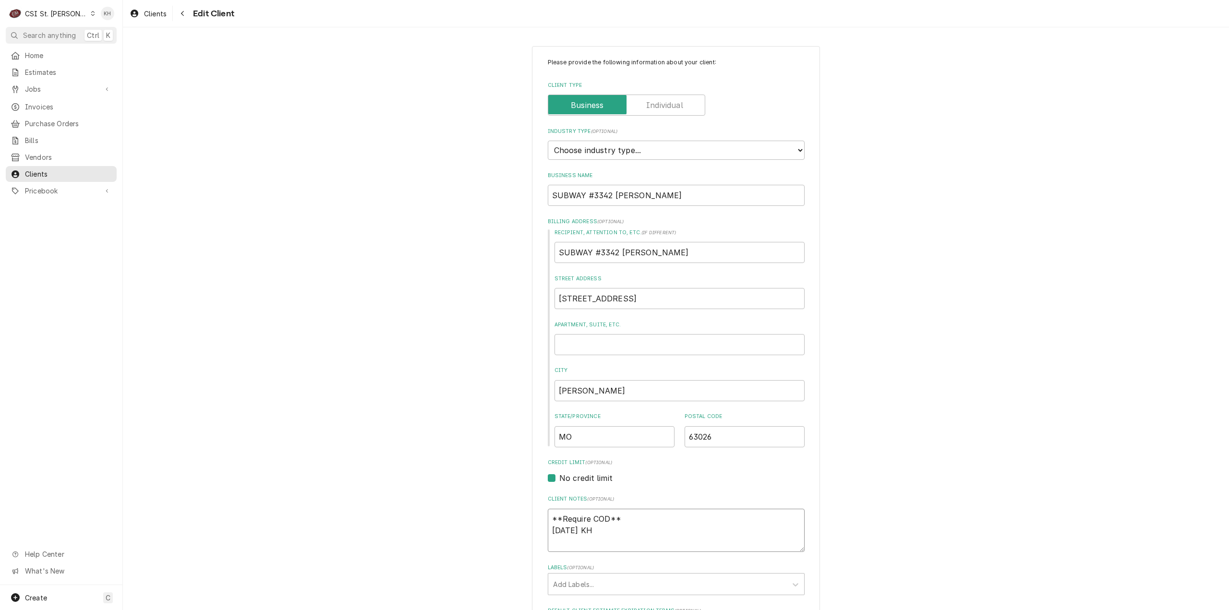
type textarea "**Require COD** 09/08/2025 KH"
type textarea "x"
type textarea "**Require COD** 09/08/2025 KH -"
type textarea "x"
type textarea "**Require COD** 09/08/2025 KH -"
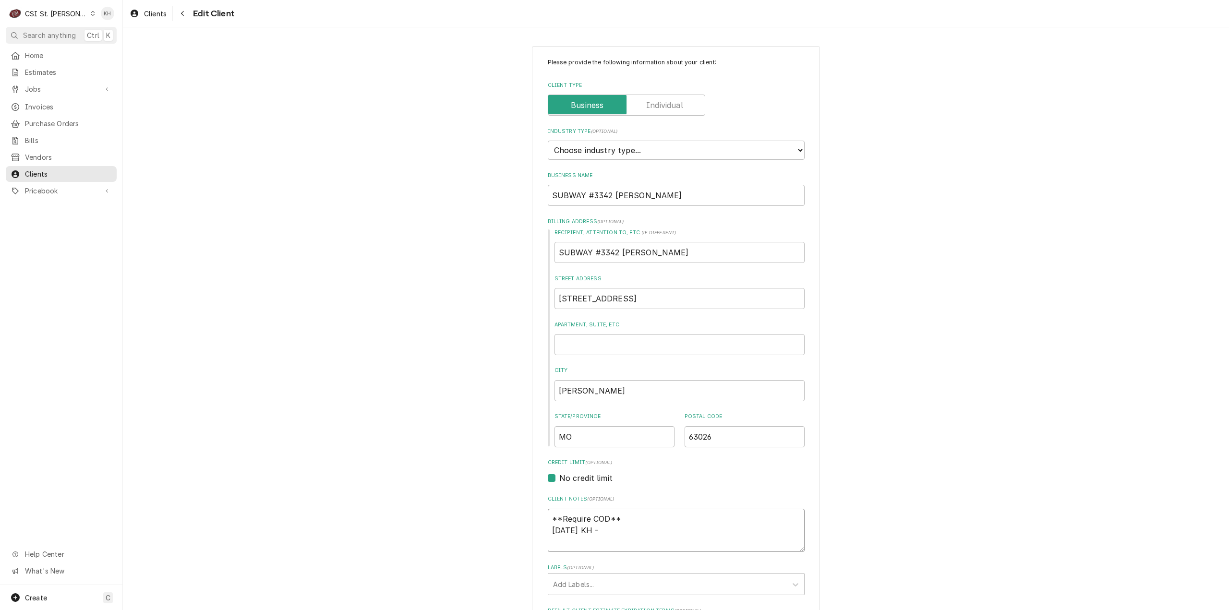
type textarea "x"
type textarea "**Require COD** 09/08/2025 KH - E"
type textarea "x"
type textarea "**Require COD** 09/08/2025 KH - Em"
type textarea "x"
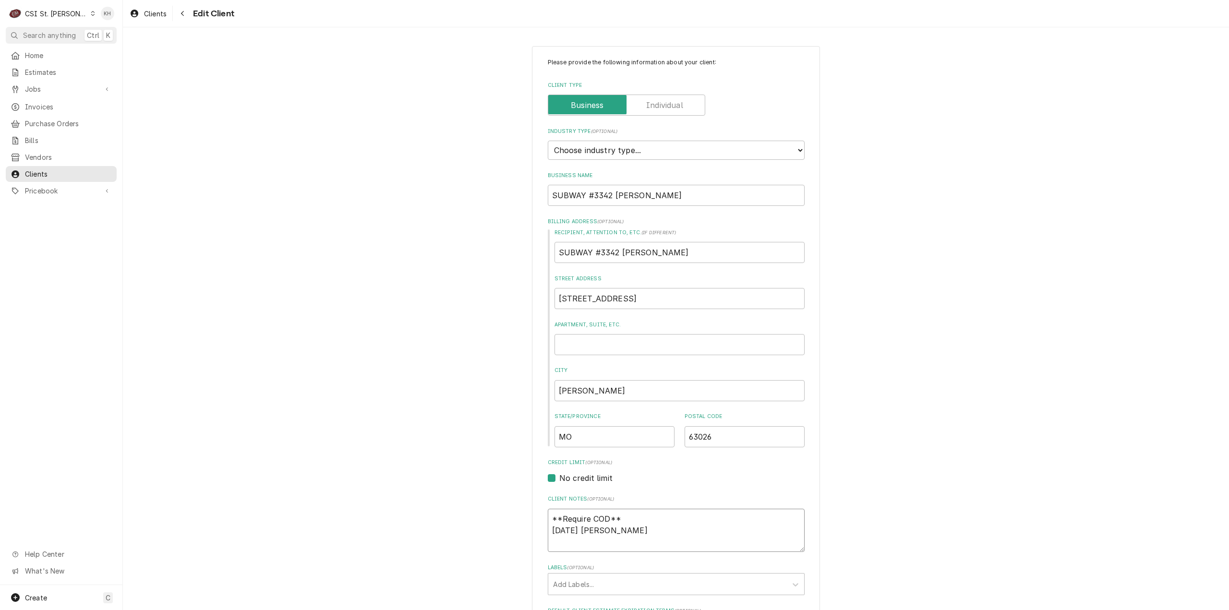
type textarea "**Require COD** 09/08/2025 KH - Ema"
type textarea "x"
type textarea "**Require COD** 09/08/2025 KH - Emai"
type textarea "x"
type textarea "**Require COD** 09/08/2025 KH - Emaile"
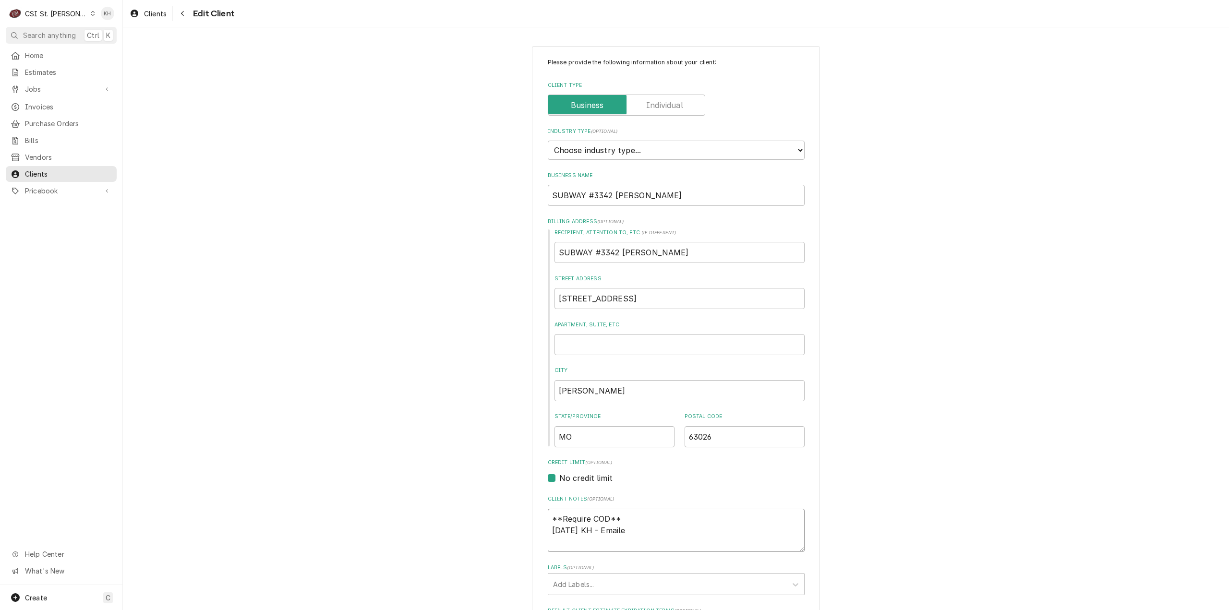
type textarea "x"
type textarea "**Require COD** 09/08/2025 KH - Emailed"
type textarea "x"
type textarea "**Require COD** 09/08/2025 KH - Emailed"
type textarea "x"
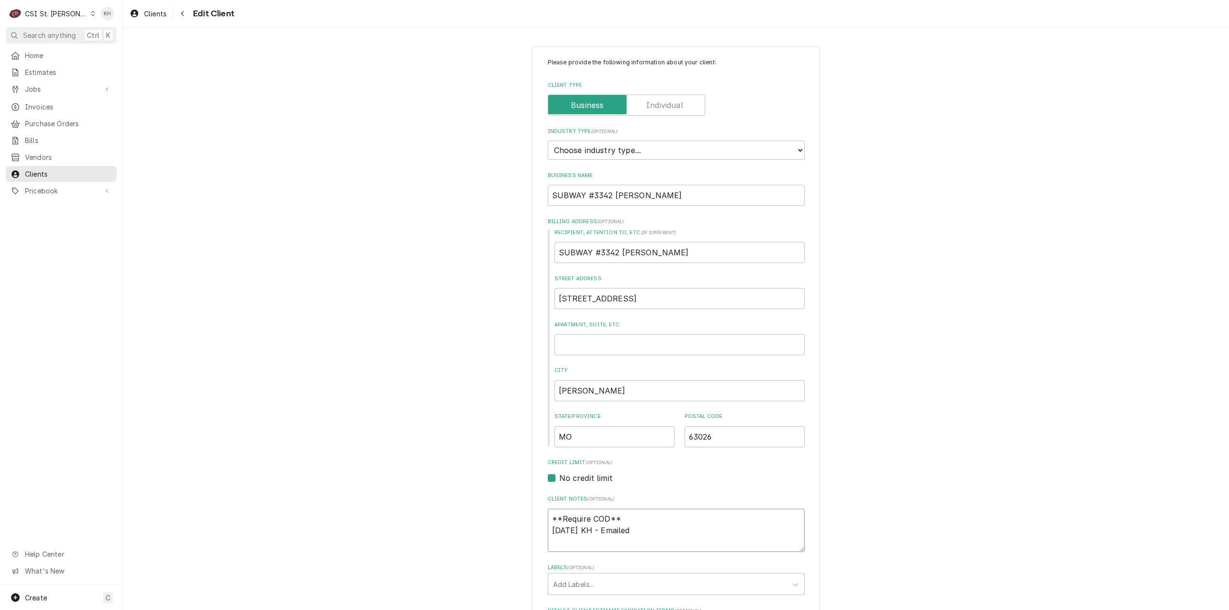
type textarea "**Require COD** 09/08/2025 KH - Emailed c"
type textarea "x"
type textarea "**Require COD** 09/08/2025 KH - Emailed cr"
type textarea "x"
type textarea "**Require COD** 09/08/2025 KH - Emailed cre"
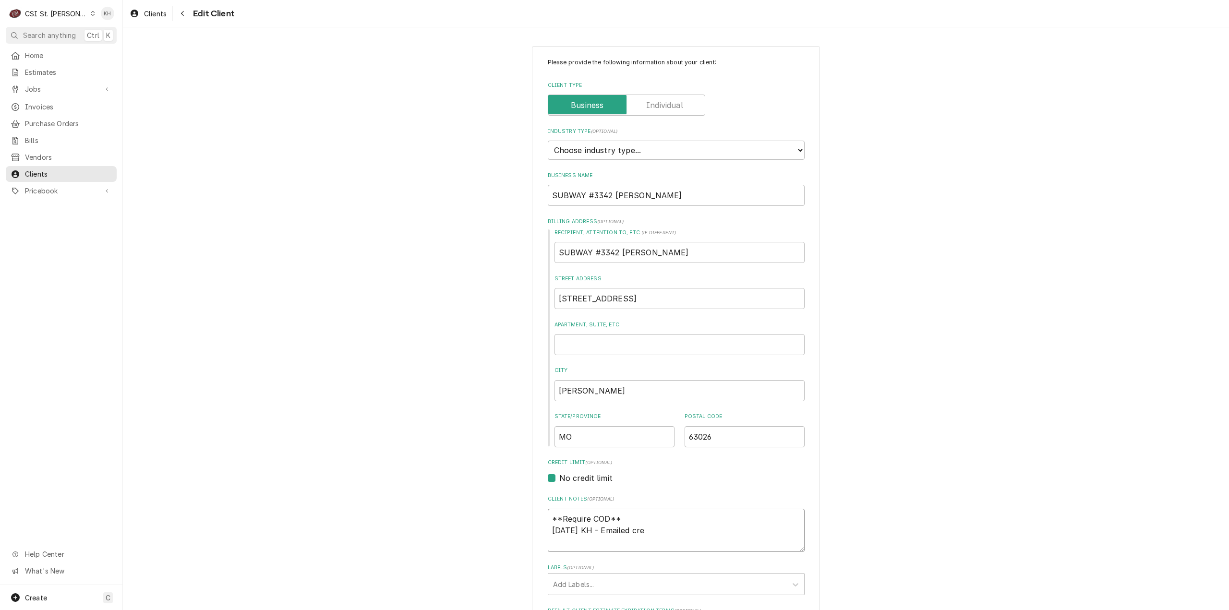
type textarea "x"
type textarea "**Require COD** 09/08/2025 KH - Emailed cred"
type textarea "x"
type textarea "**Require COD** 09/08/2025 KH - Emailed credi"
type textarea "x"
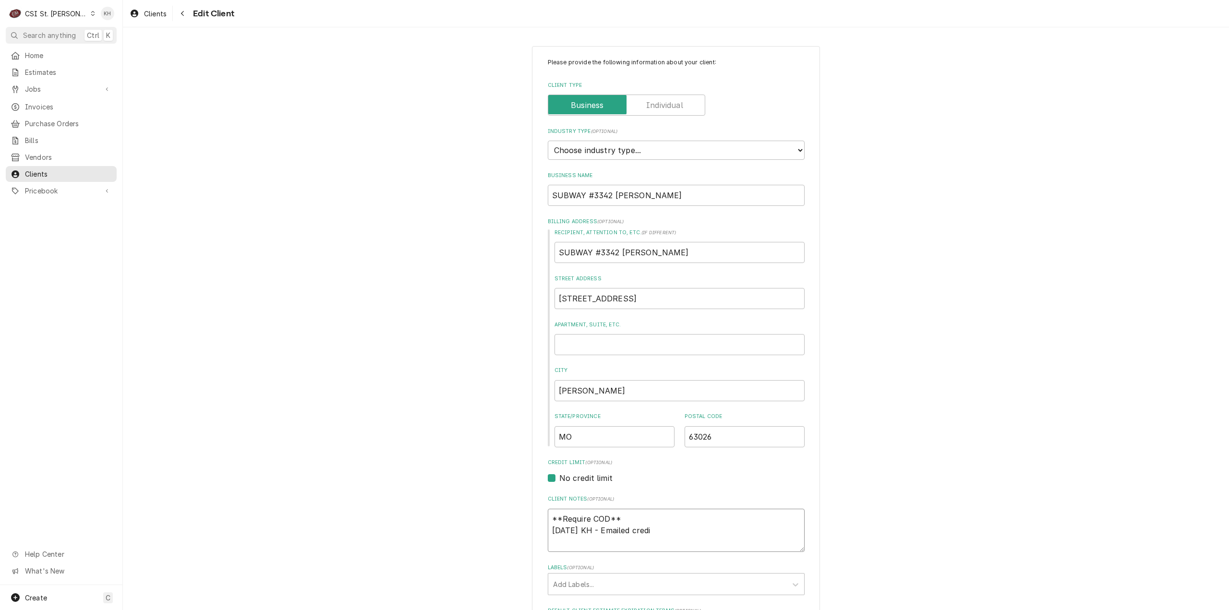
type textarea "**Require COD** 09/08/2025 KH - Emailed credit"
type textarea "x"
type textarea "**Require COD** 09/08/2025 KH - Emailed credit"
type textarea "x"
type textarea "**Require COD** 09/08/2025 KH - Emailed credit a"
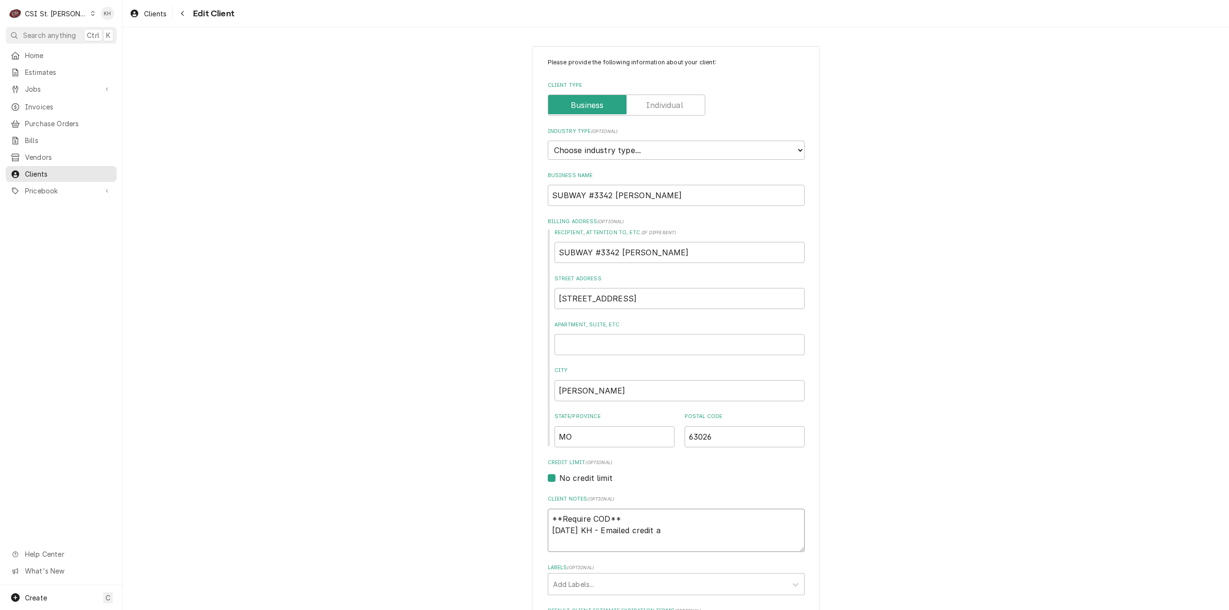
type textarea "x"
type textarea "**Require COD** 09/08/2025 KH - Emailed credit ap"
type textarea "x"
type textarea "**Require COD** 09/08/2025 KH - Emailed credit app"
type textarea "x"
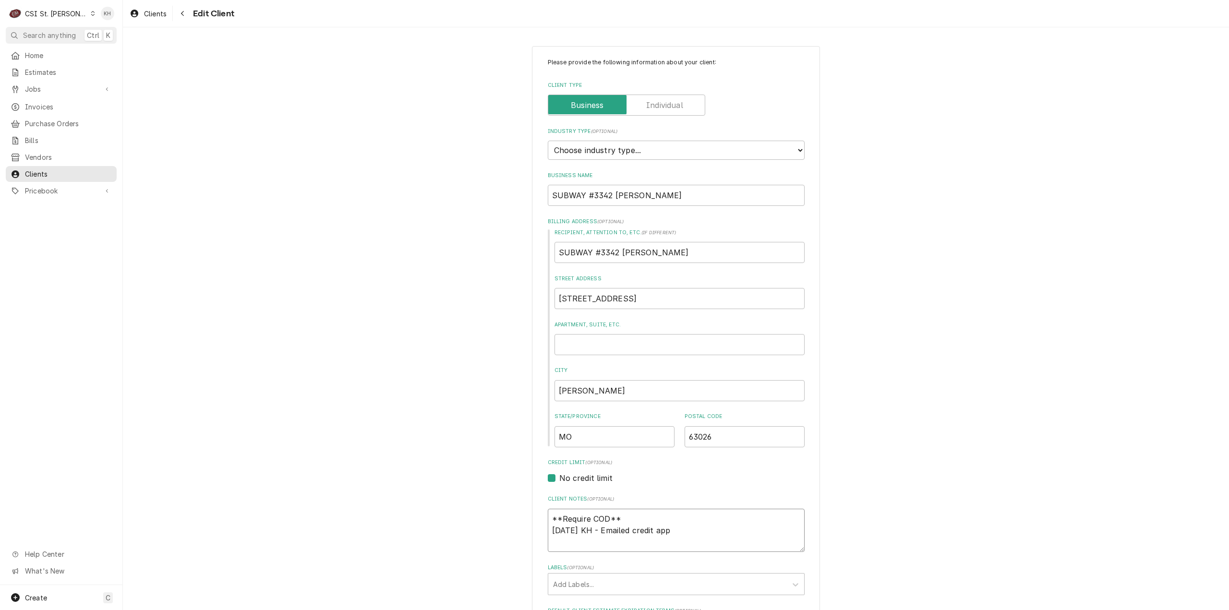
type textarea "**Require COD** 09/08/2025 KH - Emailed credit appl"
type textarea "x"
type textarea "**Require COD** 09/08/2025 KH - Emailed credit appli"
type textarea "x"
type textarea "**Require COD** 09/08/2025 KH - Emailed credit applic"
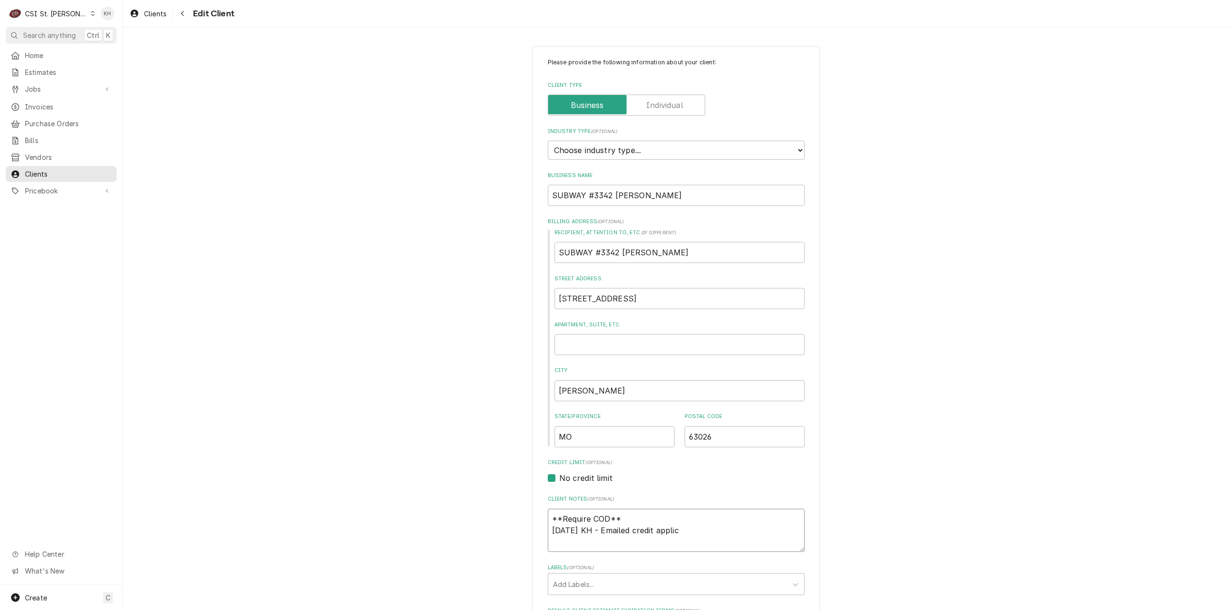
type textarea "x"
type textarea "**Require COD** 09/08/2025 KH - Emailed credit applica"
type textarea "x"
type textarea "**Require COD** 09/08/2025 KH - Emailed credit applicai"
type textarea "x"
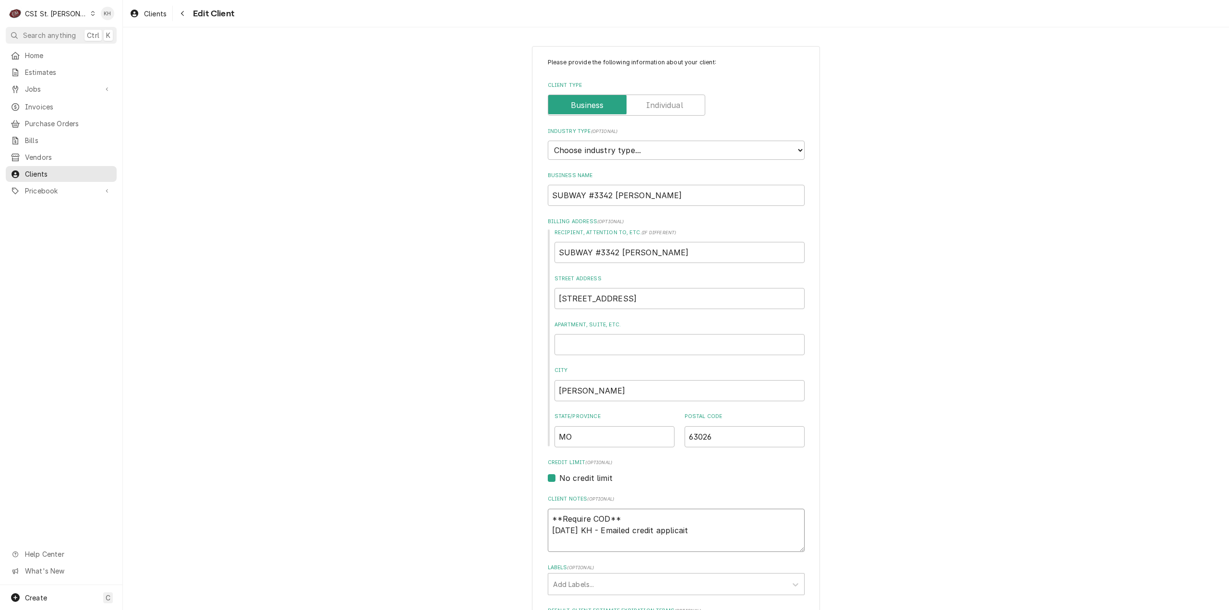
type textarea "**Require COD** 09/08/2025 KH - Emailed credit applicaito"
type textarea "x"
type textarea "**Require COD** 09/08/2025 KH - Emailed credit applicaiton"
type textarea "x"
type textarea "**Require COD** 09/08/2025 KH - Emailed credit applicaiton"
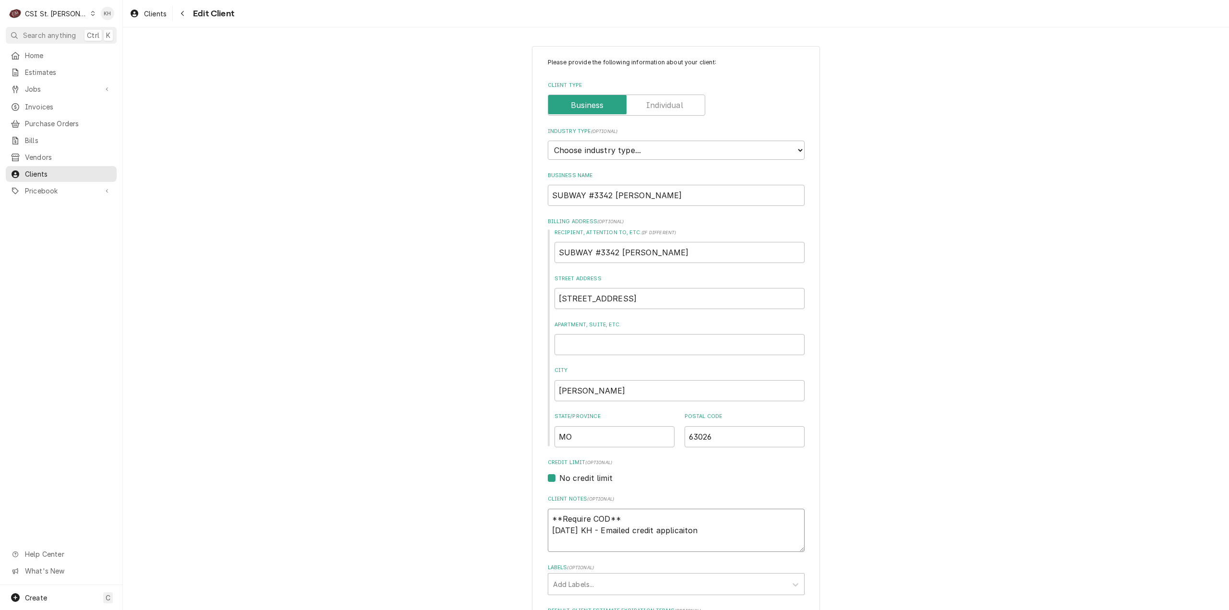
type textarea "x"
type textarea "**Require COD** 09/08/2025 KH - Emailed credit applicaiton t"
type textarea "x"
type textarea "**Require COD** 09/08/2025 KH - Emailed credit applicaiton to"
type textarea "x"
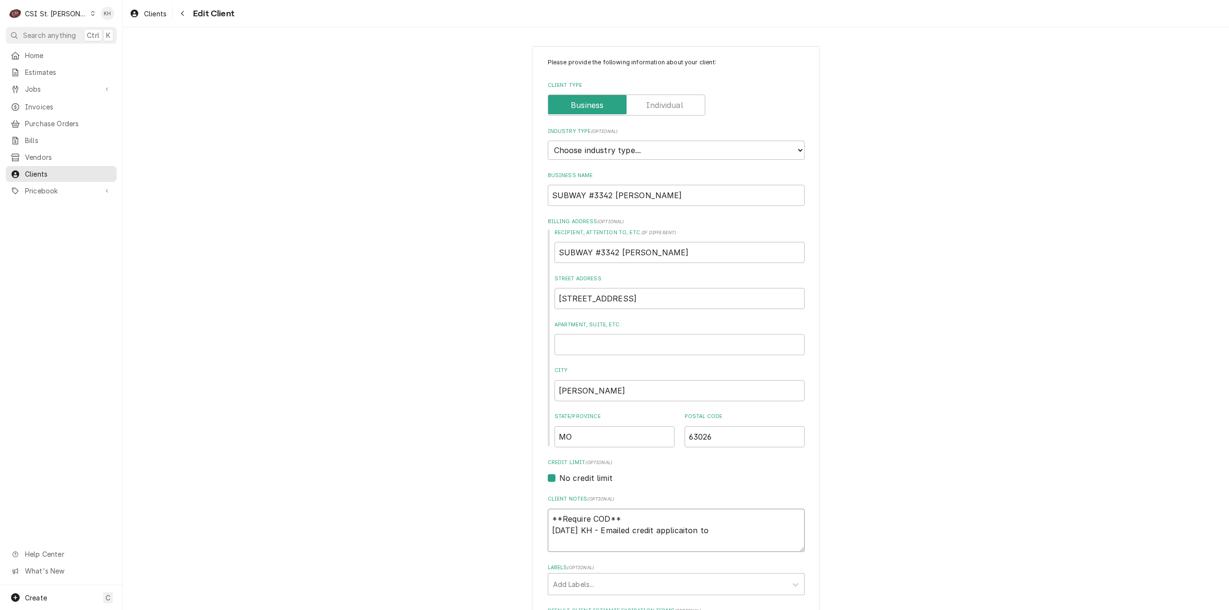
type textarea "**Require COD** 09/08/2025 KH - Emailed credit applicaiton to"
type textarea "x"
type textarea "**Require COD** 09/08/2025 KH - Emailed credit applicaiton to"
type textarea "x"
type textarea "**Require COD** 09/08/2025 KH - Emailed credit applicaiton t"
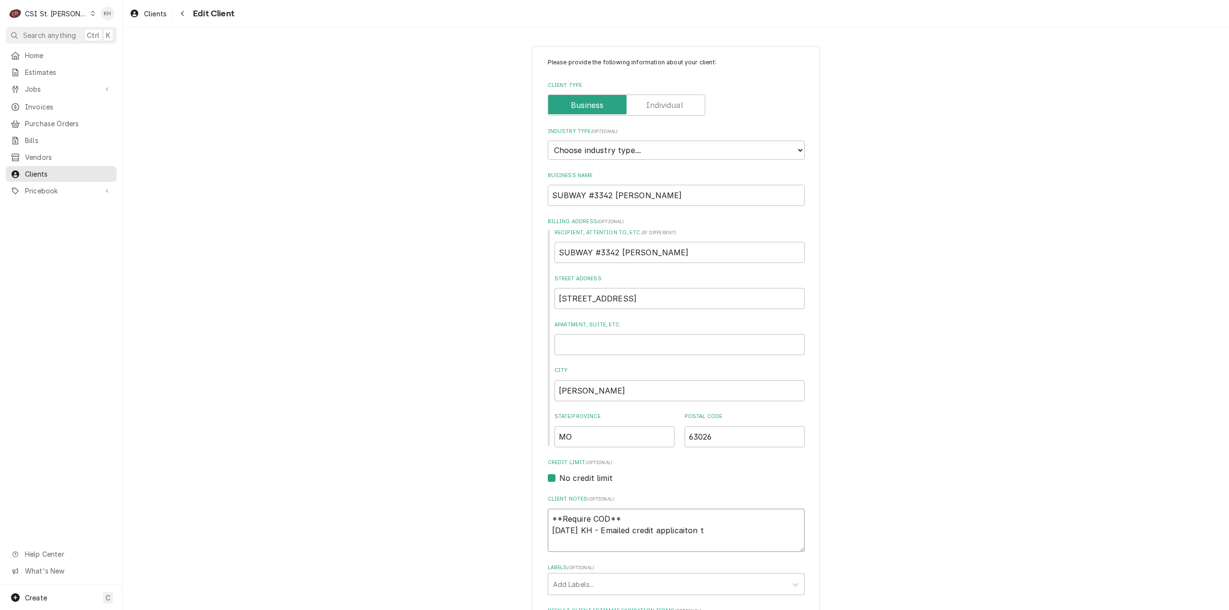
type textarea "x"
type textarea "**Require COD** 09/08/2025 KH - Emailed credit applicaiton"
type textarea "x"
type textarea "**Require COD** 09/08/2025 KH - Emailed credit applicaiton"
type textarea "x"
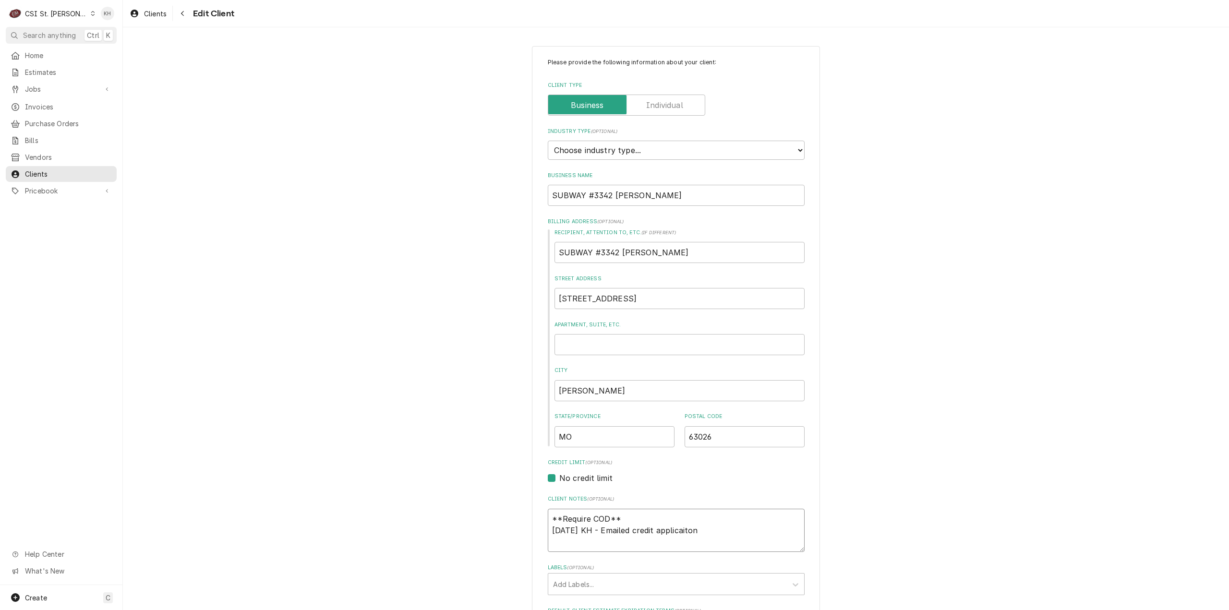
type textarea "**Require COD** 09/08/2025 KH - Emailed credit applicaito"
type textarea "x"
type textarea "**Require COD** 09/08/2025 KH - Emailed credit applicait"
type textarea "x"
type textarea "**Require COD** 09/08/2025 KH - Emailed credit applicai"
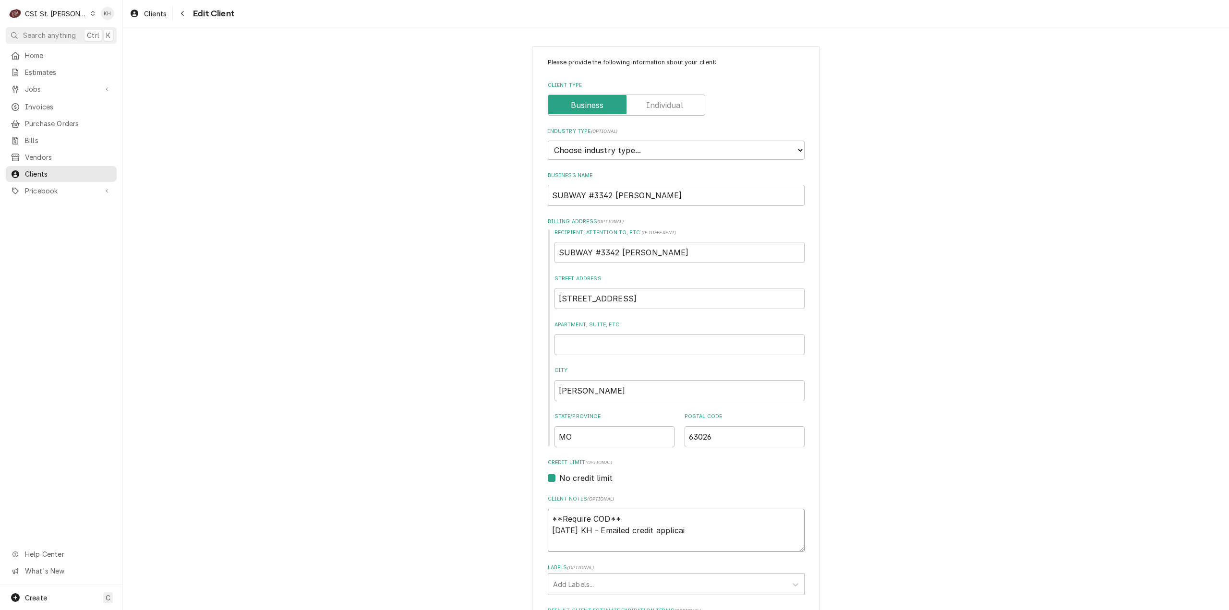
type textarea "x"
type textarea "**Require COD** 09/08/2025 KH - Emailed credit applica"
type textarea "x"
type textarea "**Require COD** 09/08/2025 KH - Emailed credit applic"
type textarea "x"
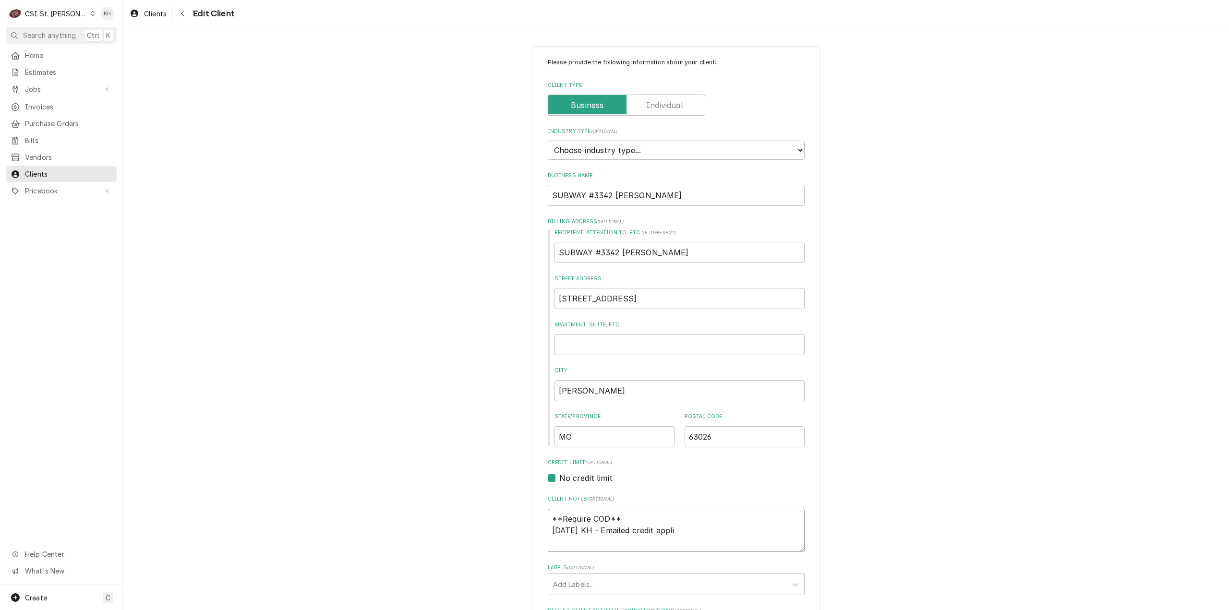
type textarea "**Require COD** 09/08/2025 KH - Emailed credit appl"
type textarea "x"
type textarea "**Require COD** 09/08/2025 KH - Emailed credit app"
type textarea "x"
type textarea "**Require COD** 09/08/2025 KH - Emailed credit appl"
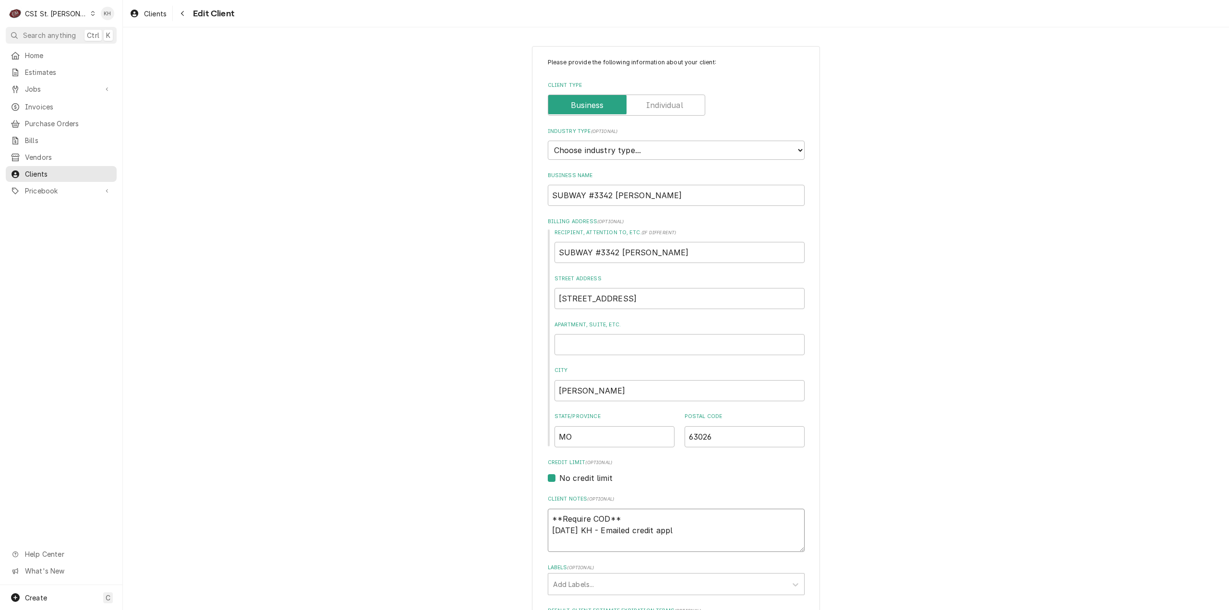
type textarea "x"
type textarea "**Require COD** 09/08/2025 KH - Emailed credit appli"
type textarea "x"
type textarea "**Require COD** 09/08/2025 KH - Emailed credit applic"
type textarea "x"
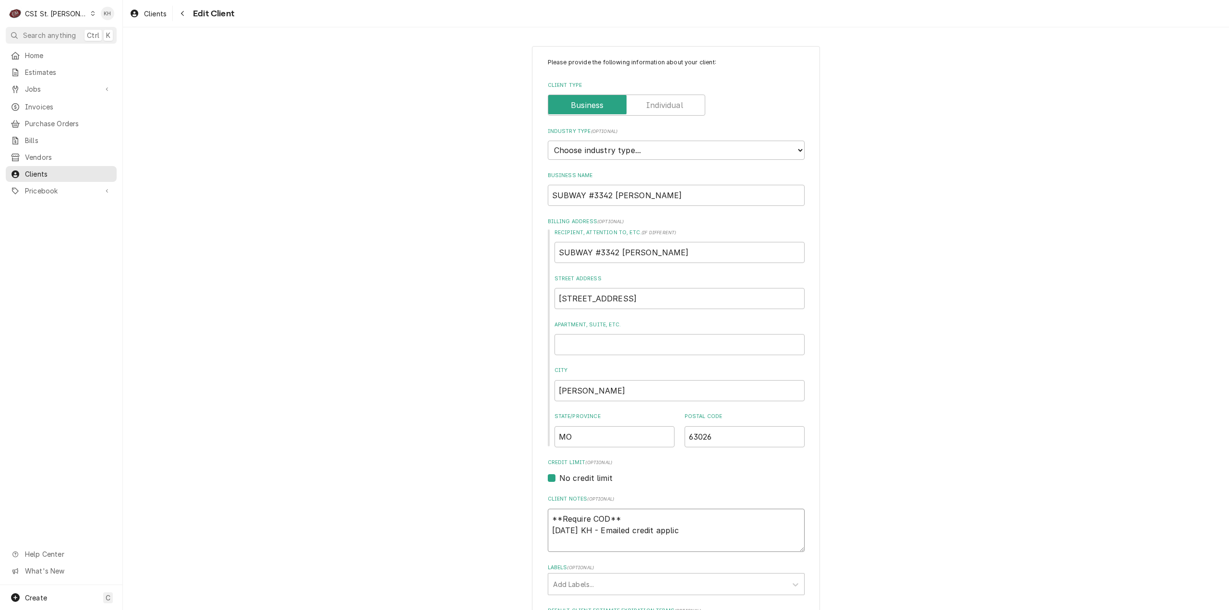
type textarea "**Require COD** 09/08/2025 KH - Emailed credit applica"
type textarea "x"
type textarea "**Require COD** 09/08/2025 KH - Emailed credit applicat"
type textarea "x"
type textarea "**Require COD** 09/08/2025 KH - Emailed credit applicati"
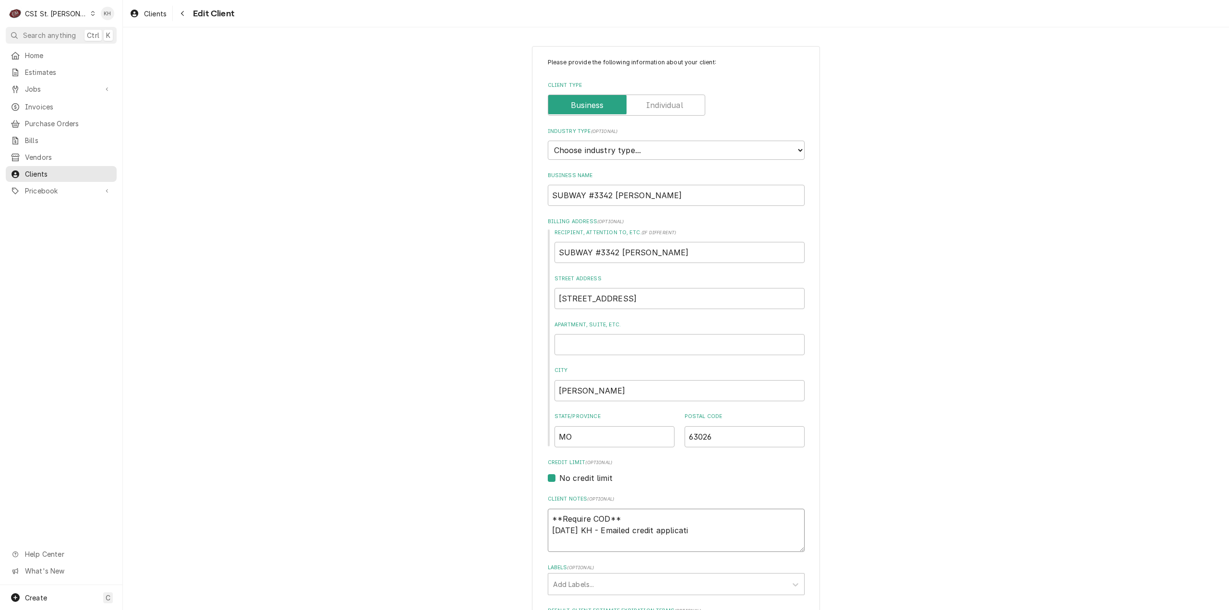
type textarea "x"
type textarea "**Require COD** 09/08/2025 KH - Emailed credit applicatio"
type textarea "x"
type textarea "**Require COD** 09/08/2025 KH - Emailed credit application"
type textarea "x"
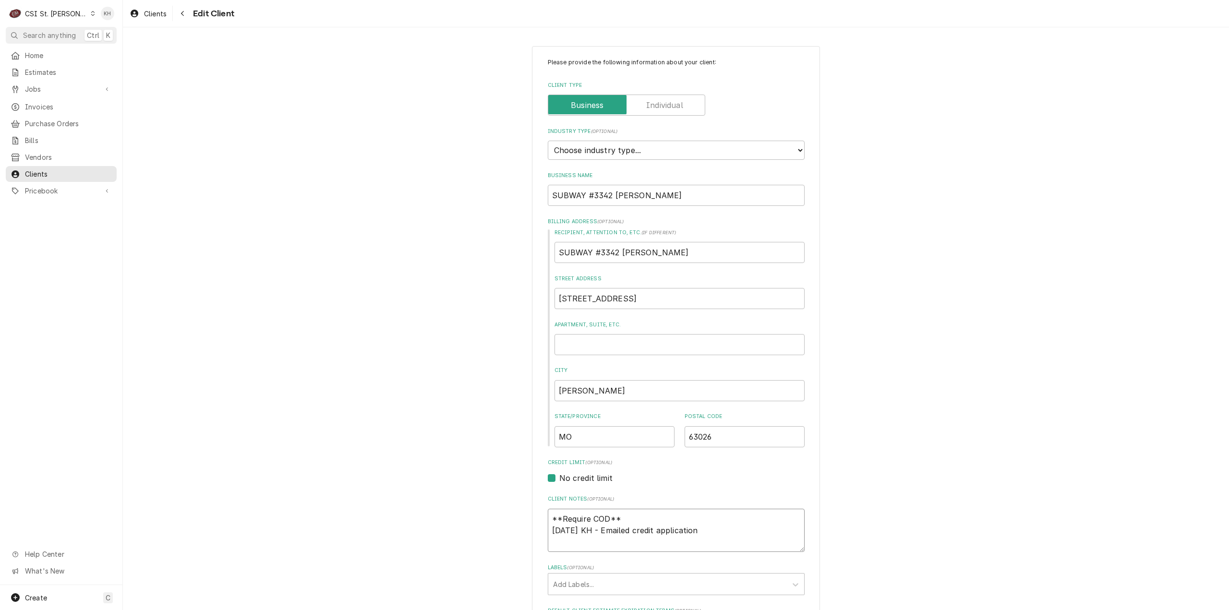
type textarea "**Require COD** 09/08/2025 KH - Emailed credit application"
type textarea "x"
type textarea "**Require COD** 09/08/2025 KH - Emailed credit application t"
type textarea "x"
type textarea "**Require COD** 09/08/2025 KH - Emailed credit application to"
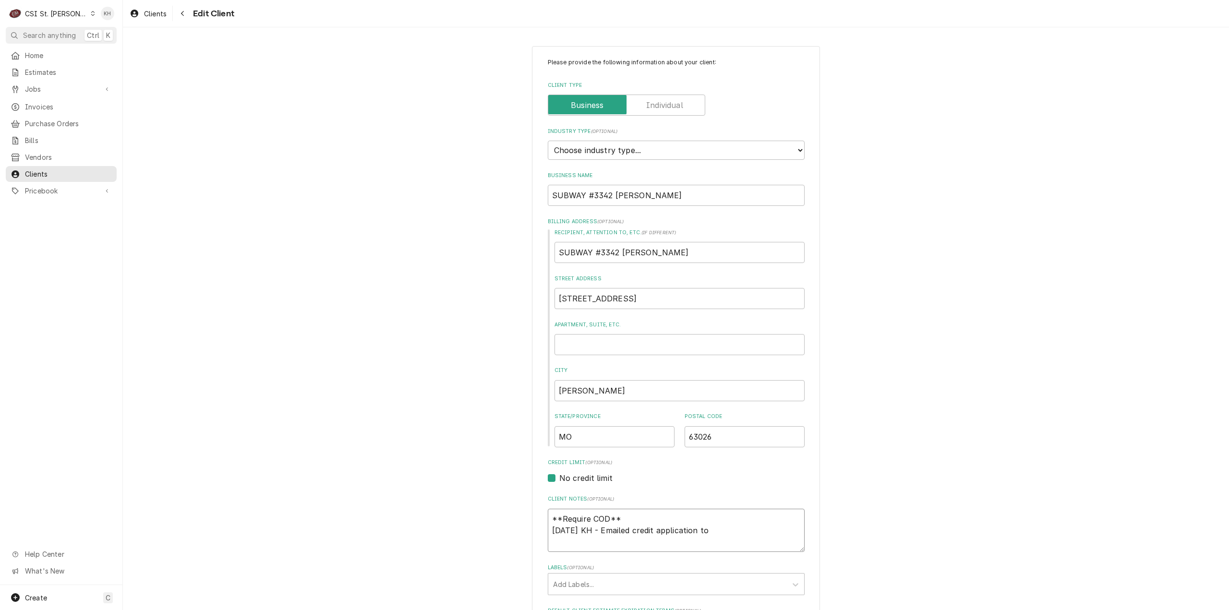
type textarea "x"
type textarea "**Require COD** 09/08/2025 KH - Emailed credit application to"
type textarea "x"
type textarea "**Require COD** 09/08/2025 KH - Emailed credit application to j"
type textarea "x"
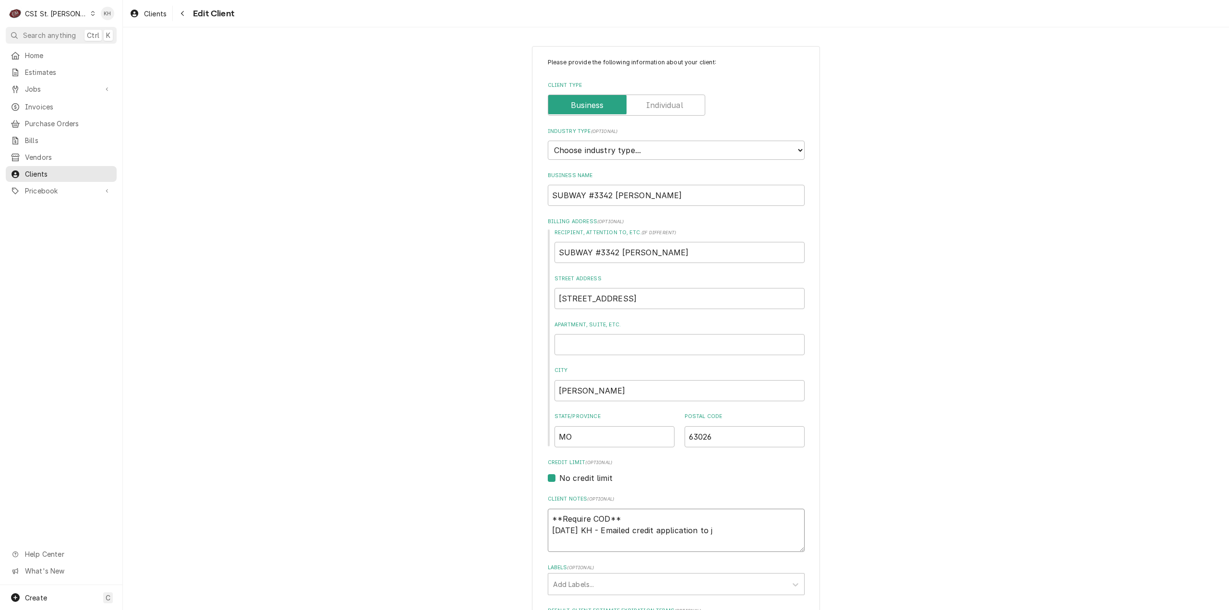
type textarea "**Require COD** 09/08/2025 KH - Emailed credit application to ja"
type textarea "x"
type textarea "**Require COD** 09/08/2025 KH - Emailed credit application to jac"
type textarea "x"
type textarea "**Require COD** 09/08/2025 KH - Emailed credit application to jack"
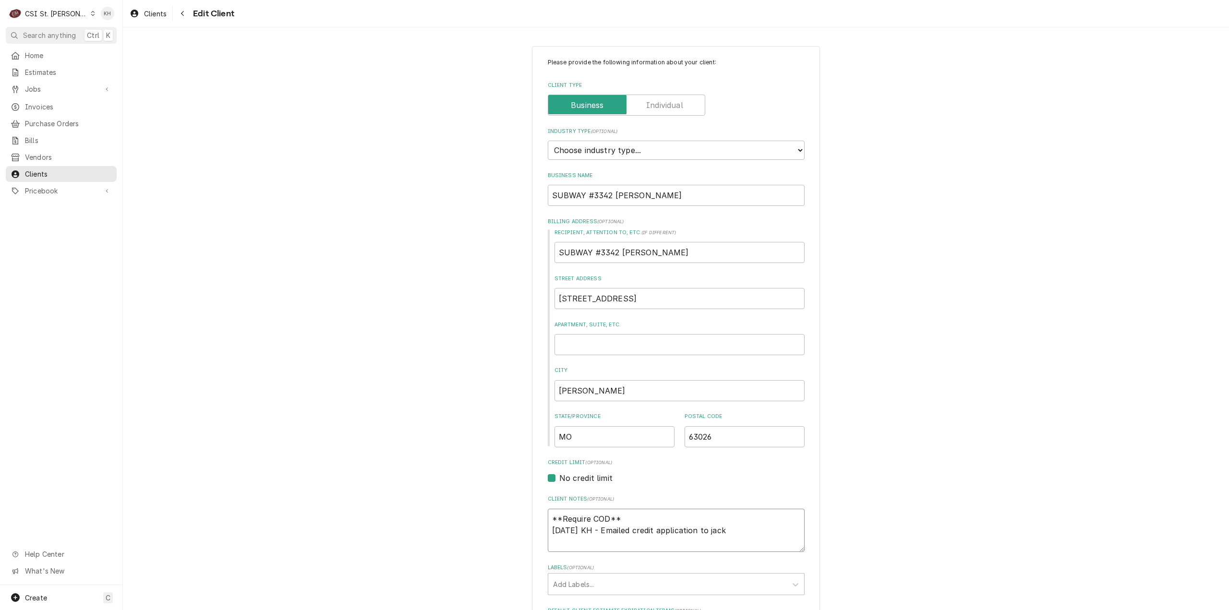
type textarea "x"
type textarea "**Require COD** 09/08/2025 KH - Emailed credit application to jack4"
type textarea "x"
type textarea "**Require COD** 09/08/2025 KH - Emailed credit application to jack44"
type textarea "x"
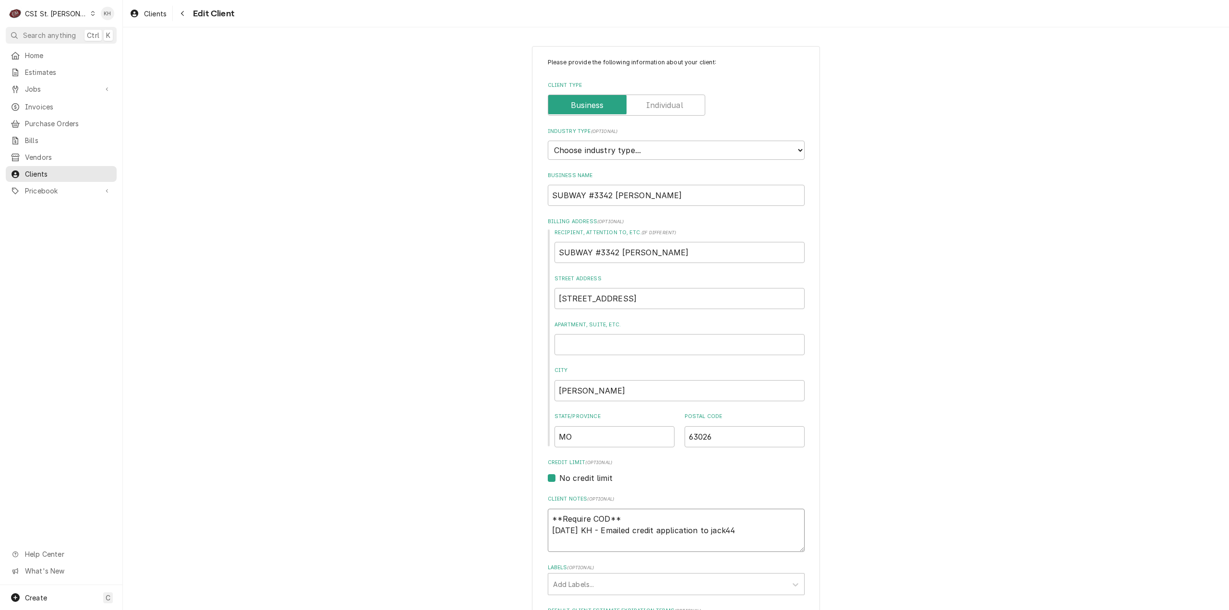
type textarea "**Require COD** 09/08/2025 KH - Emailed credit application to jack445"
type textarea "x"
type textarea "**Require COD** 09/08/2025 KH - Emailed credit application to jack4459"
type textarea "x"
type textarea "**Require COD** 09/08/2025 KH - Emailed credit application to jack4459@"
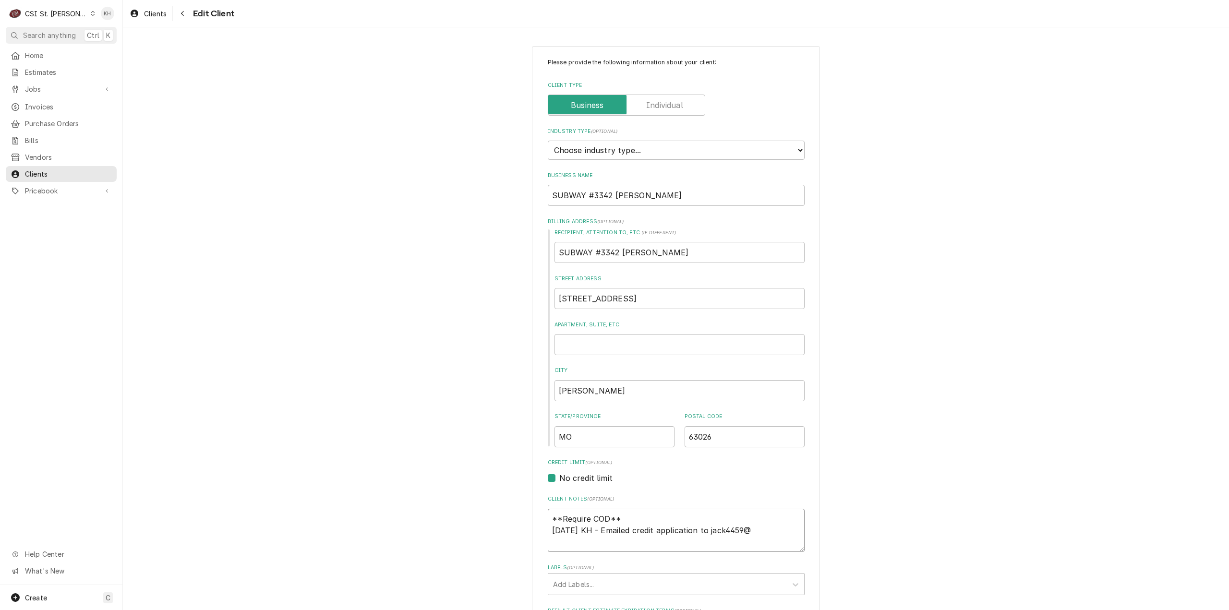
type textarea "x"
type textarea "**Require COD** 09/08/2025 KH - Emailed credit application to jack4459@g"
type textarea "x"
type textarea "**Require COD** 09/08/2025 KH - Emailed credit application to jack4459@gm"
type textarea "x"
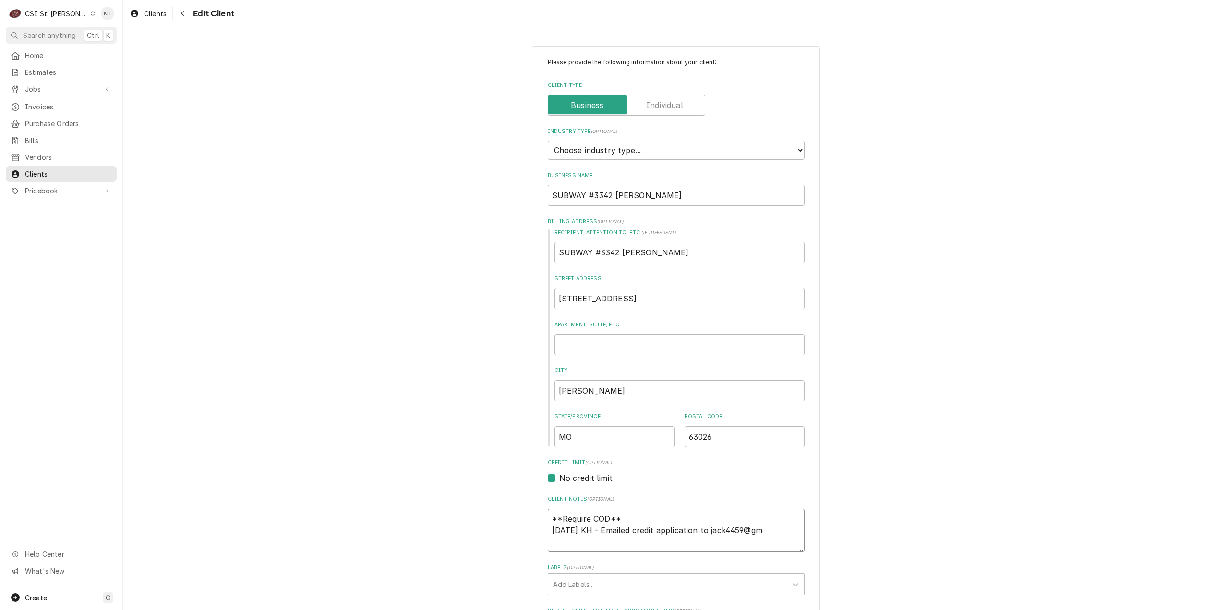
type textarea "**Require COD** 09/08/2025 KH - Emailed credit application to jack4459@gma"
type textarea "x"
type textarea "**Require COD** 09/08/2025 KH - Emailed credit application to jack4459@gmai"
type textarea "x"
type textarea "**Require COD** 09/08/2025 KH - Emailed credit application to jack4459@gmail"
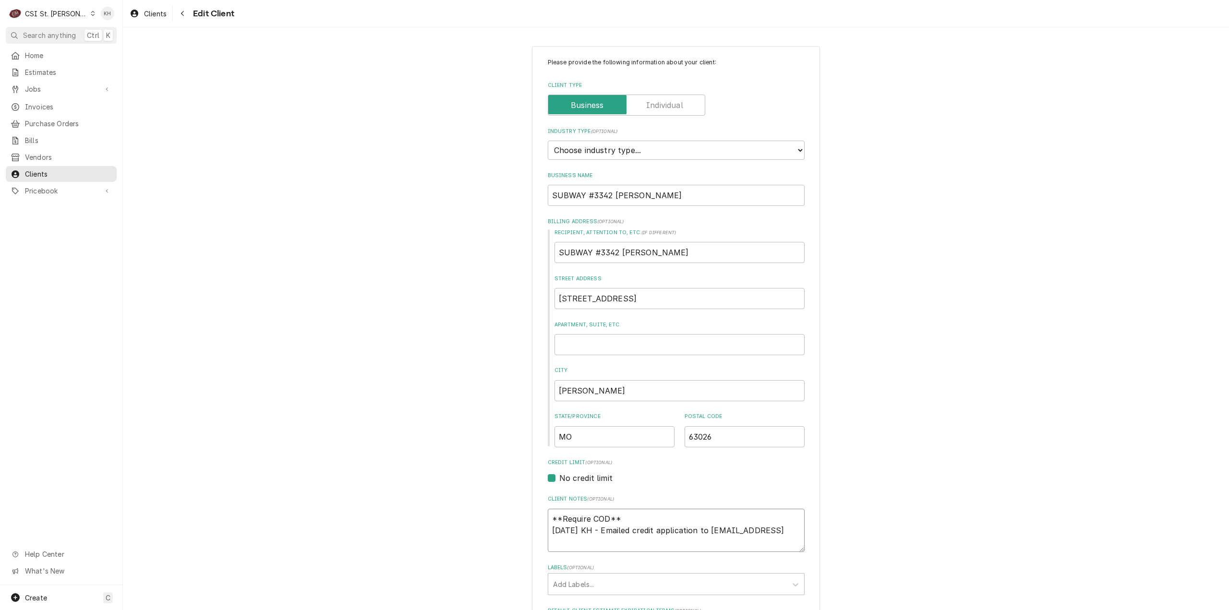
type textarea "x"
type textarea "**Require COD** 09/08/2025 KH - Emailed credit application to jack4459@gmail."
type textarea "x"
type textarea "**Require COD** 09/08/2025 KH - Emailed credit application to jack4459@gmail.c"
type textarea "x"
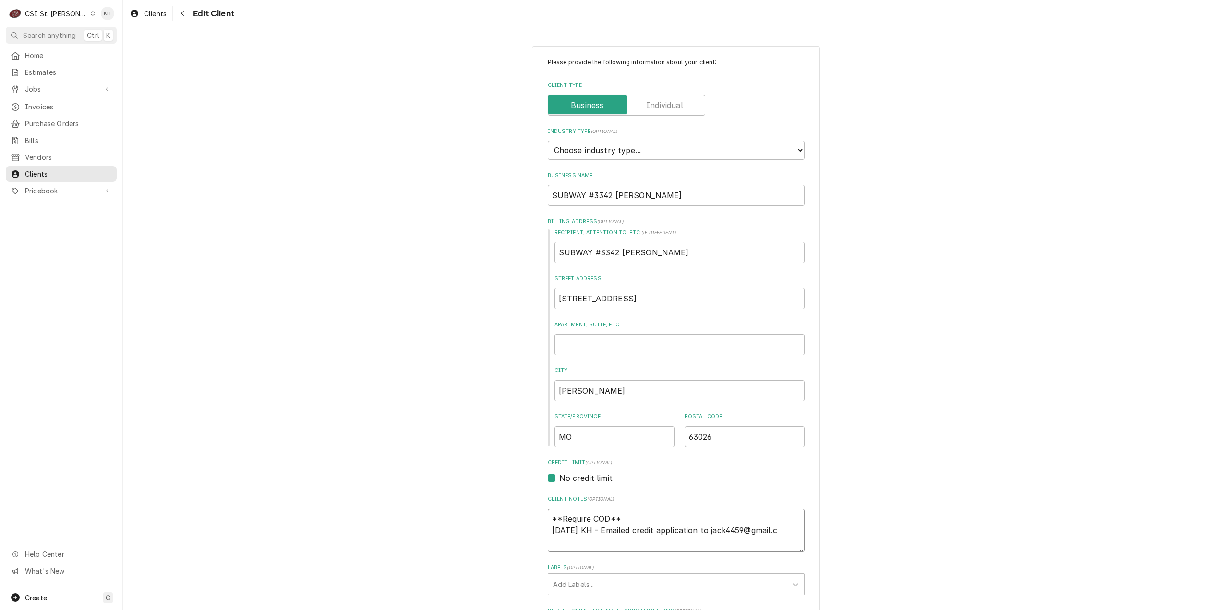
type textarea "**Require COD** 09/08/2025 KH - Emailed credit application to jack4459@gmail.co"
type textarea "x"
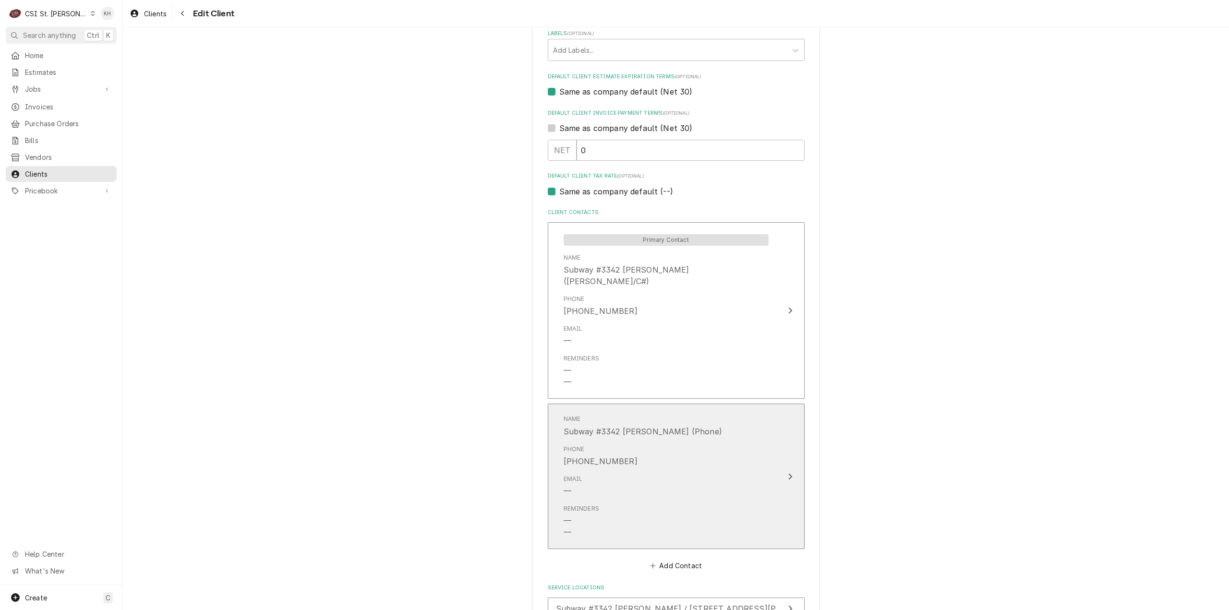
scroll to position [614, 0]
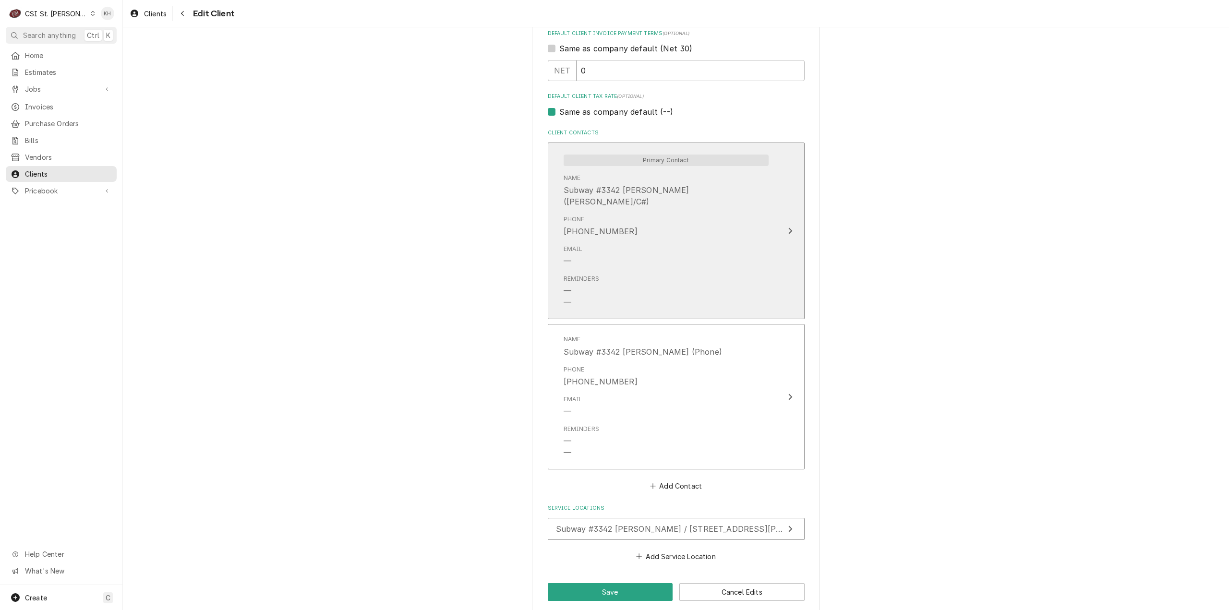
type textarea "**Require COD** 09/08/2025 KH - Emailed credit application to jack4459@gmail.com"
click at [742, 271] on div "Reminders — —" at bounding box center [666, 291] width 205 height 41
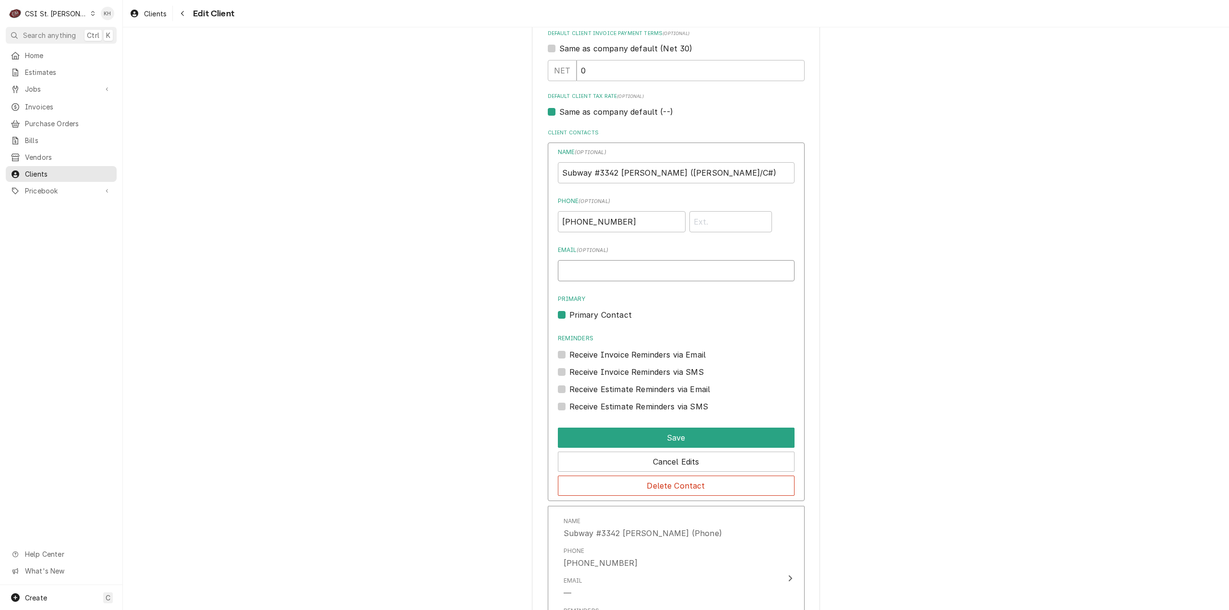
click at [601, 269] on input "Email ( optional )" at bounding box center [676, 270] width 237 height 21
type input "jack4459@gmail.com"
click at [696, 444] on button "Save" at bounding box center [676, 438] width 237 height 20
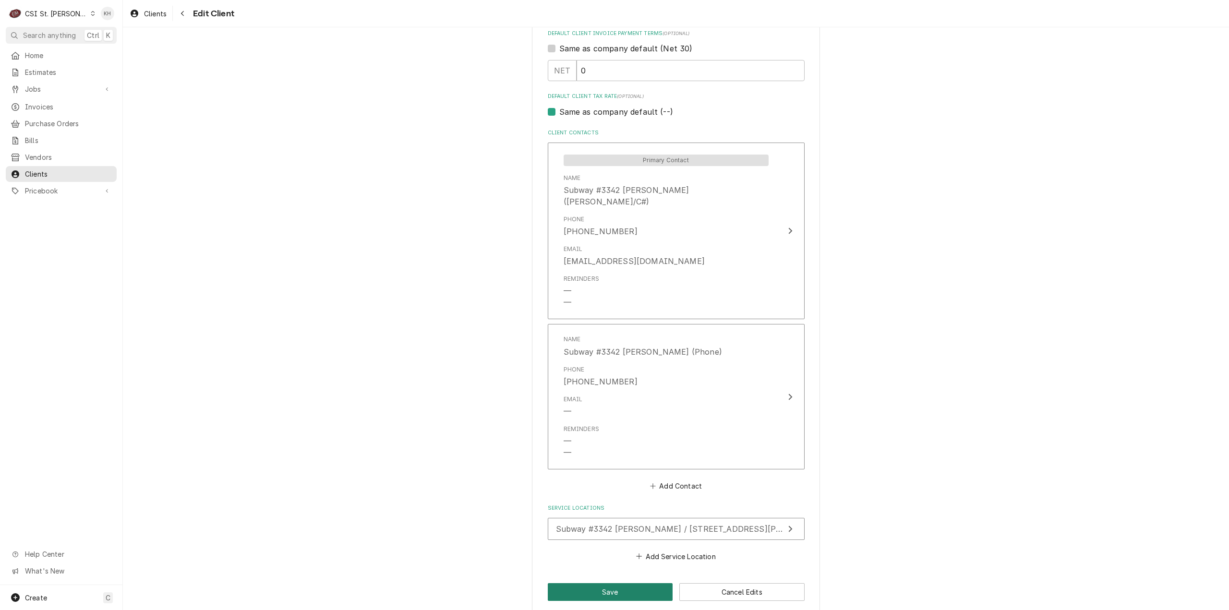
click at [625, 583] on button "Save" at bounding box center [610, 592] width 125 height 18
type textarea "x"
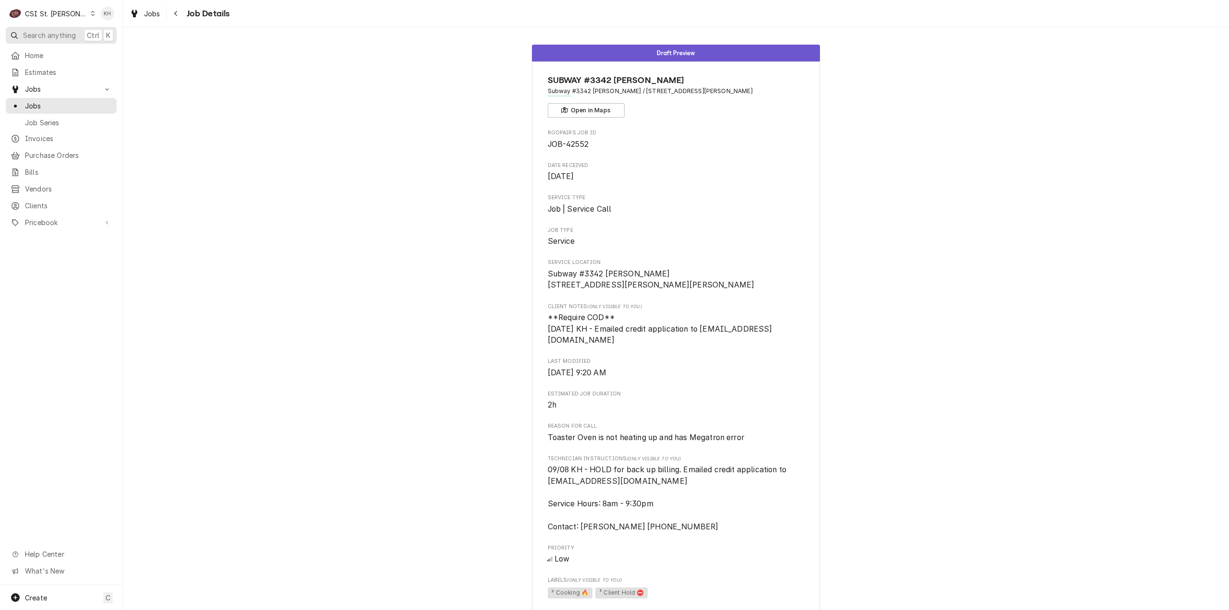
click at [60, 39] on span "Search anything" at bounding box center [49, 35] width 53 height 10
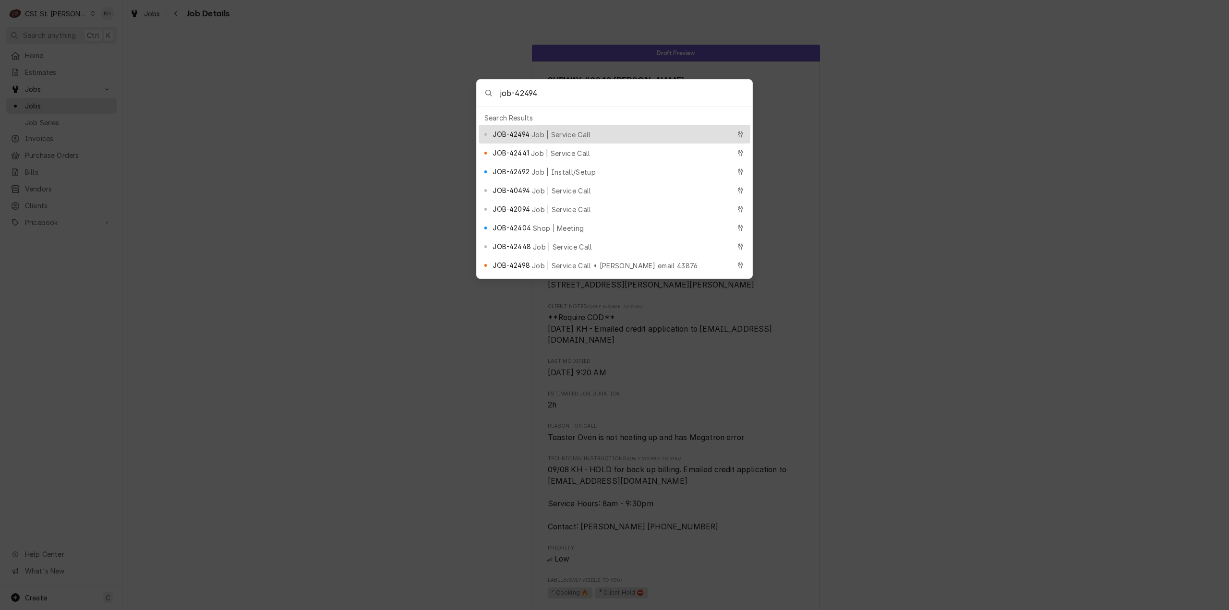
type input "job-42494"
click at [524, 134] on span "JOB-42494" at bounding box center [511, 134] width 36 height 10
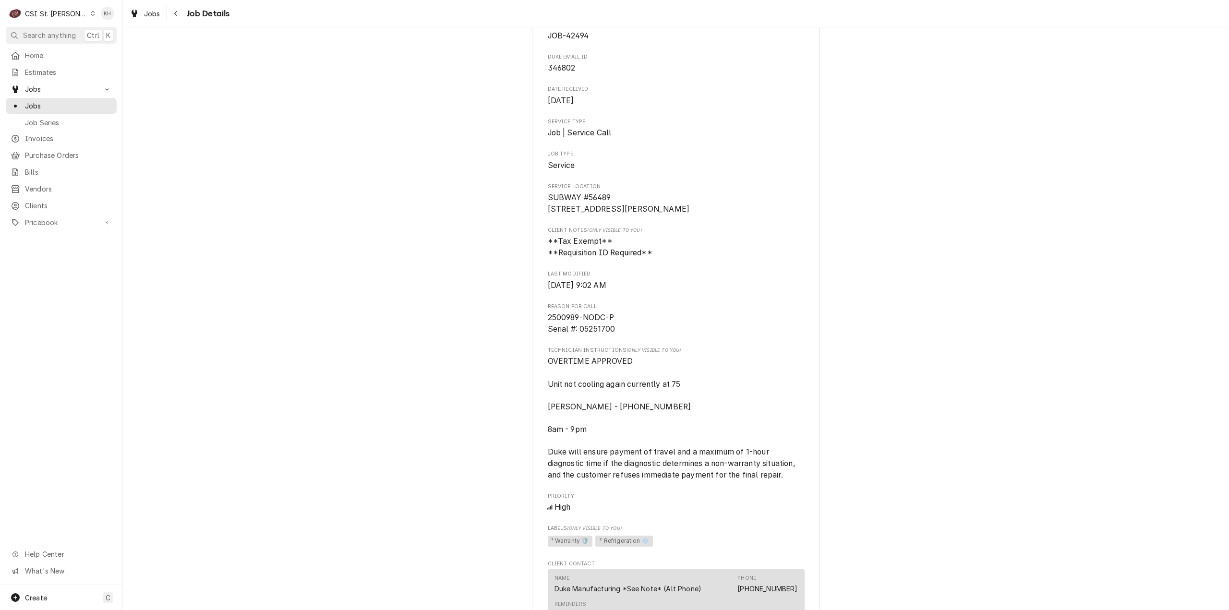
scroll to position [144, 0]
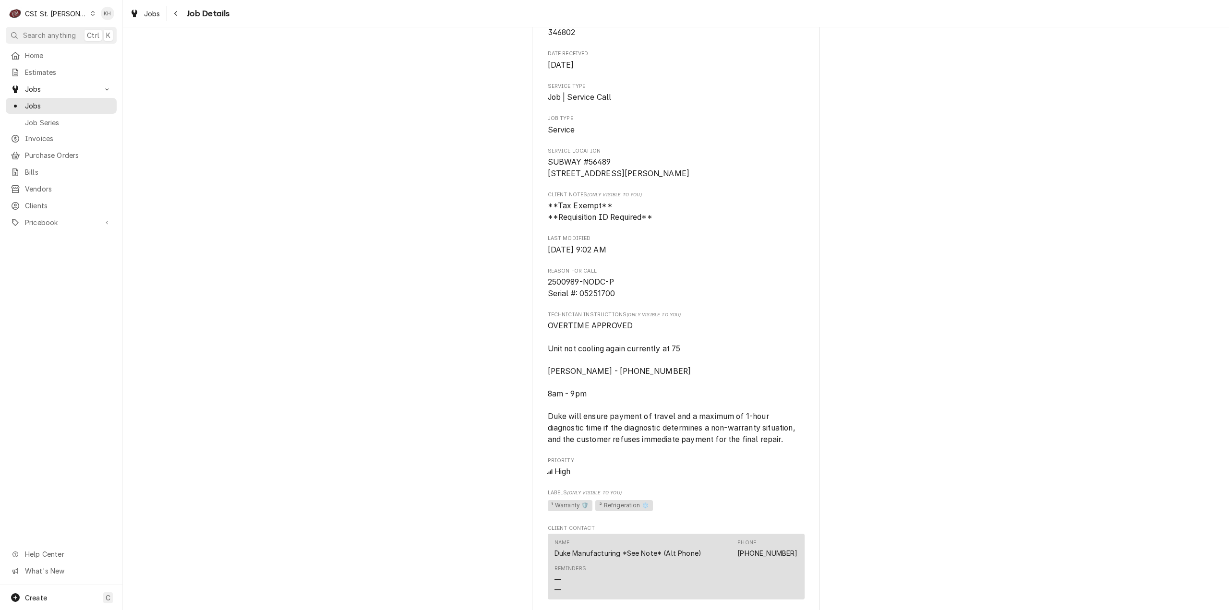
click at [250, 343] on div "Draft Preview DUKE MANUFACTURING SUBWAY #56489 / [STREET_ADDRESS][PERSON_NAME] …" at bounding box center [676, 277] width 1106 height 769
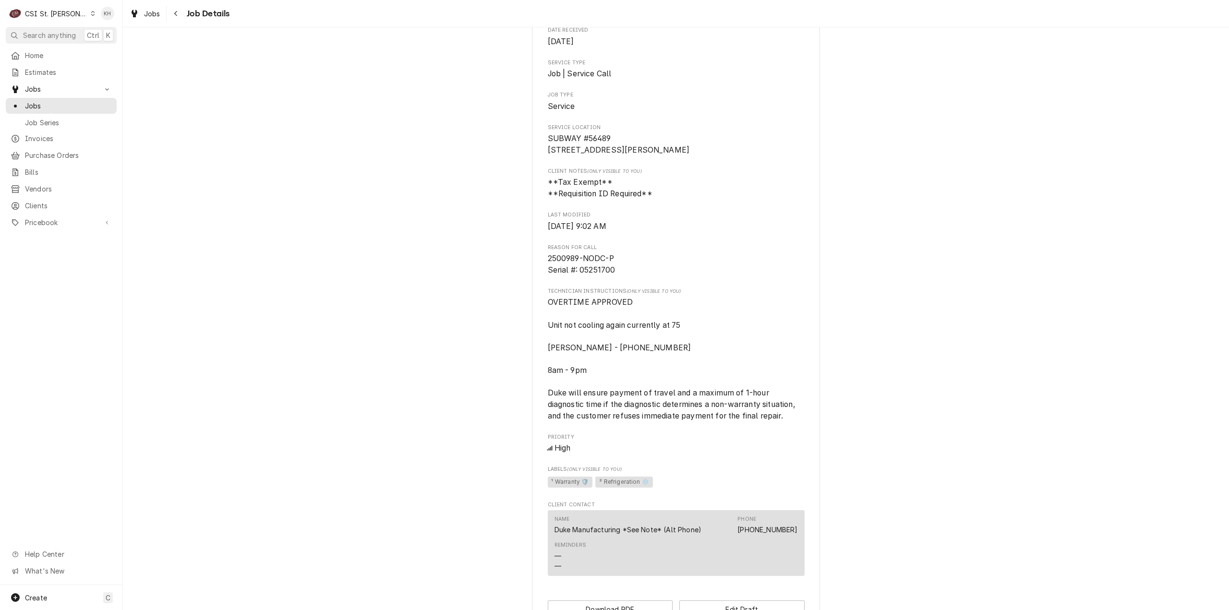
scroll to position [154, 0]
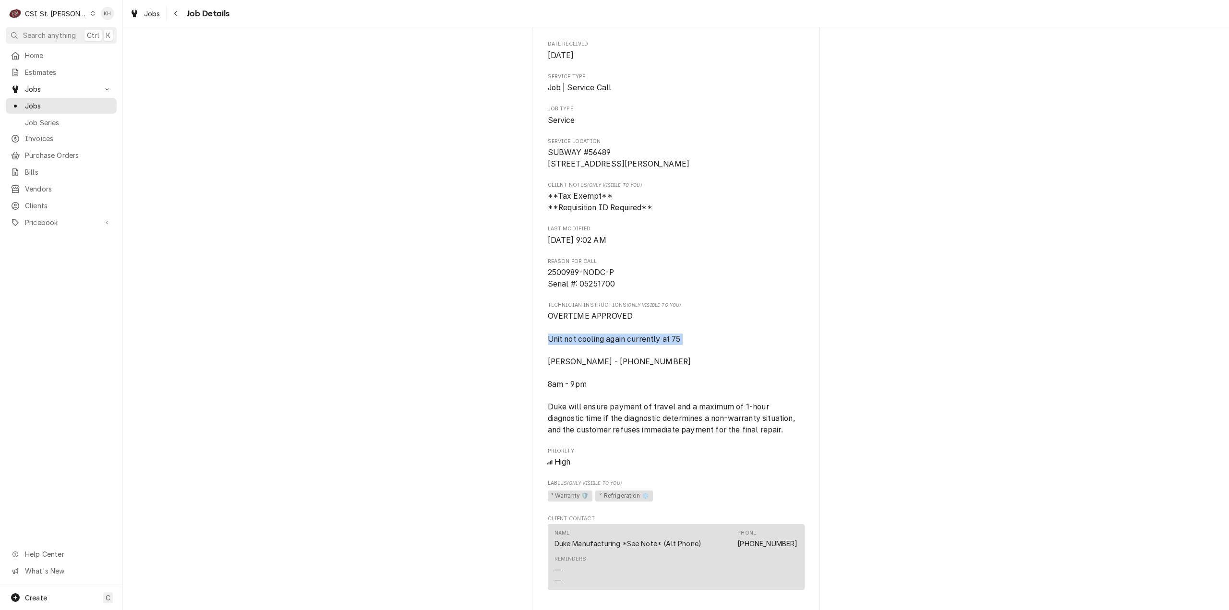
drag, startPoint x: 690, startPoint y: 351, endPoint x: 518, endPoint y: 346, distance: 172.4
click at [518, 346] on div "Draft Preview DUKE MANUFACTURING SUBWAY #56489 / [STREET_ADDRESS][PERSON_NAME] …" at bounding box center [676, 268] width 1106 height 769
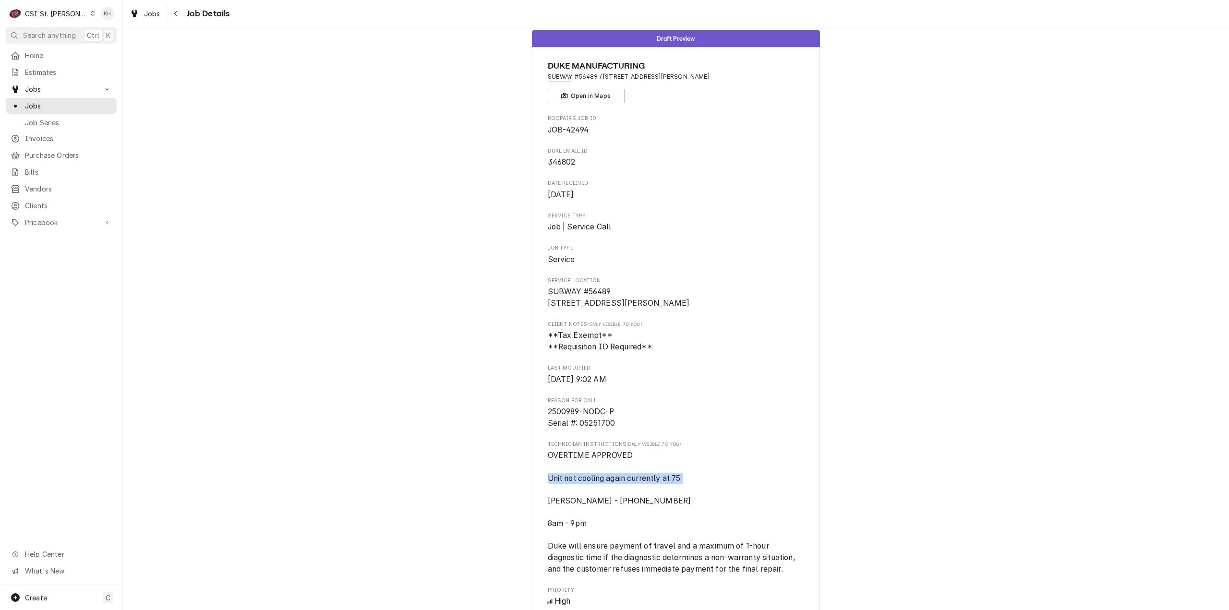
scroll to position [0, 0]
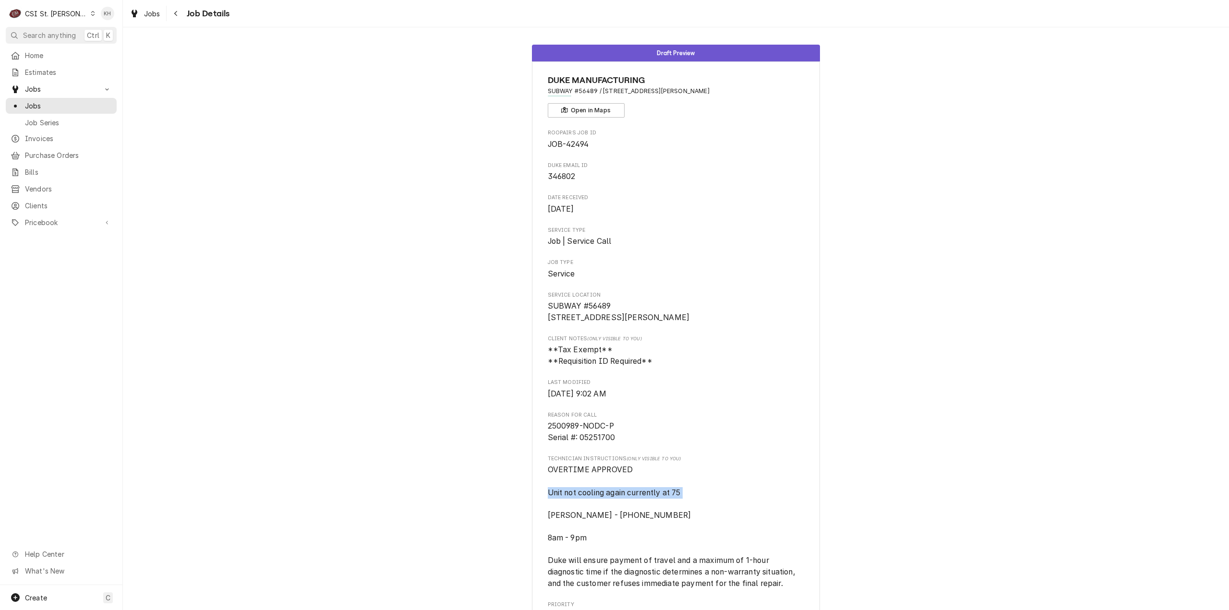
click at [683, 504] on span "OVERTIME APPROVED Unit not cooling again currently at 75 [PERSON_NAME] - [PHONE…" at bounding box center [676, 526] width 257 height 125
click at [730, 500] on span "OVERTIME APPROVED Unit not cooling again currently at 75 [PERSON_NAME] - [PHONE…" at bounding box center [676, 526] width 257 height 125
click at [641, 553] on span "OVERTIME APPROVED Unit not cooling again currently at 75 [PERSON_NAME] - [PHONE…" at bounding box center [676, 526] width 257 height 125
click at [647, 571] on span "OVERTIME APPROVED Unit not cooling again currently at 75 [PERSON_NAME] - [PHONE…" at bounding box center [673, 526] width 250 height 122
drag, startPoint x: 651, startPoint y: 574, endPoint x: 645, endPoint y: 574, distance: 5.8
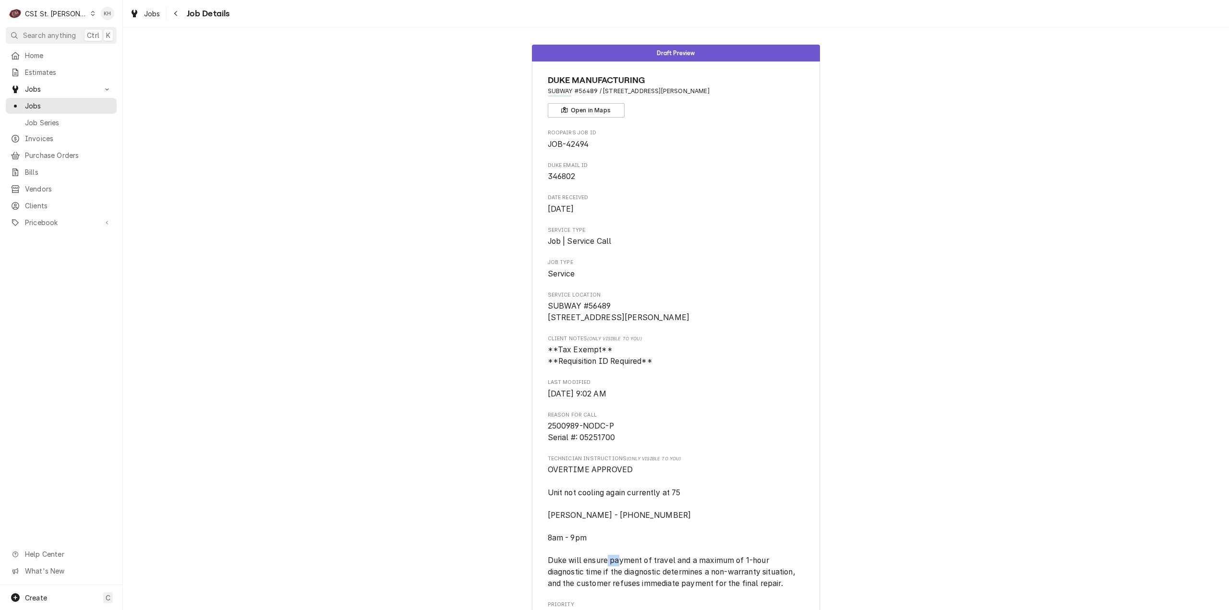
click at [645, 574] on span "OVERTIME APPROVED Unit not cooling again currently at 75 [PERSON_NAME] - [PHONE…" at bounding box center [673, 526] width 250 height 122
drag, startPoint x: 766, startPoint y: 429, endPoint x: 759, endPoint y: 437, distance: 11.2
click at [761, 434] on div "Reason For Call 2500989-NODC-P Serial #: 05251700" at bounding box center [676, 427] width 257 height 32
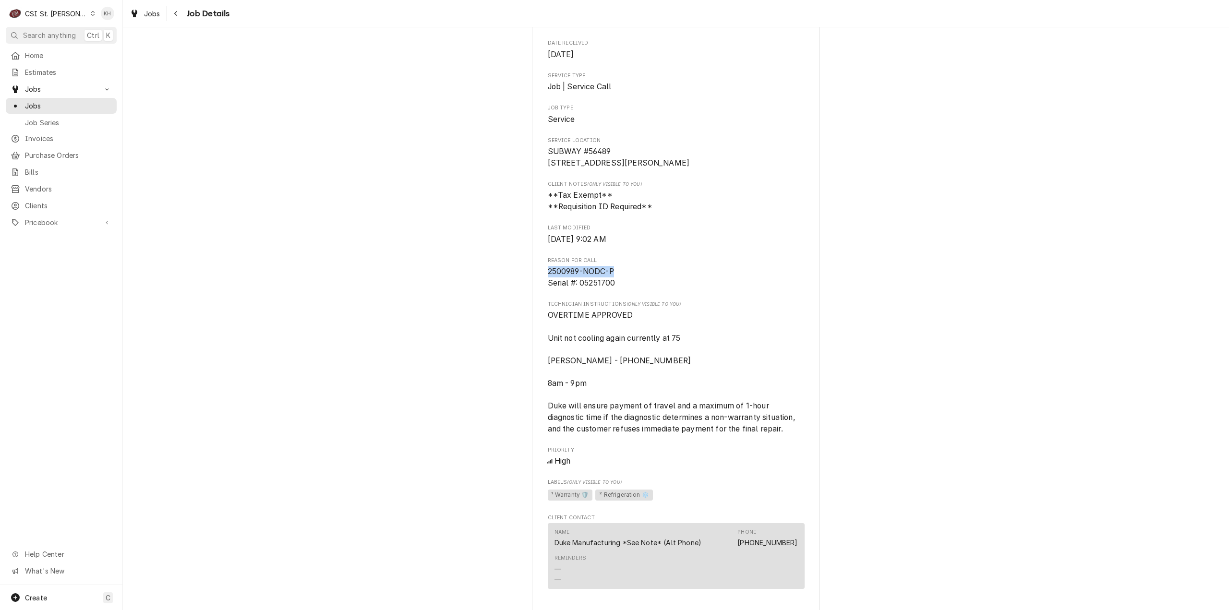
scroll to position [192, 0]
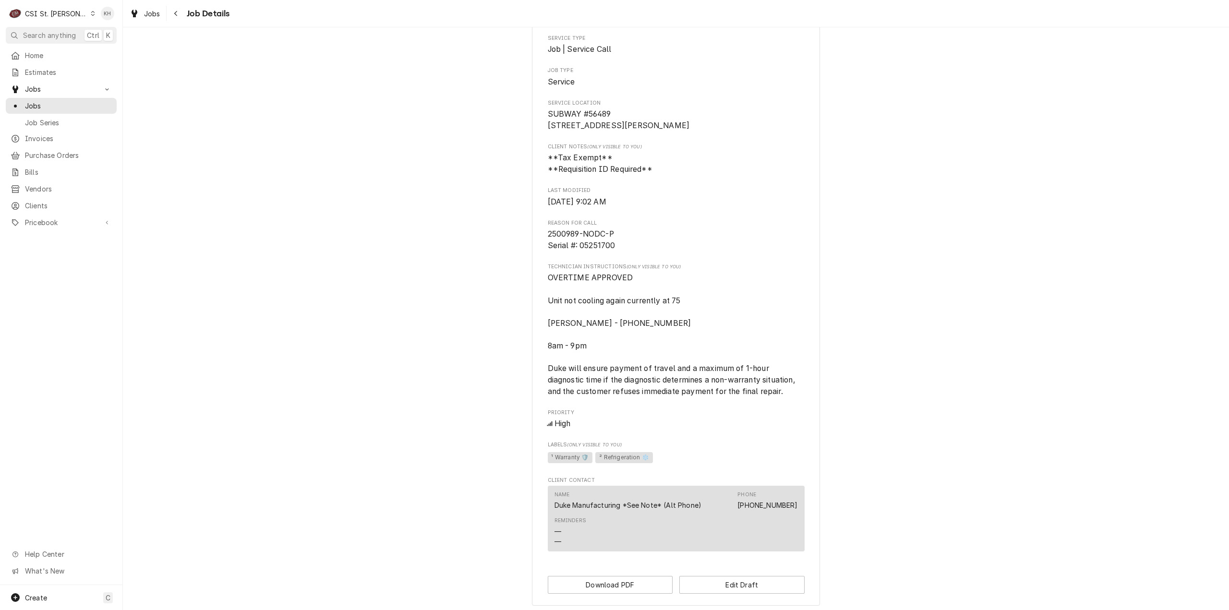
drag, startPoint x: 761, startPoint y: 408, endPoint x: 782, endPoint y: 412, distance: 20.7
click at [763, 397] on span "OVERTIME APPROVED Unit not cooling again currently at 75 [PERSON_NAME] - [PHONE…" at bounding box center [676, 334] width 257 height 125
drag, startPoint x: 793, startPoint y: 414, endPoint x: 500, endPoint y: 316, distance: 308.4
click at [495, 312] on div "Draft Preview DUKE MANUFACTURING SUBWAY #56489 / [STREET_ADDRESS][PERSON_NAME] …" at bounding box center [676, 229] width 1106 height 769
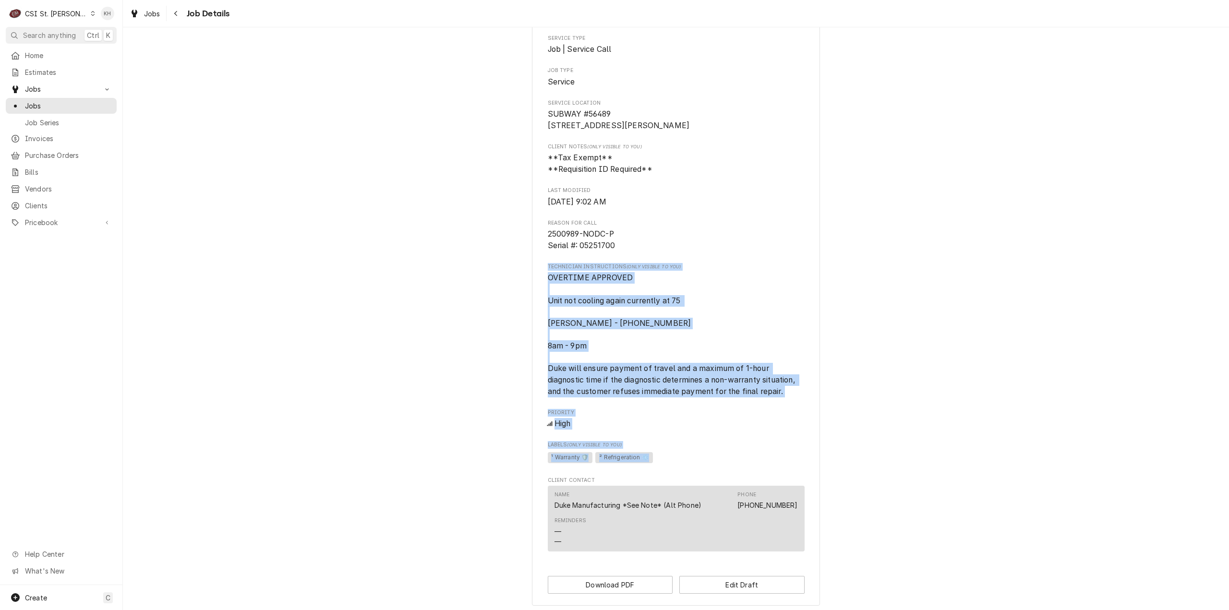
drag, startPoint x: 543, startPoint y: 276, endPoint x: 792, endPoint y: 467, distance: 313.6
click at [792, 467] on div "DUKE MANUFACTURING SUBWAY #56489 / [STREET_ADDRESS][PERSON_NAME] Open in Maps R…" at bounding box center [676, 237] width 288 height 737
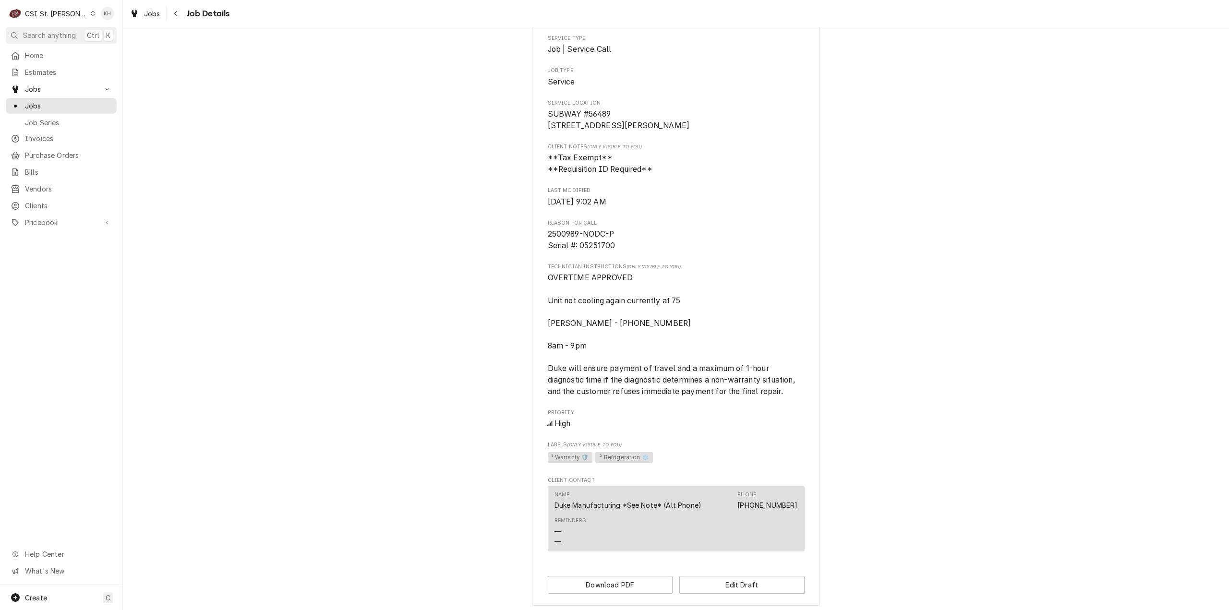
click at [779, 479] on div "Roopairs Job ID JOB-42494 DUKE email ID 346802 Date Received [DATE] Service Typ…" at bounding box center [676, 246] width 257 height 619
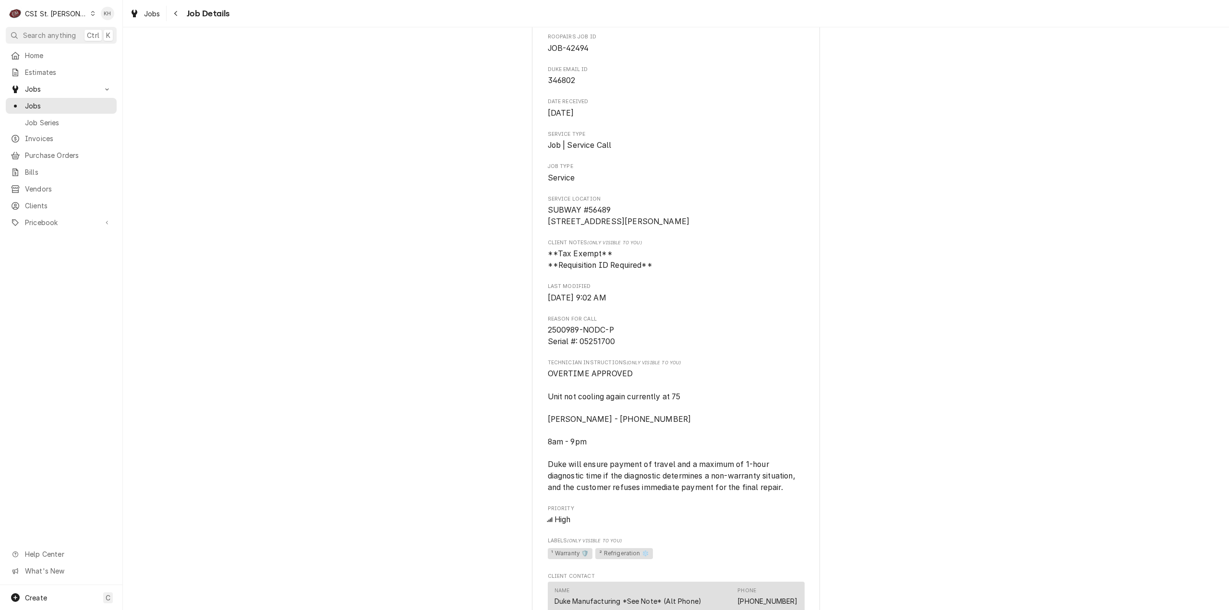
scroll to position [48, 0]
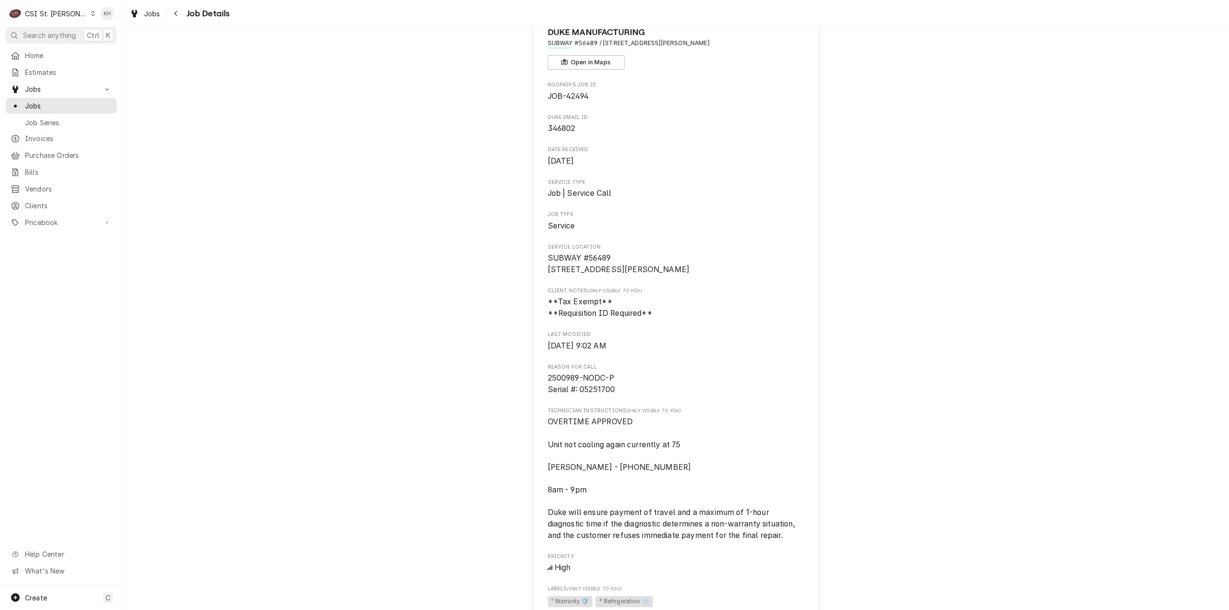
click at [881, 360] on div "Draft Preview DUKE MANUFACTURING SUBWAY #56489 / [STREET_ADDRESS][PERSON_NAME] …" at bounding box center [676, 373] width 1106 height 769
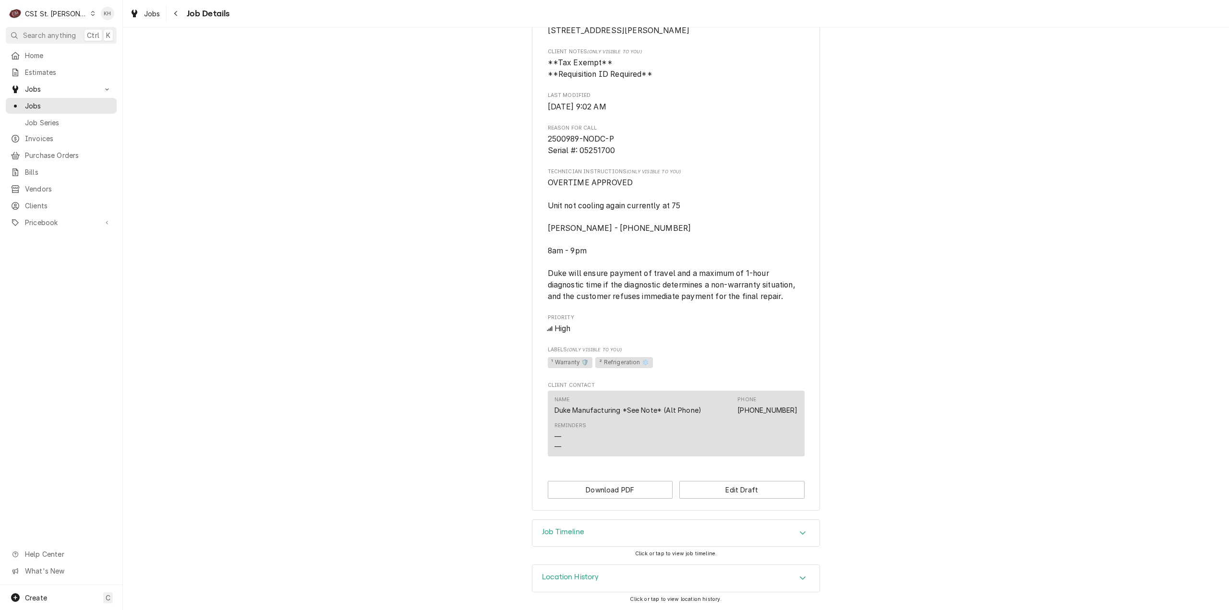
scroll to position [298, 0]
click at [606, 530] on div "Job Timeline" at bounding box center [675, 533] width 287 height 27
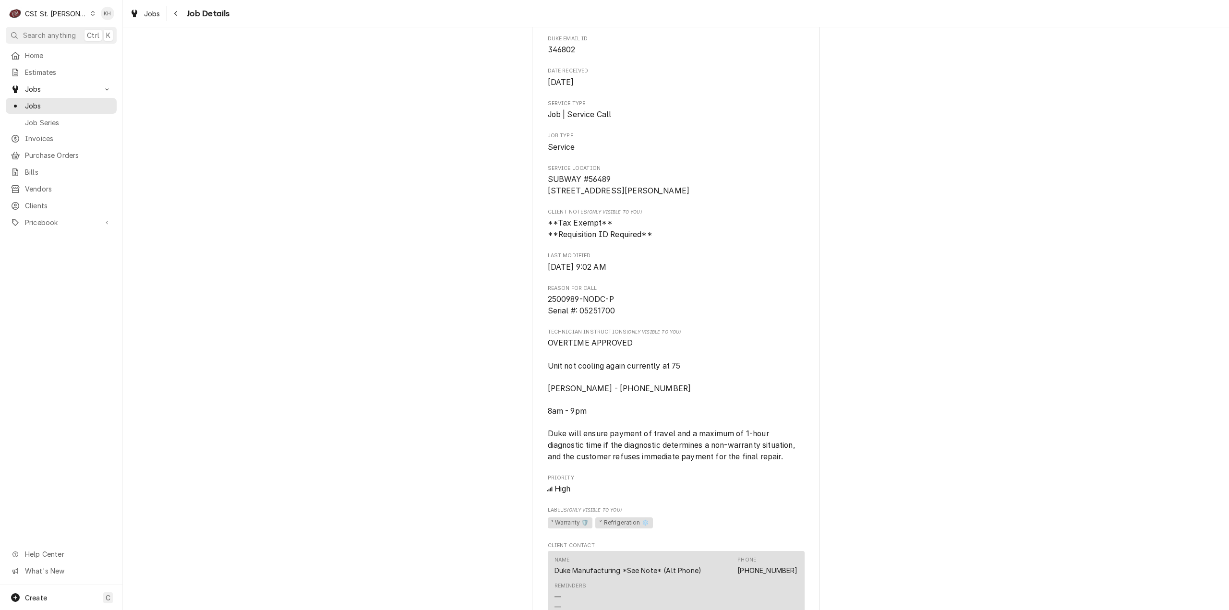
scroll to position [109, 0]
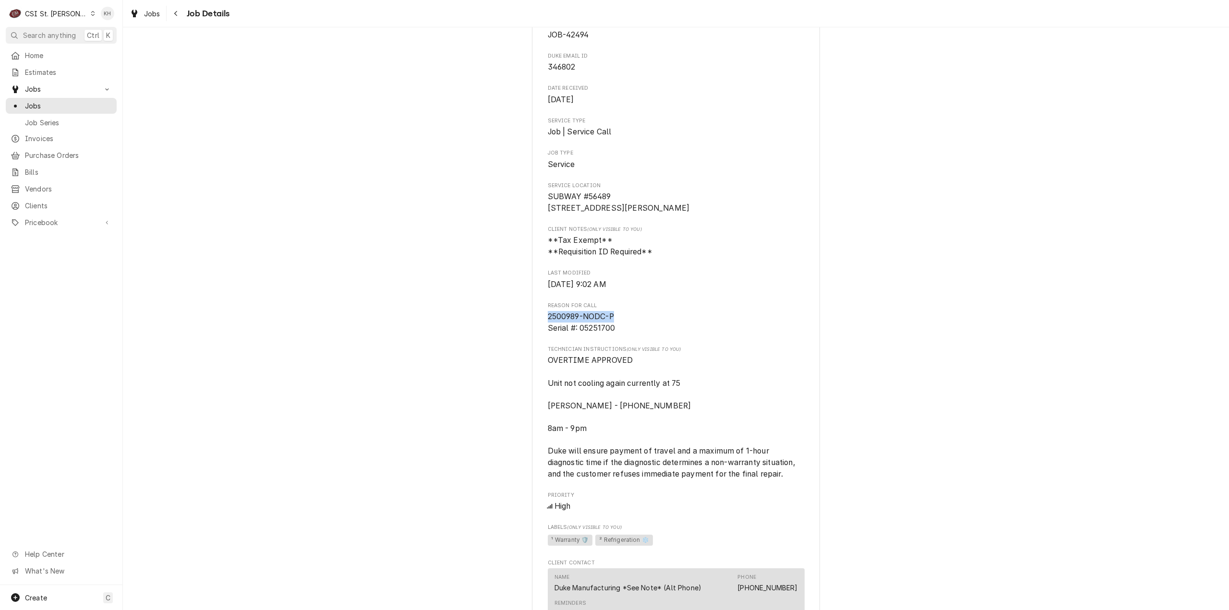
drag, startPoint x: 617, startPoint y: 326, endPoint x: 545, endPoint y: 327, distance: 71.5
click at [548, 327] on span "2500989-NODC-P Serial #: 05251700" at bounding box center [676, 322] width 257 height 23
copy span "2500989-NODC-P"
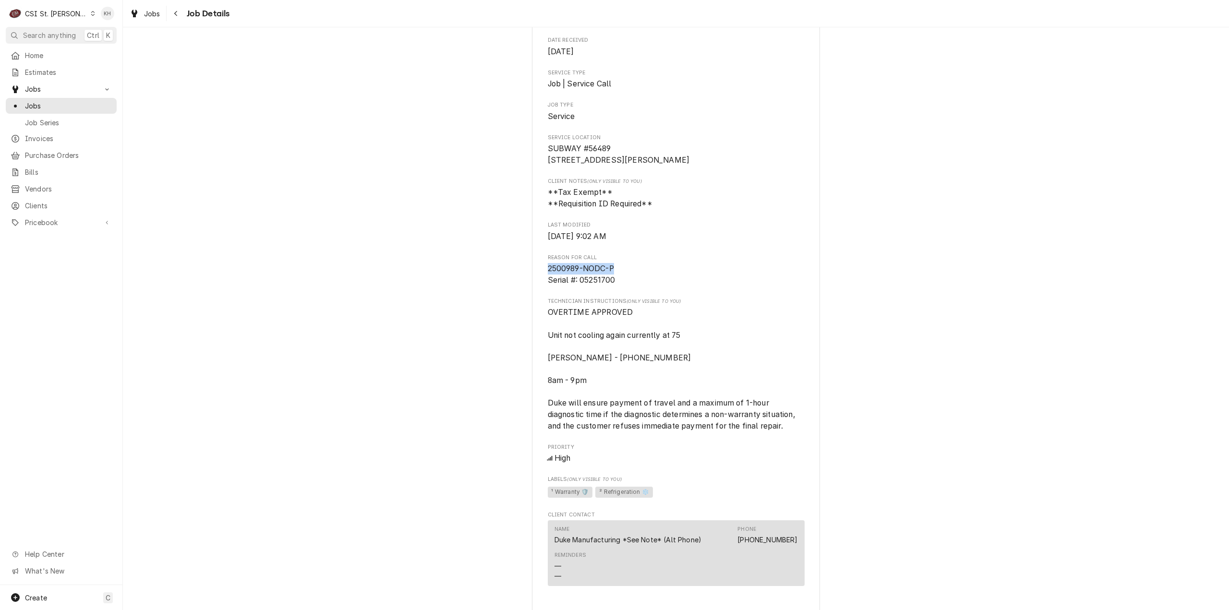
scroll to position [398, 0]
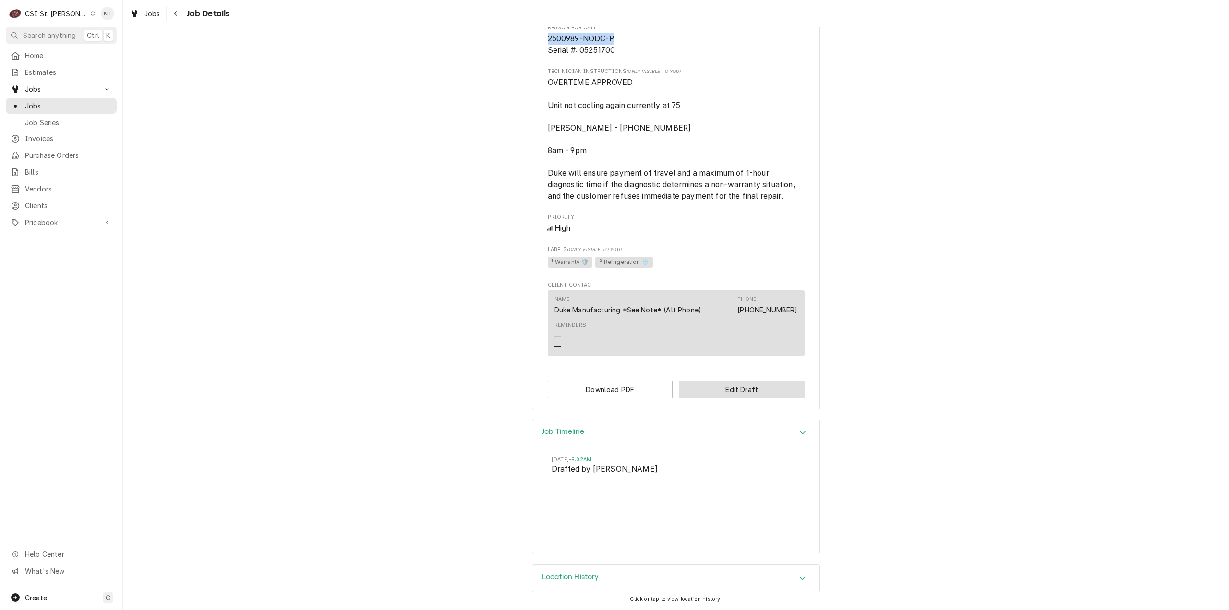
click at [726, 392] on button "Edit Draft" at bounding box center [741, 390] width 125 height 18
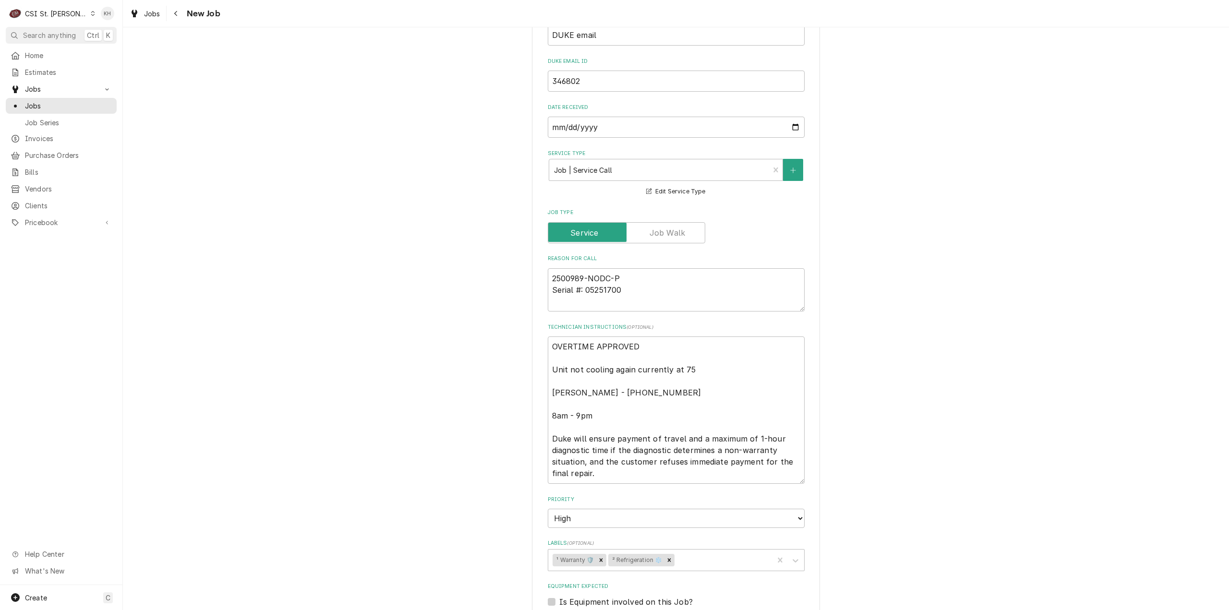
scroll to position [336, 0]
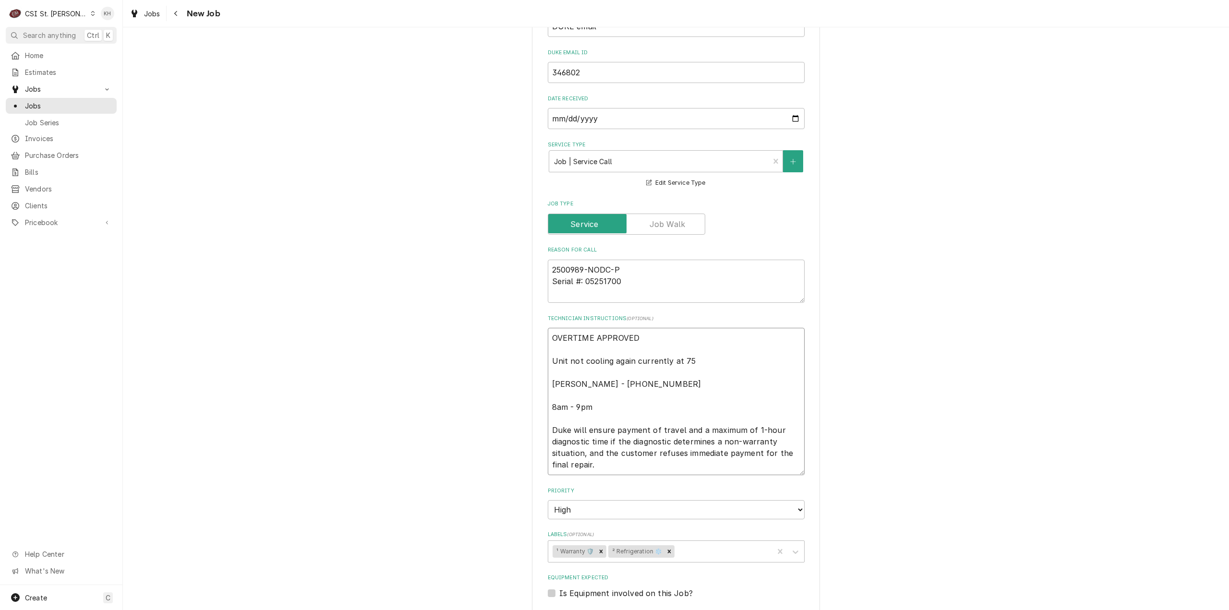
click at [548, 361] on textarea "OVERTIME APPROVED Unit not cooling again currently at 75 Nancy - 636 278-0739 8…" at bounding box center [676, 401] width 257 height 147
type textarea "x"
type textarea "OVERTIME APPROVED VUnit not cooling again currently at 75 Nancy - 636 278-0739 …"
type textarea "x"
type textarea "OVERTIME APPROVED Unit not cooling again currently at 75 Nancy - 636 278-0739 8…"
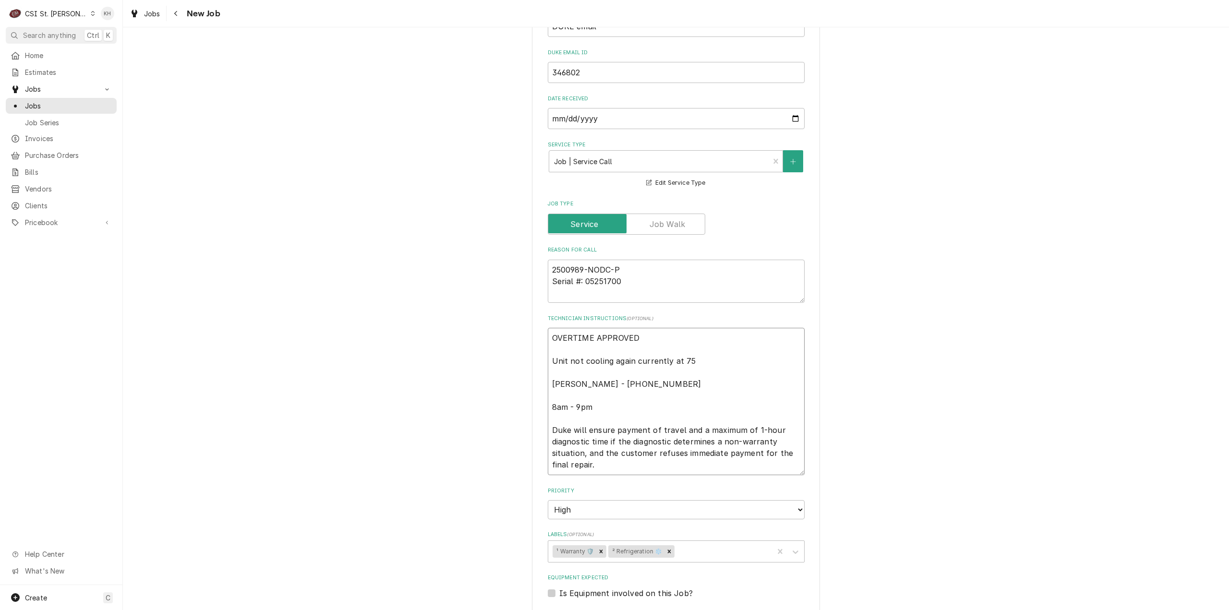
click at [692, 360] on textarea "OVERTIME APPROVED Unit not cooling again currently at 75 Nancy - 636 278-0739 8…" at bounding box center [676, 401] width 257 height 147
type textarea "x"
type textarea "OVERTIME APPROVED Unit not cooling again currently at 75 Nancy - 636 278-0739 8…"
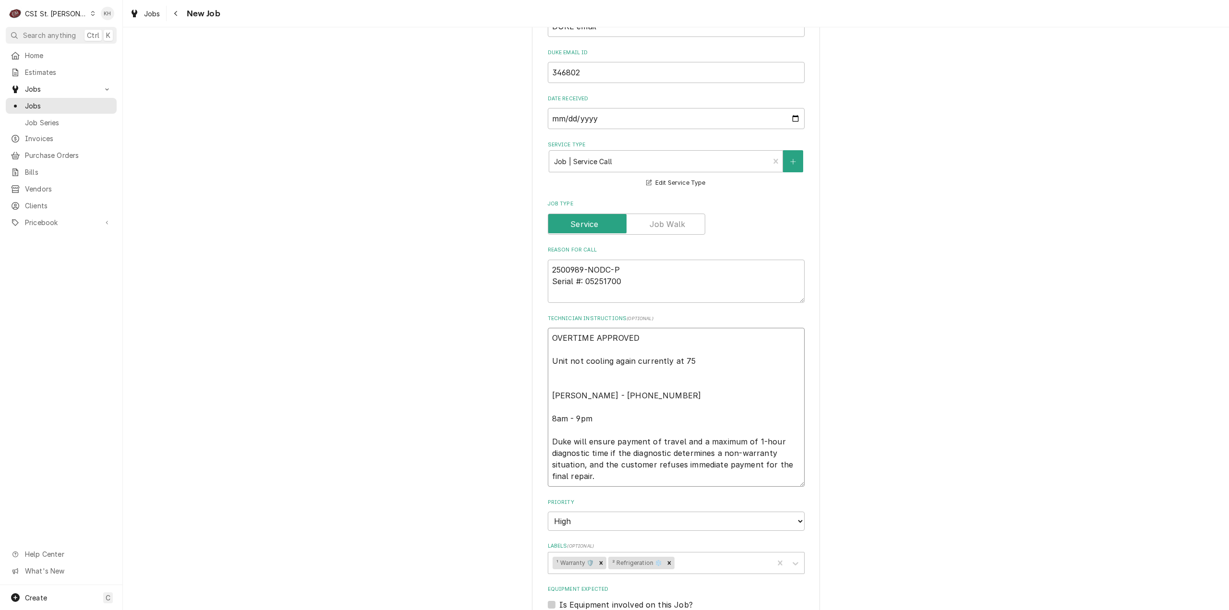
type textarea "x"
type textarea "OVERTIME APPROVED Unit not cooling again currently at 75 * Nancy - 636 278-0739…"
type textarea "x"
type textarea "OVERTIME APPROVED Unit not cooling again currently at 75 *V Nancy - 636 278-073…"
type textarea "x"
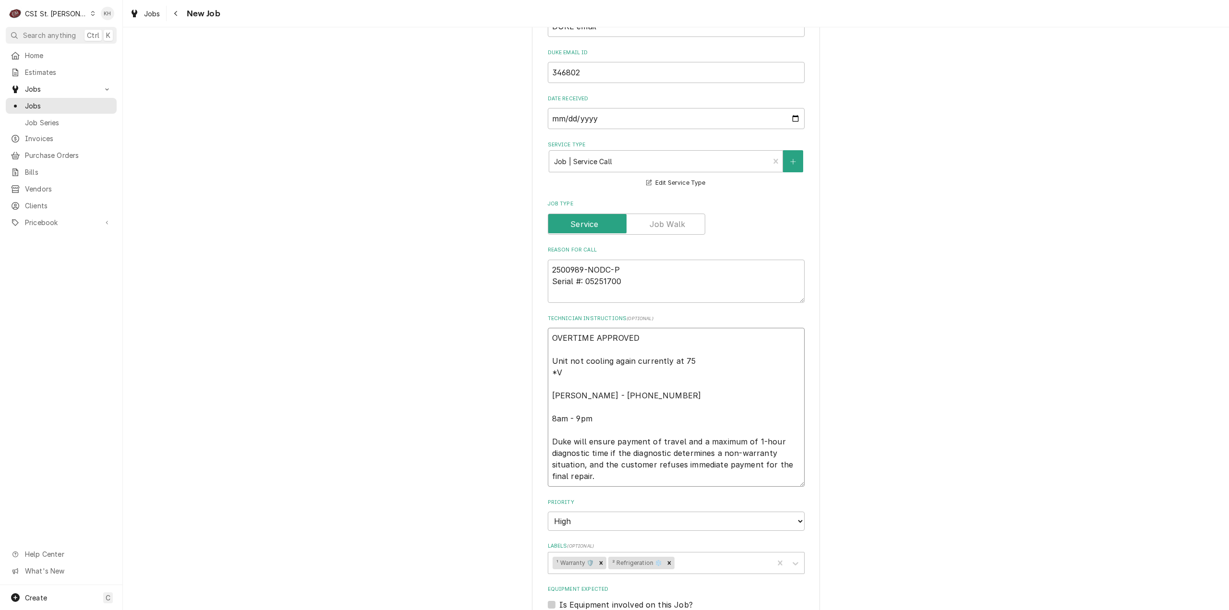
type textarea "OVERTIME APPROVED Unit not cooling again currently at 75 *Ve Nancy - 636 278-07…"
type textarea "x"
type textarea "OVERTIME APPROVED Unit not cooling again currently at 75 *Veg Nancy - 636 278-0…"
type textarea "x"
type textarea "OVERTIME APPROVED Unit not cooling again currently at 75 *Vegg Nancy - 636 278-…"
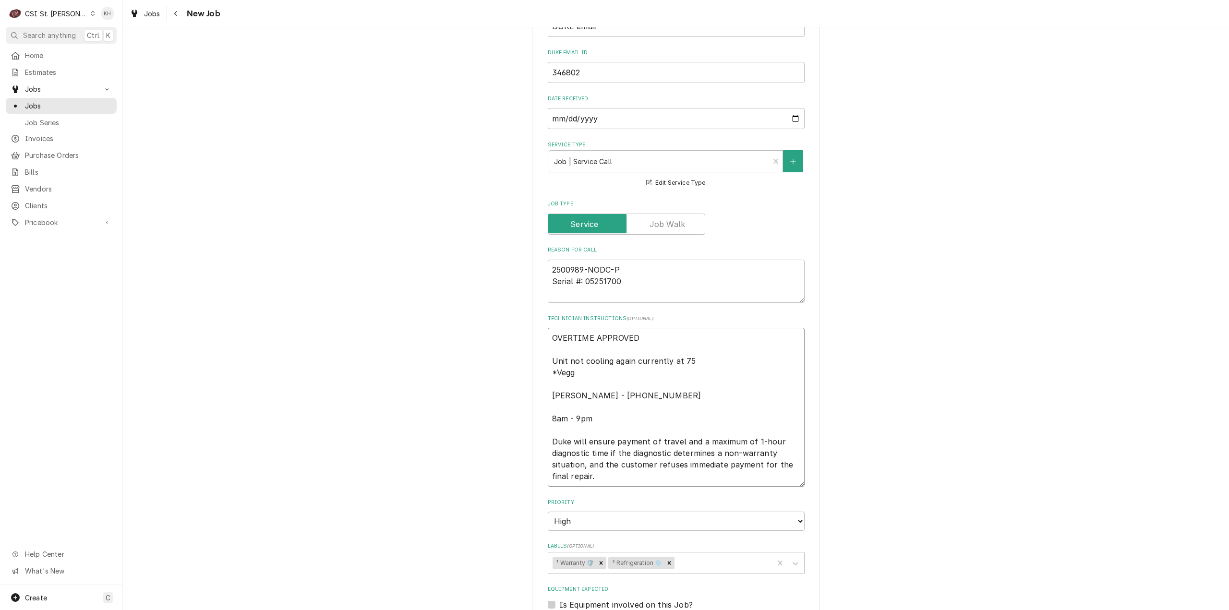
type textarea "x"
type textarea "OVERTIME APPROVED Unit not cooling again currently at 75 *Veggie Nancy - 636 27…"
type textarea "x"
type textarea "OVERTIME APPROVED Unit not cooling again currently at 75 *Veggie Nancy - 636 27…"
type textarea "x"
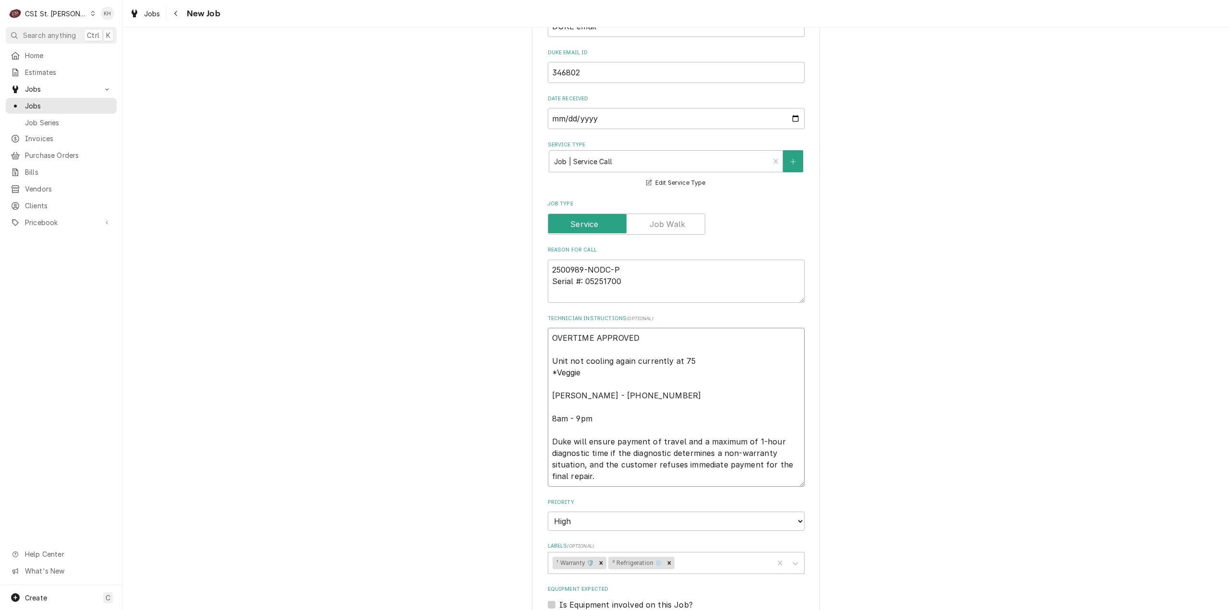
type textarea "OVERTIME APPROVED Unit not cooling again currently at 75 *Veggie s Nancy - 636 …"
type textarea "x"
type textarea "OVERTIME APPROVED Unit not cooling again currently at 75 *Veggie sit Nancy - 63…"
type textarea "x"
type textarea "OVERTIME APPROVED Unit not cooling again currently at 75 *Veggie si Nancy - 636…"
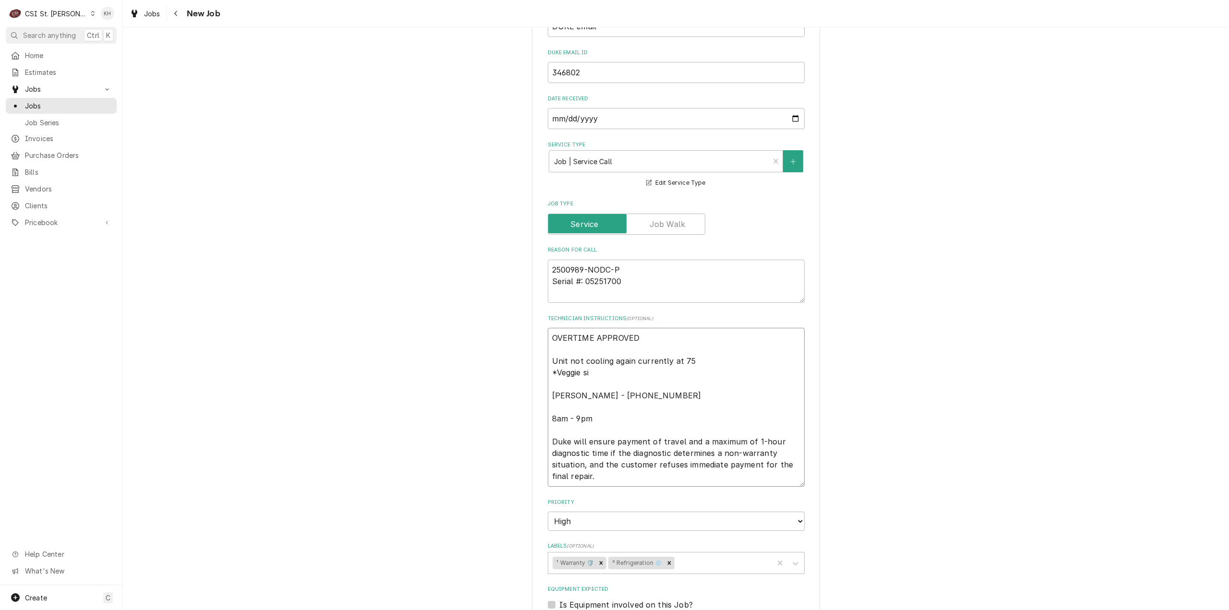
type textarea "x"
type textarea "OVERTIME APPROVED Unit not cooling again currently at 75 *Veggie sid Nancy - 63…"
type textarea "x"
type textarea "OVERTIME APPROVED Unit not cooling again currently at 75 *Veggie side Nancy - 6…"
type textarea "x"
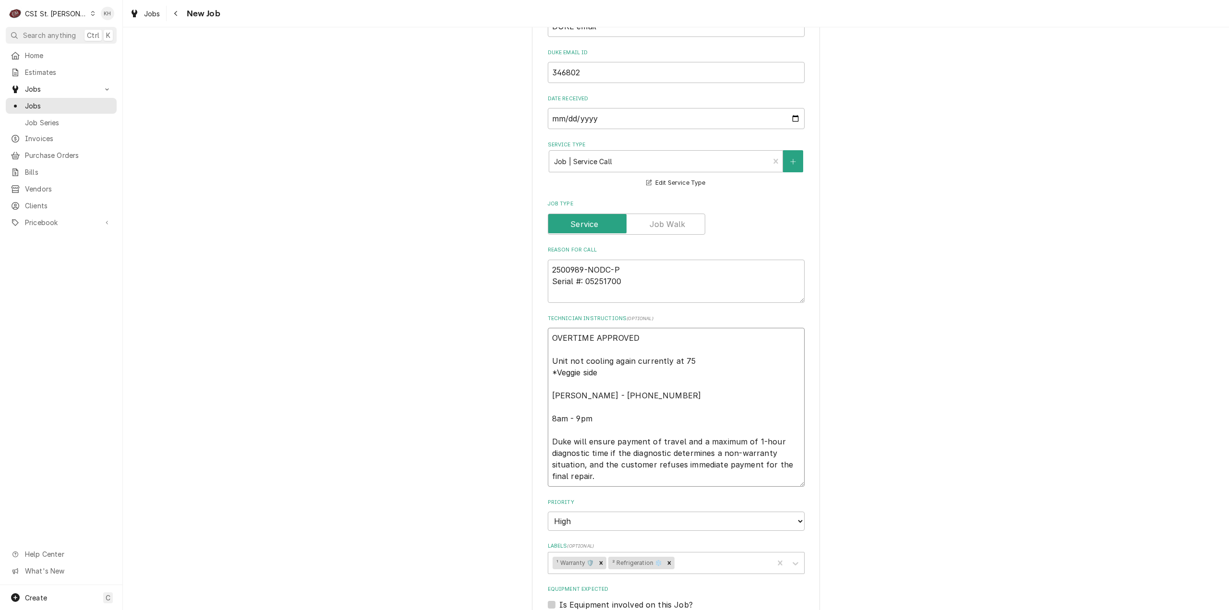
type textarea "OVERTIME APPROVED Unit not cooling again currently at 75 *Veggie side Nancy - 6…"
type textarea "x"
type textarea "OVERTIME APPROVED Unit not cooling again currently at 75 *Veggie side o Nancy -…"
type textarea "x"
type textarea "OVERTIME APPROVED Unit not cooling again currently at 75 *Veggie side of Nancy …"
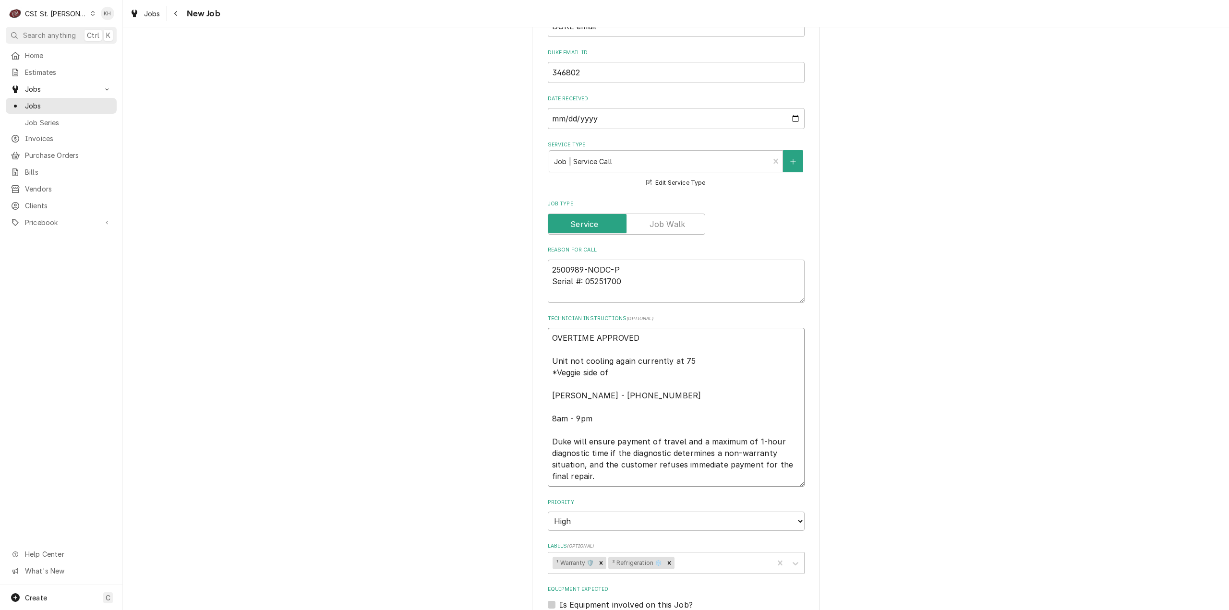
type textarea "x"
type textarea "OVERTIME APPROVED Unit not cooling again currently at 75 *Veggie side of Nancy …"
type textarea "x"
type textarea "OVERTIME APPROVED Unit not cooling again currently at 75 *Veggie side of s Nanc…"
type textarea "x"
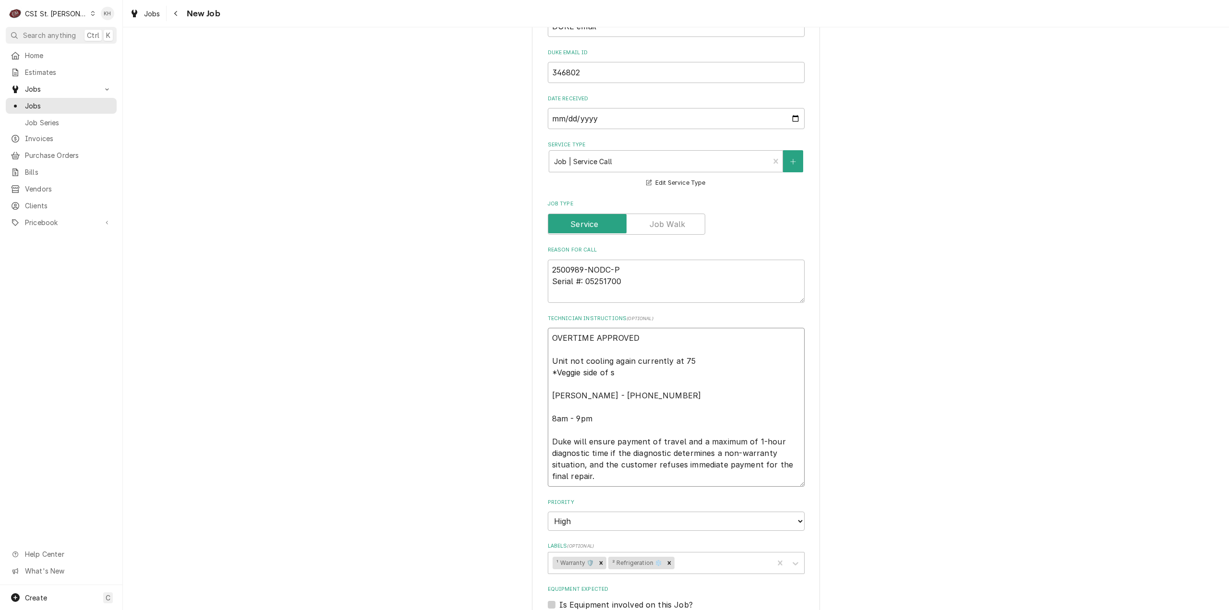
type textarea "OVERTIME APPROVED Unit not cooling again currently at 75 *Veggie side of sa Nan…"
type textarea "x"
type textarea "OVERTIME APPROVED Unit not cooling again currently at 75 *Veggie side of san Na…"
type textarea "x"
type textarea "OVERTIME APPROVED Unit not cooling again currently at 75 *Veggie side of sand N…"
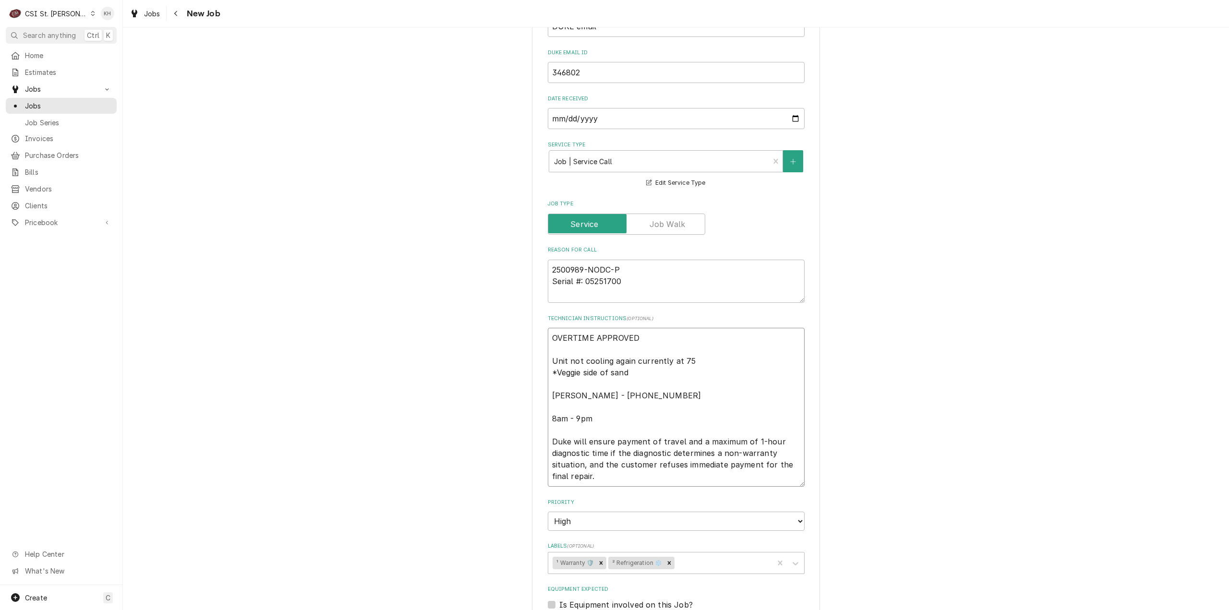
type textarea "x"
type textarea "OVERTIME APPROVED Unit not cooling again currently at 75 *Veggie side of sandw …"
type textarea "x"
type textarea "OVERTIME APPROVED Unit not cooling again currently at 75 *Veggie side of sandwi…"
type textarea "x"
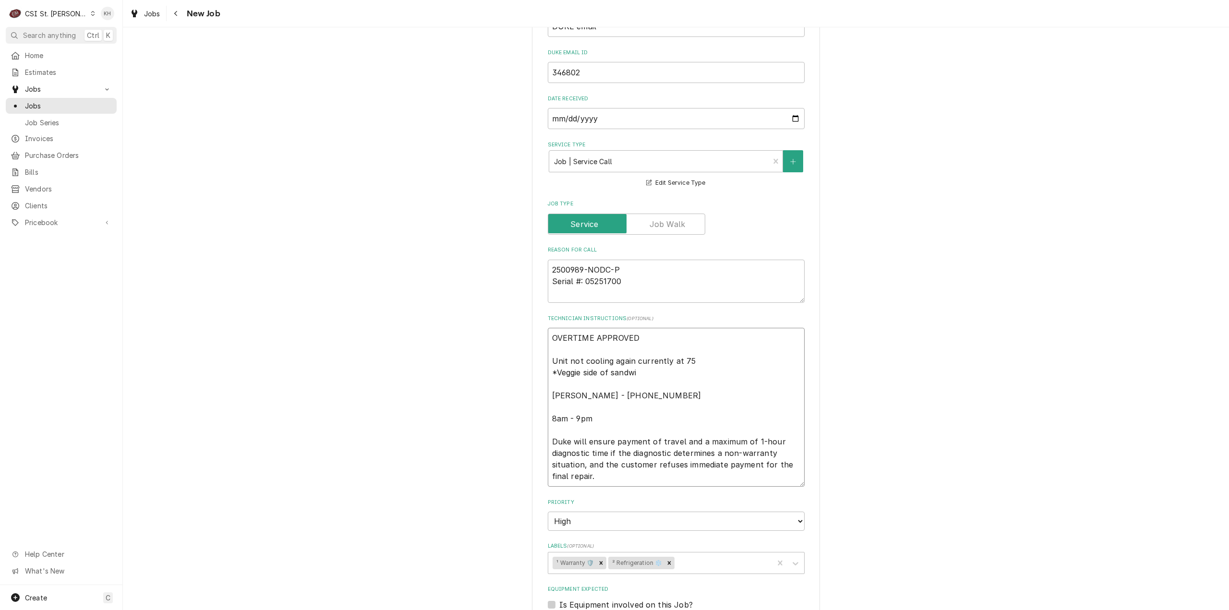
type textarea "OVERTIME APPROVED Unit not cooling again currently at 75 *Veggie side of sandwi…"
type textarea "x"
type textarea "OVERTIME APPROVED Unit not cooling again currently at 75 *Veggie side of sandwi…"
type textarea "x"
type textarea "OVERTIME APPROVED Unit not cooling again currently at 75 *Veggie side of sandwi…"
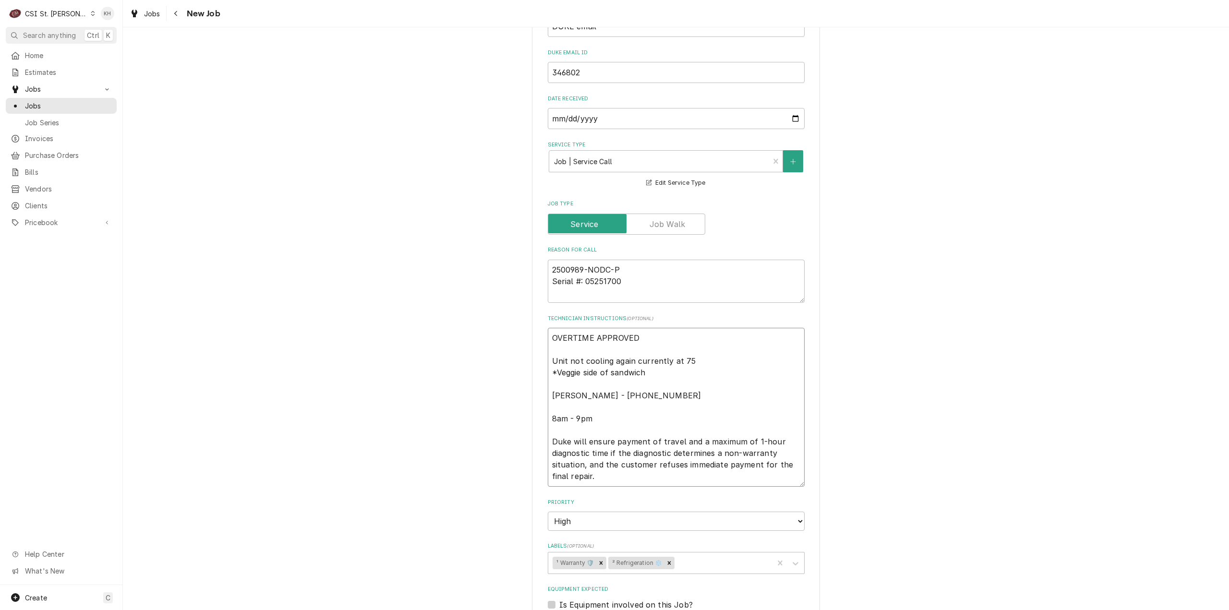
type textarea "x"
type textarea "OVERTIME APPROVED Unit not cooling again currently at 75 *Veggie side of sandwi…"
type textarea "x"
type textarea "OVERTIME APPROVED Unit not cooling again currently at 75 *Veggie side of sandwi…"
type textarea "x"
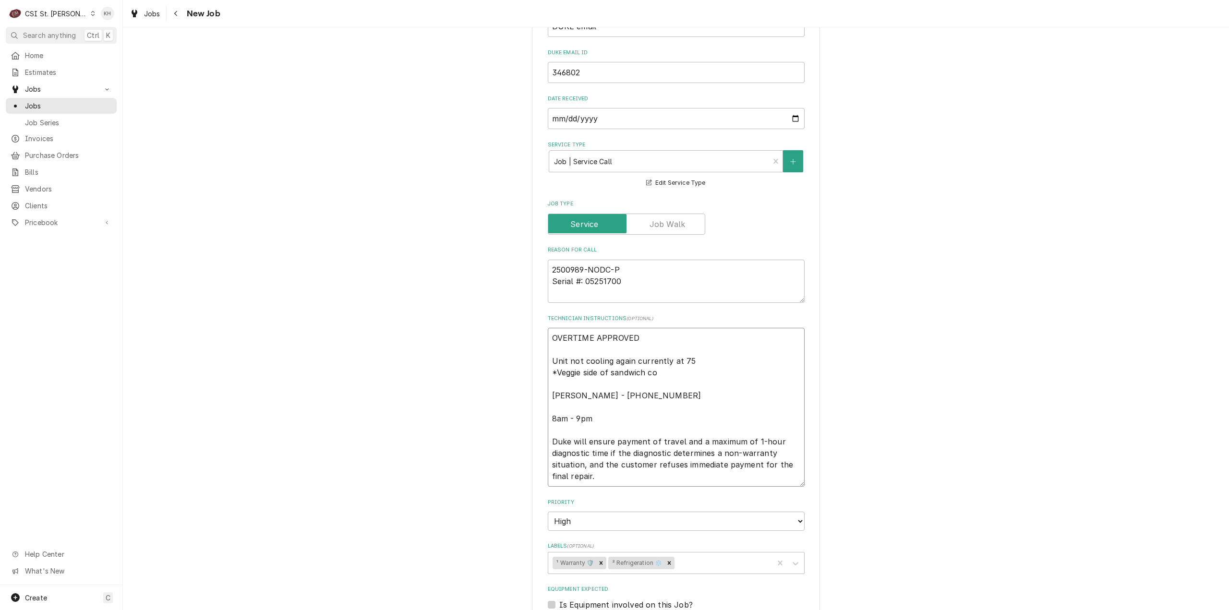
type textarea "OVERTIME APPROVED Unit not cooling again currently at 75 *Veggie side of sandwi…"
type textarea "x"
type textarea "OVERTIME APPROVED Unit not cooling again currently at 75 *Veggie side of sandwi…"
type textarea "x"
type textarea "OVERTIME APPROVED Unit not cooling again currently at 75 *Veggie side of sandwi…"
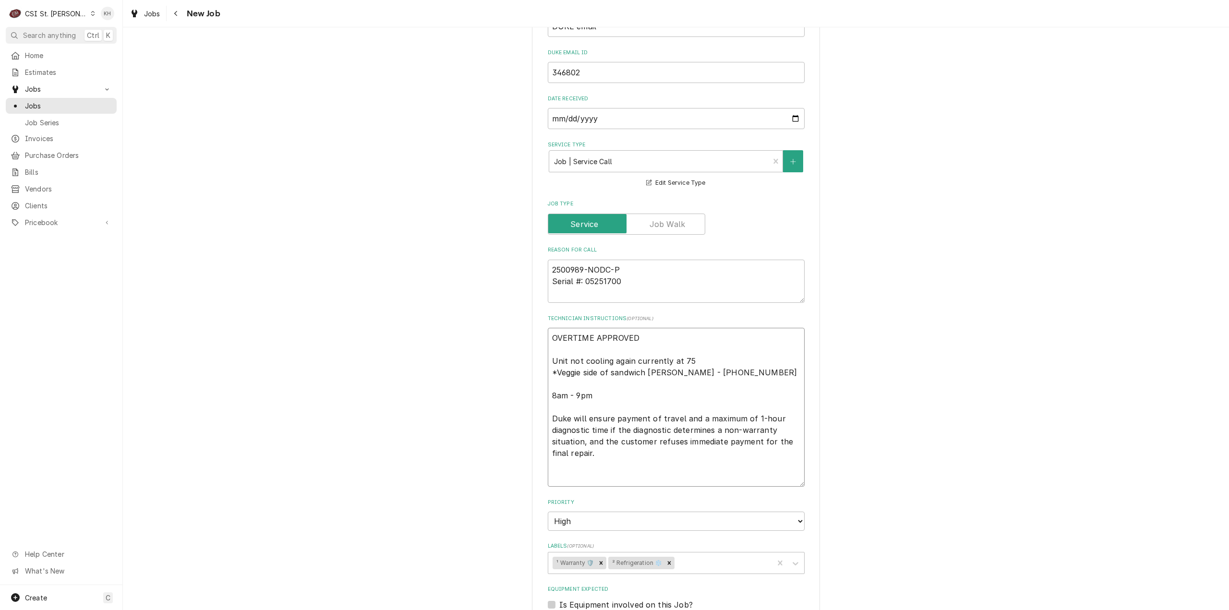
type textarea "x"
type textarea "OVERTIME APPROVED Unit not cooling again currently at 75 *Veggie side of sandwi…"
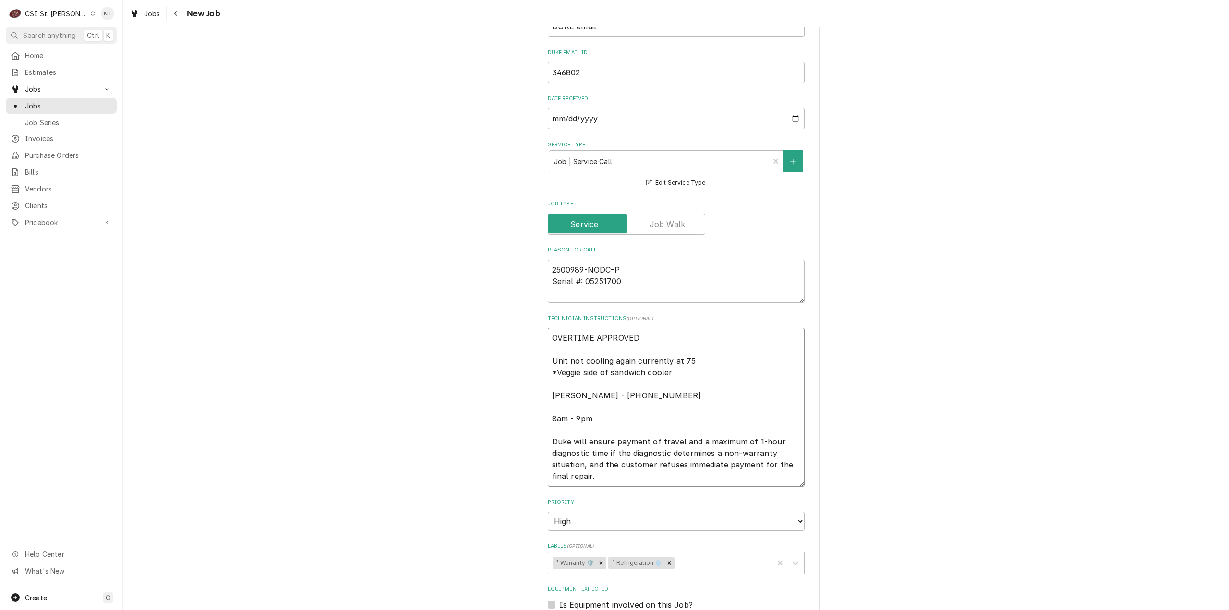
type textarea "x"
type textarea "OVERTIME APPROVED Unit not cooling again currently at 75 *Veggie side of sandwi…"
type textarea "x"
type textarea "OVERTIME APPROVED Unit not cooling again currently at 75 *Veggie side of sandwi…"
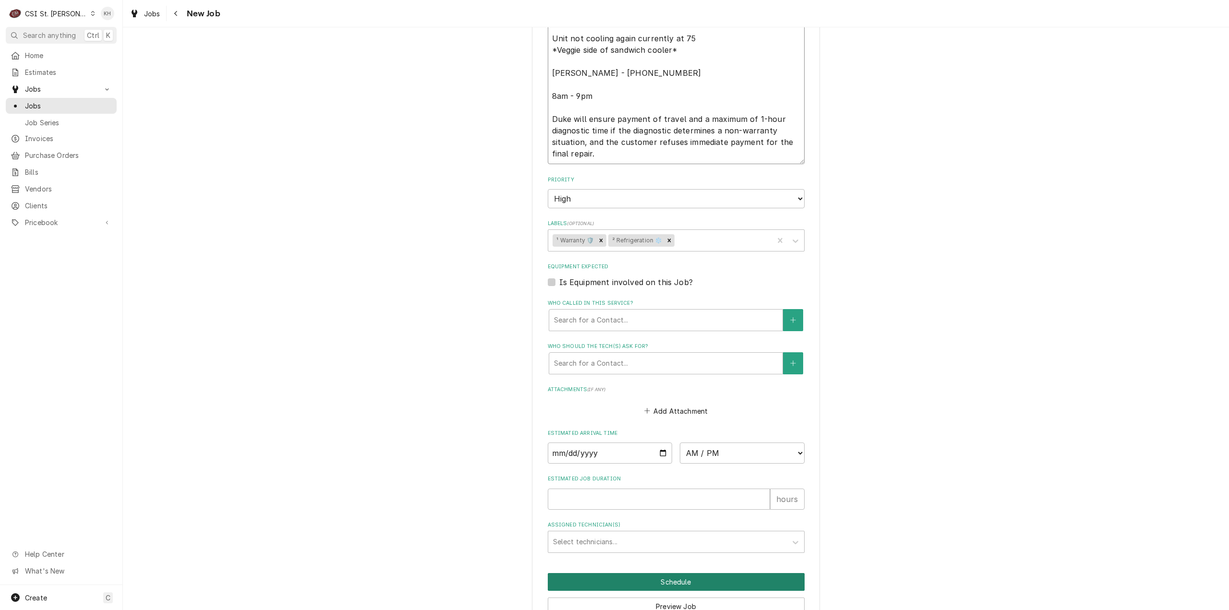
scroll to position [711, 0]
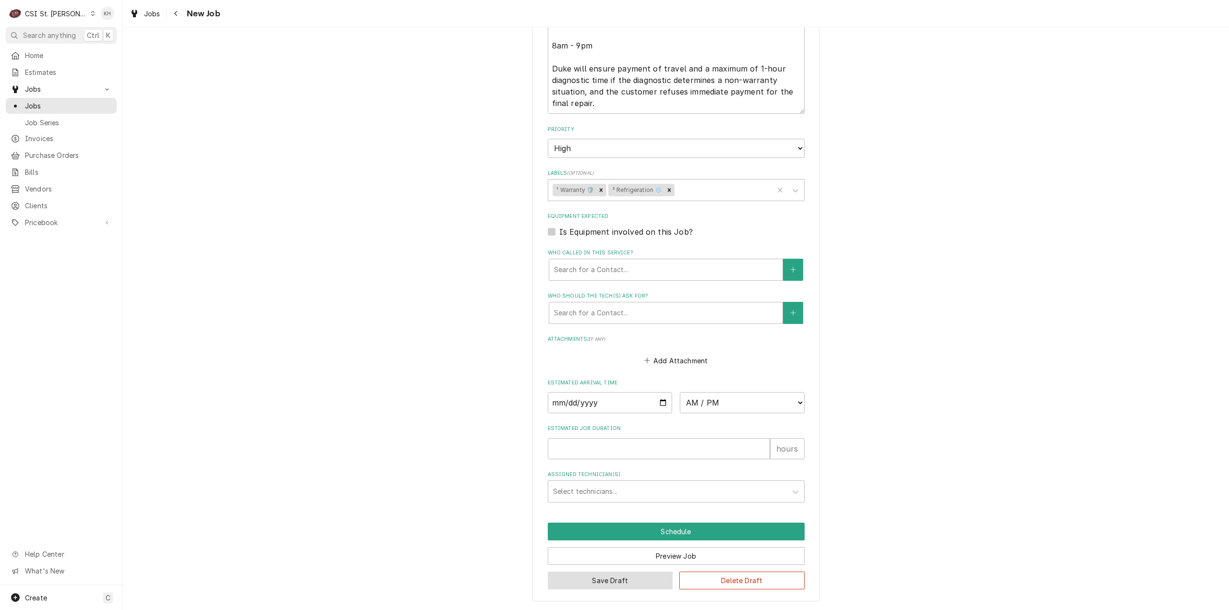
click at [616, 585] on button "Save Draft" at bounding box center [610, 581] width 125 height 18
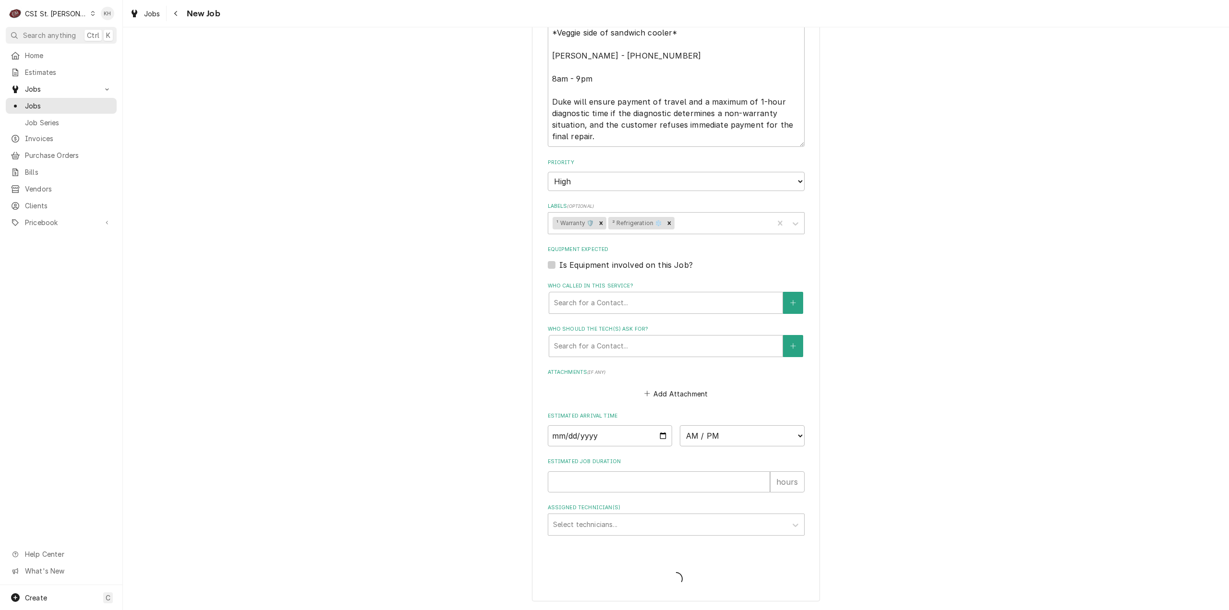
scroll to position [677, 0]
type textarea "x"
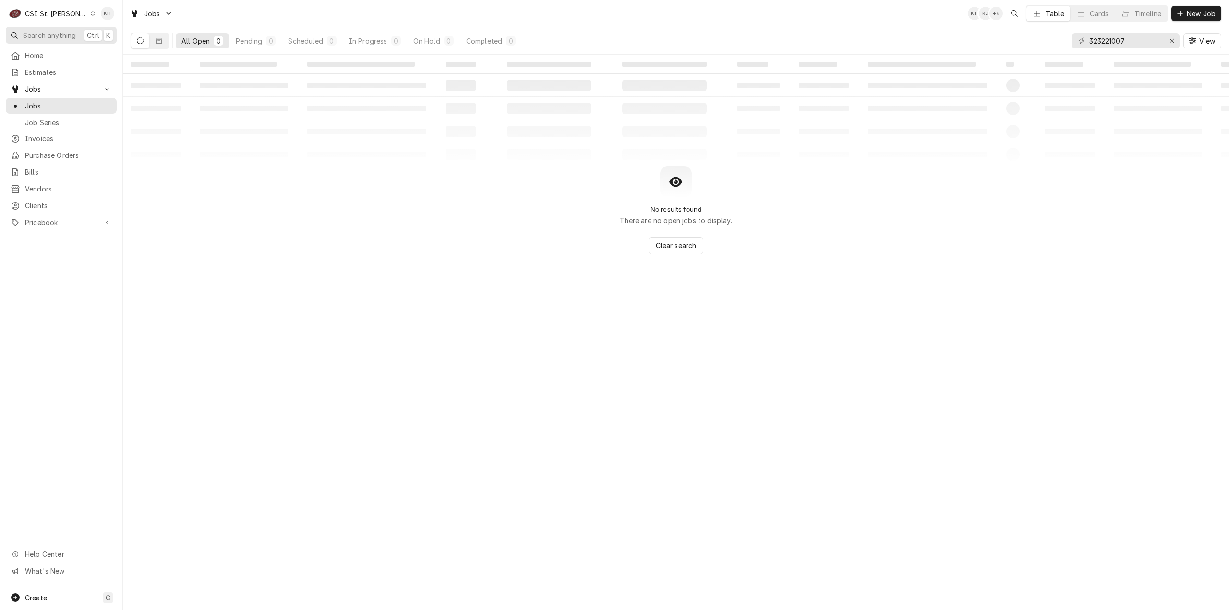
click at [54, 37] on span "Search anything" at bounding box center [49, 35] width 53 height 10
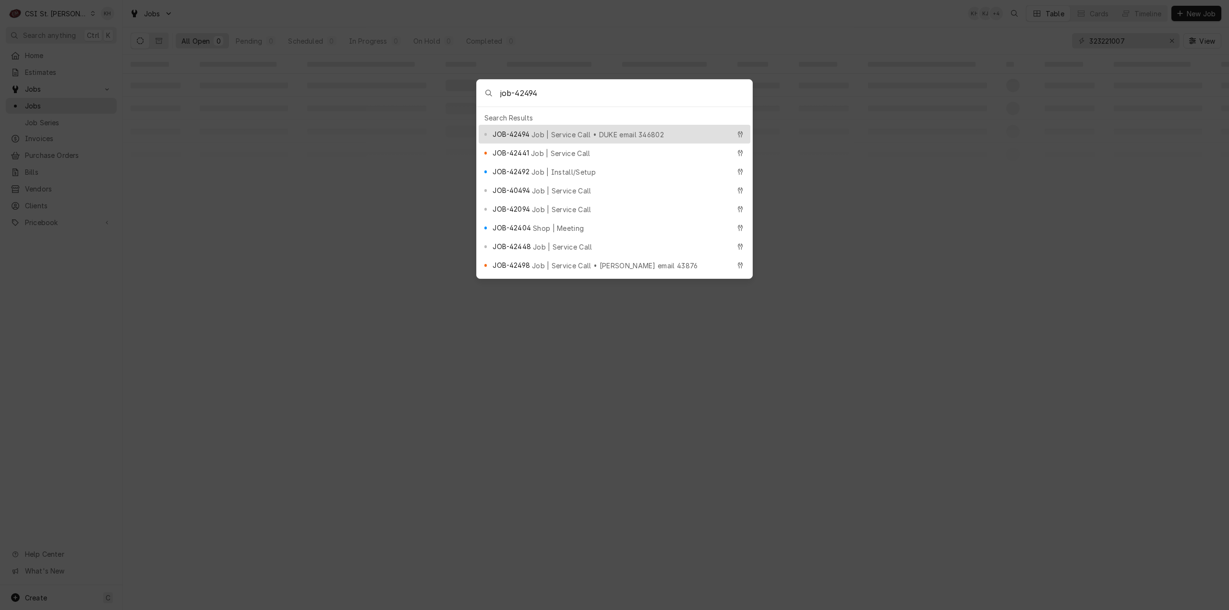
type input "job-42494"
click at [570, 130] on span "Job | Service Call • DUKE email 346802" at bounding box center [598, 135] width 133 height 10
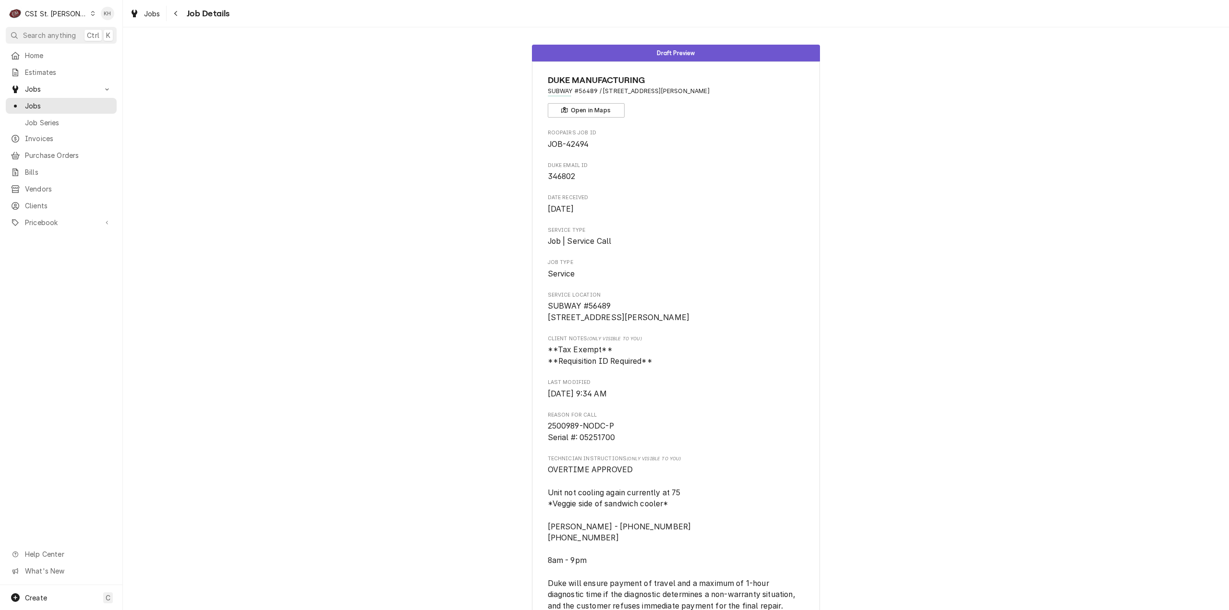
scroll to position [288, 0]
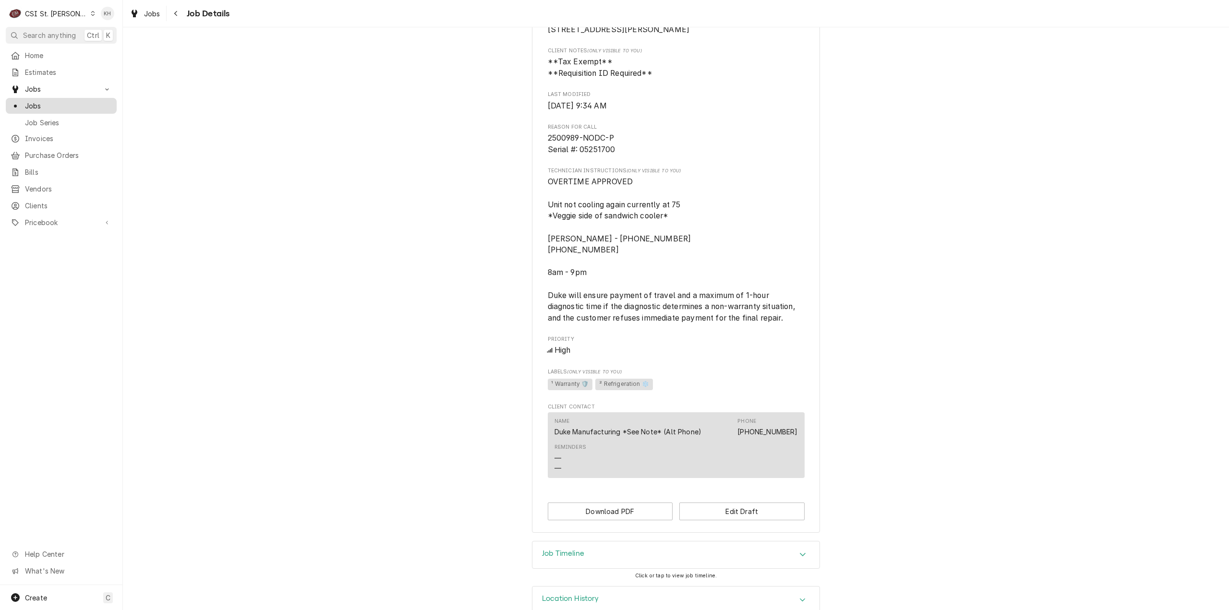
click at [52, 101] on span "Jobs" at bounding box center [68, 106] width 87 height 10
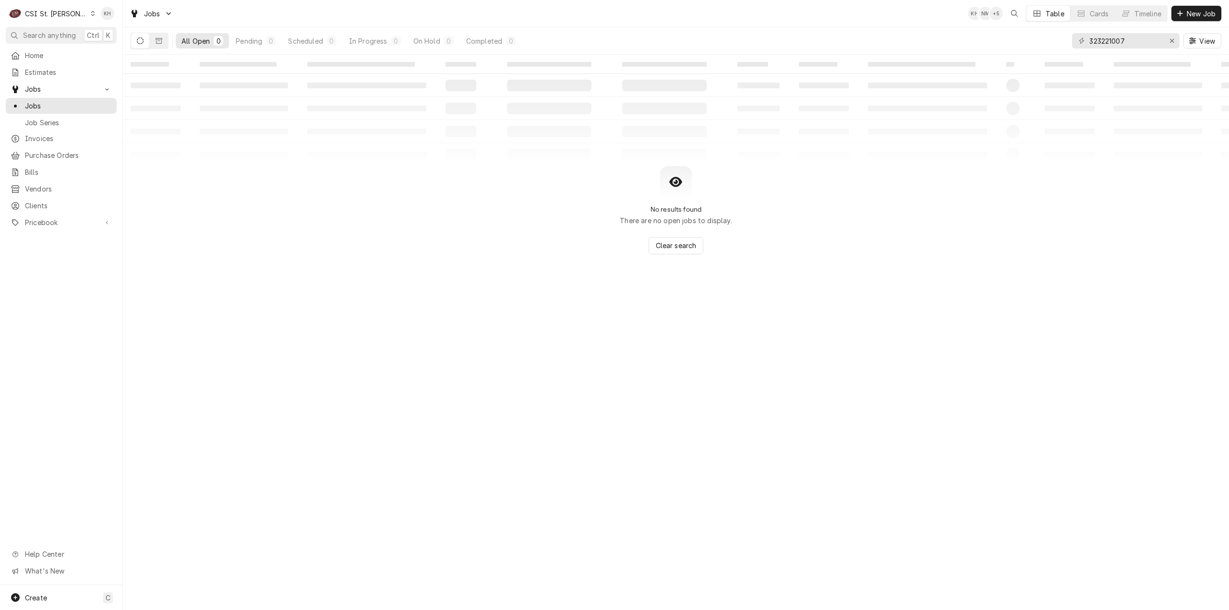
click at [1007, 380] on div "‌ ‌ ‌ ‌ ‌ ‌ ‌ ‌ ‌ ‌ ‌ ‌ ‌ ‌ ‌ ‌ ‌ ‌ ‌ ‌ ‌ ‌ ‌ ‌ ‌ ‌ ‌ ‌ ‌ ‌ ‌ ‌ ‌ ‌ ‌ ‌ ‌ ‌ ‌ ‌…" at bounding box center [676, 333] width 1106 height 556
drag, startPoint x: 57, startPoint y: 10, endPoint x: 74, endPoint y: 44, distance: 38.4
click at [57, 11] on div "CSI St. Louis" at bounding box center [56, 14] width 62 height 10
drag, startPoint x: 103, startPoint y: 19, endPoint x: 105, endPoint y: 26, distance: 7.5
click at [103, 19] on div "CSI Kansas City." at bounding box center [148, 19] width 128 height 10
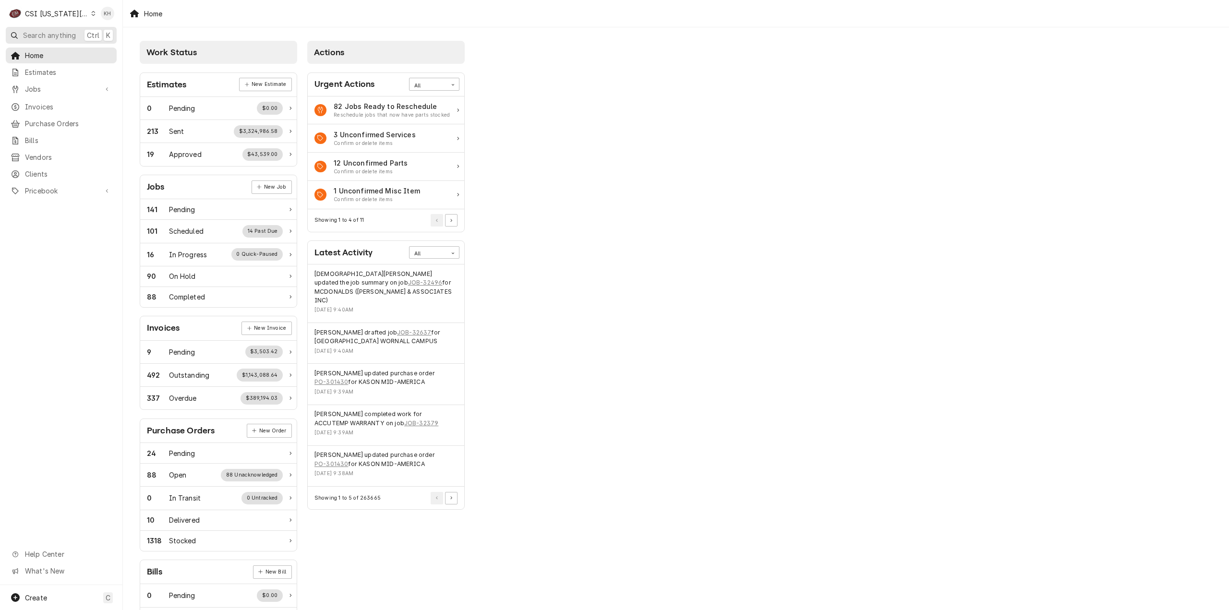
click at [59, 33] on span "Search anything" at bounding box center [49, 35] width 53 height 10
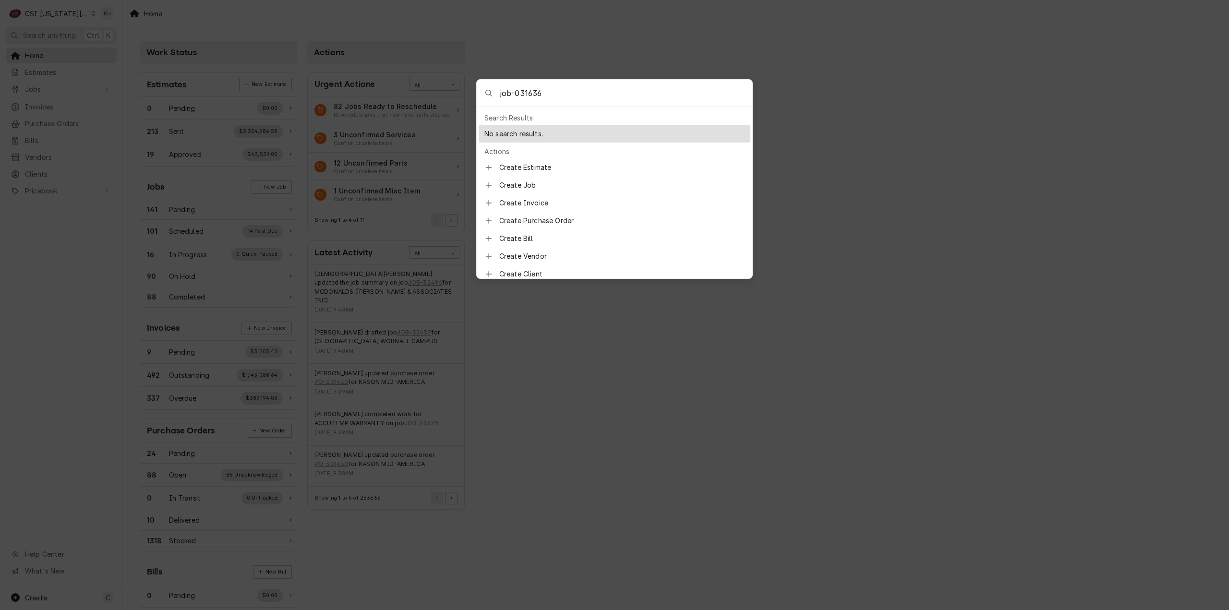
click at [521, 92] on input "job-031636" at bounding box center [626, 93] width 252 height 27
type input "job-31636"
click at [536, 134] on span "Job | Service Call" at bounding box center [560, 135] width 60 height 10
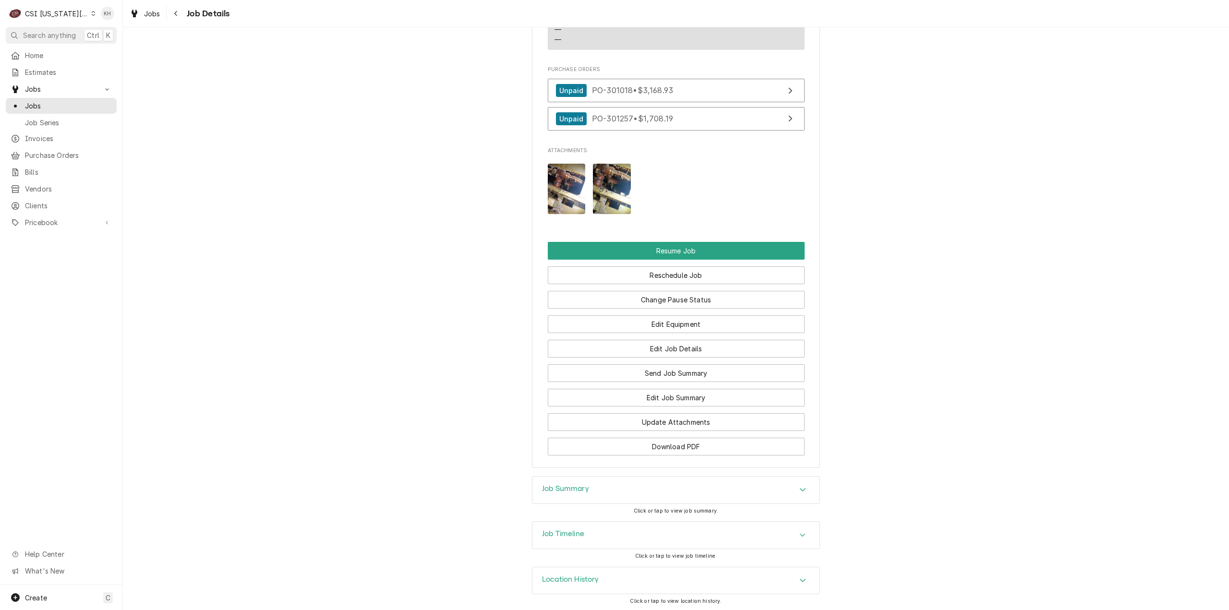
scroll to position [1975, 0]
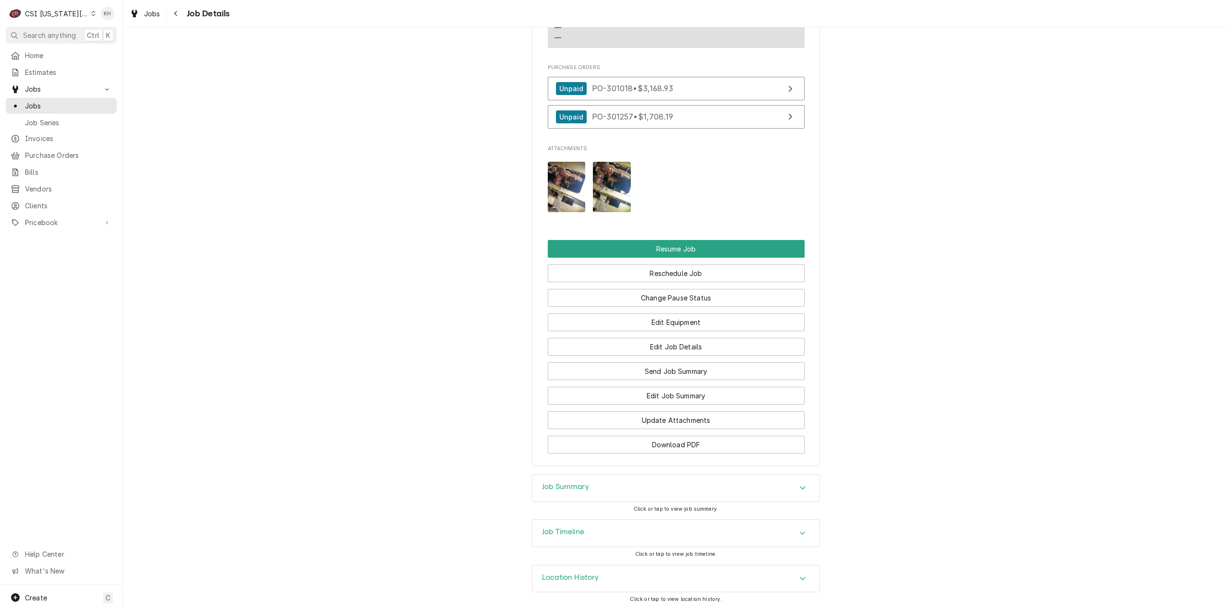
click at [602, 531] on div "Job Timeline" at bounding box center [675, 533] width 287 height 27
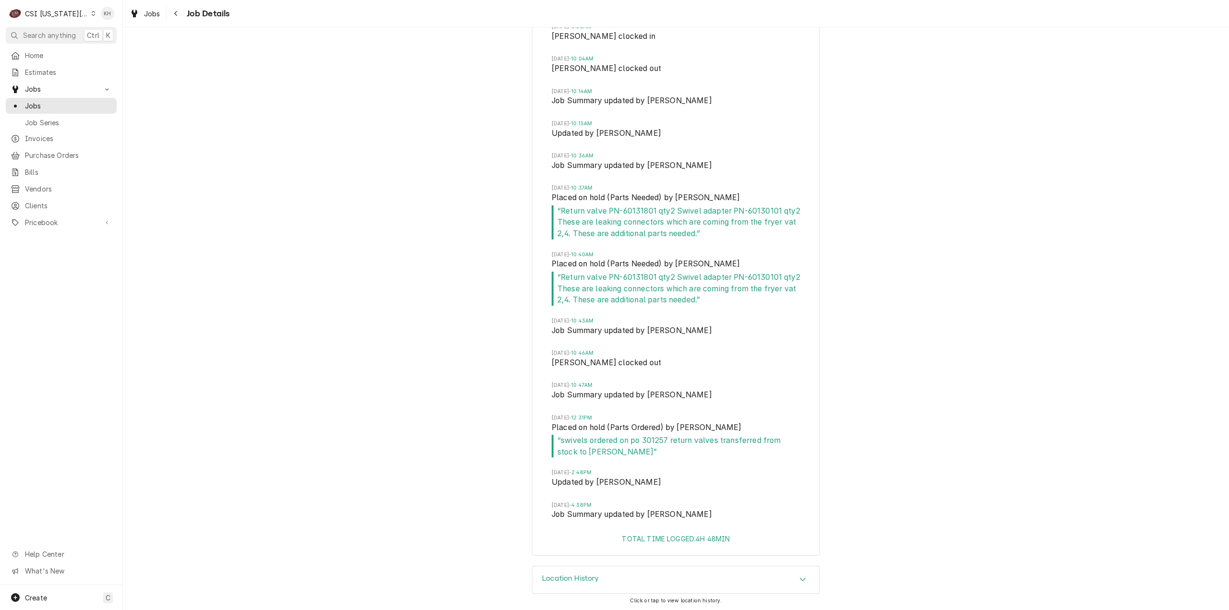
scroll to position [3061, 0]
click at [48, 30] on span "Search anything" at bounding box center [49, 35] width 53 height 10
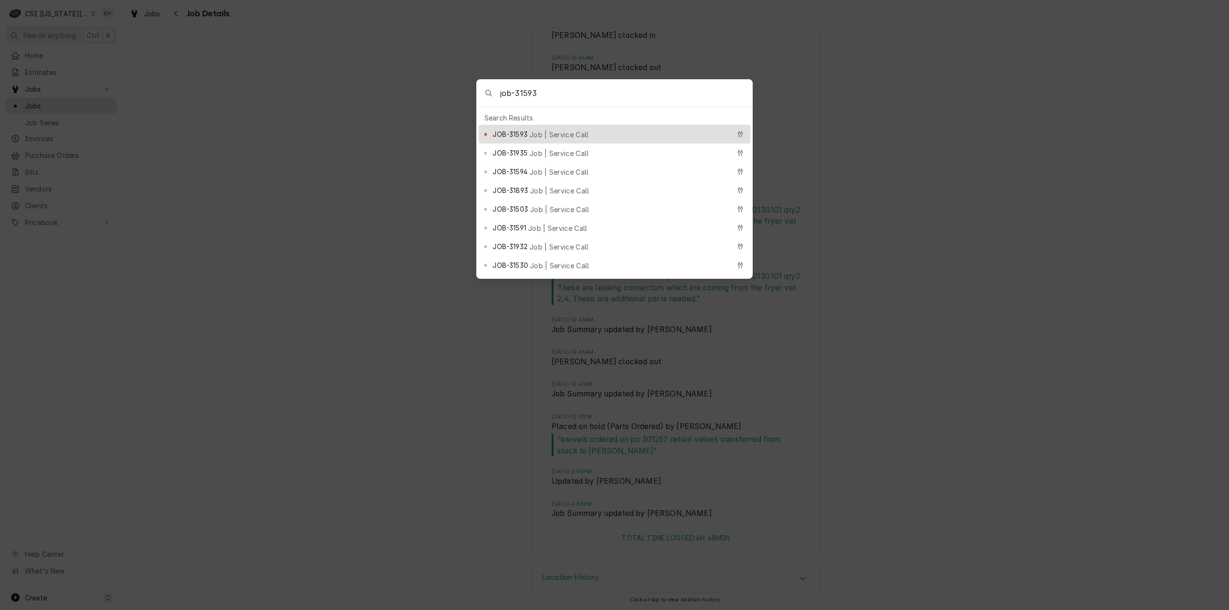
type input "job-31593"
click at [581, 134] on div "JOB-31593 Job | Service Call" at bounding box center [611, 134] width 237 height 11
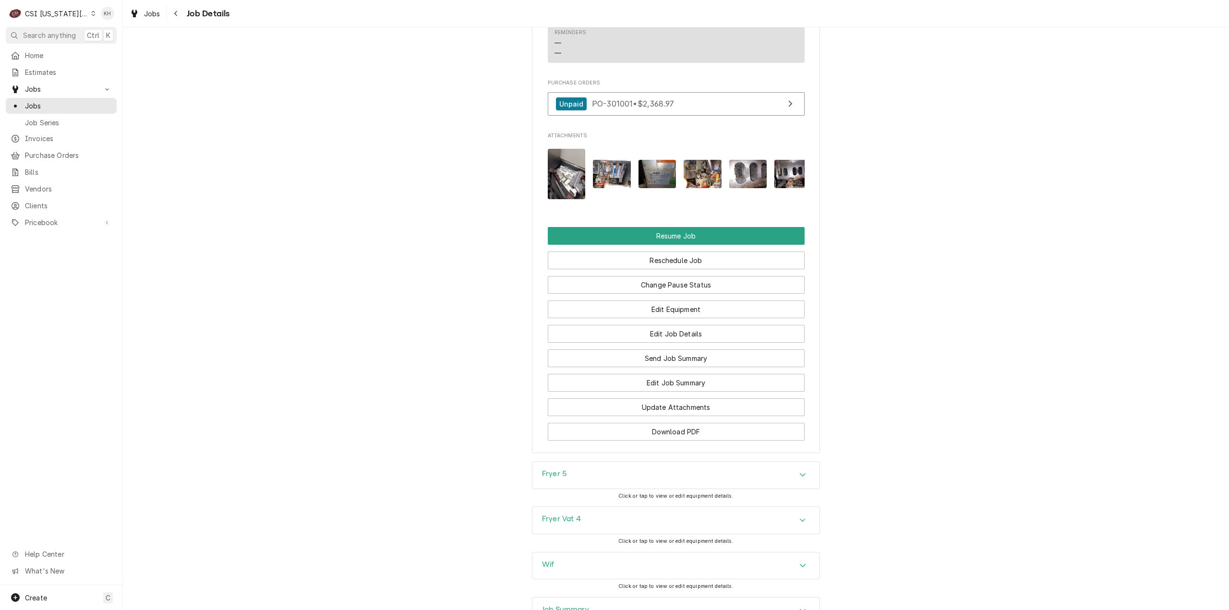
scroll to position [2071, 0]
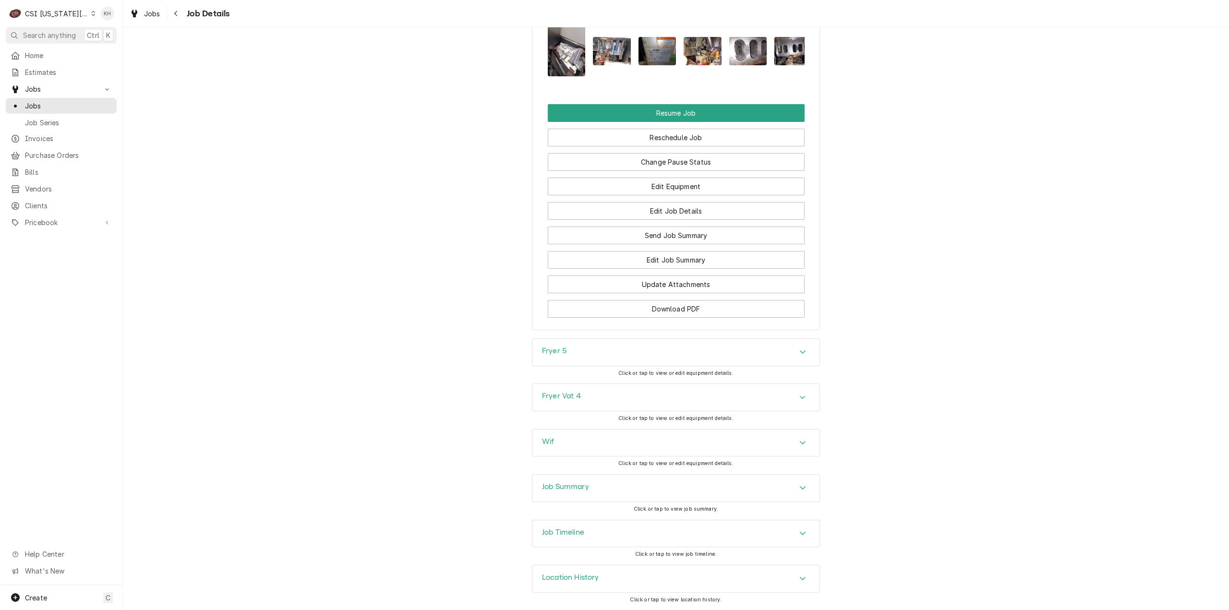
click at [586, 484] on div "Job Summary" at bounding box center [675, 488] width 287 height 27
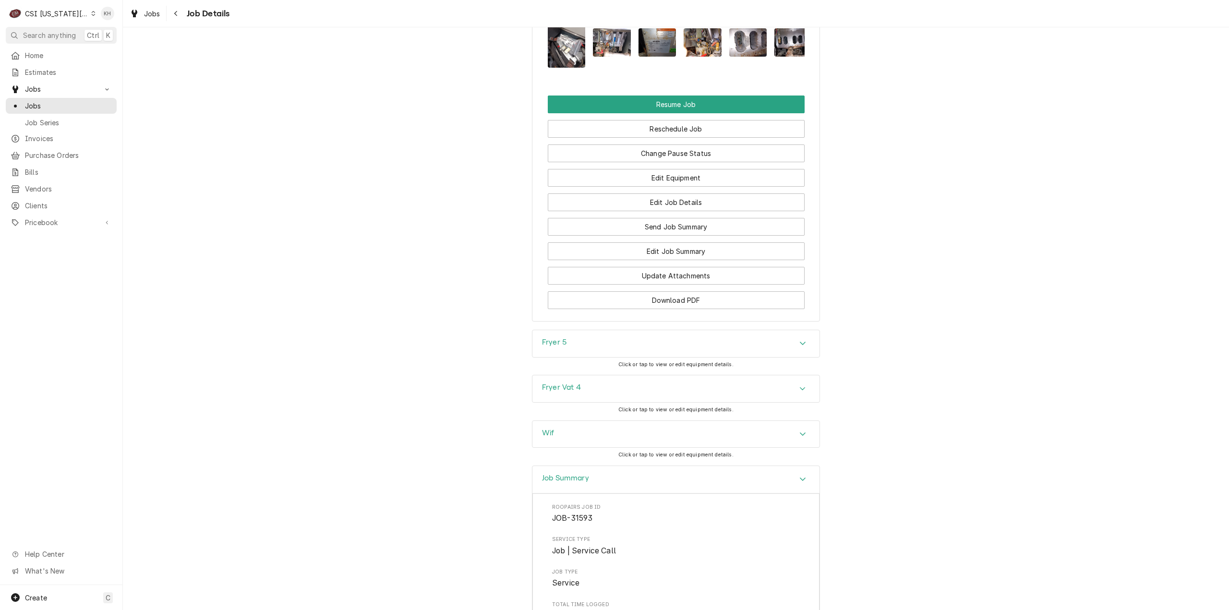
click at [586, 485] on div "Job Summary" at bounding box center [675, 479] width 287 height 27
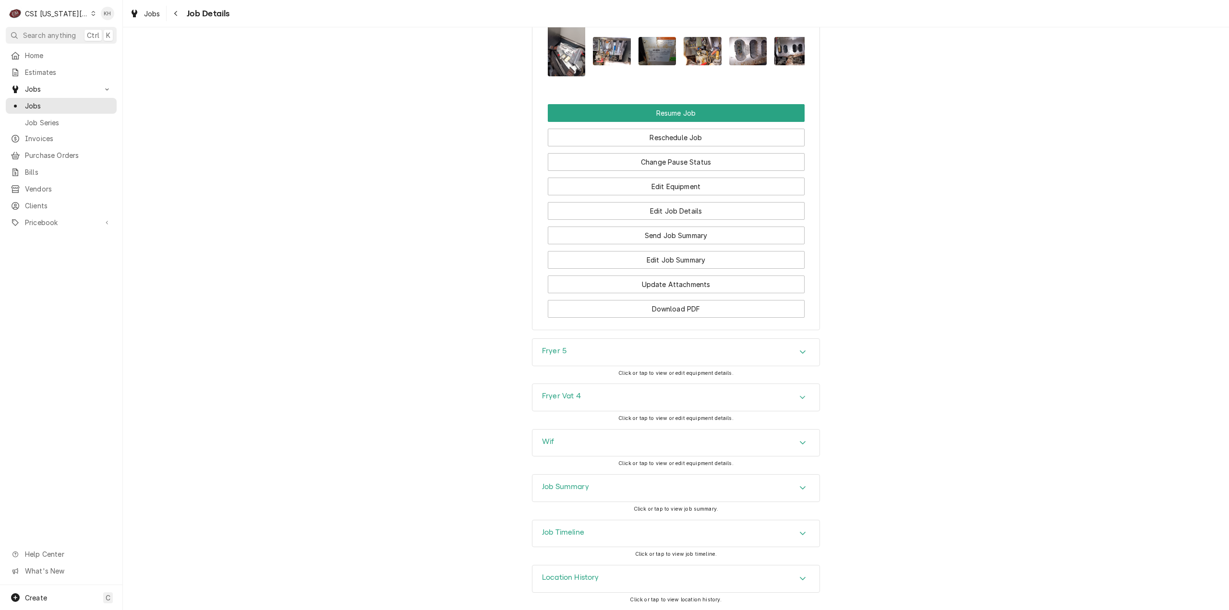
click at [590, 528] on div "Job Timeline" at bounding box center [675, 533] width 287 height 27
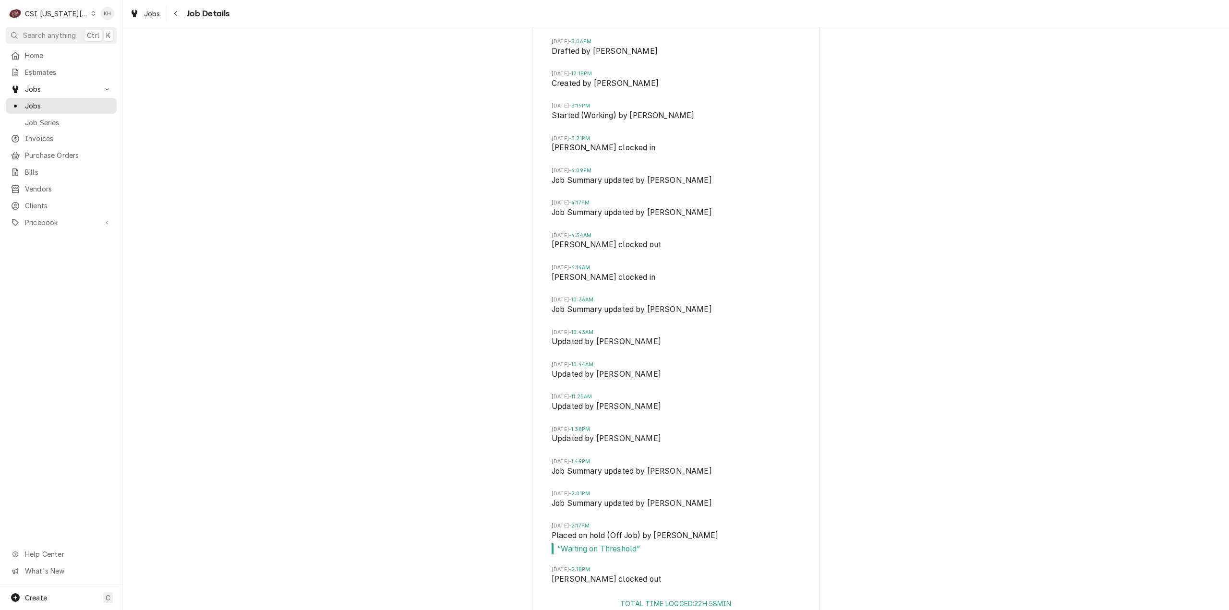
scroll to position [2817, 0]
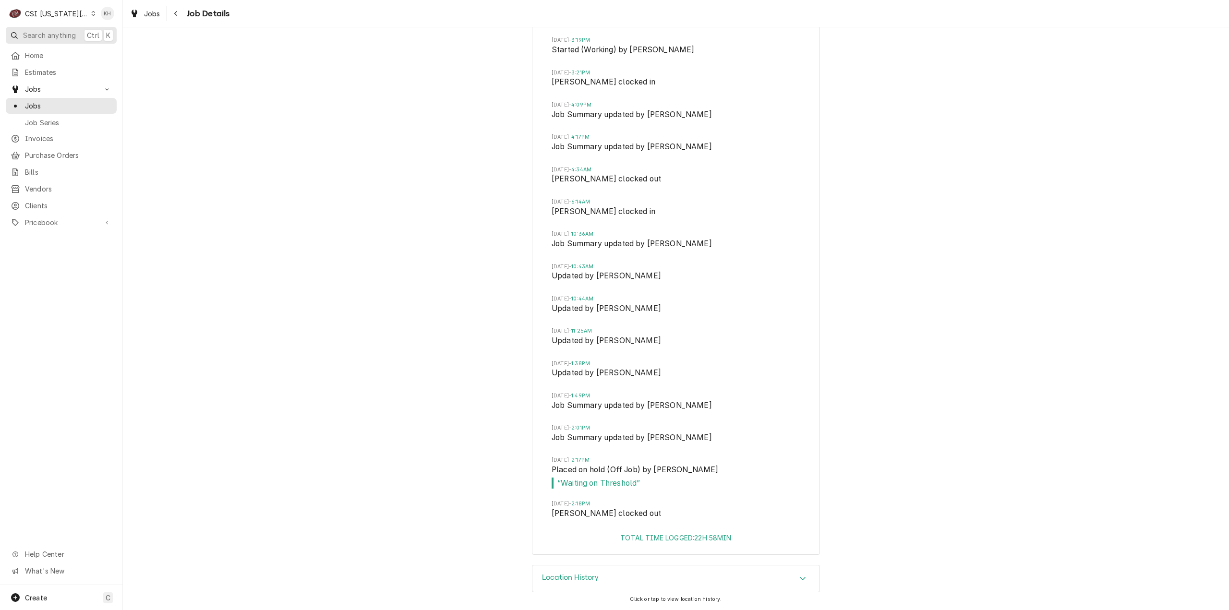
click at [48, 33] on span "Search anything" at bounding box center [49, 35] width 53 height 10
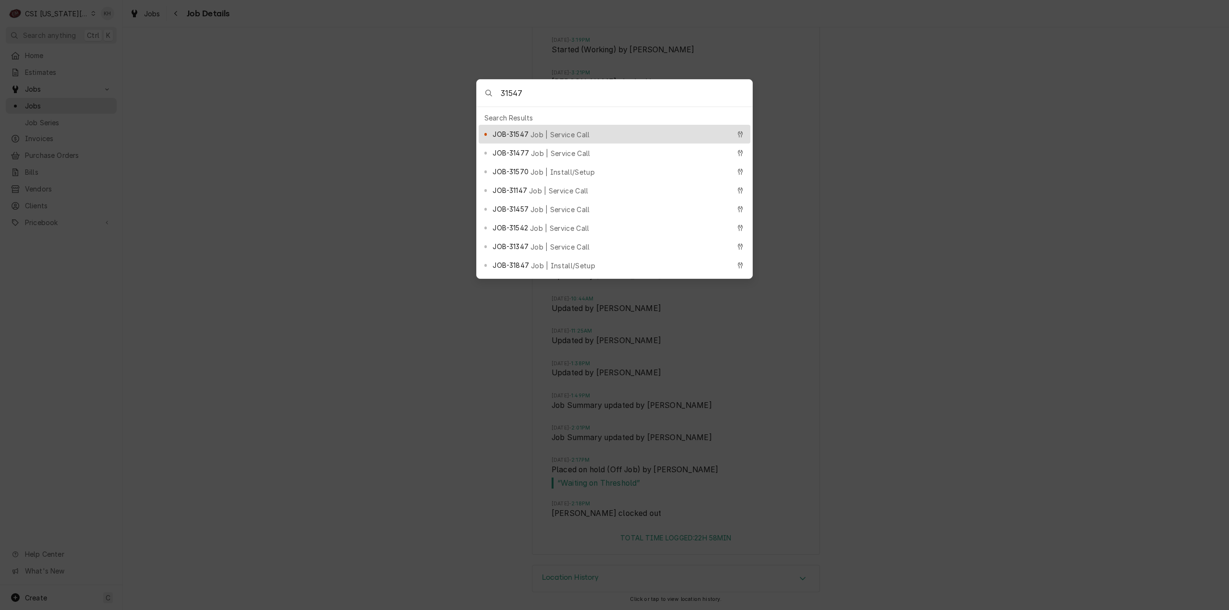
type input "31547"
click at [545, 130] on span "Job | Service Call" at bounding box center [561, 135] width 60 height 10
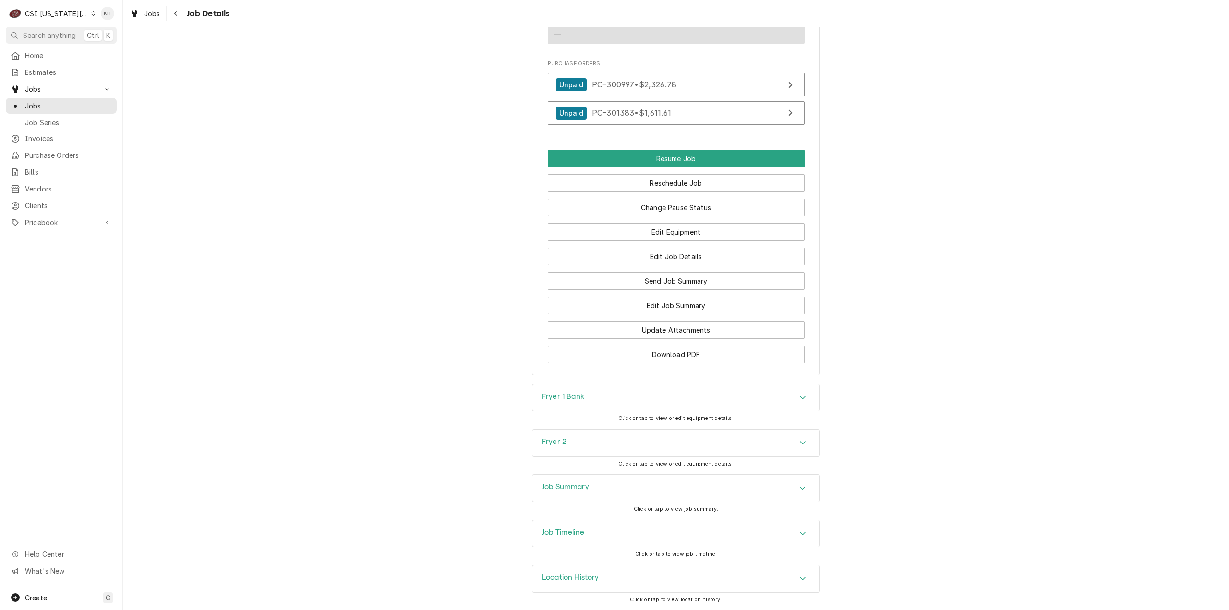
click at [571, 530] on h3 "Job Timeline" at bounding box center [563, 532] width 42 height 9
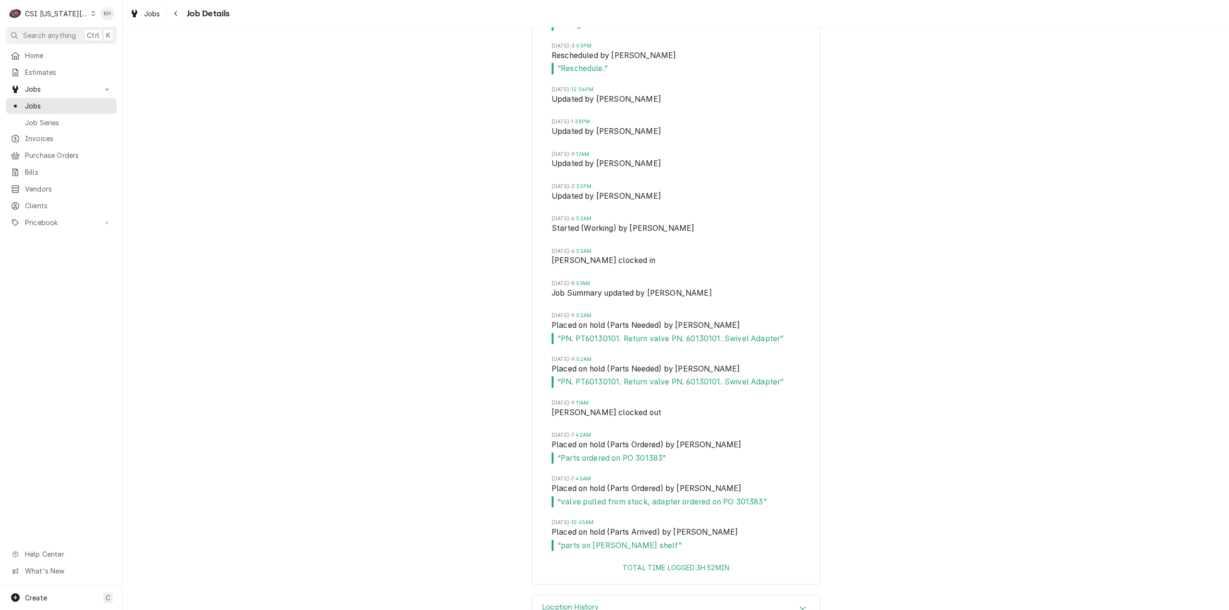
scroll to position [3037, 0]
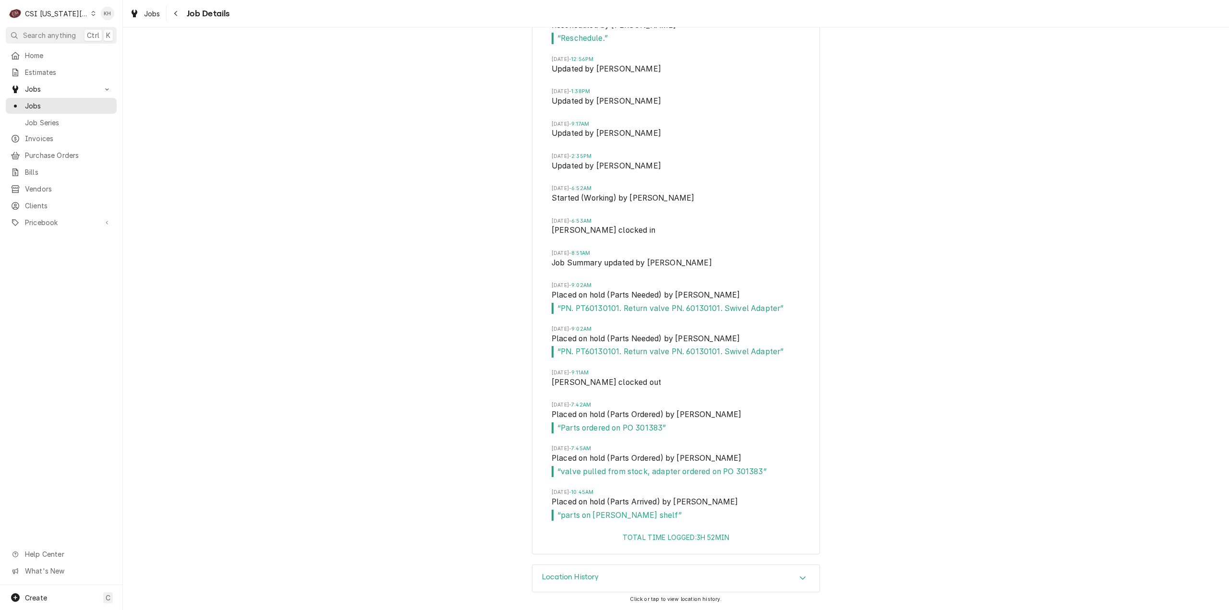
click at [69, 13] on div "CSI [US_STATE][GEOGRAPHIC_DATA]." at bounding box center [56, 14] width 63 height 10
click at [105, 48] on div "CSI St. [PERSON_NAME]" at bounding box center [168, 53] width 142 height 10
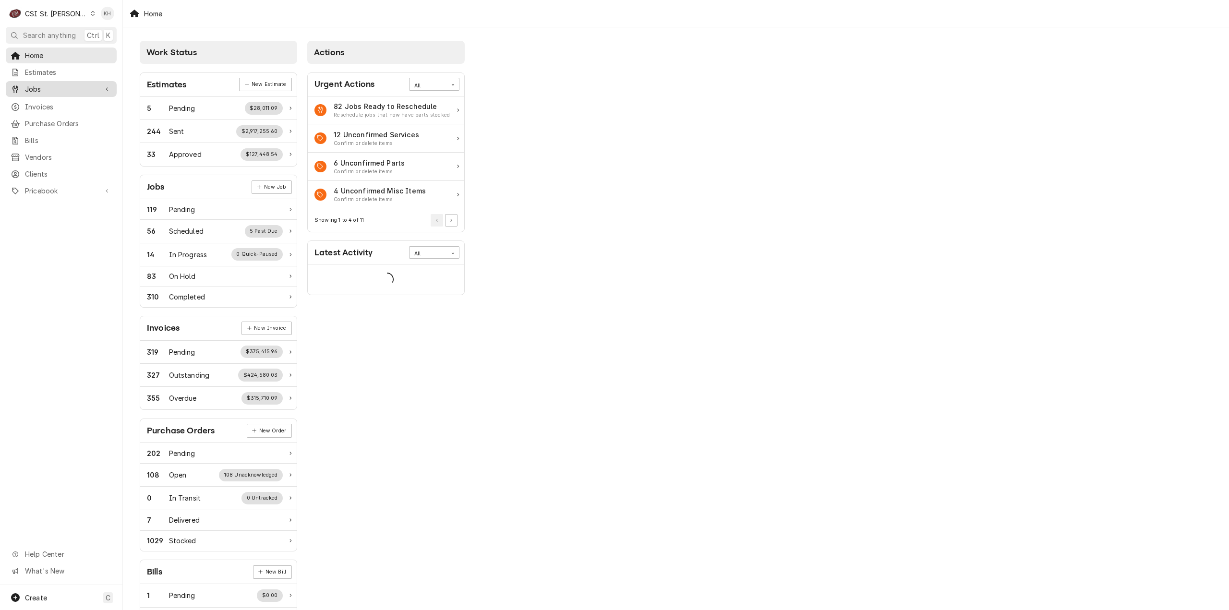
click at [50, 90] on span "Jobs" at bounding box center [61, 89] width 73 height 10
click at [52, 101] on span "Jobs" at bounding box center [68, 106] width 87 height 10
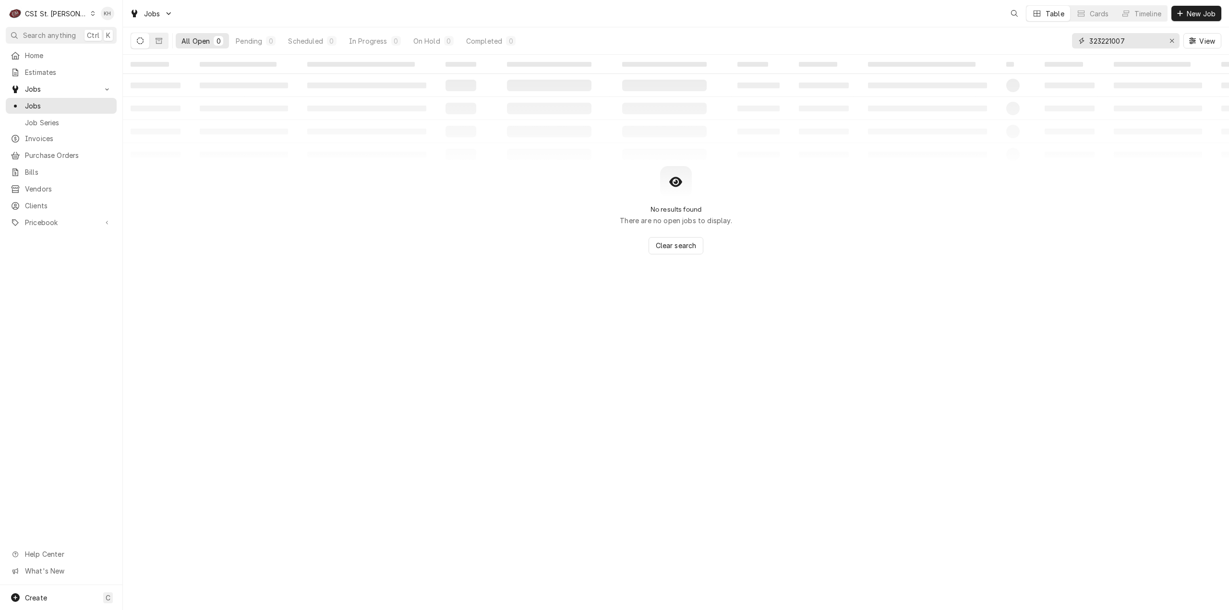
drag, startPoint x: 1128, startPoint y: 39, endPoint x: 1060, endPoint y: 51, distance: 69.2
click at [1060, 51] on div "All Open 0 Pending 0 Scheduled 0 In Progress 0 On Hold 0 Completed 0 323221007 …" at bounding box center [676, 40] width 1091 height 27
paste input "0653435"
type input "320653435"
click at [56, 27] on button "Search anything Ctrl K" at bounding box center [61, 35] width 111 height 17
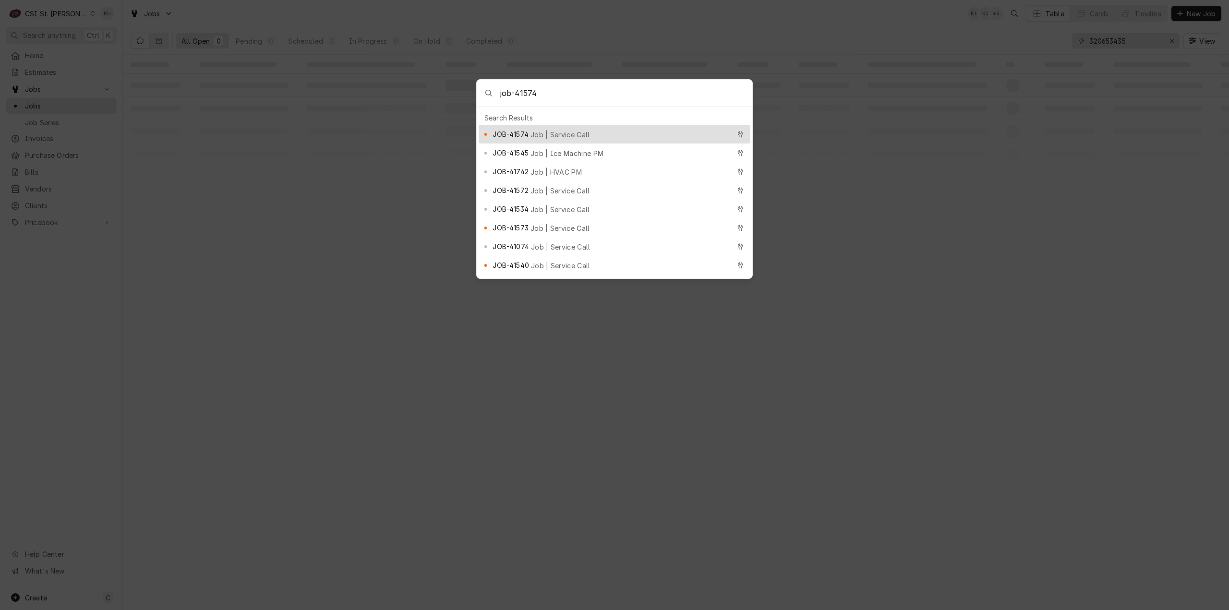
type input "job-41574"
click at [599, 129] on div "JOB-41574 Job | Service Call" at bounding box center [611, 134] width 237 height 11
